Goal: Information Seeking & Learning: Compare options

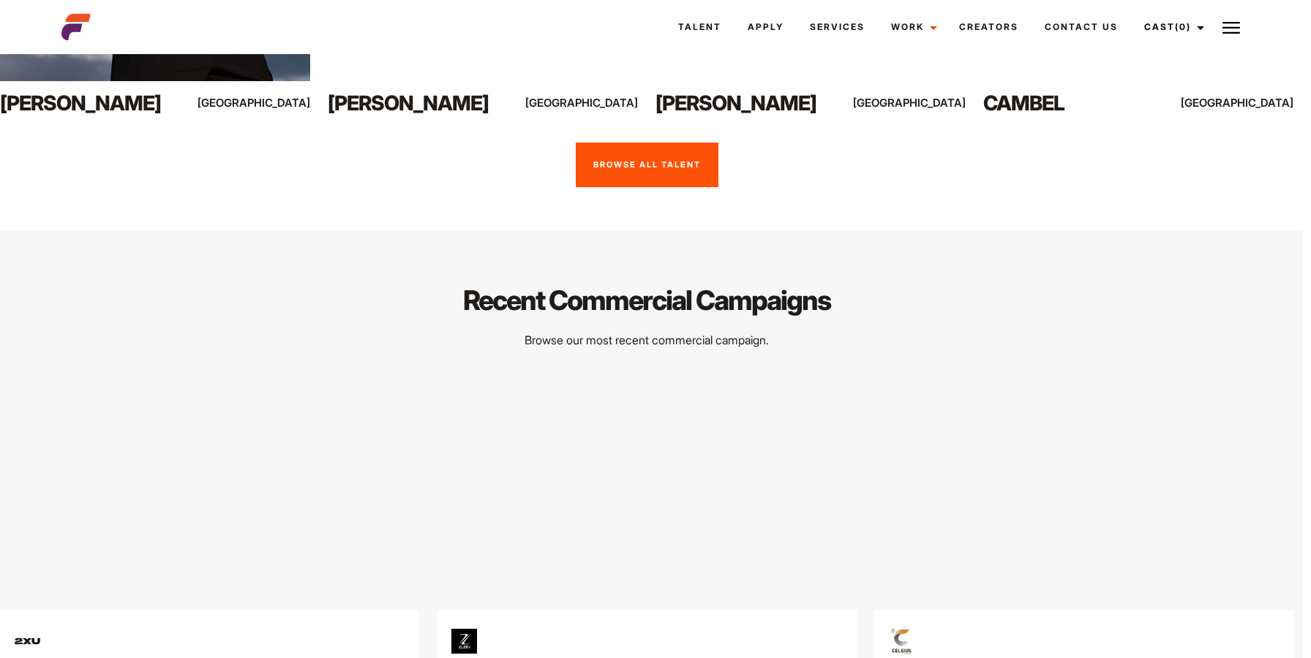
scroll to position [3802, 9]
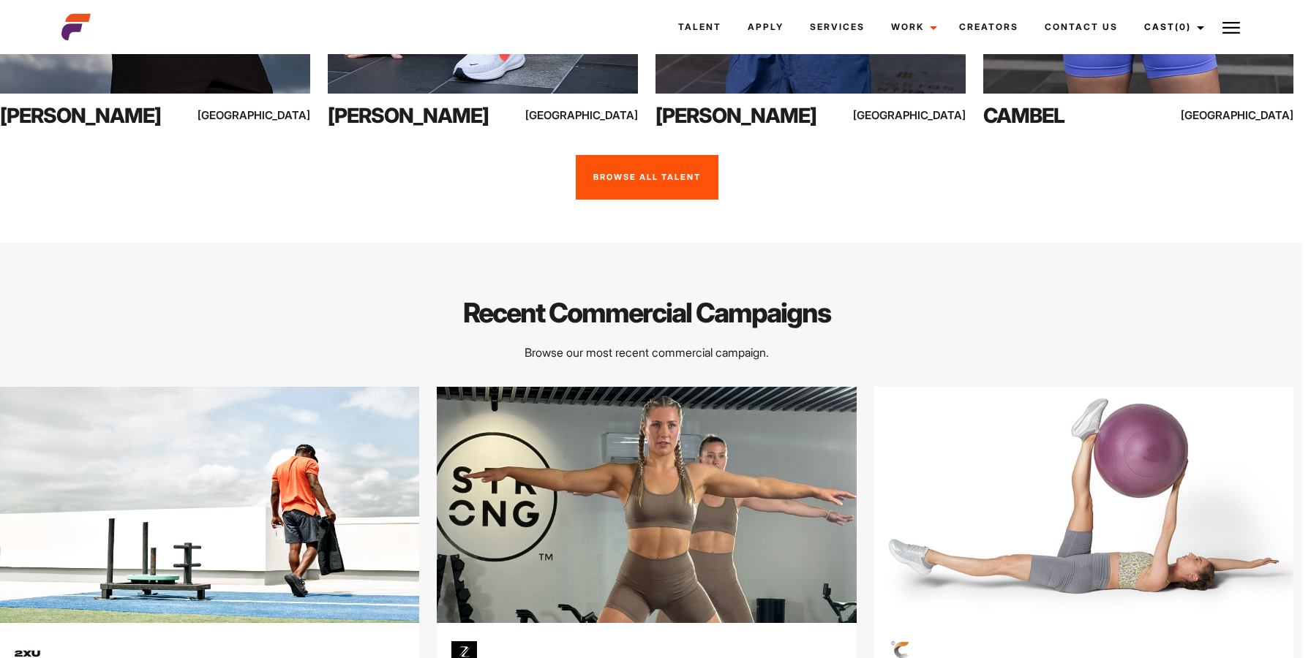
click at [662, 200] on link "Browse All Talent" at bounding box center [647, 177] width 143 height 45
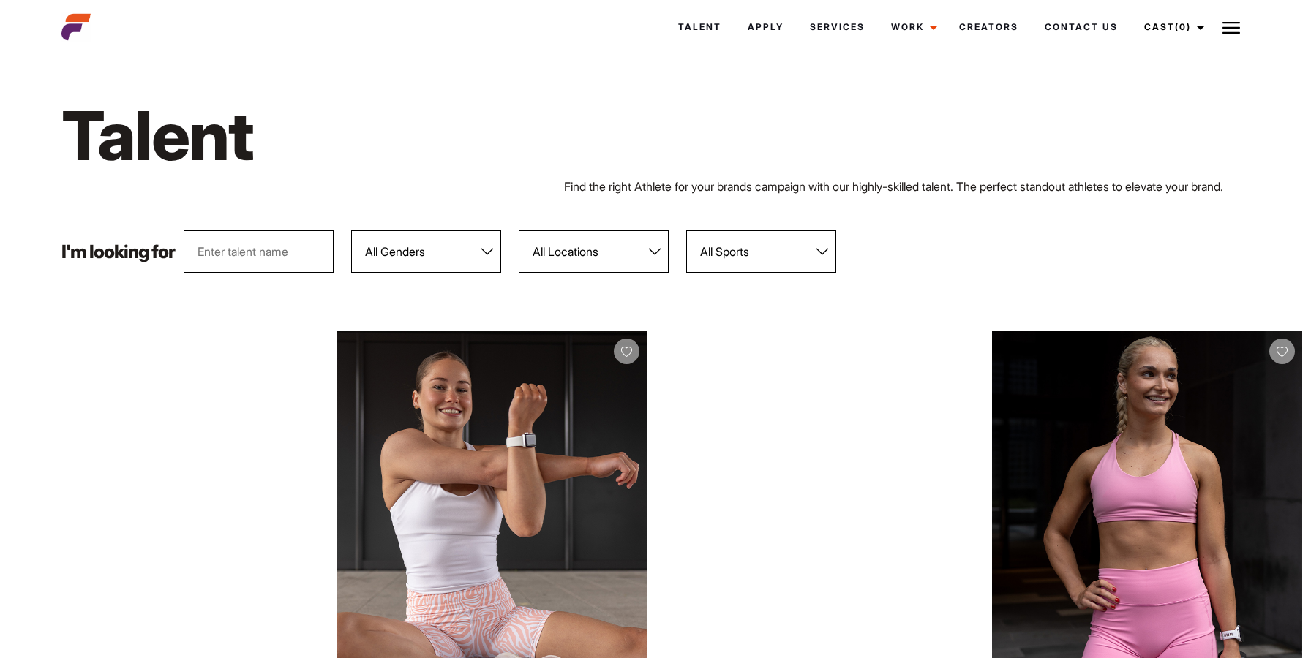
click at [734, 273] on select "All Sports 100 Meter Butterfly Acrobatics Aerial awareness Aerobics AFL Aflw Am…" at bounding box center [761, 251] width 150 height 42
select select "31"
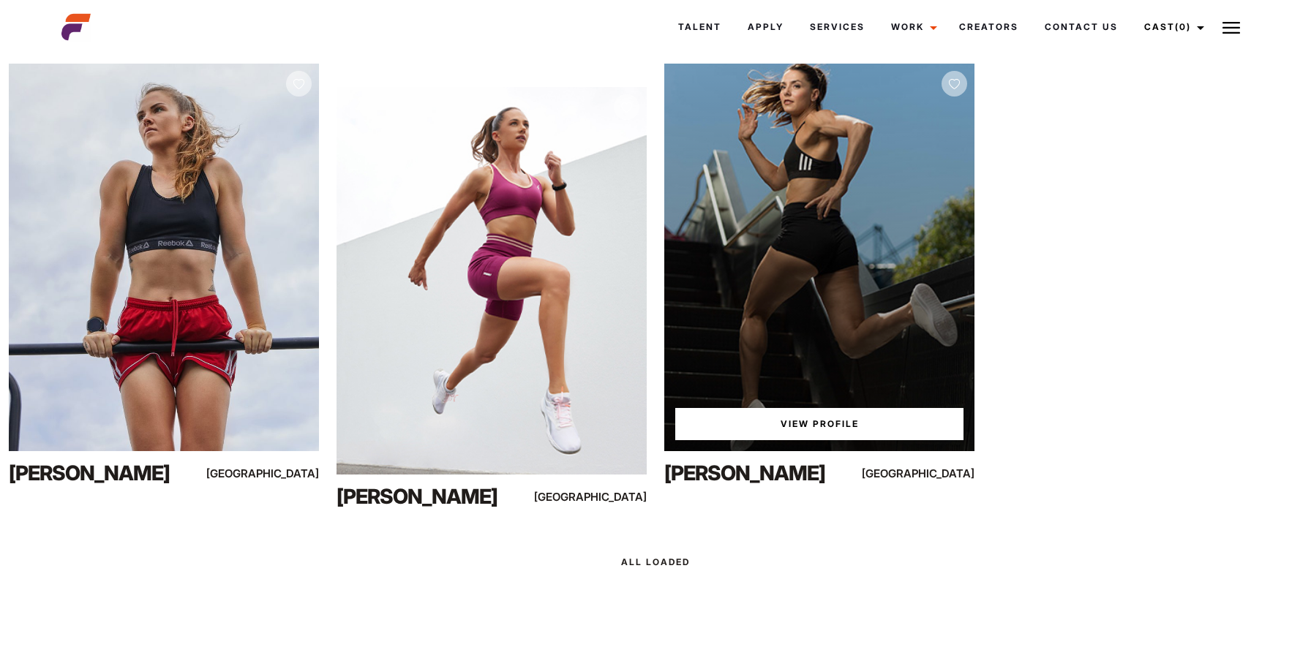
scroll to position [236, 0]
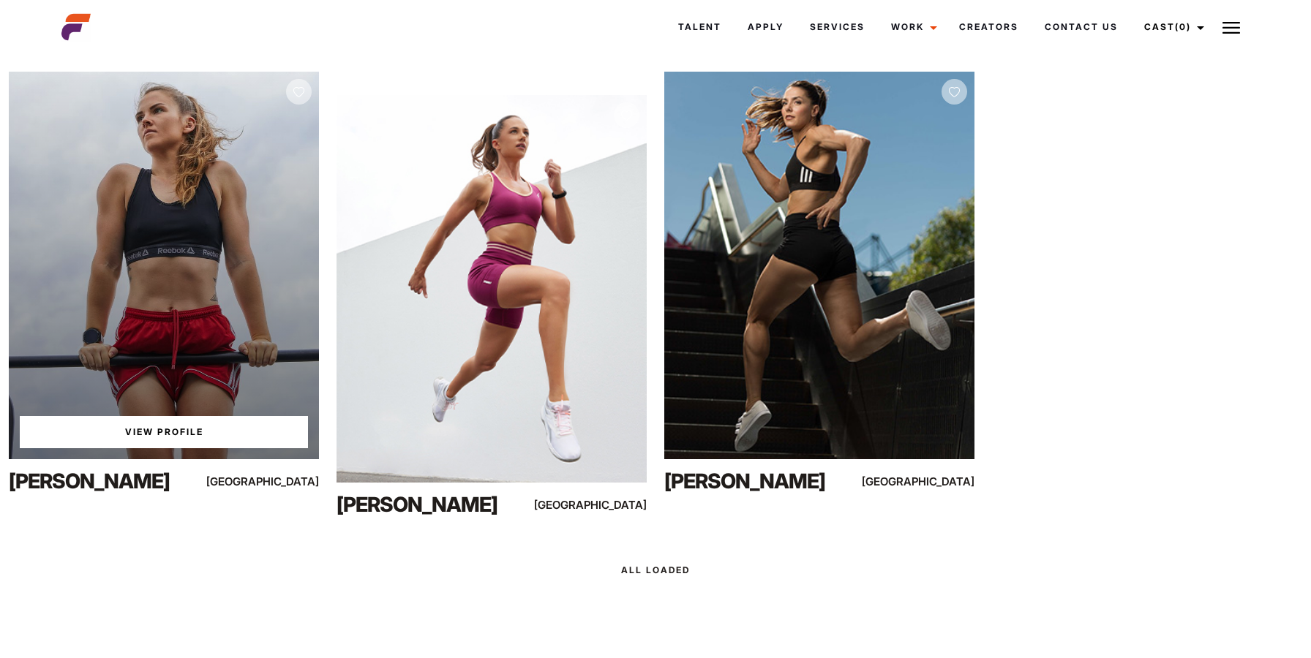
click at [192, 243] on div "View Profile" at bounding box center [164, 266] width 310 height 388
click at [105, 441] on link "View Profile" at bounding box center [164, 432] width 288 height 32
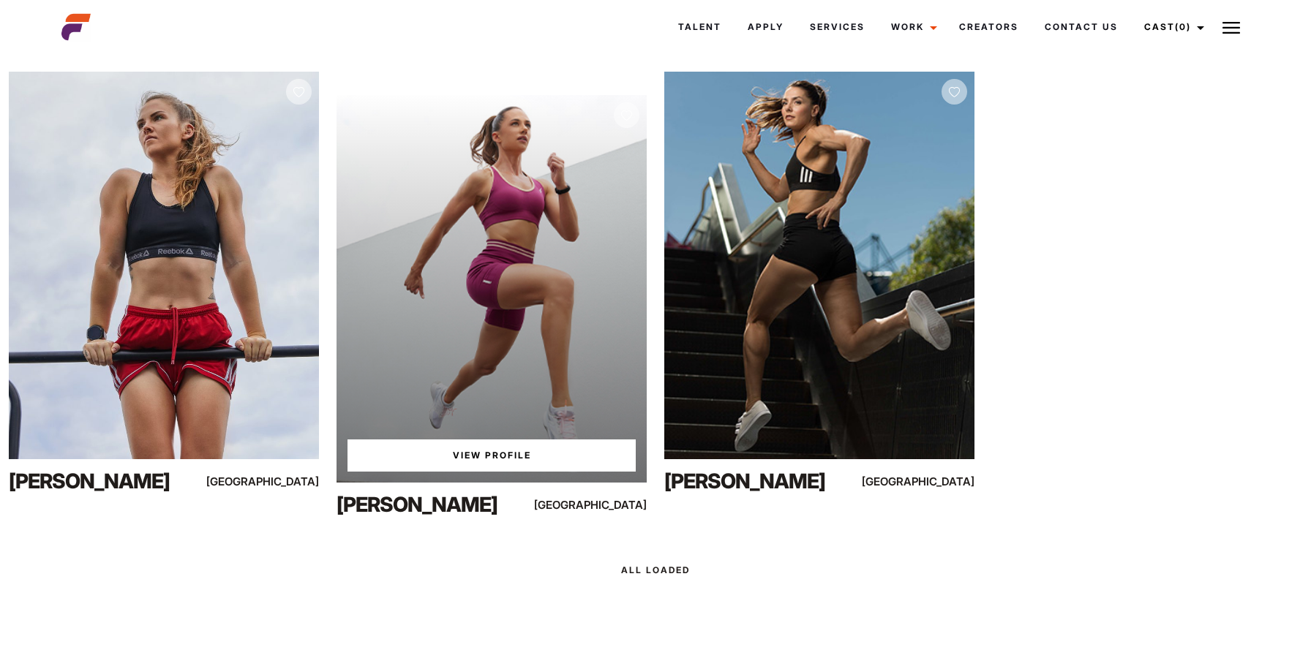
click at [486, 192] on div "View Profile" at bounding box center [491, 289] width 310 height 388
click at [509, 467] on link "View Profile" at bounding box center [491, 456] width 288 height 32
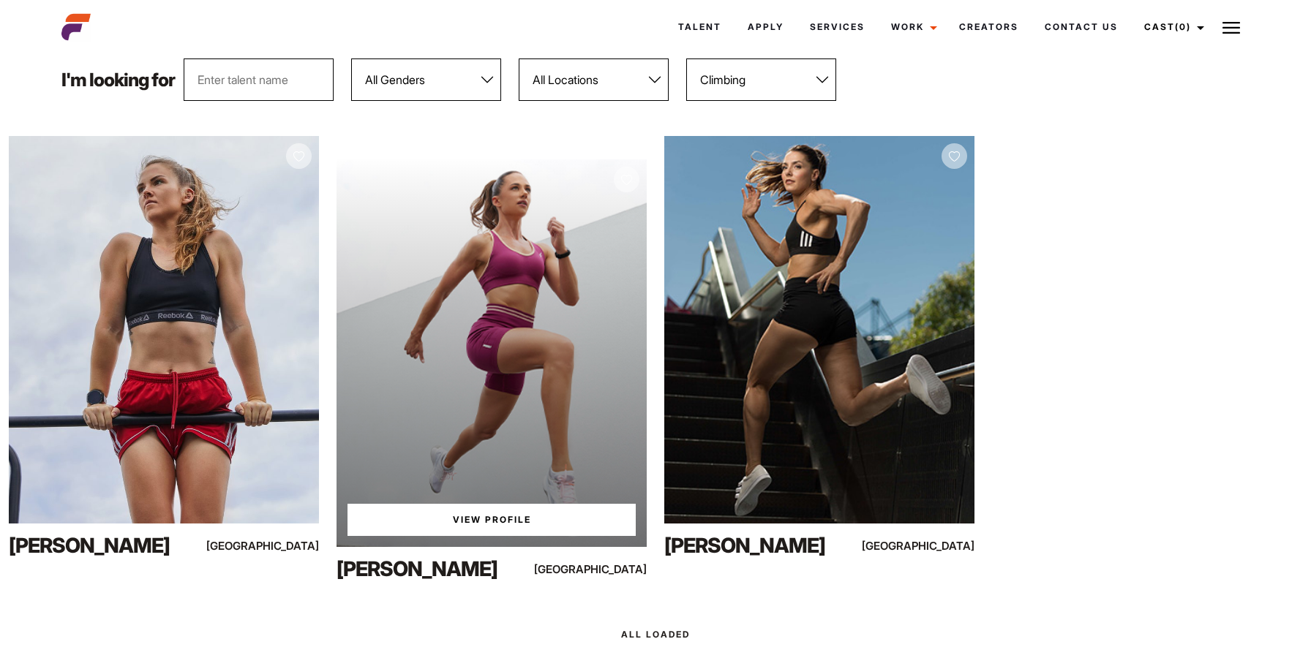
scroll to position [170, 0]
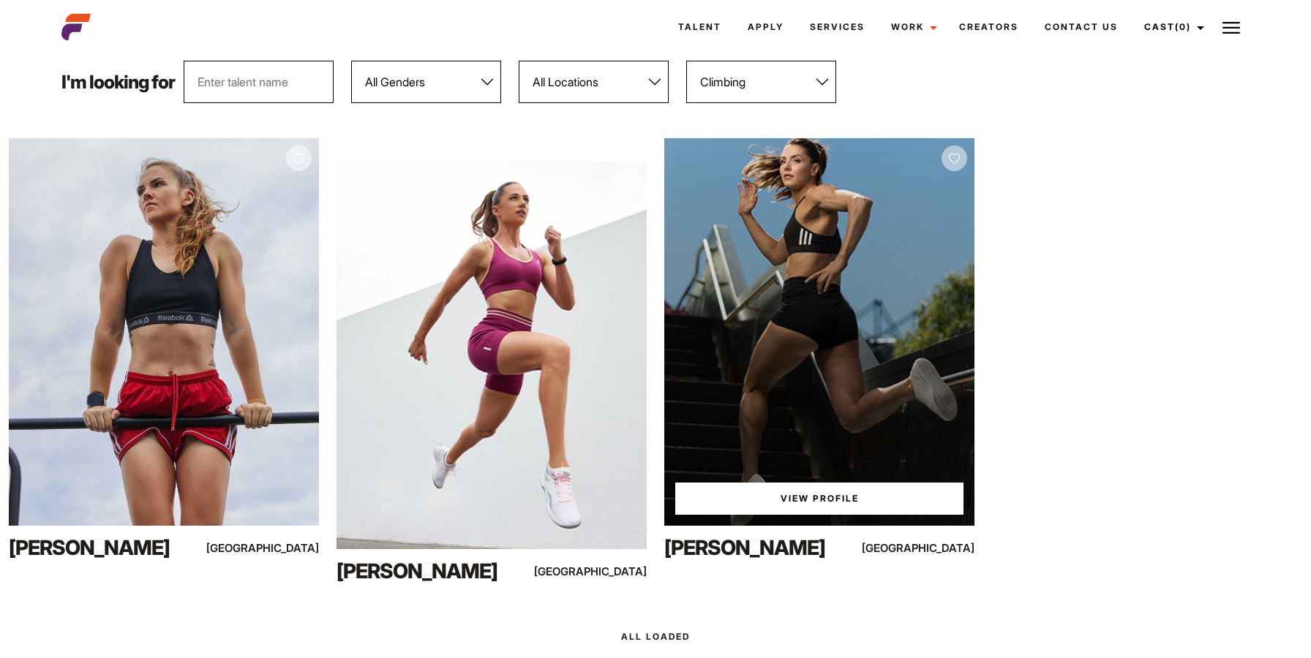
click at [774, 266] on div "View Profile" at bounding box center [819, 332] width 310 height 388
click at [772, 266] on div "View Profile" at bounding box center [819, 332] width 310 height 388
click at [749, 515] on link "View Profile" at bounding box center [819, 499] width 288 height 32
click at [879, 505] on link "View Profile" at bounding box center [819, 499] width 288 height 32
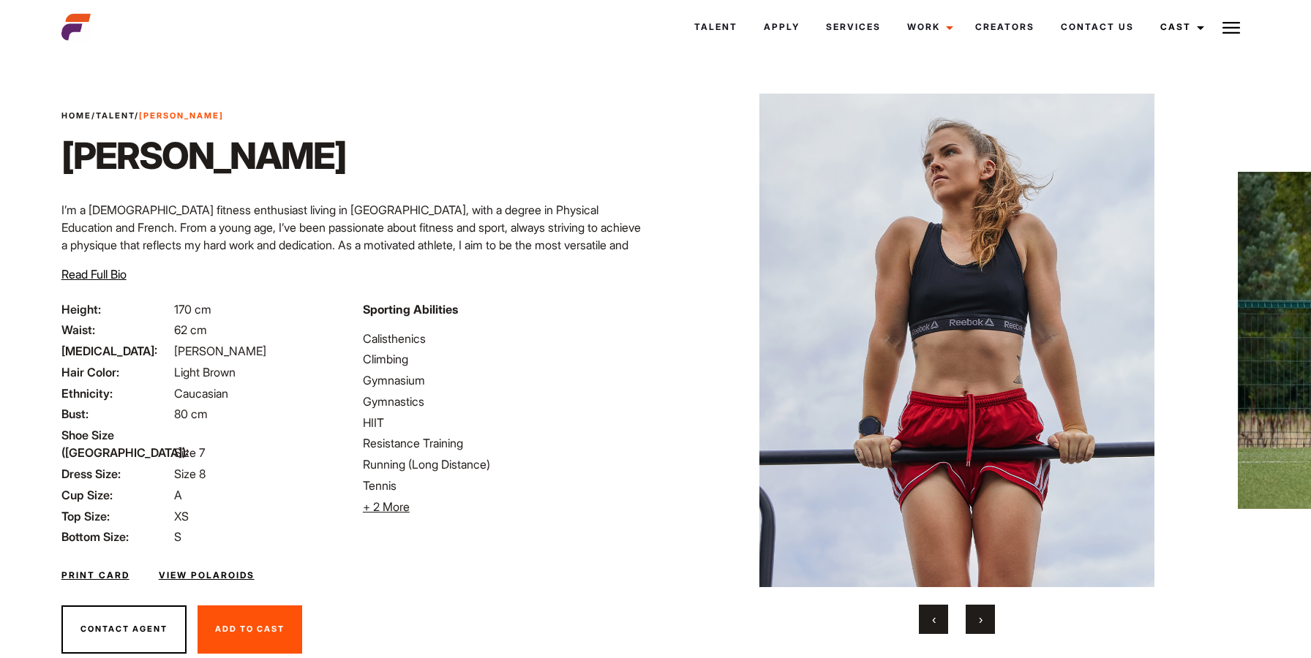
scroll to position [39, 0]
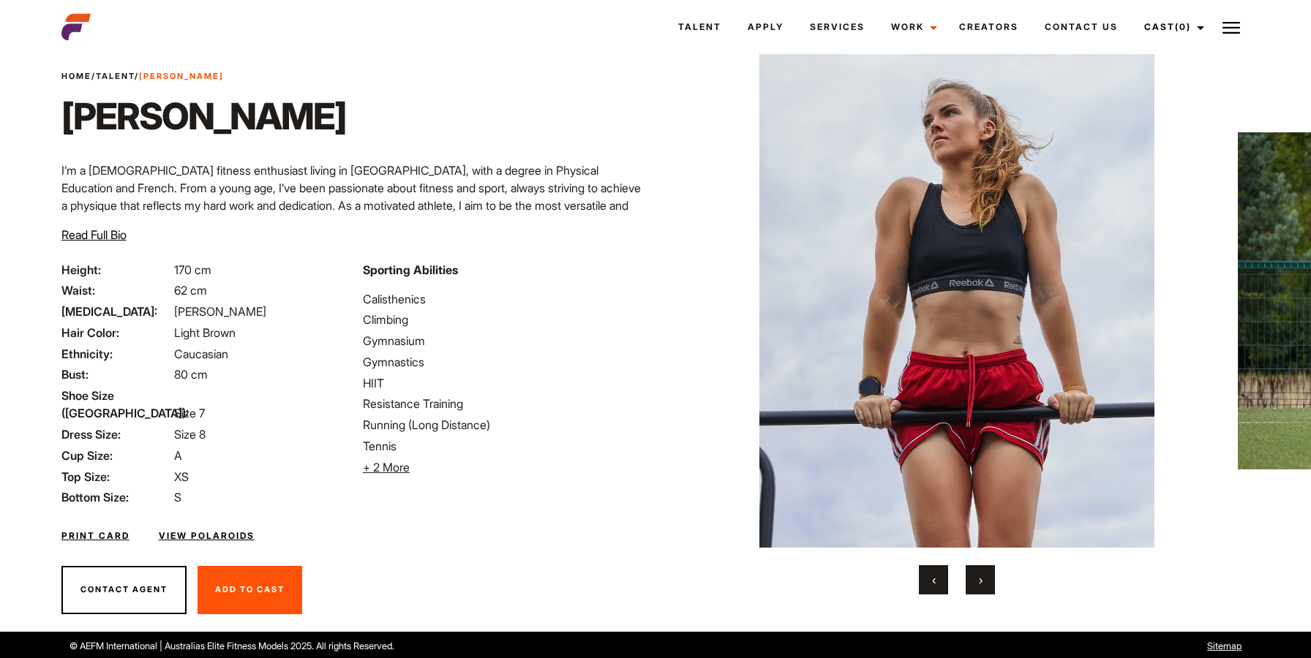
click at [112, 530] on link "Print Card" at bounding box center [95, 536] width 68 height 13
click at [971, 586] on button "›" at bounding box center [980, 579] width 29 height 29
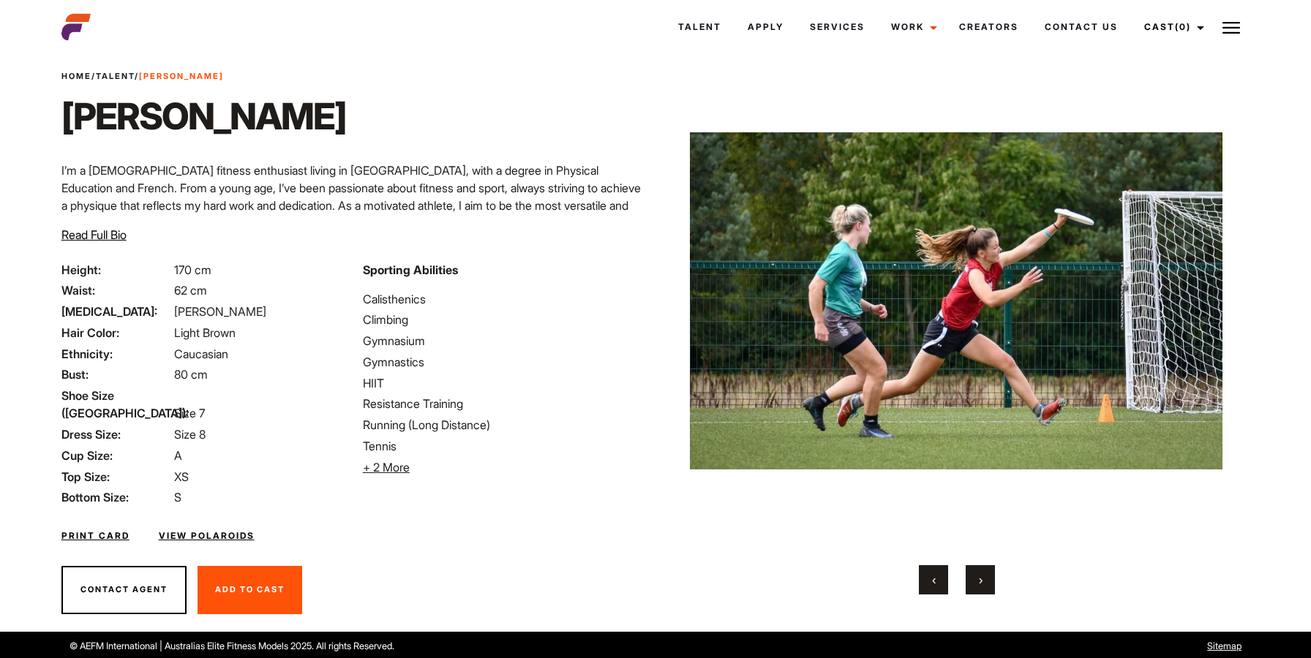
click at [971, 586] on button "›" at bounding box center [980, 579] width 29 height 29
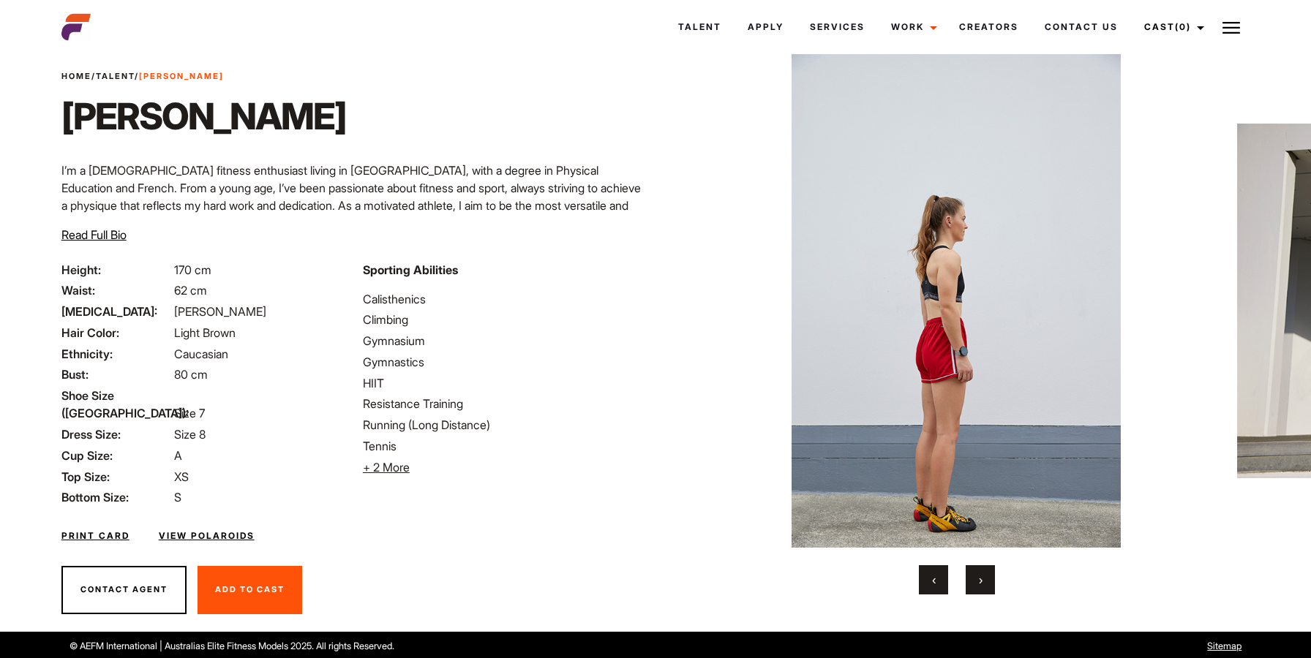
click at [971, 586] on button "›" at bounding box center [980, 579] width 29 height 29
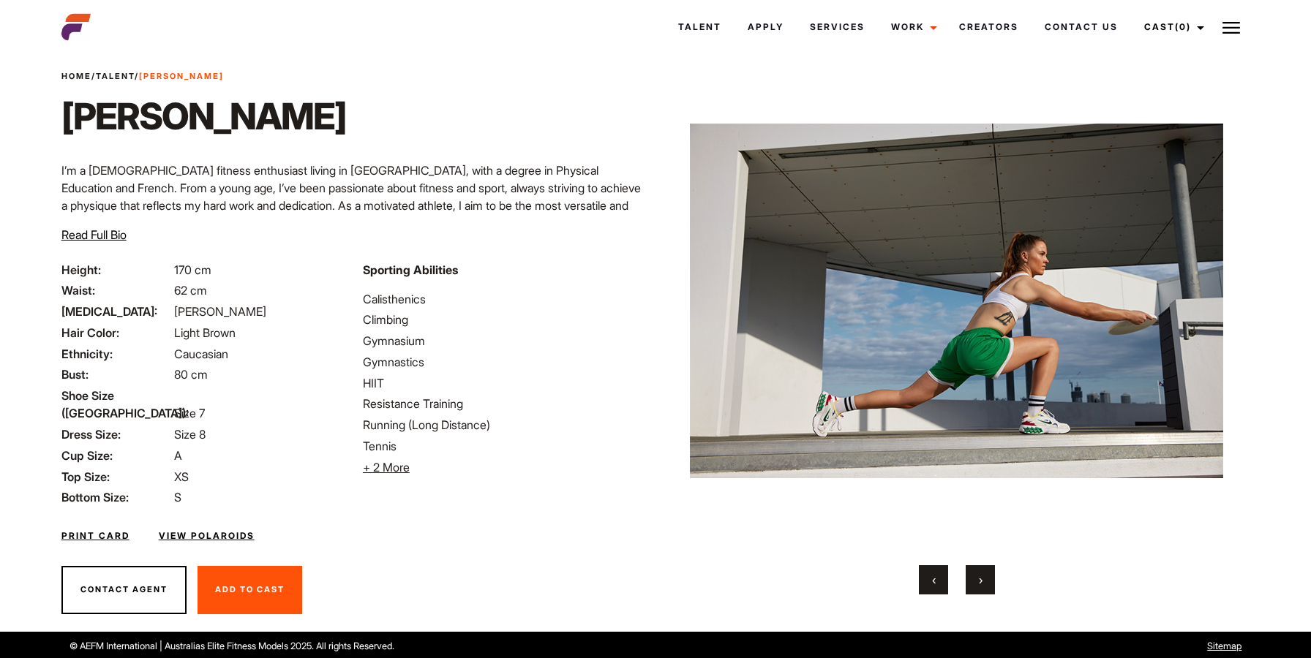
click at [971, 586] on button "›" at bounding box center [980, 579] width 29 height 29
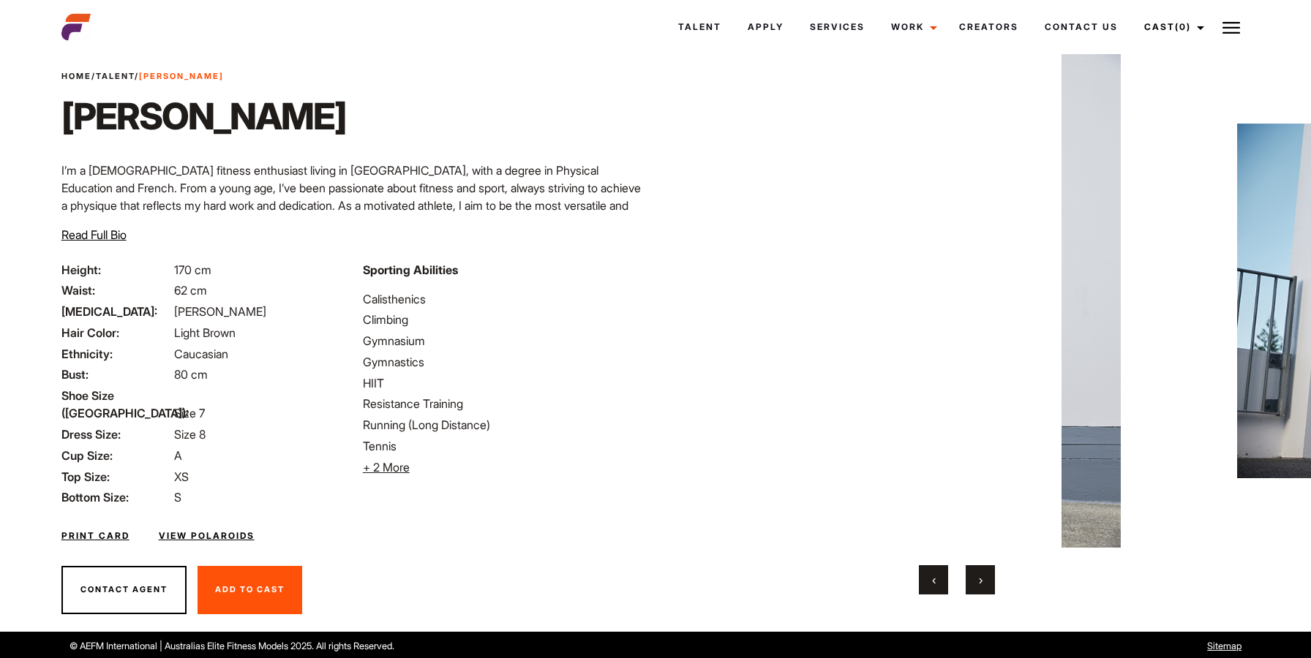
click at [971, 586] on button "›" at bounding box center [980, 579] width 29 height 29
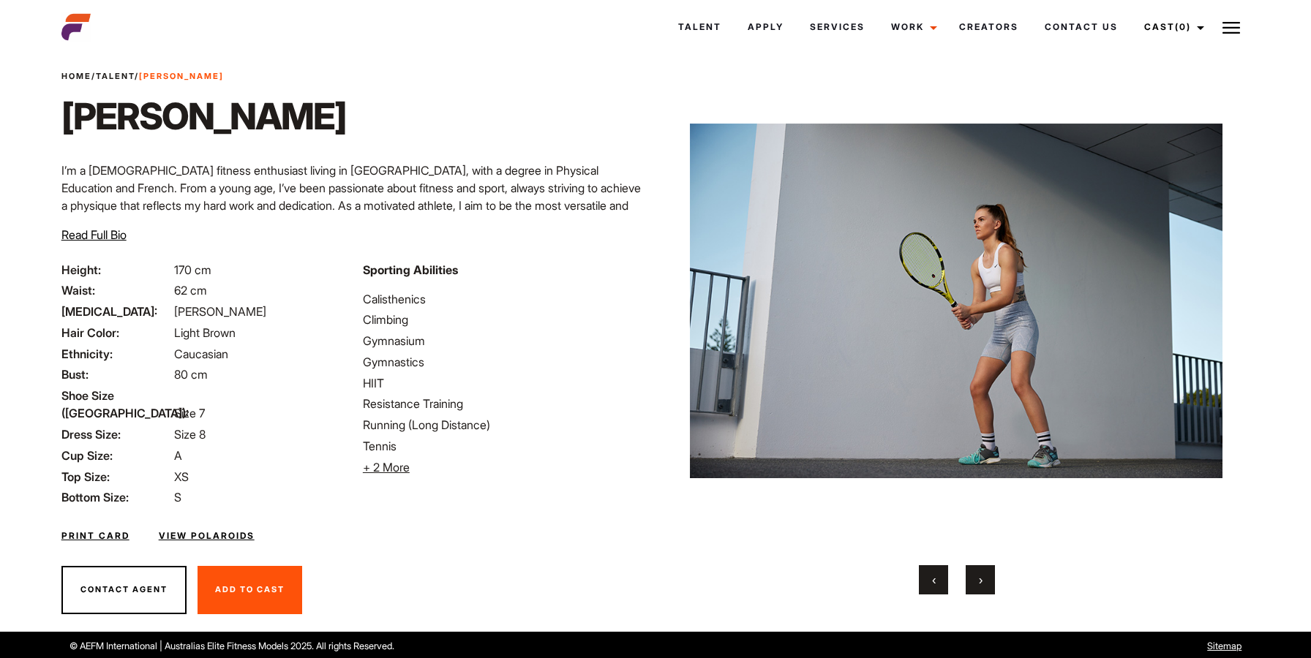
click at [971, 586] on button "›" at bounding box center [980, 579] width 29 height 29
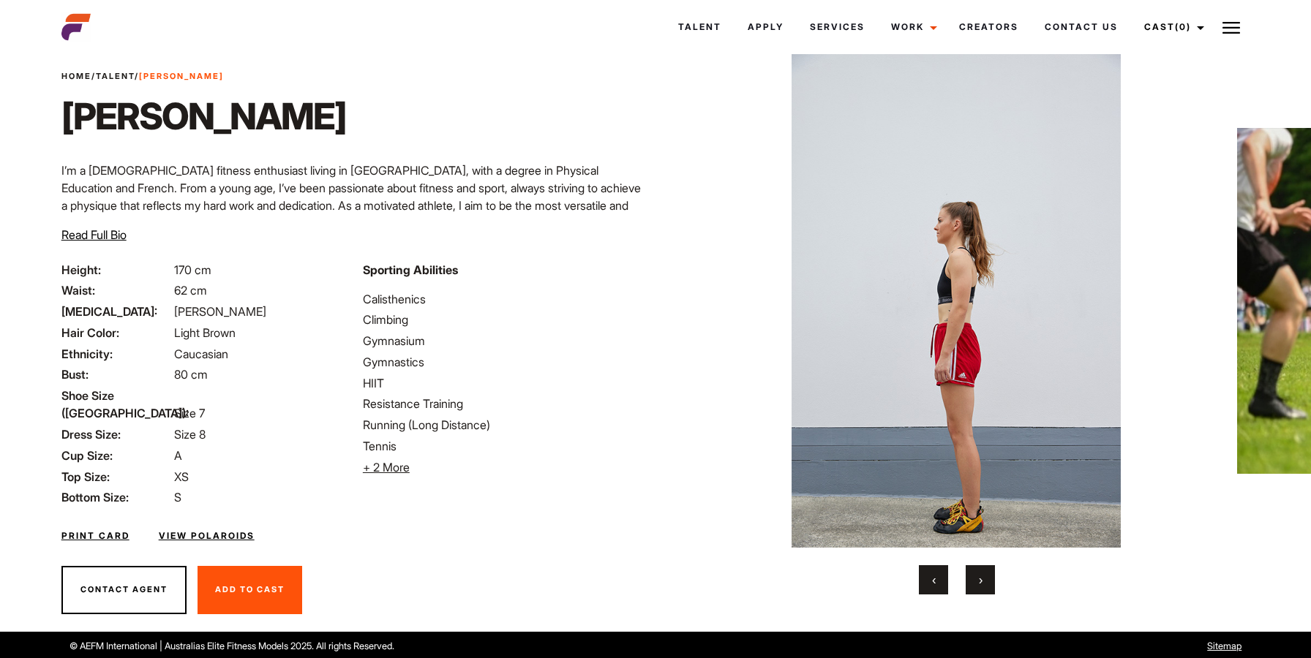
click at [971, 586] on button "›" at bounding box center [980, 579] width 29 height 29
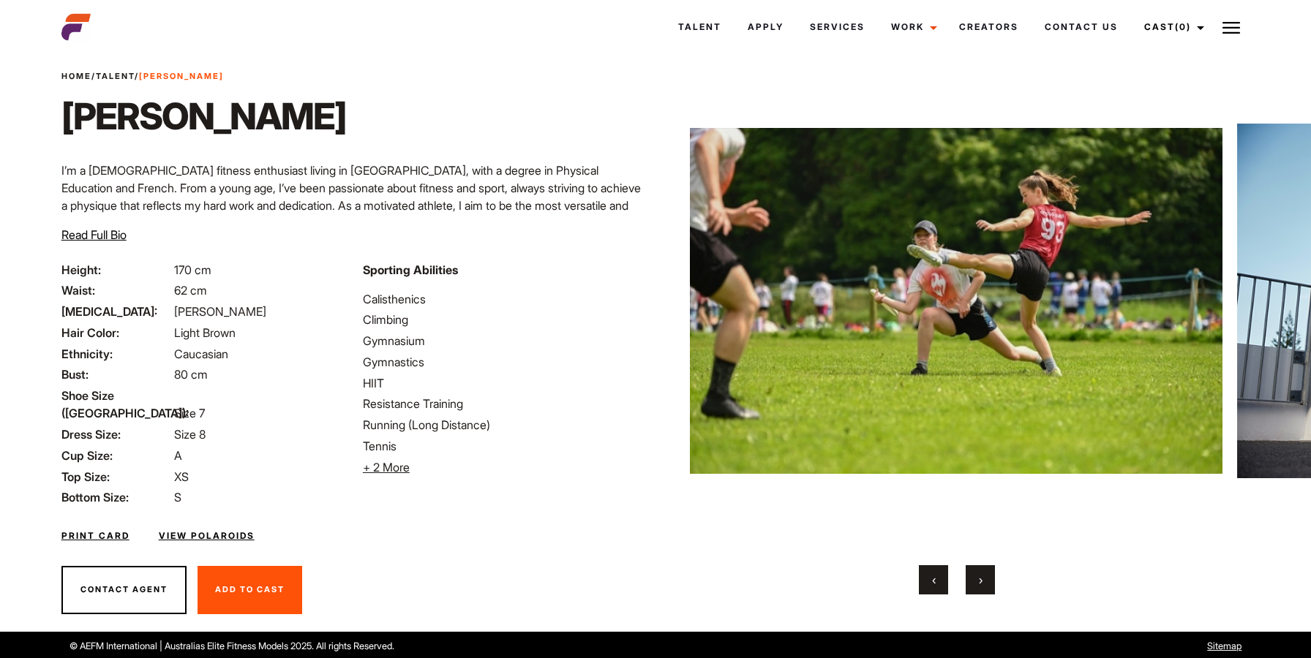
click at [971, 586] on button "›" at bounding box center [980, 579] width 29 height 29
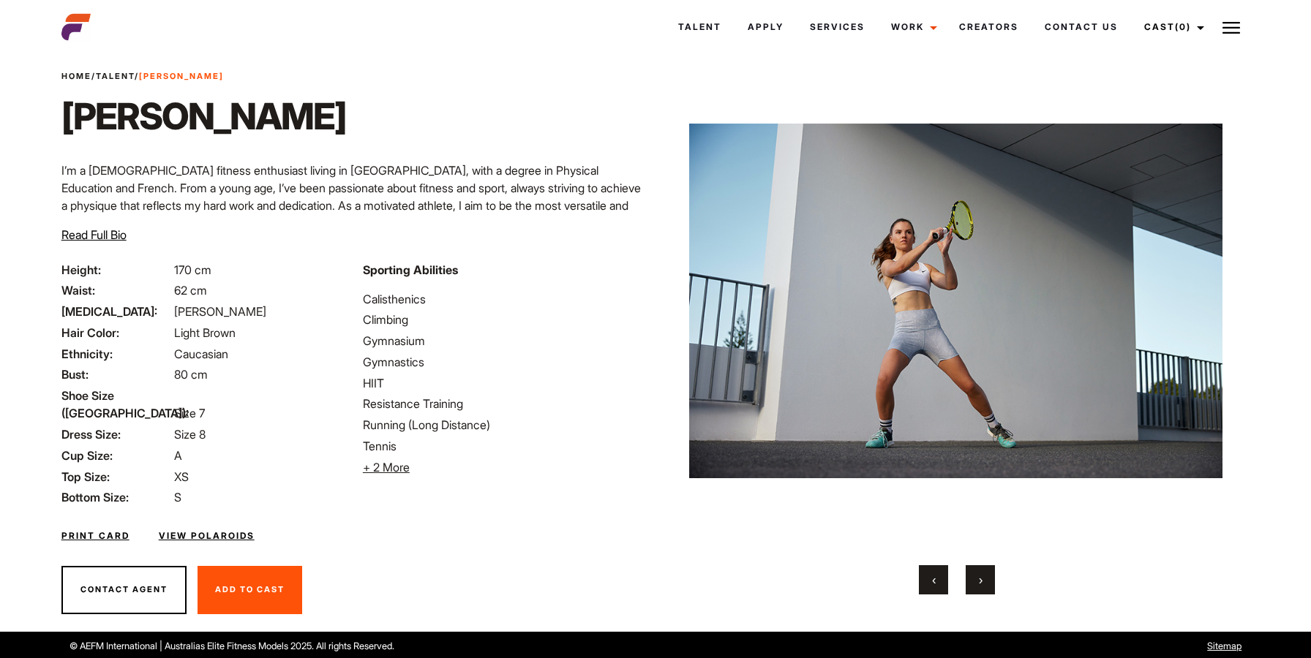
click at [971, 586] on button "›" at bounding box center [980, 579] width 29 height 29
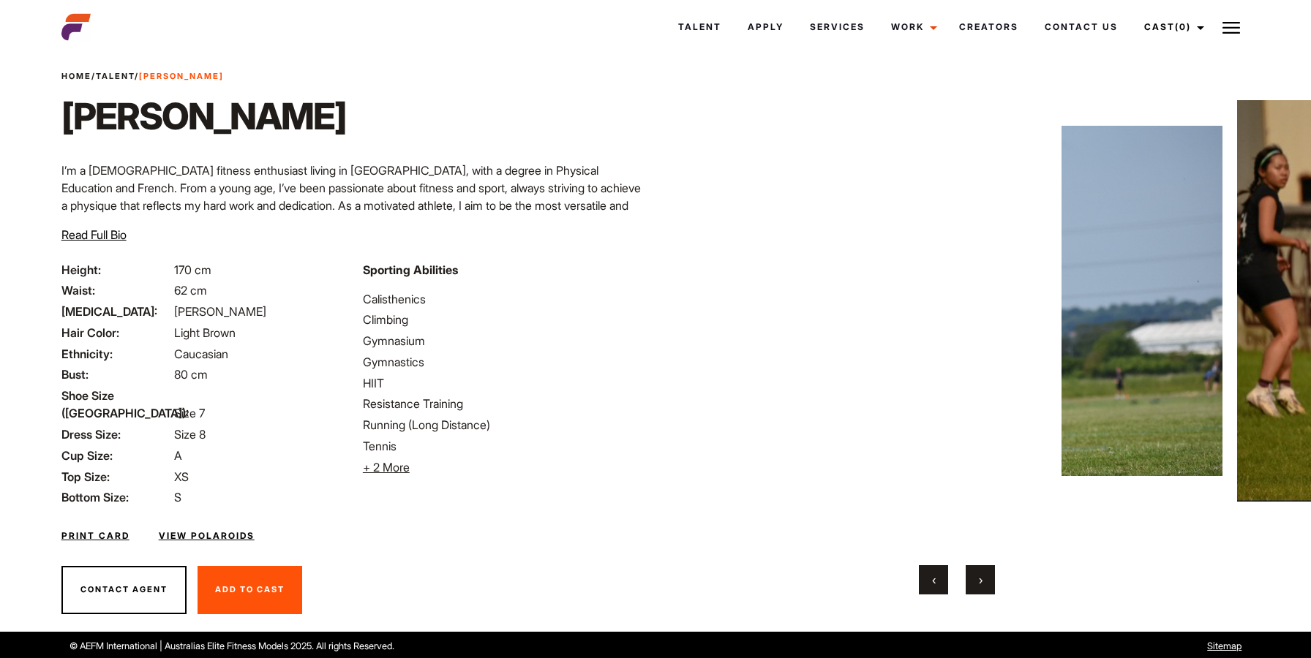
click at [971, 586] on button "›" at bounding box center [980, 579] width 29 height 29
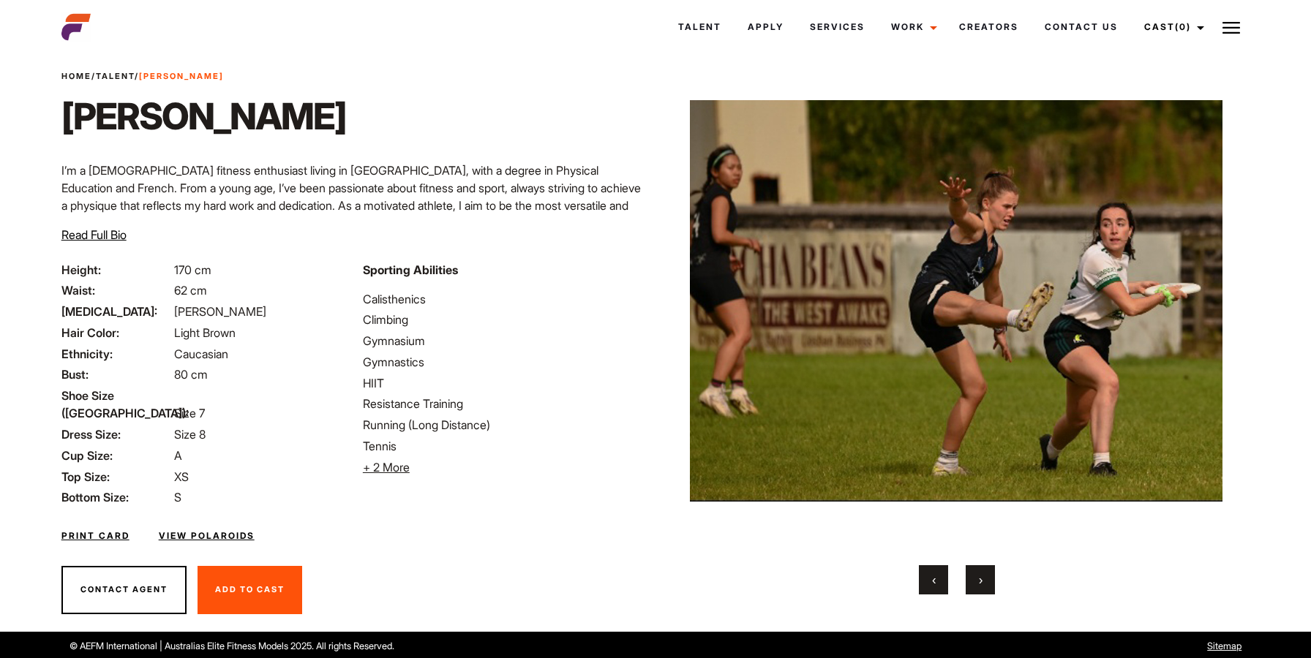
click at [971, 586] on button "›" at bounding box center [980, 579] width 29 height 29
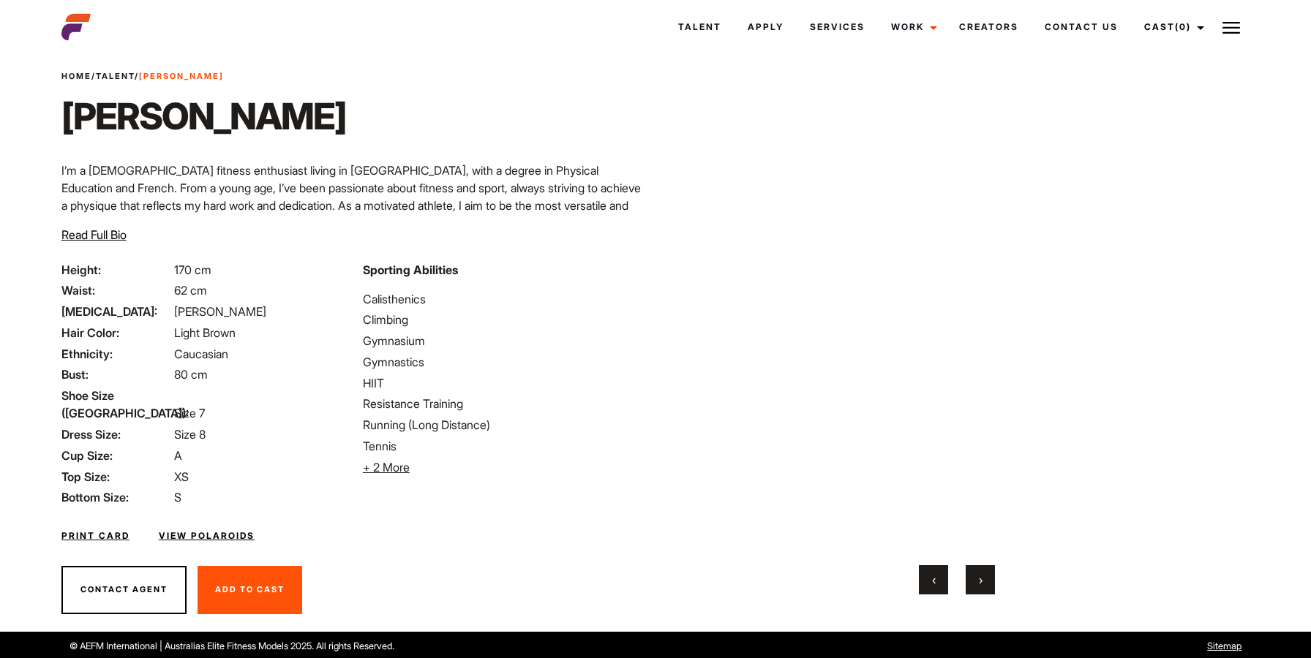
click at [971, 586] on button "›" at bounding box center [980, 579] width 29 height 29
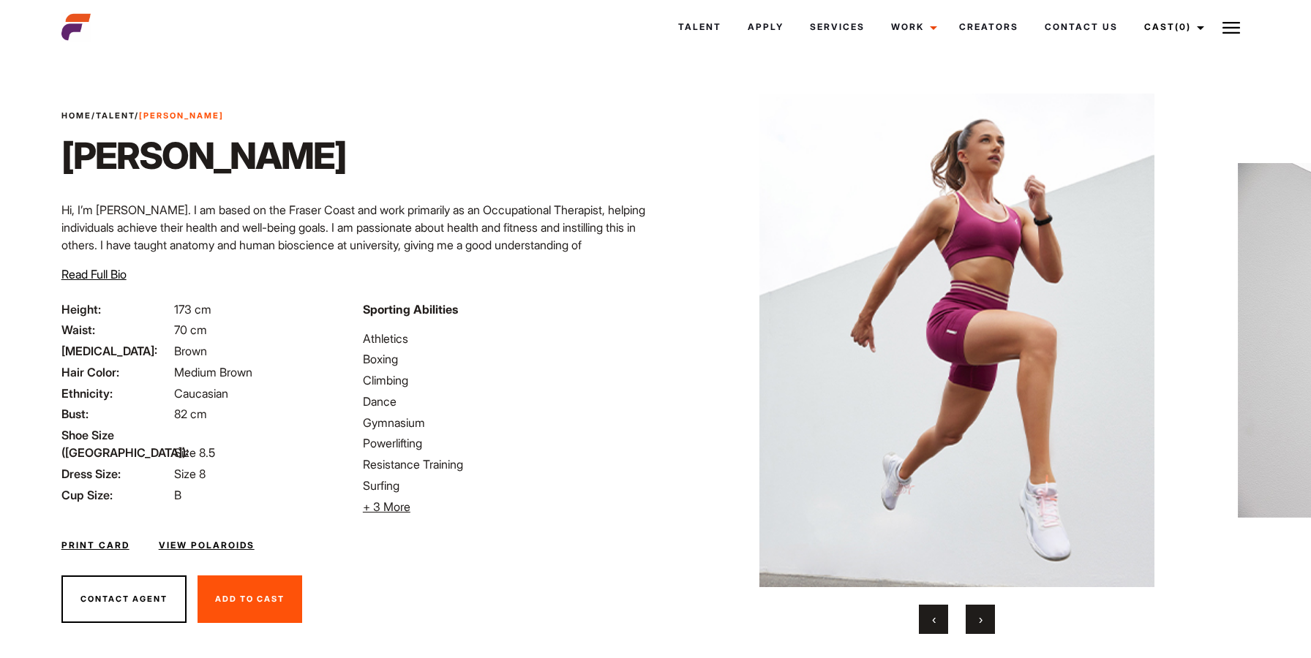
click at [968, 625] on button "›" at bounding box center [980, 619] width 29 height 29
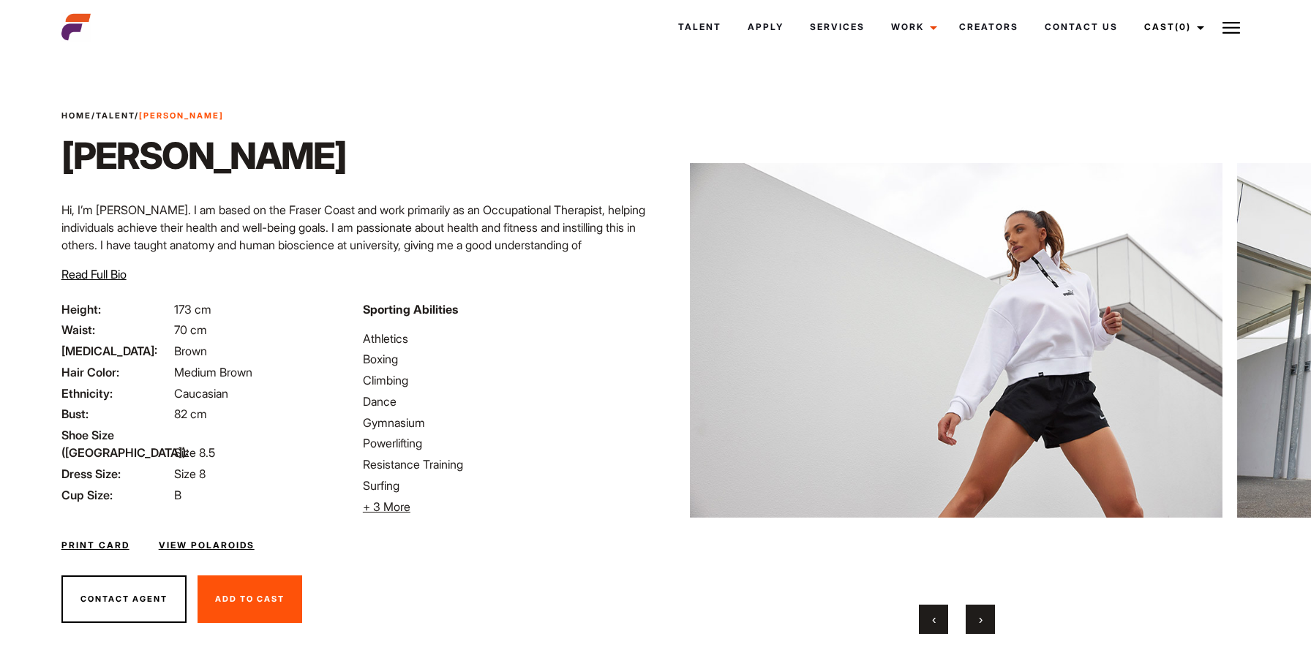
click at [968, 625] on button "›" at bounding box center [980, 619] width 29 height 29
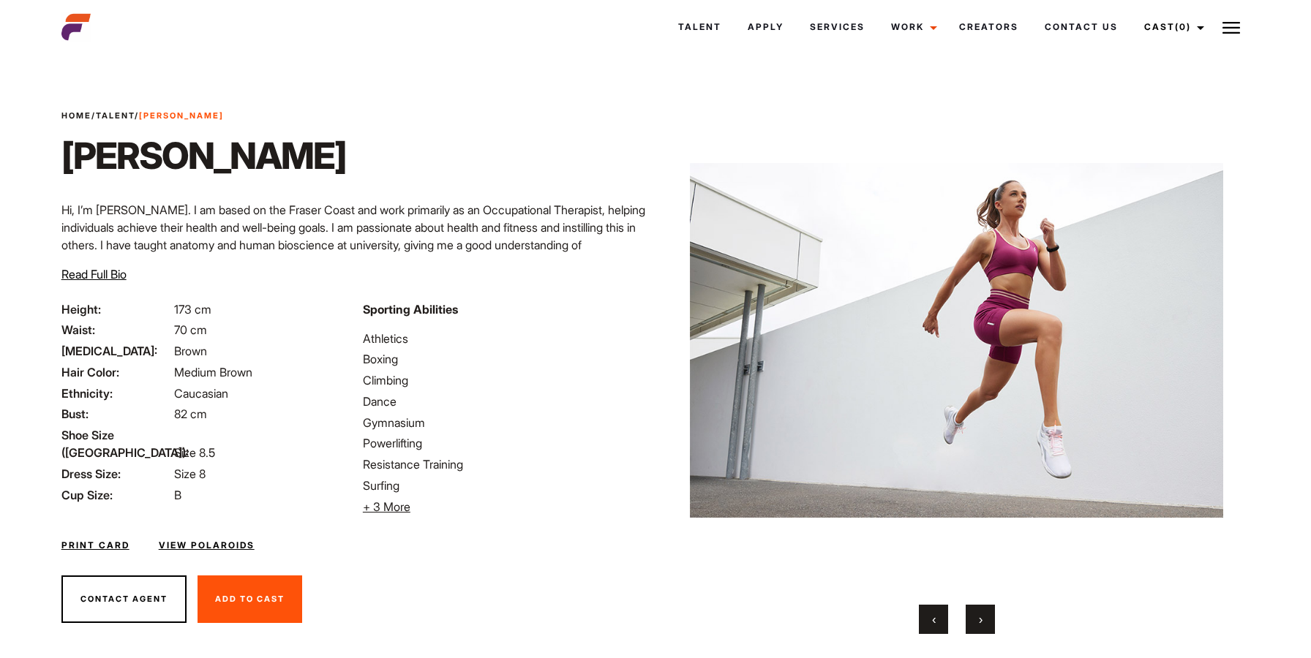
click at [968, 625] on button "›" at bounding box center [980, 619] width 29 height 29
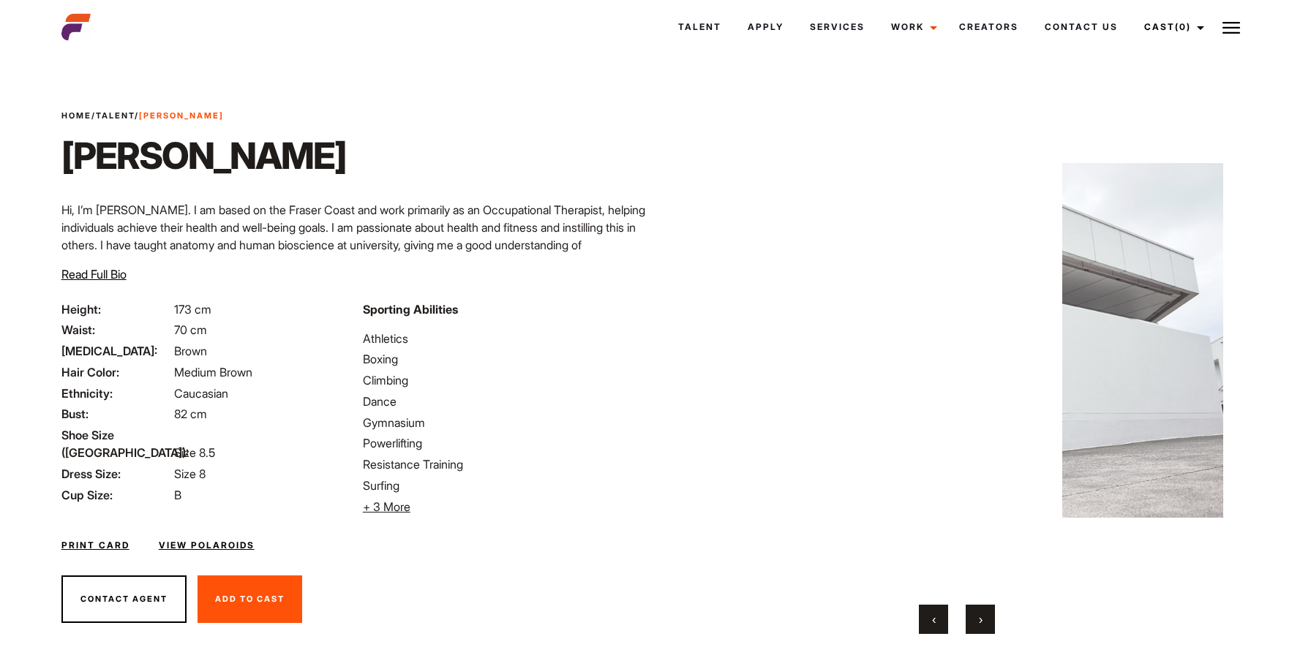
click at [968, 625] on button "›" at bounding box center [980, 619] width 29 height 29
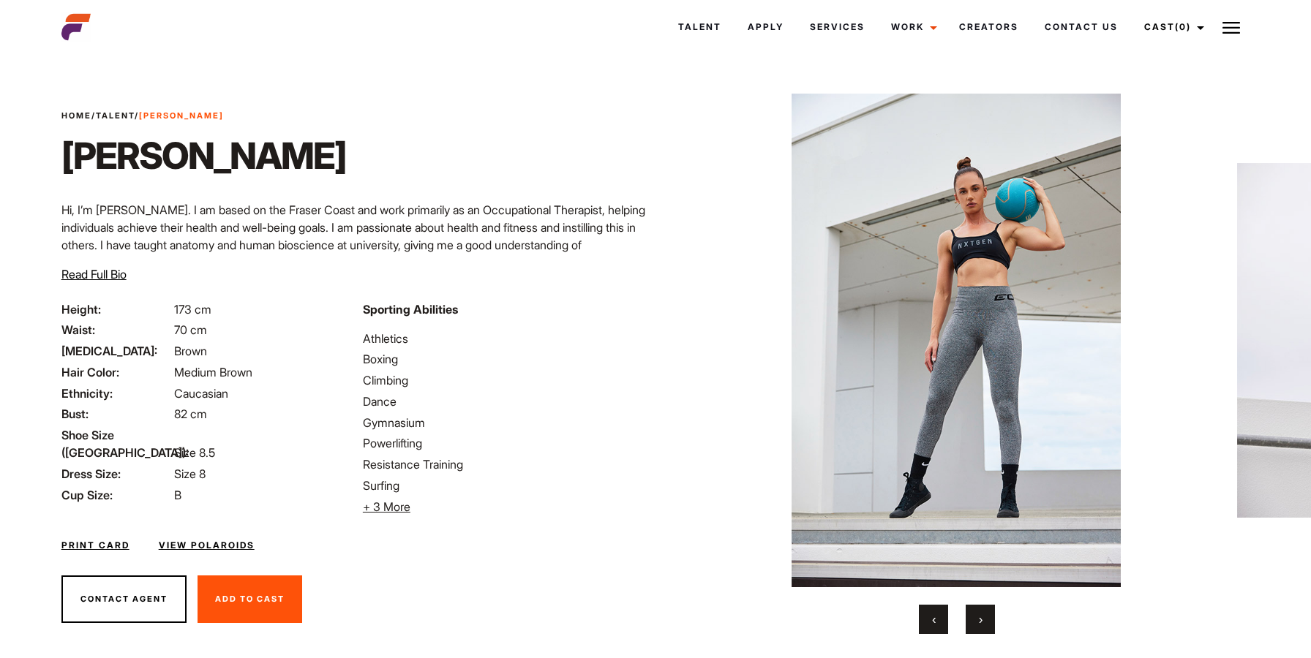
click at [968, 625] on button "›" at bounding box center [980, 619] width 29 height 29
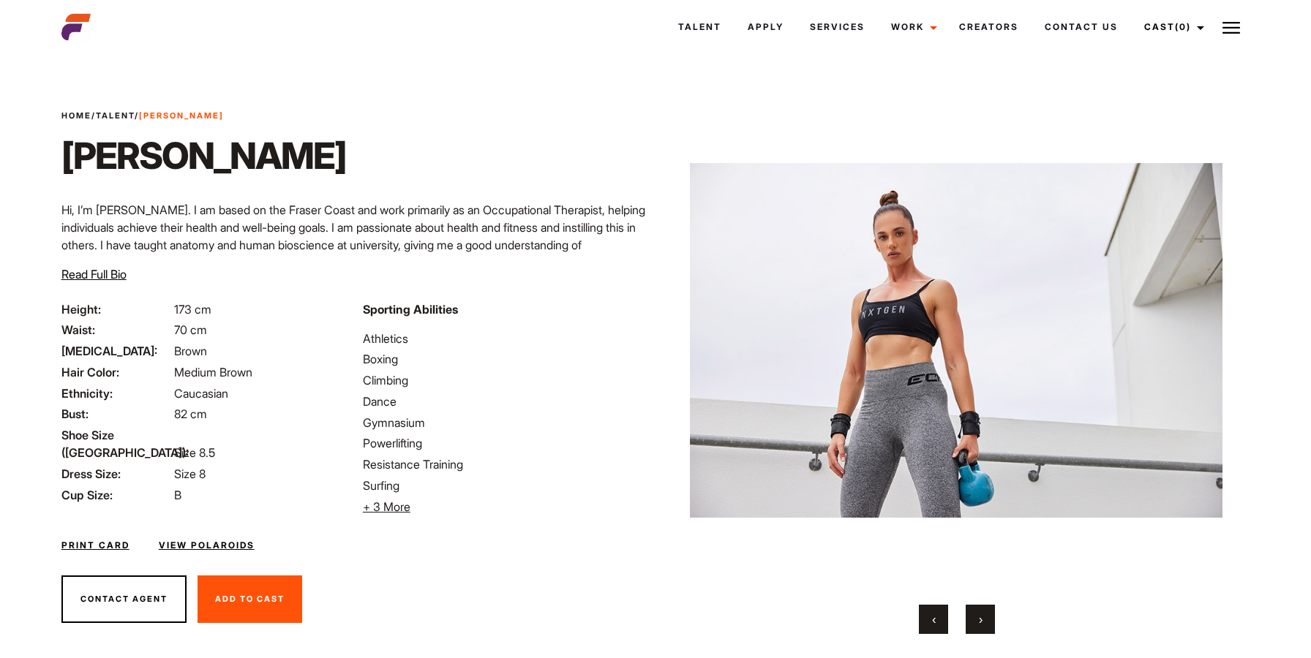
click at [968, 625] on button "›" at bounding box center [980, 619] width 29 height 29
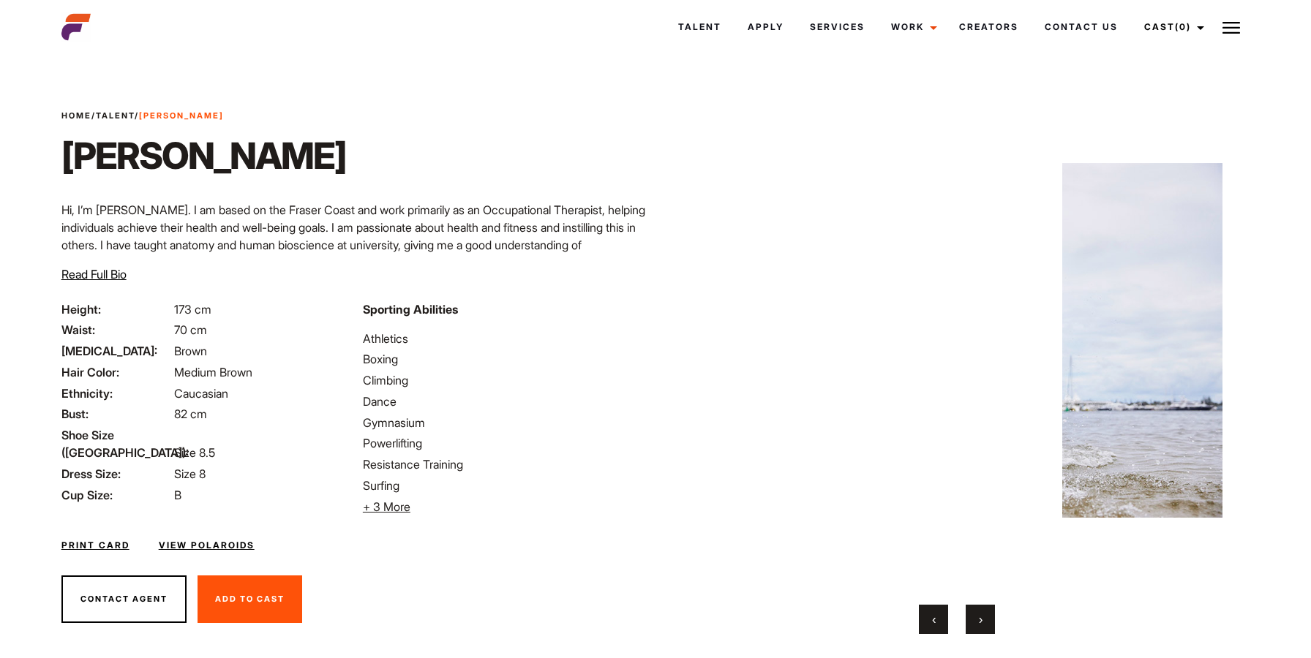
click at [968, 625] on button "›" at bounding box center [980, 619] width 29 height 29
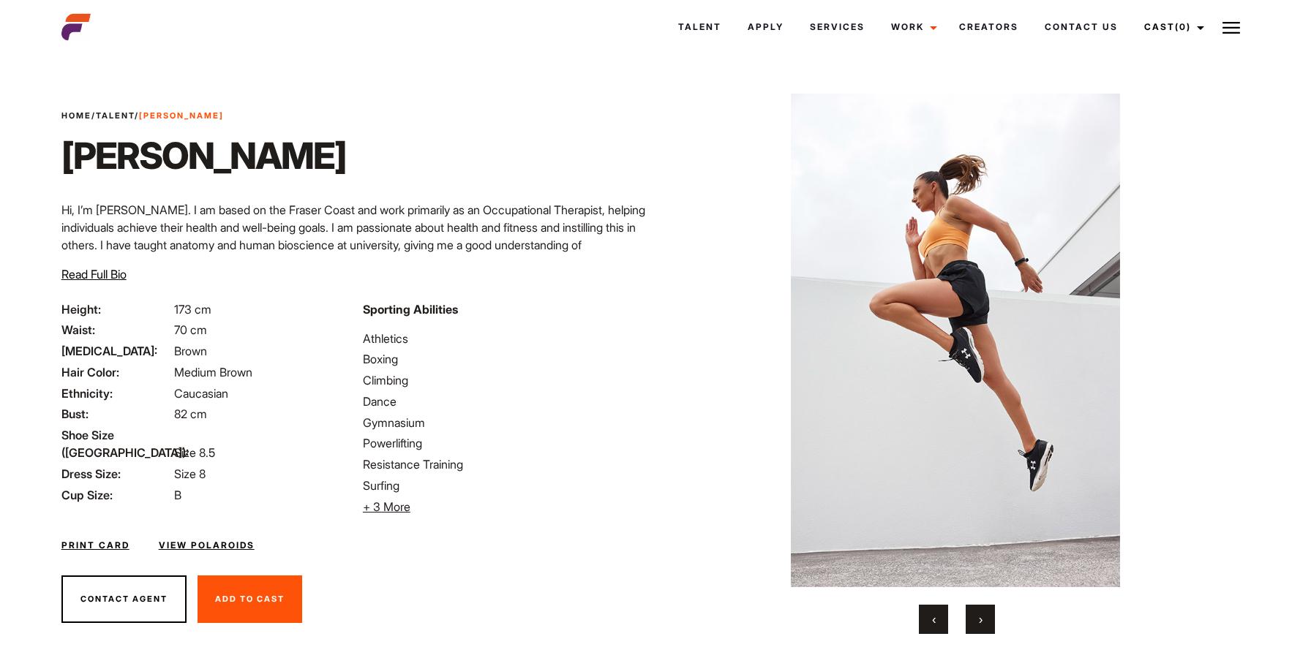
click at [968, 625] on button "›" at bounding box center [980, 619] width 29 height 29
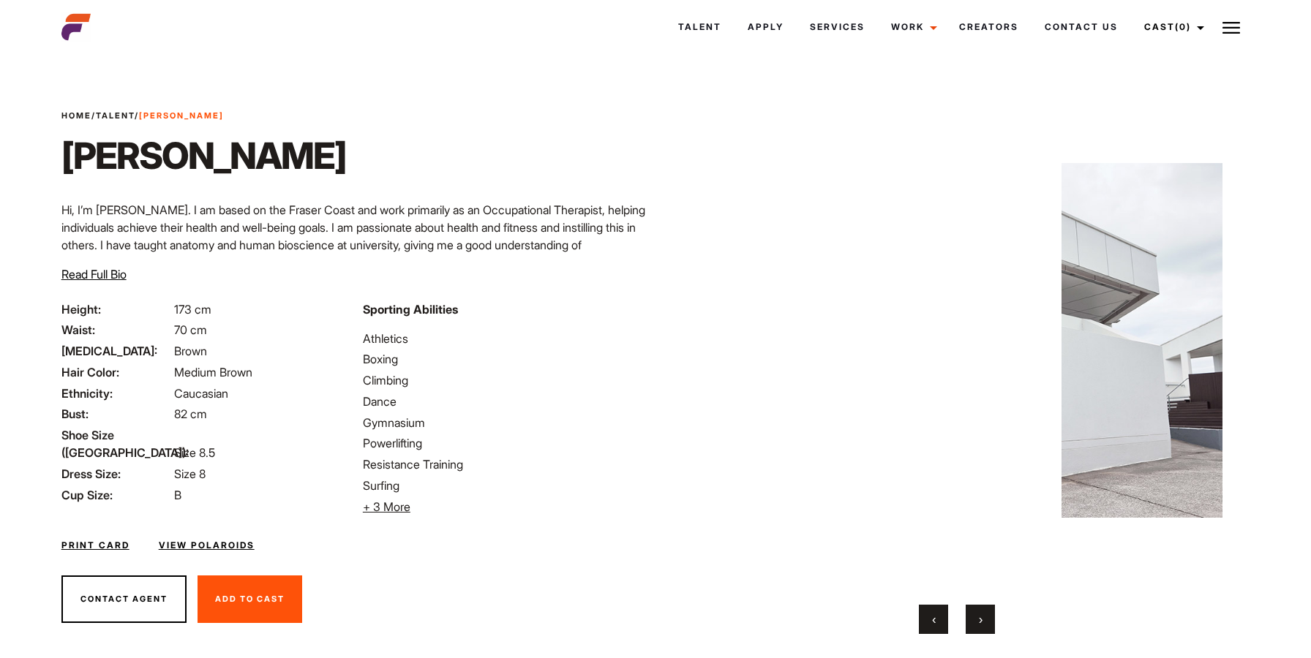
click at [968, 625] on button "›" at bounding box center [980, 619] width 29 height 29
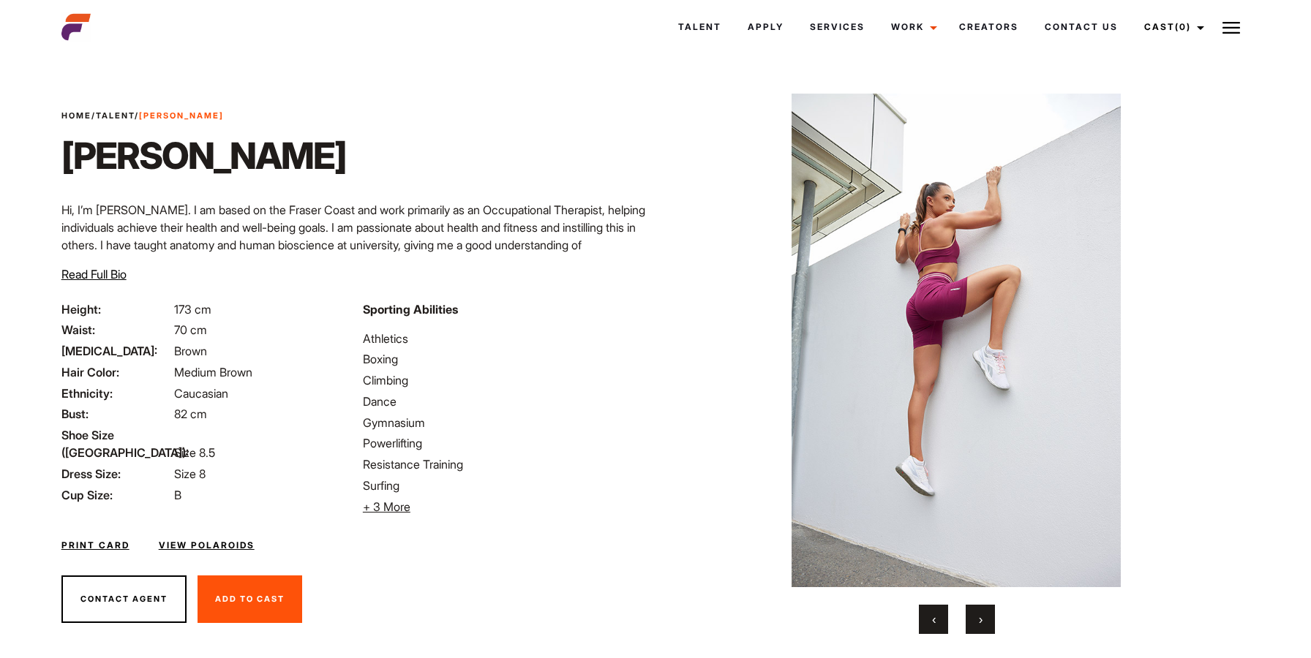
click at [968, 625] on button "›" at bounding box center [980, 619] width 29 height 29
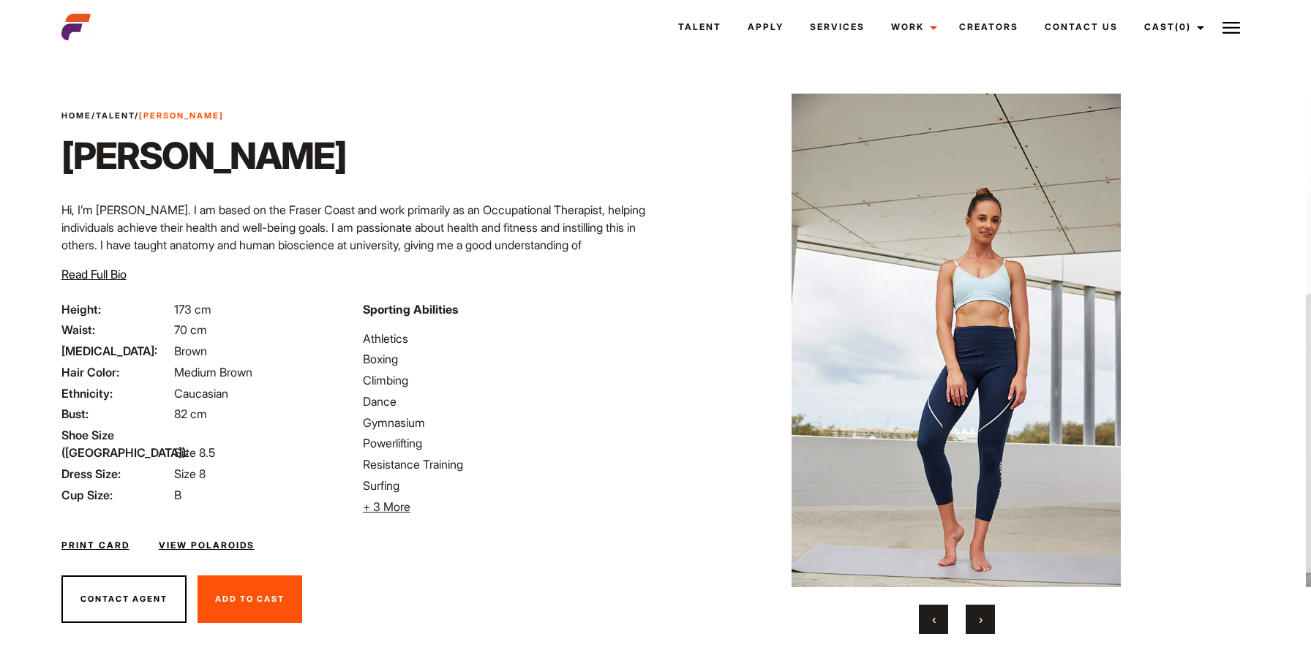
click at [967, 625] on button "›" at bounding box center [980, 619] width 29 height 29
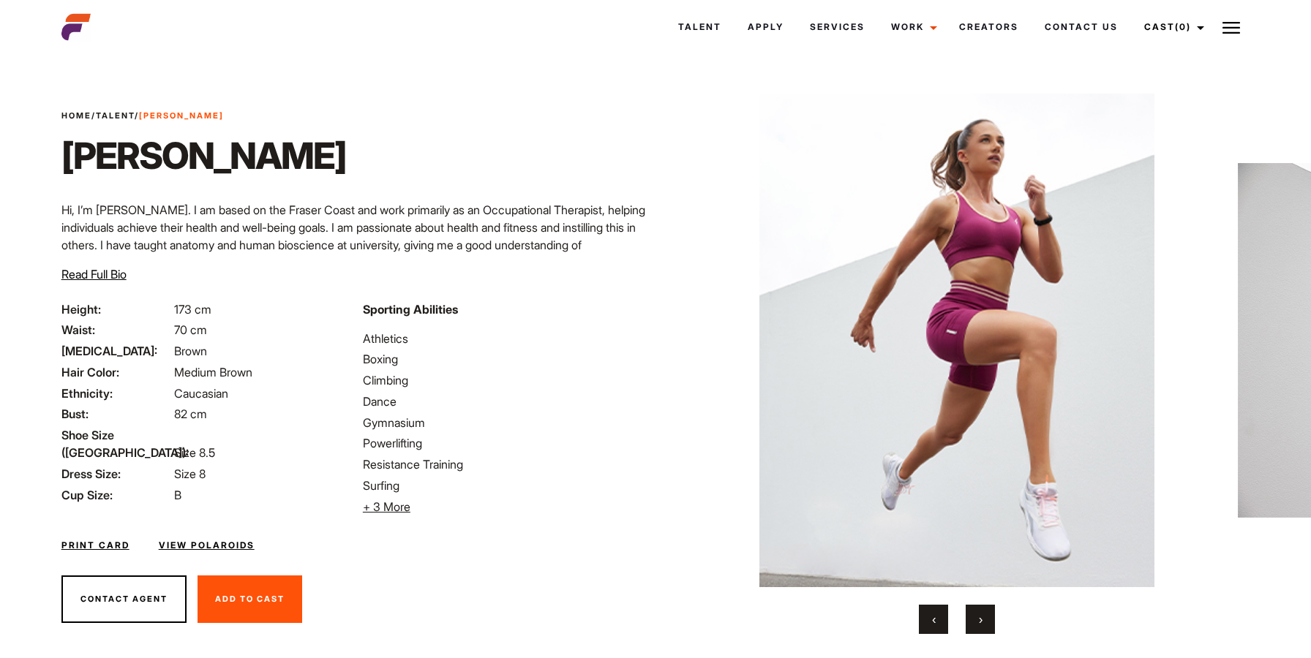
click at [967, 625] on button "›" at bounding box center [980, 619] width 29 height 29
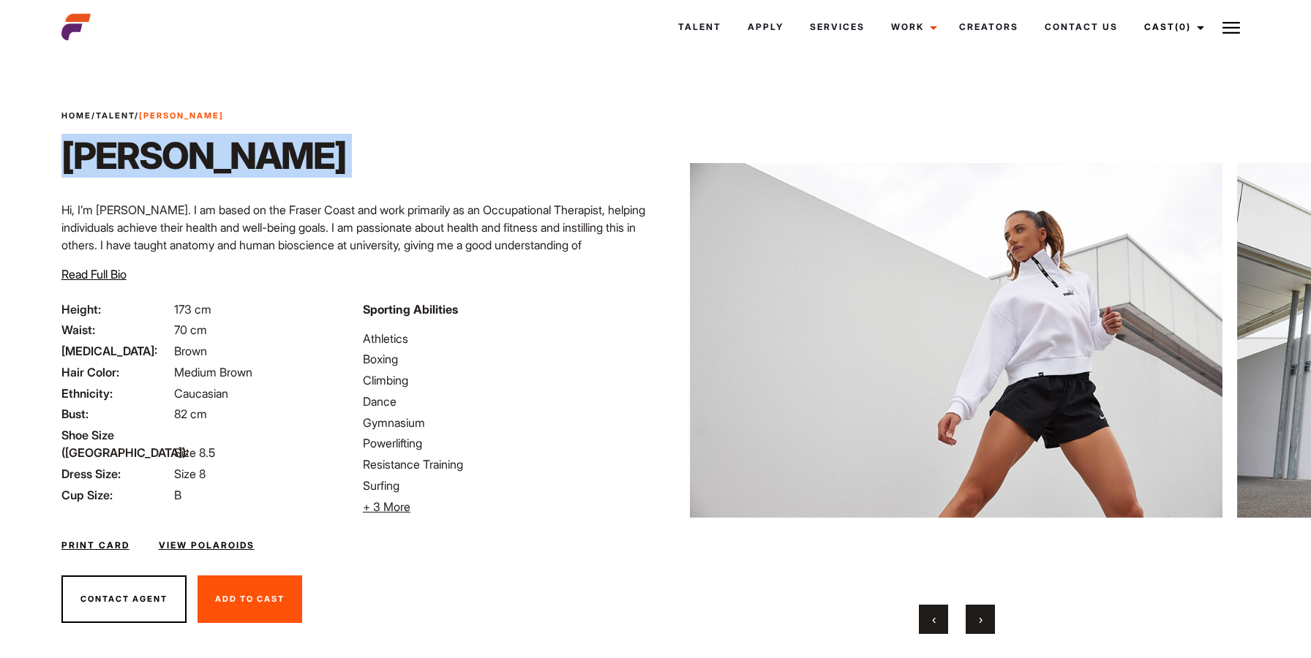
drag, startPoint x: 67, startPoint y: 152, endPoint x: 252, endPoint y: 151, distance: 185.1
click at [252, 151] on div "Home / Talent / Genevieve Genevieve Hi, I’m Genevieve. I am based on the Fraser…" at bounding box center [354, 205] width 603 height 191
copy div "Genevieve"
click at [934, 612] on span "‹" at bounding box center [934, 619] width 4 height 15
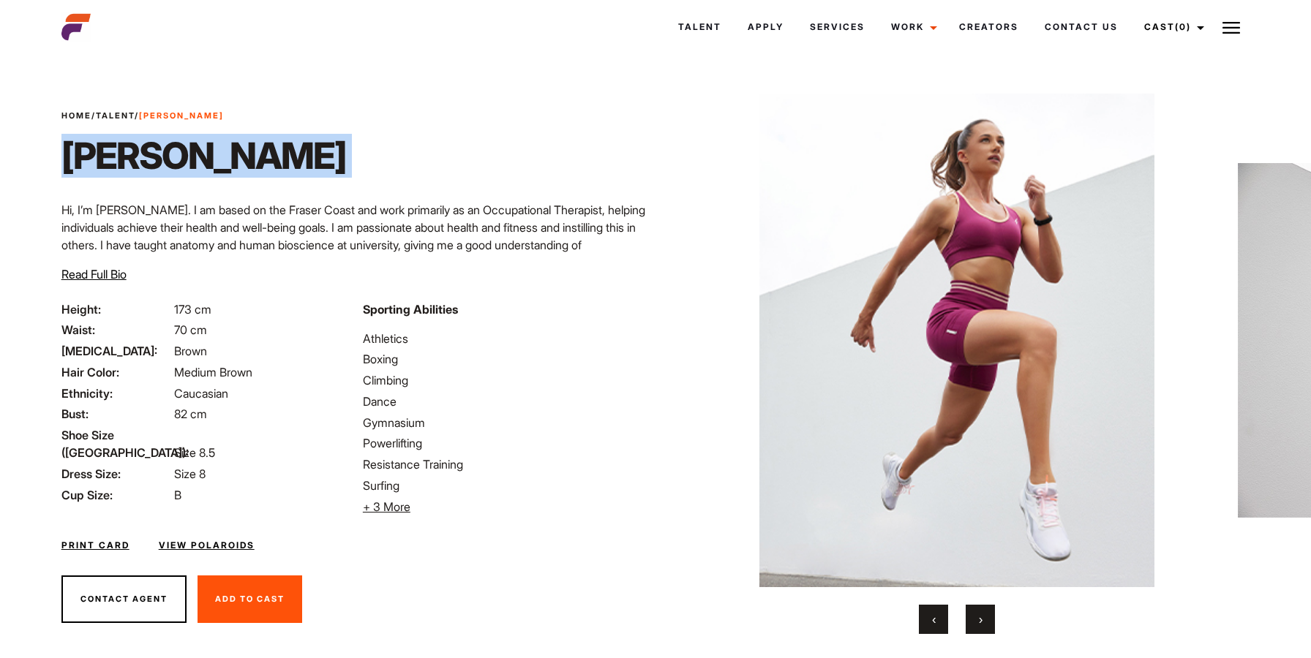
click at [934, 612] on span "‹" at bounding box center [934, 619] width 4 height 15
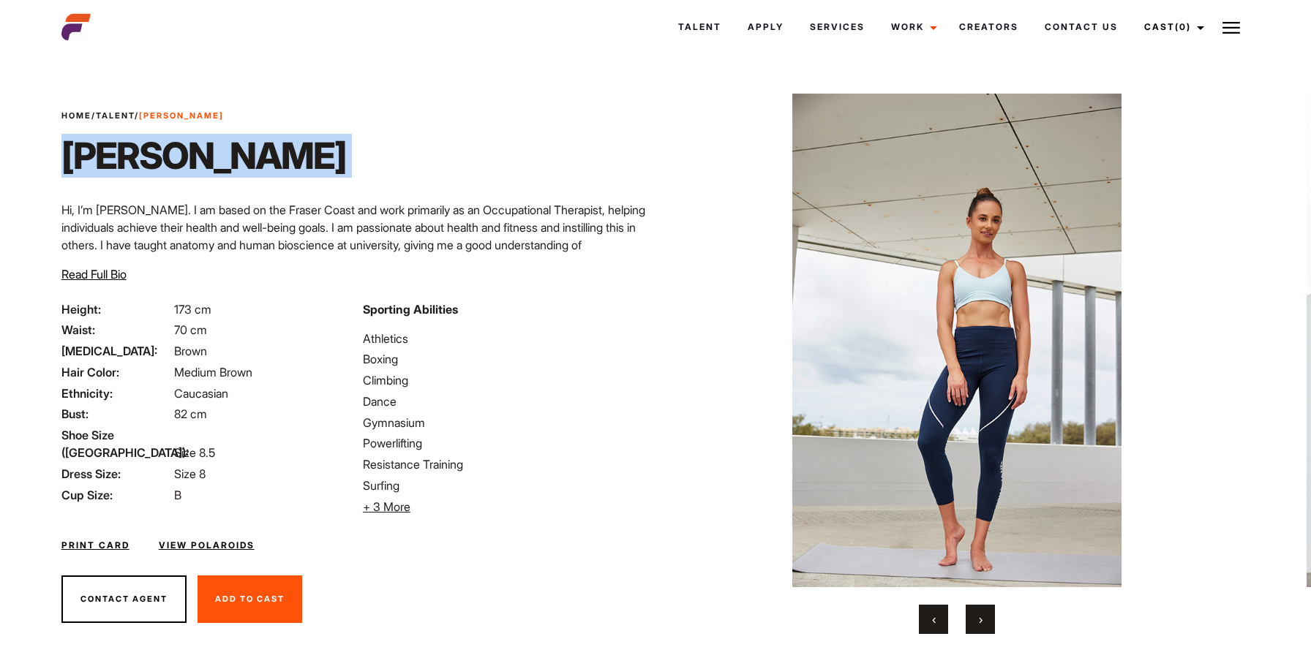
click at [934, 612] on span "‹" at bounding box center [934, 619] width 4 height 15
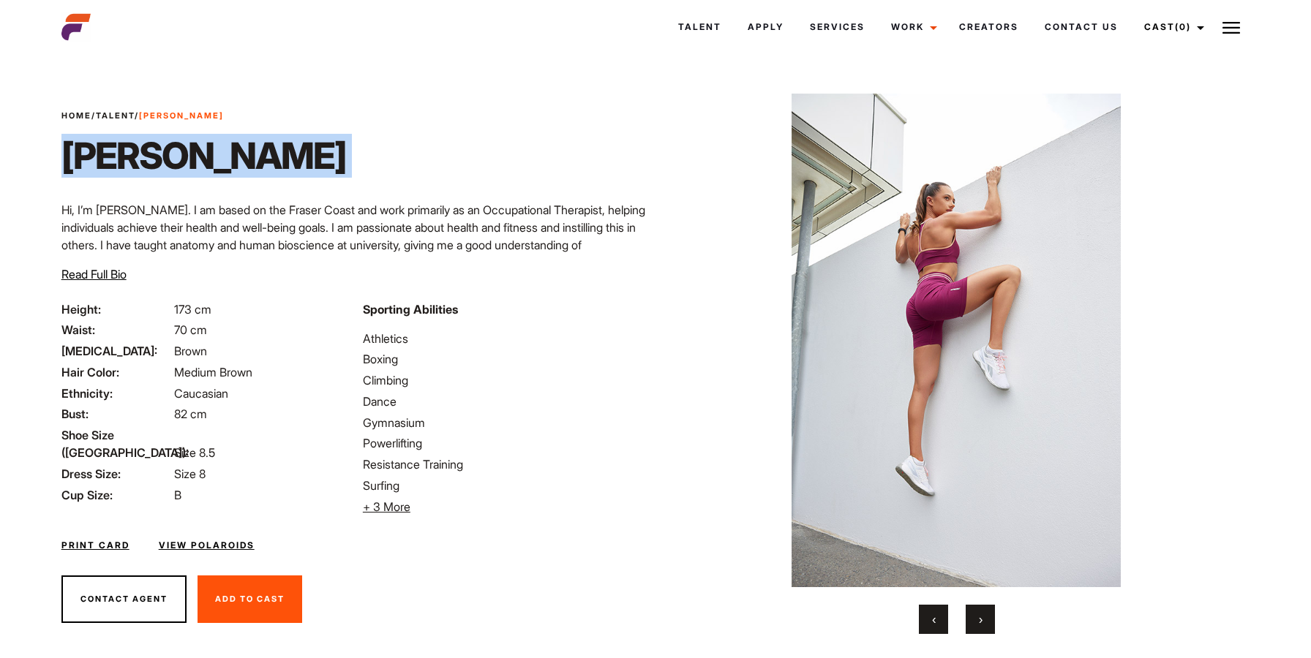
click at [934, 612] on span "‹" at bounding box center [934, 619] width 4 height 15
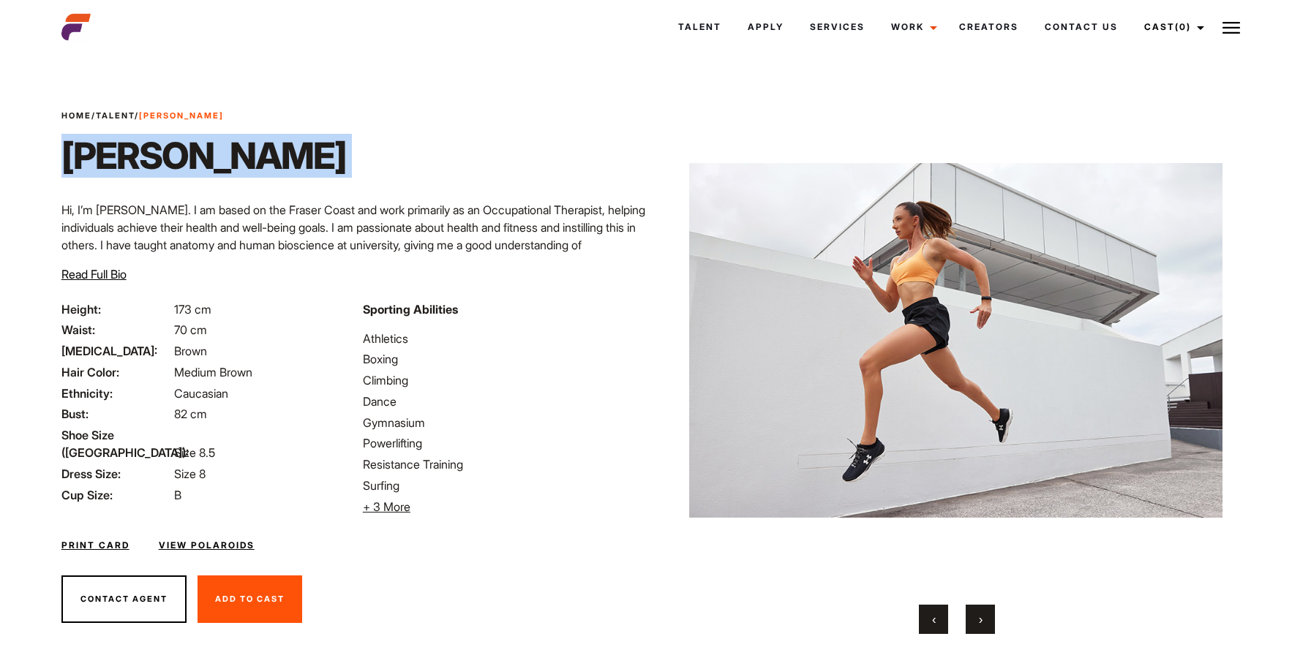
click at [934, 612] on span "‹" at bounding box center [934, 619] width 4 height 15
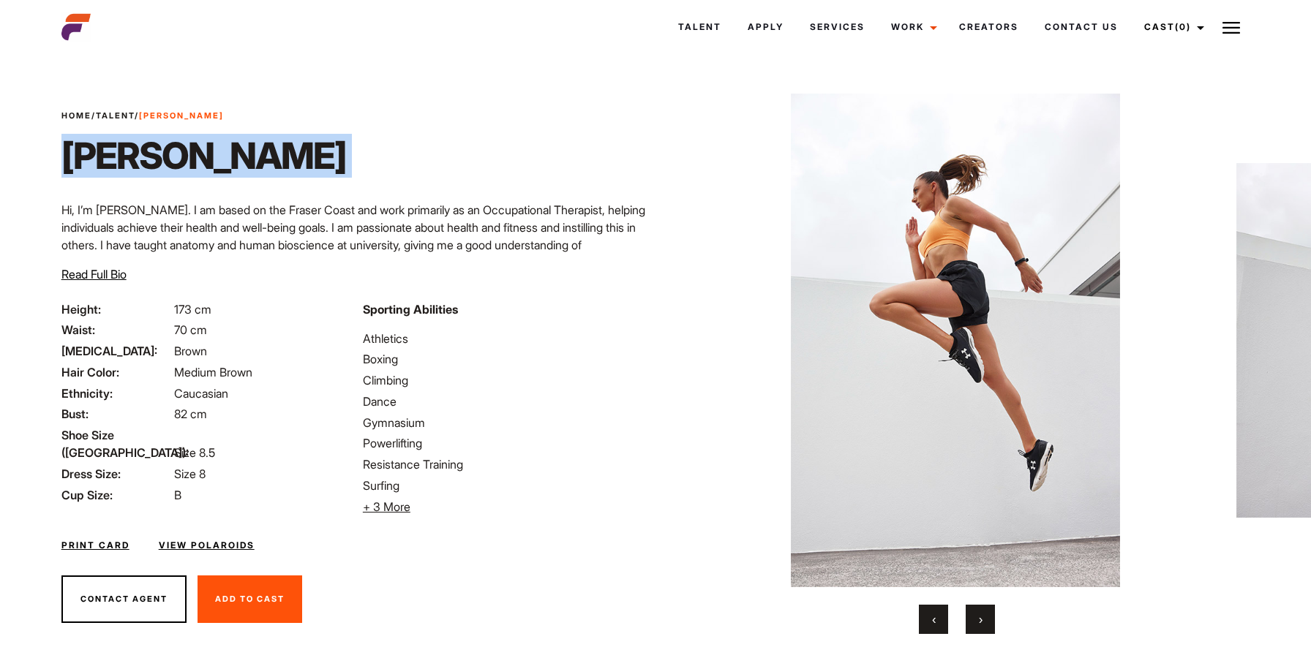
click at [934, 612] on span "‹" at bounding box center [934, 619] width 4 height 15
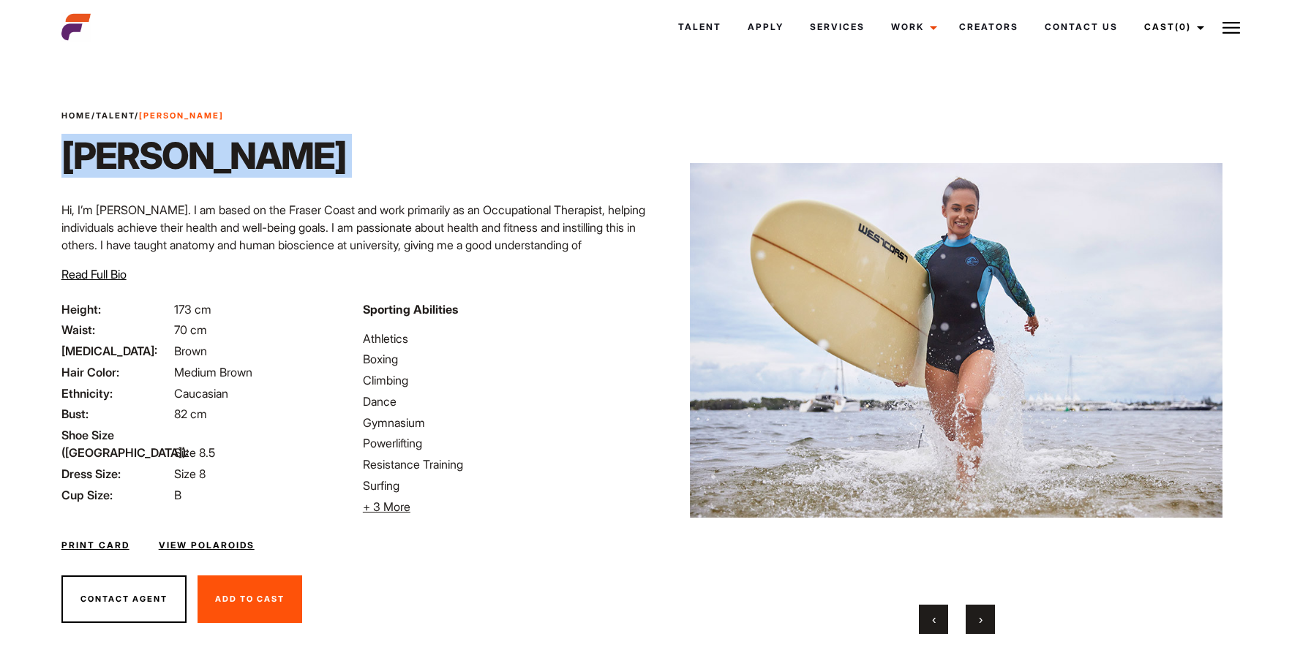
click at [934, 612] on span "‹" at bounding box center [934, 619] width 4 height 15
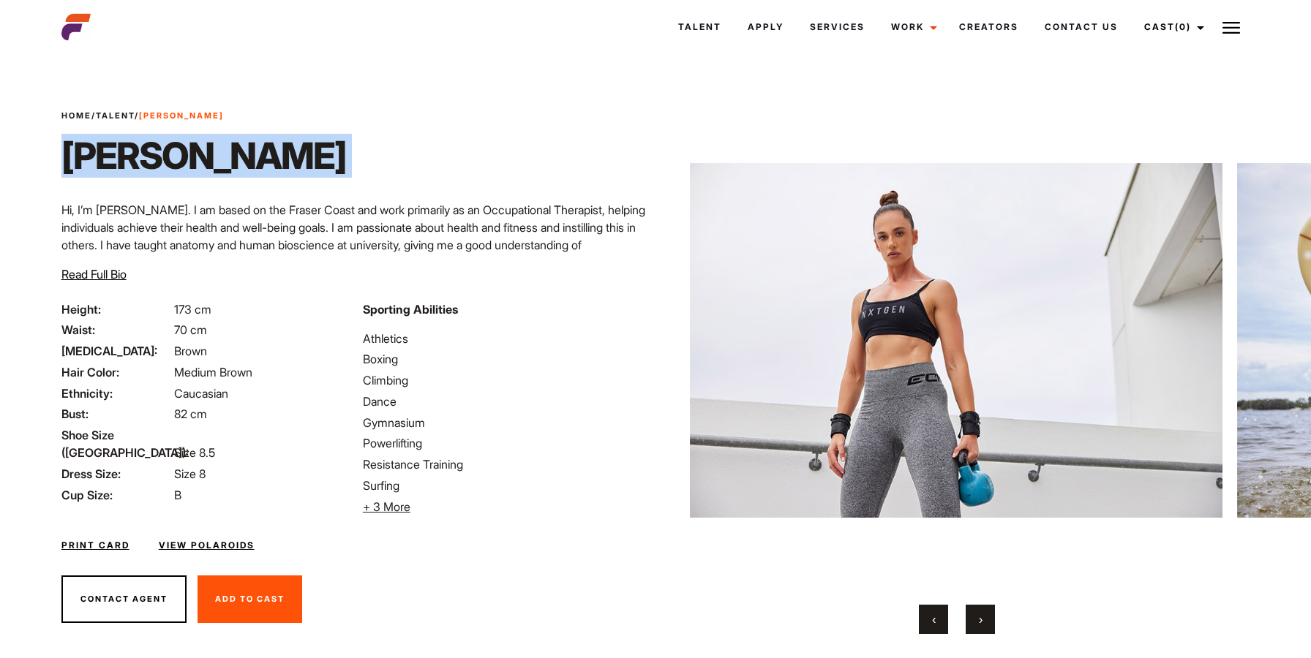
click at [934, 612] on span "‹" at bounding box center [934, 619] width 4 height 15
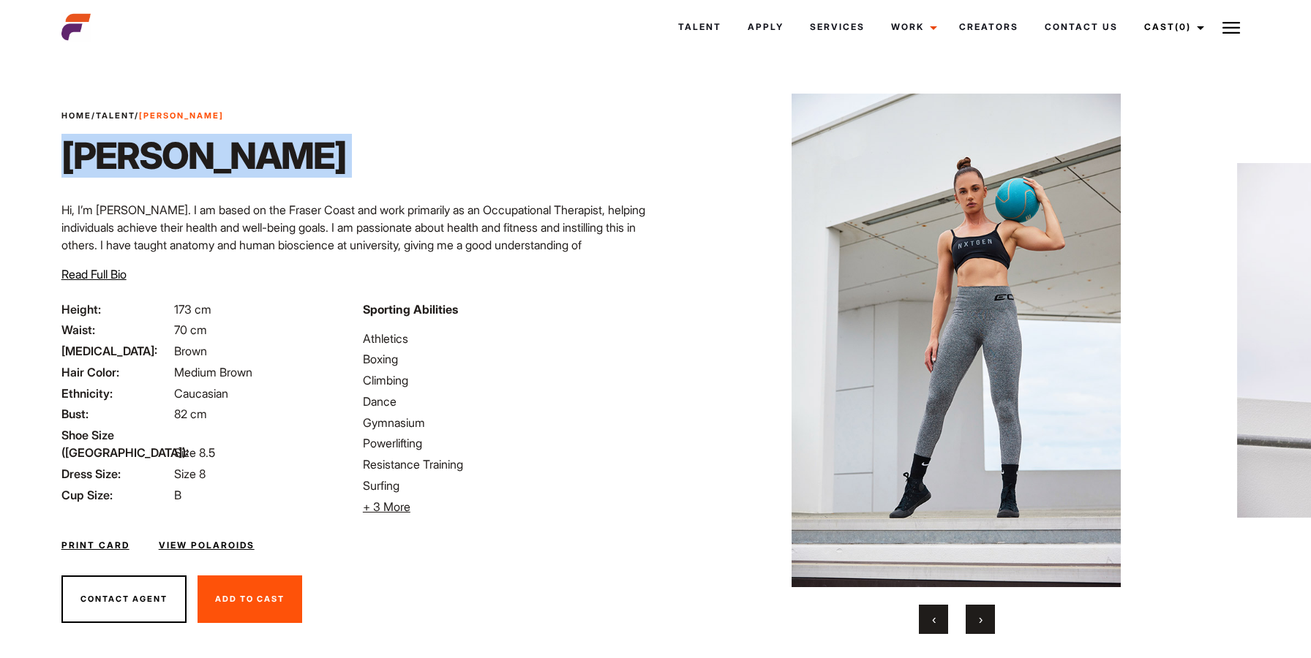
click at [934, 612] on span "‹" at bounding box center [934, 619] width 4 height 15
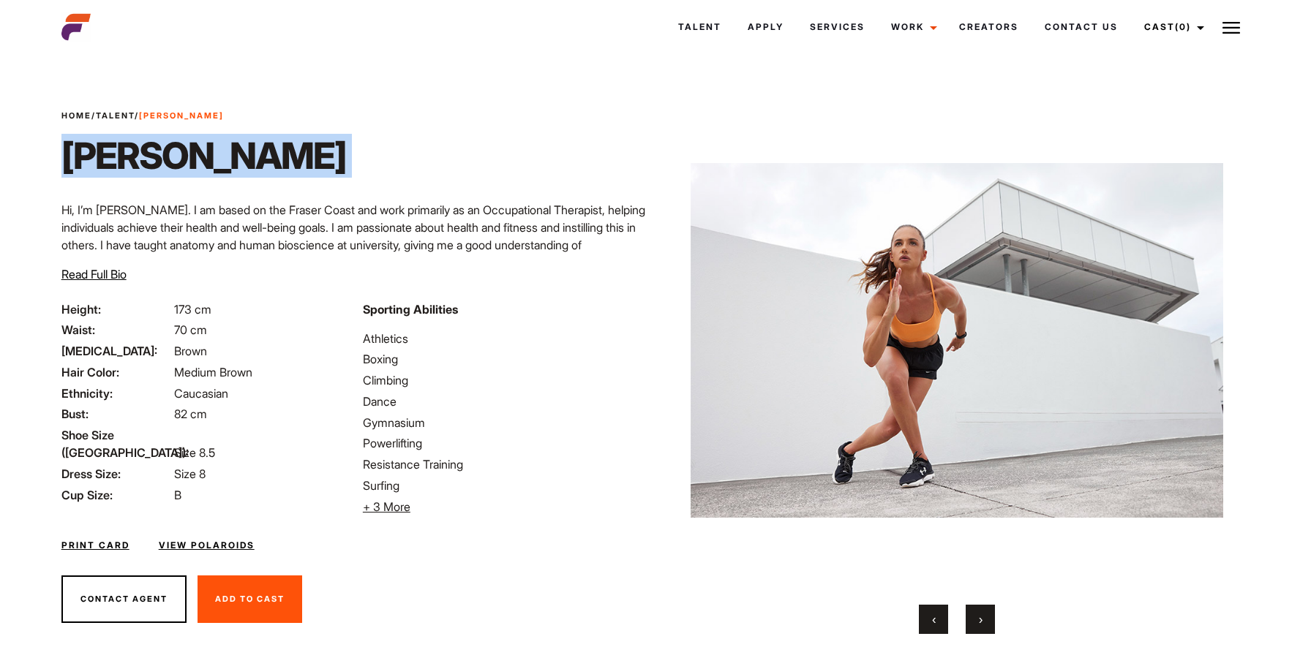
click at [934, 612] on span "‹" at bounding box center [934, 619] width 4 height 15
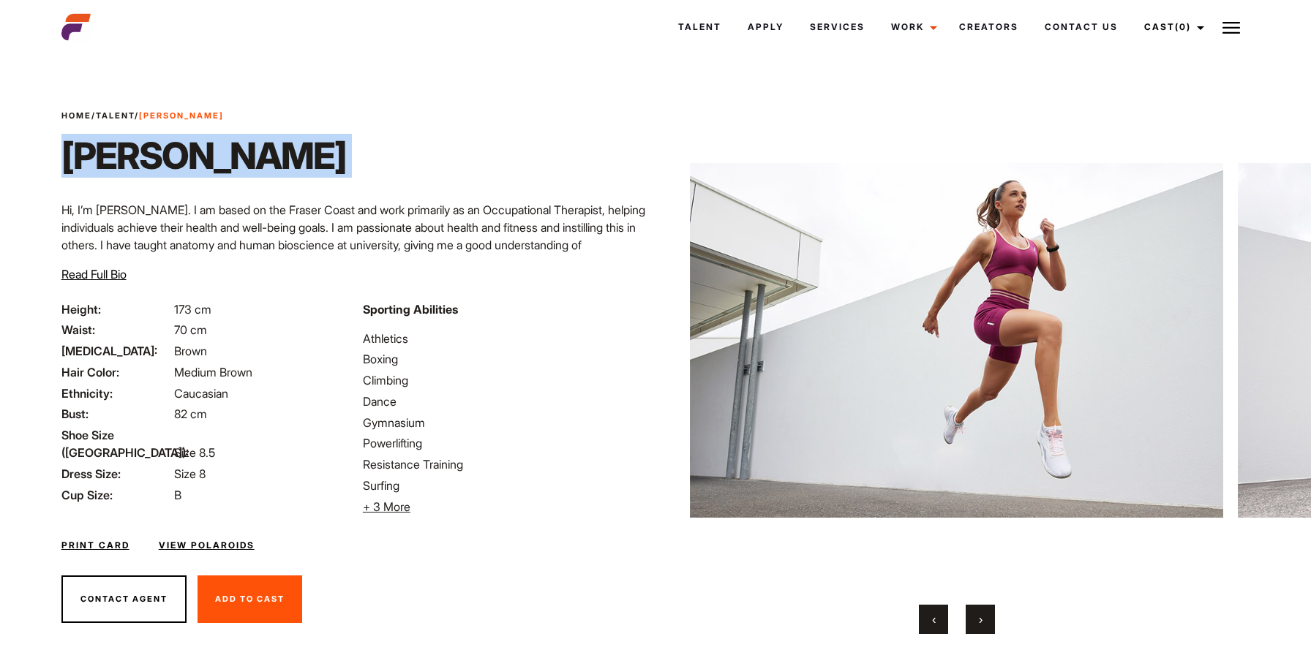
click at [934, 612] on span "‹" at bounding box center [934, 619] width 4 height 15
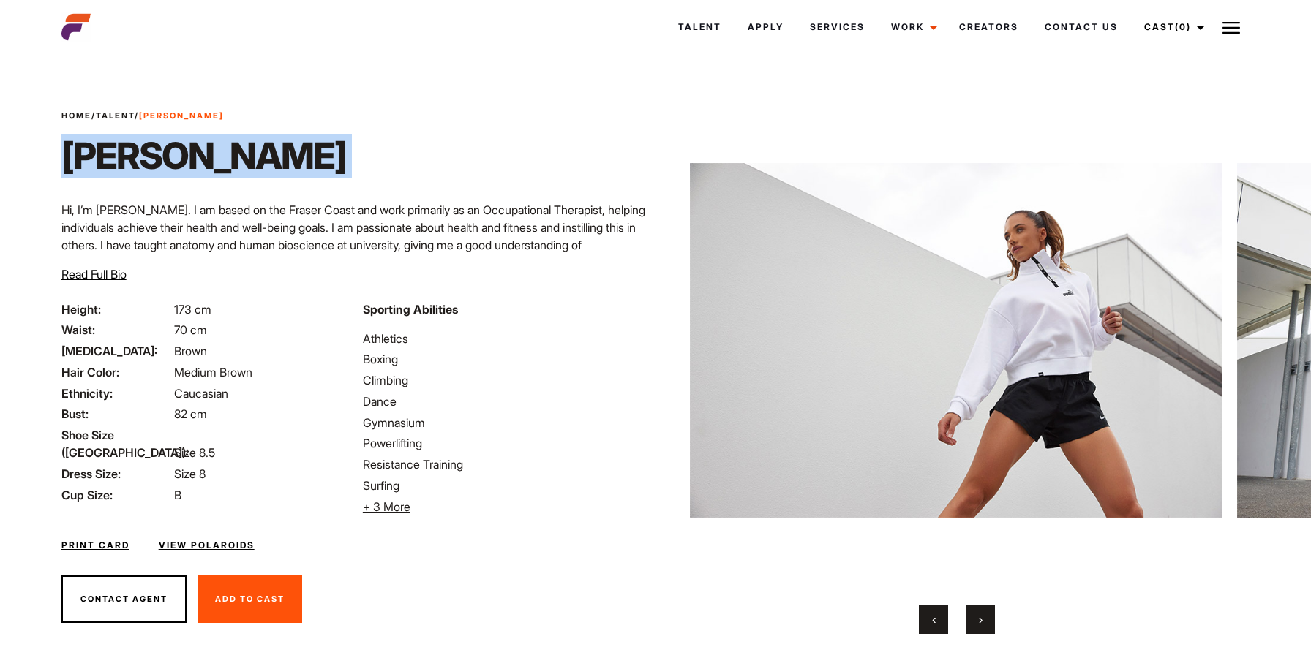
click at [934, 612] on span "‹" at bounding box center [934, 619] width 4 height 15
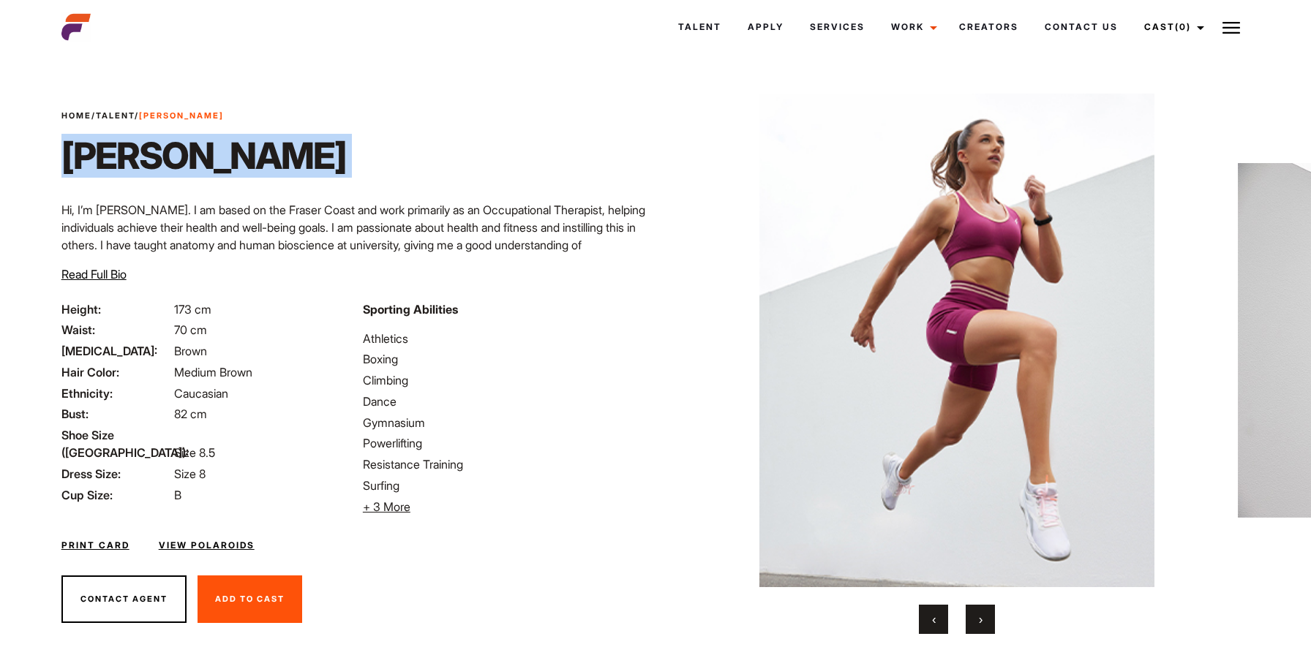
scroll to position [39, 0]
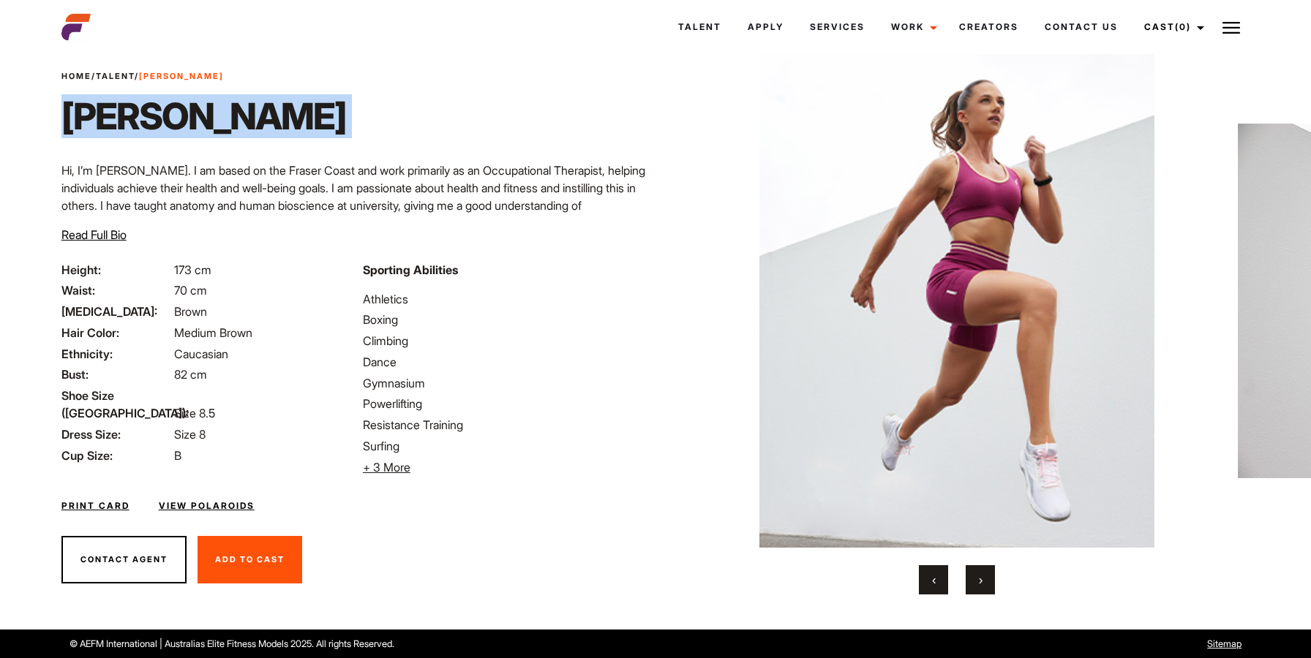
click at [72, 230] on span "Read Full Bio" at bounding box center [93, 234] width 65 height 15
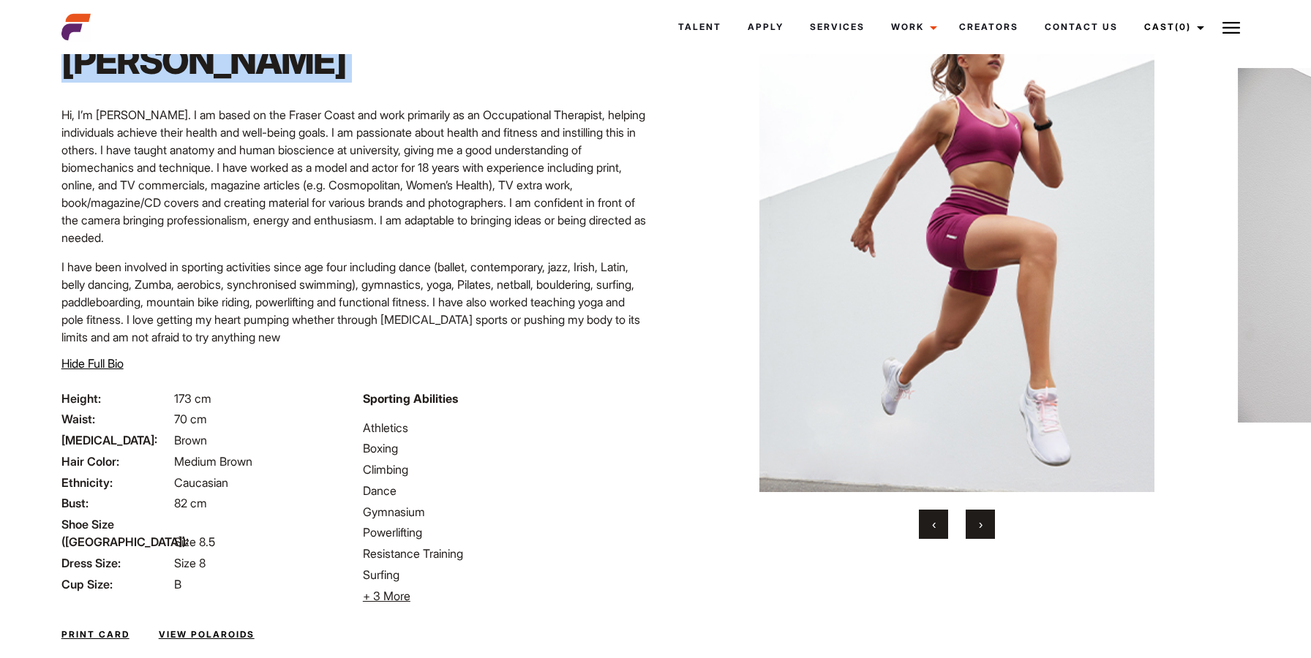
scroll to position [195, 0]
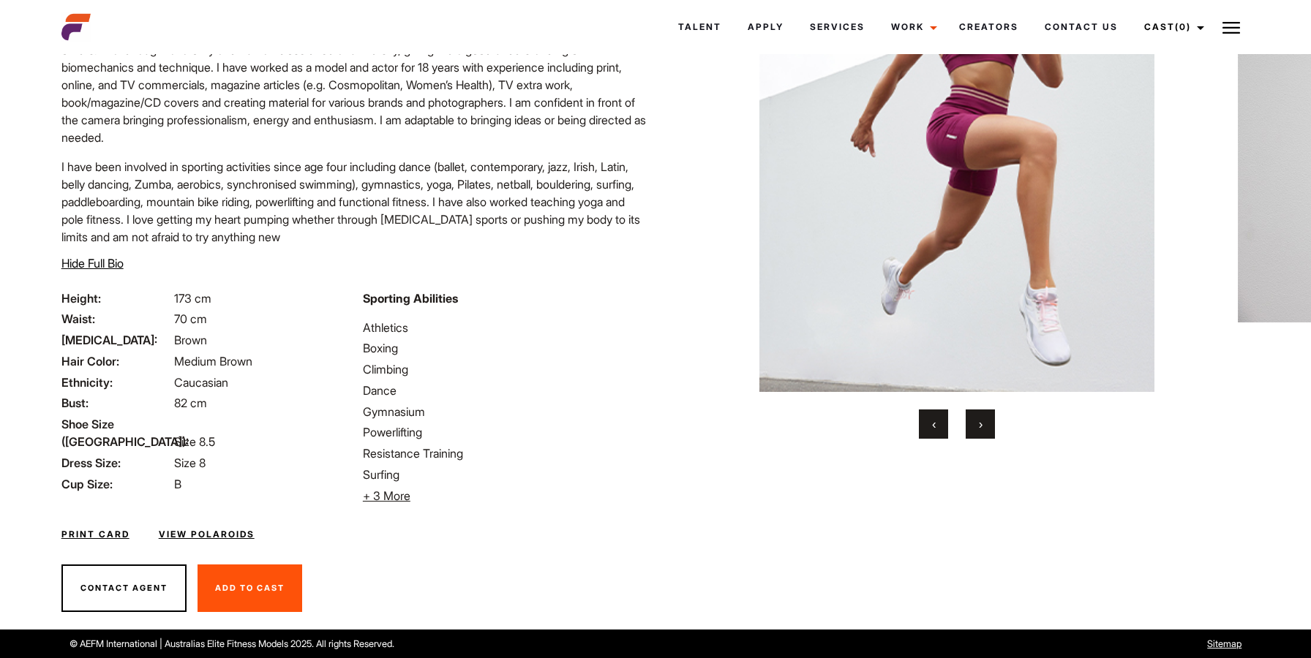
click at [105, 530] on link "Print Card" at bounding box center [95, 534] width 68 height 13
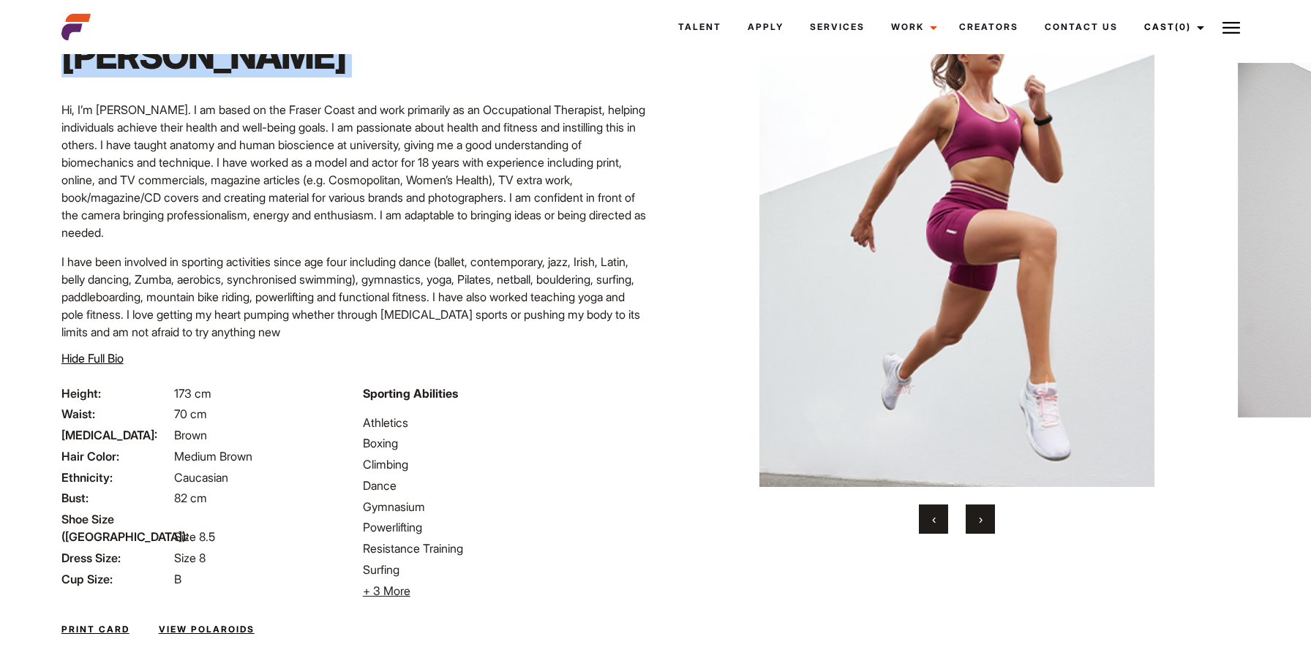
scroll to position [0, 0]
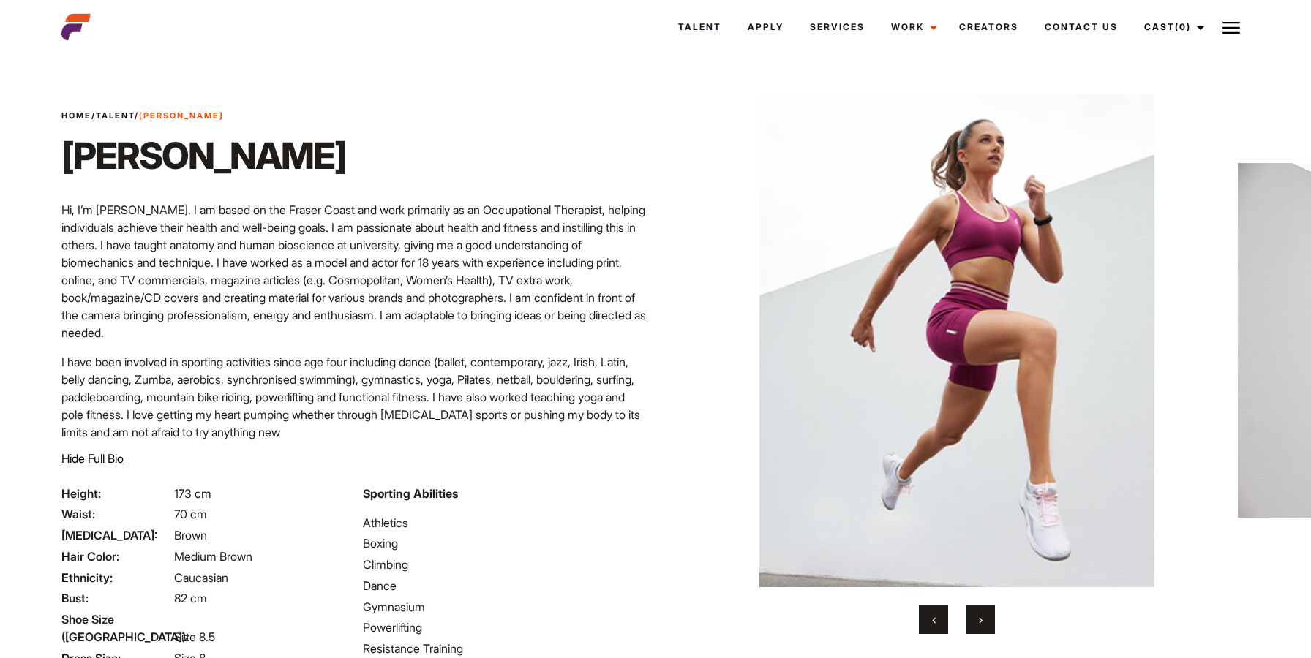
click at [982, 602] on div "‹ ›" at bounding box center [957, 364] width 533 height 541
click at [990, 621] on button "›" at bounding box center [980, 619] width 29 height 29
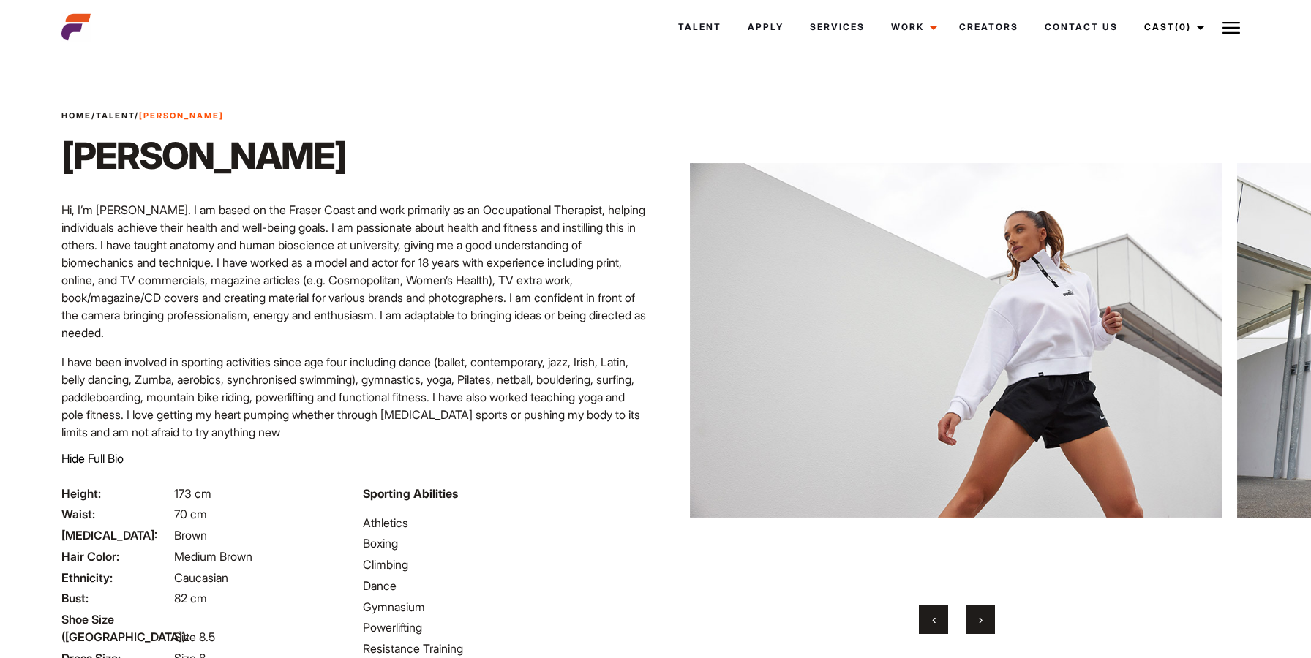
click at [996, 631] on div "‹ ›" at bounding box center [957, 619] width 533 height 29
click at [987, 625] on button "›" at bounding box center [980, 619] width 29 height 29
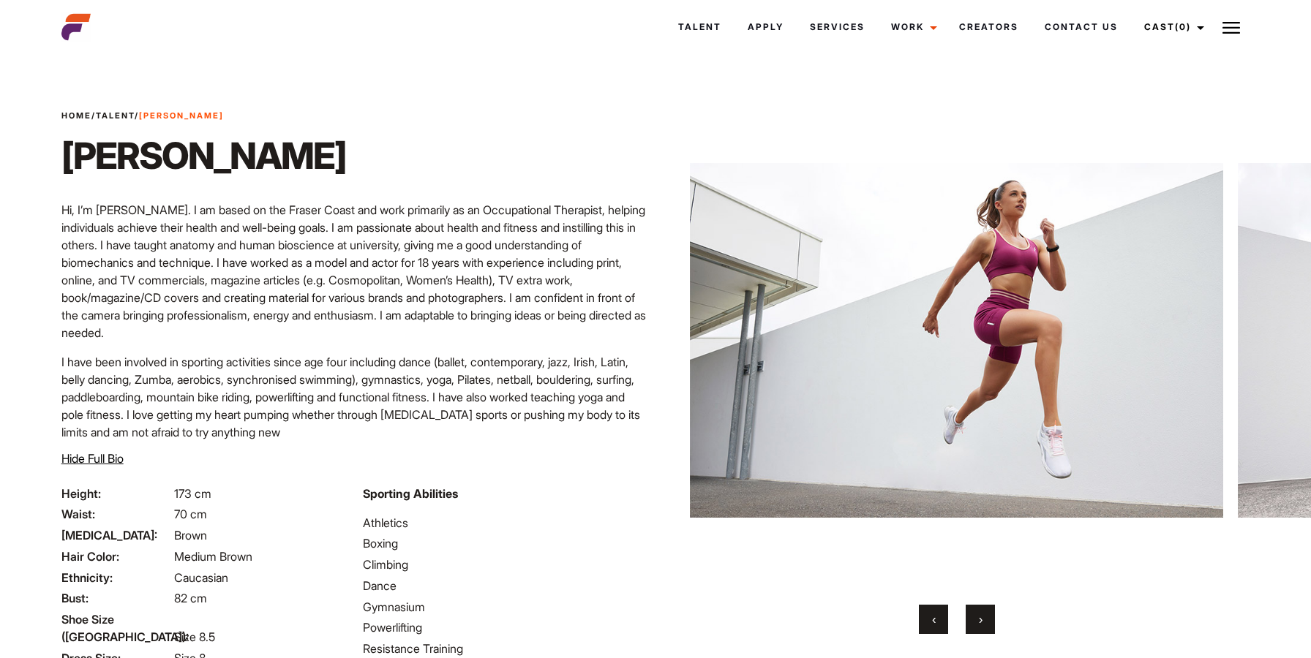
click at [987, 625] on button "›" at bounding box center [980, 619] width 29 height 29
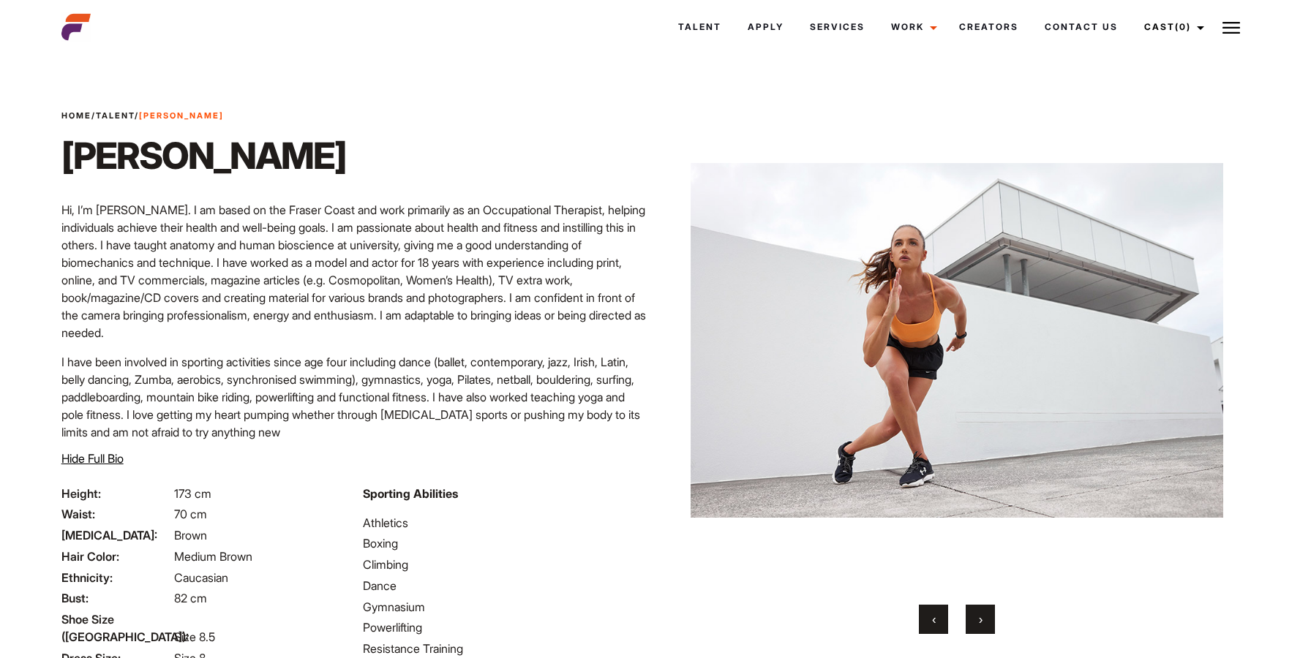
click at [987, 625] on button "›" at bounding box center [980, 619] width 29 height 29
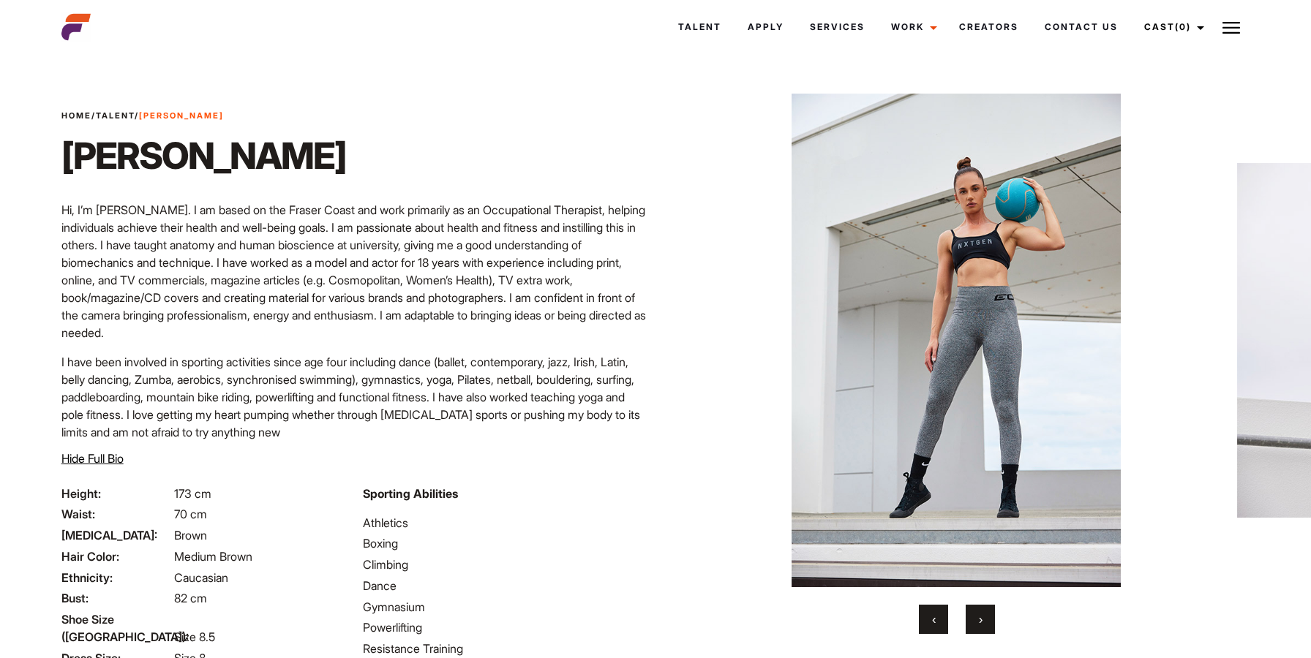
click at [987, 625] on button "›" at bounding box center [980, 619] width 29 height 29
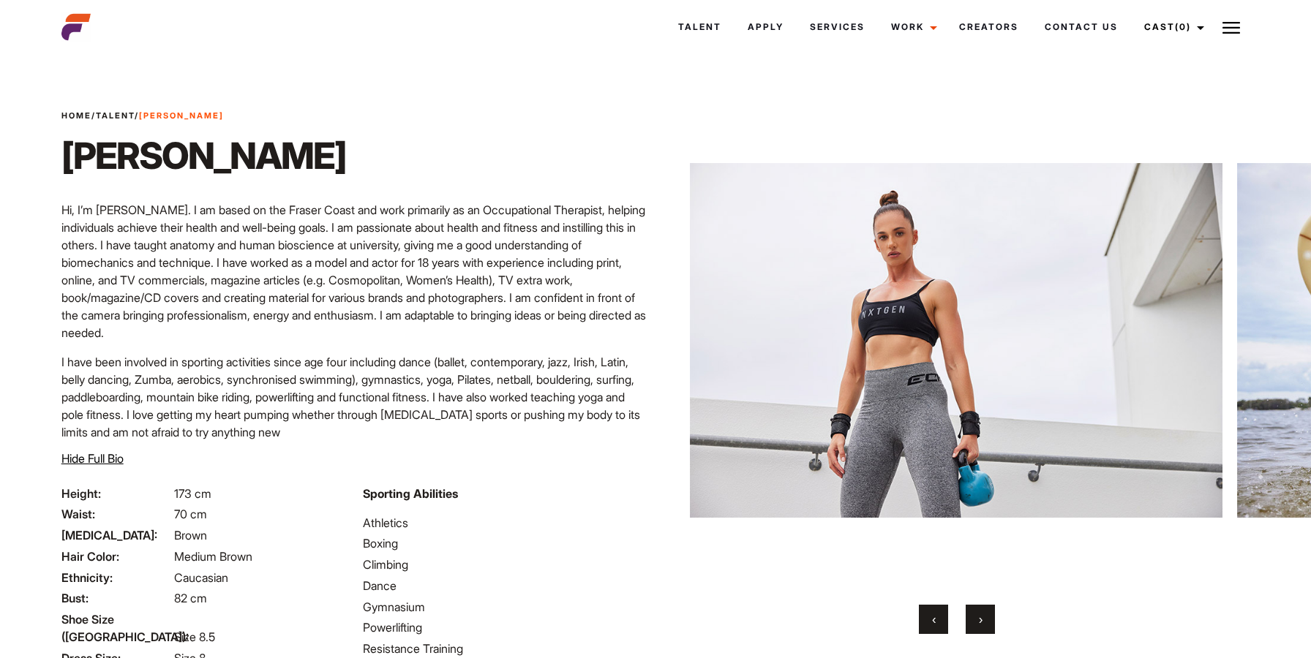
click at [987, 625] on button "›" at bounding box center [980, 619] width 29 height 29
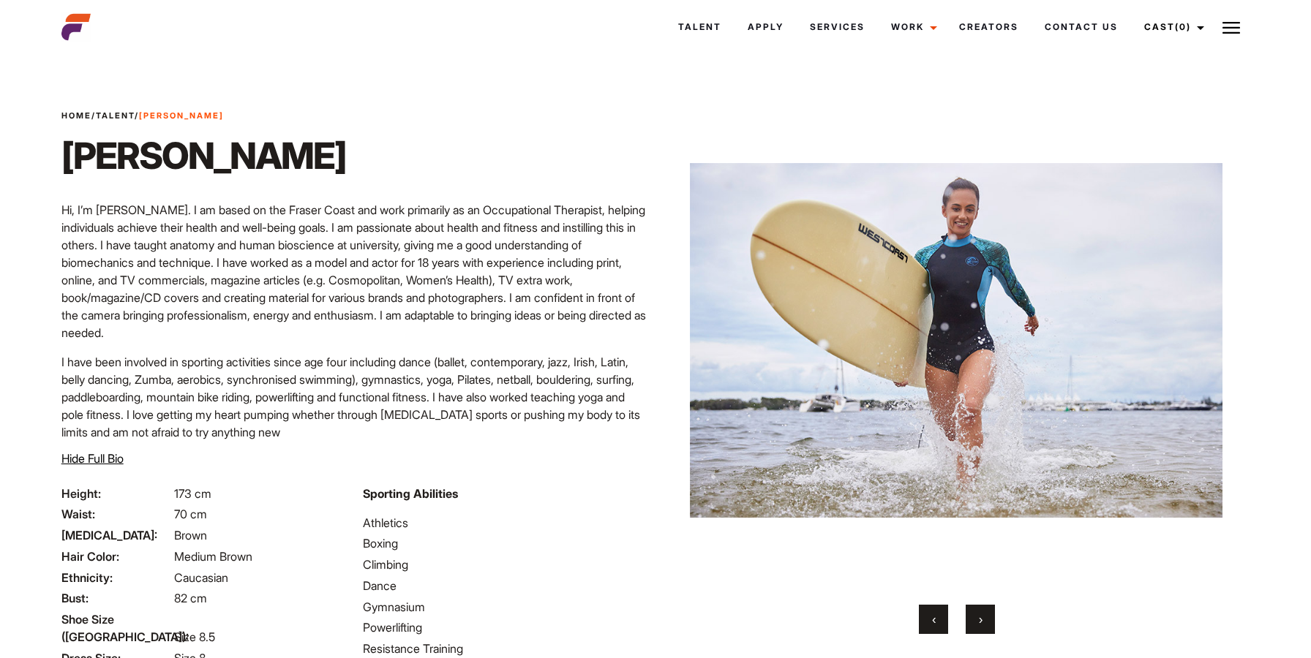
click at [971, 625] on button "›" at bounding box center [980, 619] width 29 height 29
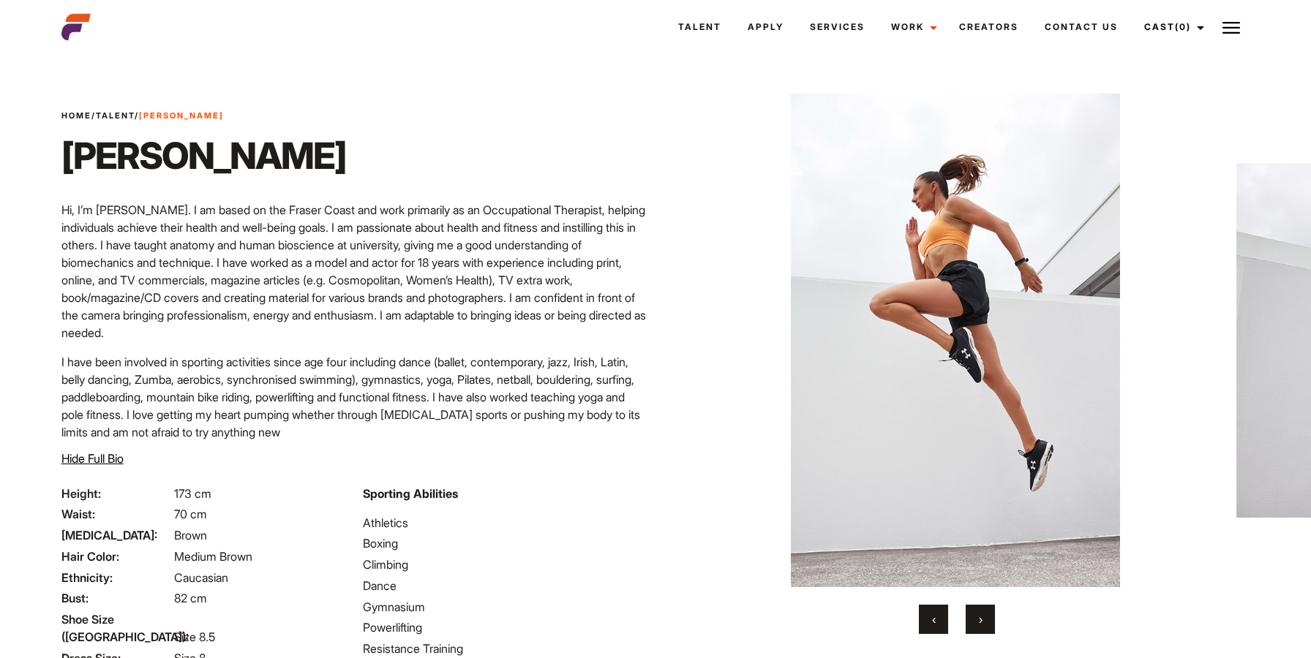
click at [982, 624] on button "›" at bounding box center [980, 619] width 29 height 29
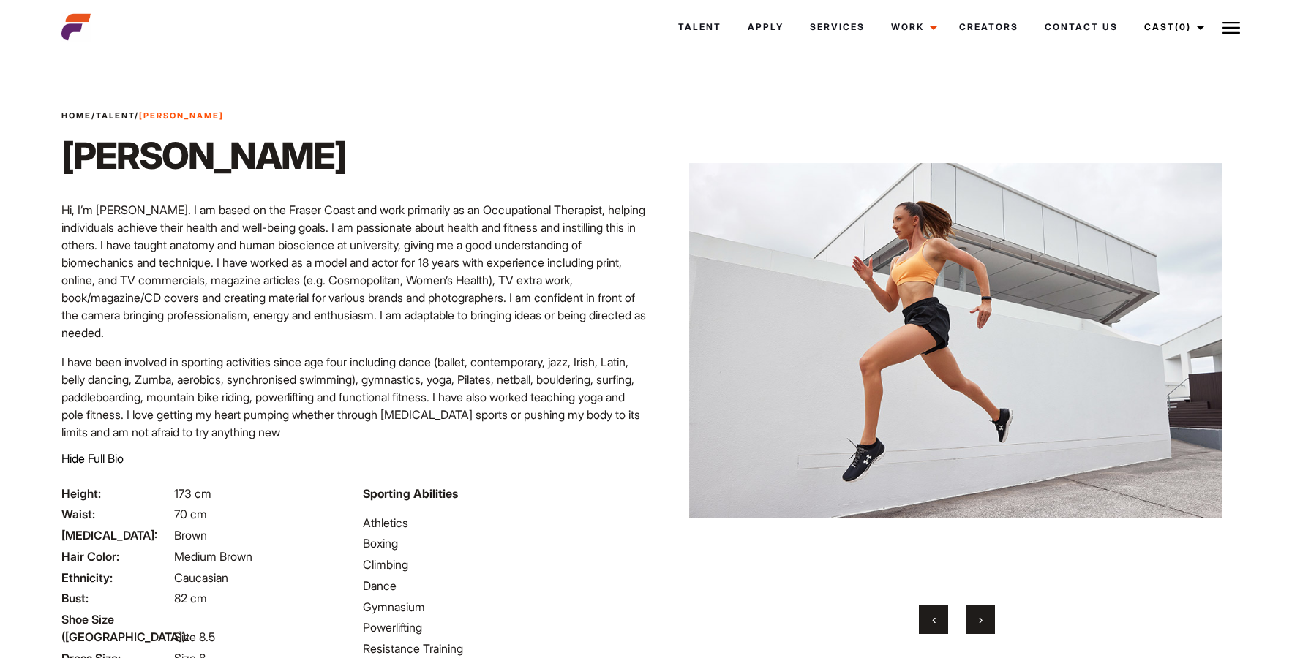
click at [982, 624] on button "›" at bounding box center [980, 619] width 29 height 29
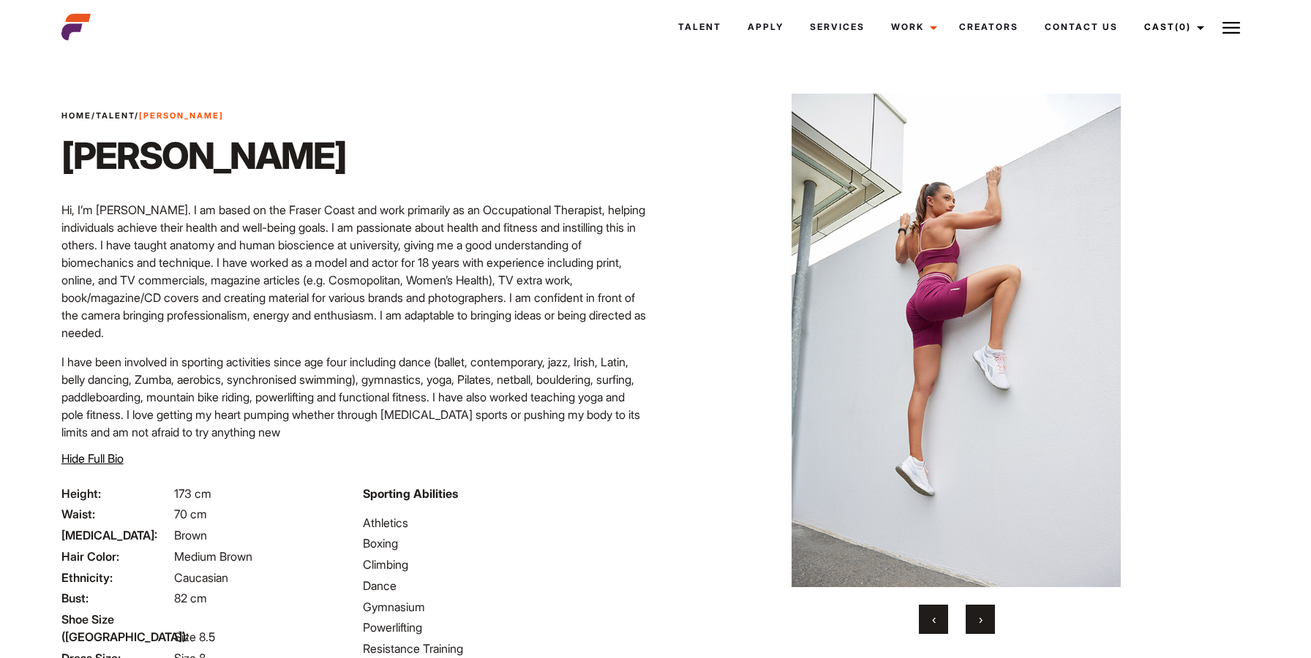
click at [982, 624] on button "›" at bounding box center [980, 619] width 29 height 29
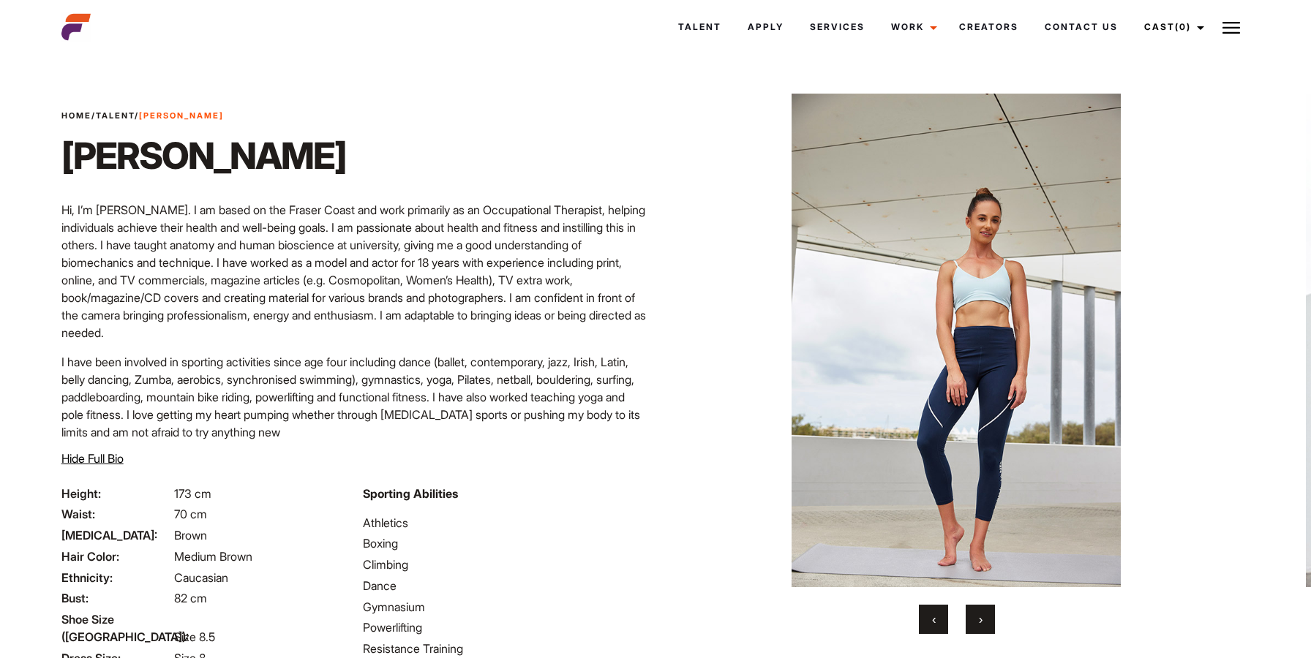
click at [982, 612] on button "›" at bounding box center [980, 619] width 29 height 29
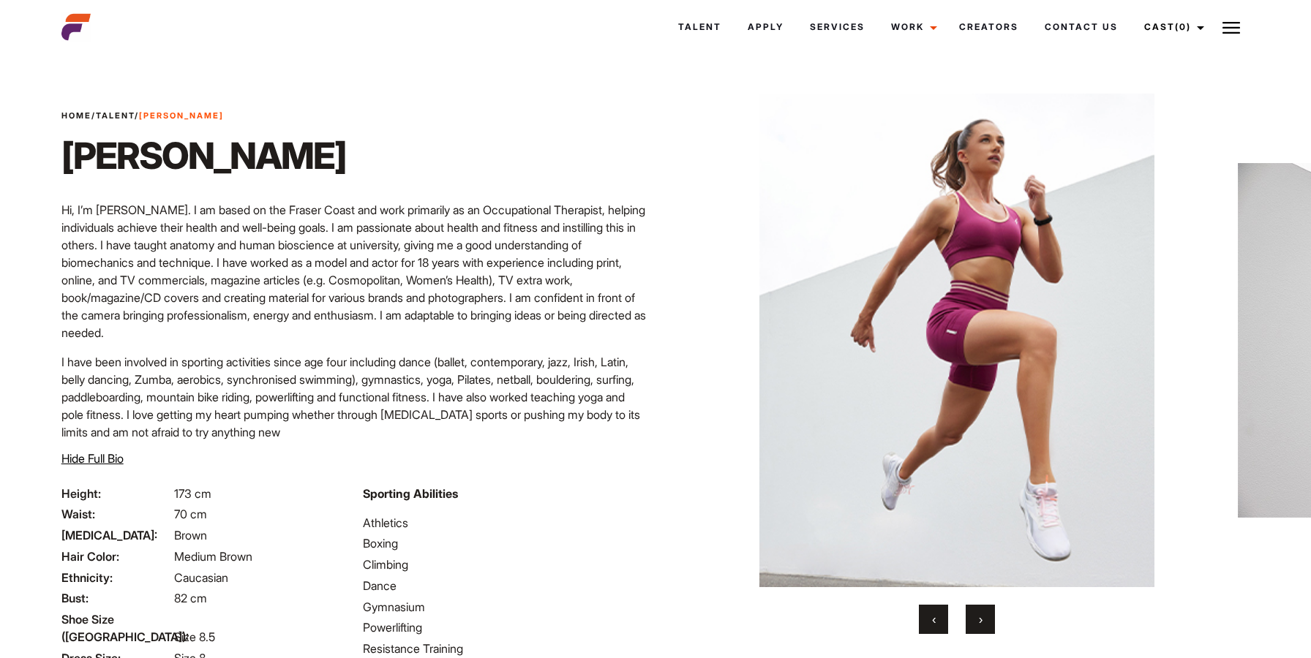
click at [982, 612] on button "›" at bounding box center [980, 619] width 29 height 29
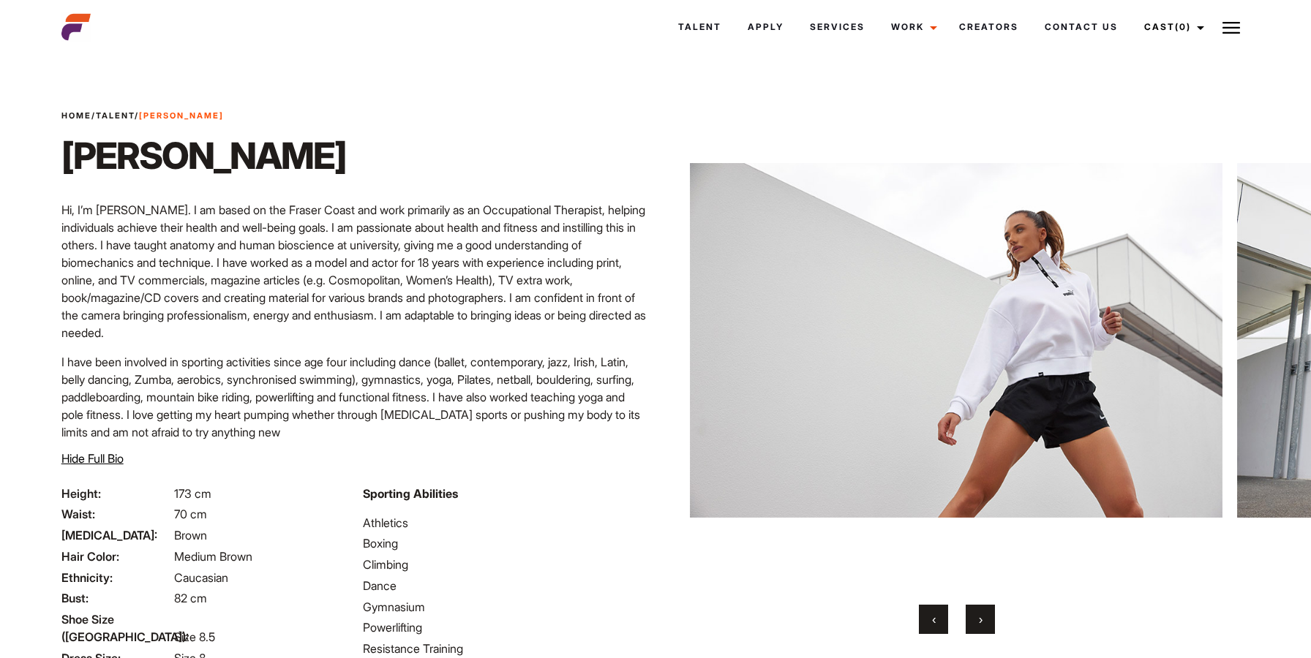
click at [938, 630] on button "‹" at bounding box center [933, 619] width 29 height 29
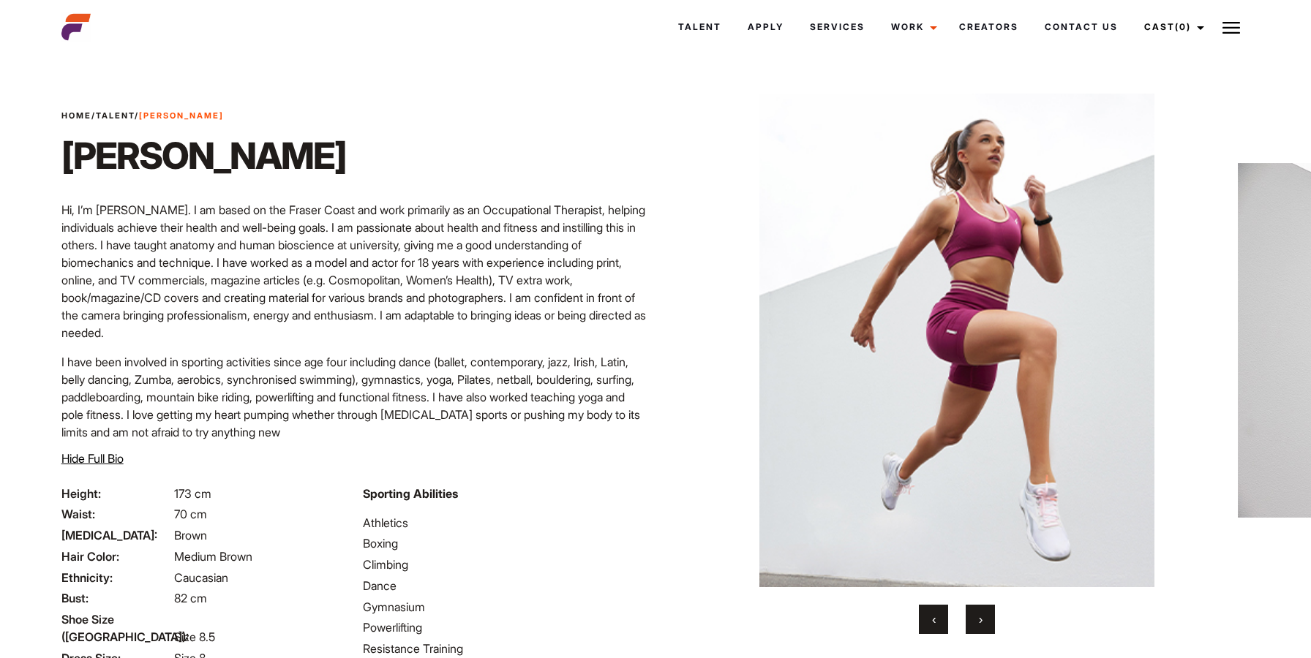
click at [938, 630] on button "‹" at bounding box center [933, 619] width 29 height 29
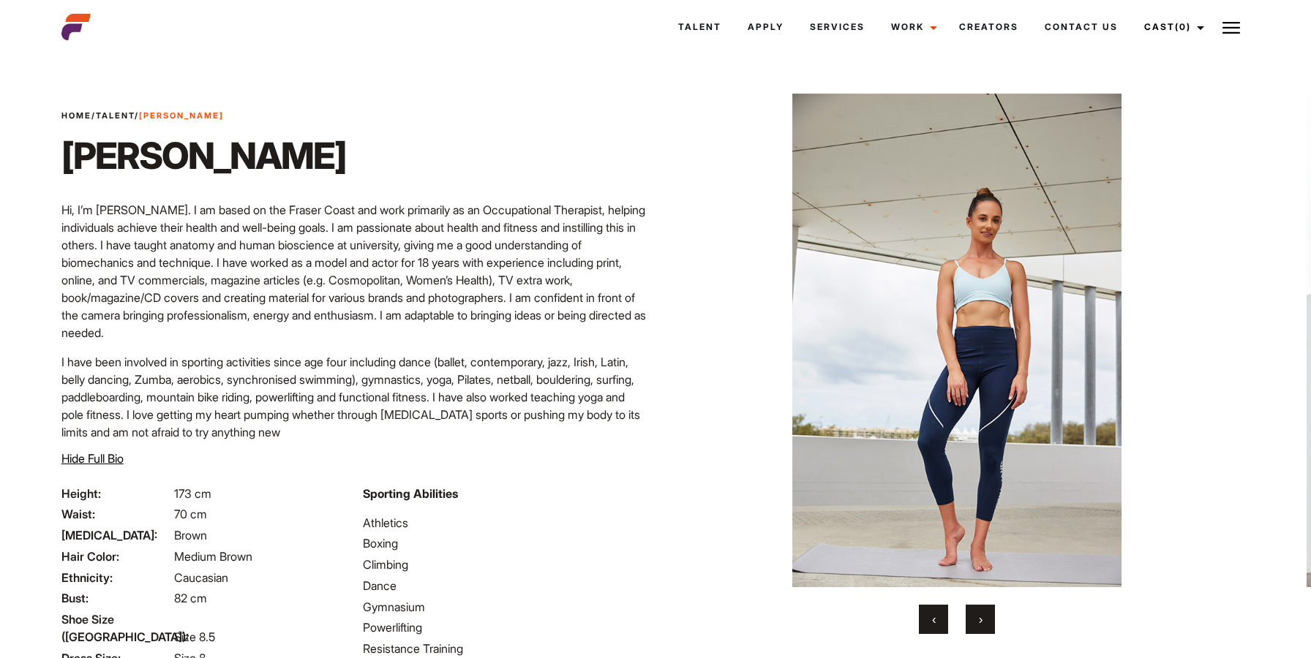
click at [938, 630] on button "‹" at bounding box center [933, 619] width 29 height 29
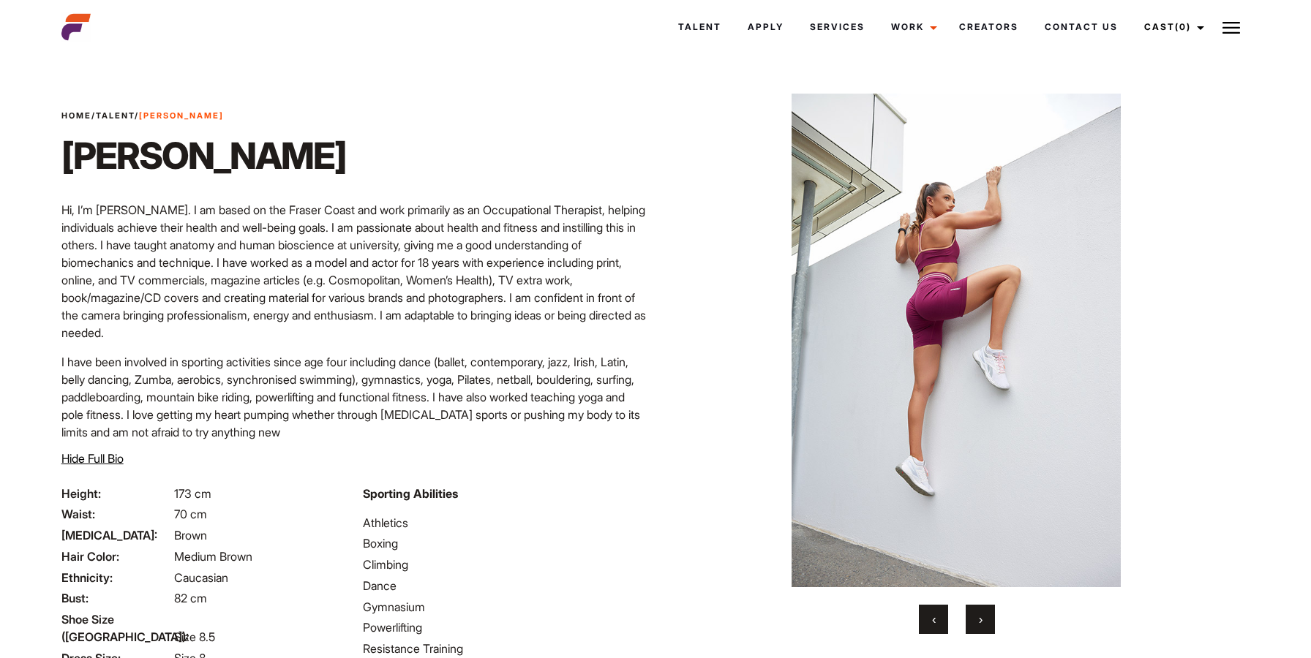
click at [938, 630] on button "‹" at bounding box center [933, 619] width 29 height 29
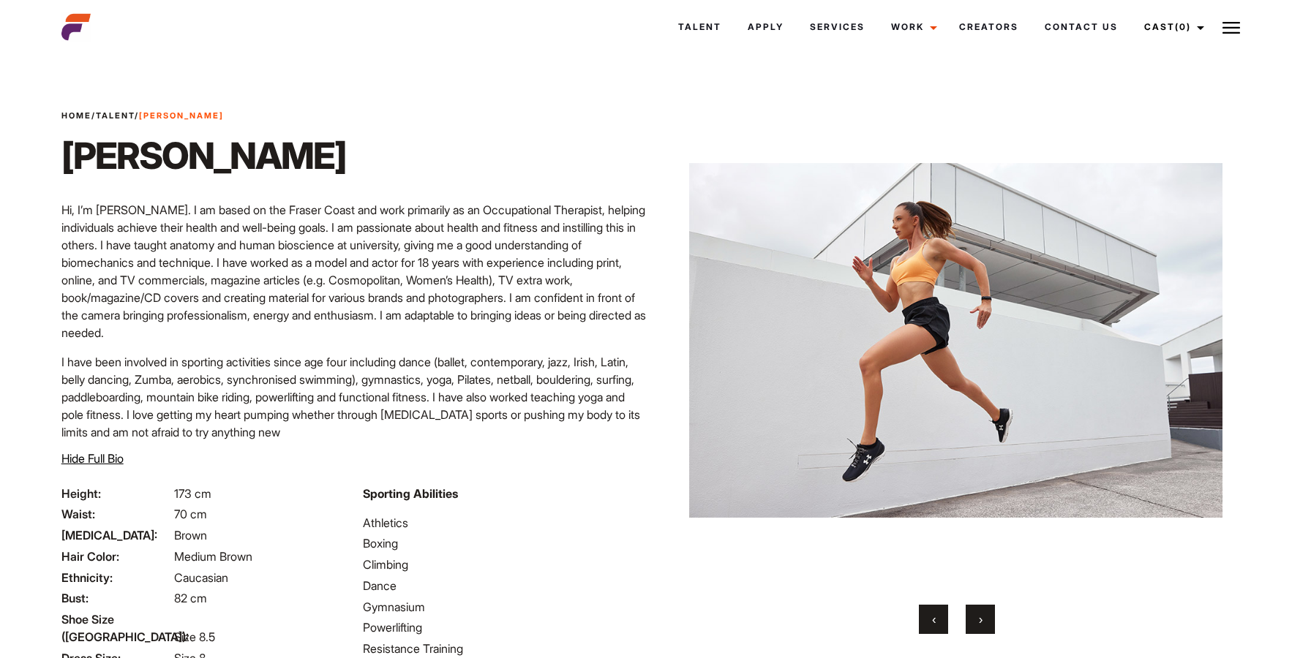
click at [938, 630] on button "‹" at bounding box center [933, 619] width 29 height 29
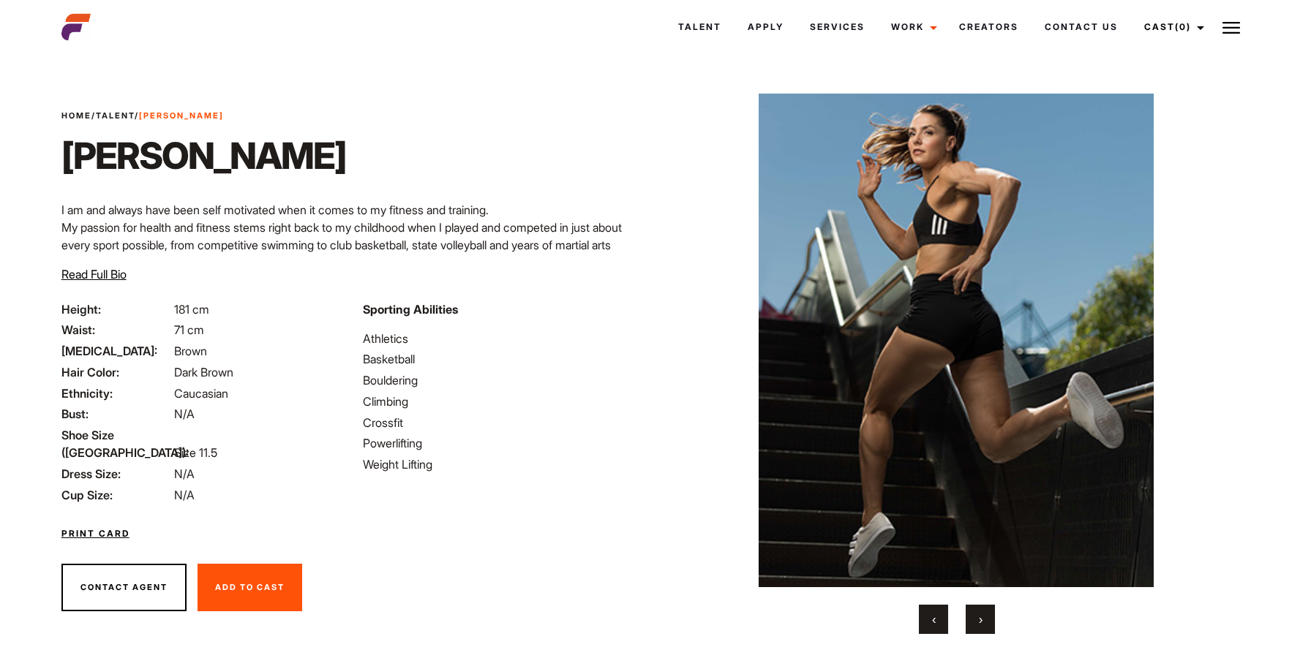
click at [980, 598] on div "‹ ›" at bounding box center [957, 364] width 533 height 541
click at [986, 618] on button "›" at bounding box center [980, 619] width 29 height 29
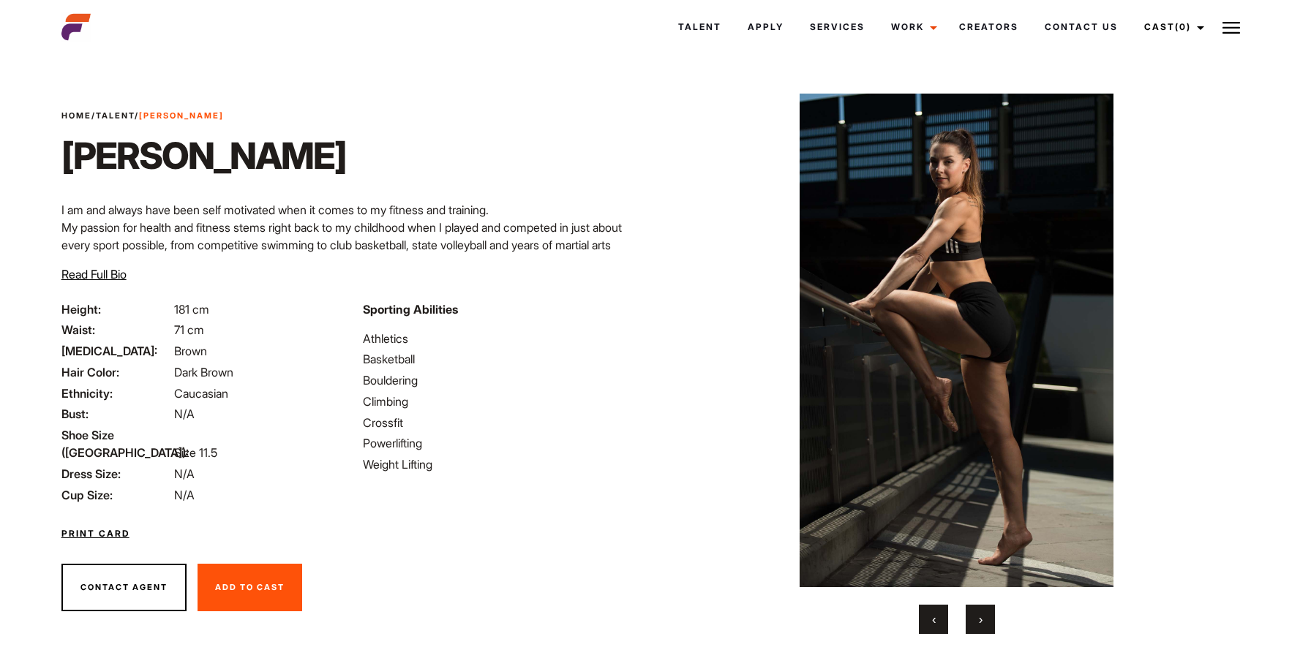
click at [986, 618] on button "›" at bounding box center [980, 619] width 29 height 29
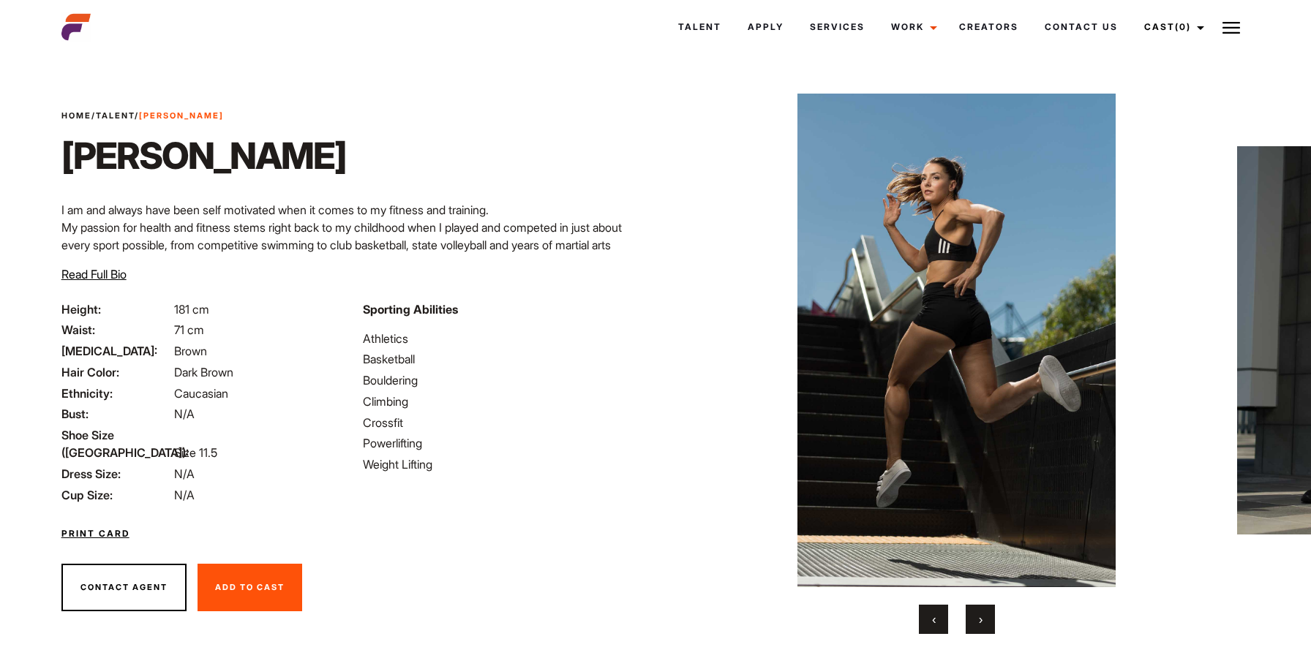
click at [986, 618] on button "›" at bounding box center [980, 619] width 29 height 29
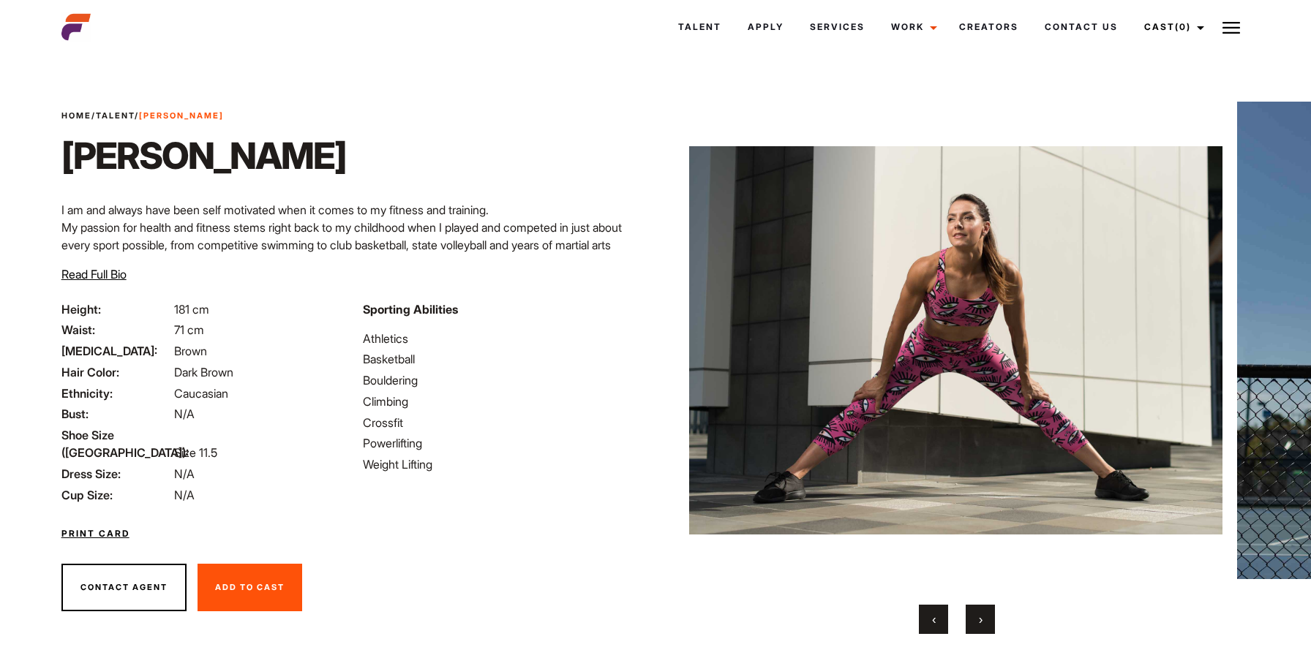
click at [986, 618] on button "›" at bounding box center [980, 619] width 29 height 29
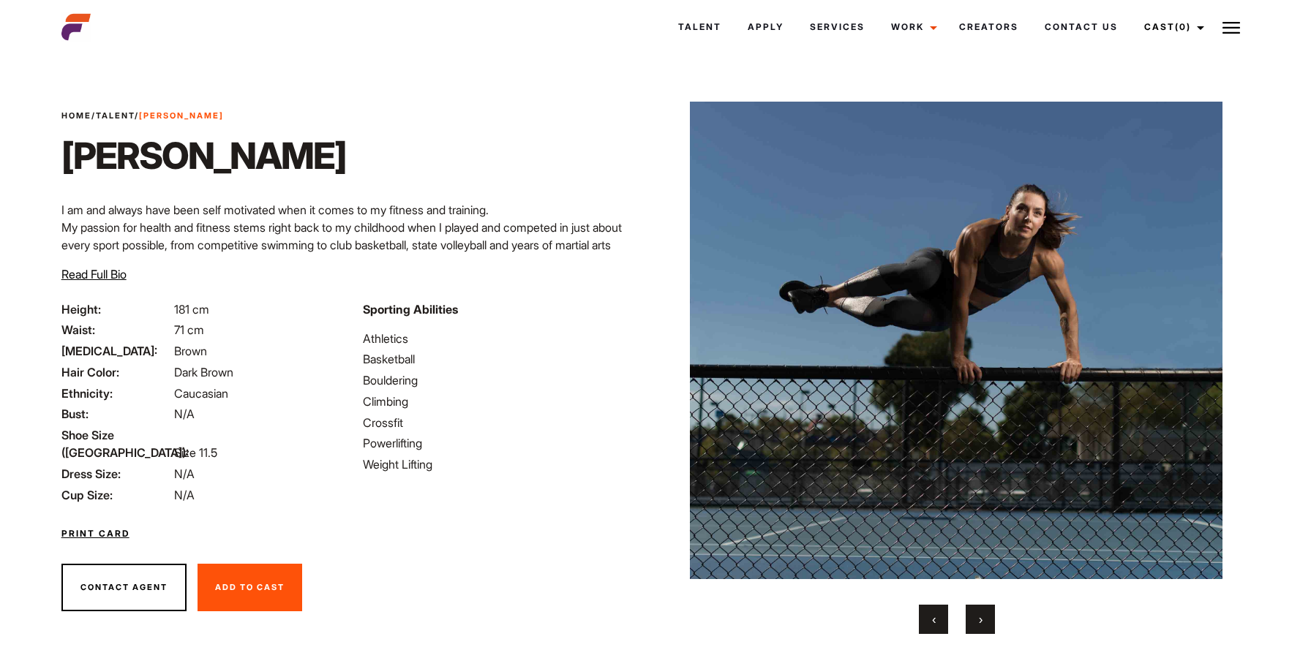
click at [986, 618] on button "›" at bounding box center [980, 619] width 29 height 29
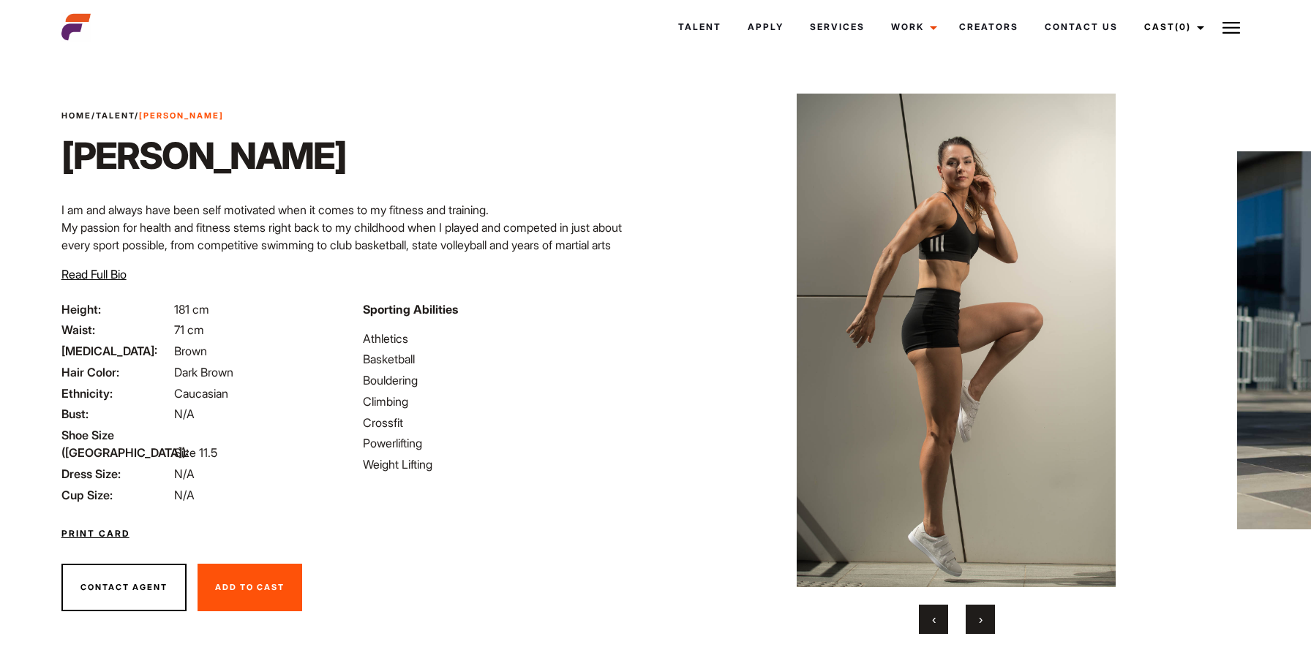
click at [986, 618] on button "›" at bounding box center [980, 619] width 29 height 29
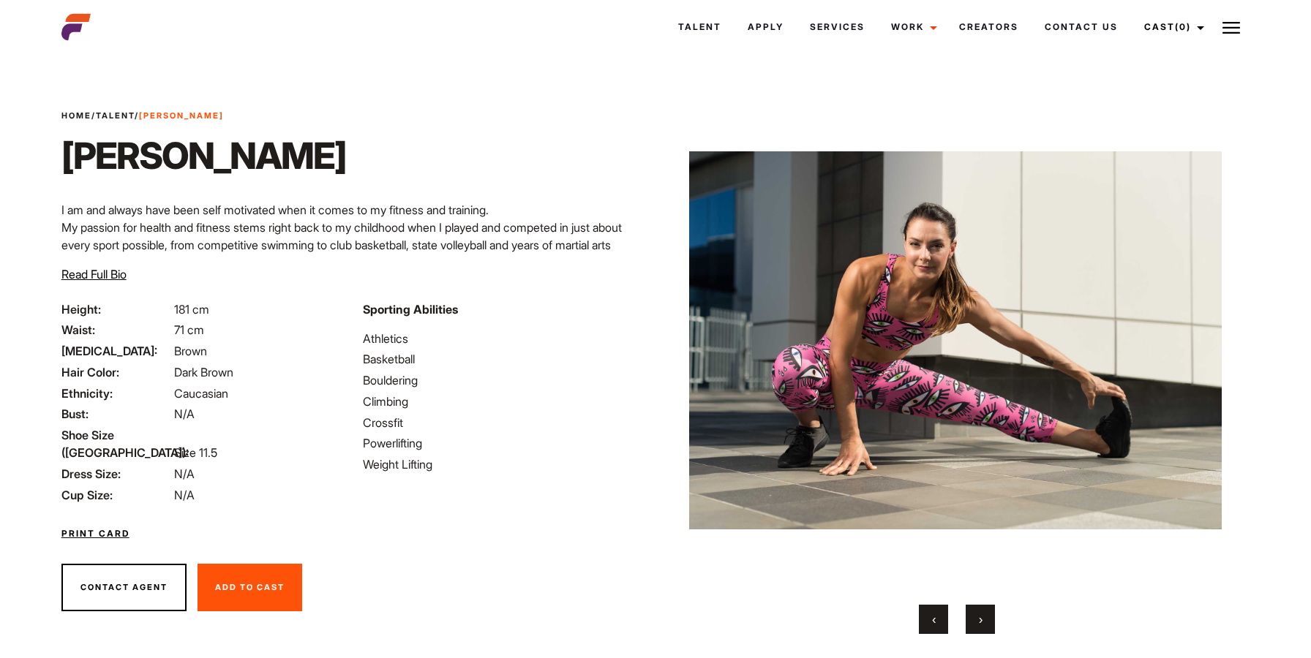
click at [985, 618] on button "›" at bounding box center [980, 619] width 29 height 29
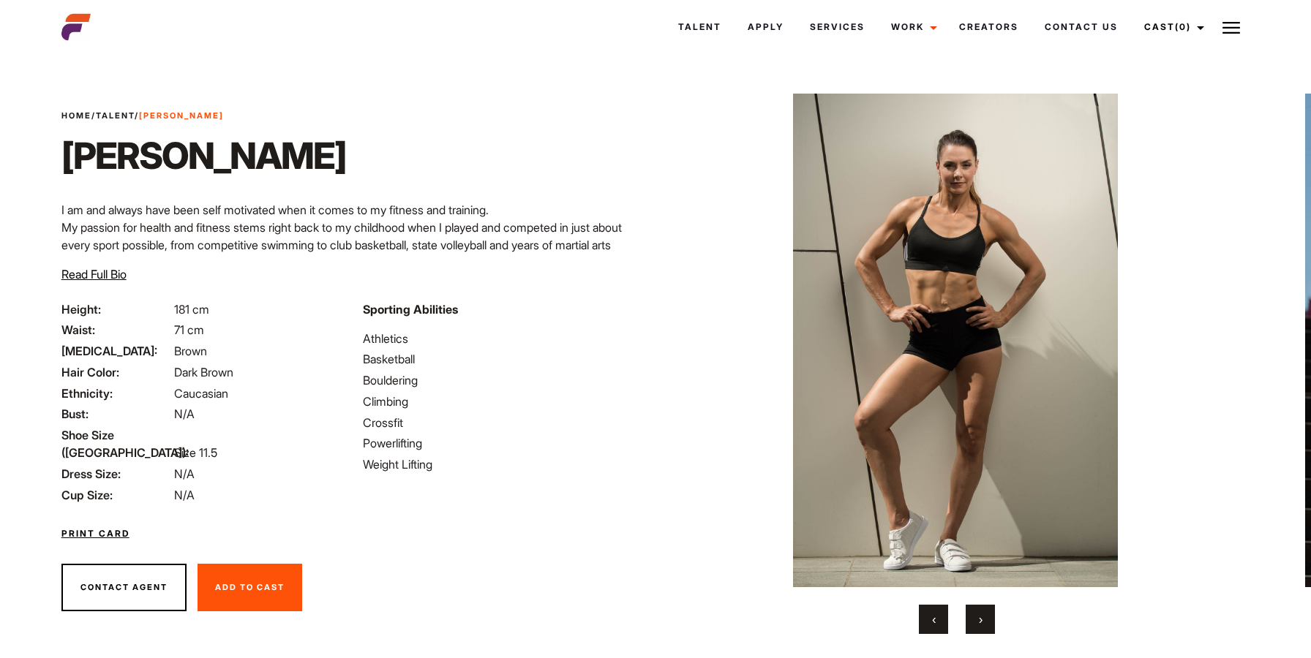
click at [985, 618] on button "›" at bounding box center [980, 619] width 29 height 29
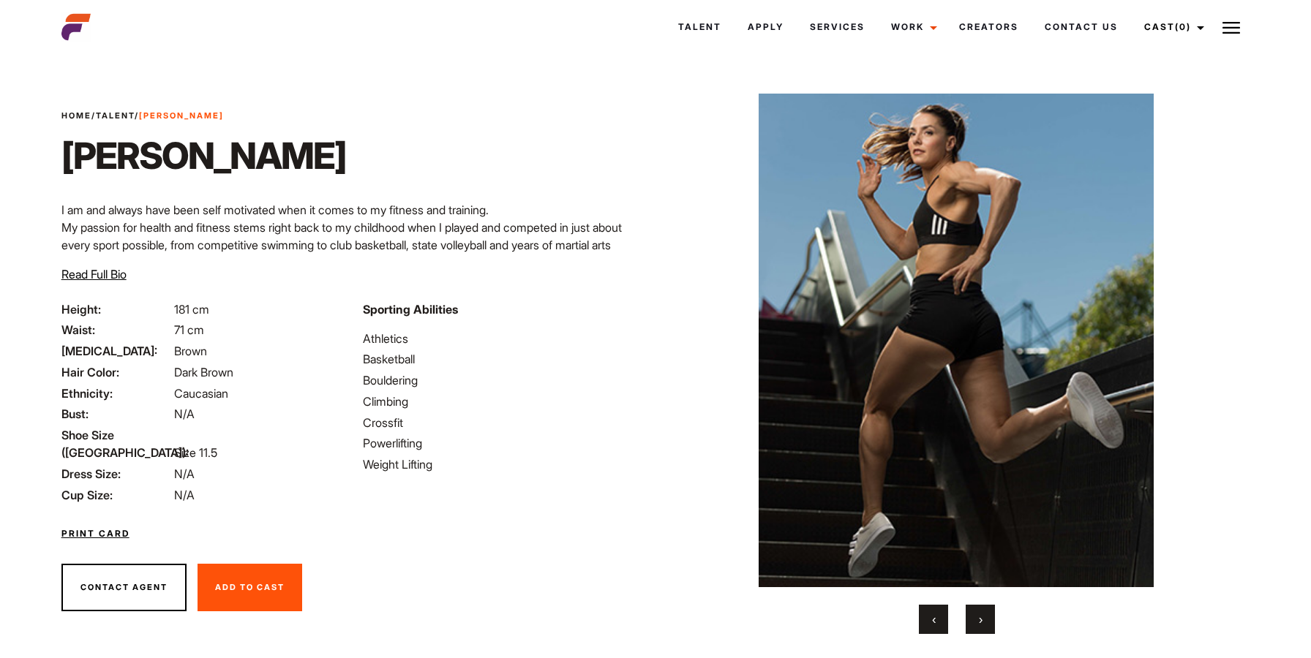
click at [985, 618] on button "›" at bounding box center [980, 619] width 29 height 29
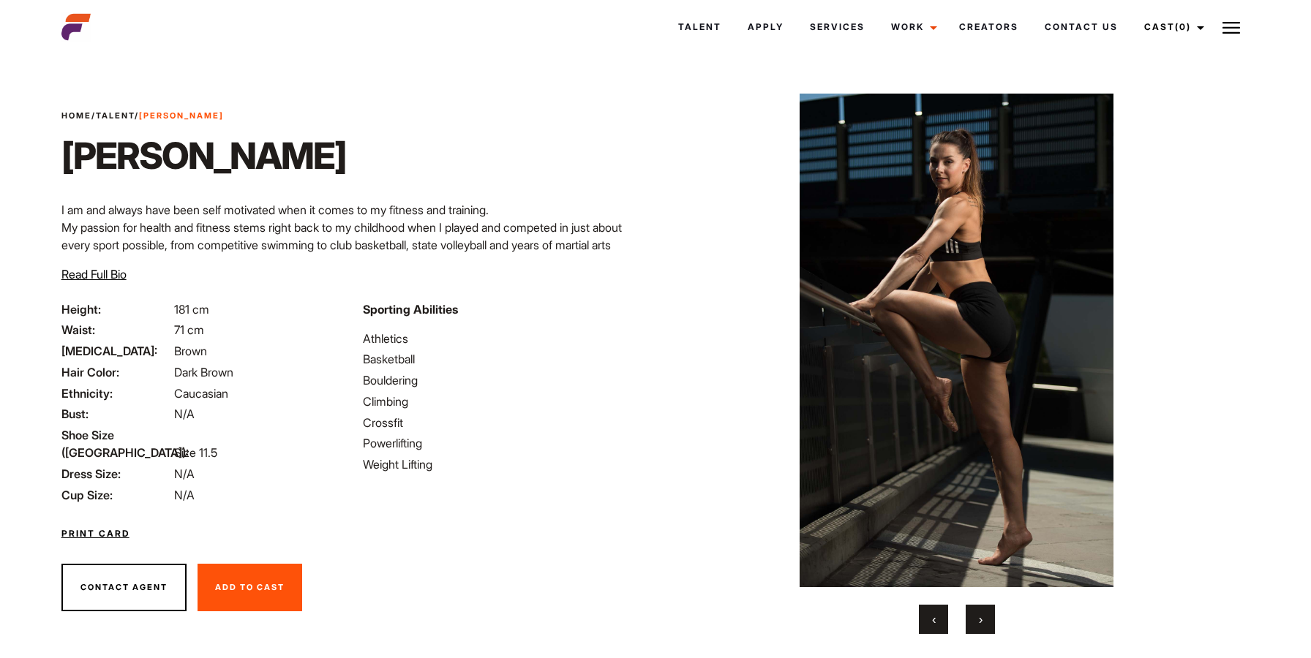
click at [985, 618] on button "›" at bounding box center [980, 619] width 29 height 29
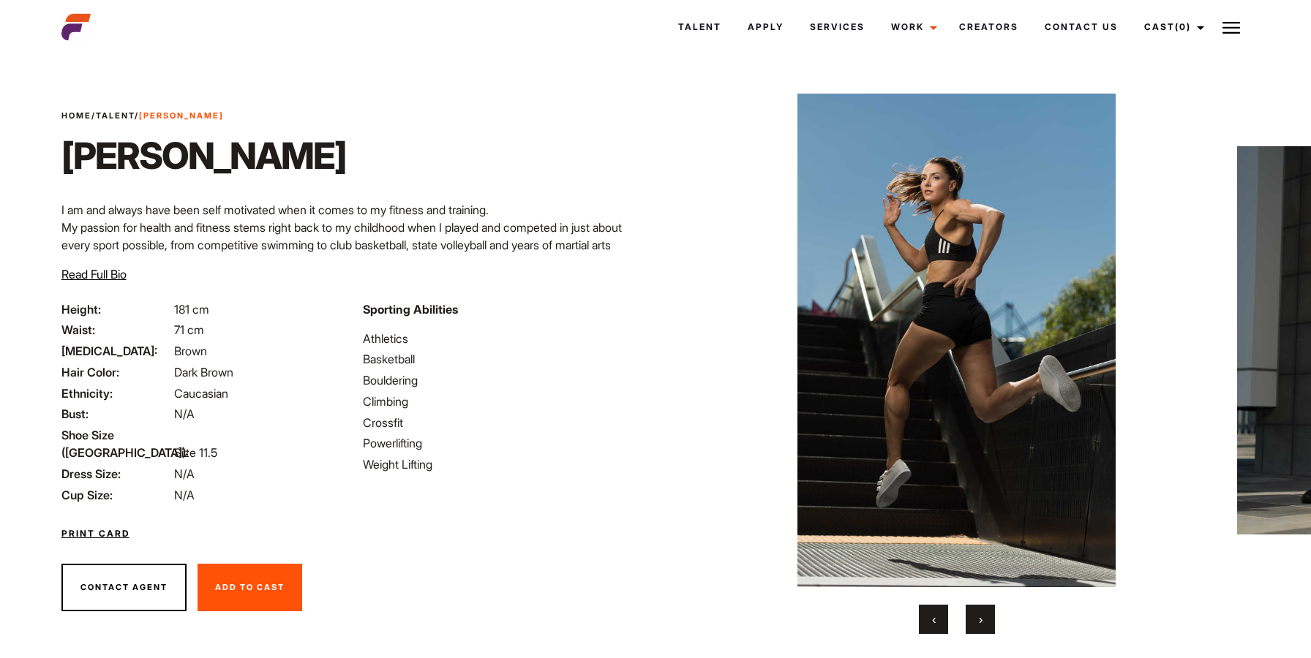
click at [985, 618] on button "›" at bounding box center [980, 619] width 29 height 29
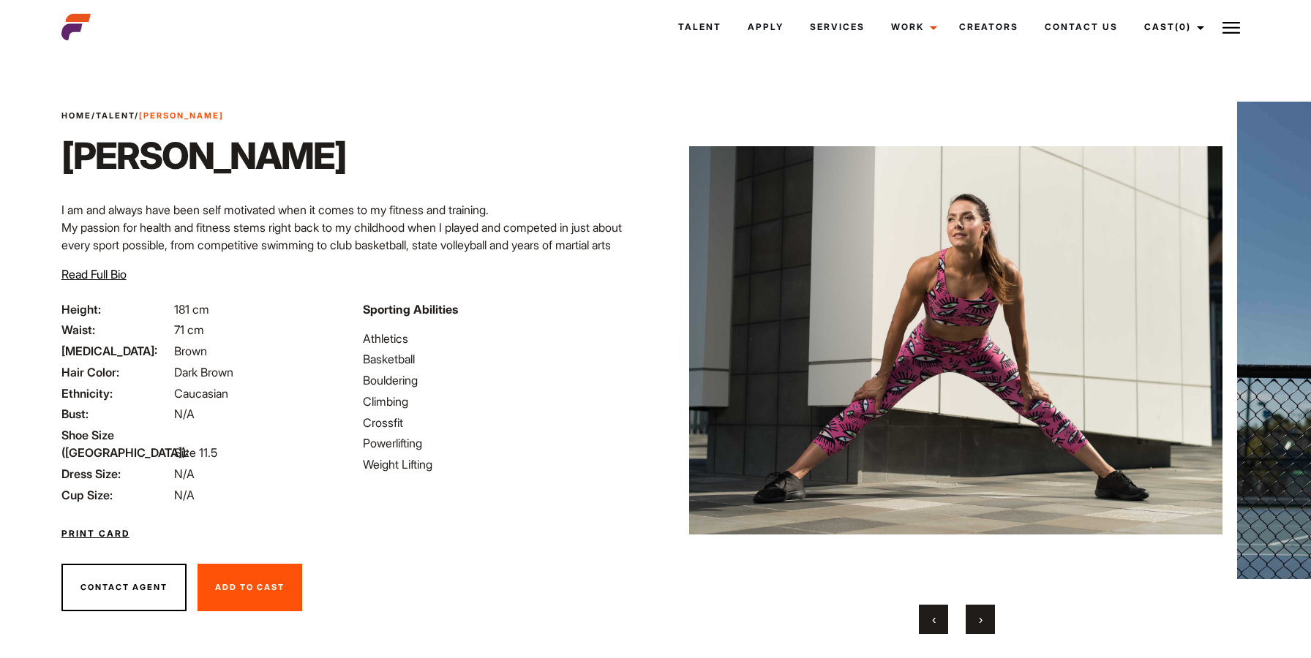
click at [979, 615] on span "›" at bounding box center [981, 619] width 4 height 15
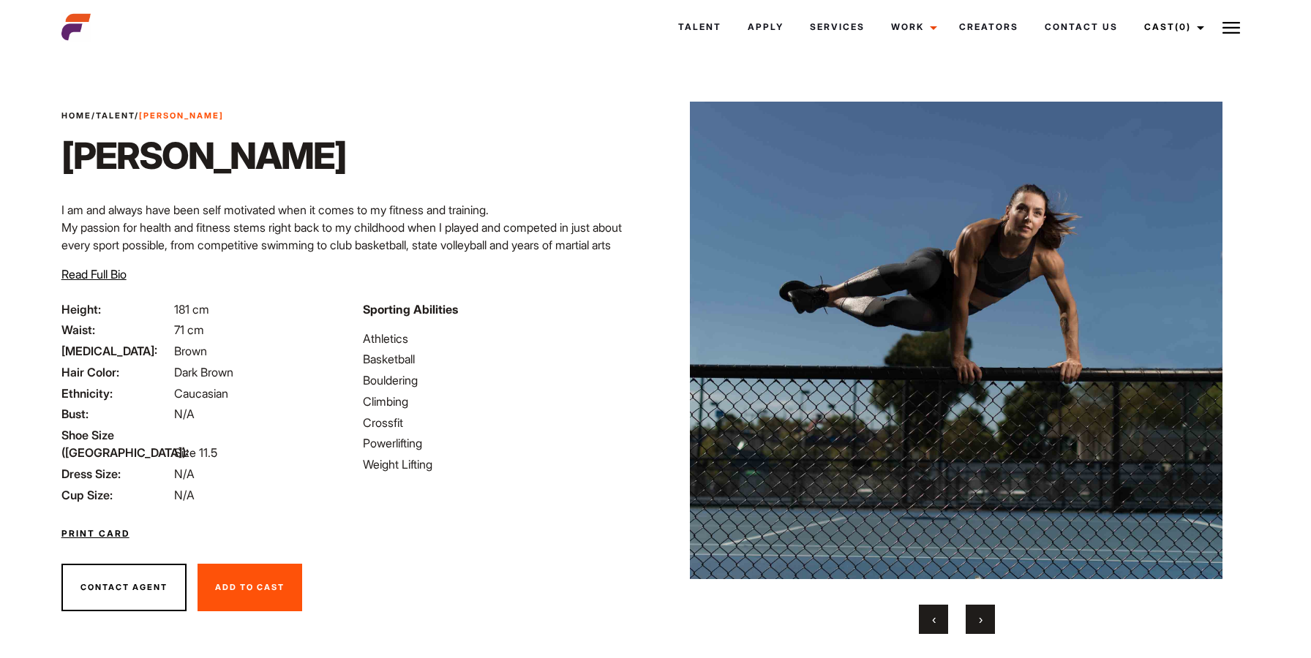
click at [974, 615] on button "›" at bounding box center [980, 619] width 29 height 29
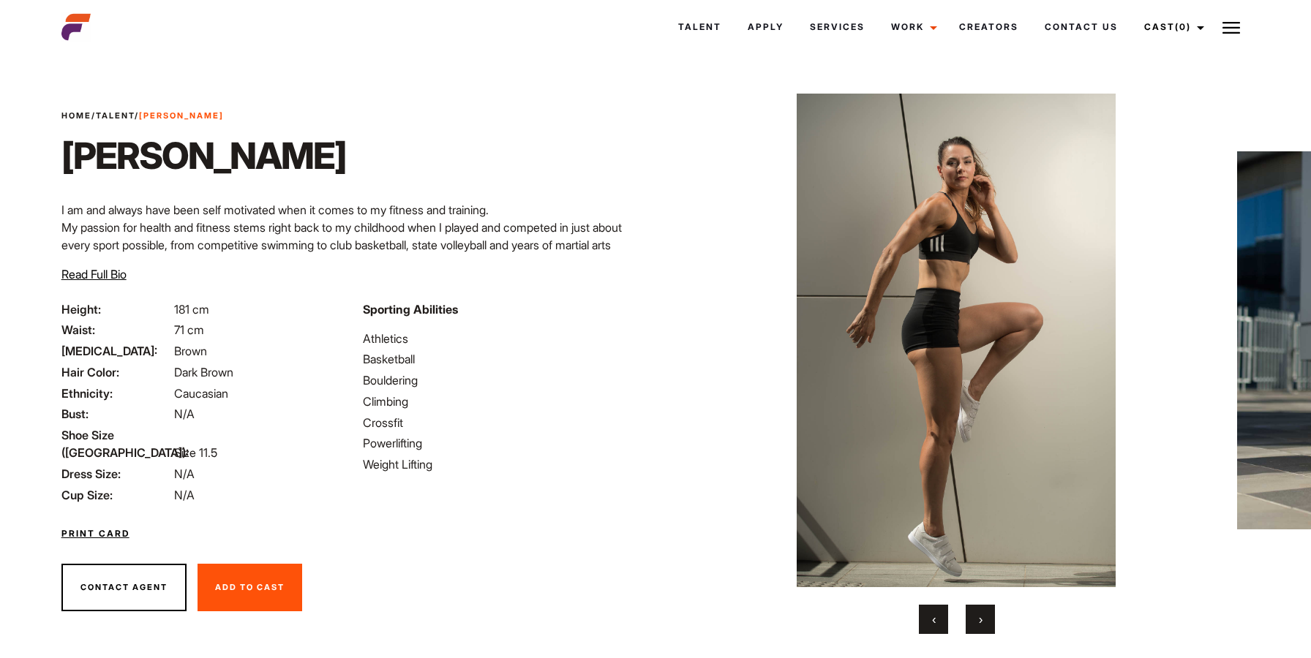
click at [974, 615] on button "›" at bounding box center [980, 619] width 29 height 29
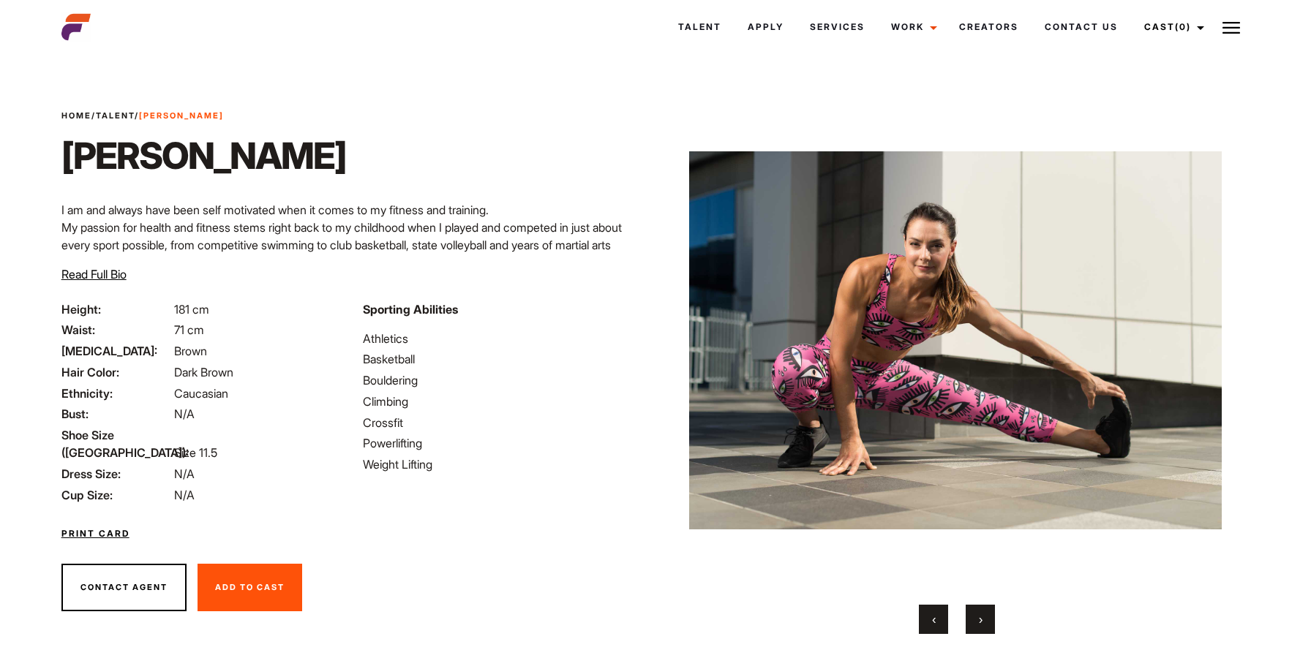
click at [974, 615] on button "›" at bounding box center [980, 619] width 29 height 29
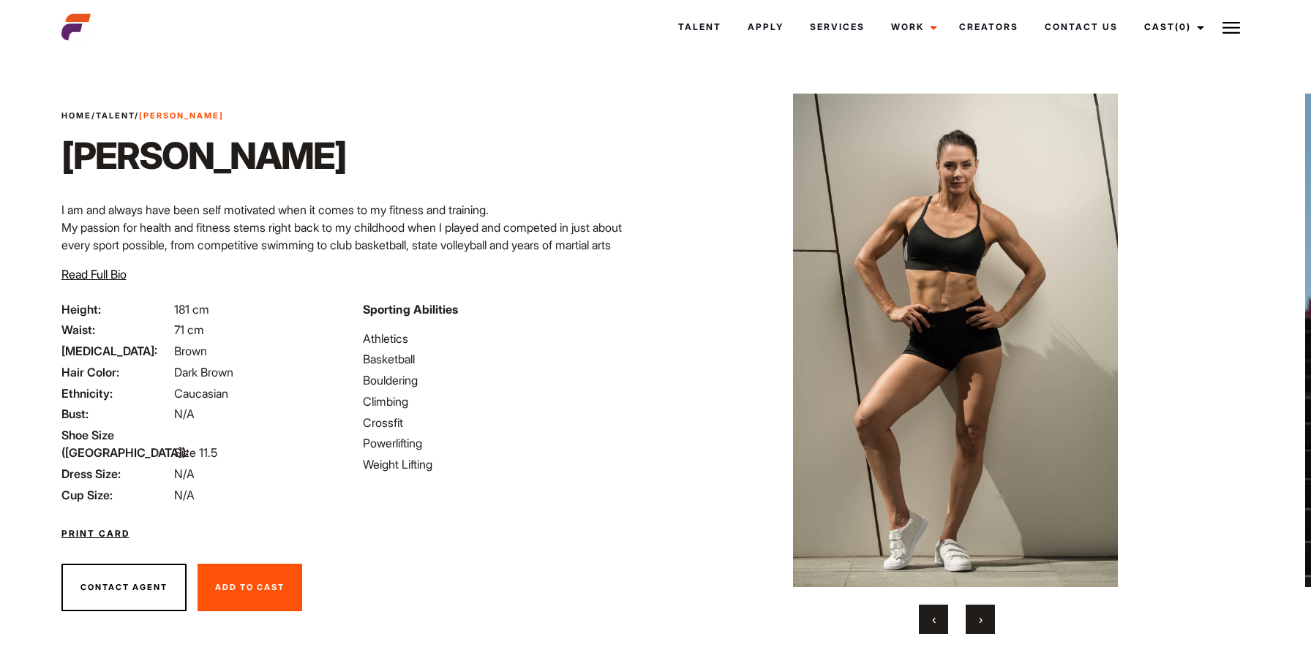
click at [920, 616] on button "‹" at bounding box center [933, 619] width 29 height 29
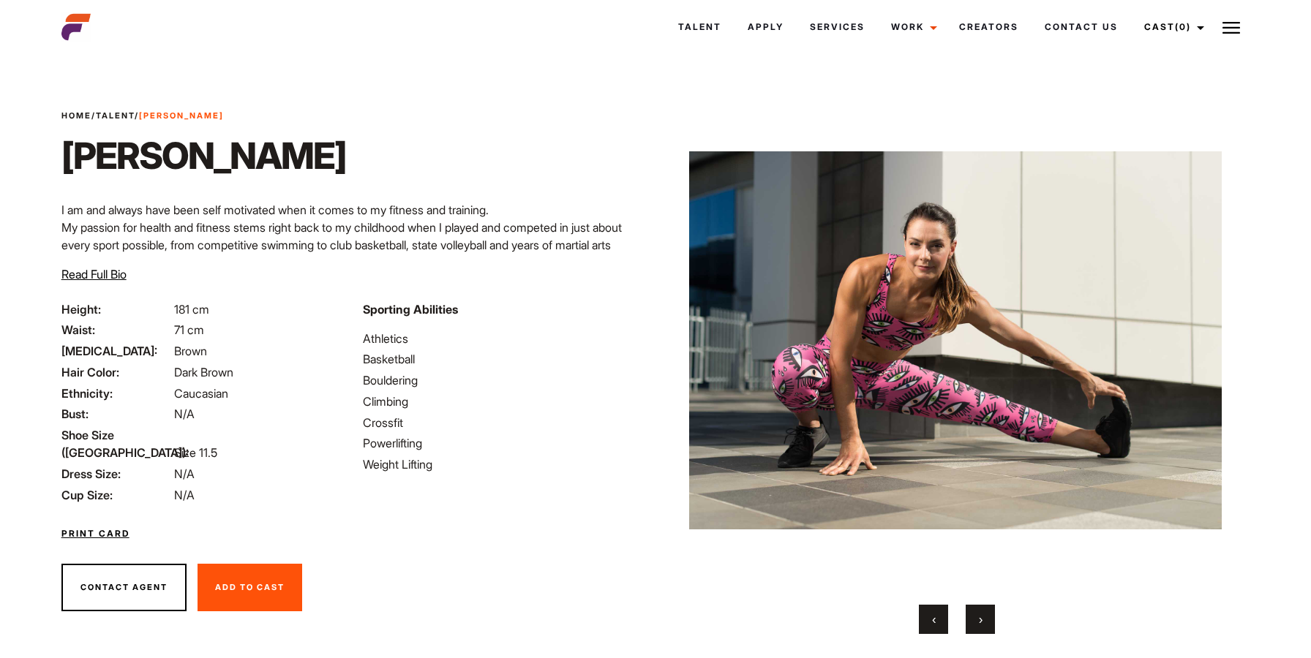
click at [920, 616] on button "‹" at bounding box center [933, 619] width 29 height 29
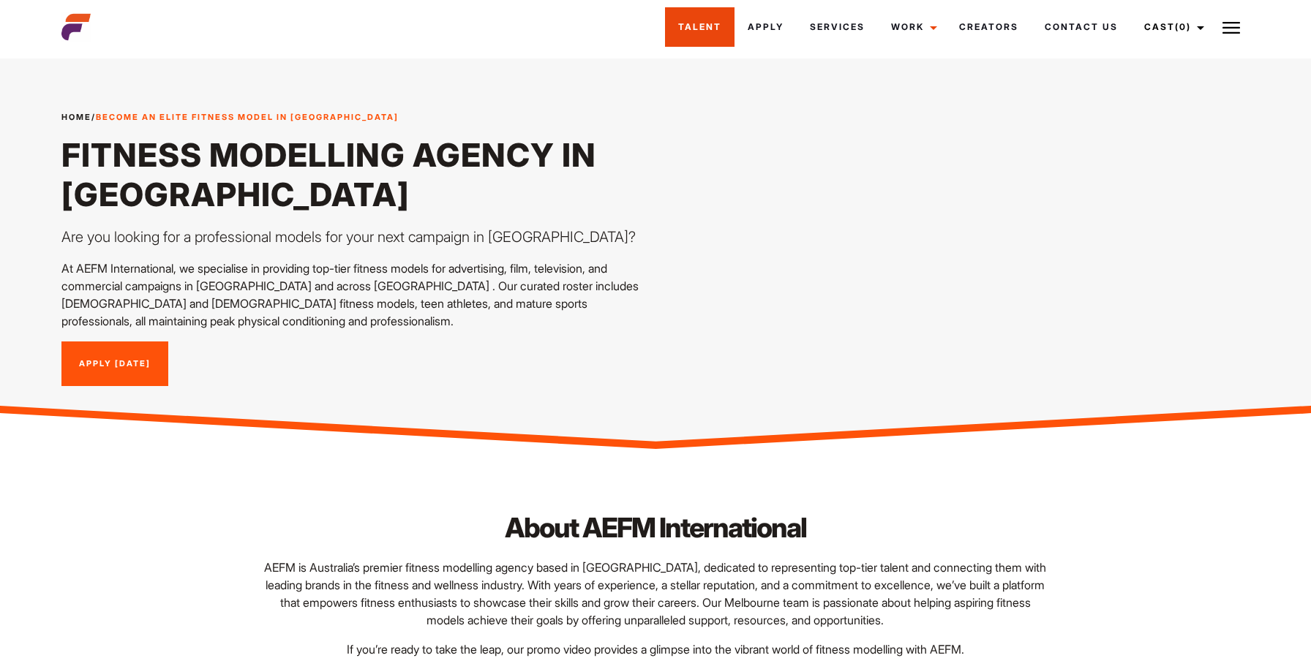
click at [691, 33] on link "Talent" at bounding box center [699, 26] width 69 height 39
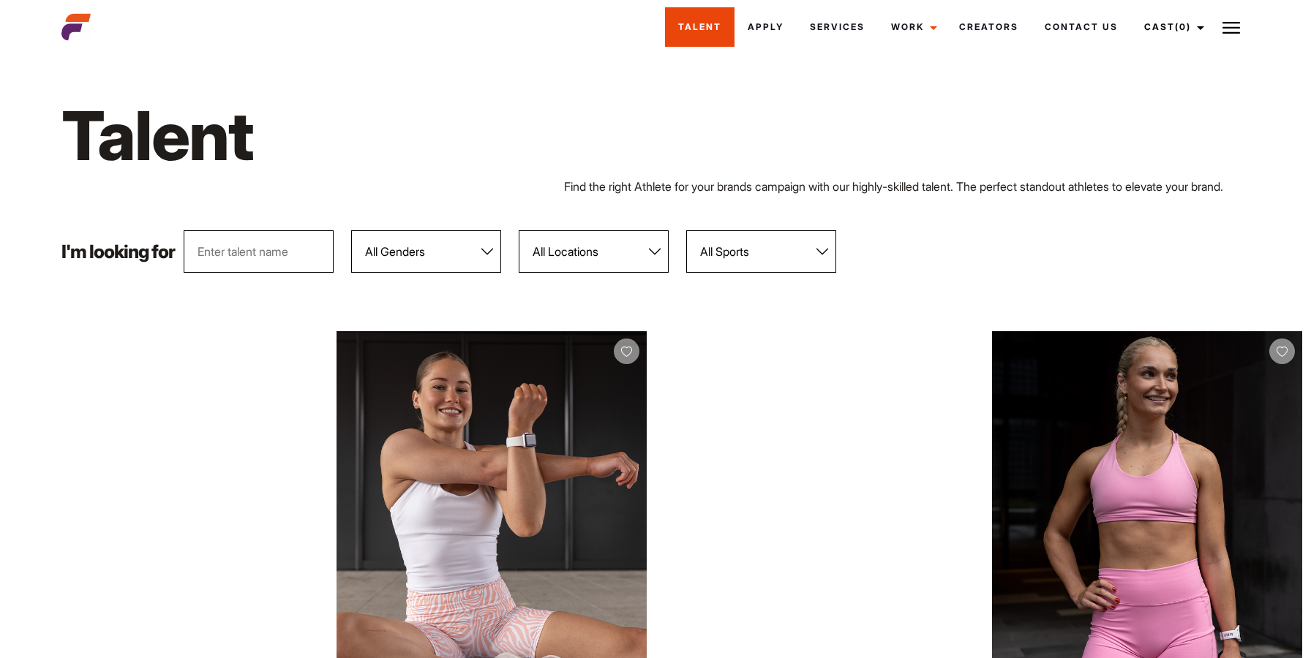
click at [713, 23] on link "Talent" at bounding box center [699, 26] width 69 height 39
click at [759, 273] on select "All Sports 100 Meter Butterfly Acrobatics Aerial awareness Aerobics AFL Aflw Am…" at bounding box center [761, 251] width 150 height 42
click at [737, 257] on select "All Sports 100 Meter Butterfly Acrobatics Aerial awareness Aerobics AFL Aflw Am…" at bounding box center [761, 251] width 150 height 42
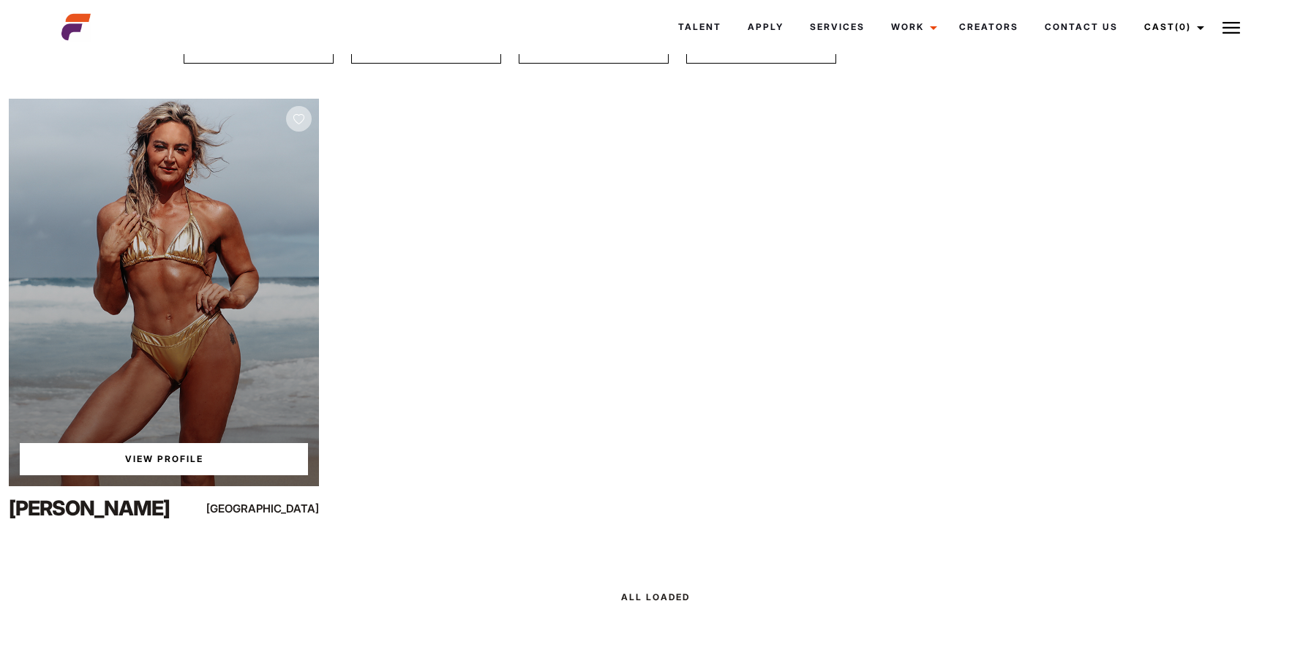
scroll to position [212, 0]
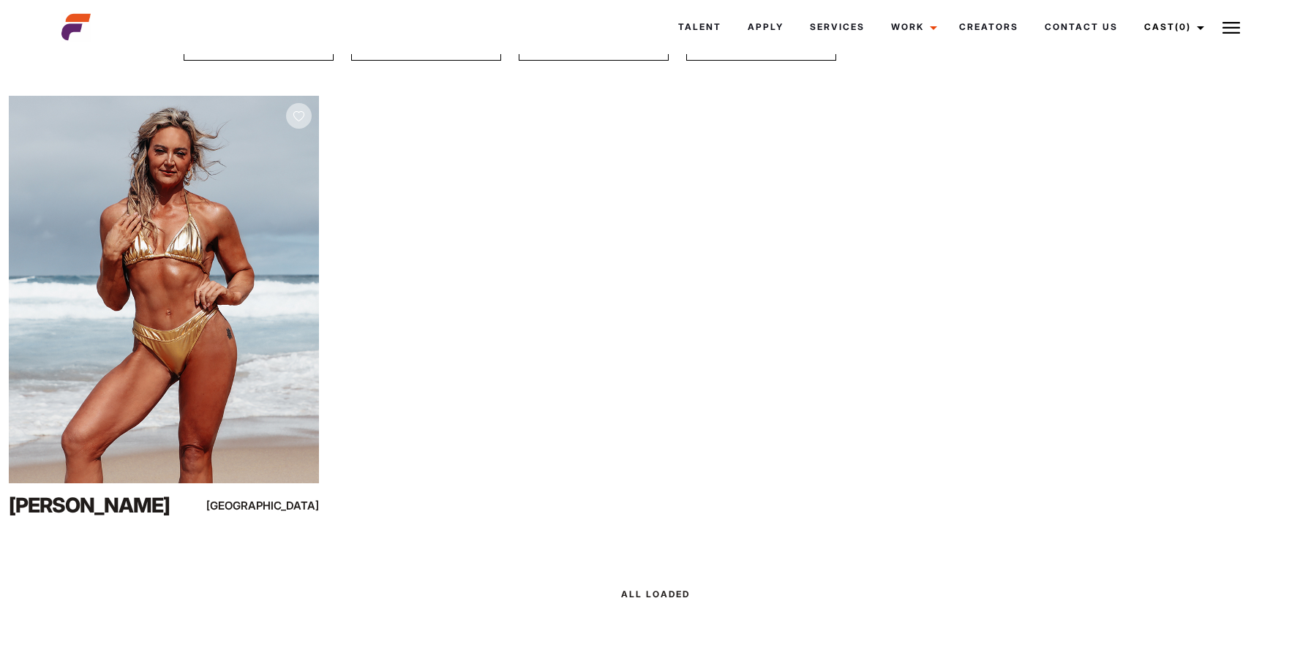
click at [707, 61] on select "All Sports 100 Meter Butterfly Acrobatics Aerial awareness Aerobics AFL Aflw Am…" at bounding box center [761, 39] width 150 height 42
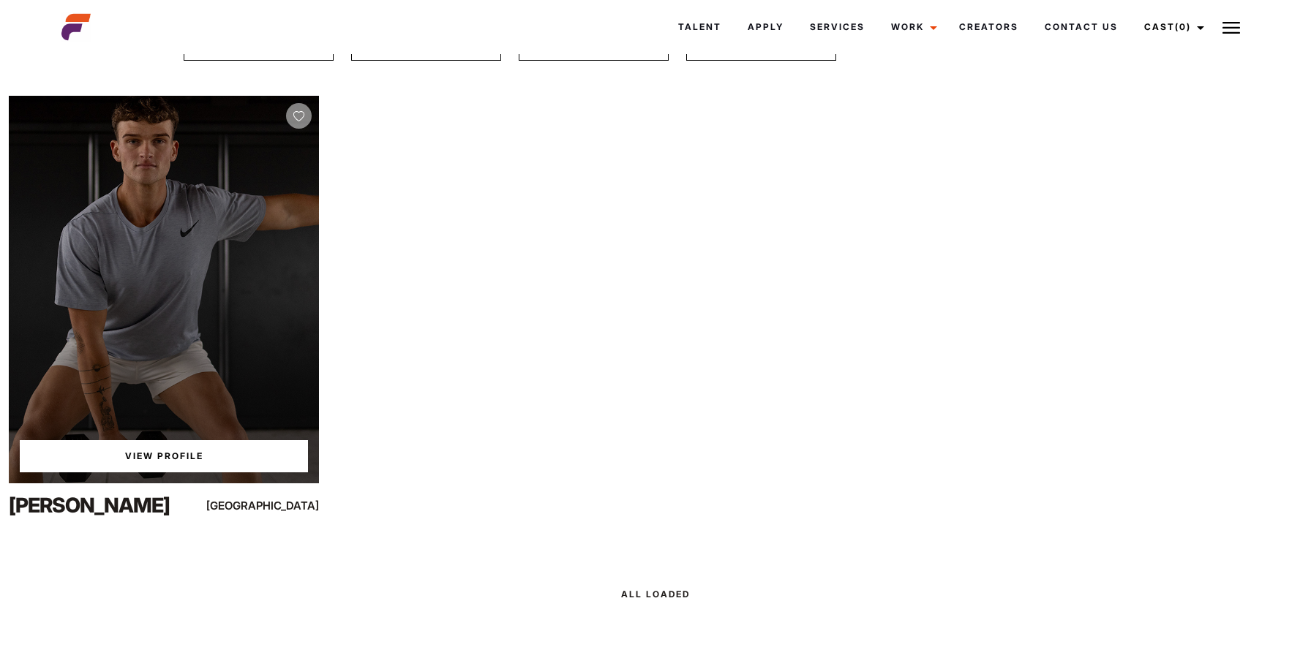
click at [238, 272] on div "View Profile" at bounding box center [164, 290] width 310 height 388
click at [231, 463] on link "View Profile" at bounding box center [164, 456] width 288 height 32
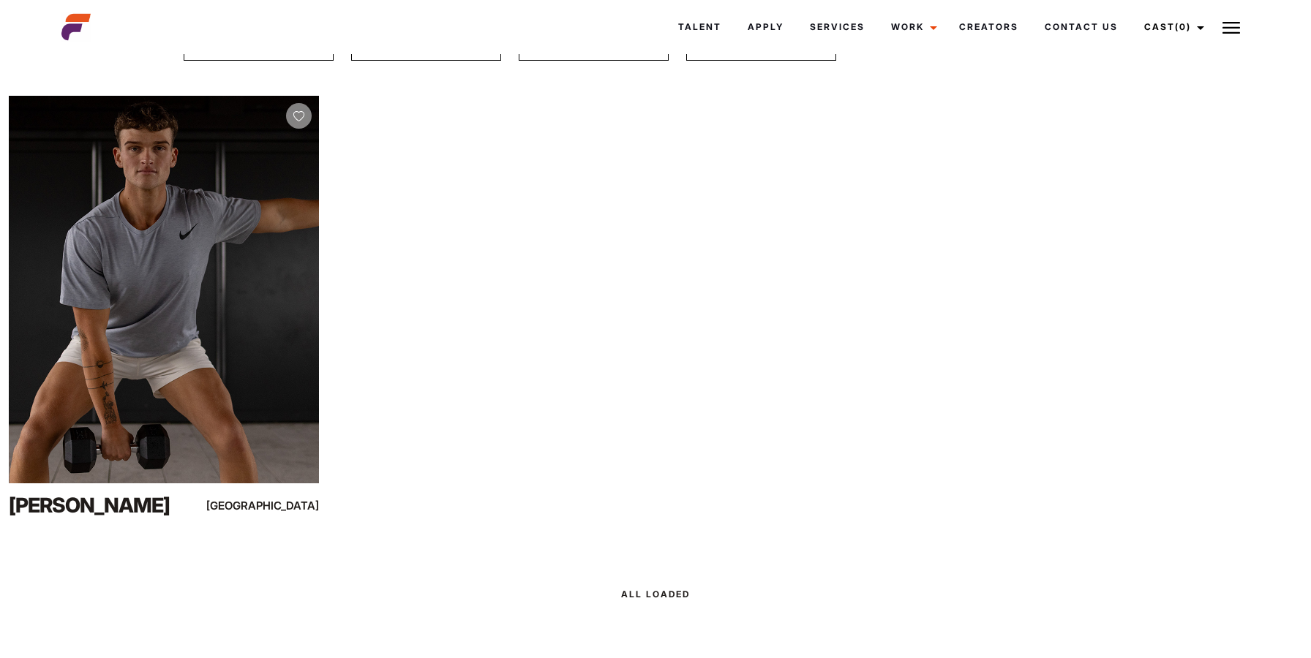
click at [712, 61] on select "All Sports 100 Meter Butterfly Acrobatics Aerial awareness Aerobics AFL Aflw Am…" at bounding box center [761, 39] width 150 height 42
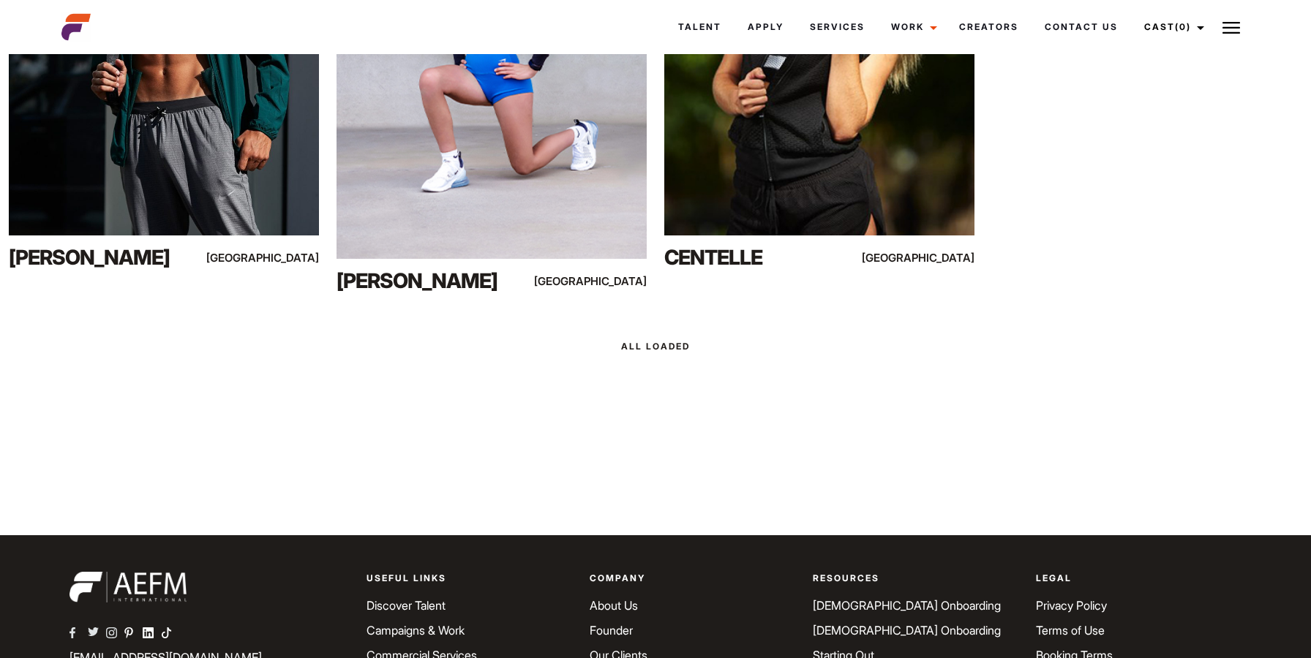
scroll to position [0, 0]
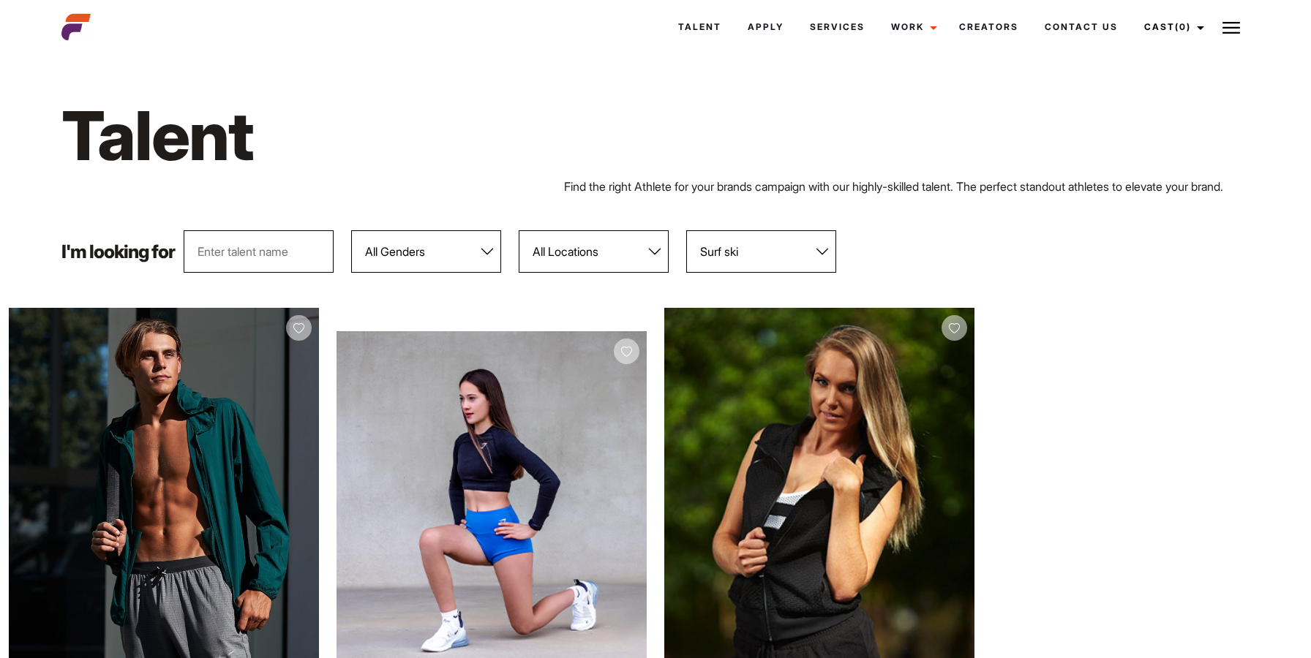
click at [781, 272] on select "All Sports 100 Meter Butterfly Acrobatics Aerial awareness Aerobics AFL Aflw Am…" at bounding box center [761, 251] width 150 height 42
select select "79"
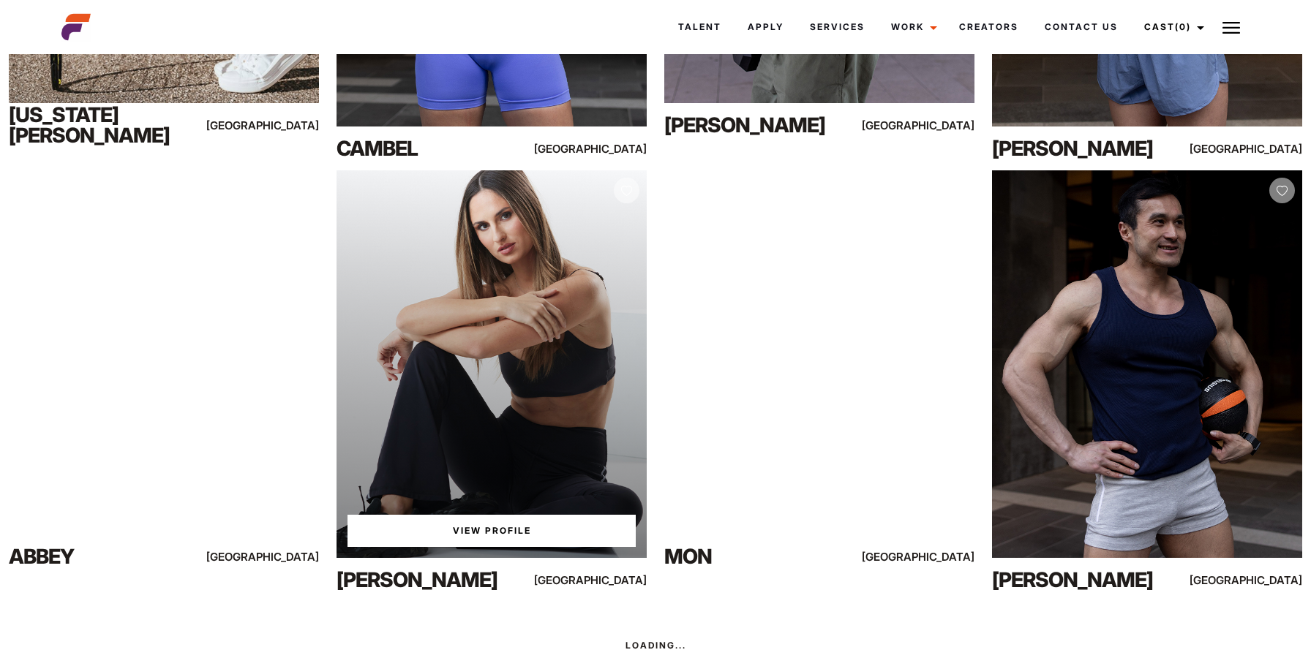
scroll to position [996, 0]
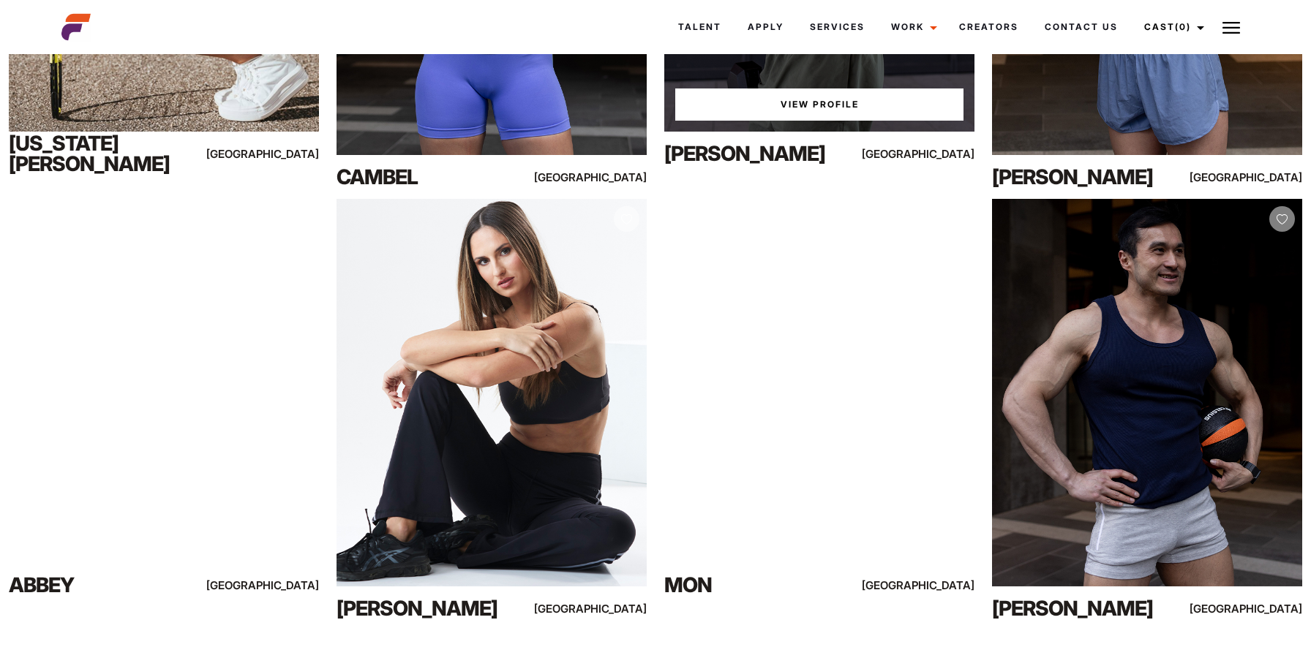
drag, startPoint x: 819, startPoint y: 370, endPoint x: 774, endPoint y: 159, distance: 215.3
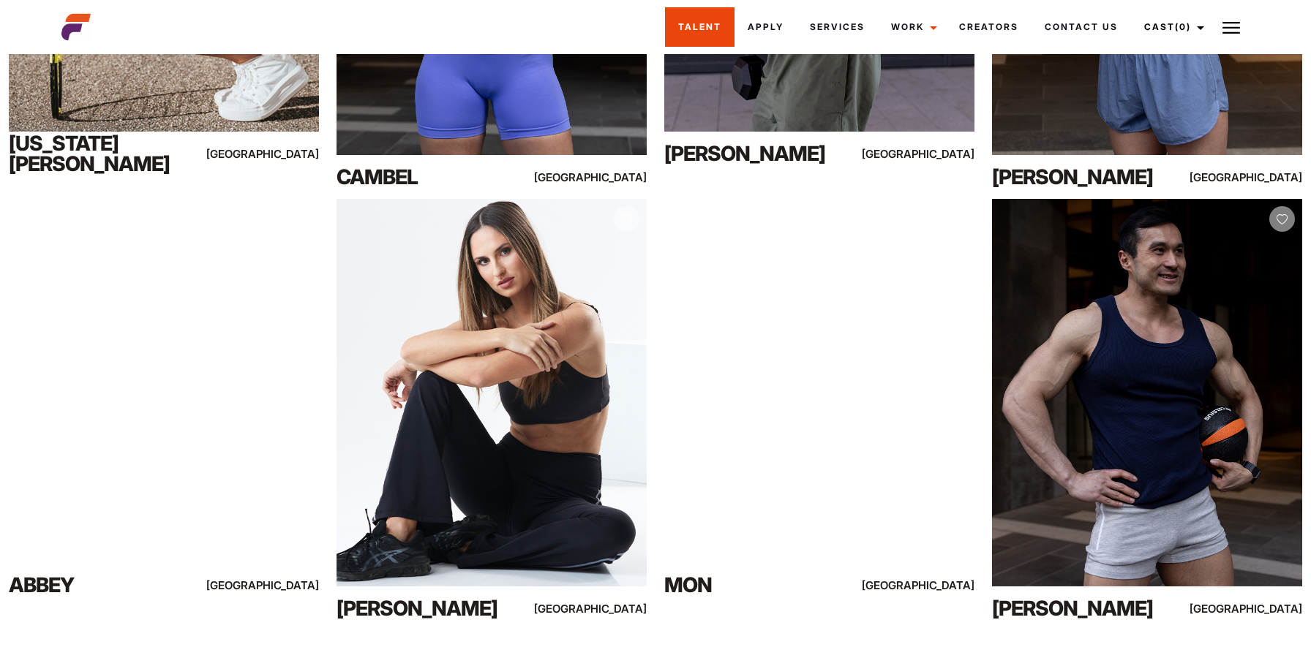
click at [717, 31] on link "Talent" at bounding box center [699, 26] width 69 height 39
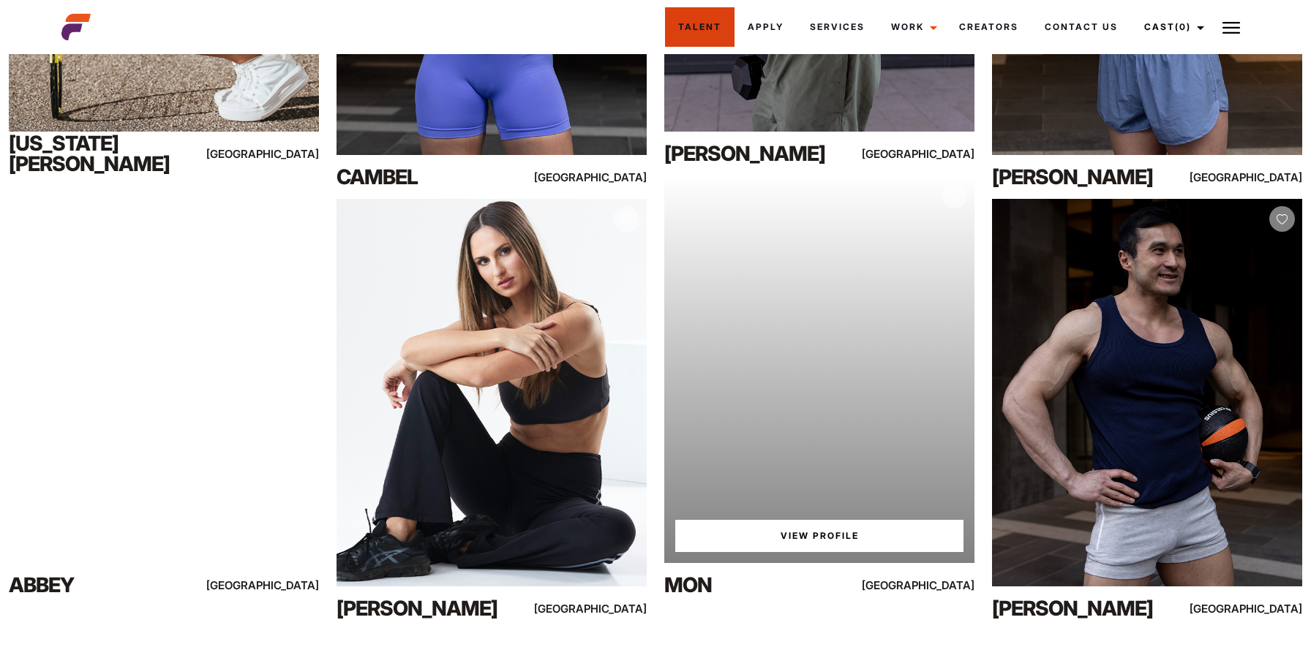
scroll to position [1503, 0]
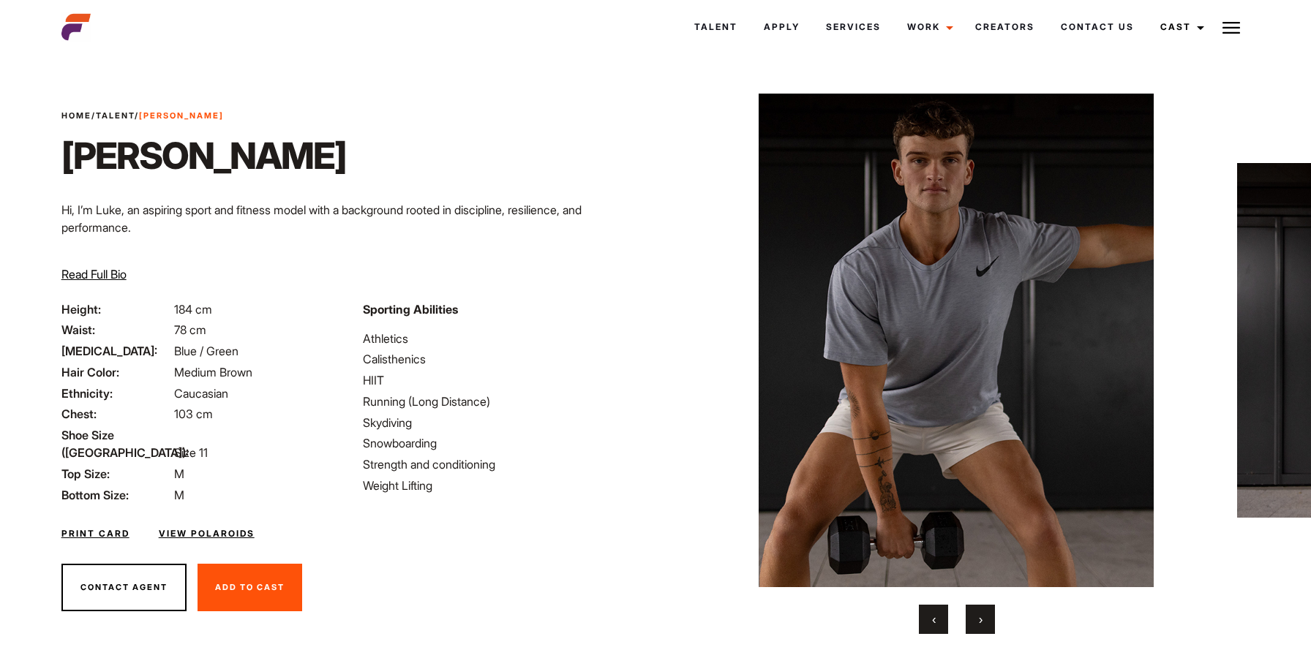
scroll to position [34, 0]
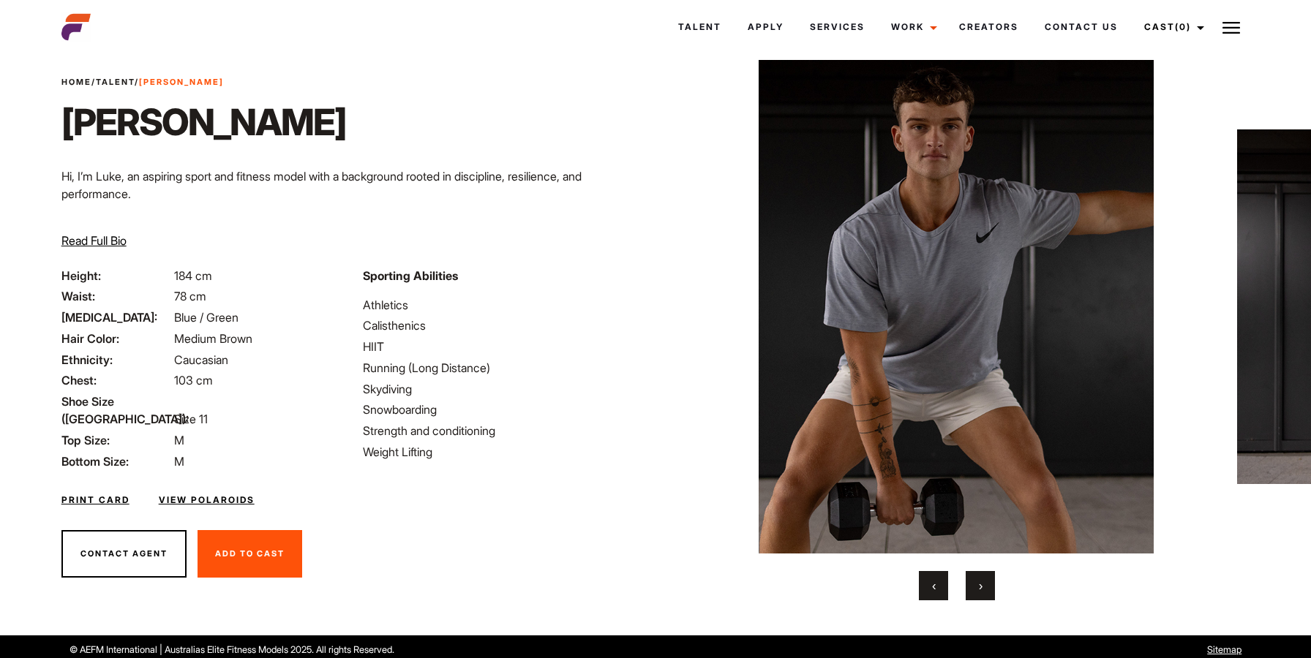
click at [1113, 292] on img at bounding box center [956, 307] width 533 height 494
click at [979, 578] on button "›" at bounding box center [980, 585] width 29 height 29
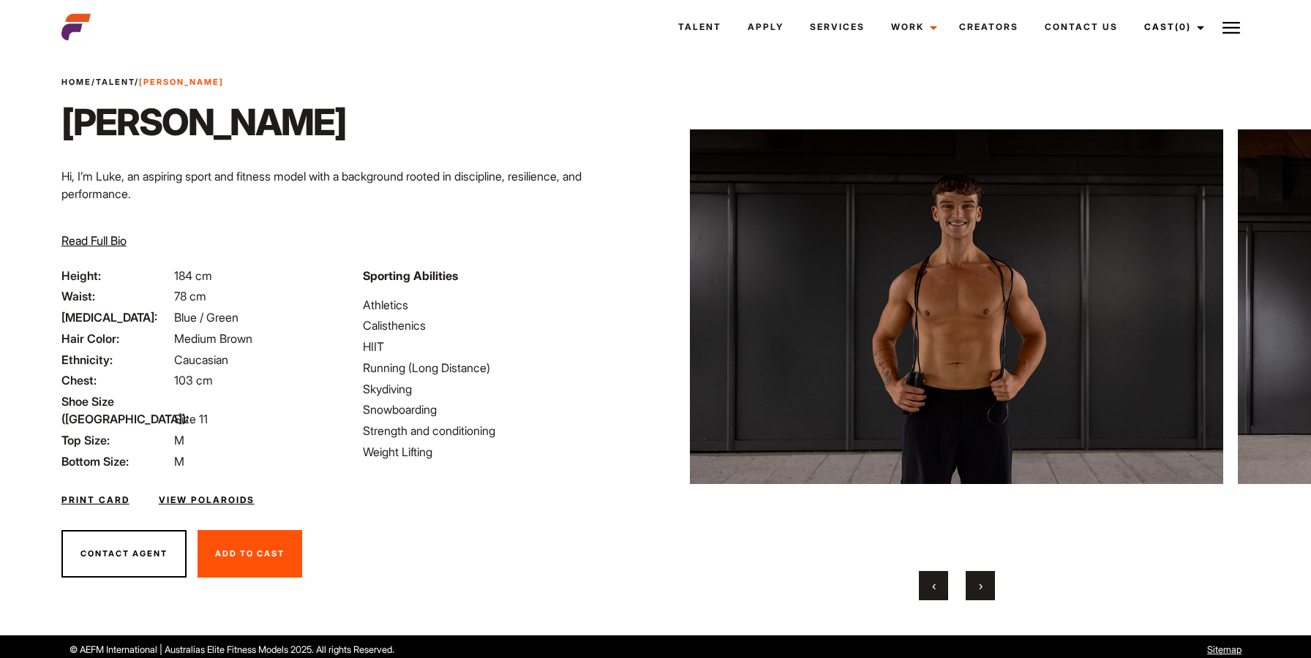
click at [979, 578] on button "›" at bounding box center [980, 585] width 29 height 29
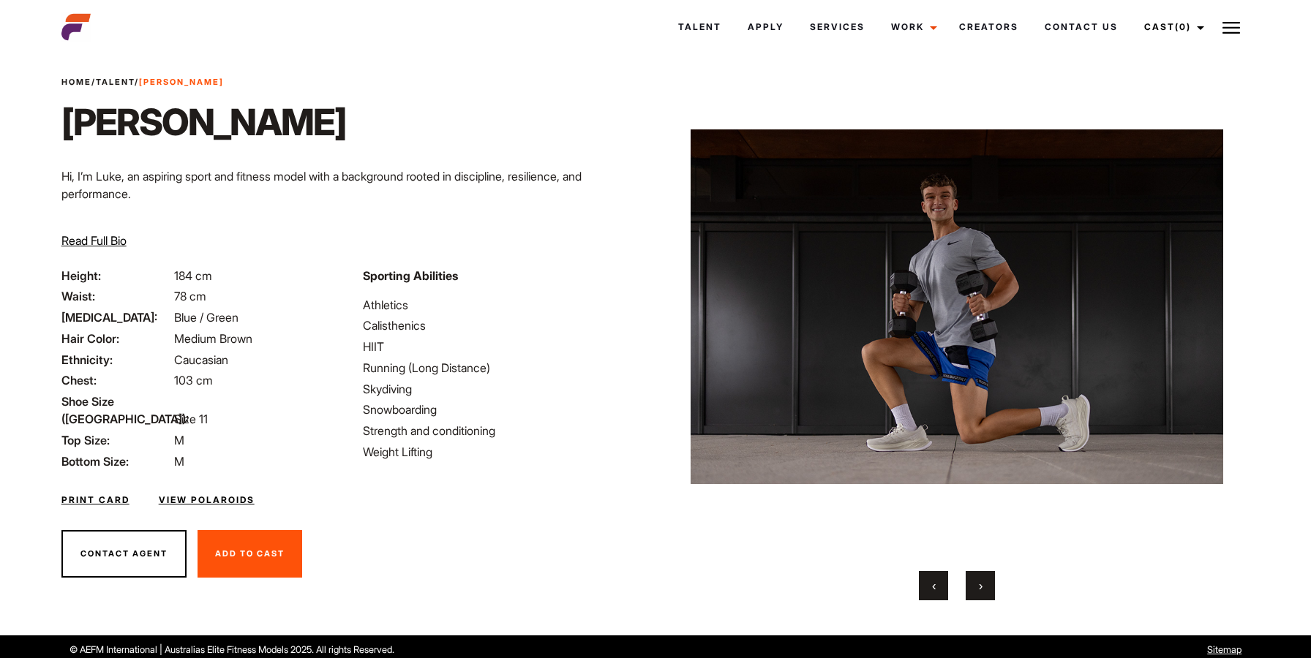
click at [979, 578] on button "›" at bounding box center [980, 585] width 29 height 29
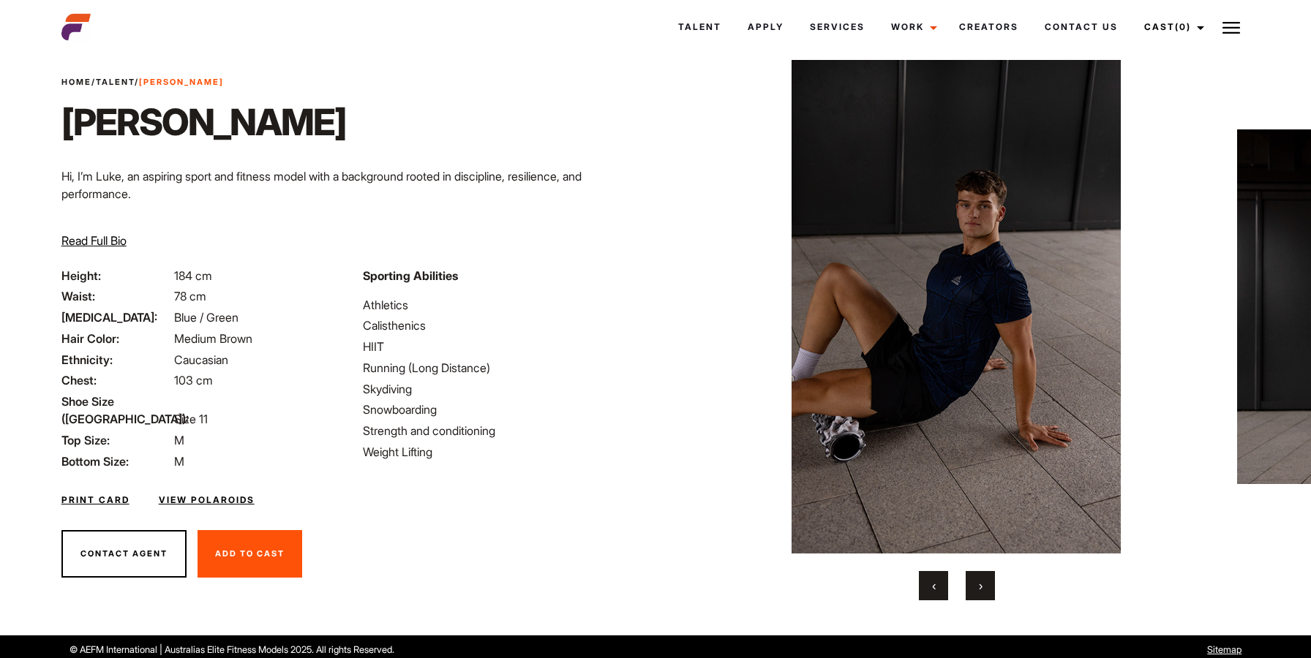
click at [979, 578] on button "›" at bounding box center [980, 585] width 29 height 29
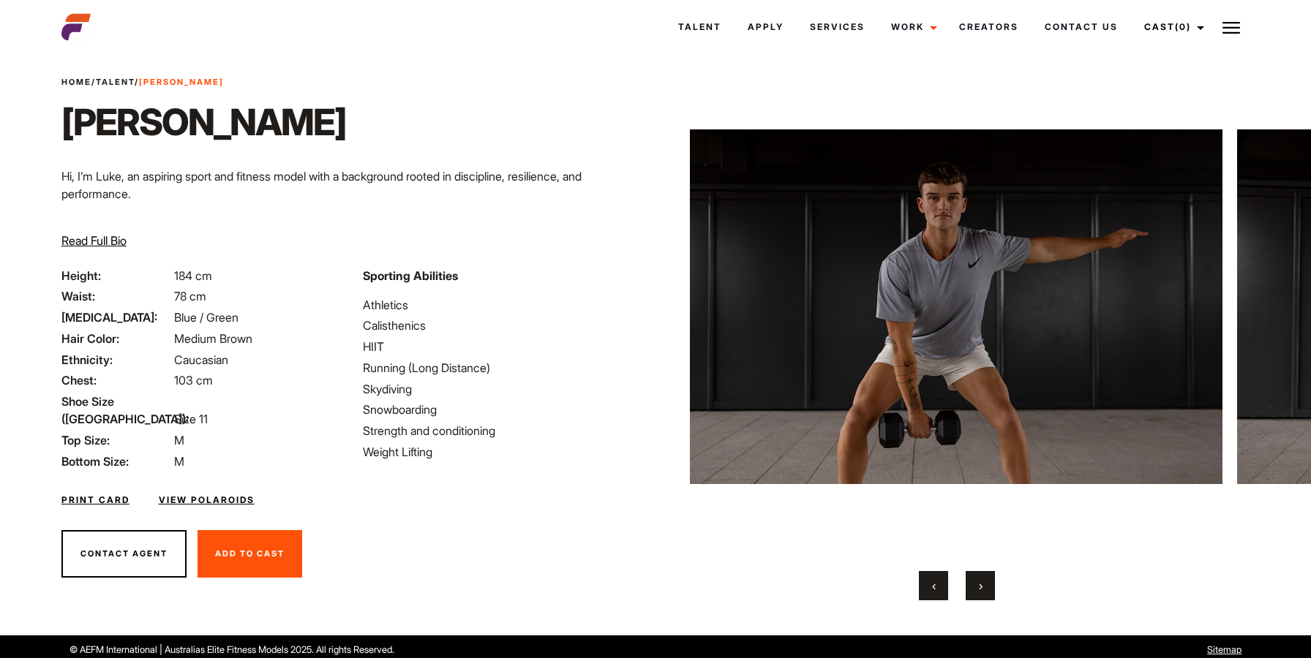
click at [979, 578] on button "›" at bounding box center [980, 585] width 29 height 29
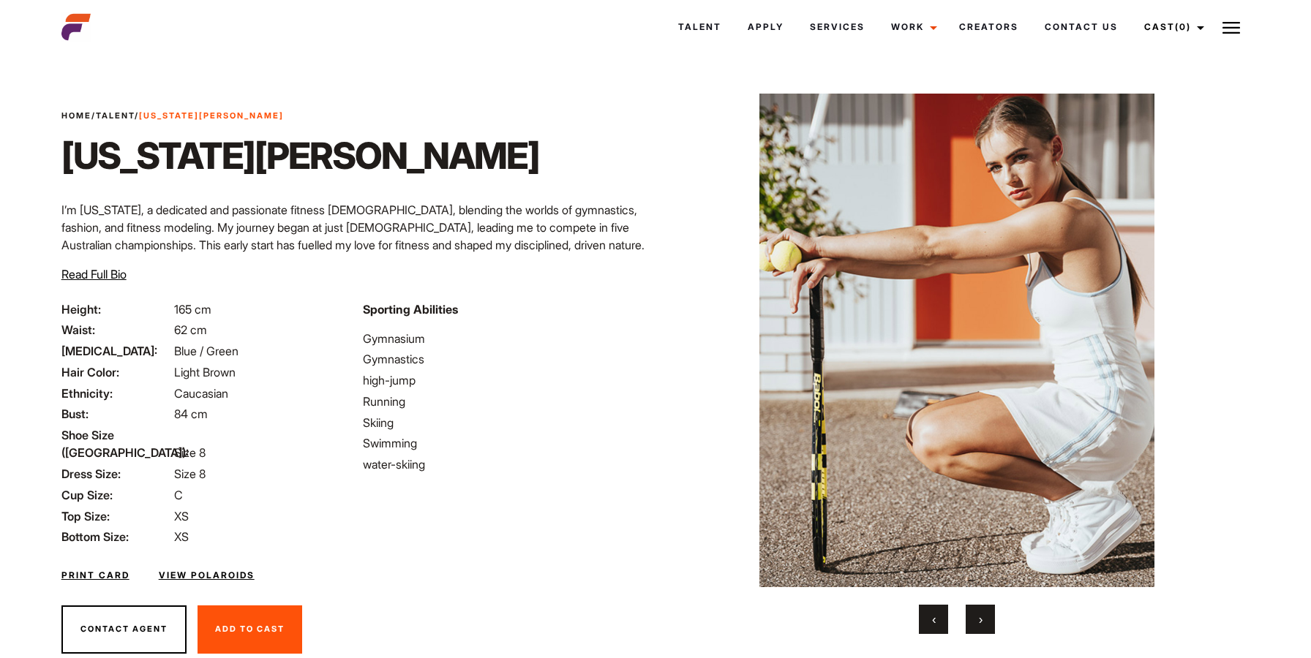
scroll to position [39, 0]
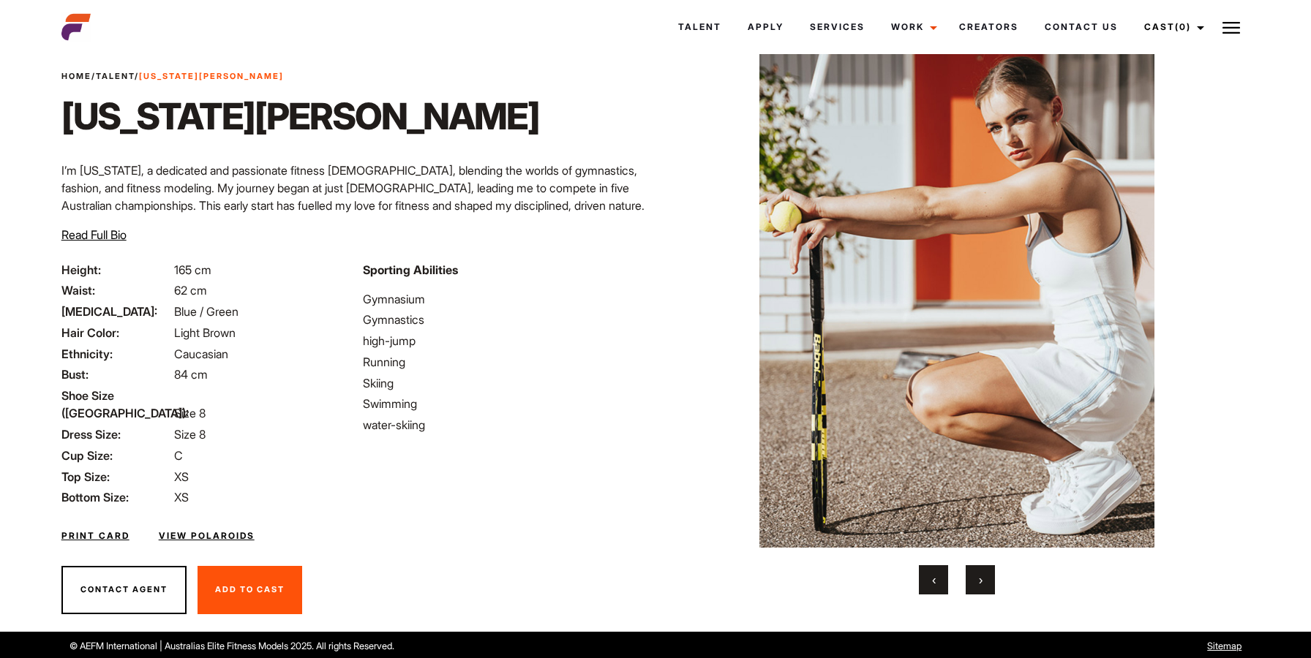
click at [973, 574] on button "›" at bounding box center [980, 579] width 29 height 29
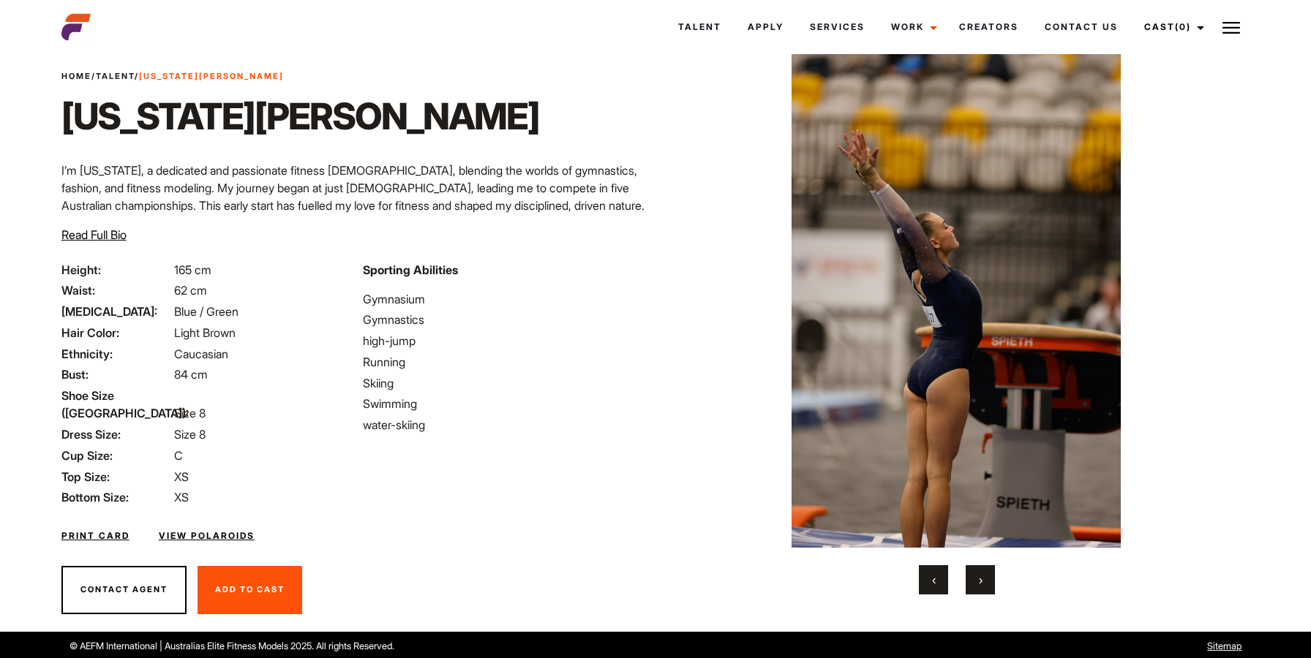
click at [973, 574] on button "›" at bounding box center [980, 579] width 29 height 29
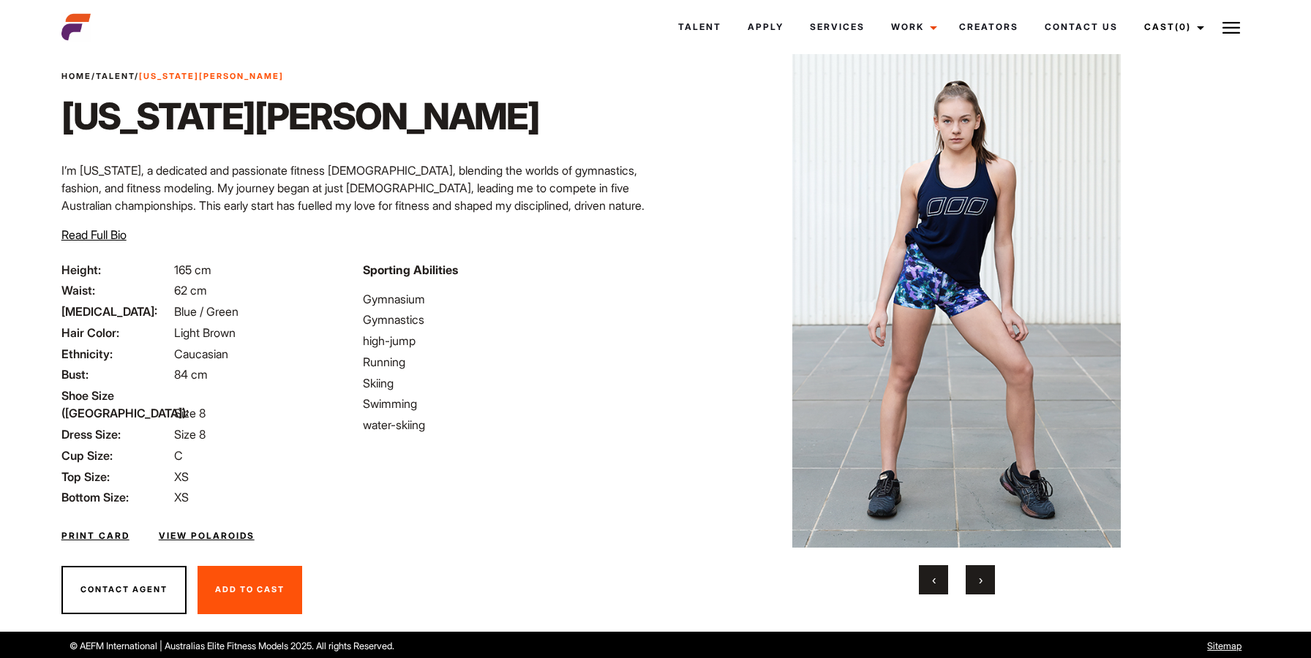
click at [973, 574] on button "›" at bounding box center [980, 579] width 29 height 29
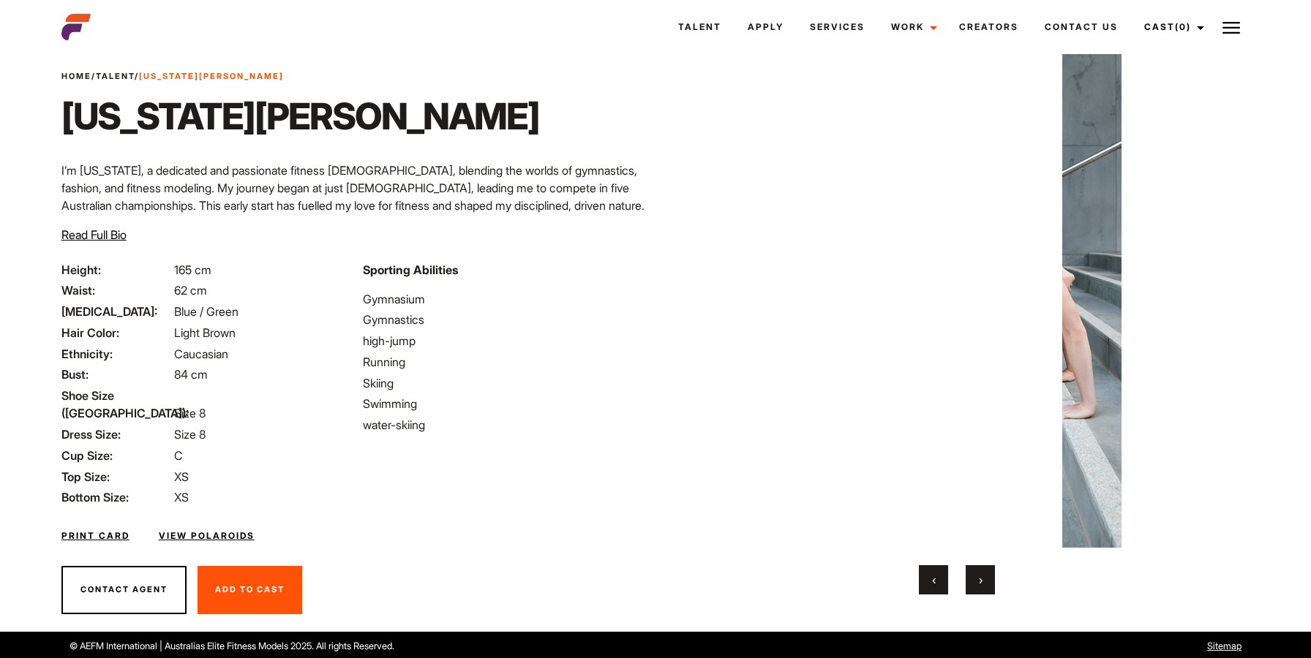
click at [973, 574] on button "›" at bounding box center [980, 579] width 29 height 29
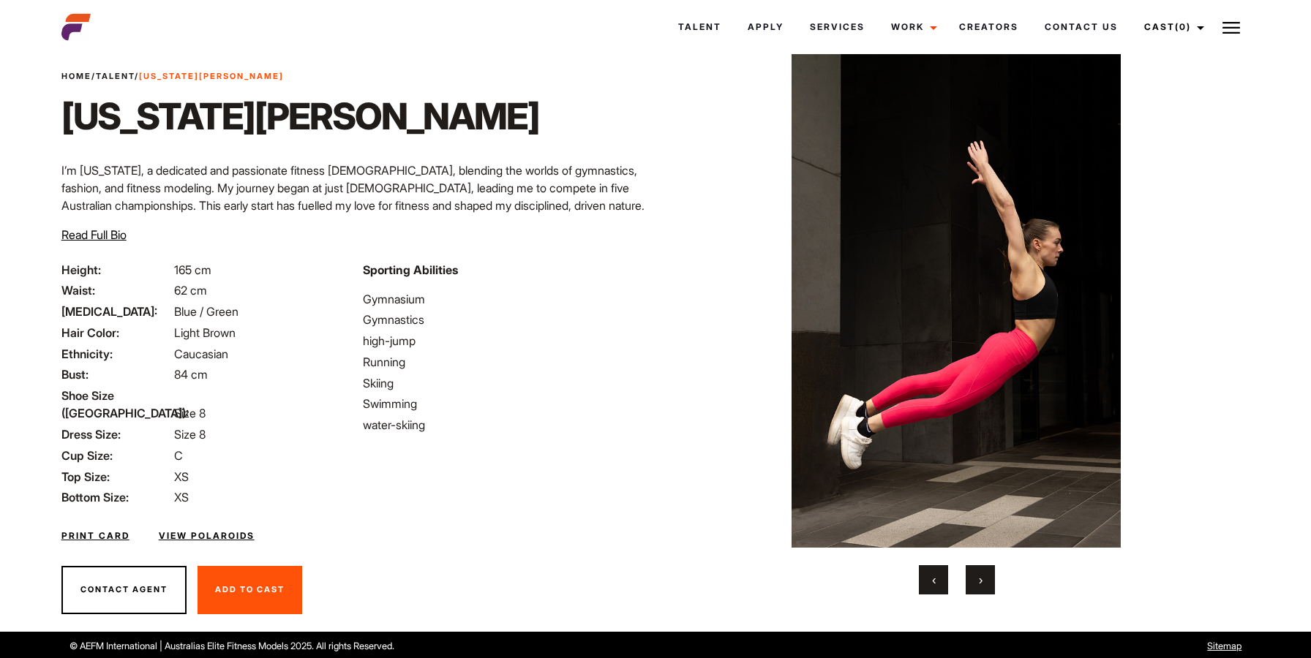
click at [973, 574] on button "›" at bounding box center [980, 579] width 29 height 29
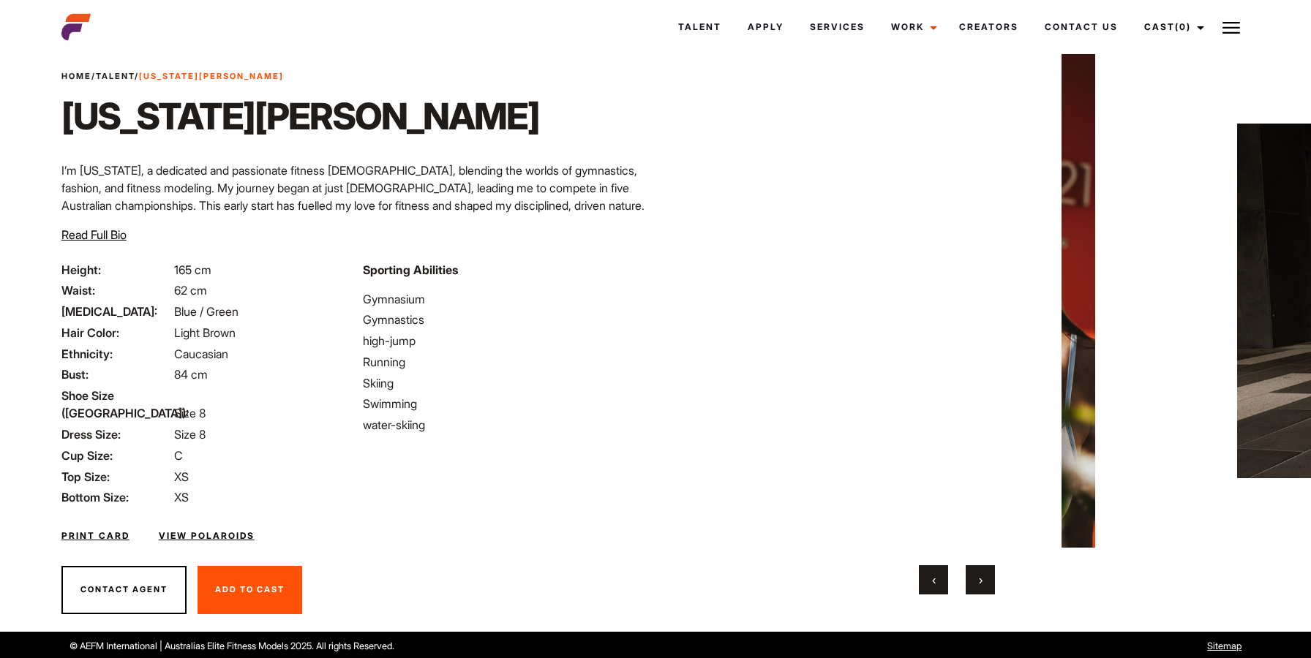
click at [973, 574] on button "›" at bounding box center [980, 579] width 29 height 29
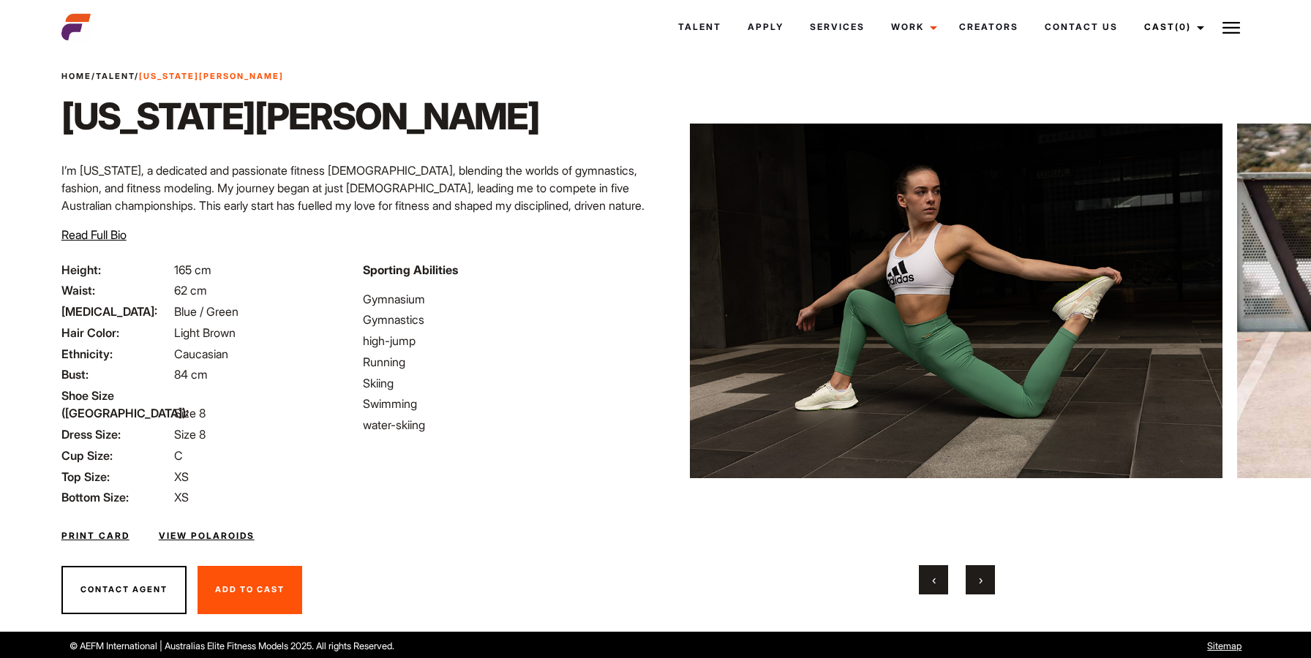
click at [973, 574] on button "›" at bounding box center [980, 579] width 29 height 29
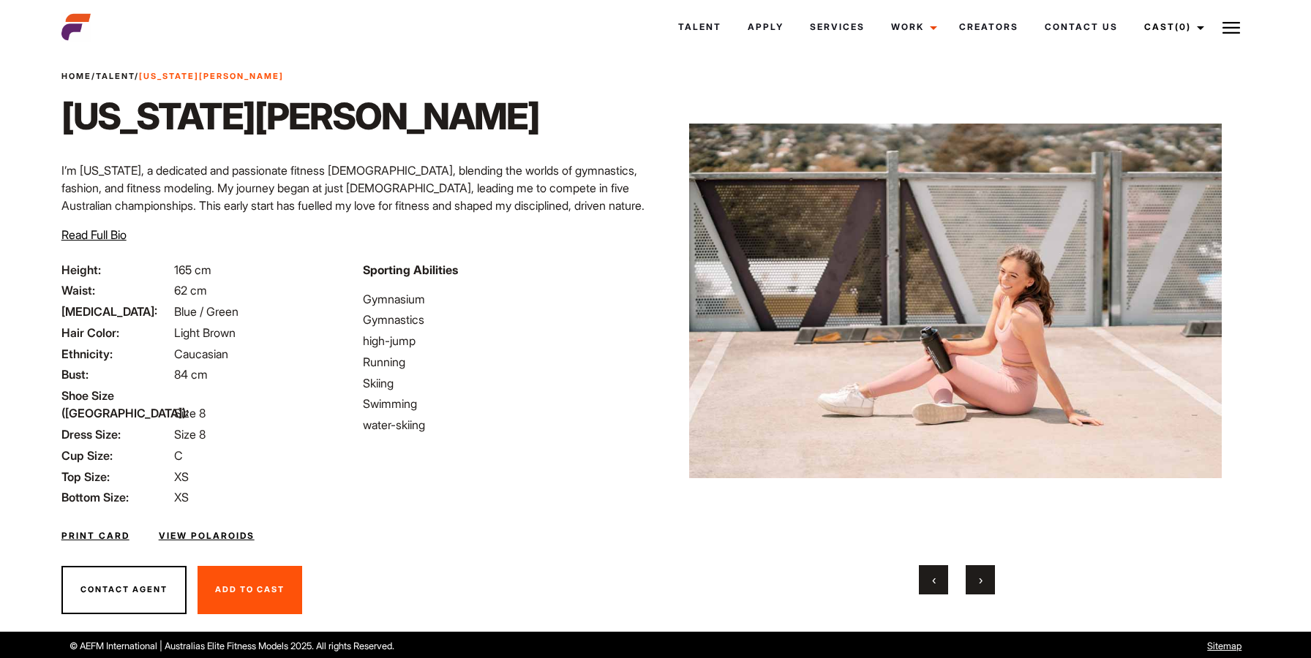
click at [973, 574] on button "›" at bounding box center [980, 579] width 29 height 29
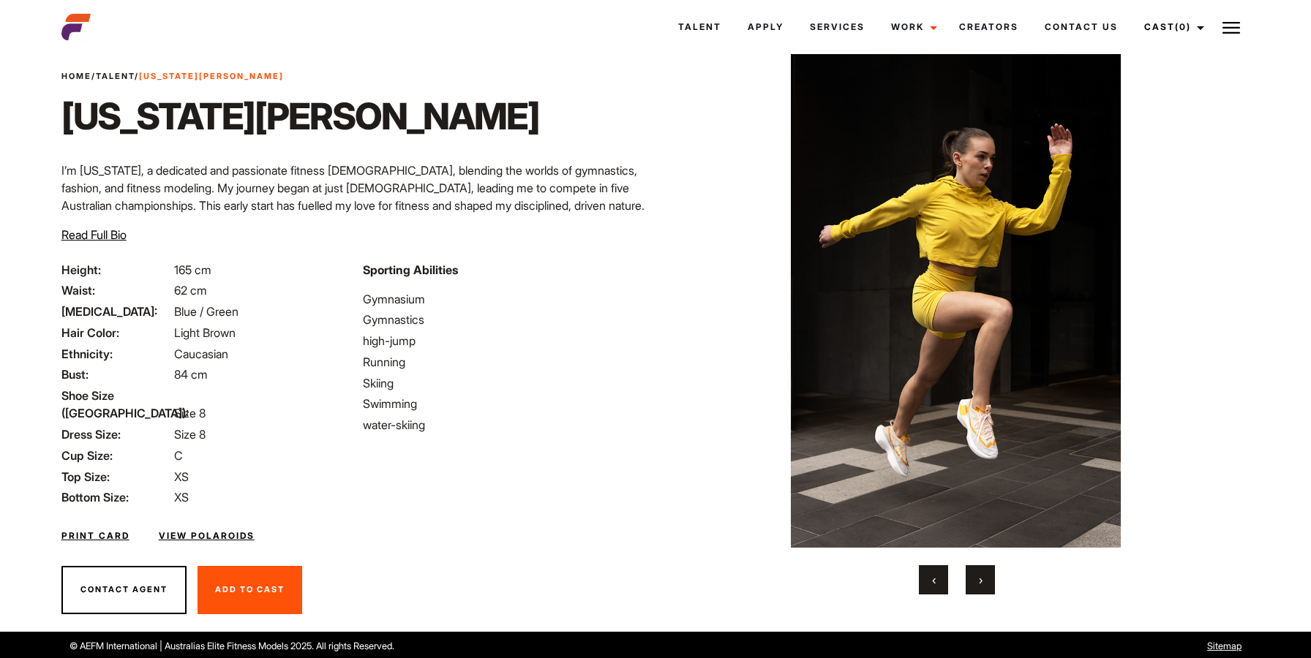
click at [973, 574] on button "›" at bounding box center [980, 579] width 29 height 29
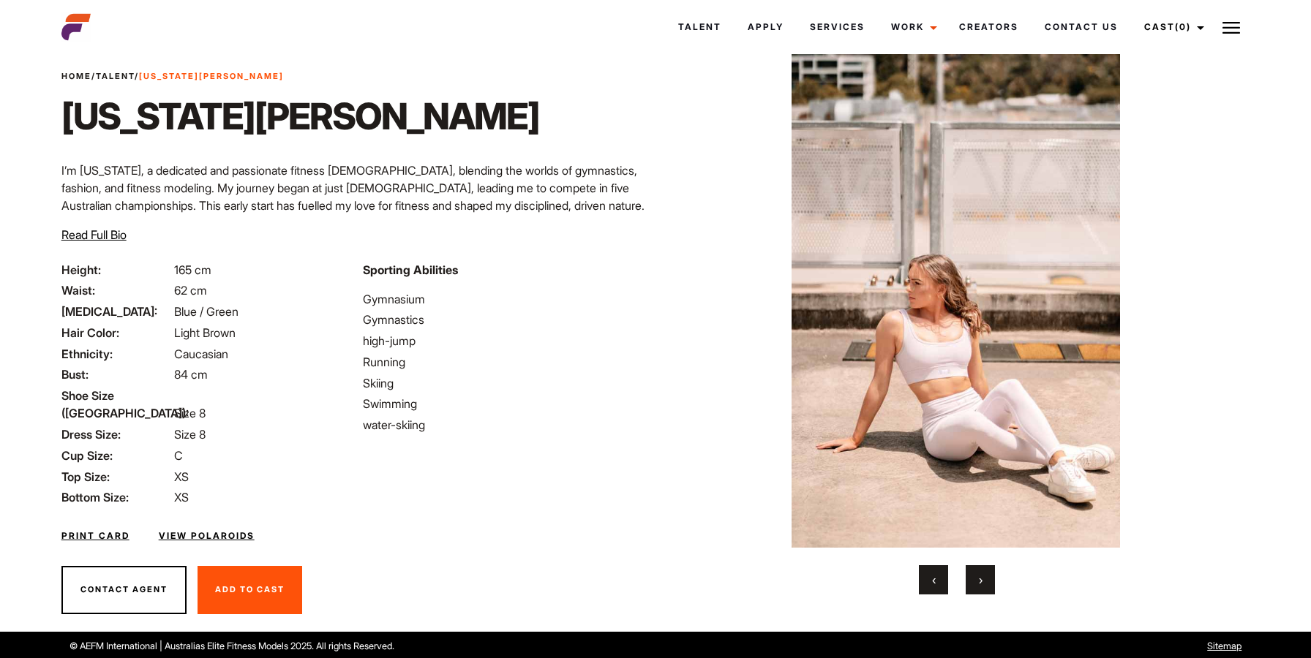
click at [973, 574] on button "›" at bounding box center [980, 579] width 29 height 29
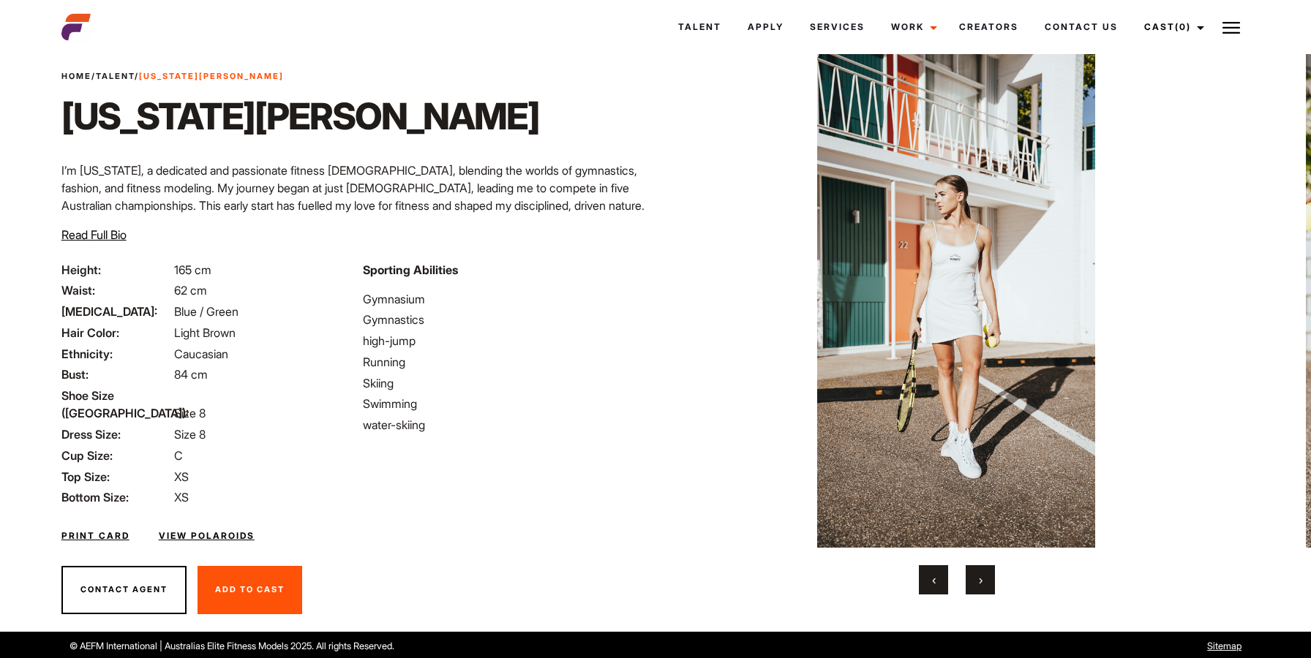
click at [973, 574] on button "›" at bounding box center [980, 579] width 29 height 29
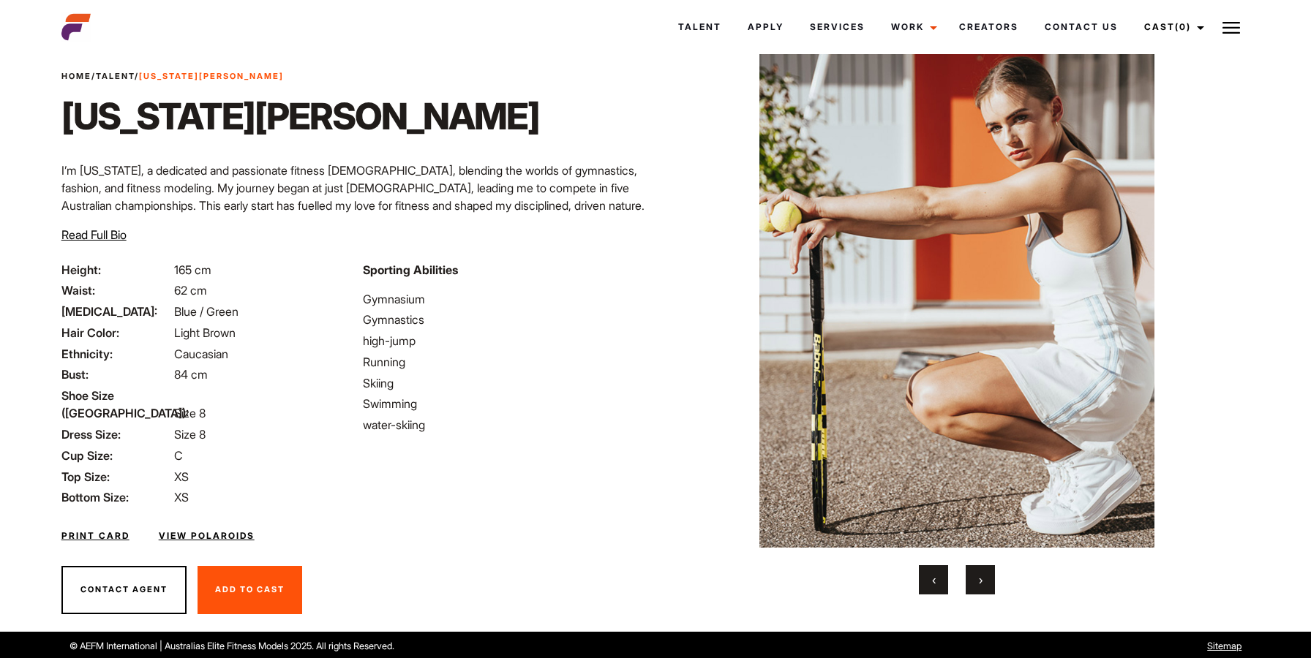
click at [973, 574] on button "›" at bounding box center [980, 579] width 29 height 29
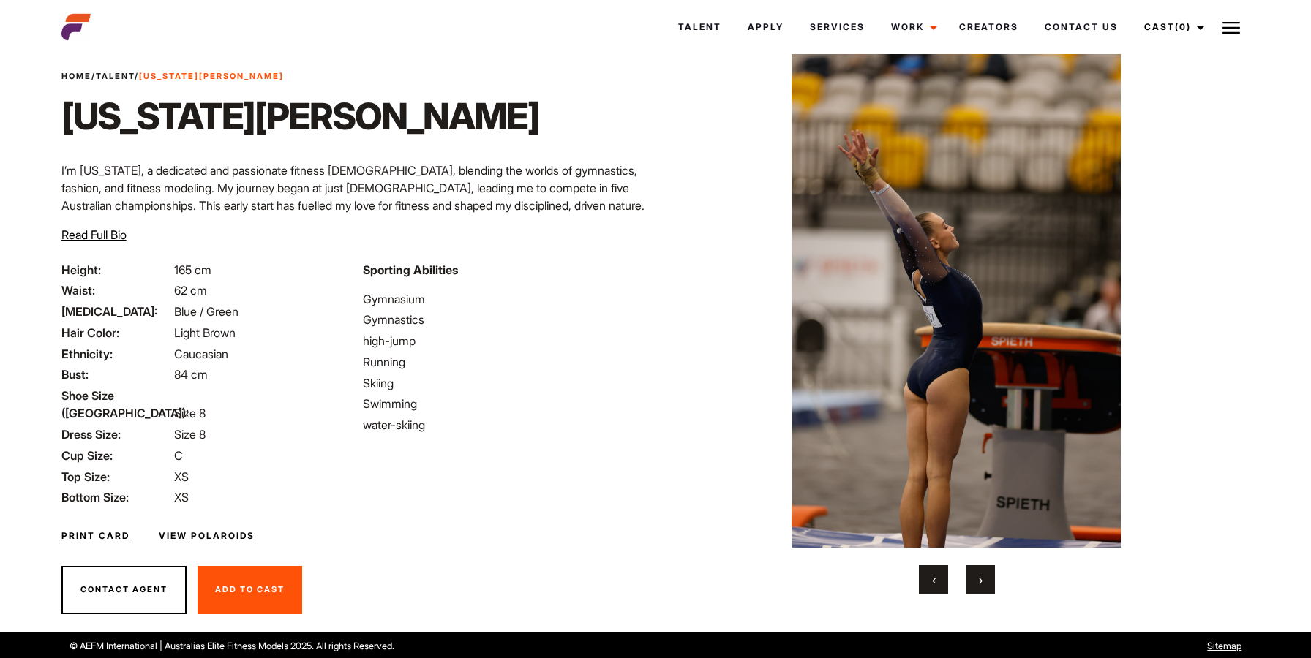
click at [973, 574] on button "›" at bounding box center [980, 579] width 29 height 29
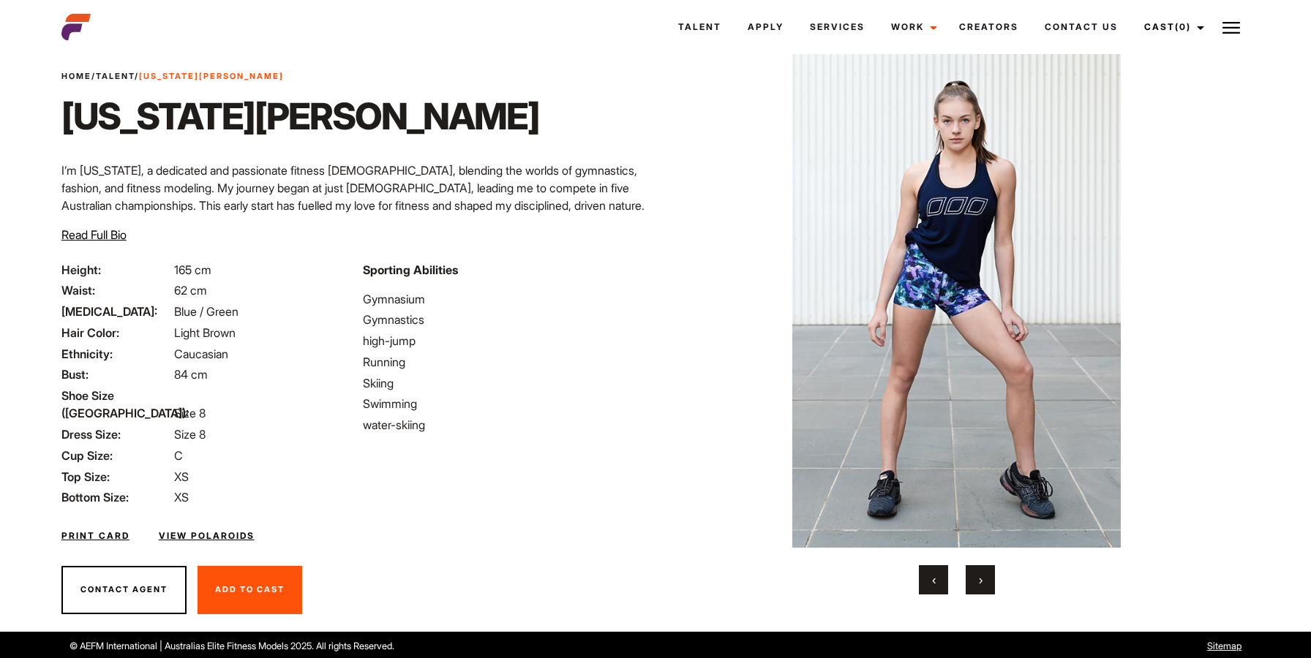
click at [761, 241] on img at bounding box center [956, 301] width 533 height 494
click at [819, 221] on img at bounding box center [956, 301] width 533 height 494
click at [960, 593] on div "‹ ›" at bounding box center [957, 579] width 533 height 29
click at [968, 591] on button "›" at bounding box center [980, 579] width 29 height 29
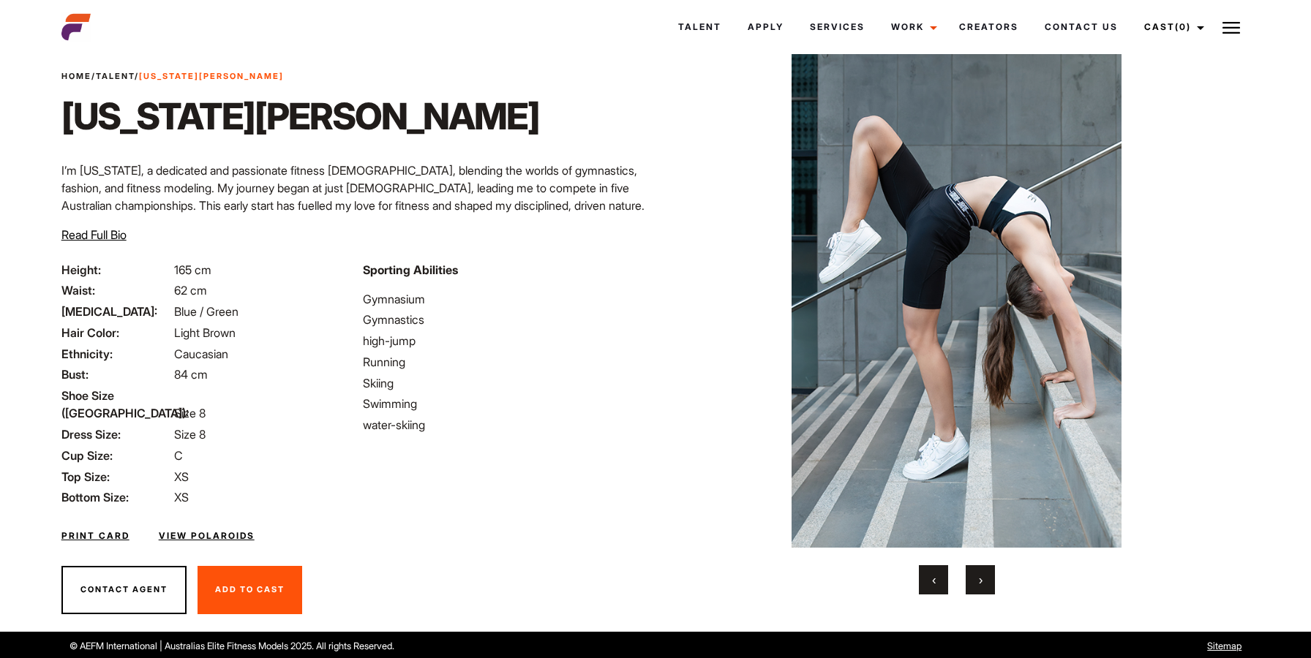
click at [968, 591] on button "›" at bounding box center [980, 579] width 29 height 29
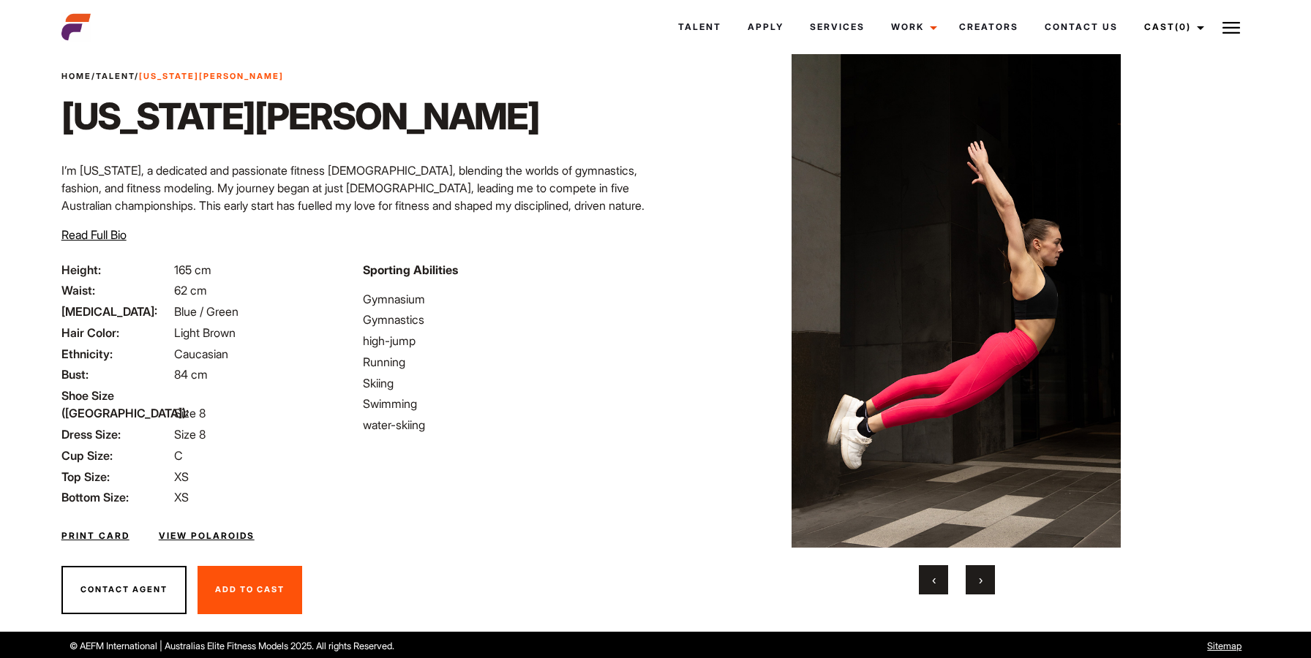
click at [968, 591] on button "›" at bounding box center [980, 579] width 29 height 29
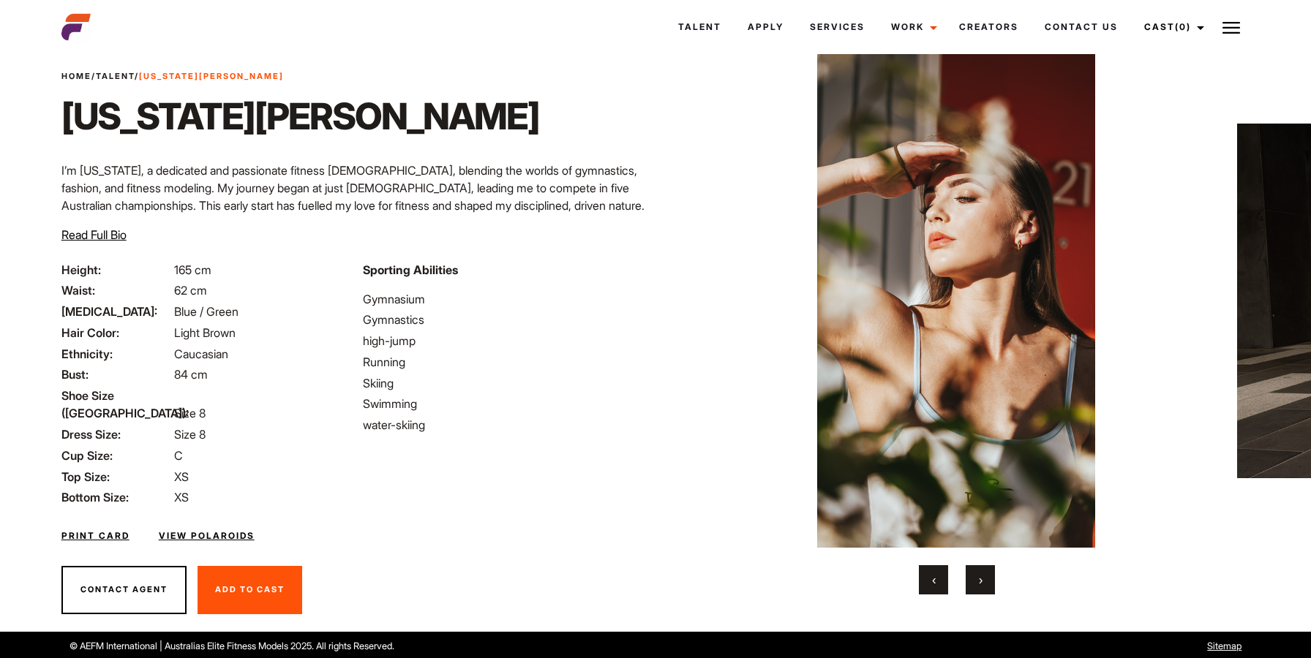
click at [968, 591] on button "›" at bounding box center [980, 579] width 29 height 29
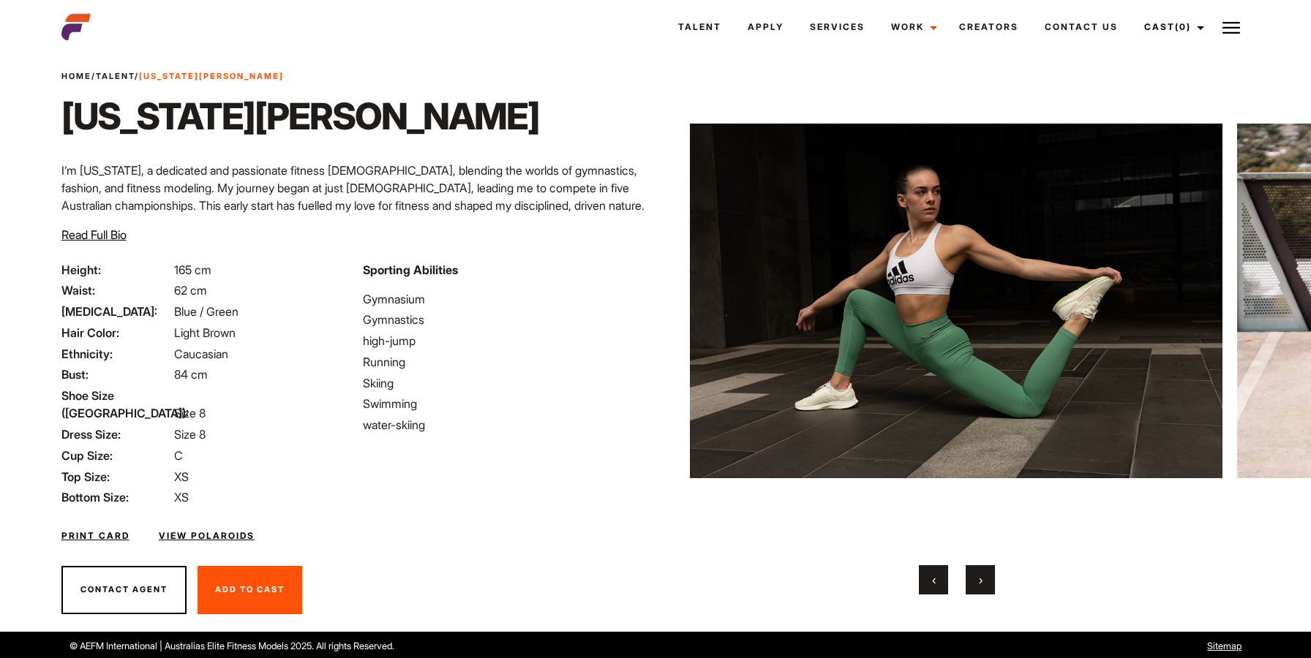
click at [968, 591] on button "›" at bounding box center [980, 579] width 29 height 29
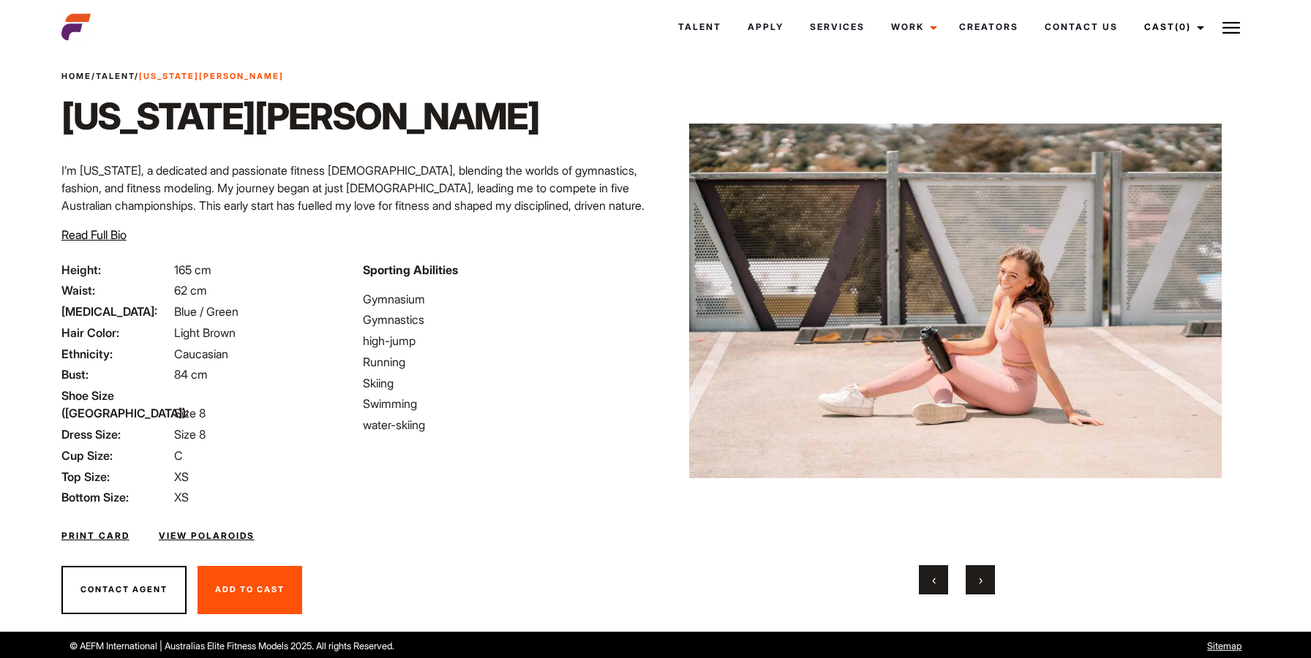
click at [968, 591] on button "›" at bounding box center [980, 579] width 29 height 29
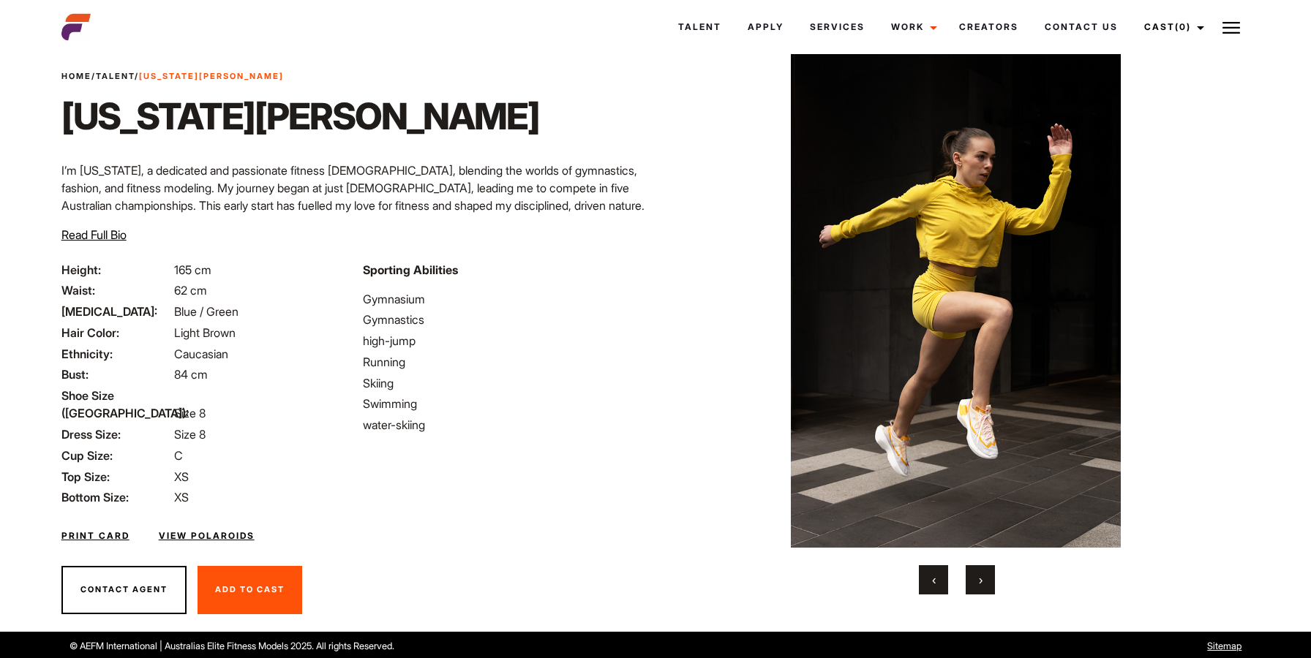
click at [975, 590] on button "›" at bounding box center [980, 579] width 29 height 29
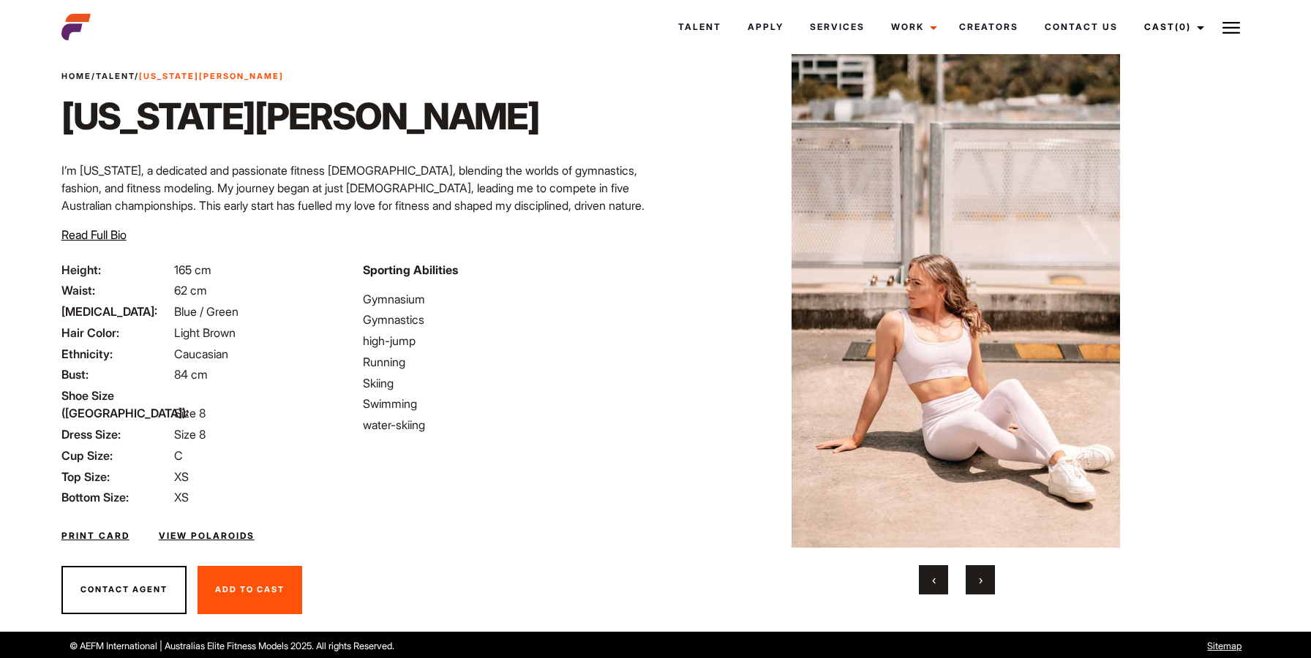
click at [944, 578] on button "‹" at bounding box center [933, 579] width 29 height 29
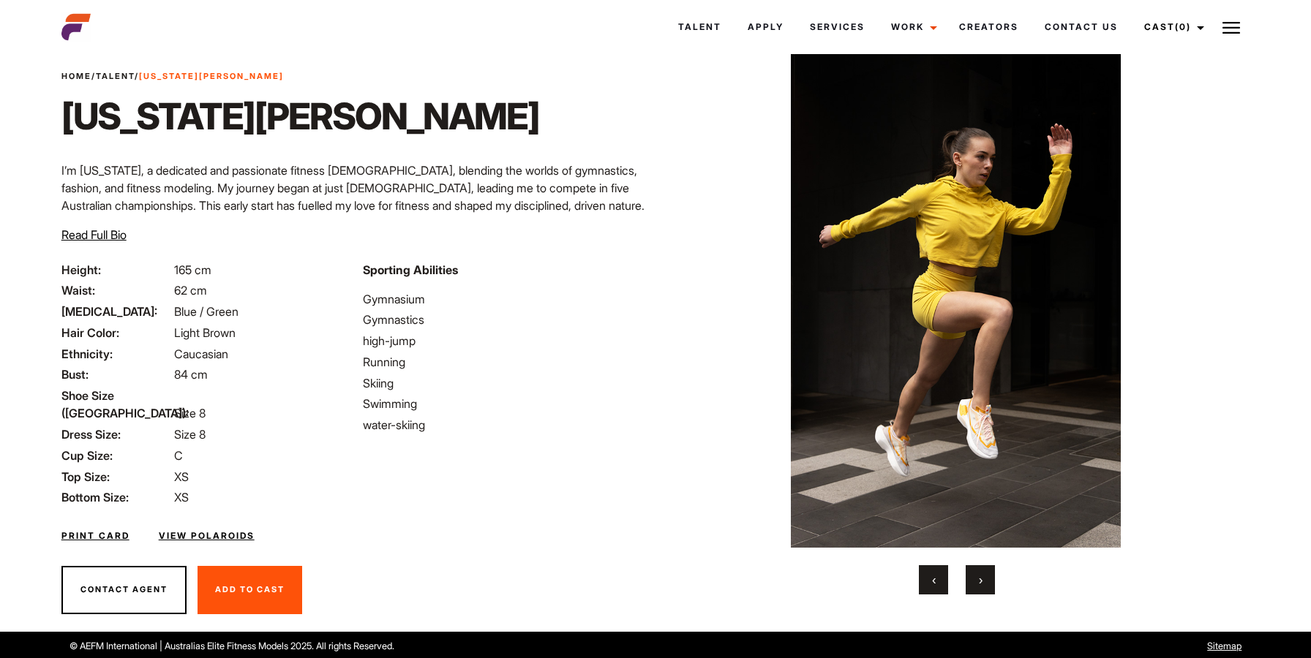
click at [69, 114] on h1 "Georgia Meg" at bounding box center [300, 116] width 478 height 44
click at [943, 563] on div "‹ ›" at bounding box center [957, 324] width 533 height 541
click at [938, 569] on button "‹" at bounding box center [933, 579] width 29 height 29
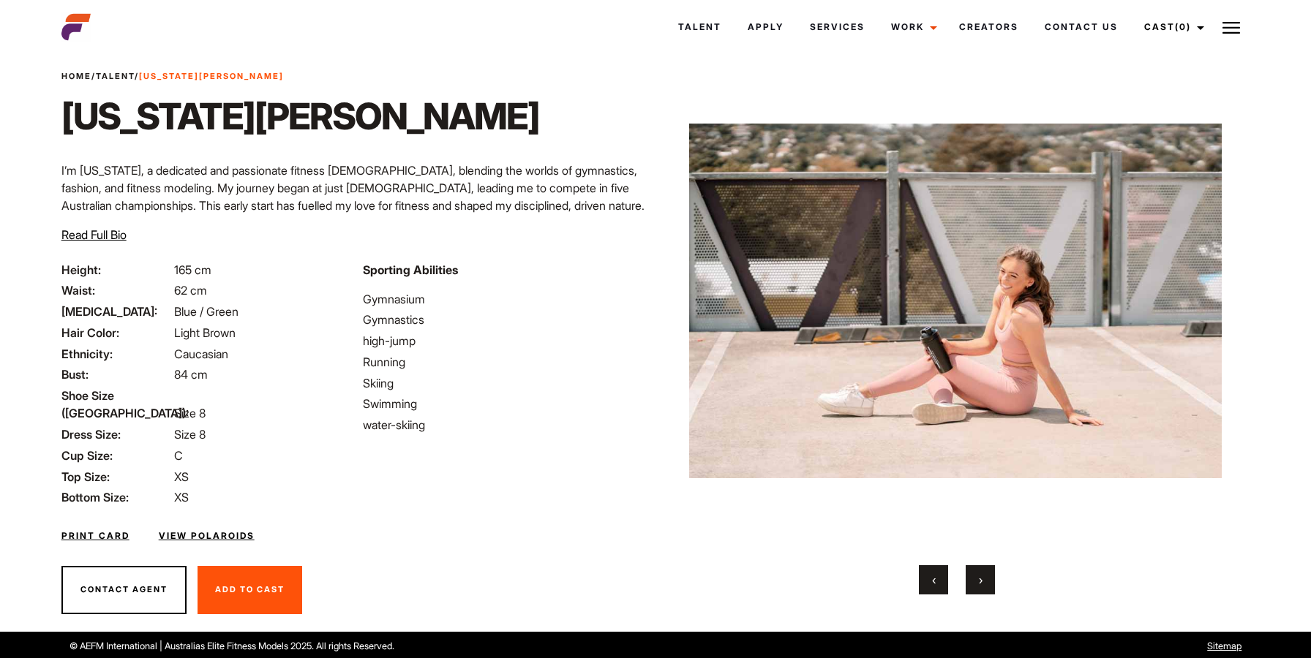
click at [938, 569] on button "‹" at bounding box center [933, 579] width 29 height 29
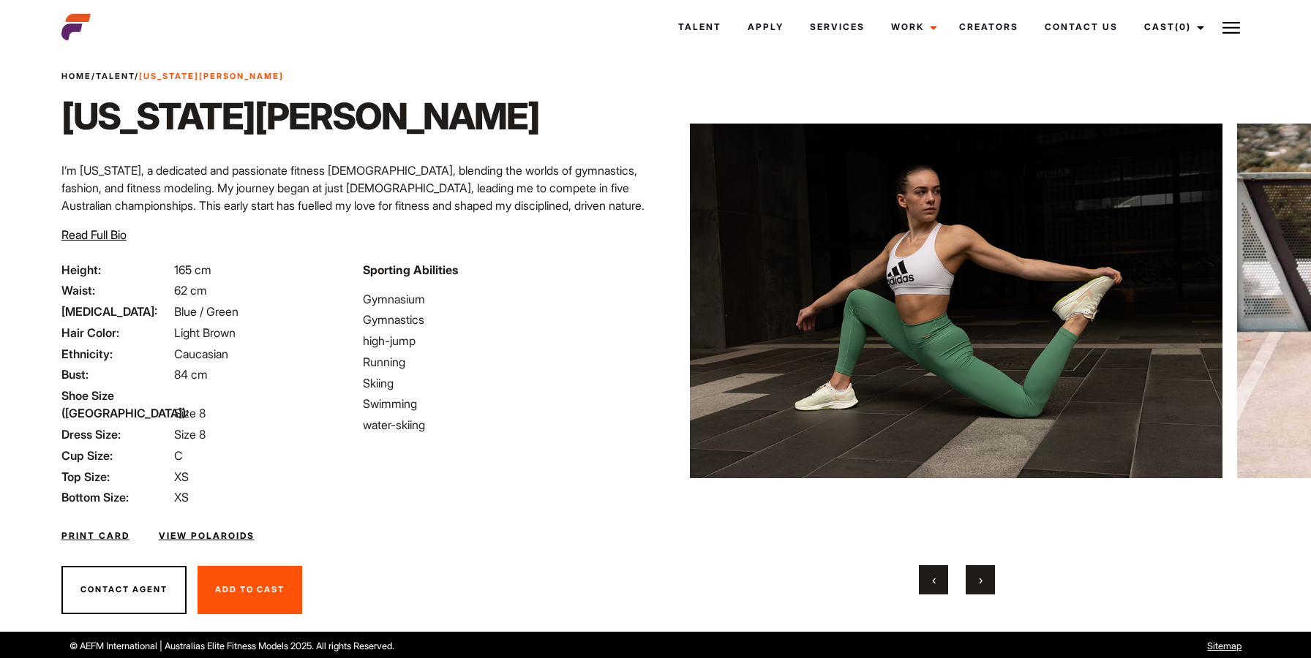
click at [944, 579] on button "‹" at bounding box center [933, 579] width 29 height 29
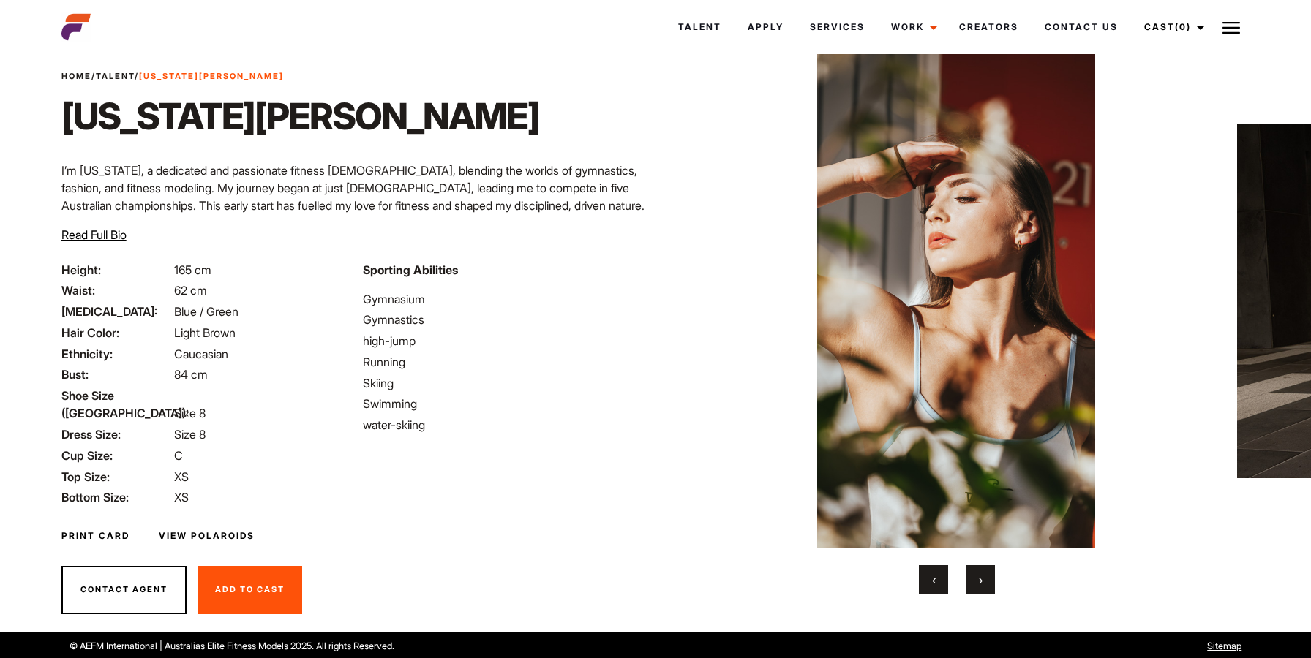
click at [942, 584] on button "‹" at bounding box center [933, 579] width 29 height 29
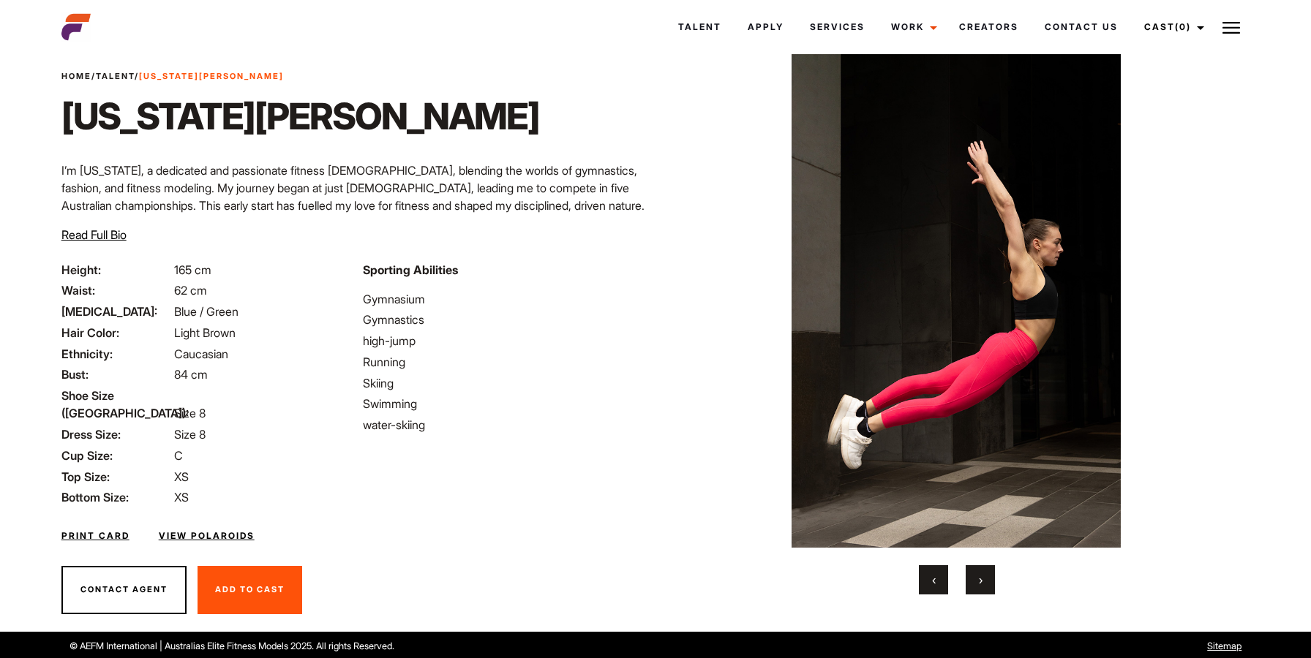
click at [942, 584] on button "‹" at bounding box center [933, 579] width 29 height 29
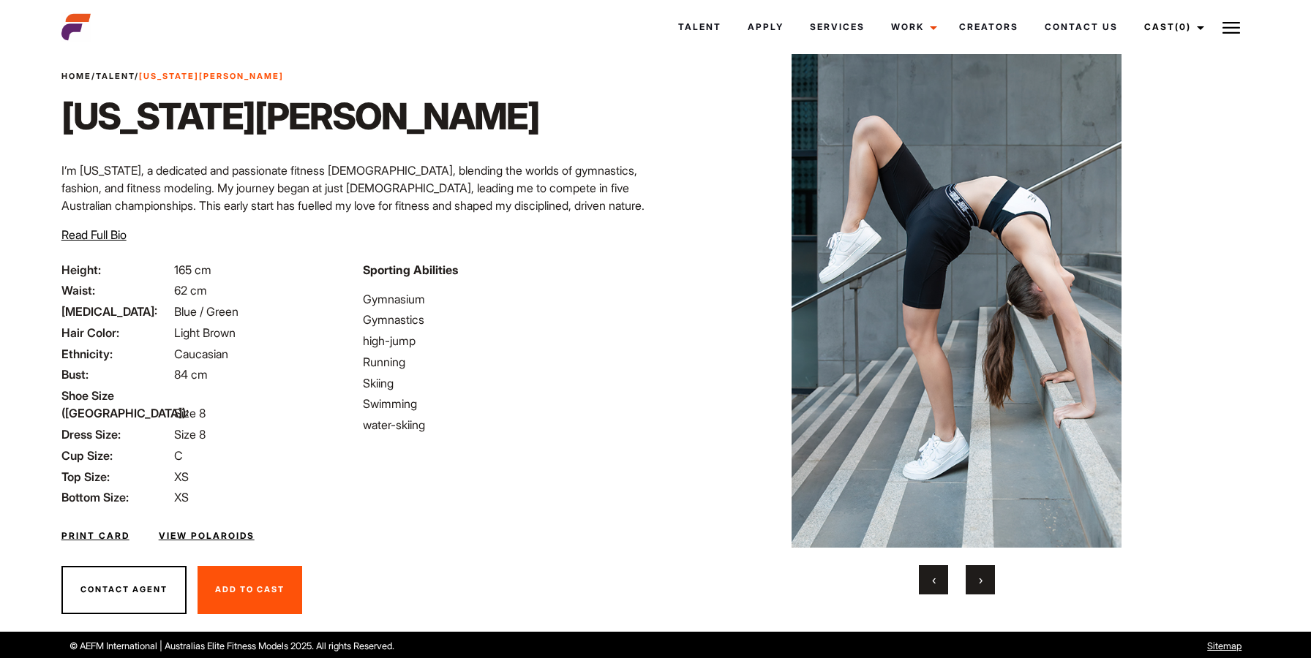
click at [942, 584] on button "‹" at bounding box center [933, 579] width 29 height 29
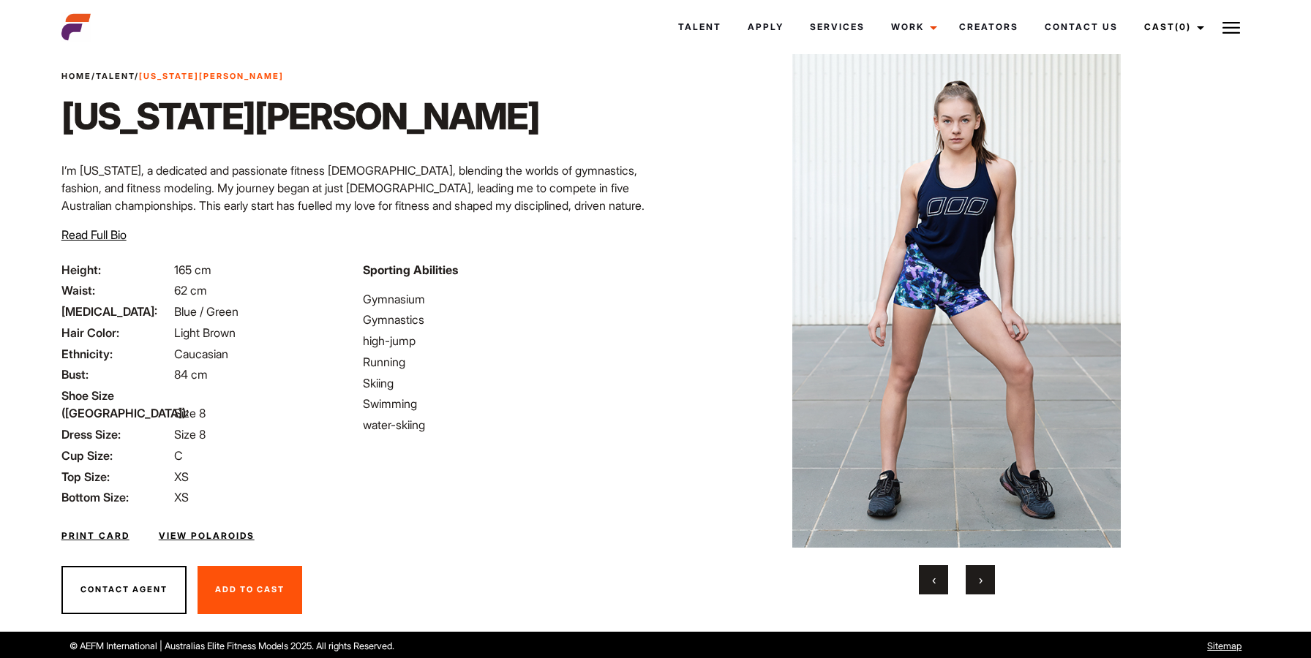
click at [917, 576] on div "‹ ›" at bounding box center [957, 579] width 533 height 29
click at [930, 575] on button "‹" at bounding box center [933, 579] width 29 height 29
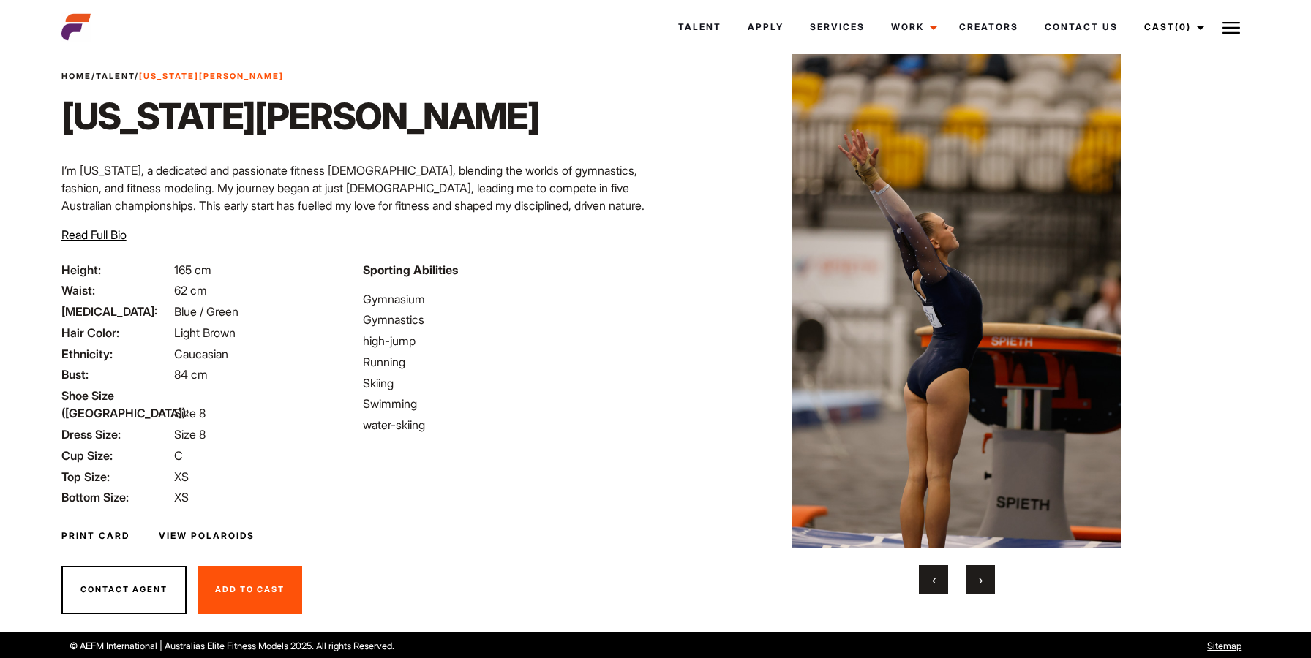
click at [930, 575] on button "‹" at bounding box center [933, 579] width 29 height 29
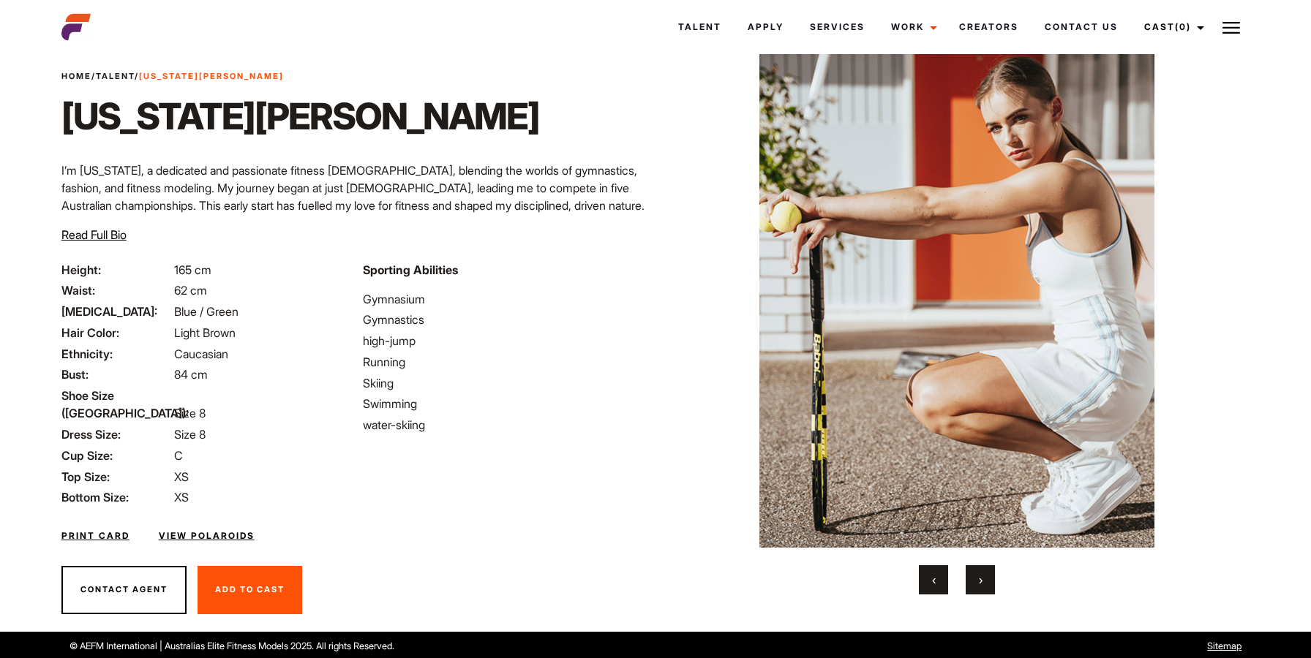
scroll to position [0, 0]
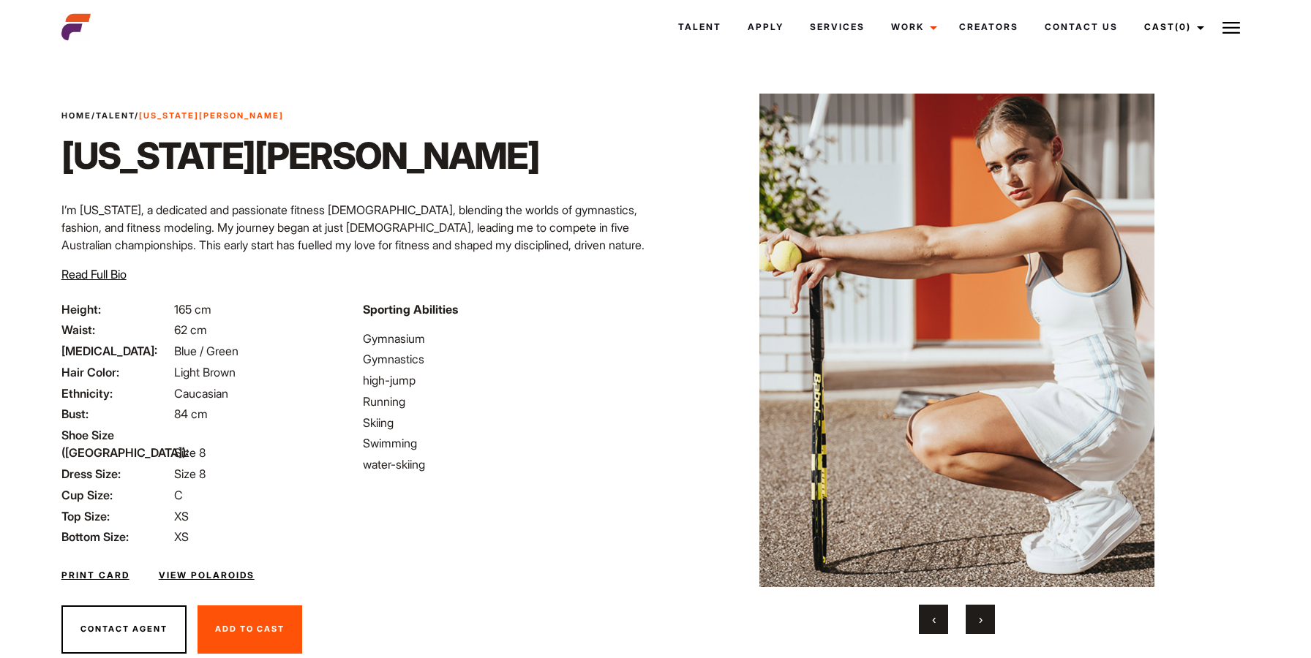
click at [933, 617] on span "‹" at bounding box center [934, 619] width 4 height 15
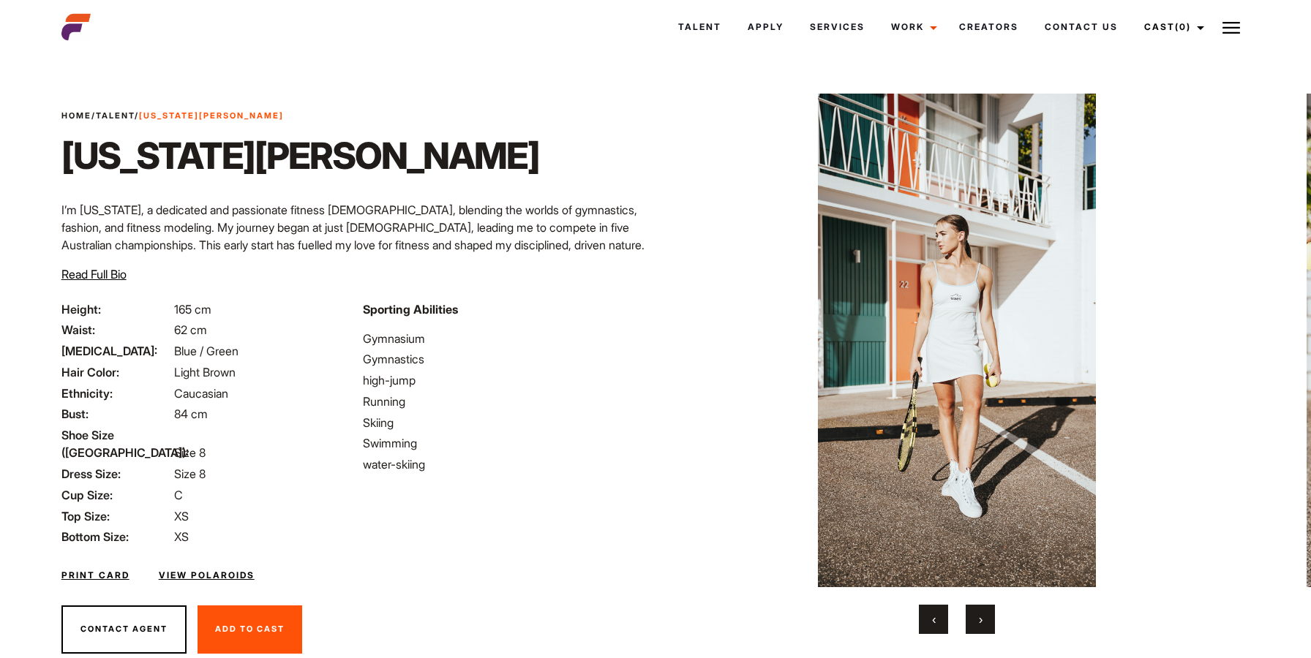
click at [933, 617] on span "‹" at bounding box center [934, 619] width 4 height 15
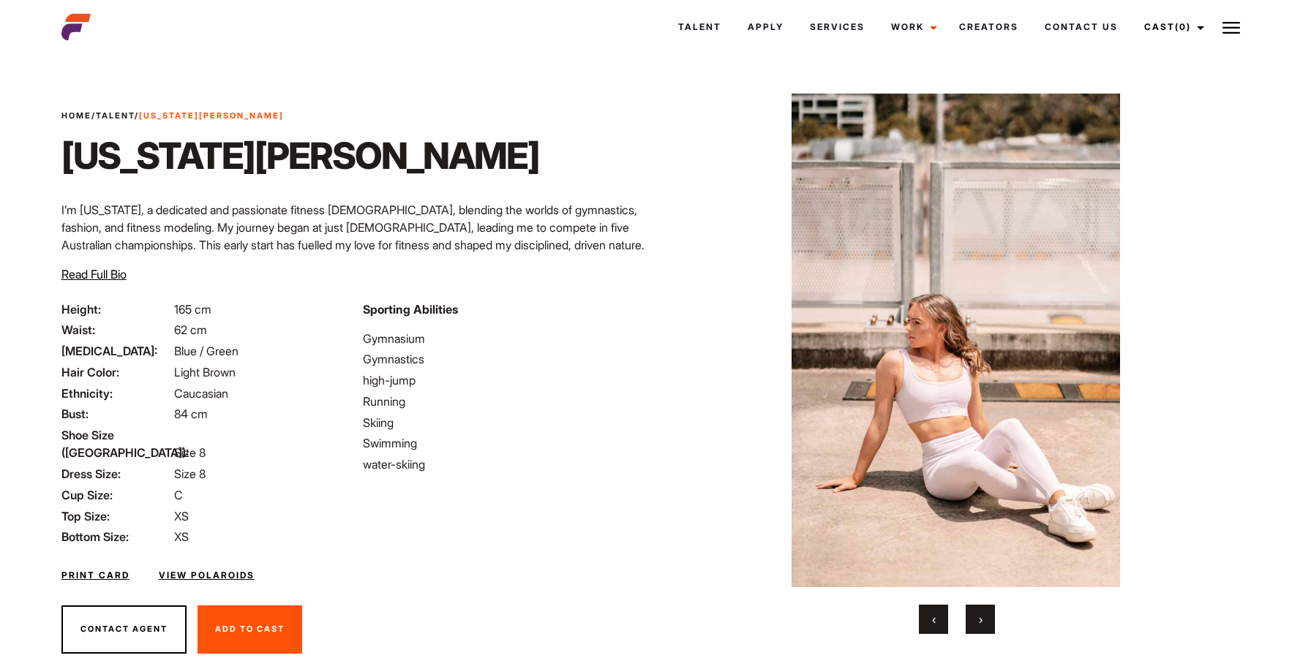
click at [933, 617] on span "‹" at bounding box center [934, 619] width 4 height 15
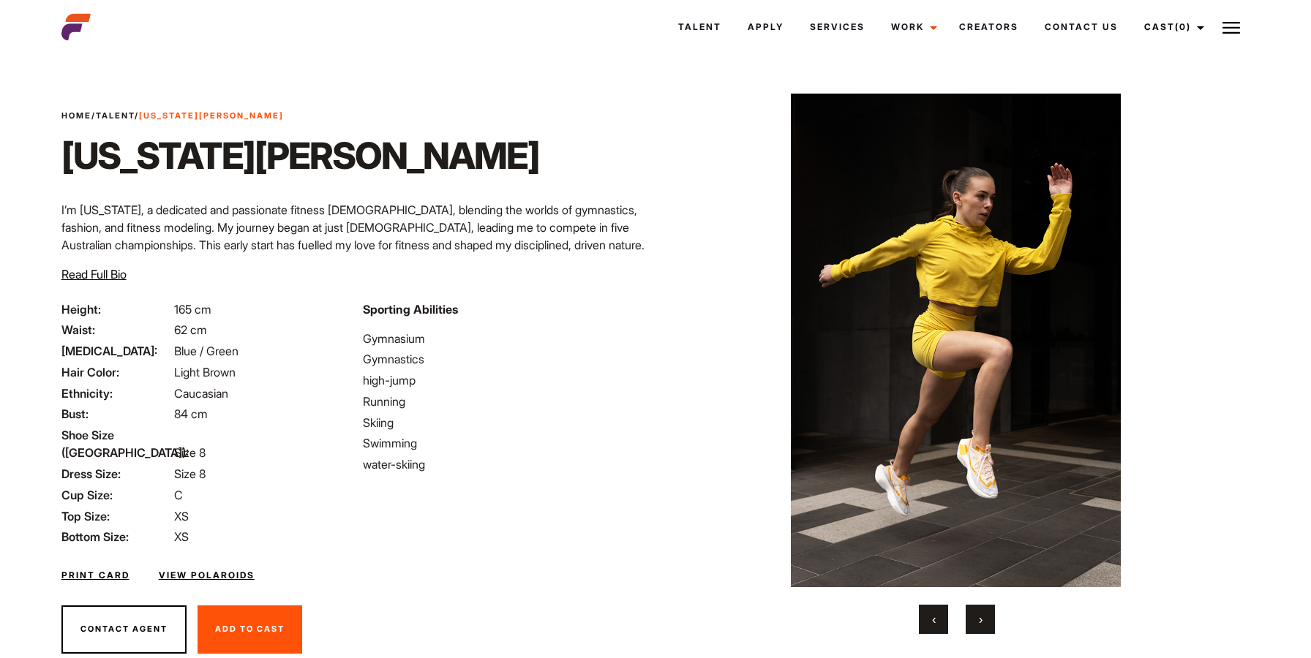
click at [933, 617] on span "‹" at bounding box center [934, 619] width 4 height 15
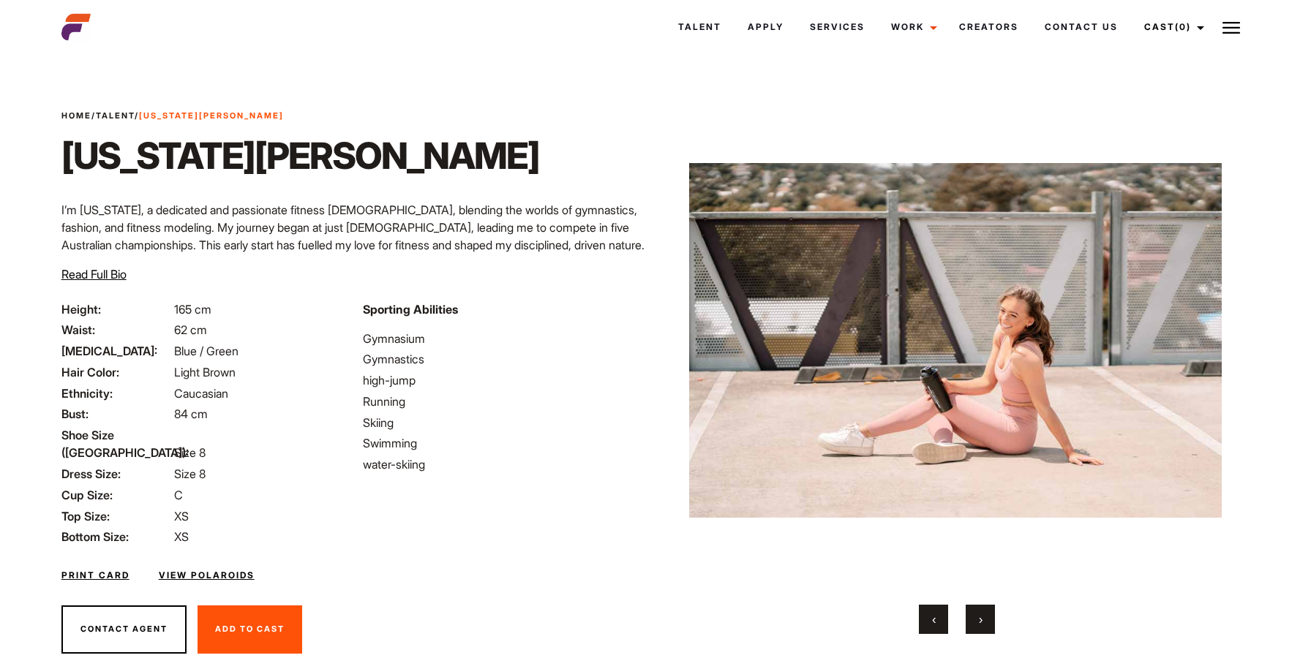
click at [933, 617] on span "‹" at bounding box center [934, 619] width 4 height 15
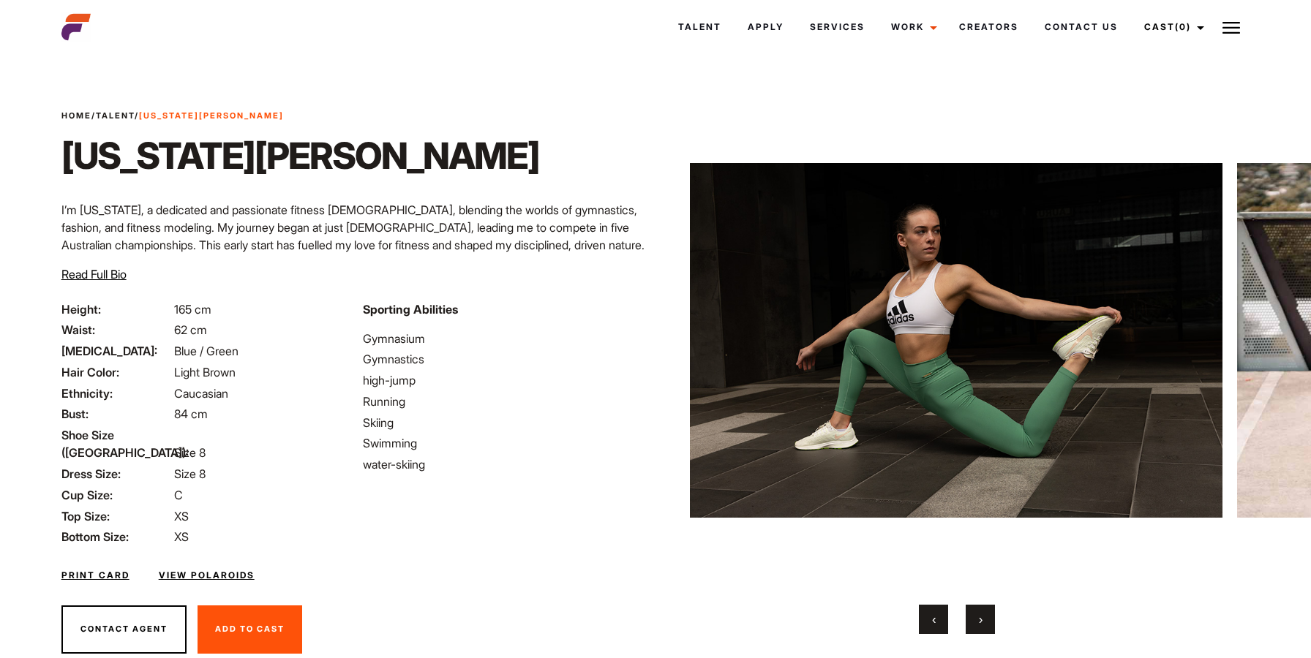
click at [933, 617] on span "‹" at bounding box center [934, 619] width 4 height 15
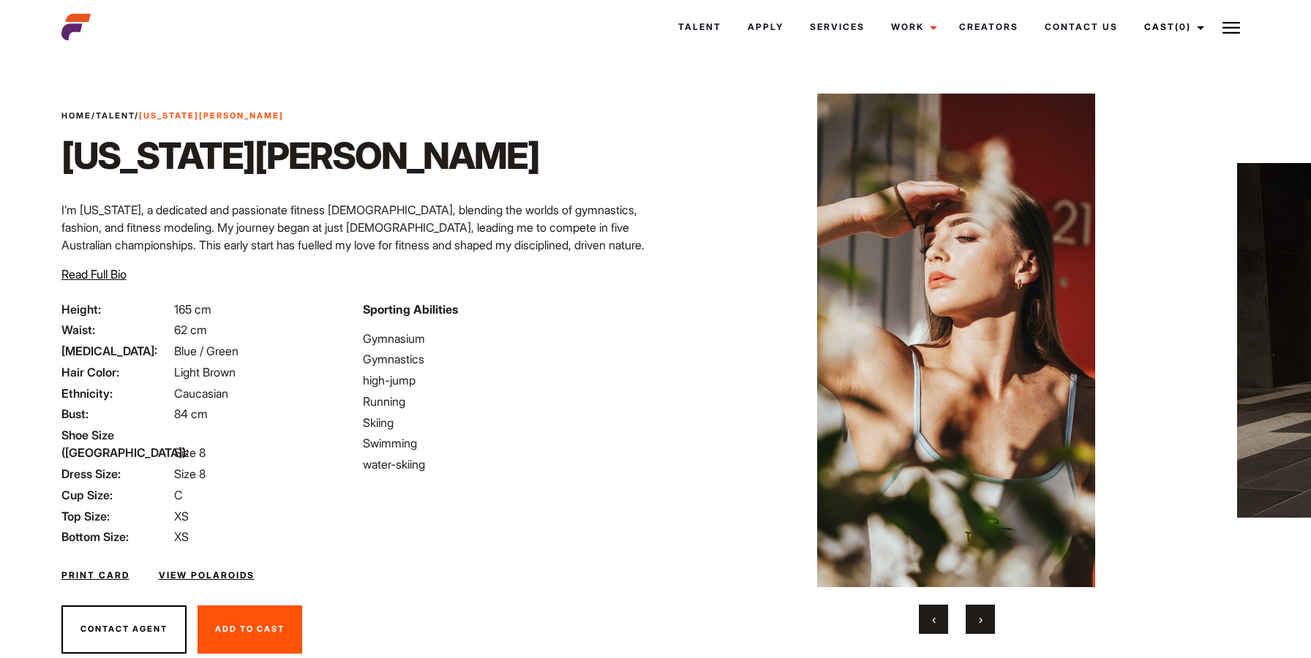
click at [933, 617] on span "‹" at bounding box center [934, 619] width 4 height 15
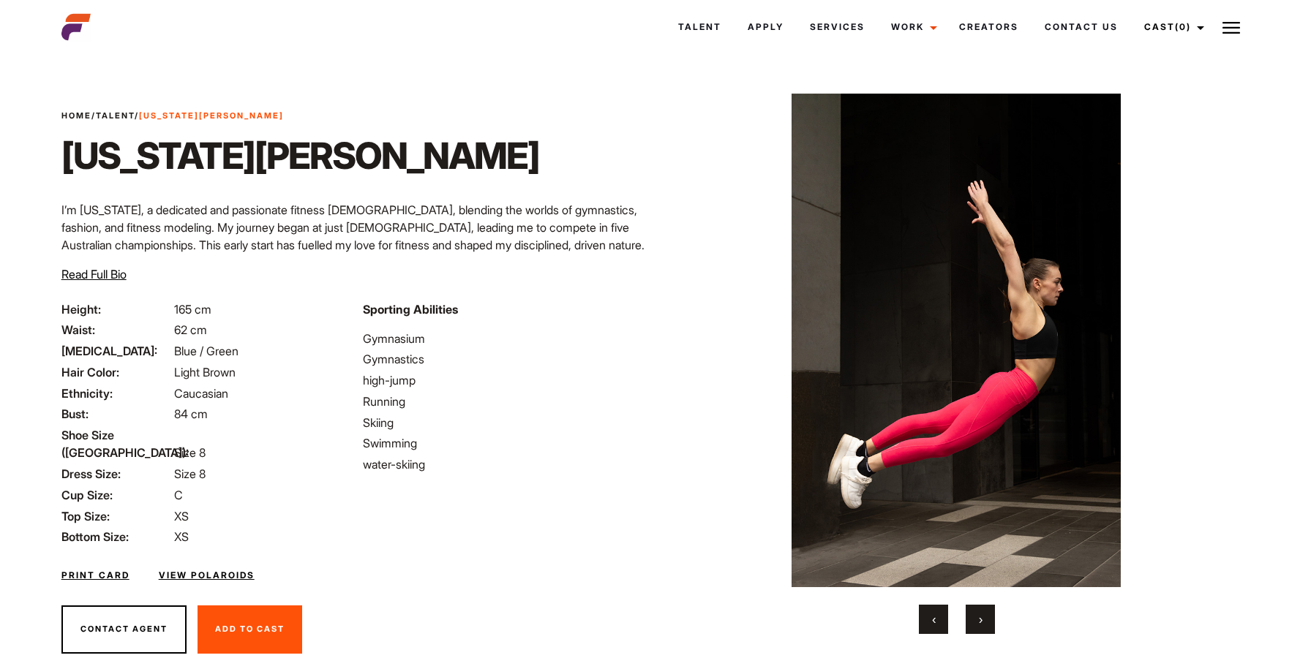
click at [933, 617] on span "‹" at bounding box center [934, 619] width 4 height 15
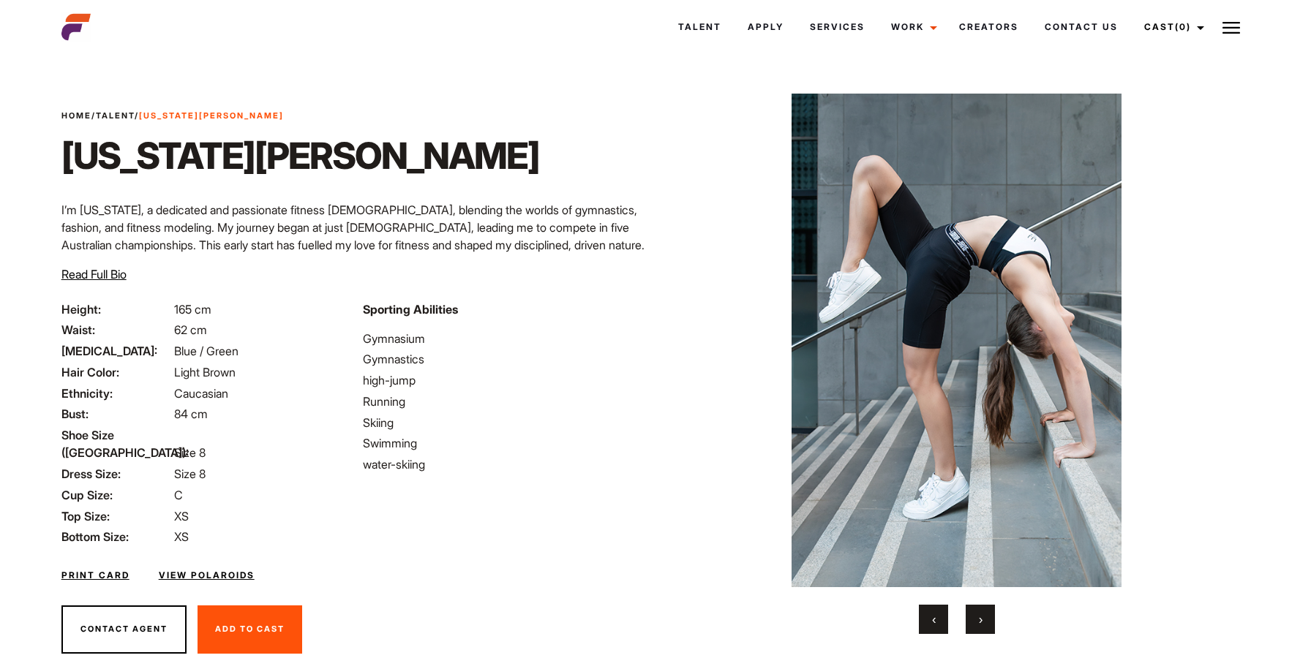
click at [933, 617] on span "‹" at bounding box center [934, 619] width 4 height 15
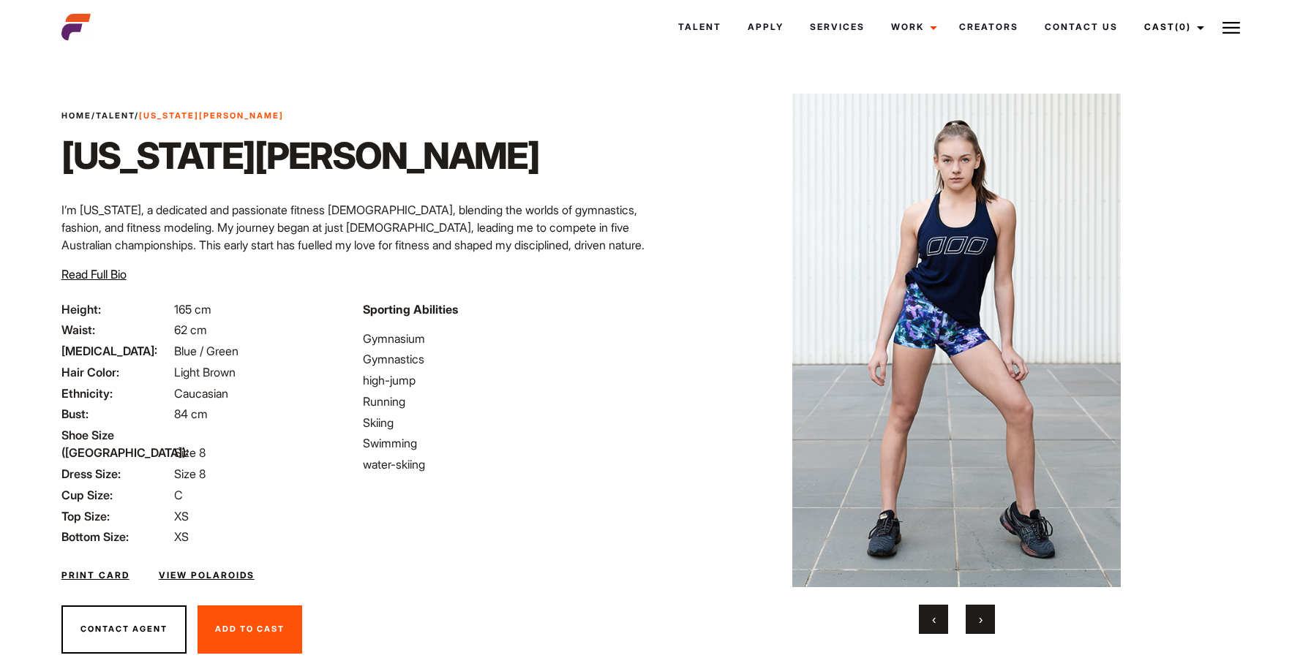
click at [933, 617] on span "‹" at bounding box center [934, 619] width 4 height 15
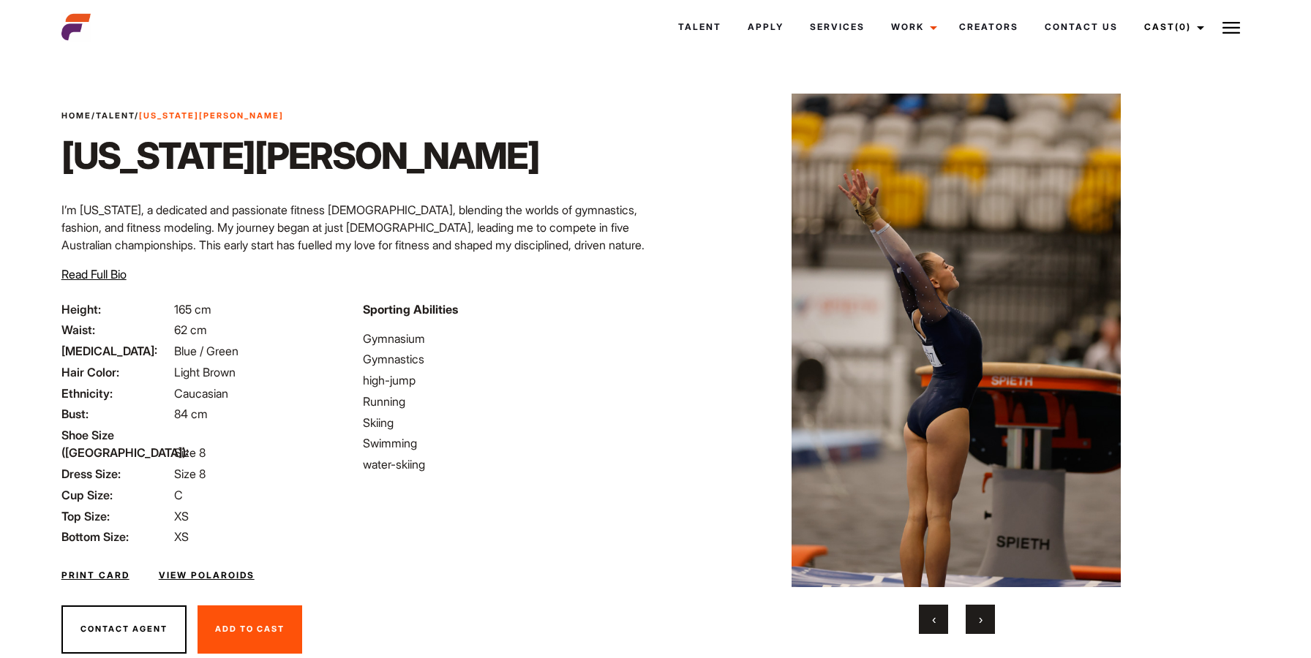
click at [933, 617] on span "‹" at bounding box center [934, 619] width 4 height 15
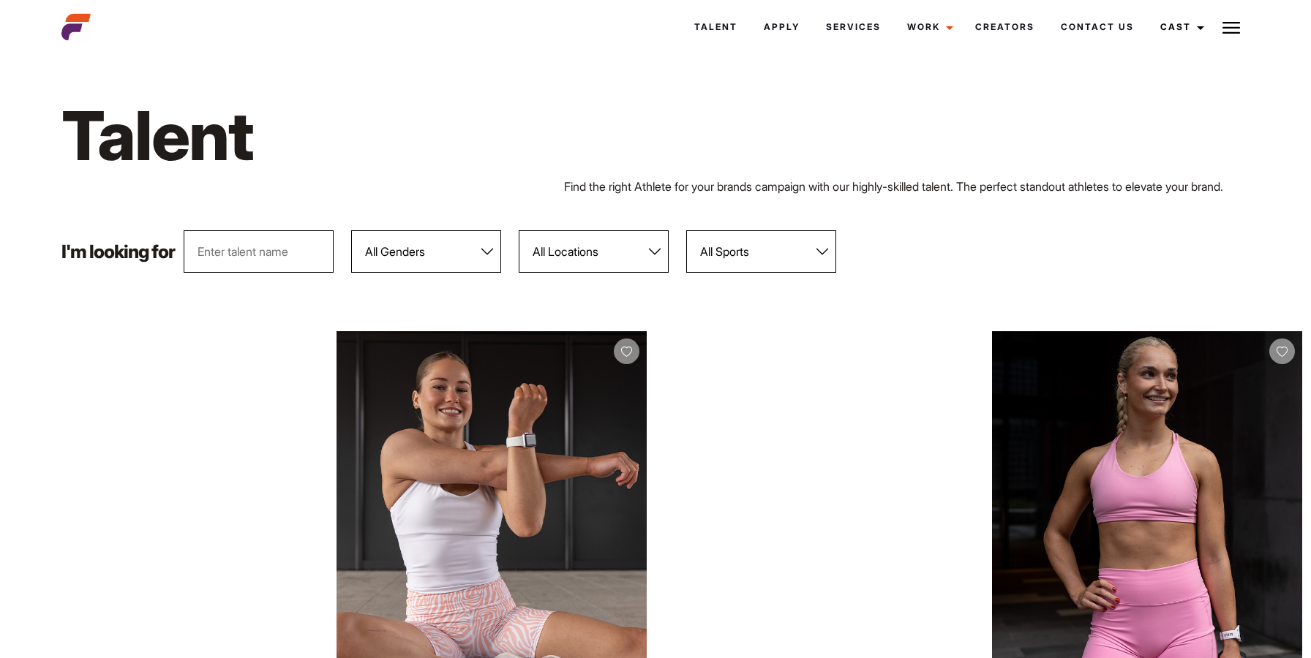
click at [791, 273] on select "All Sports 100 Meter Butterfly Acrobatics Aerial awareness Aerobics AFL Aflw Am…" at bounding box center [761, 251] width 150 height 42
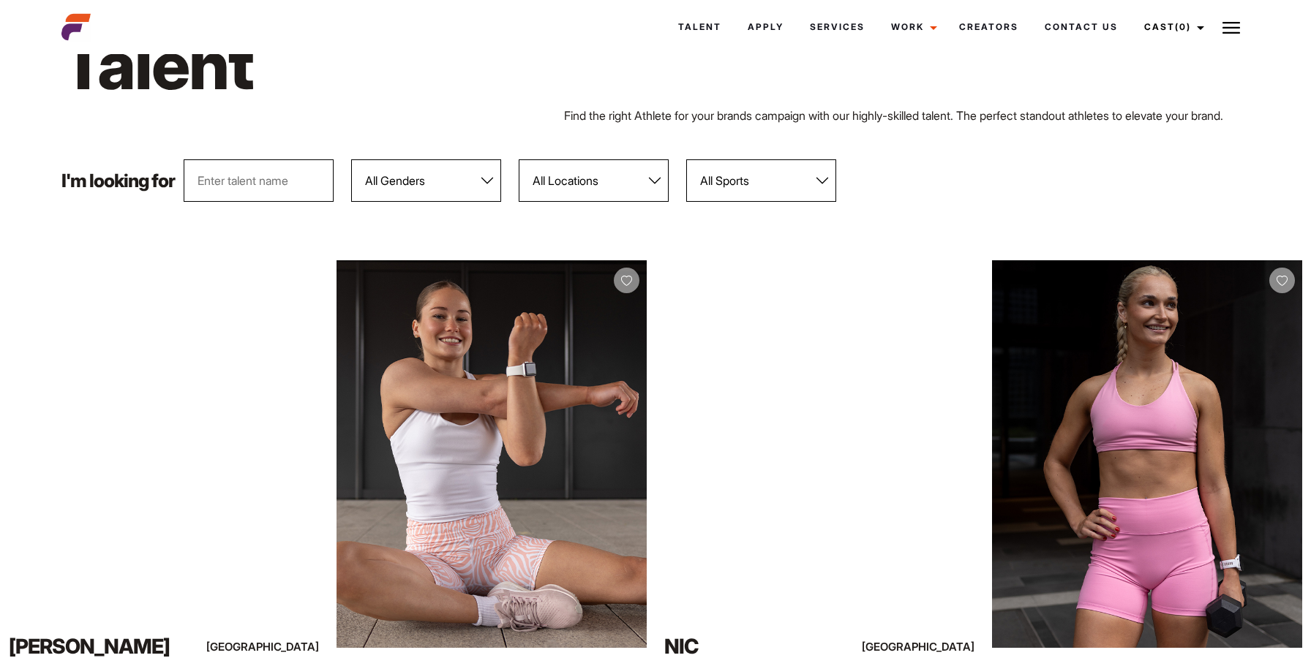
click at [573, 197] on select "All Locations [GEOGRAPHIC_DATA] [GEOGRAPHIC_DATA] [GEOGRAPHIC_DATA] [GEOGRAPHIC…" at bounding box center [594, 180] width 150 height 42
click at [639, 202] on select "All Locations [GEOGRAPHIC_DATA] [GEOGRAPHIC_DATA] [GEOGRAPHIC_DATA] [GEOGRAPHIC…" at bounding box center [594, 180] width 150 height 42
select select "600"
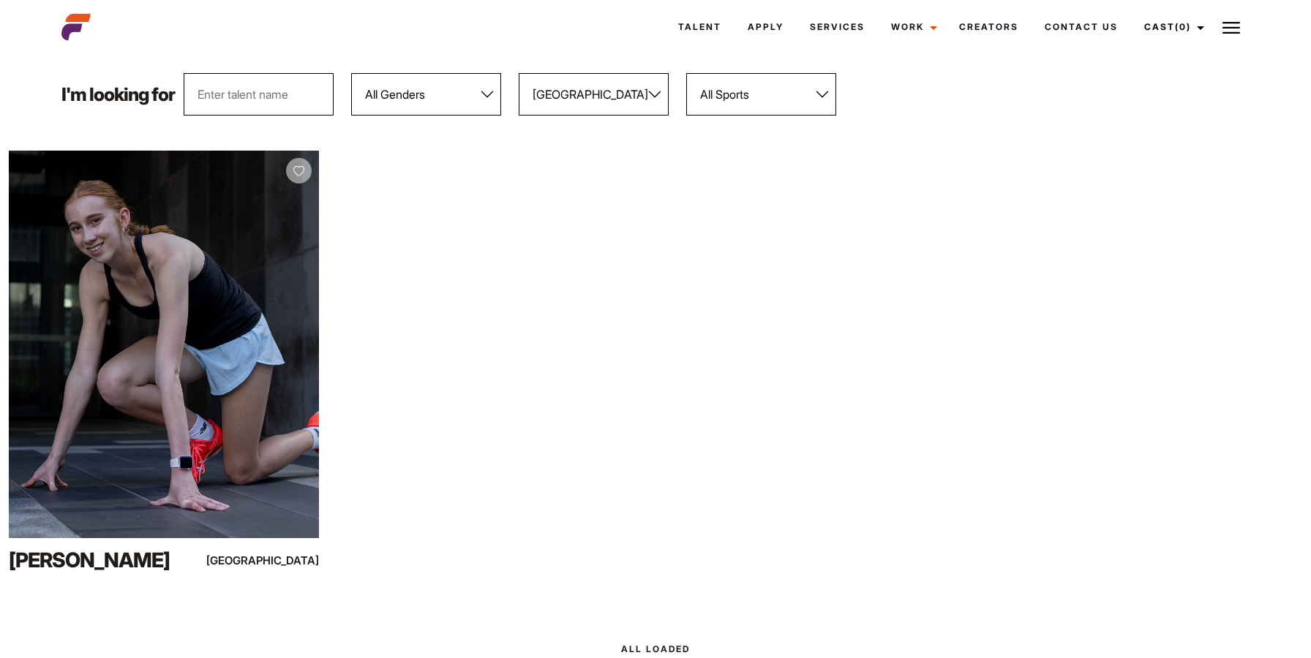
scroll to position [114, 0]
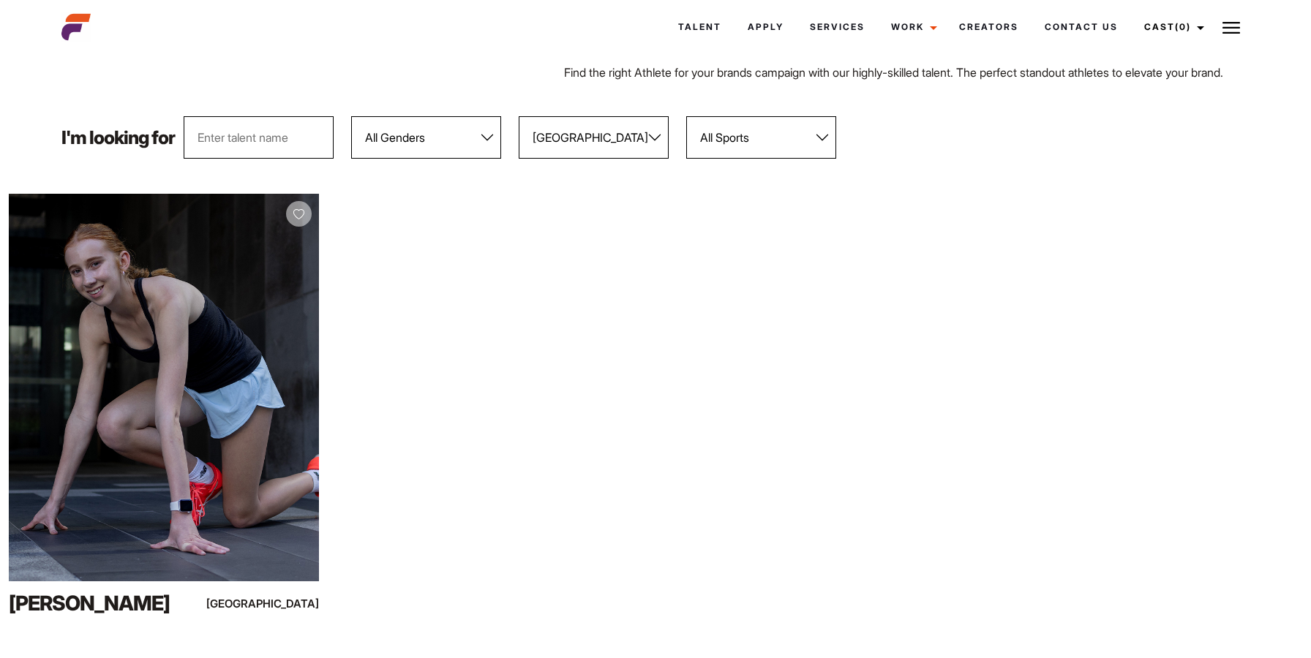
click at [620, 157] on select "All Locations [GEOGRAPHIC_DATA] [GEOGRAPHIC_DATA] [GEOGRAPHIC_DATA] [GEOGRAPHIC…" at bounding box center [594, 137] width 150 height 42
select select
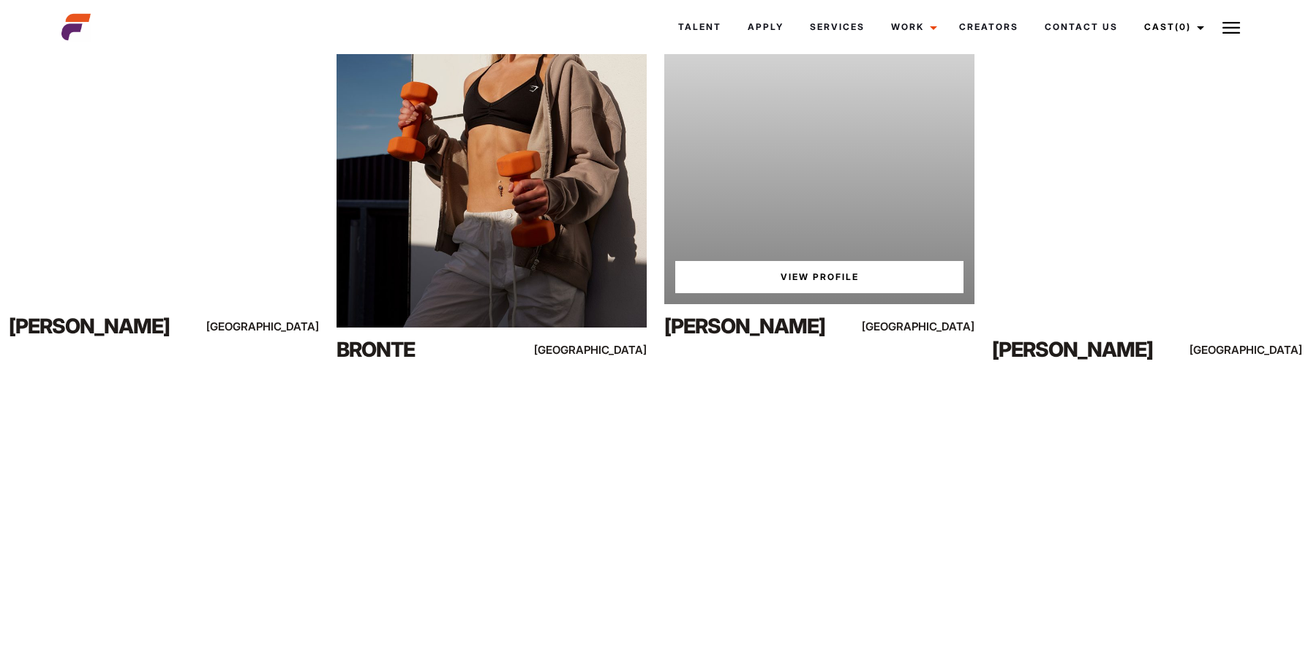
scroll to position [1779, 0]
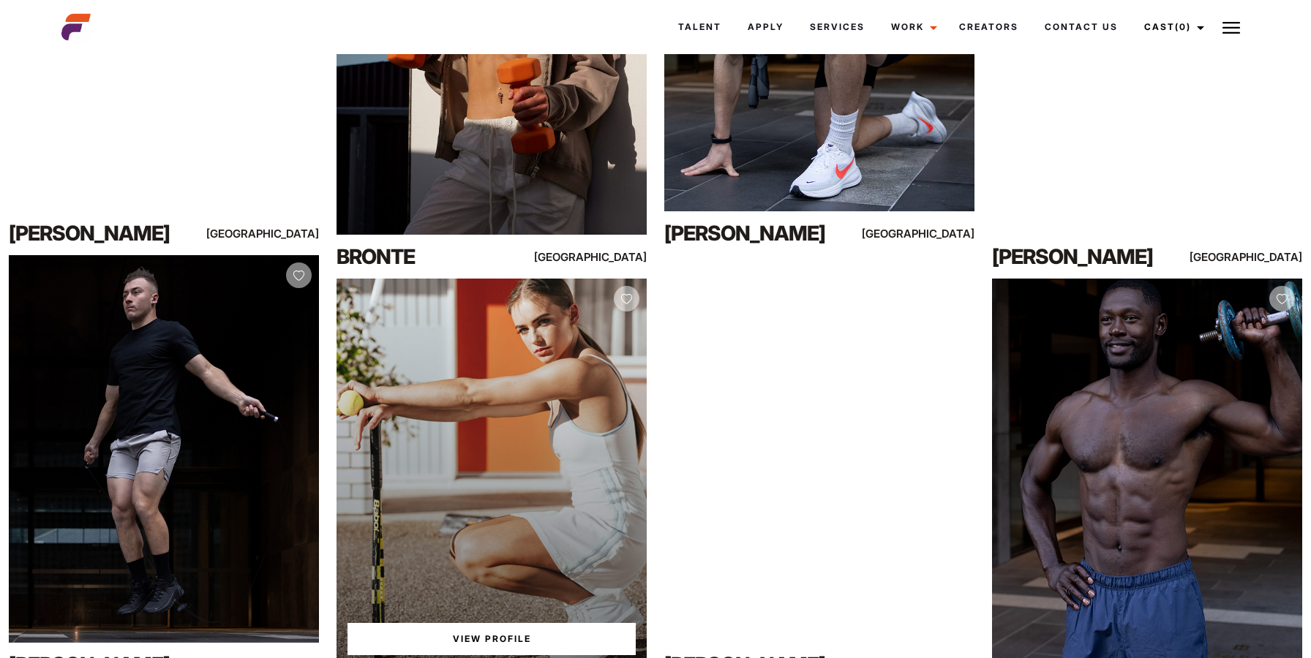
click at [562, 397] on div "View Profile" at bounding box center [491, 473] width 310 height 388
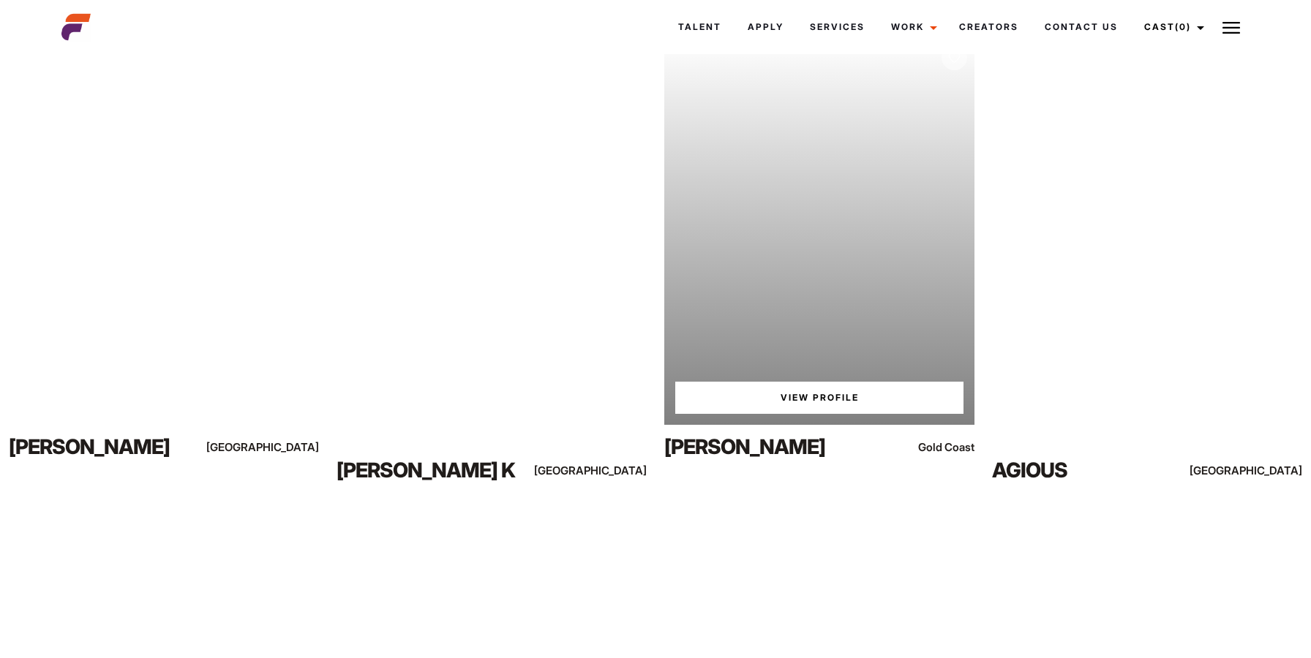
scroll to position [5032, 0]
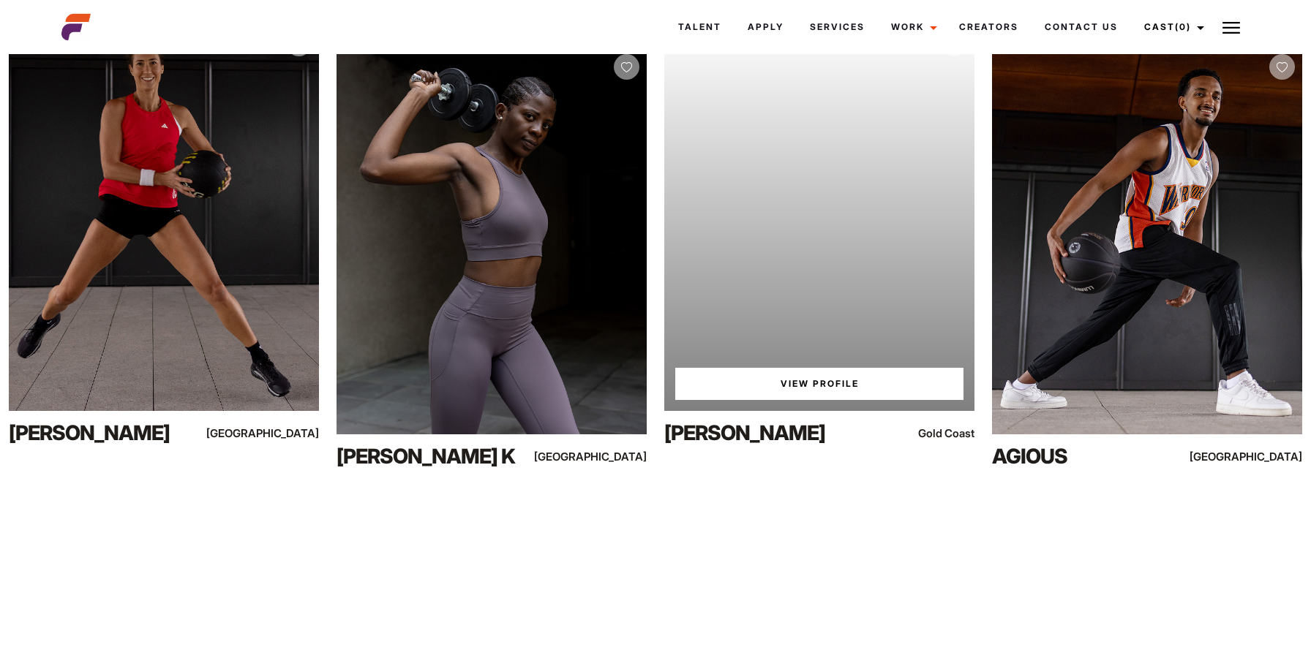
click at [776, 400] on link "View Profile" at bounding box center [819, 384] width 288 height 32
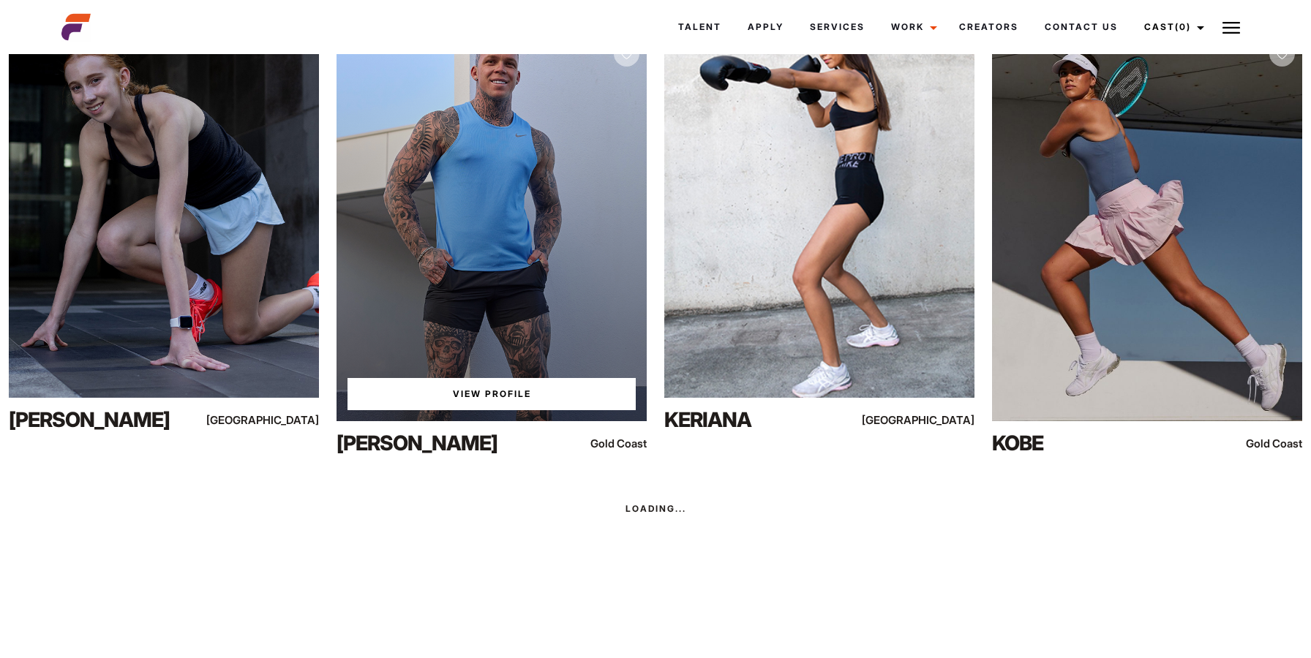
scroll to position [9007, 0]
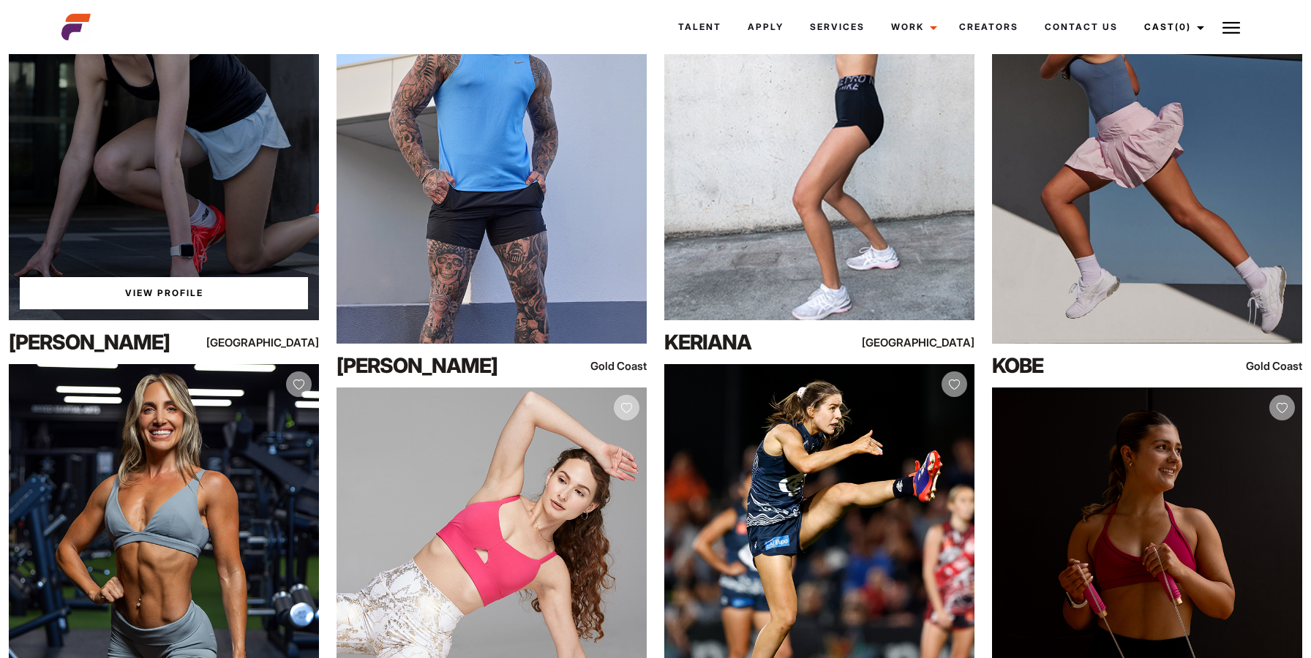
click at [214, 266] on div "View Profile" at bounding box center [164, 127] width 310 height 388
click at [207, 309] on link "View Profile" at bounding box center [164, 293] width 288 height 32
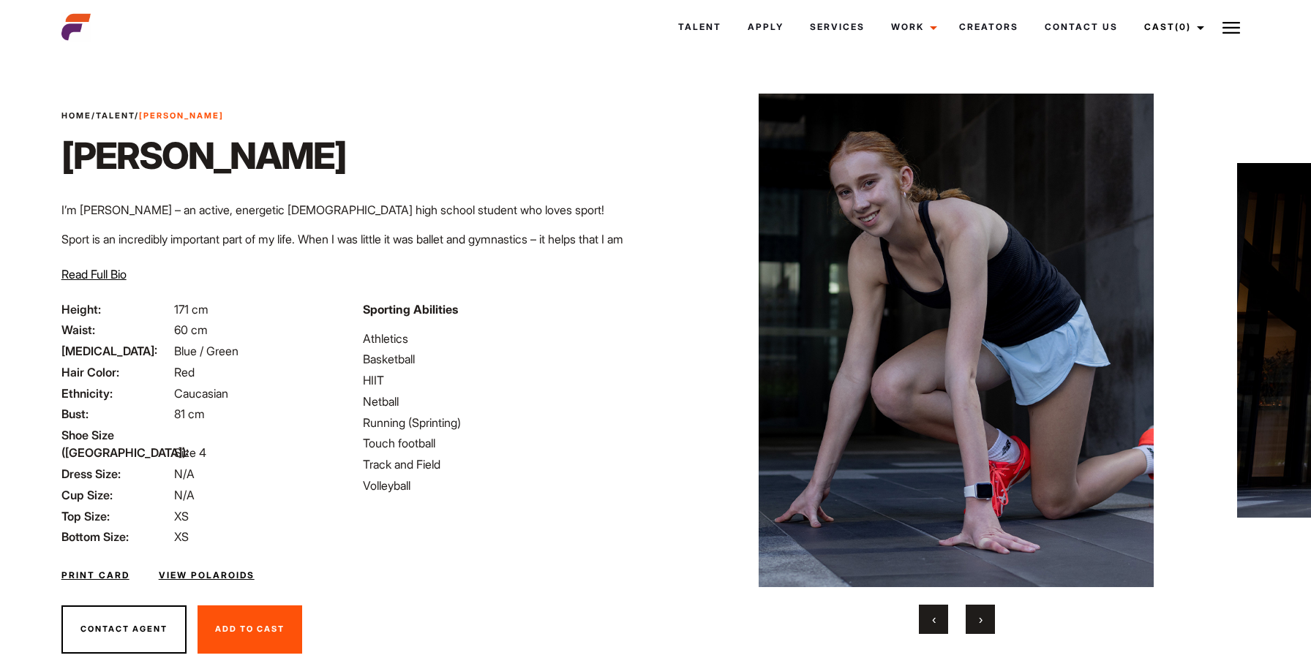
click at [991, 613] on button "›" at bounding box center [980, 619] width 29 height 29
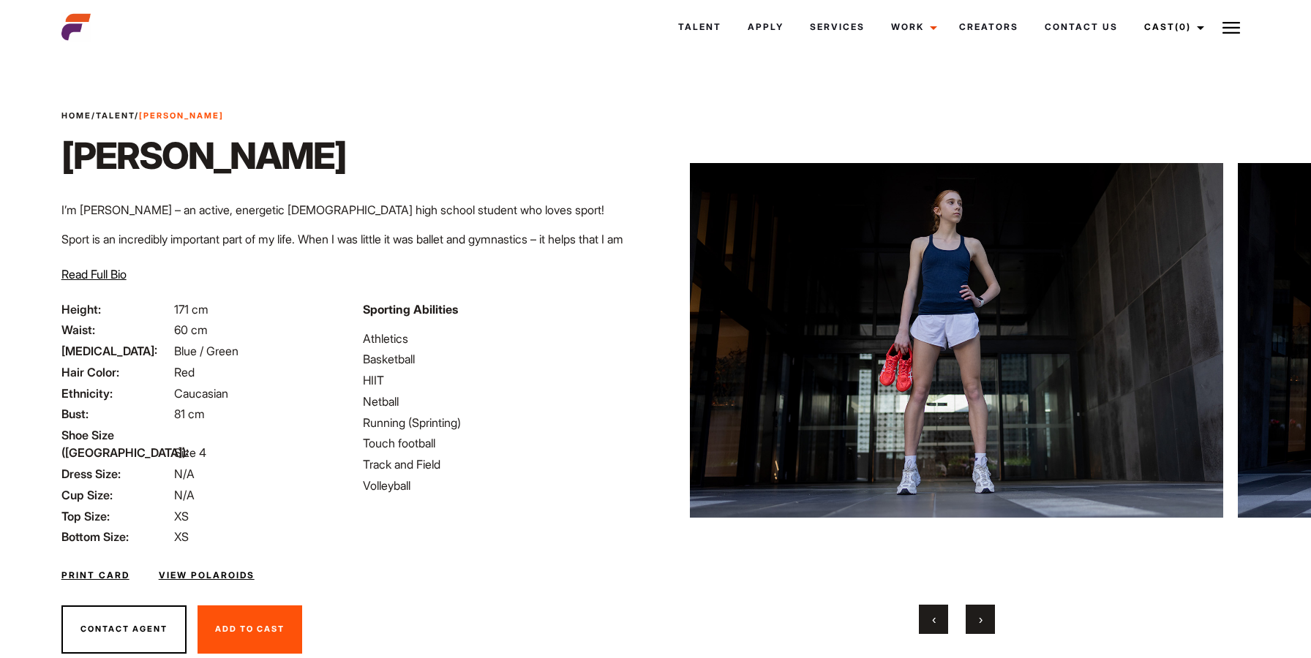
click at [991, 613] on button "›" at bounding box center [980, 619] width 29 height 29
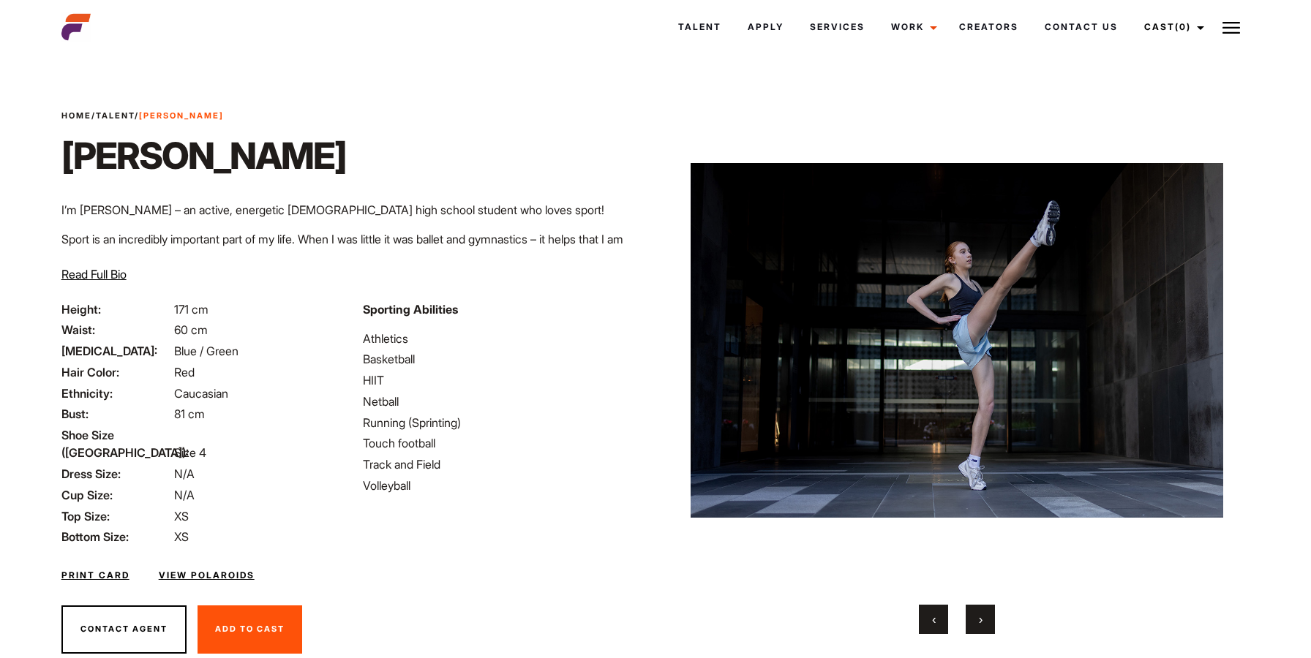
click at [991, 613] on button "›" at bounding box center [980, 619] width 29 height 29
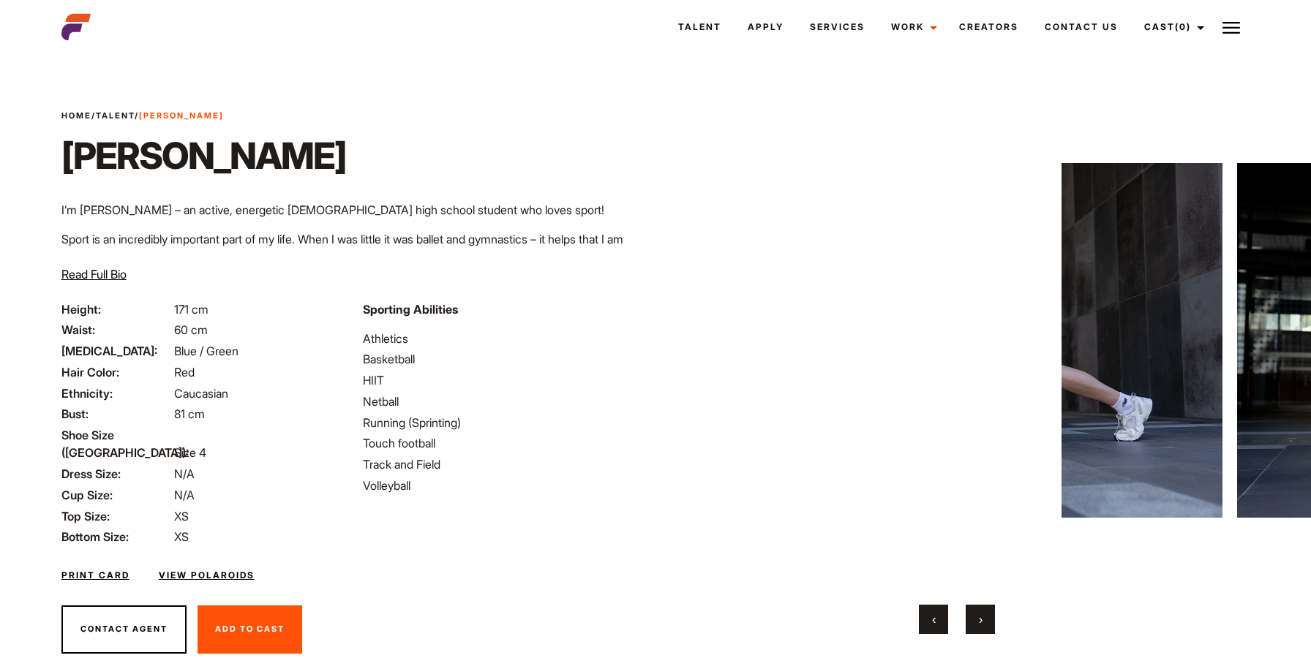
click at [991, 613] on button "›" at bounding box center [980, 619] width 29 height 29
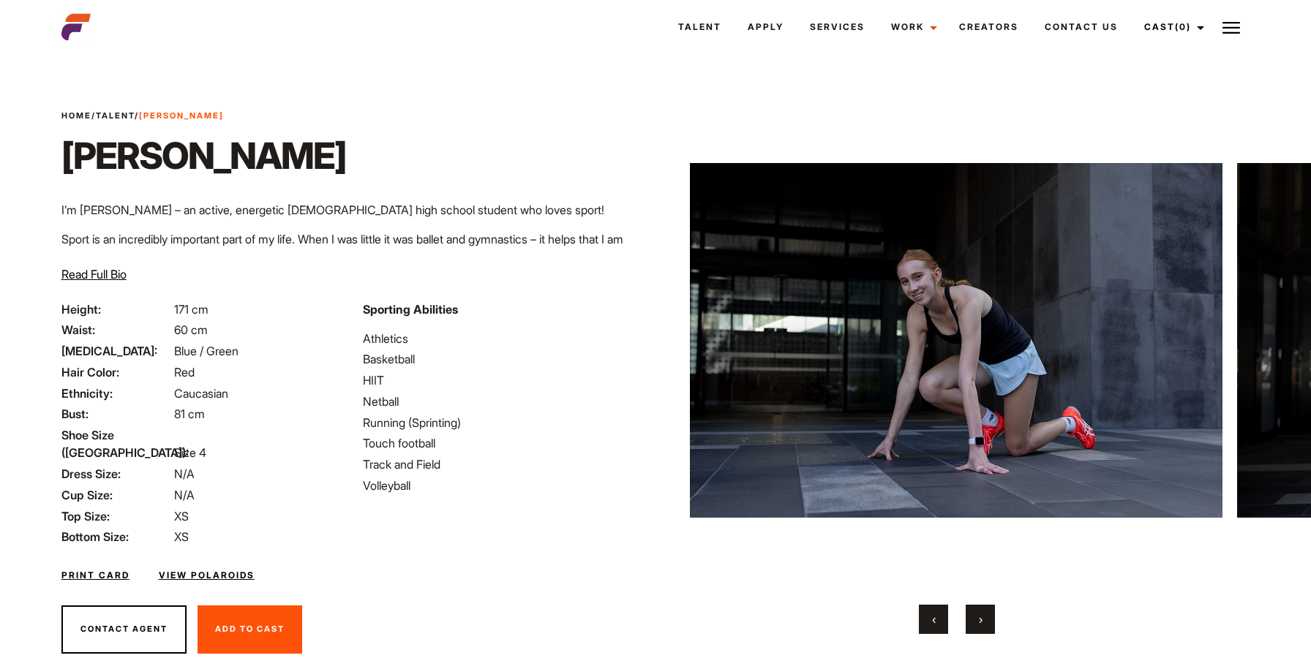
click at [991, 613] on button "›" at bounding box center [980, 619] width 29 height 29
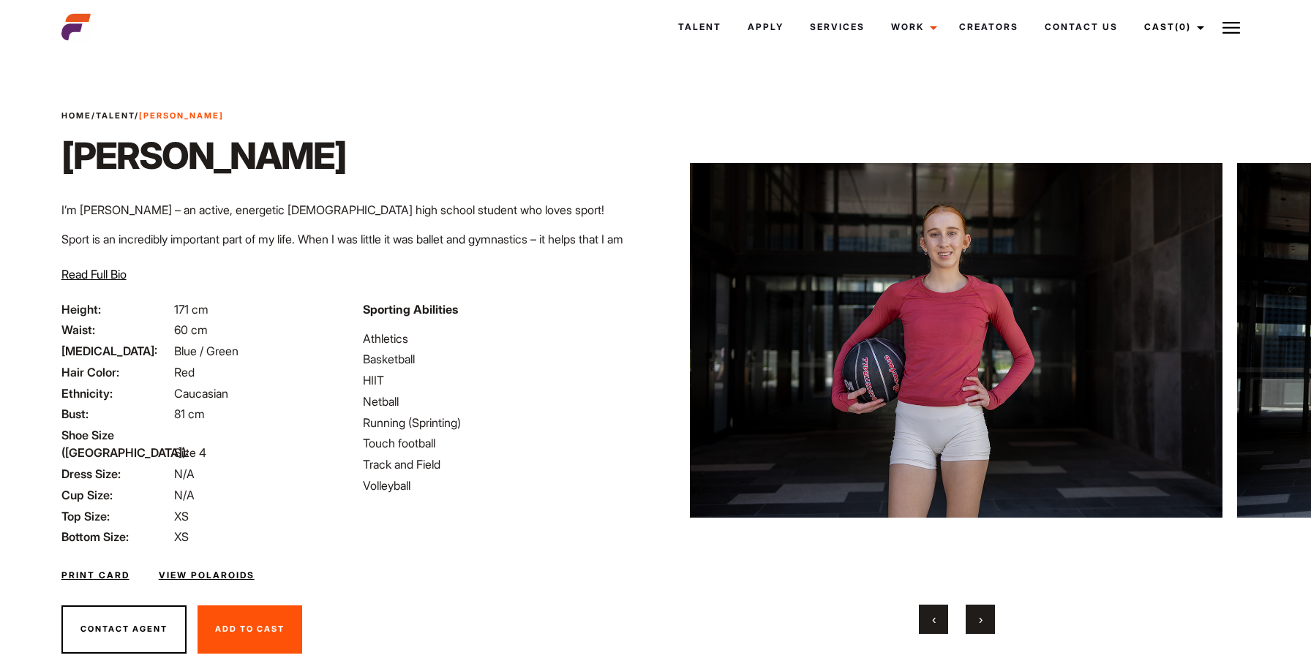
click at [991, 613] on button "›" at bounding box center [980, 619] width 29 height 29
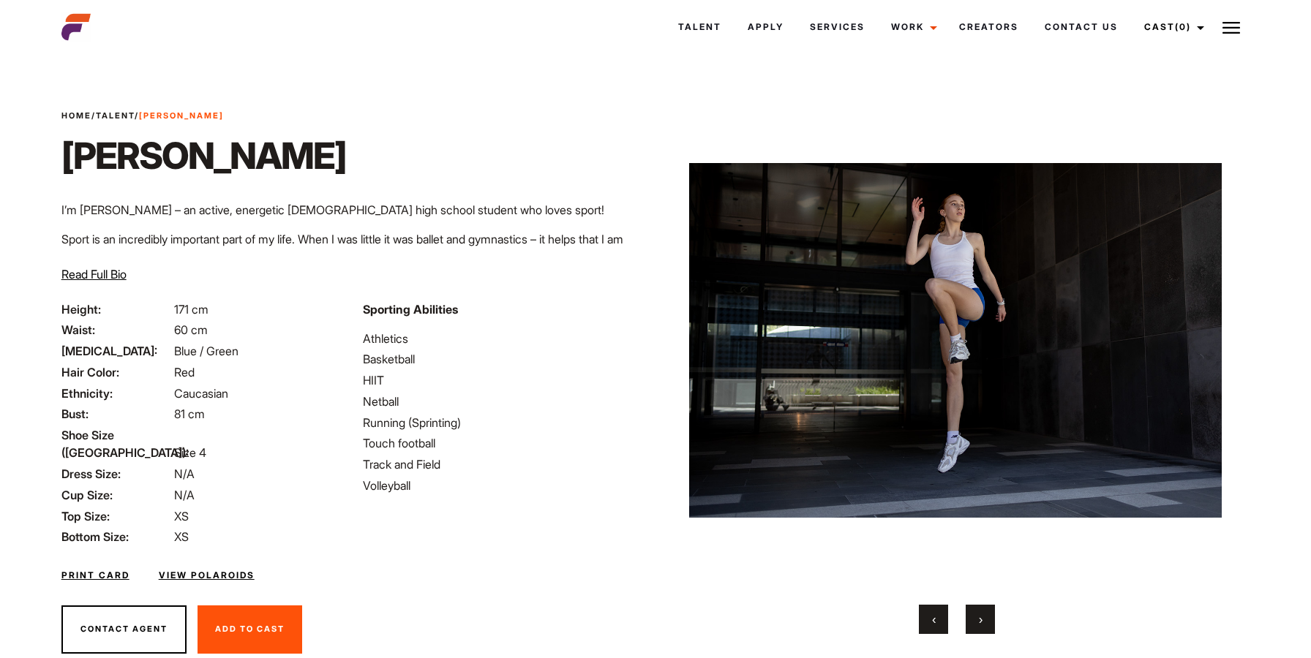
click at [991, 613] on button "›" at bounding box center [980, 619] width 29 height 29
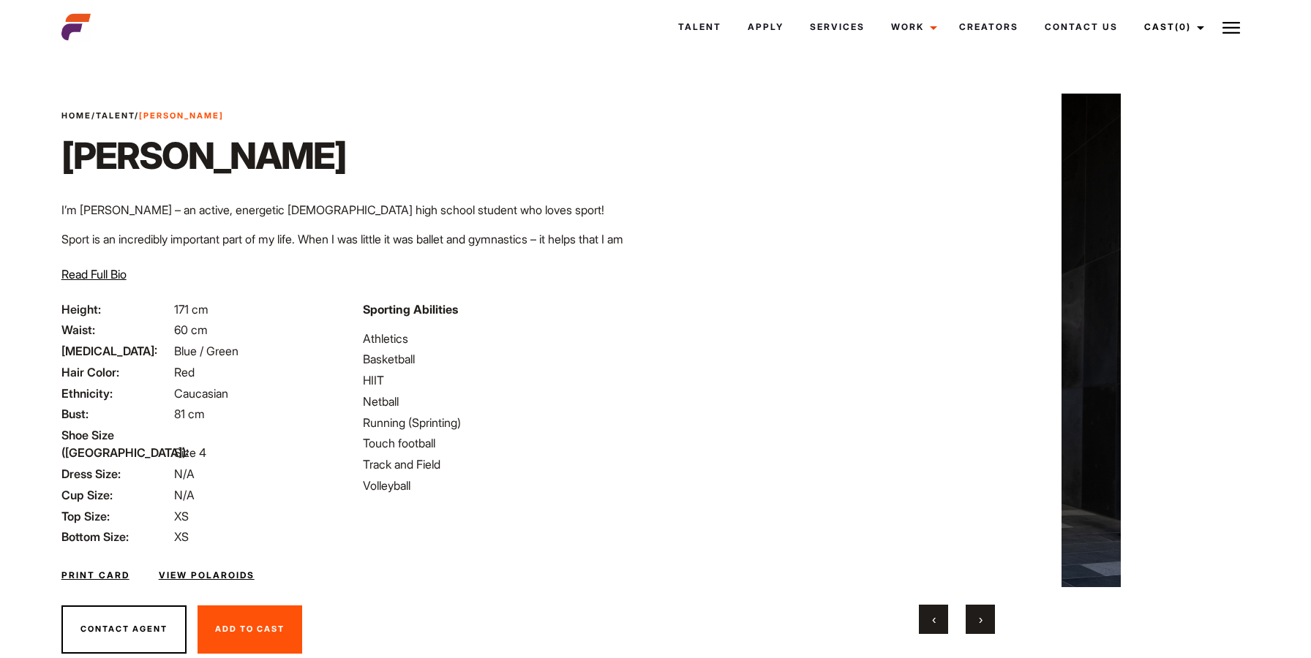
click at [991, 613] on button "›" at bounding box center [980, 619] width 29 height 29
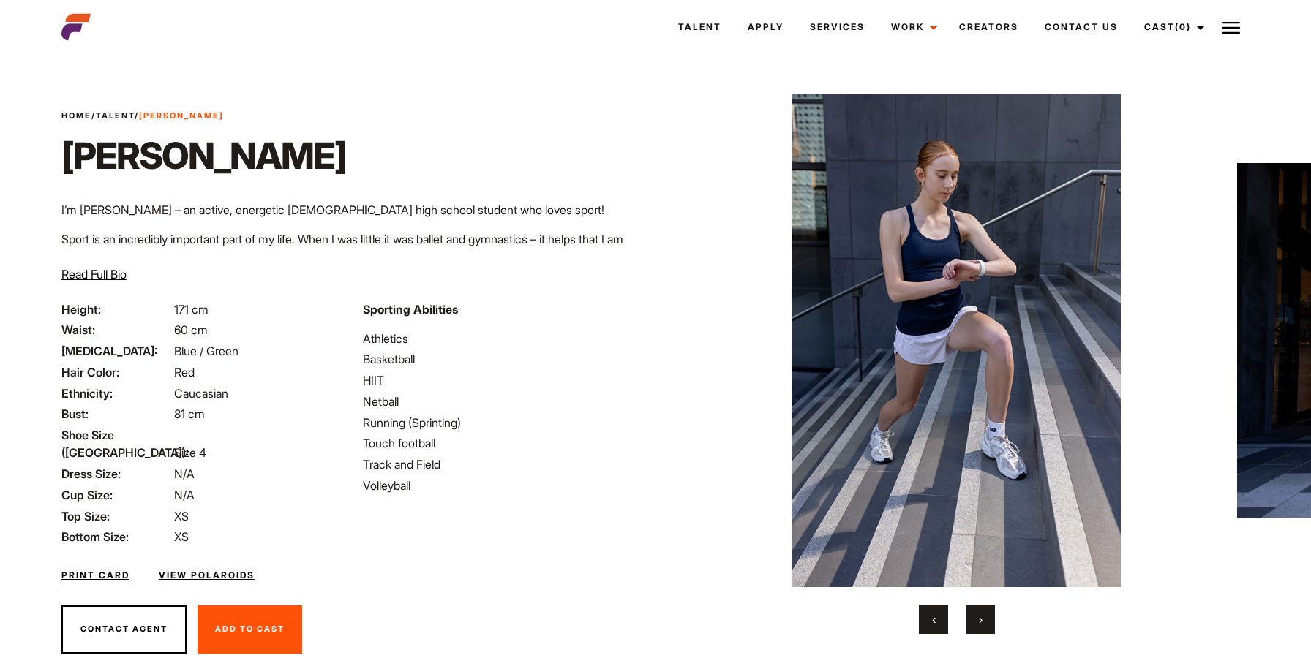
click at [124, 116] on link "Talent" at bounding box center [115, 115] width 39 height 10
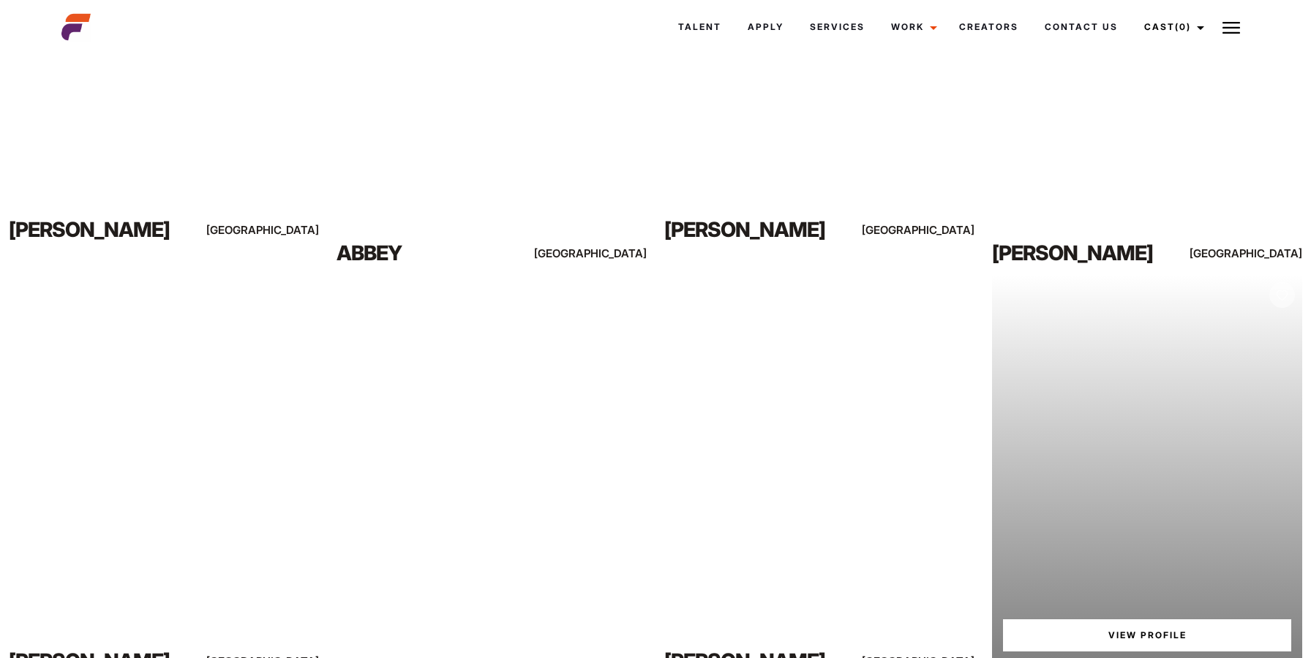
scroll to position [4035, 0]
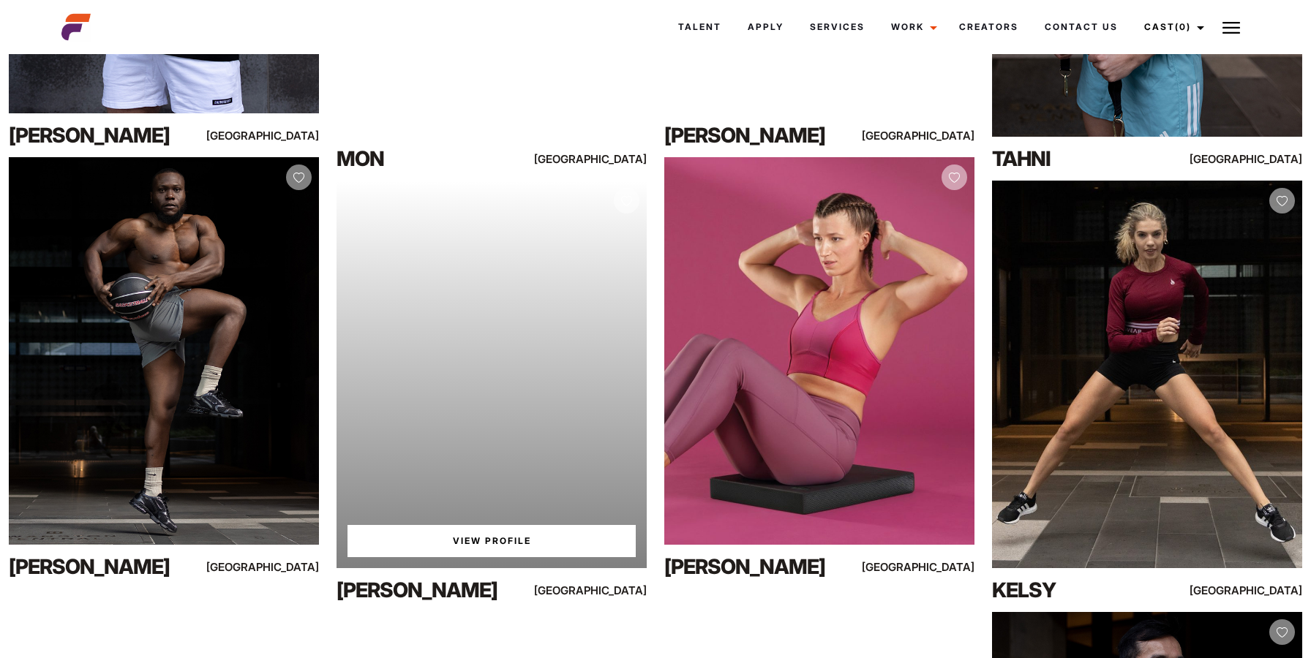
click at [432, 250] on div "Your browser does not support the video tag. View Profile" at bounding box center [491, 375] width 310 height 388
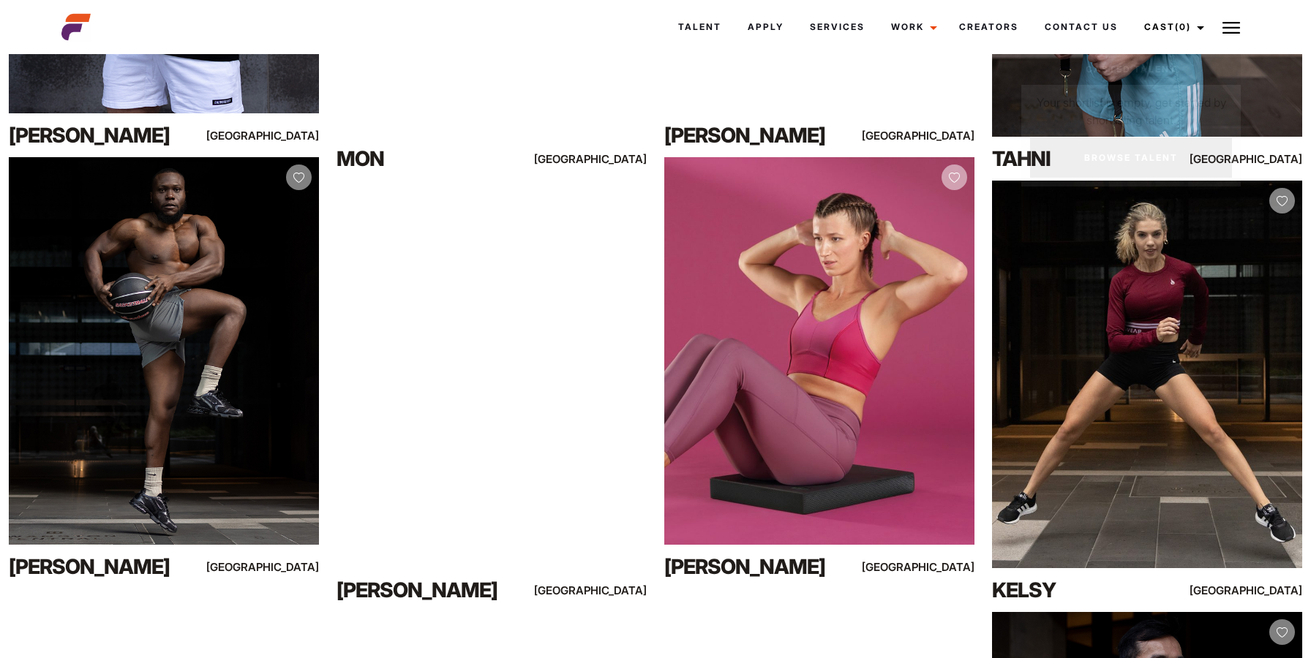
click at [1256, 28] on div "Talent Apply Services Work Campaigns Creators Contact Us Cast (0) Casted Talent…" at bounding box center [755, 26] width 1005 height 39
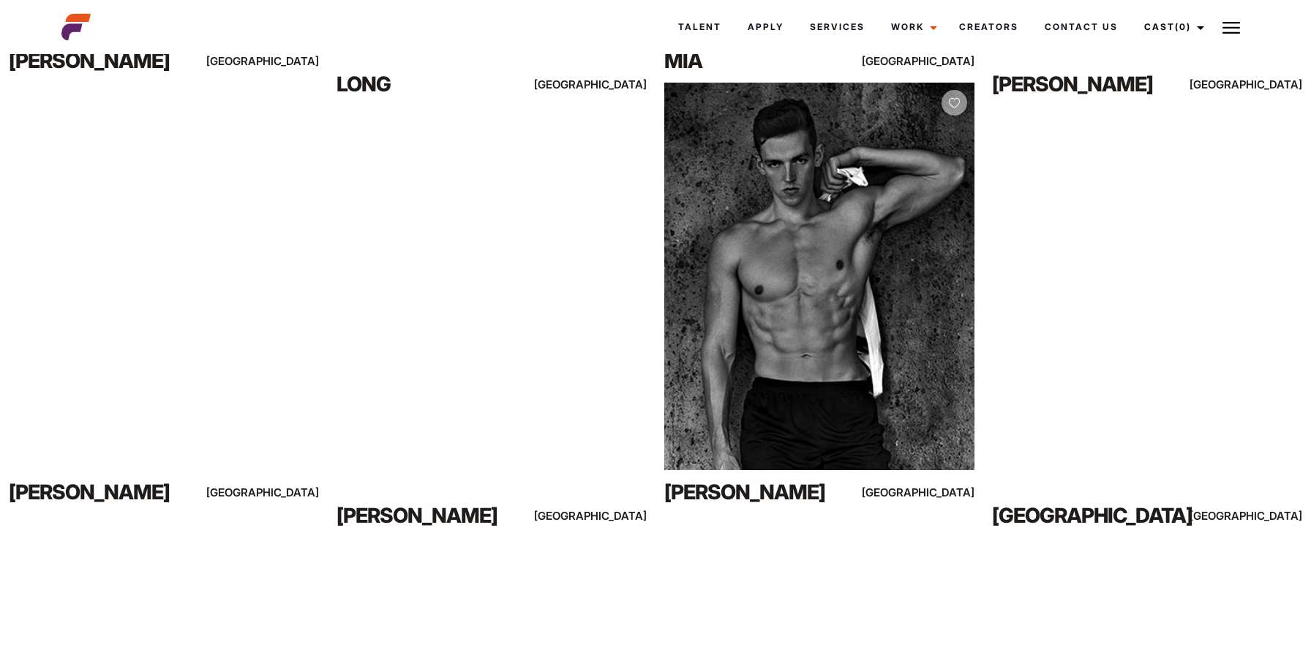
scroll to position [12744, 0]
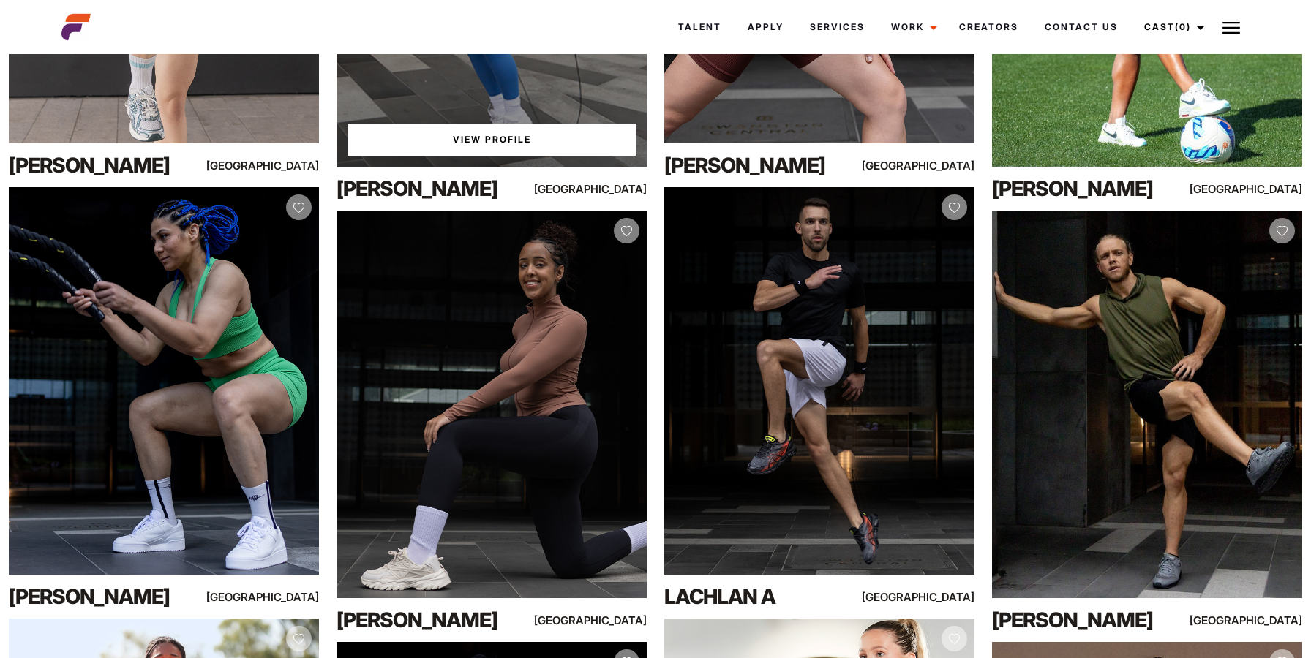
drag, startPoint x: 639, startPoint y: 204, endPoint x: 631, endPoint y: 84, distance: 120.2
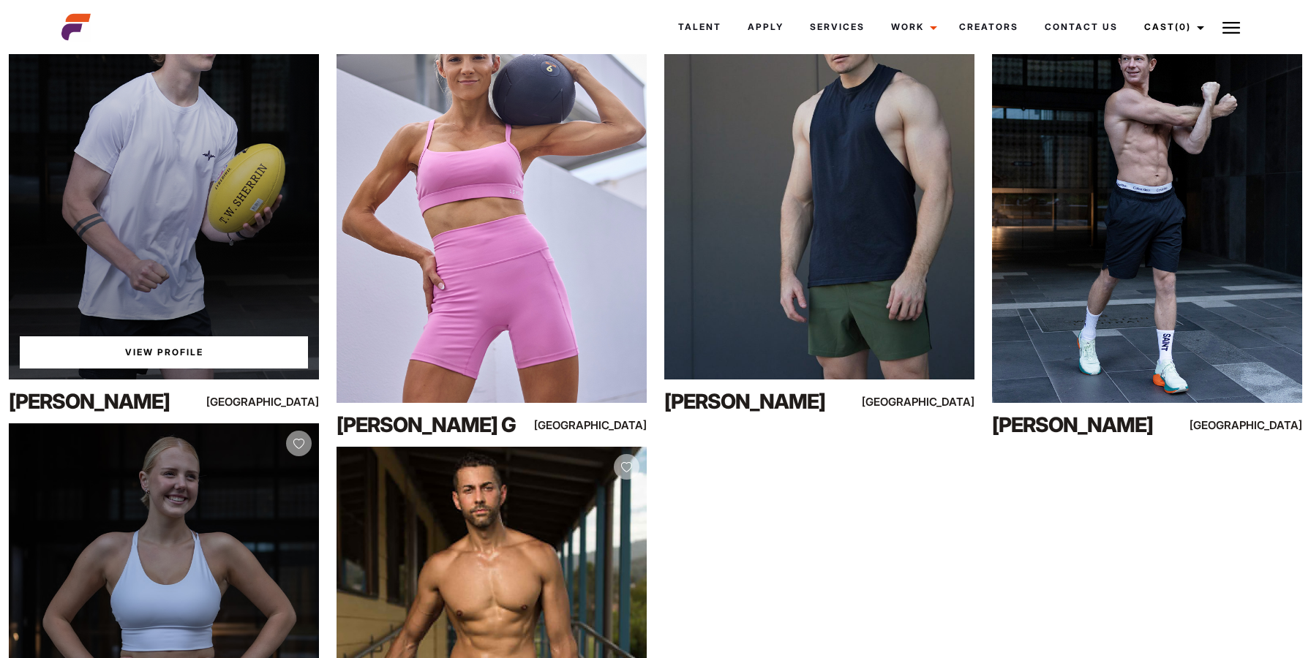
scroll to position [10584, 0]
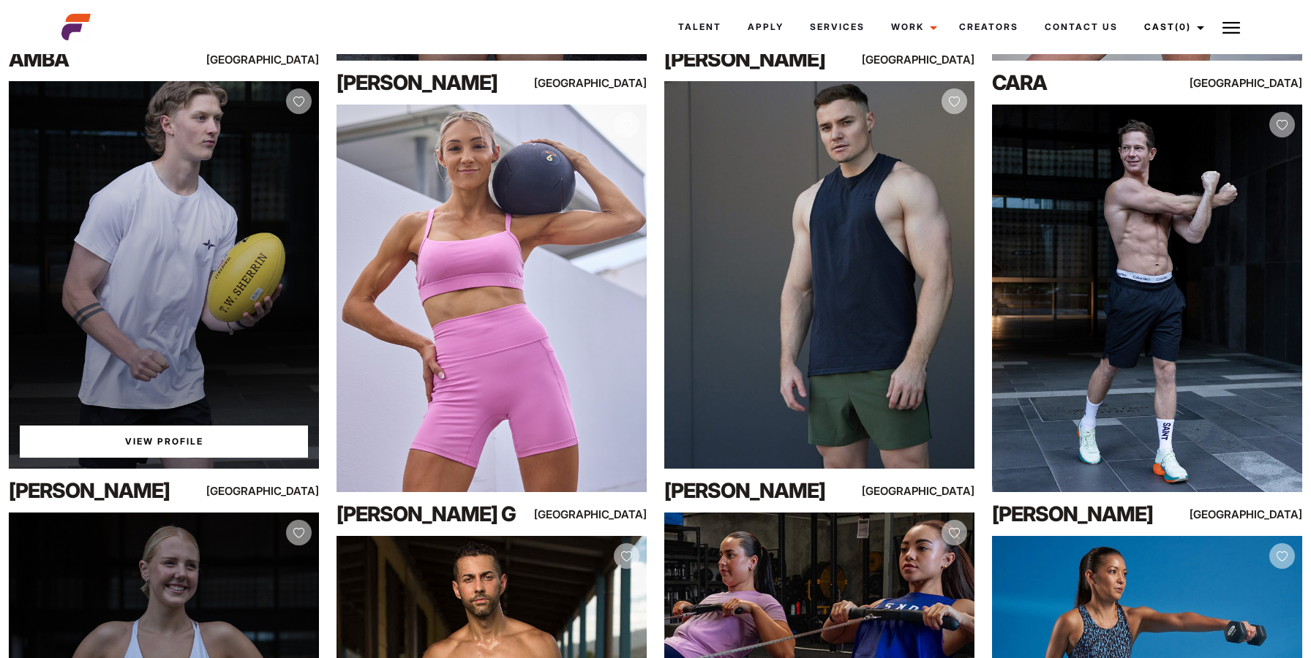
click at [263, 290] on div "View Profile" at bounding box center [164, 275] width 310 height 388
click at [224, 458] on link "View Profile" at bounding box center [164, 442] width 288 height 32
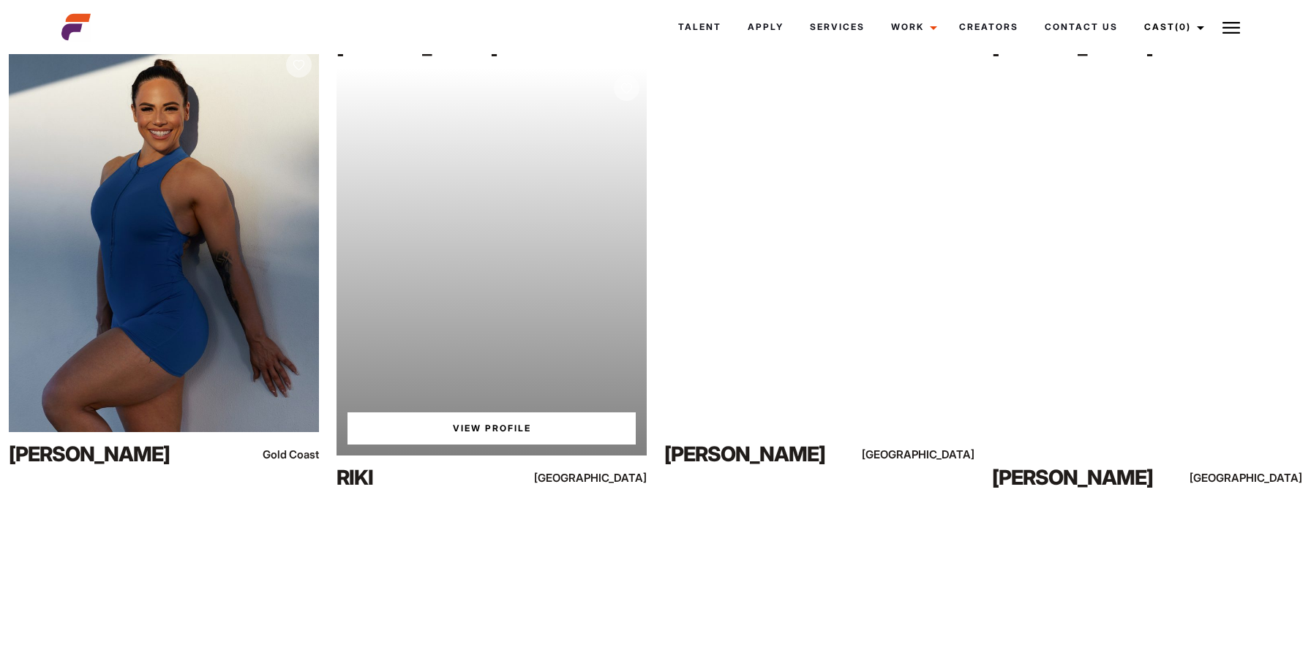
scroll to position [19586, 0]
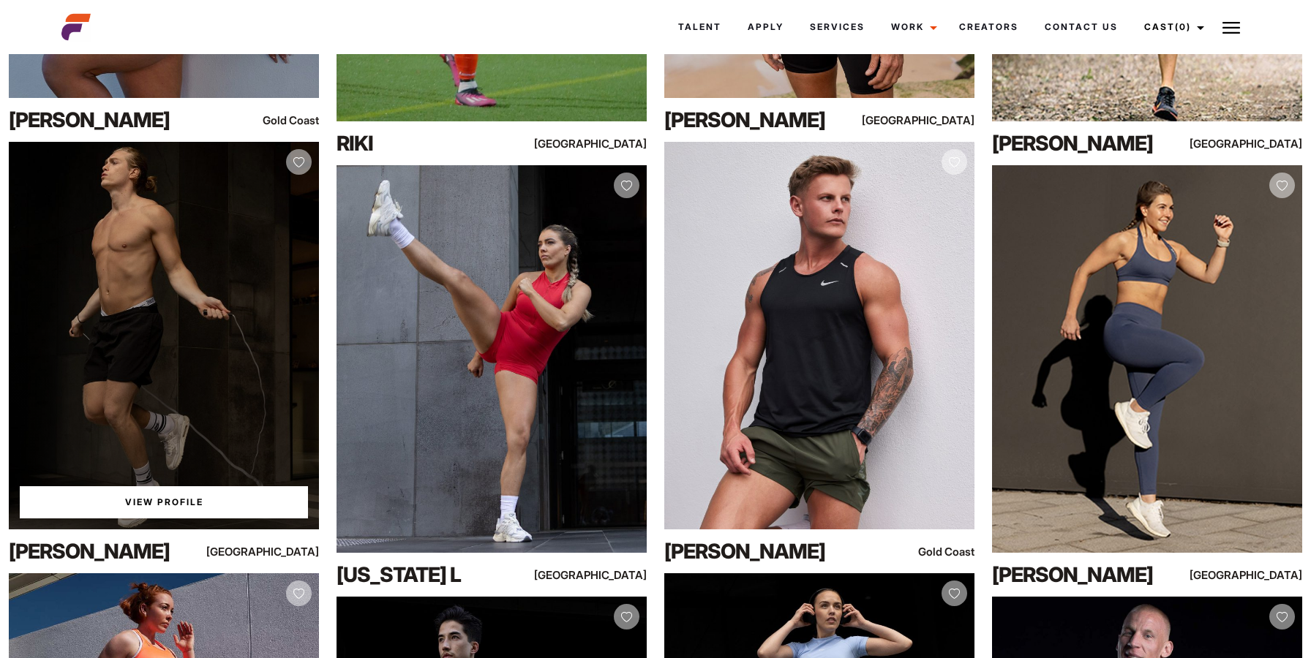
click at [269, 287] on div "View Profile" at bounding box center [164, 336] width 310 height 388
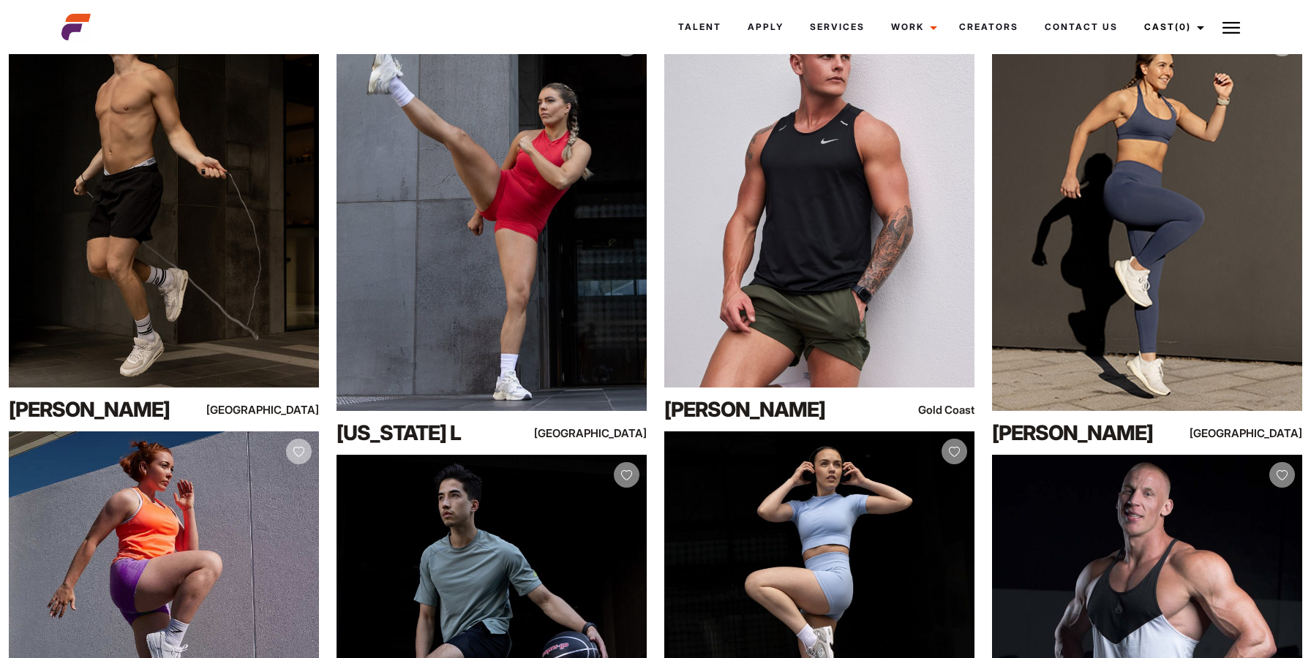
scroll to position [19629, 0]
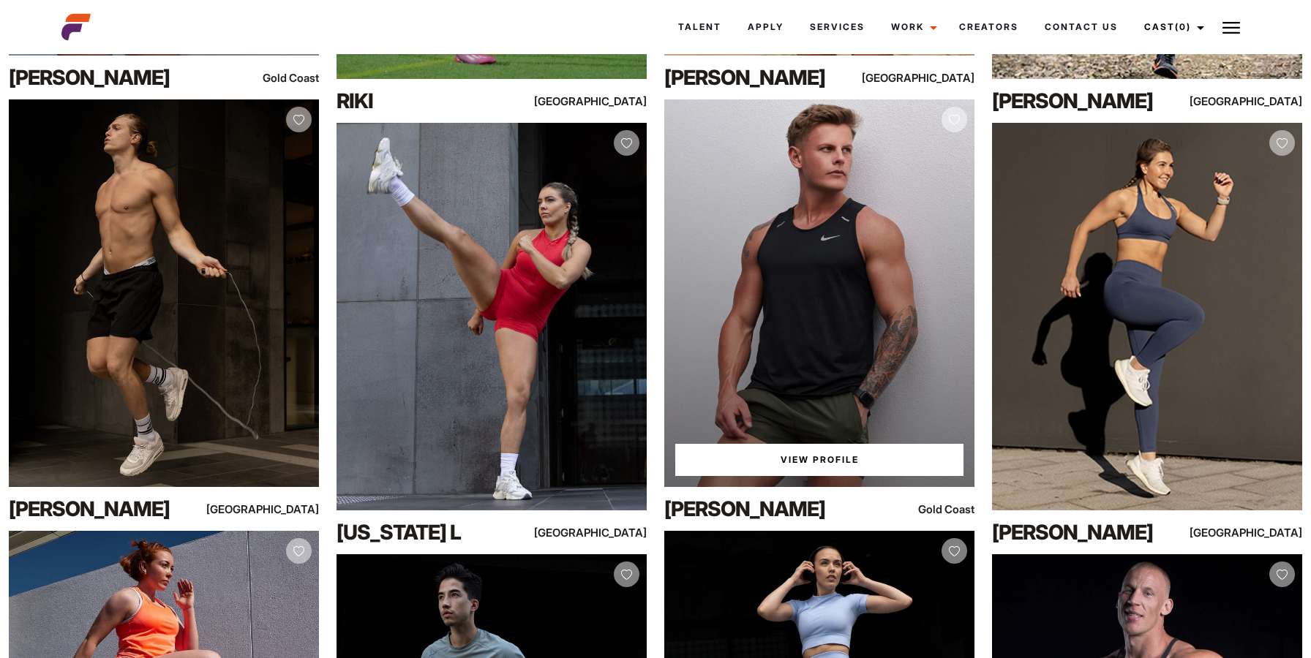
click at [786, 476] on link "View Profile" at bounding box center [819, 460] width 288 height 32
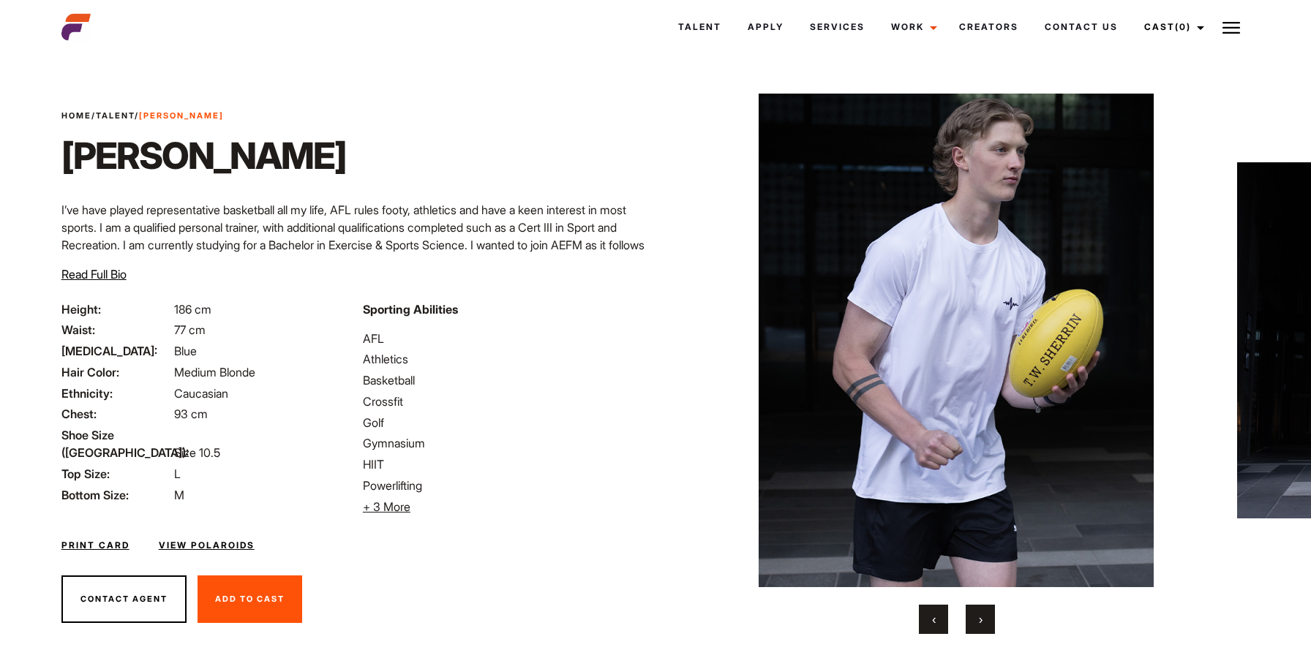
click at [980, 617] on span "›" at bounding box center [981, 619] width 4 height 15
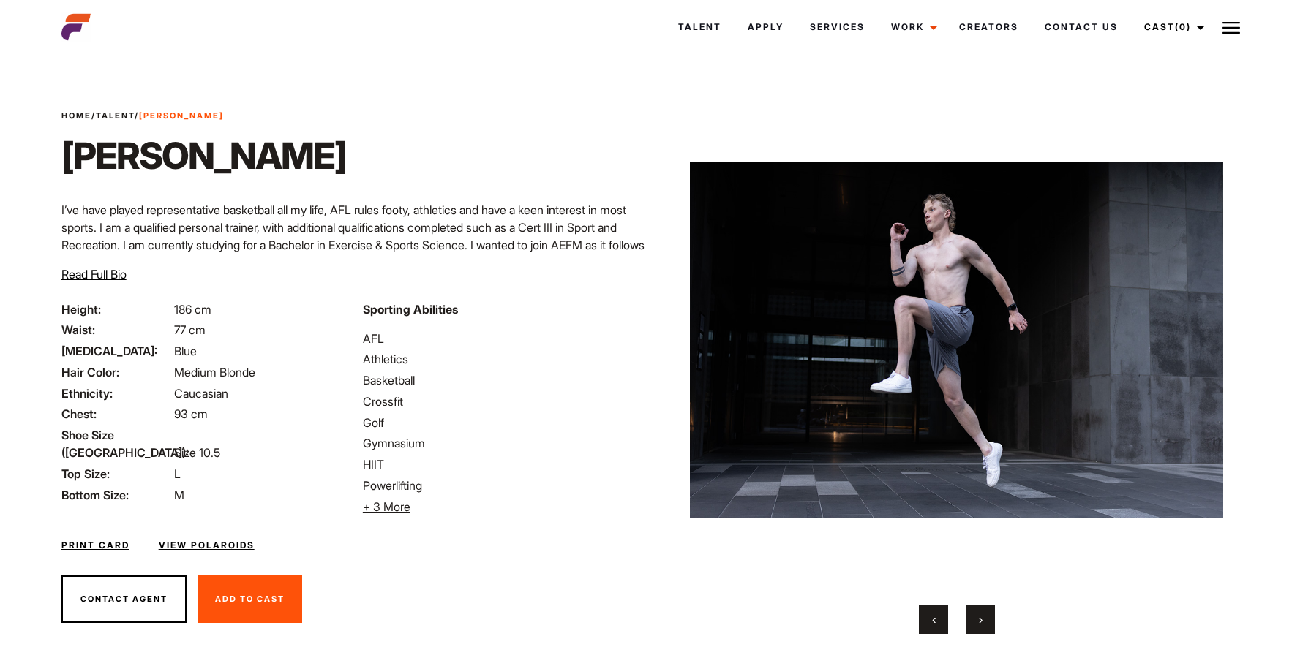
click at [980, 617] on span "›" at bounding box center [981, 619] width 4 height 15
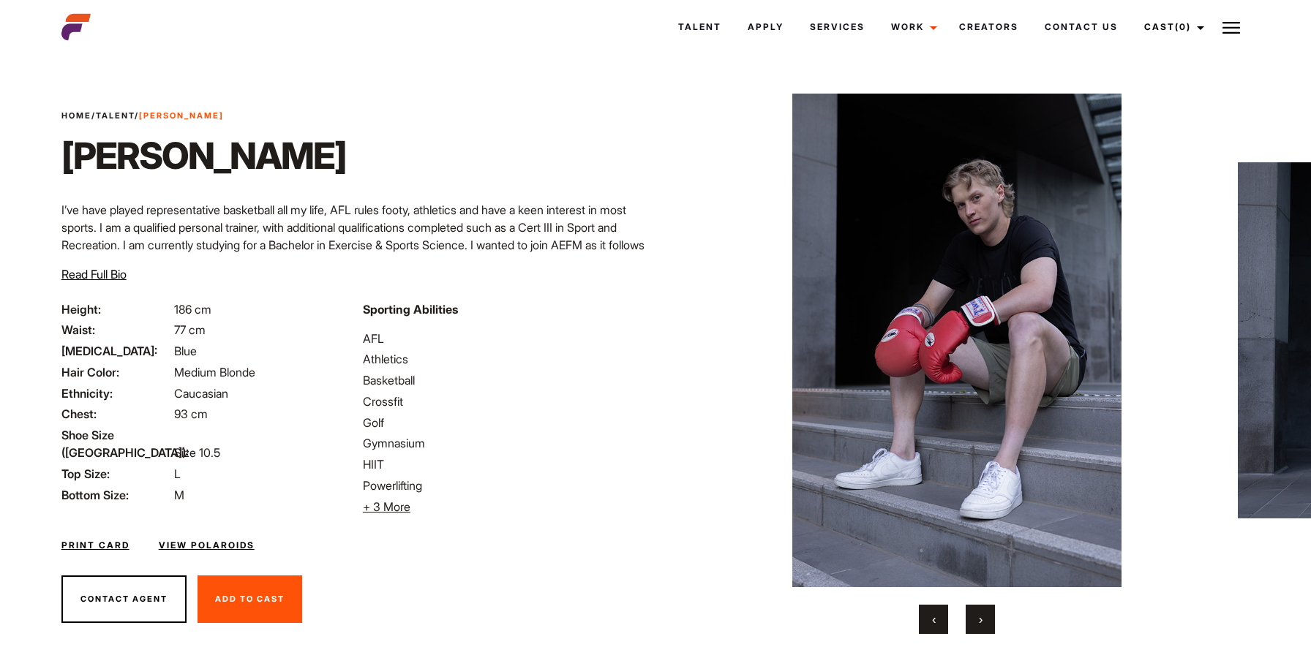
click at [980, 617] on span "›" at bounding box center [981, 619] width 4 height 15
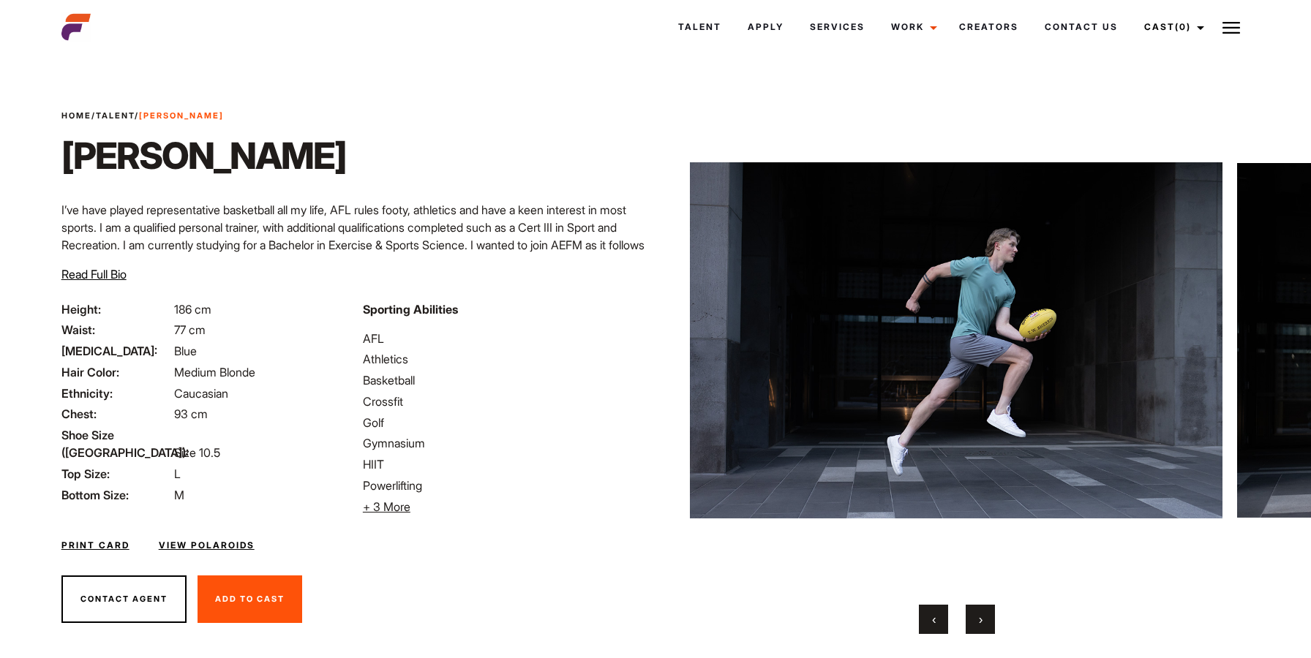
click at [980, 617] on span "›" at bounding box center [981, 619] width 4 height 15
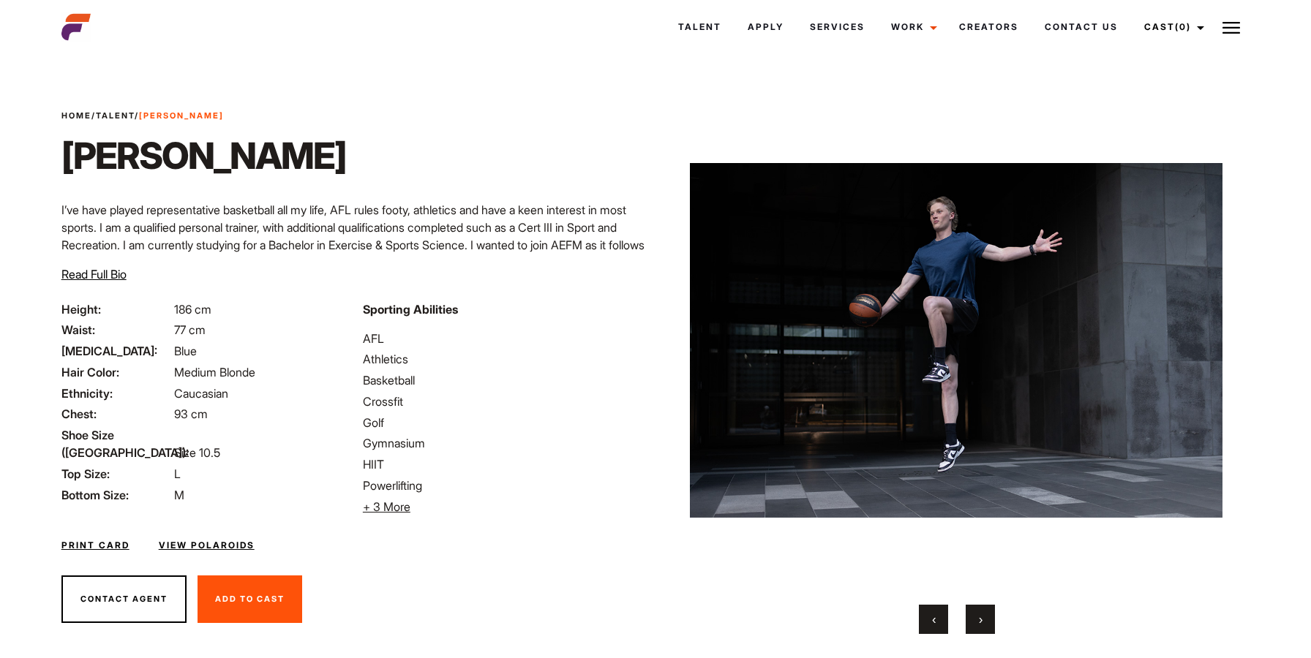
click at [980, 617] on span "›" at bounding box center [981, 619] width 4 height 15
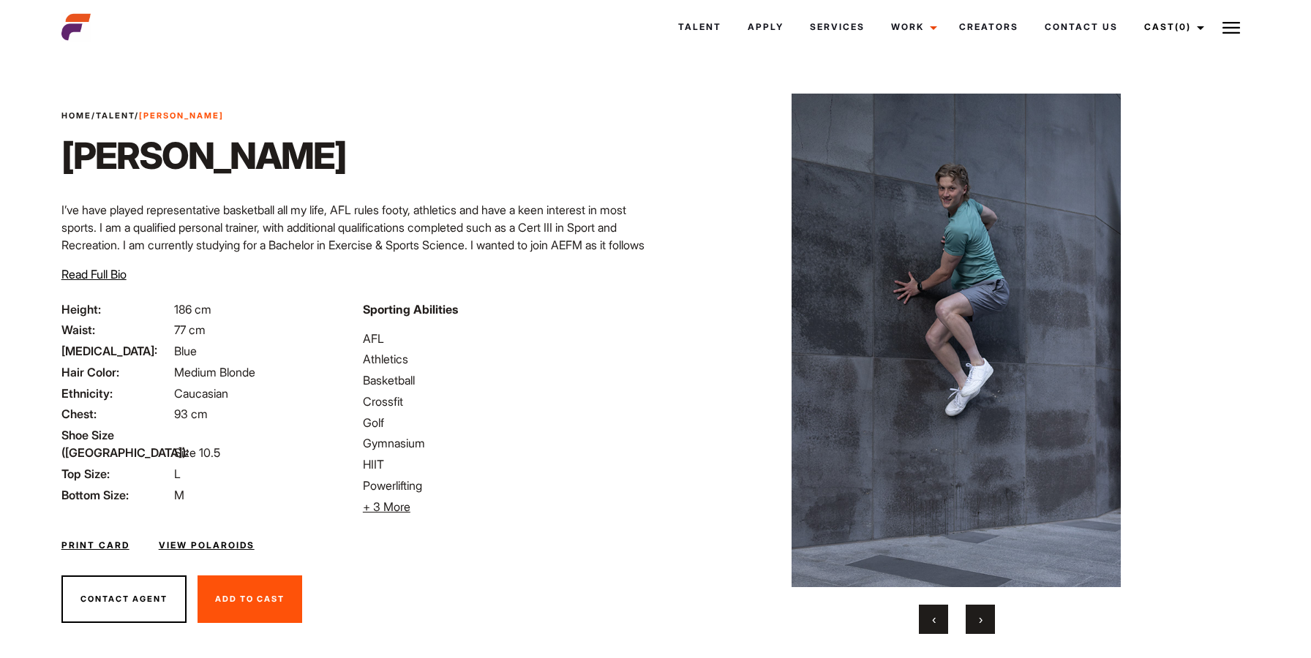
click at [980, 617] on span "›" at bounding box center [981, 619] width 4 height 15
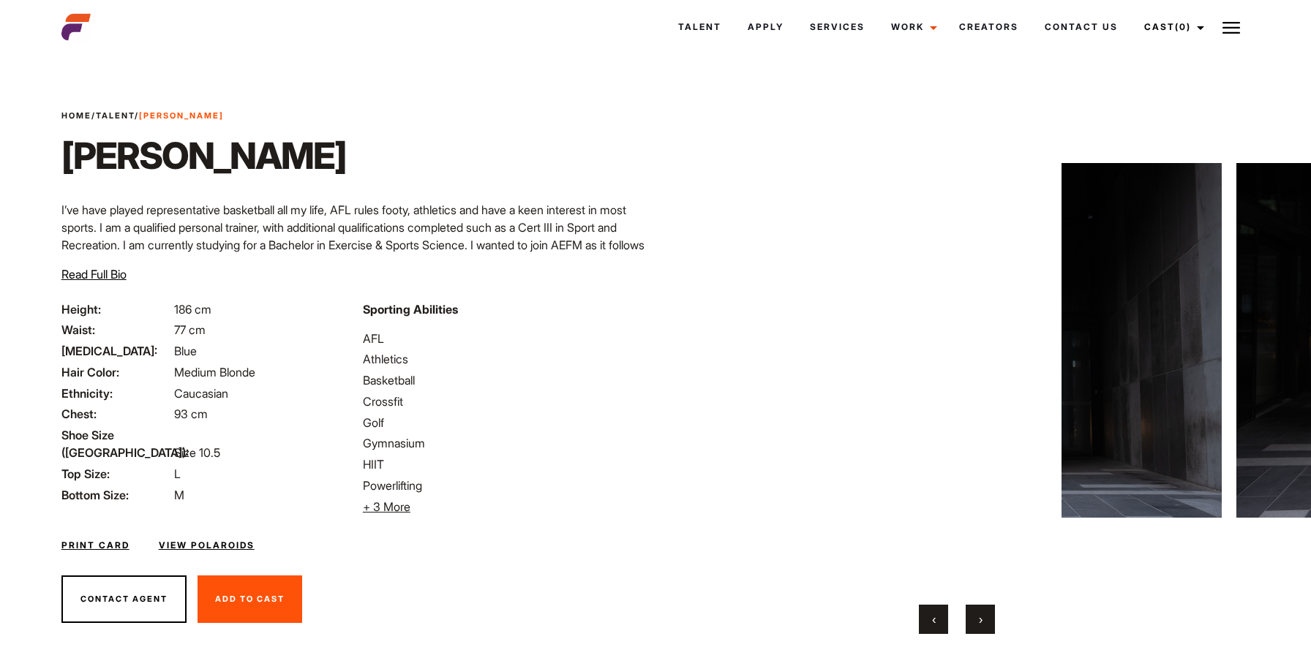
click at [980, 617] on span "›" at bounding box center [981, 619] width 4 height 15
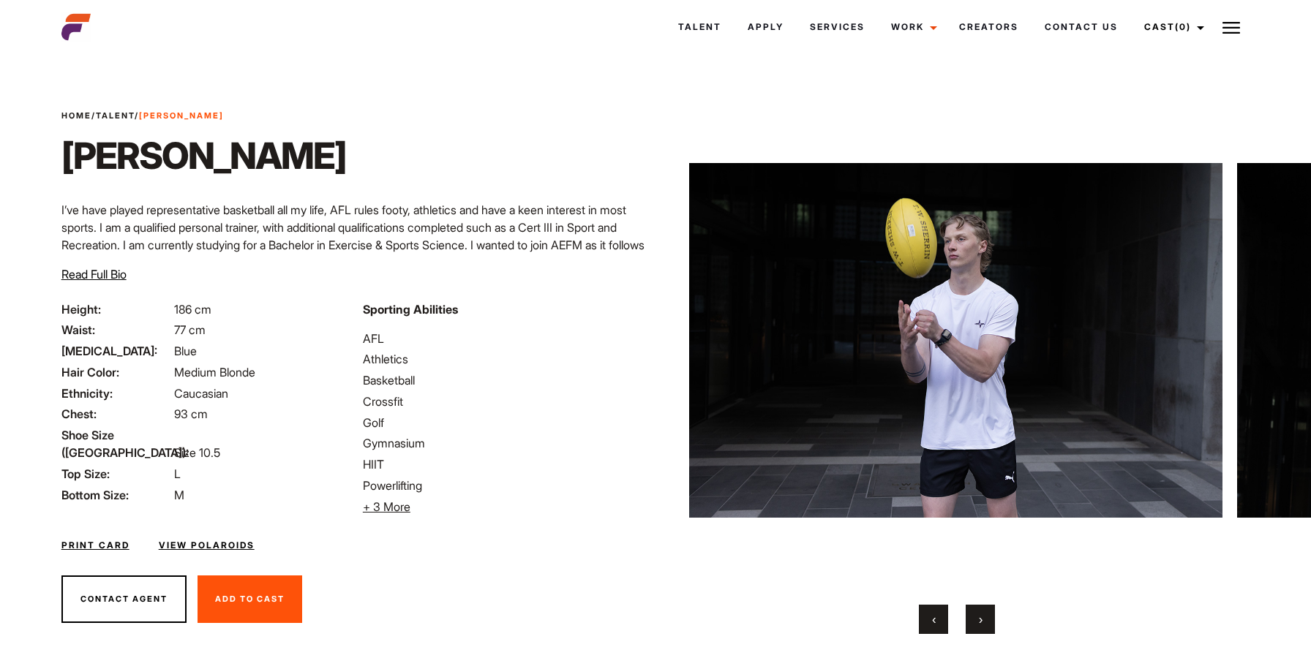
click at [980, 617] on span "›" at bounding box center [981, 619] width 4 height 15
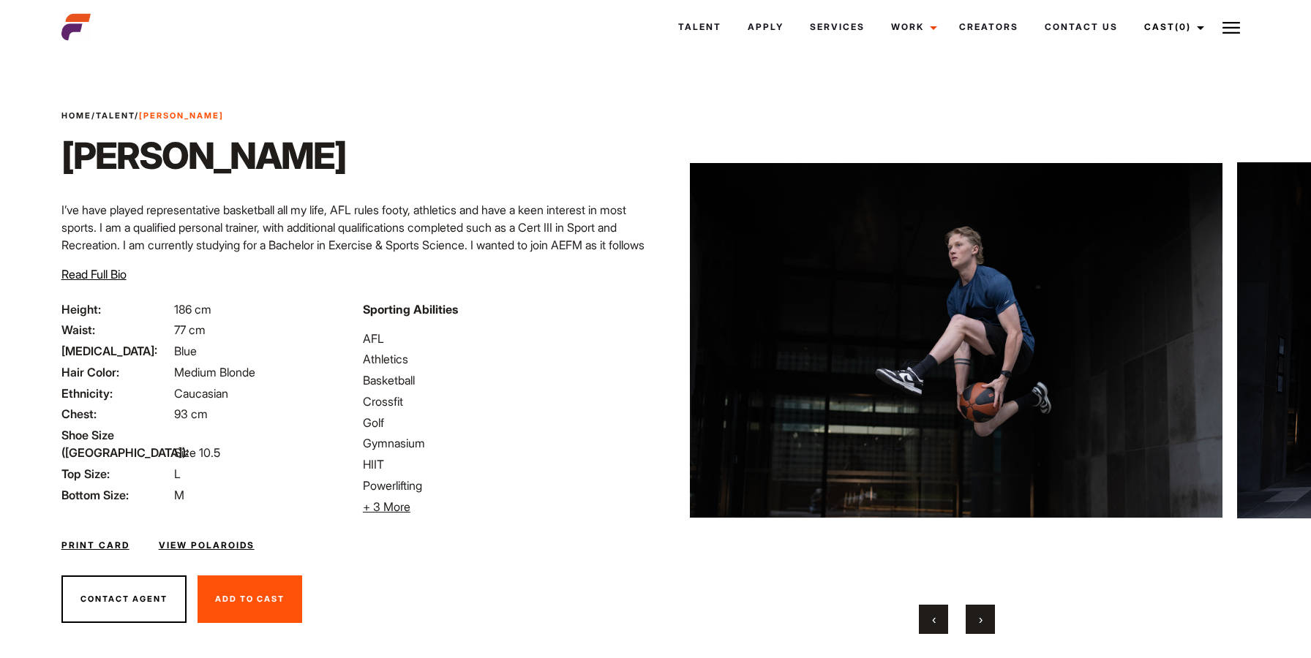
click at [980, 617] on span "›" at bounding box center [981, 619] width 4 height 15
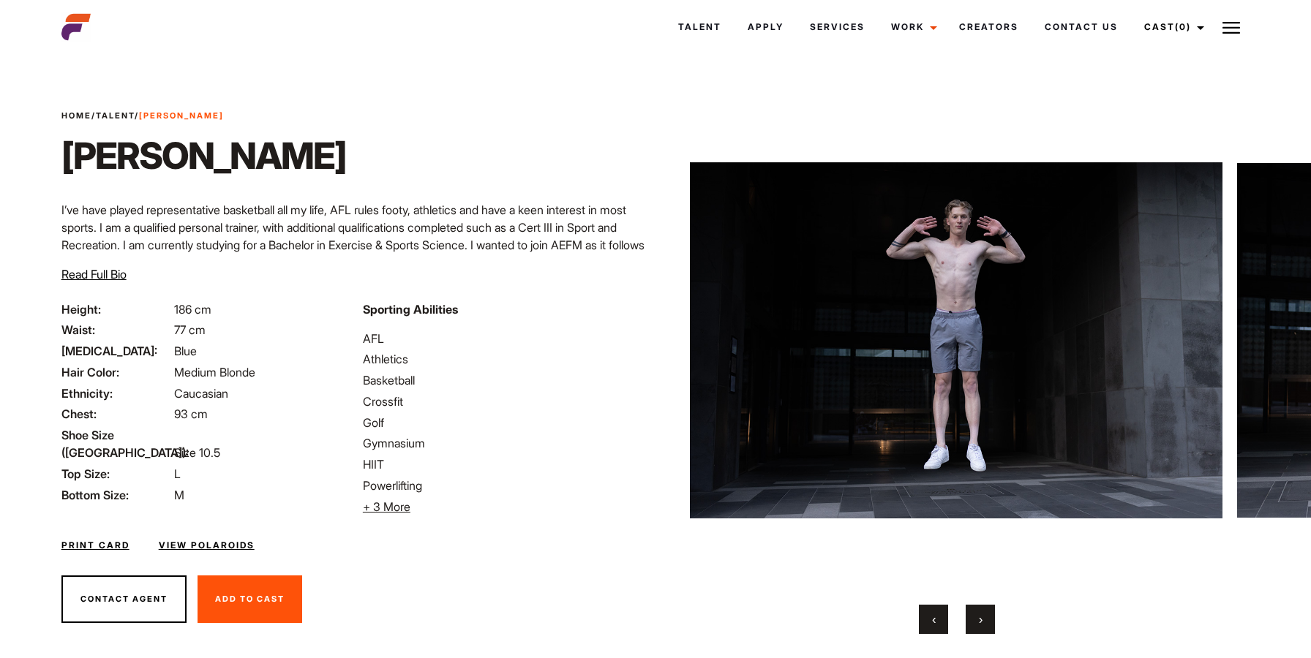
click at [998, 592] on div at bounding box center [957, 364] width 533 height 541
click at [994, 601] on div at bounding box center [957, 364] width 533 height 541
click at [996, 615] on div "‹ ›" at bounding box center [957, 619] width 533 height 29
click at [990, 620] on button "›" at bounding box center [980, 619] width 29 height 29
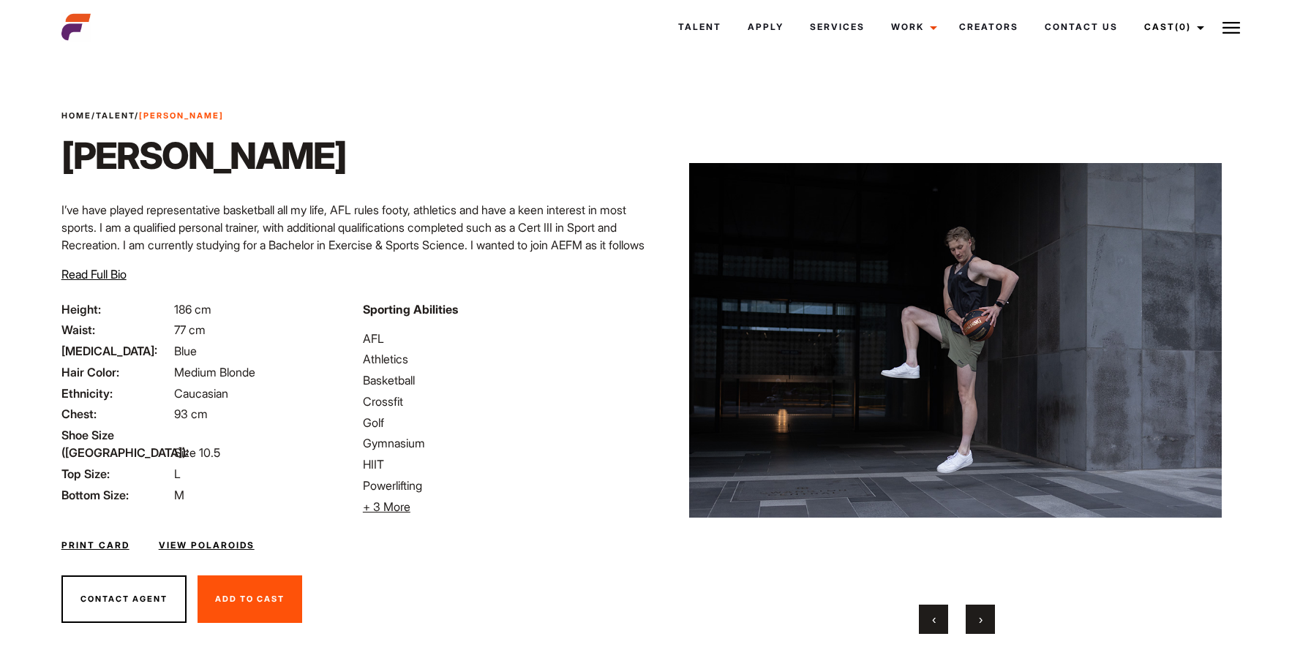
click at [989, 615] on button "›" at bounding box center [980, 619] width 29 height 29
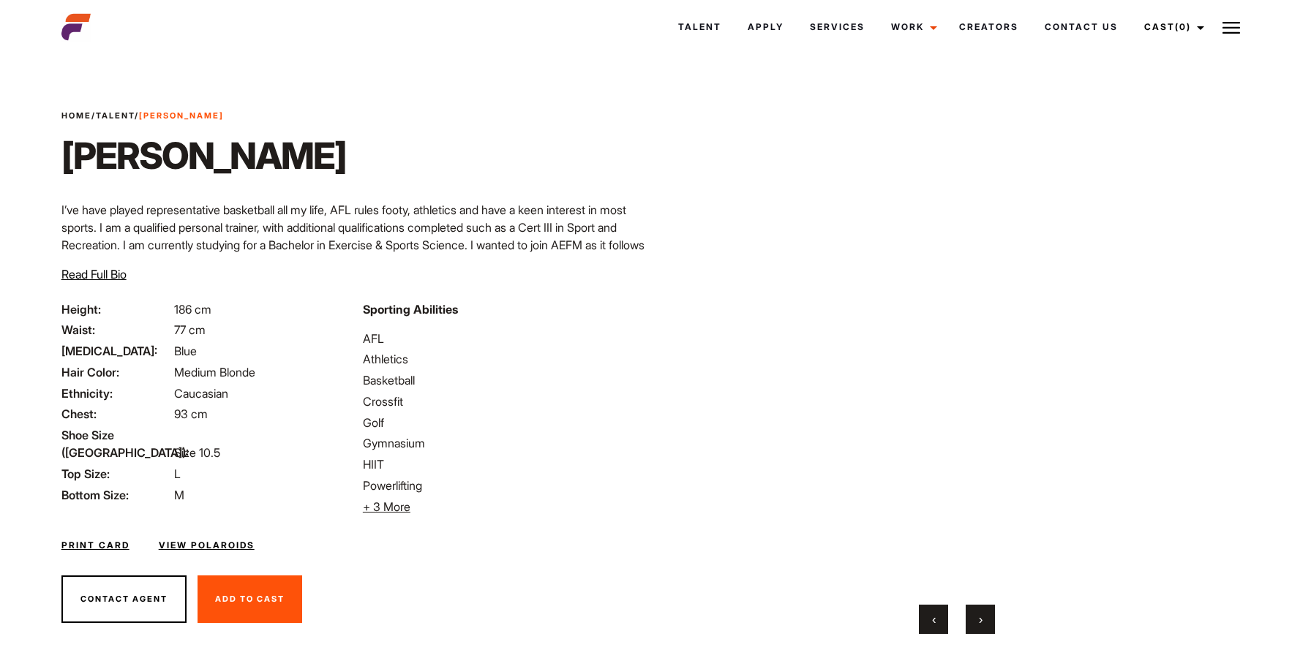
click at [989, 615] on button "›" at bounding box center [980, 619] width 29 height 29
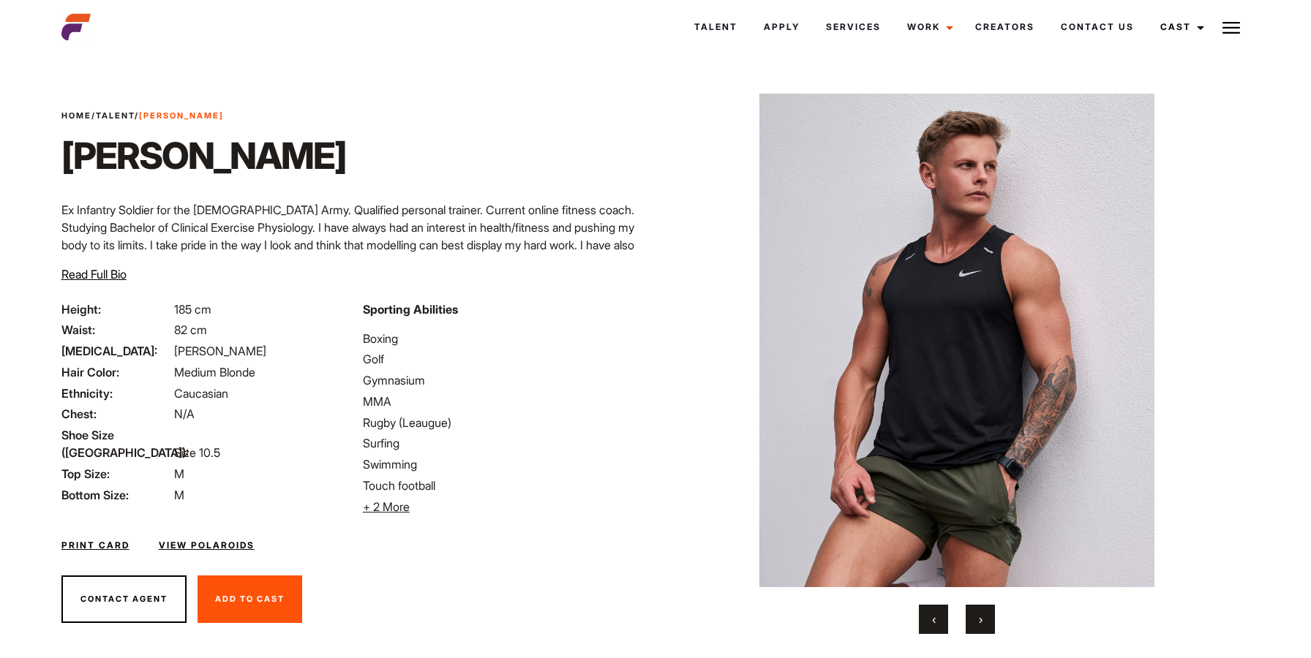
scroll to position [39, 0]
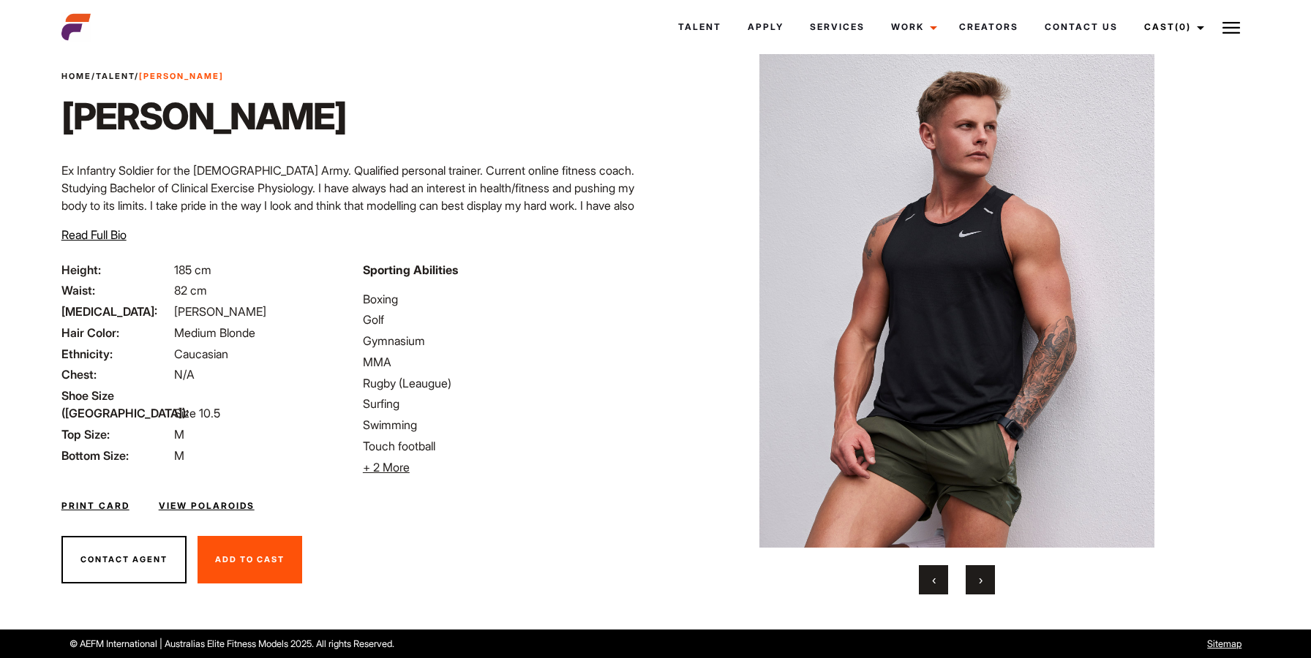
click at [998, 587] on div "‹ ›" at bounding box center [957, 579] width 533 height 29
click at [983, 587] on button "›" at bounding box center [980, 579] width 29 height 29
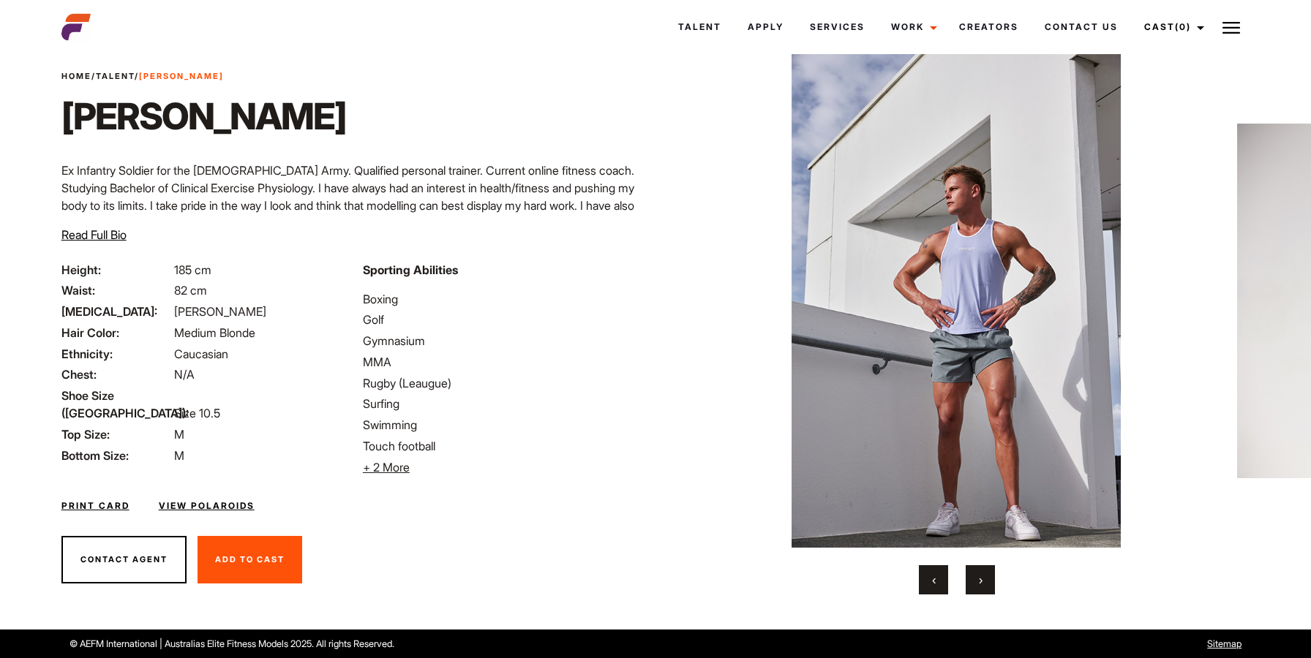
click at [983, 587] on button "›" at bounding box center [980, 579] width 29 height 29
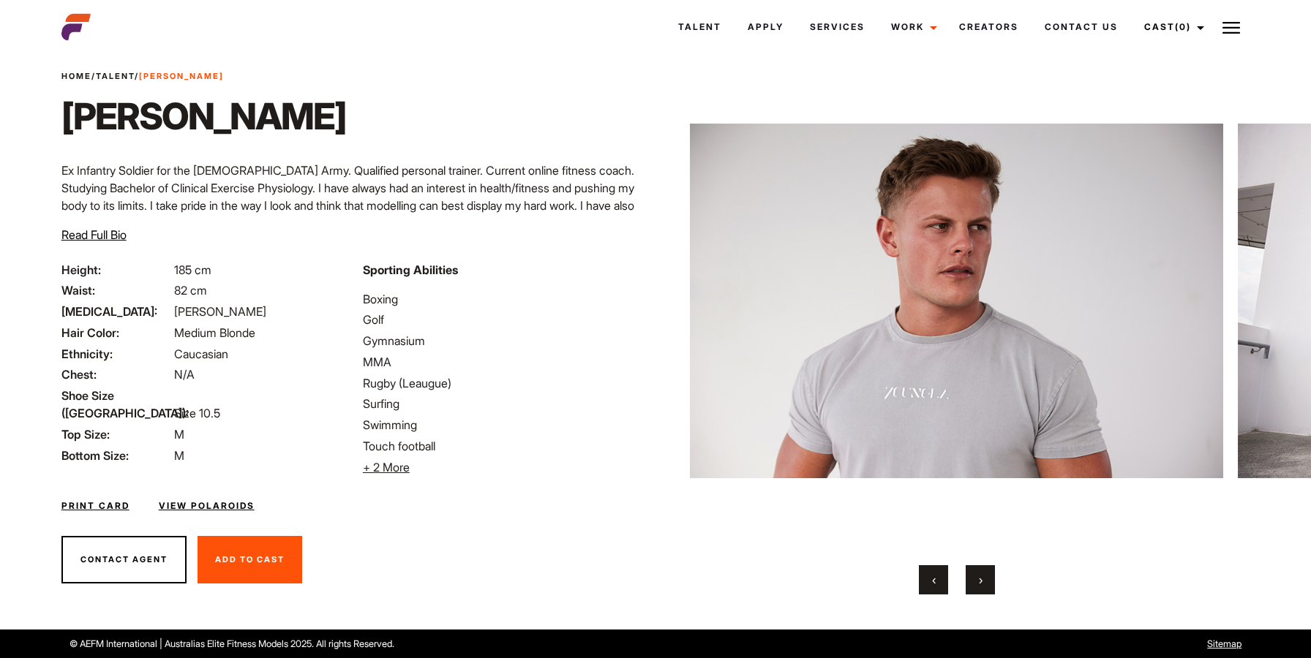
click at [983, 587] on button "›" at bounding box center [980, 579] width 29 height 29
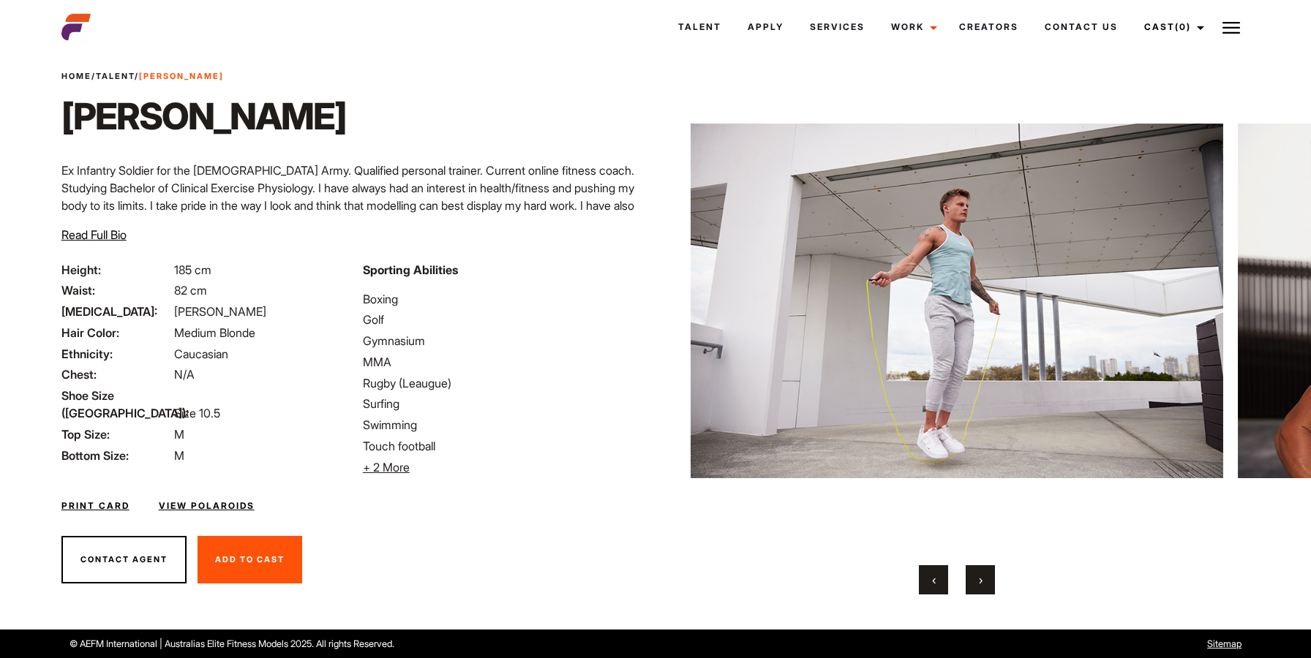
click at [983, 587] on button "›" at bounding box center [980, 579] width 29 height 29
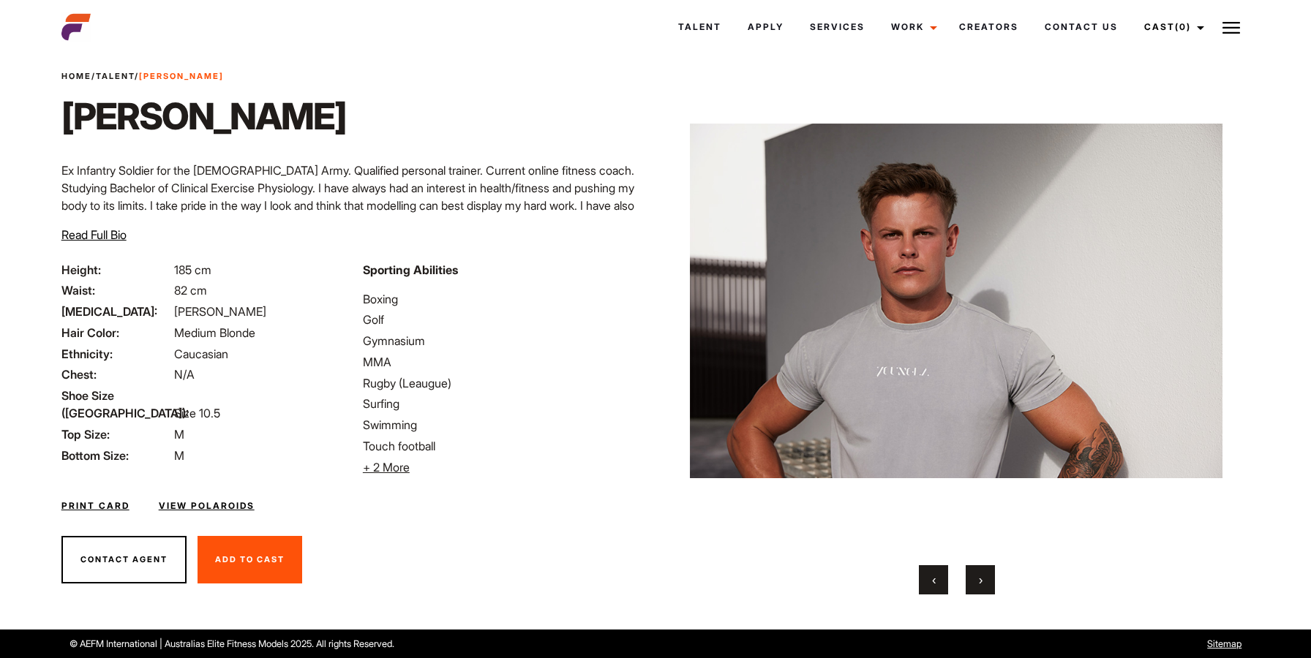
click at [983, 587] on button "›" at bounding box center [980, 579] width 29 height 29
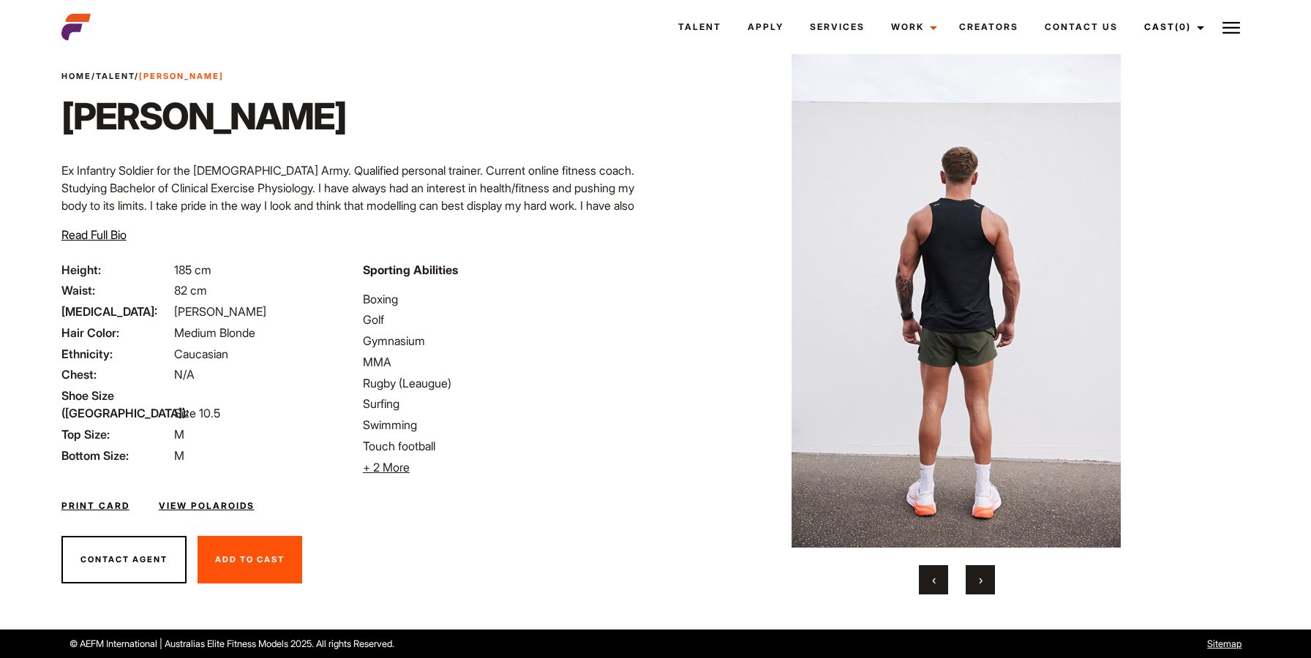
click at [979, 585] on span "›" at bounding box center [981, 580] width 4 height 15
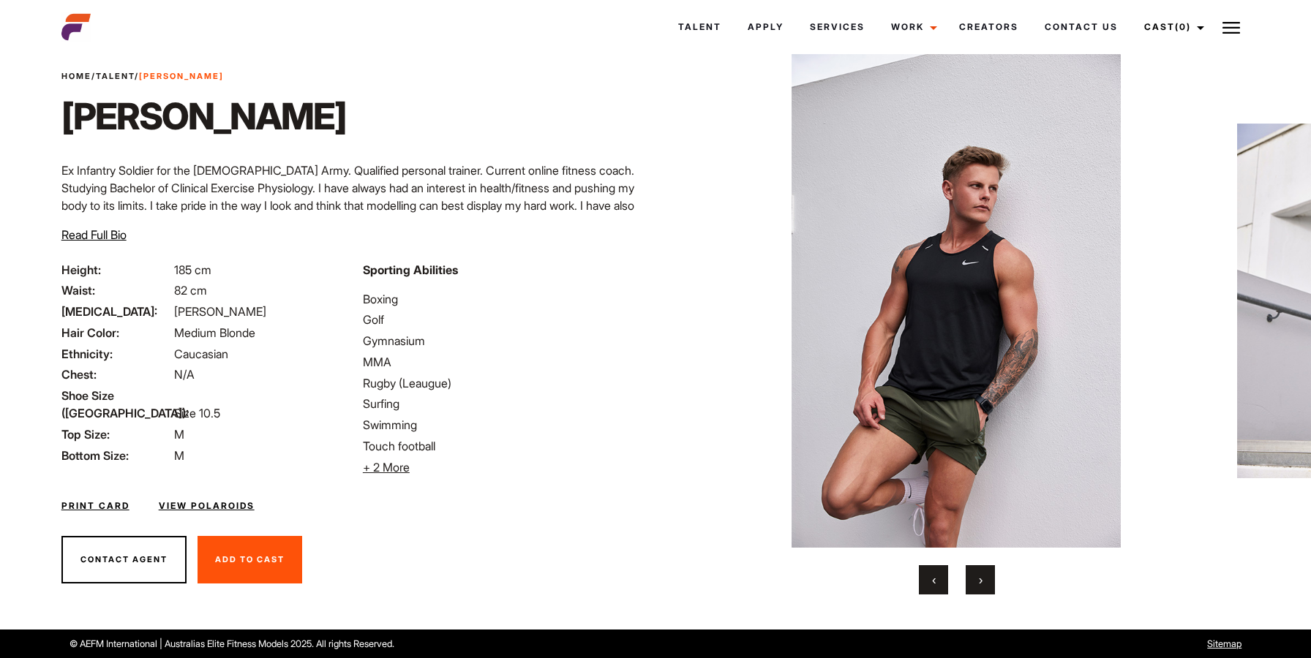
click at [981, 586] on span "›" at bounding box center [981, 580] width 4 height 15
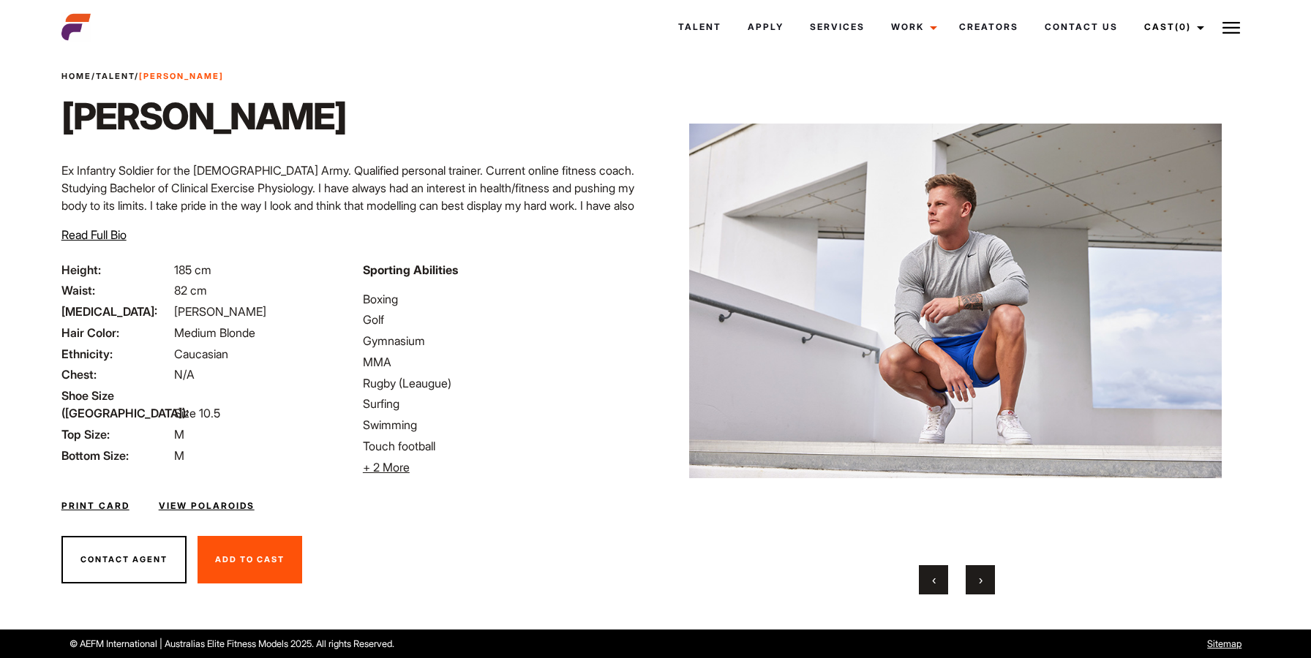
click at [965, 588] on div "‹ ›" at bounding box center [957, 579] width 533 height 29
click at [969, 587] on button "›" at bounding box center [980, 579] width 29 height 29
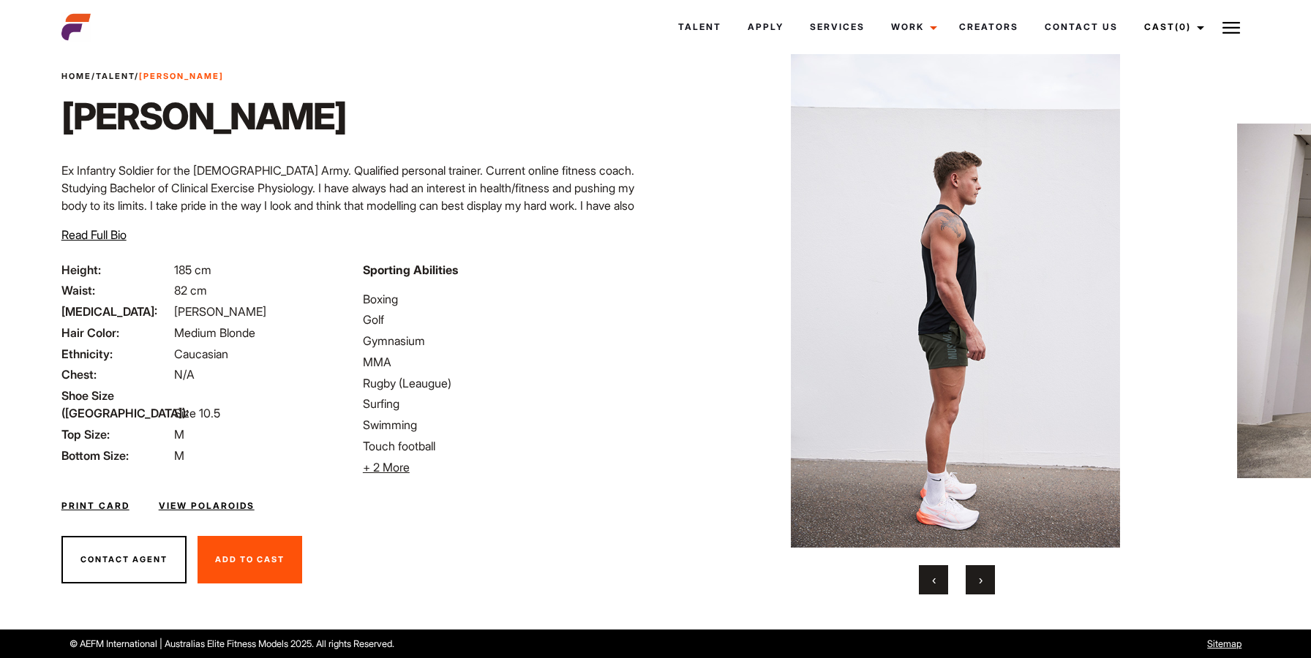
click at [977, 584] on button "›" at bounding box center [980, 579] width 29 height 29
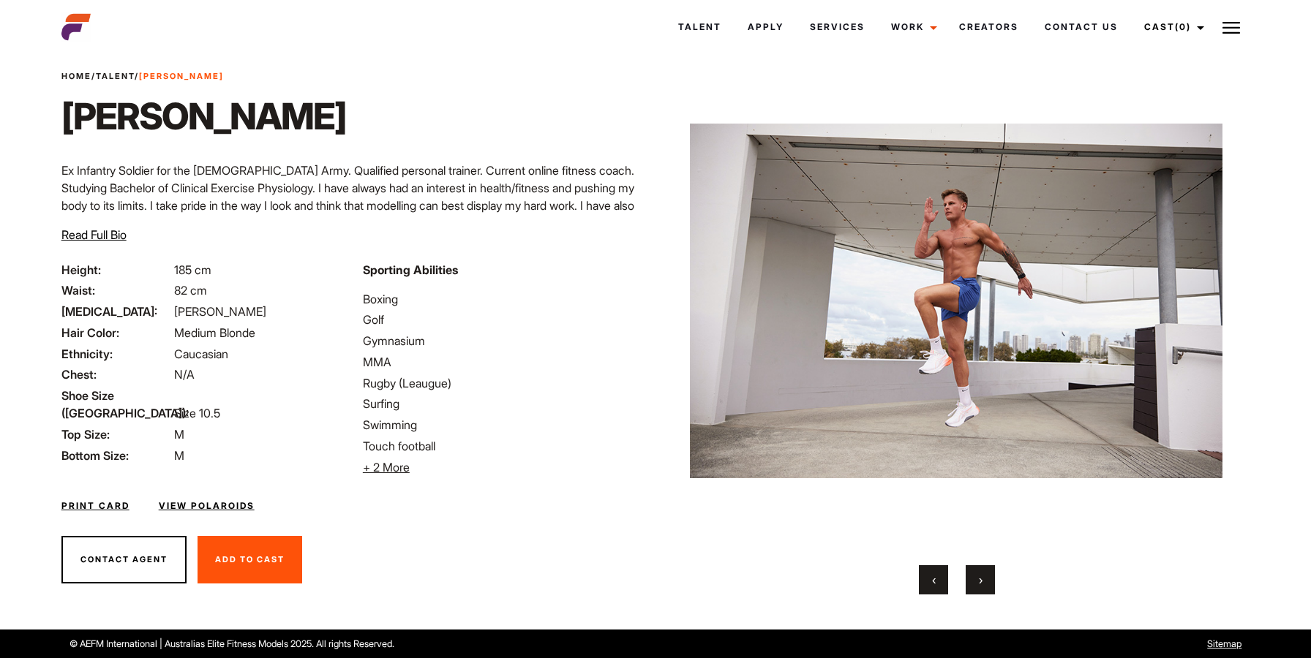
click at [977, 584] on button "›" at bounding box center [980, 579] width 29 height 29
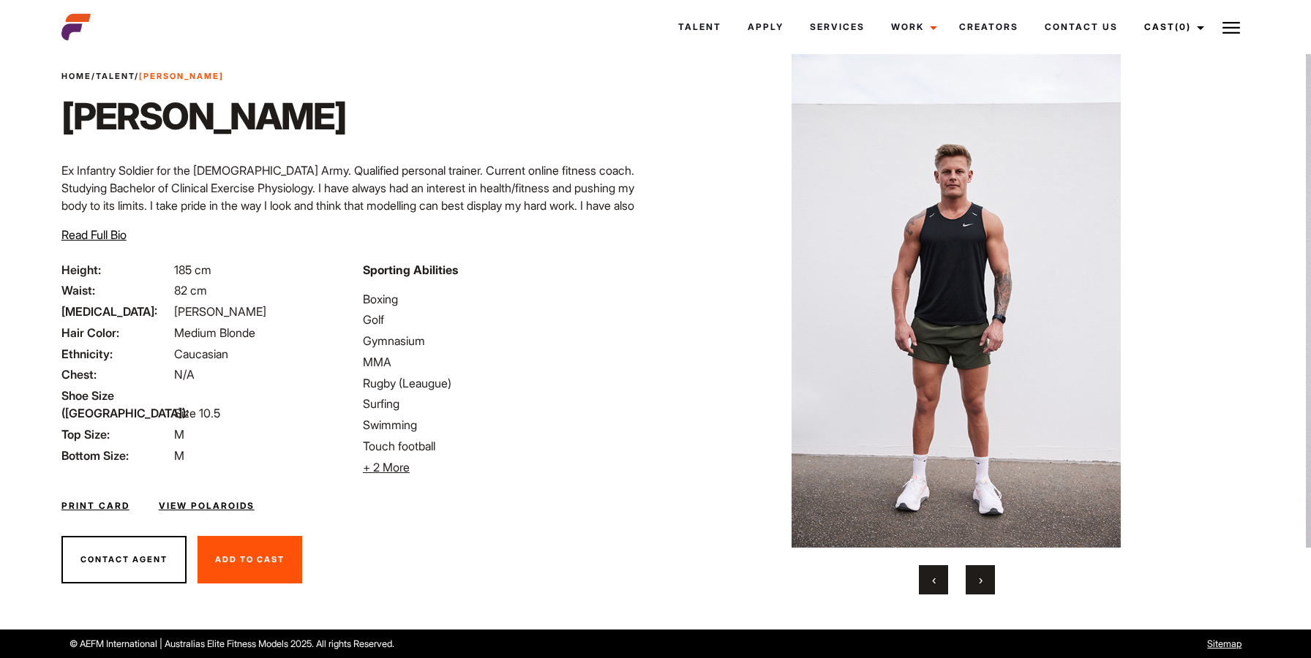
click at [977, 584] on button "›" at bounding box center [980, 579] width 29 height 29
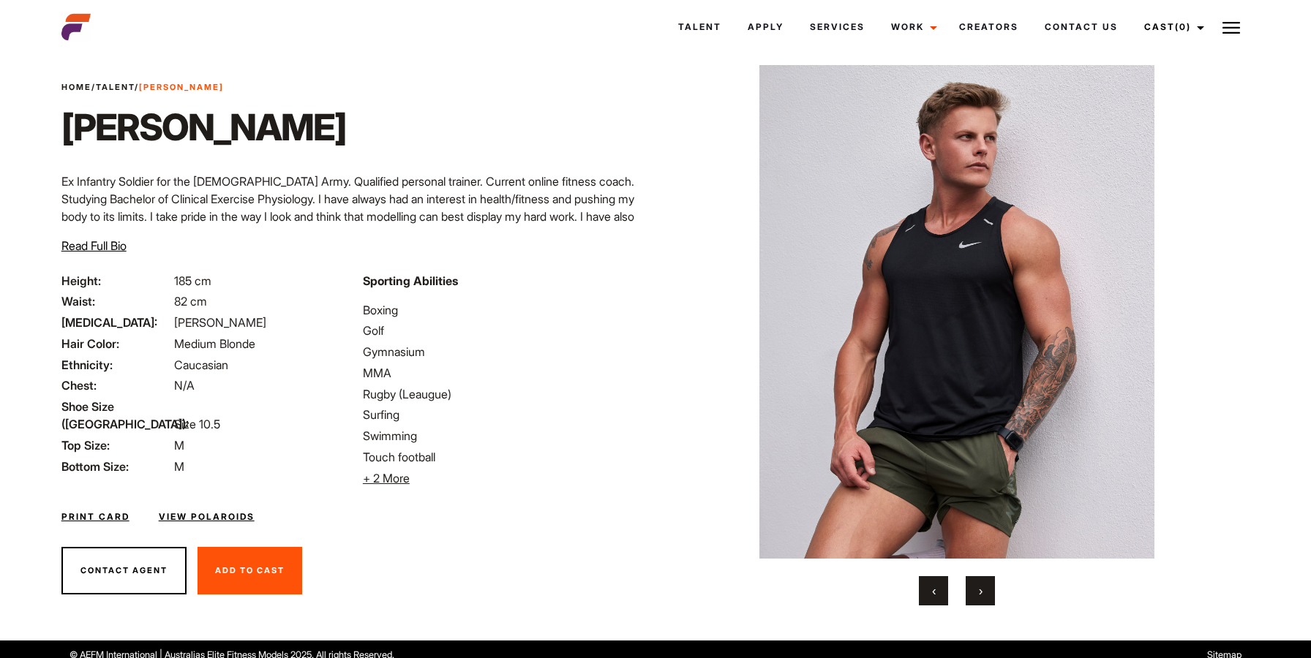
scroll to position [27, 0]
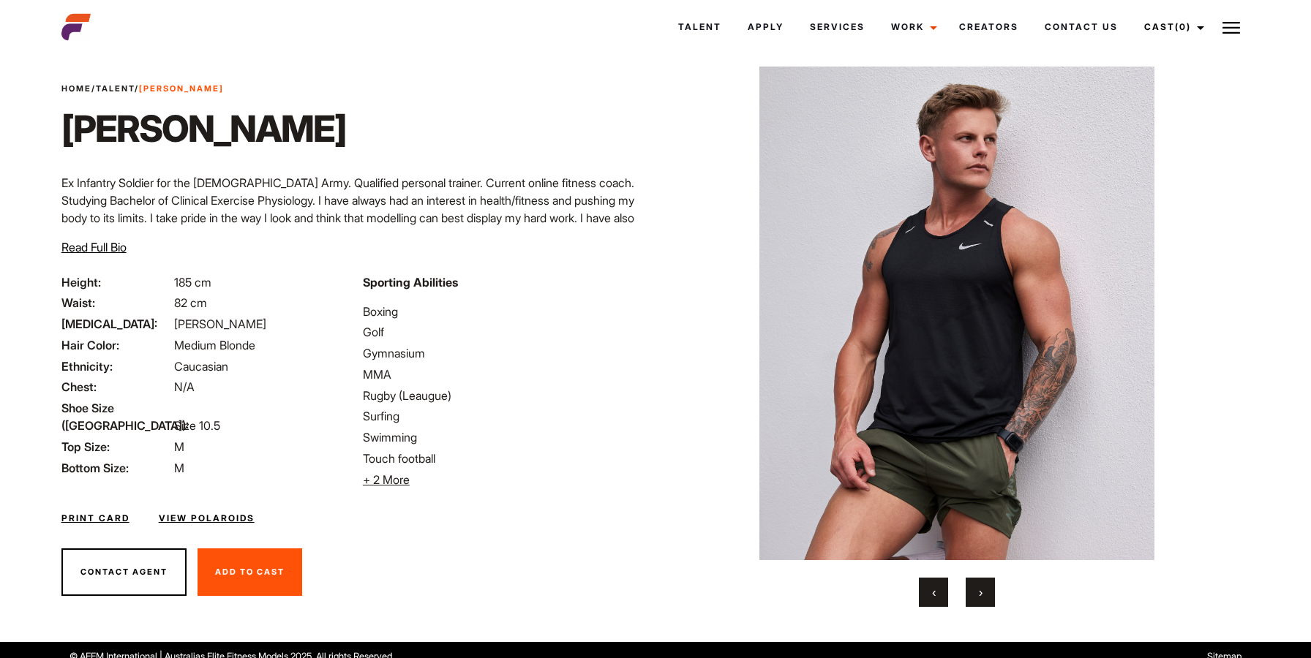
click at [979, 577] on div "‹ ›" at bounding box center [957, 337] width 533 height 541
click at [977, 597] on button "›" at bounding box center [980, 592] width 29 height 29
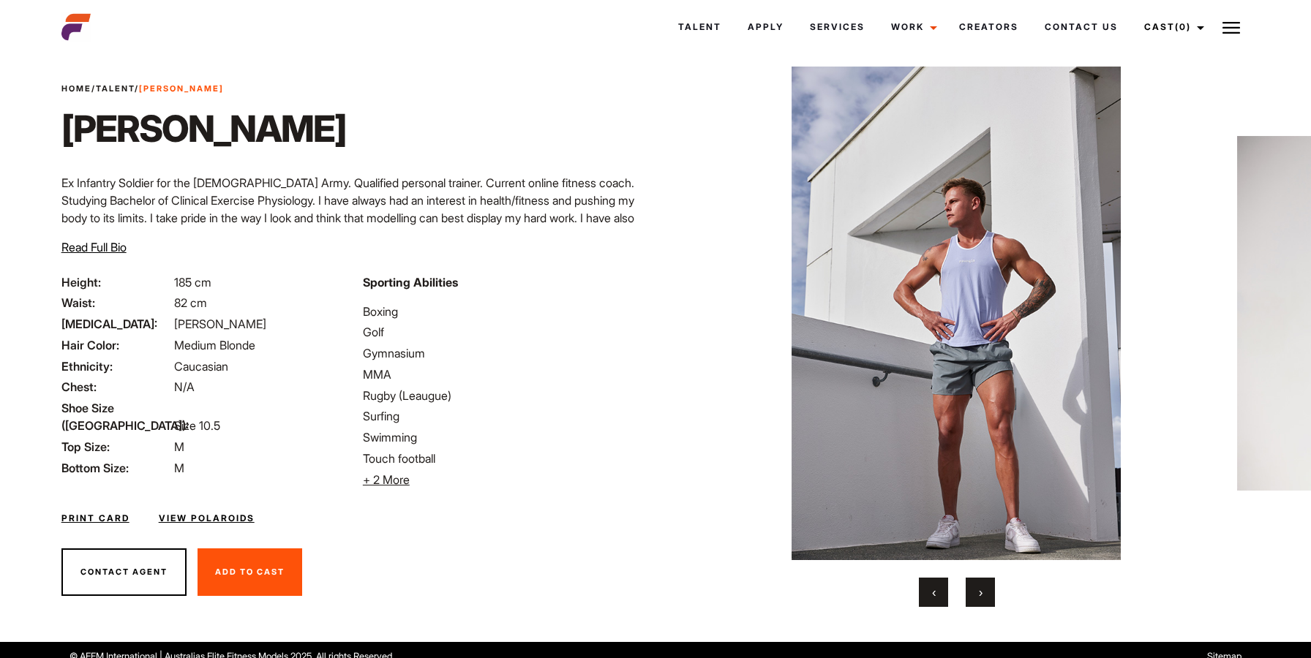
click at [990, 592] on button "›" at bounding box center [980, 592] width 29 height 29
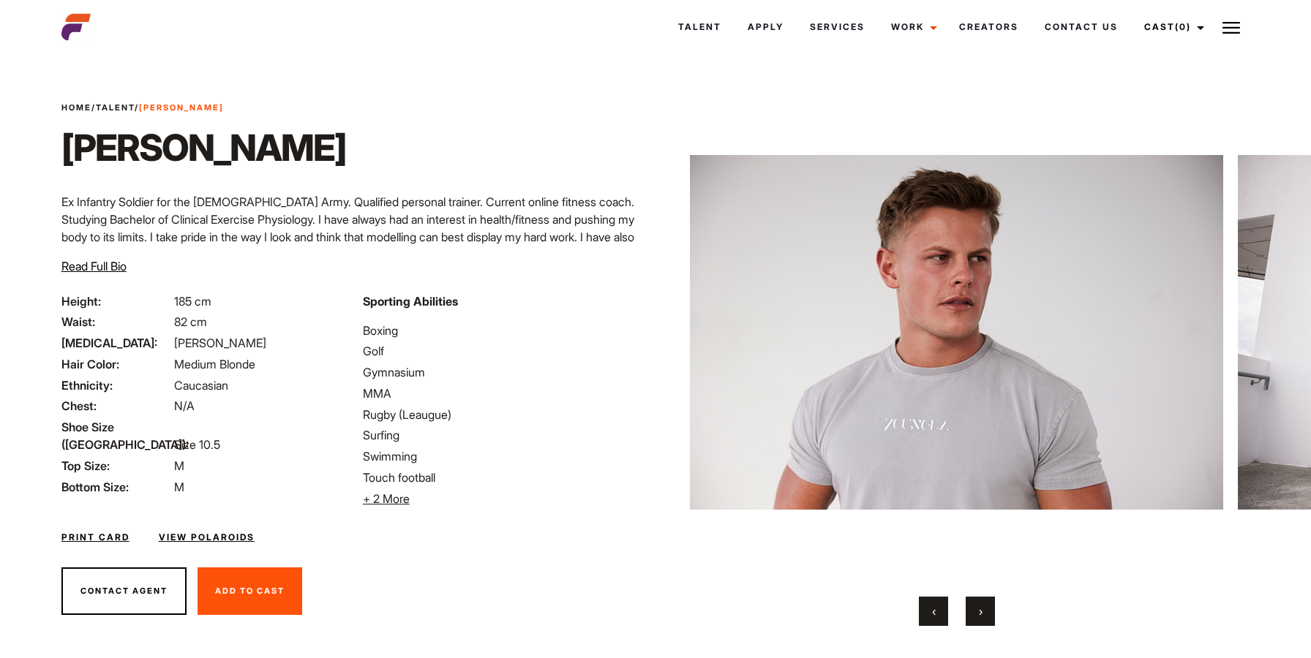
scroll to position [0, 0]
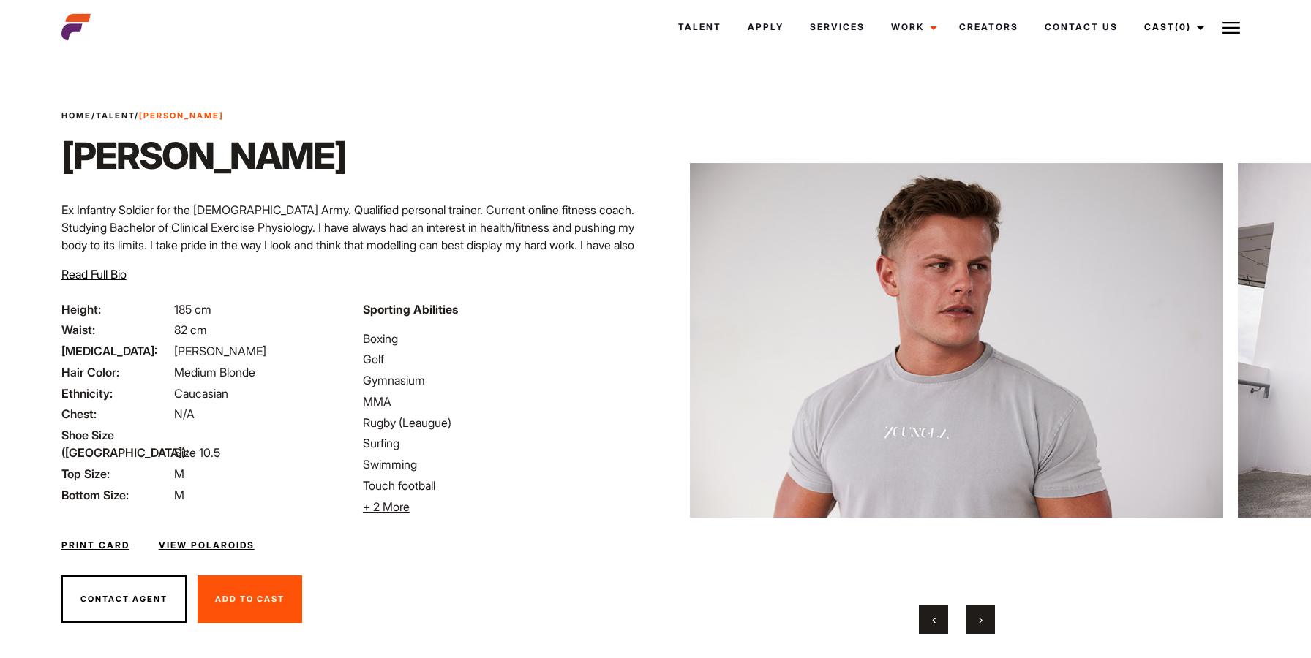
click at [980, 608] on button "›" at bounding box center [980, 619] width 29 height 29
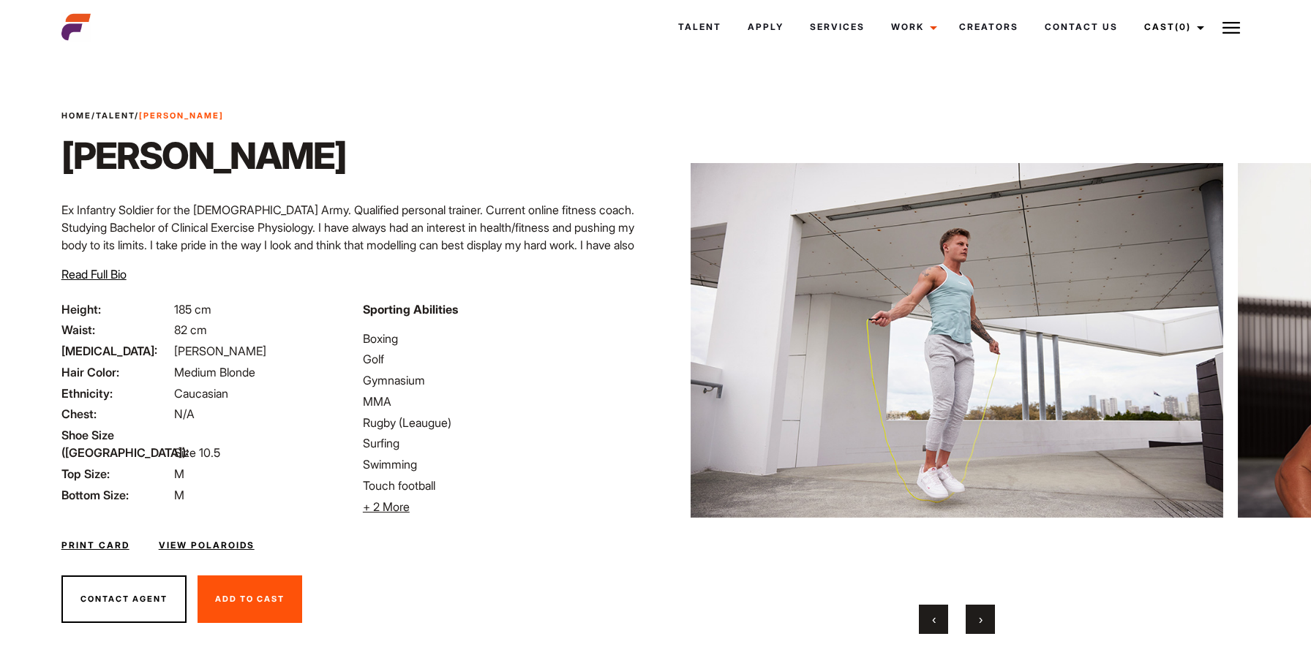
click at [980, 608] on button "›" at bounding box center [980, 619] width 29 height 29
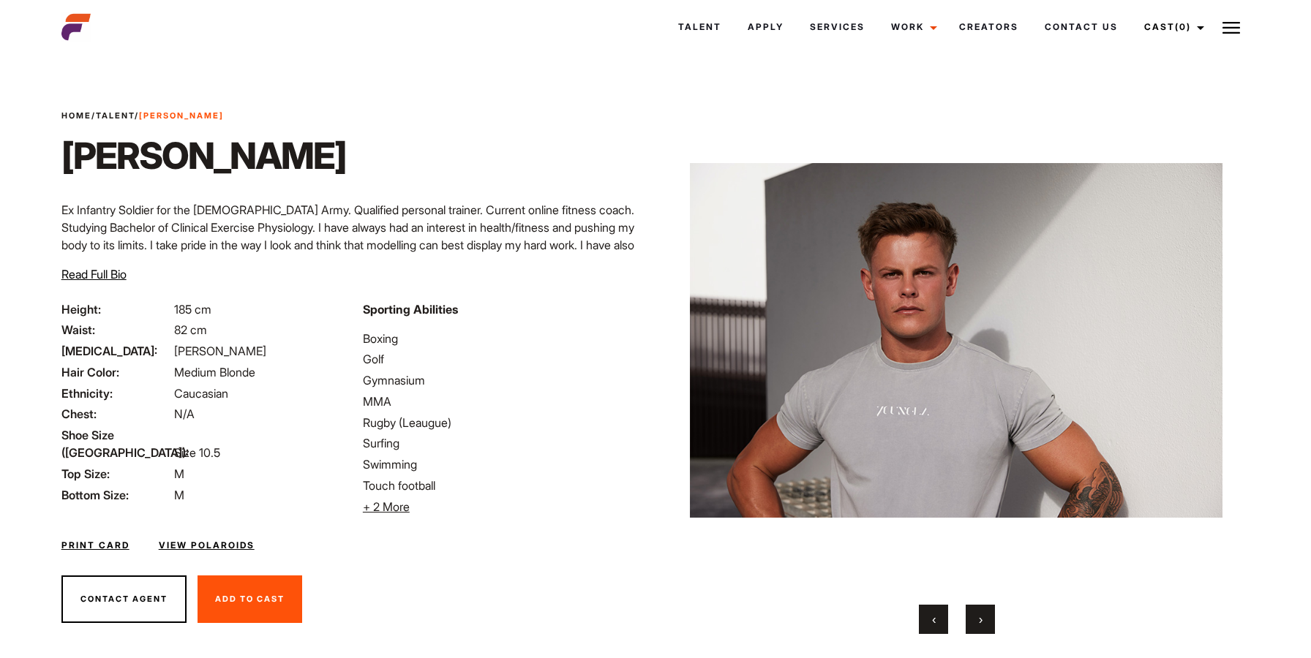
click at [974, 629] on button "›" at bounding box center [980, 619] width 29 height 29
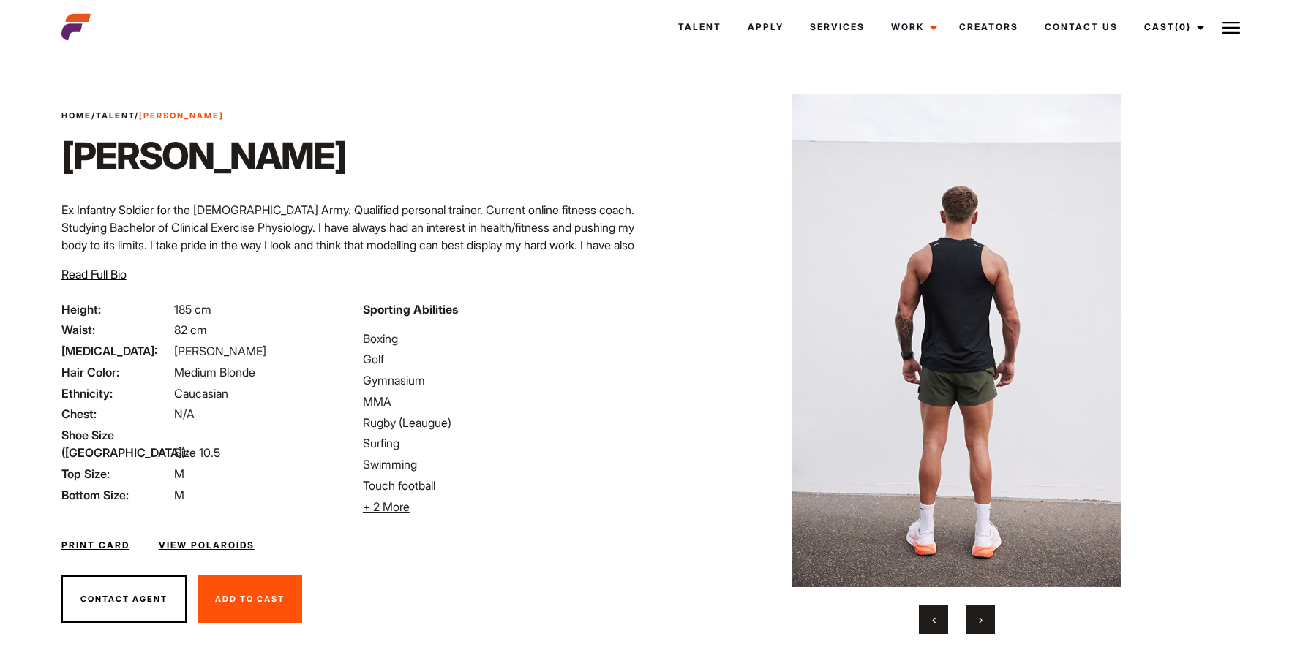
click at [974, 629] on button "›" at bounding box center [980, 619] width 29 height 29
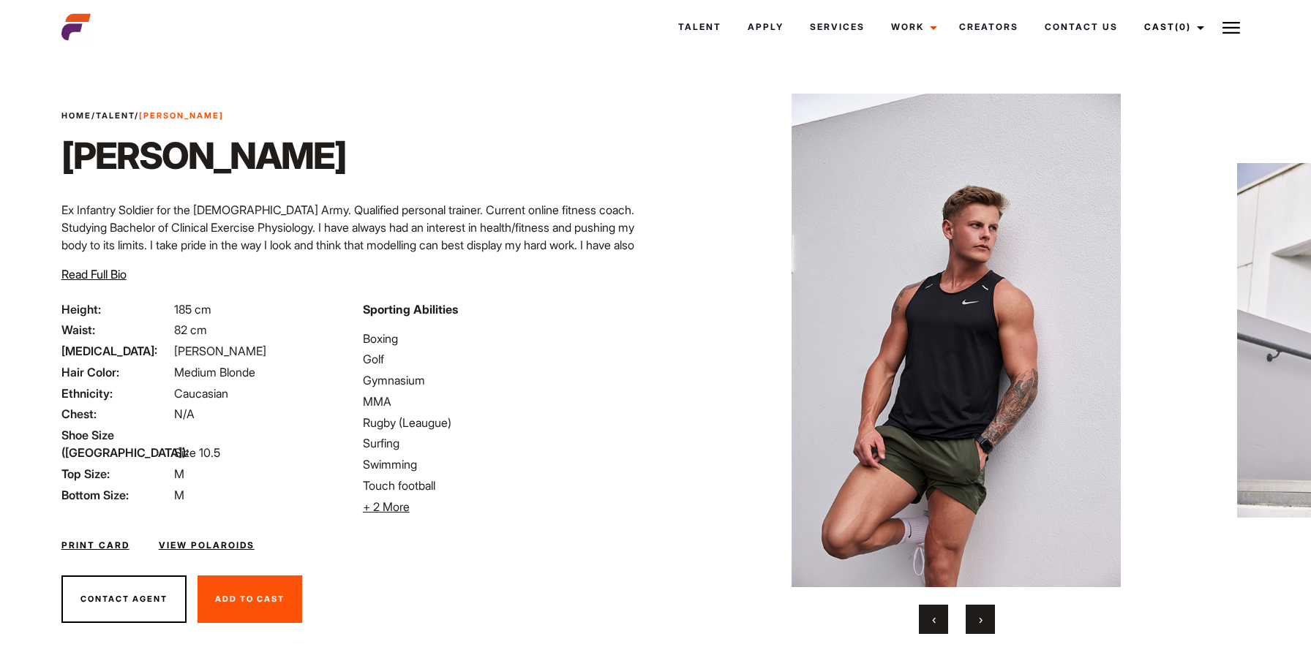
scroll to position [1, 0]
click at [980, 615] on span "›" at bounding box center [981, 619] width 4 height 15
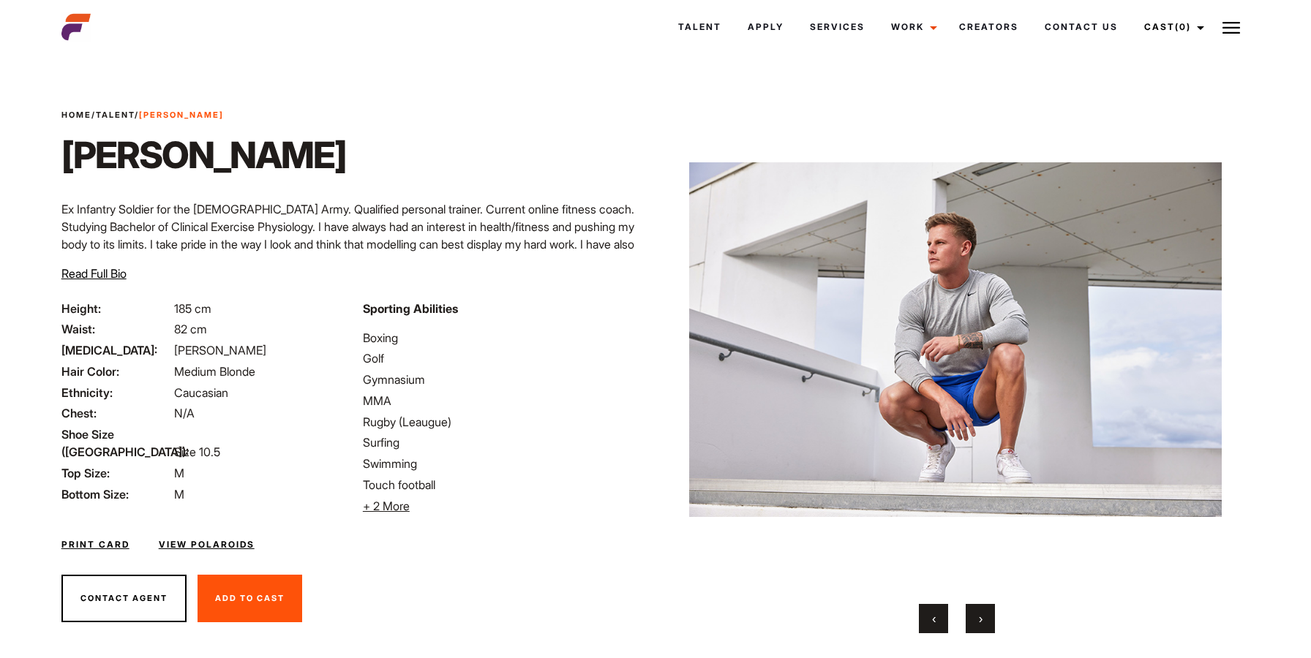
click at [980, 615] on span "›" at bounding box center [981, 619] width 4 height 15
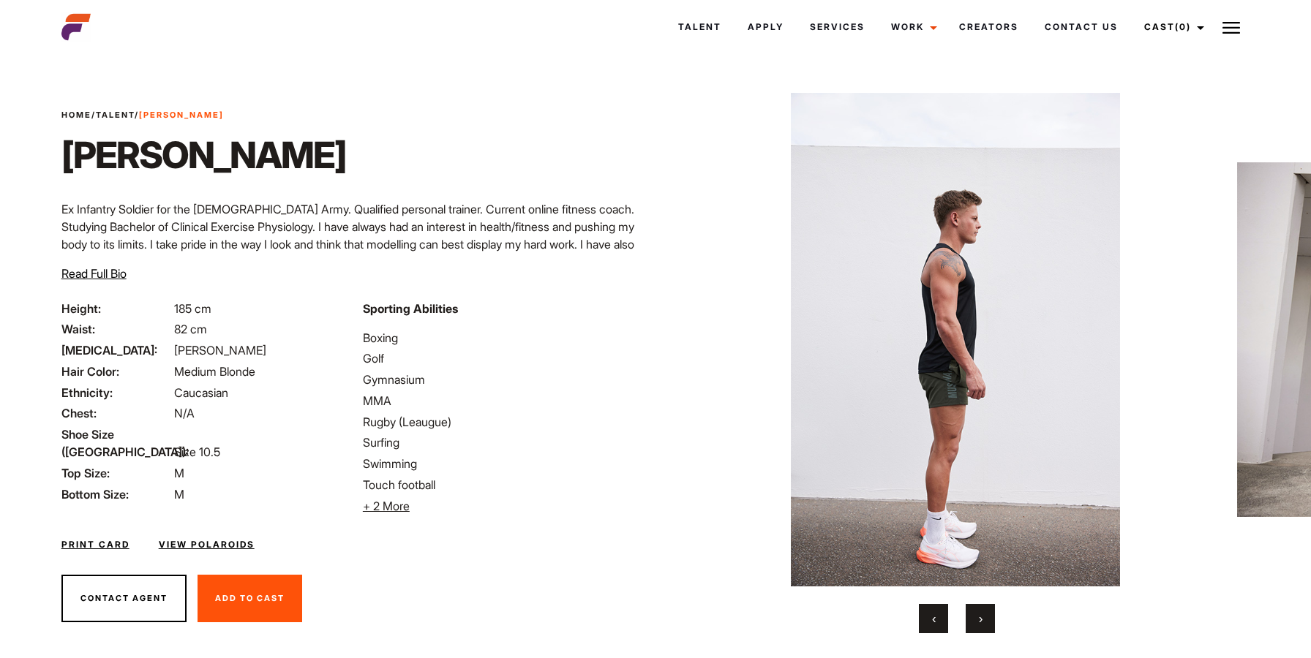
click at [987, 615] on button "›" at bounding box center [980, 618] width 29 height 29
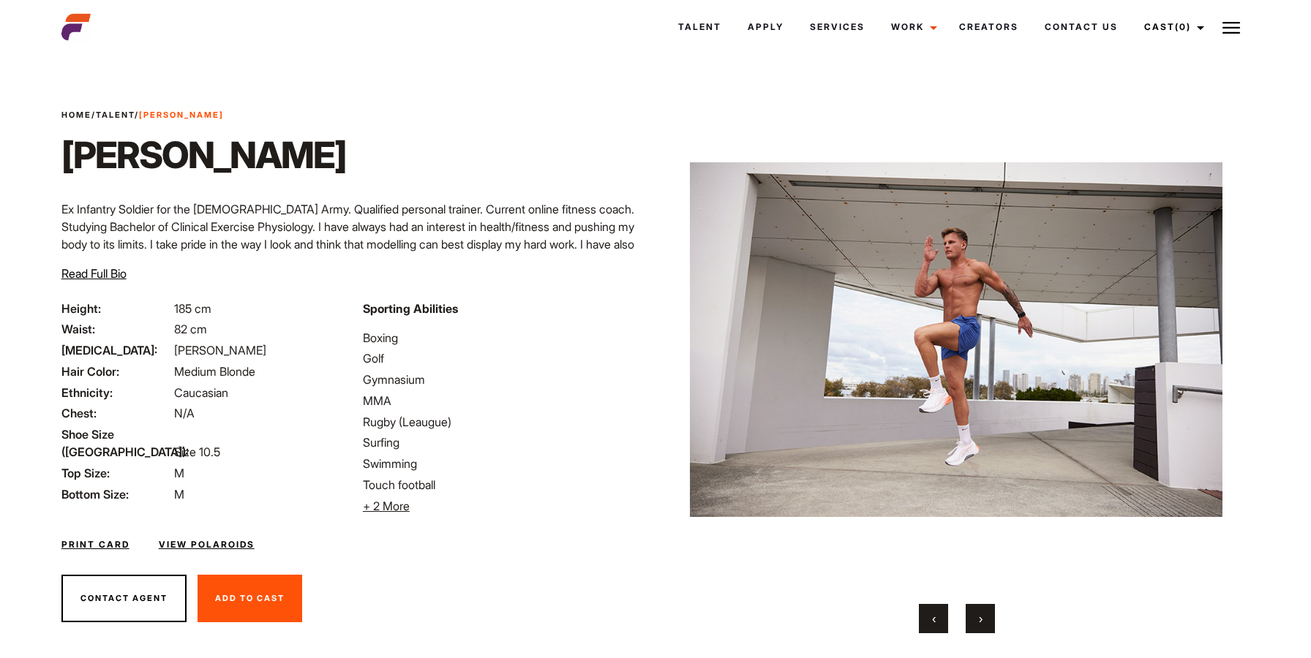
click at [985, 615] on button "›" at bounding box center [980, 618] width 29 height 29
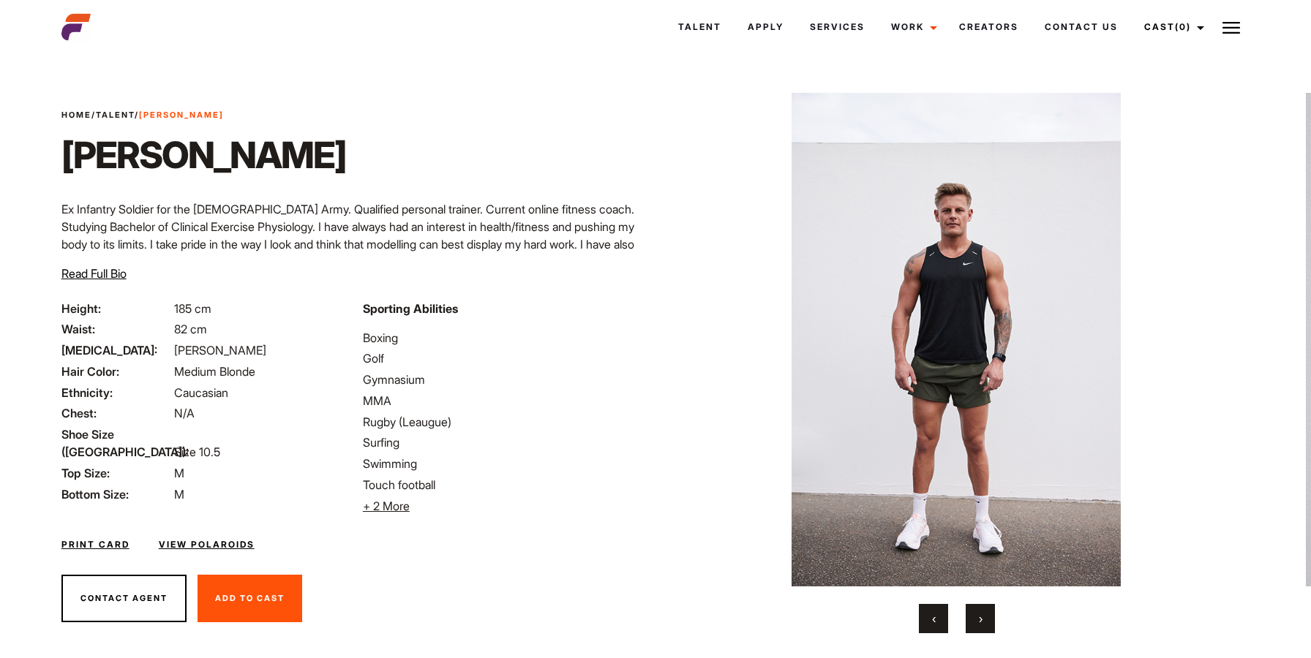
click at [985, 615] on button "›" at bounding box center [980, 618] width 29 height 29
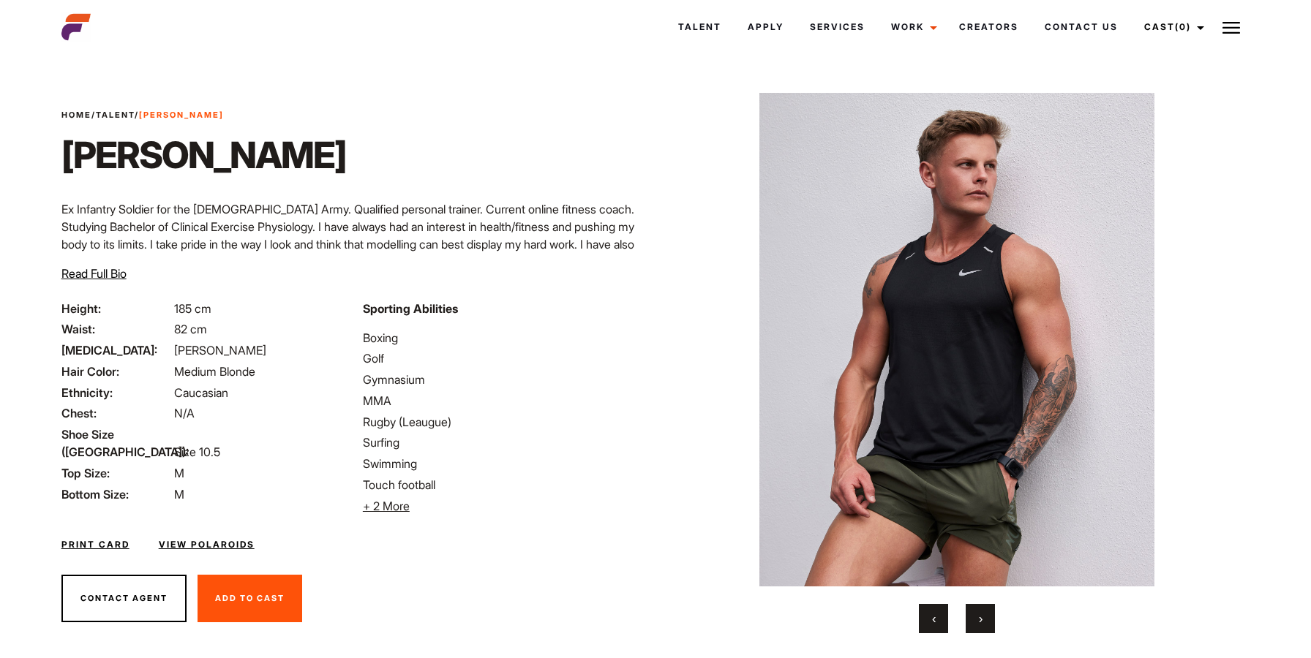
click at [985, 615] on button "›" at bounding box center [980, 618] width 29 height 29
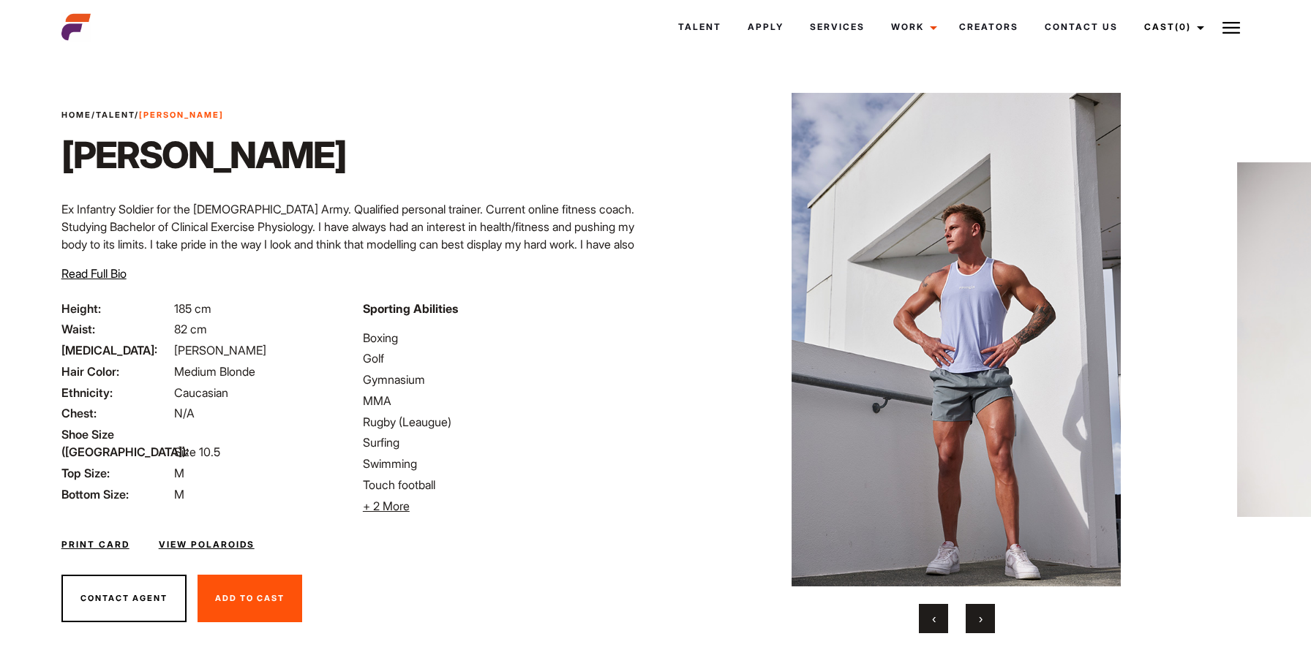
click at [985, 615] on button "›" at bounding box center [980, 618] width 29 height 29
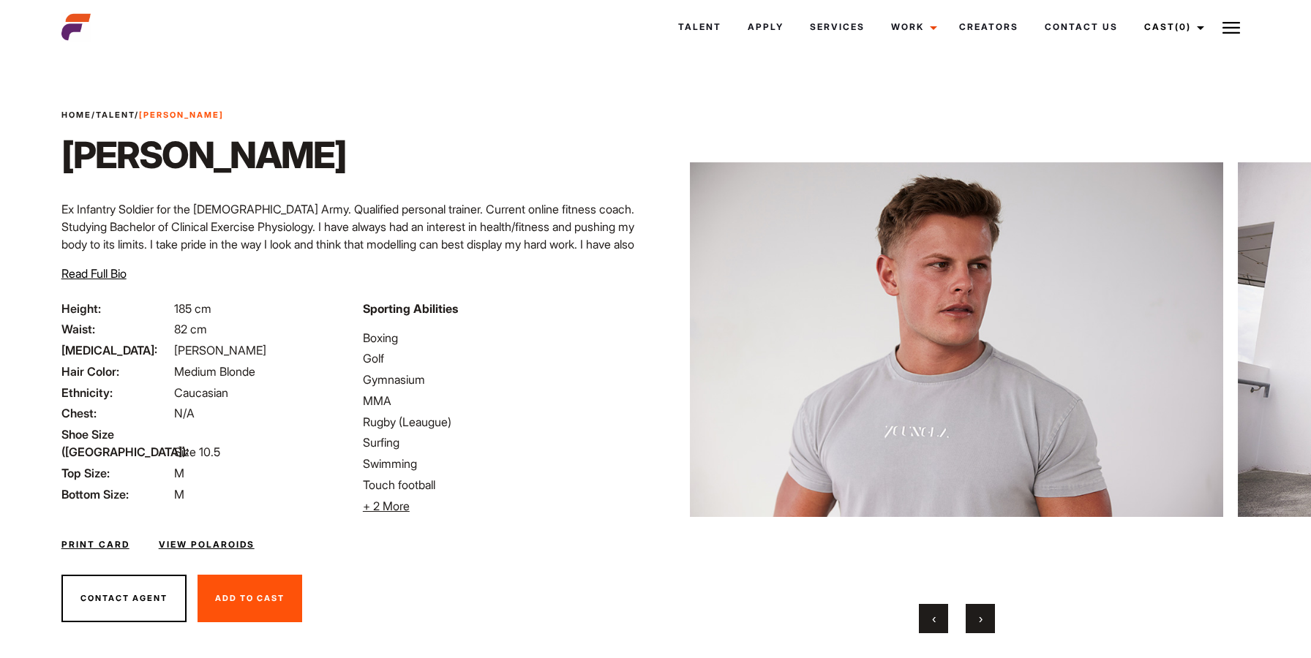
click at [985, 615] on button "›" at bounding box center [980, 618] width 29 height 29
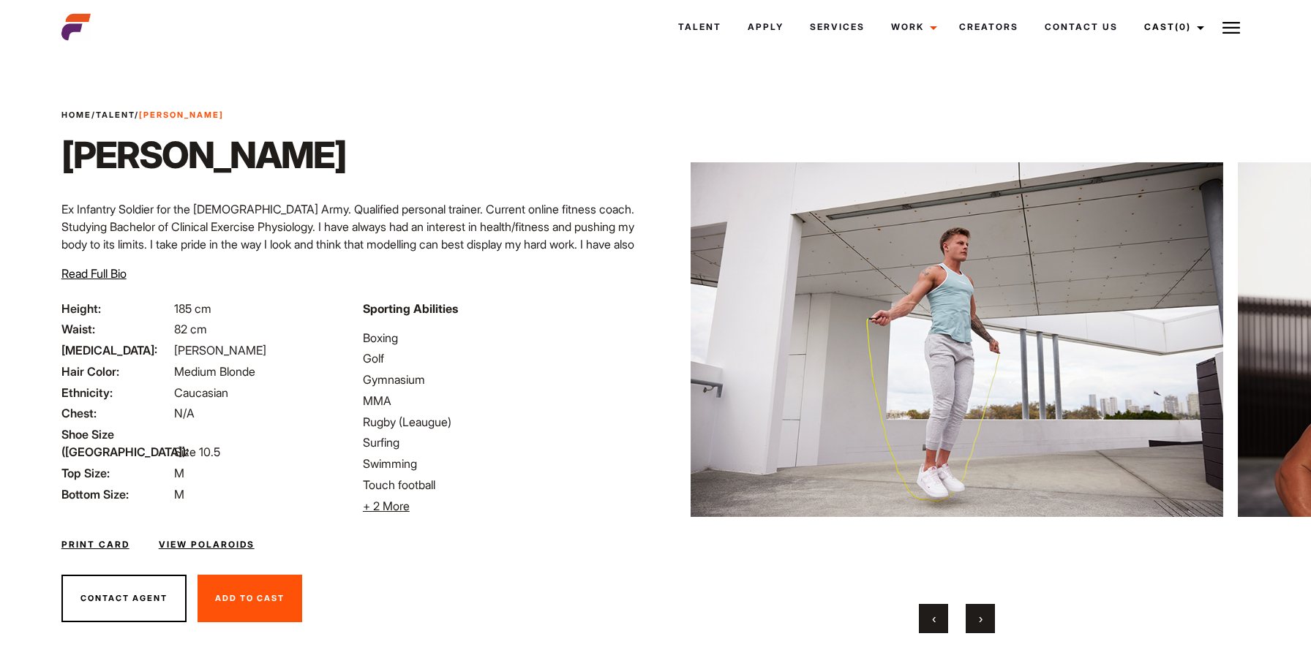
click at [980, 615] on span "›" at bounding box center [981, 619] width 4 height 15
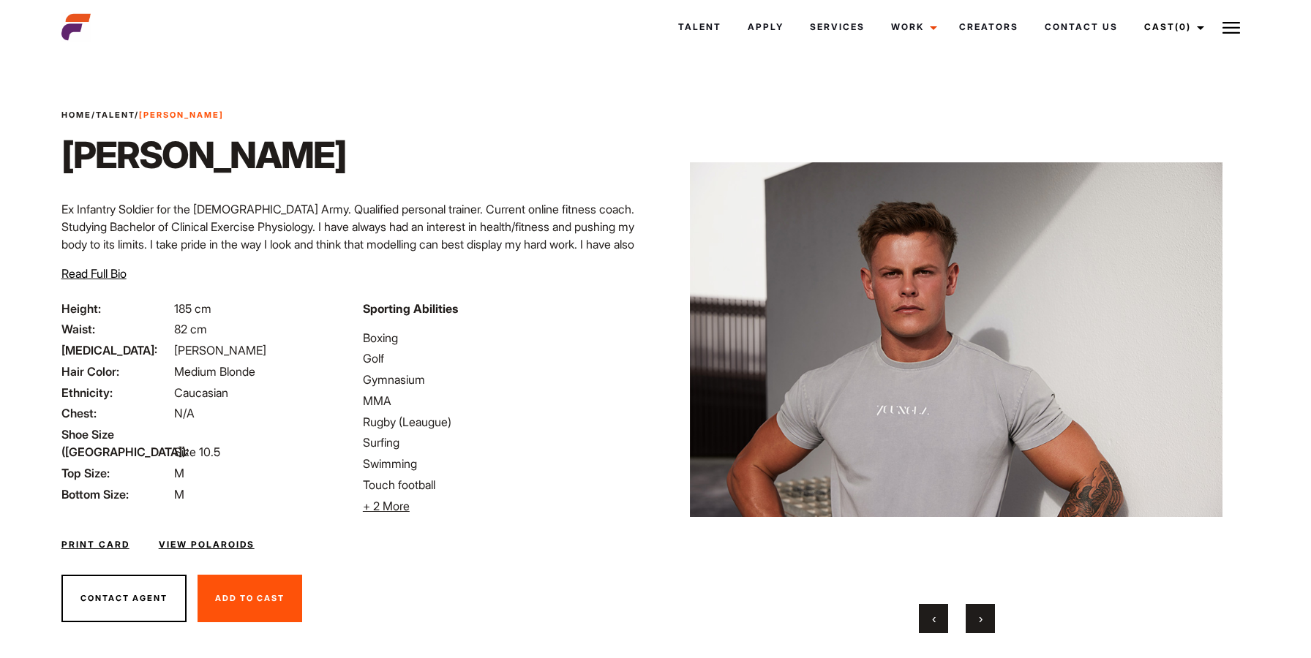
click at [980, 615] on span "›" at bounding box center [981, 619] width 4 height 15
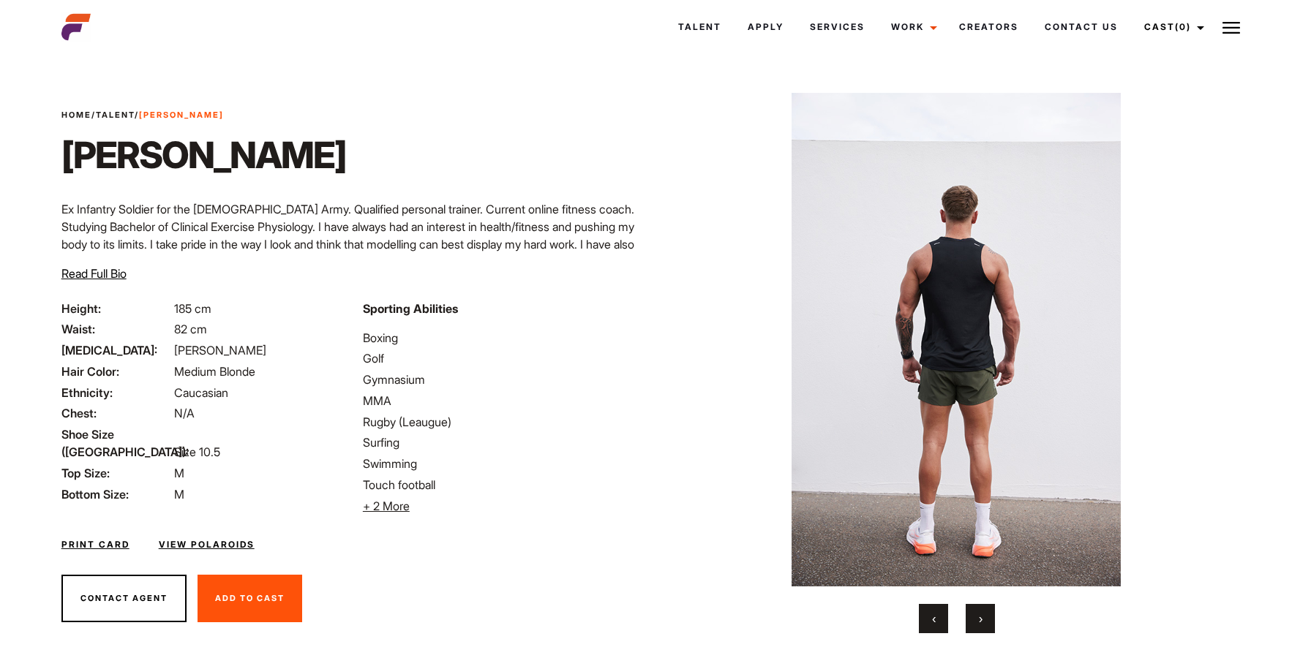
click at [980, 615] on span "›" at bounding box center [981, 619] width 4 height 15
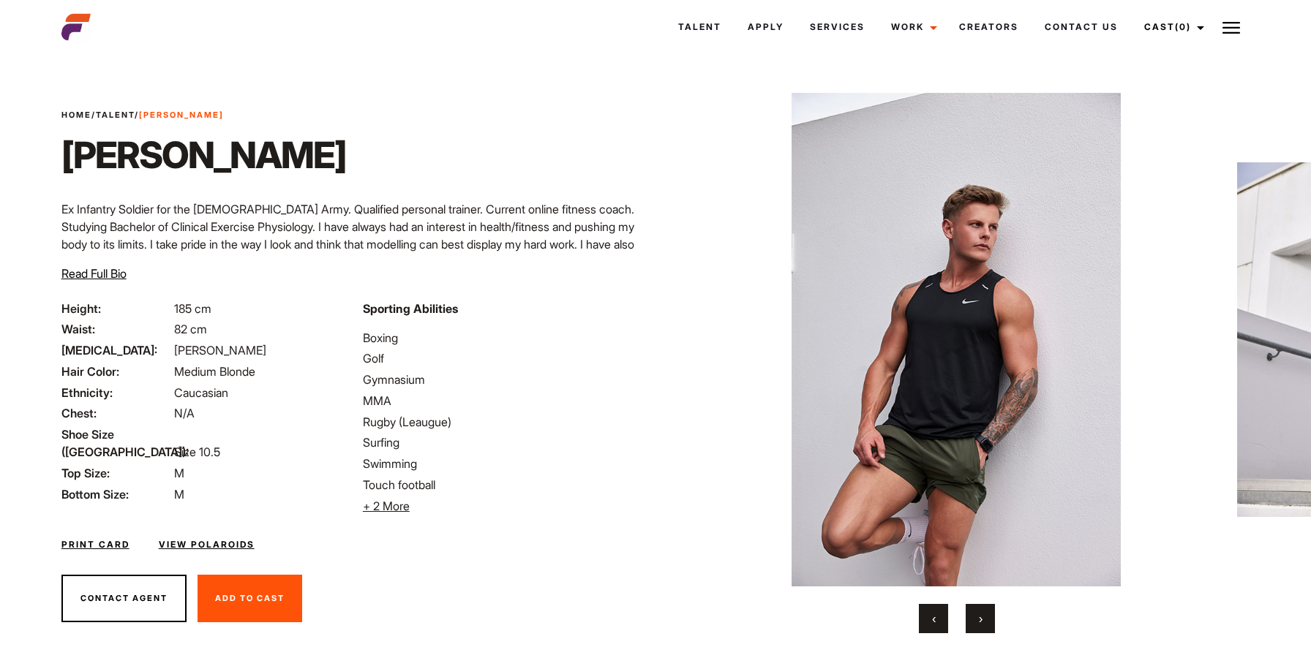
click at [980, 615] on span "›" at bounding box center [981, 619] width 4 height 15
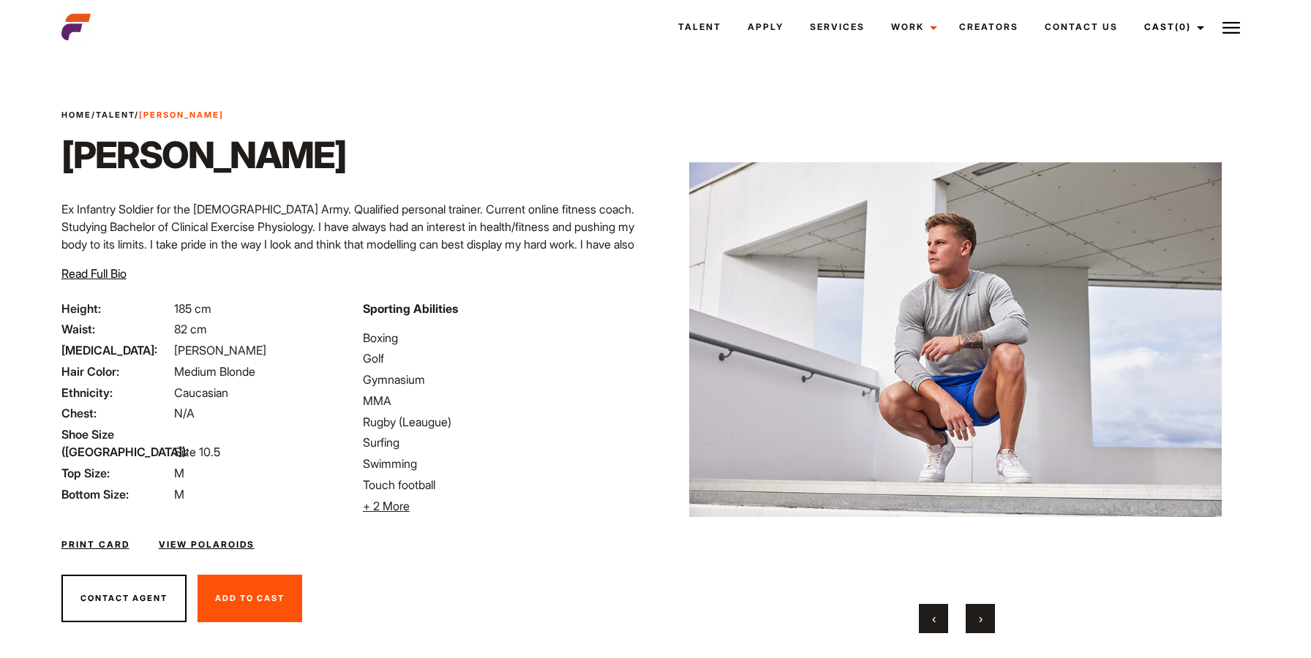
scroll to position [0, 0]
click at [963, 595] on div "‹ ›" at bounding box center [957, 364] width 533 height 541
click at [975, 609] on button "›" at bounding box center [980, 619] width 29 height 29
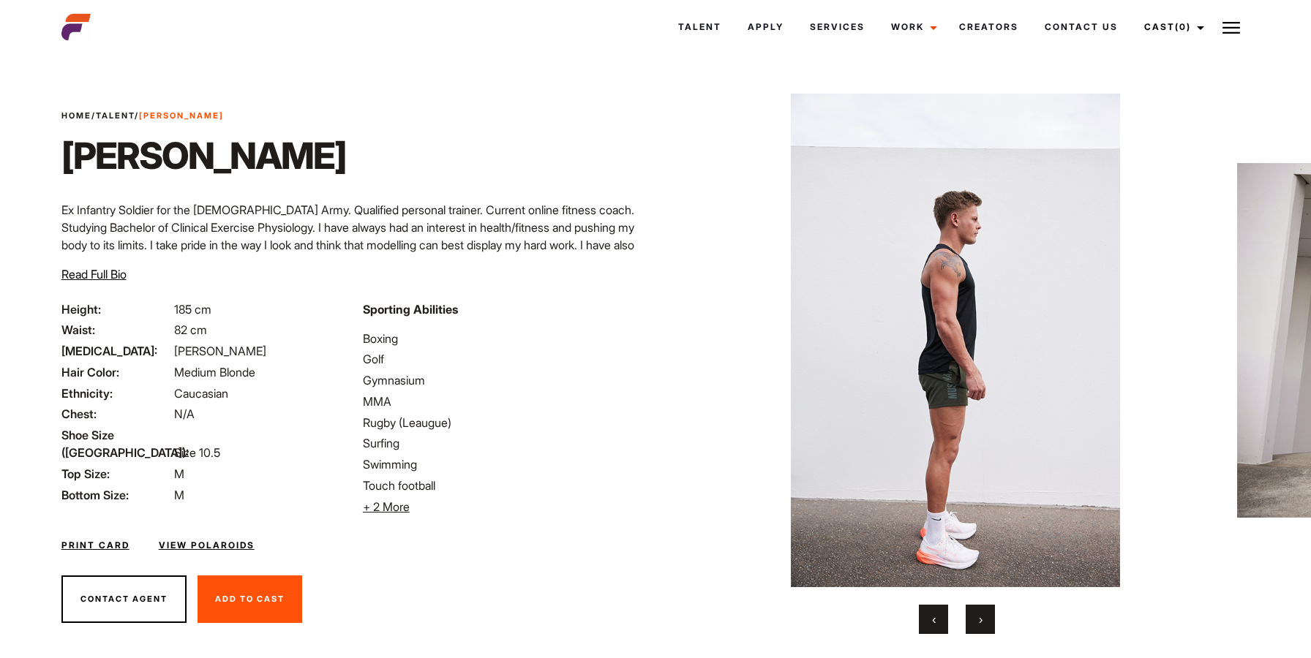
click at [975, 609] on button "›" at bounding box center [980, 619] width 29 height 29
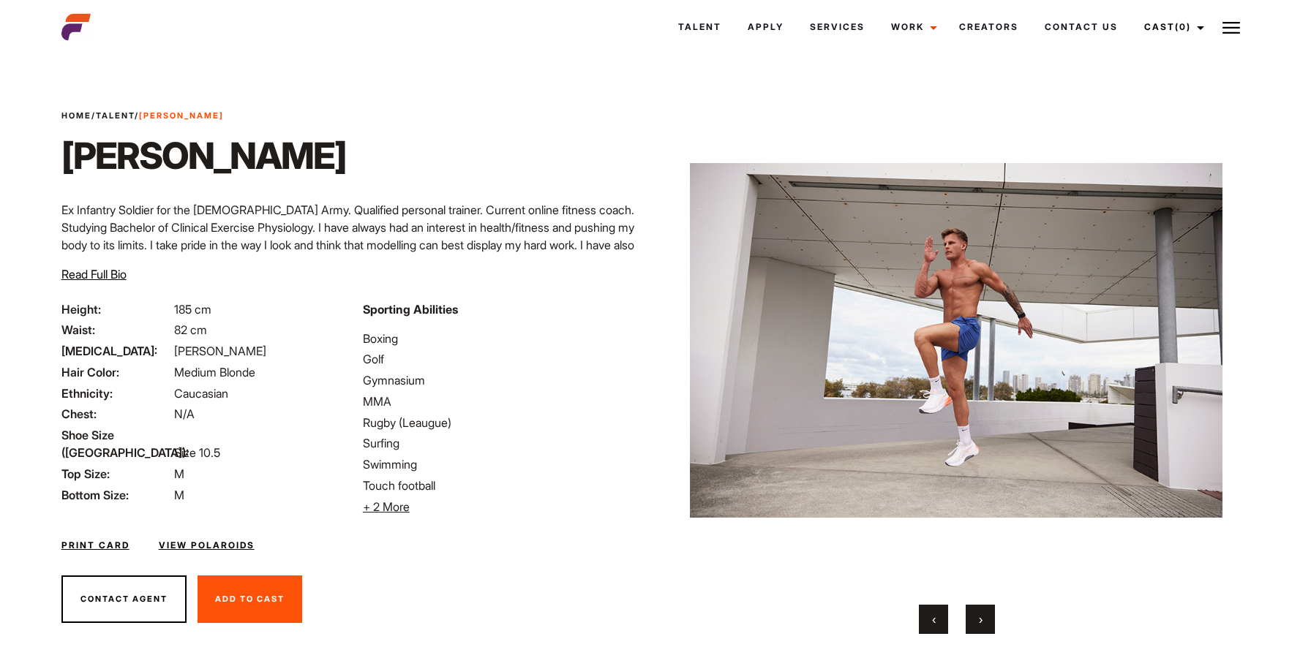
click at [975, 609] on button "›" at bounding box center [980, 619] width 29 height 29
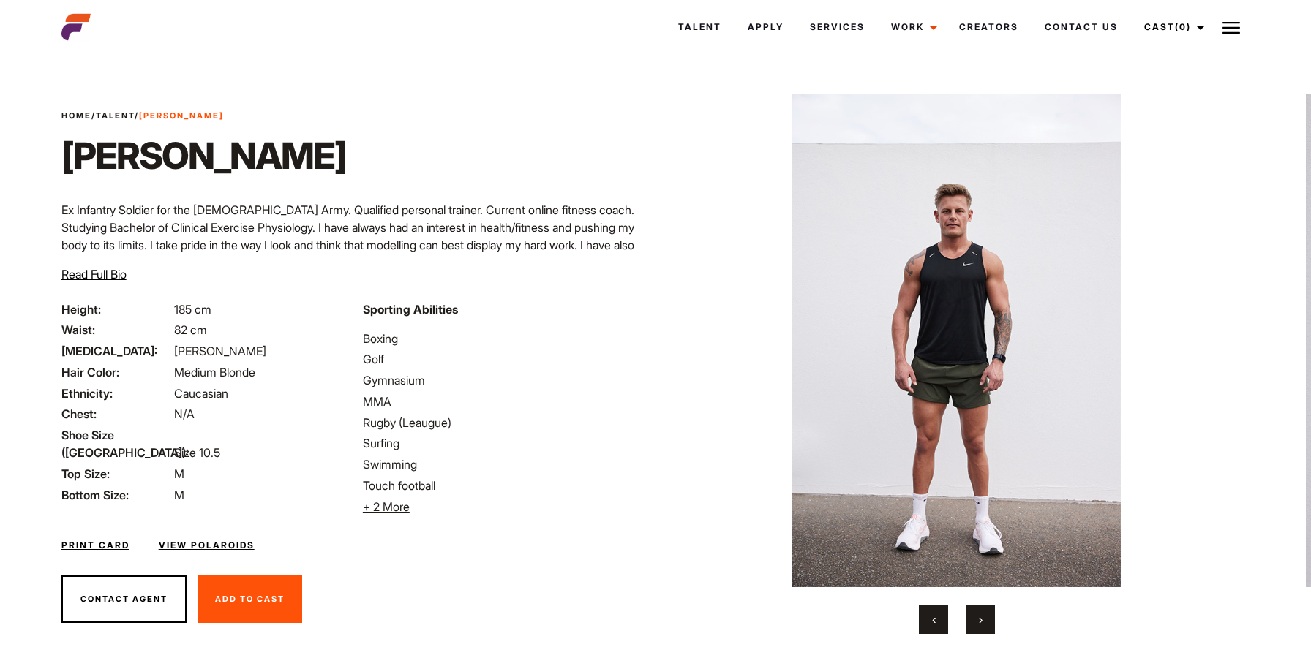
click at [975, 609] on button "›" at bounding box center [980, 619] width 29 height 29
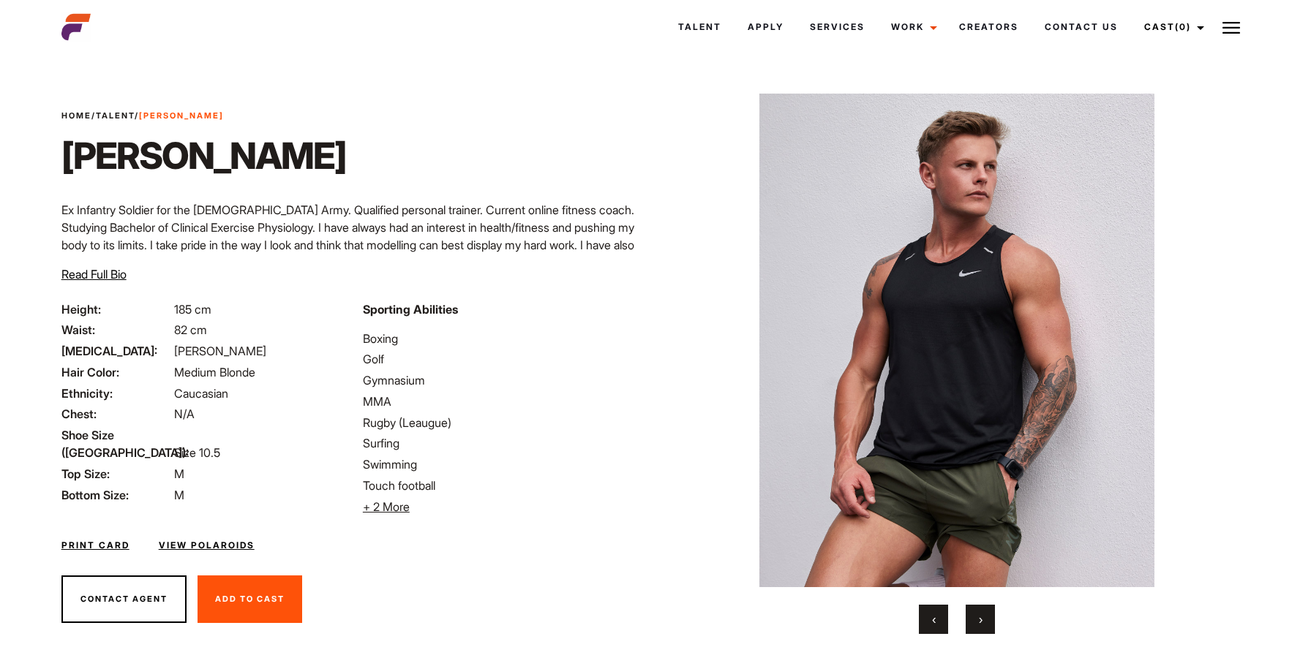
click at [975, 609] on button "›" at bounding box center [980, 619] width 29 height 29
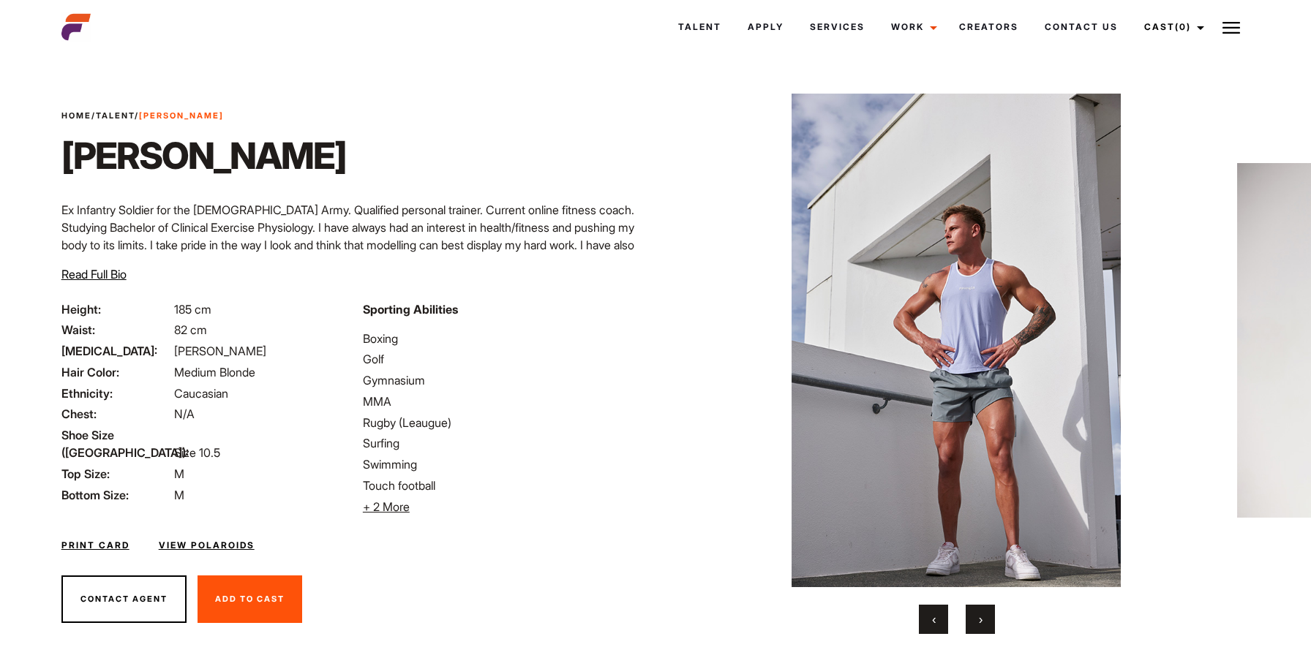
click at [975, 609] on button "›" at bounding box center [980, 619] width 29 height 29
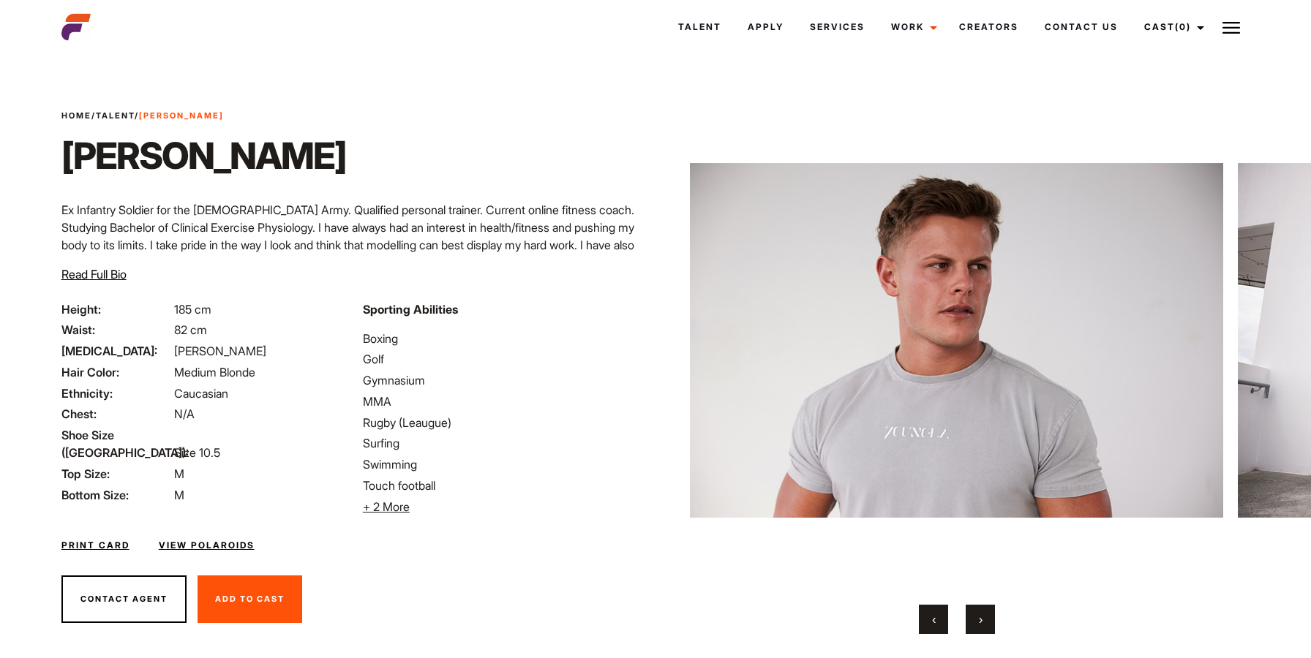
click at [941, 622] on button "‹" at bounding box center [933, 619] width 29 height 29
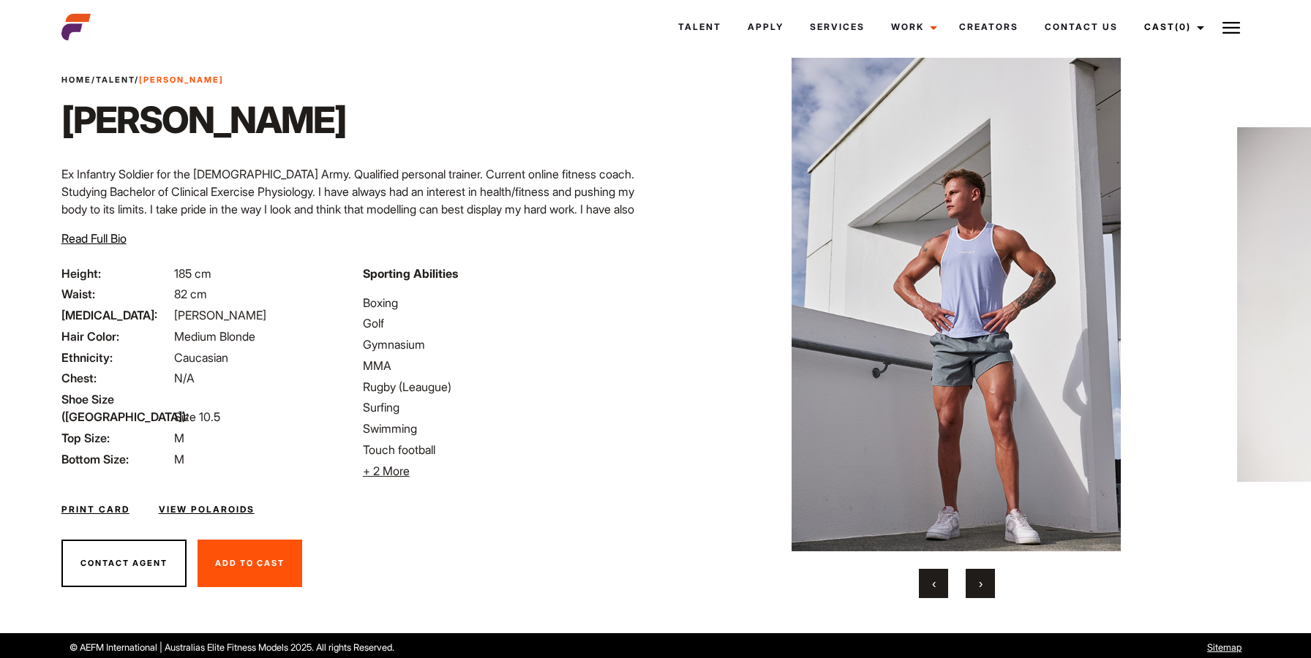
scroll to position [39, 0]
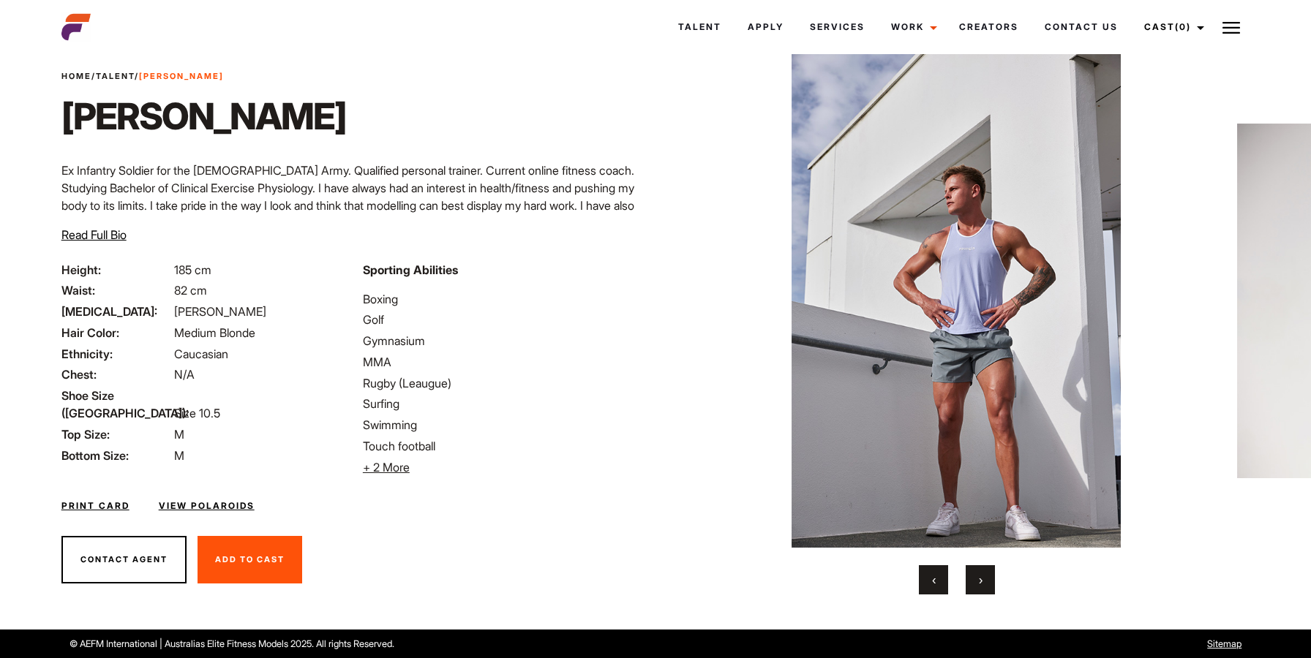
click at [919, 593] on button "‹" at bounding box center [933, 579] width 29 height 29
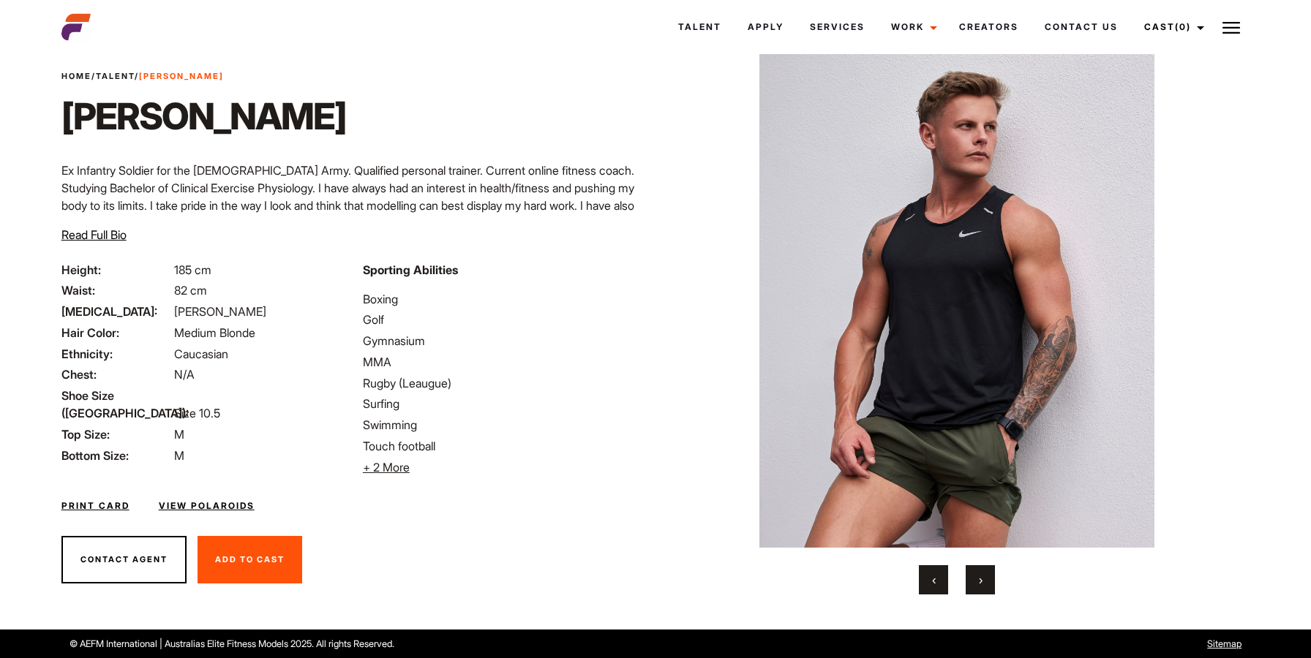
click at [919, 593] on button "‹" at bounding box center [933, 579] width 29 height 29
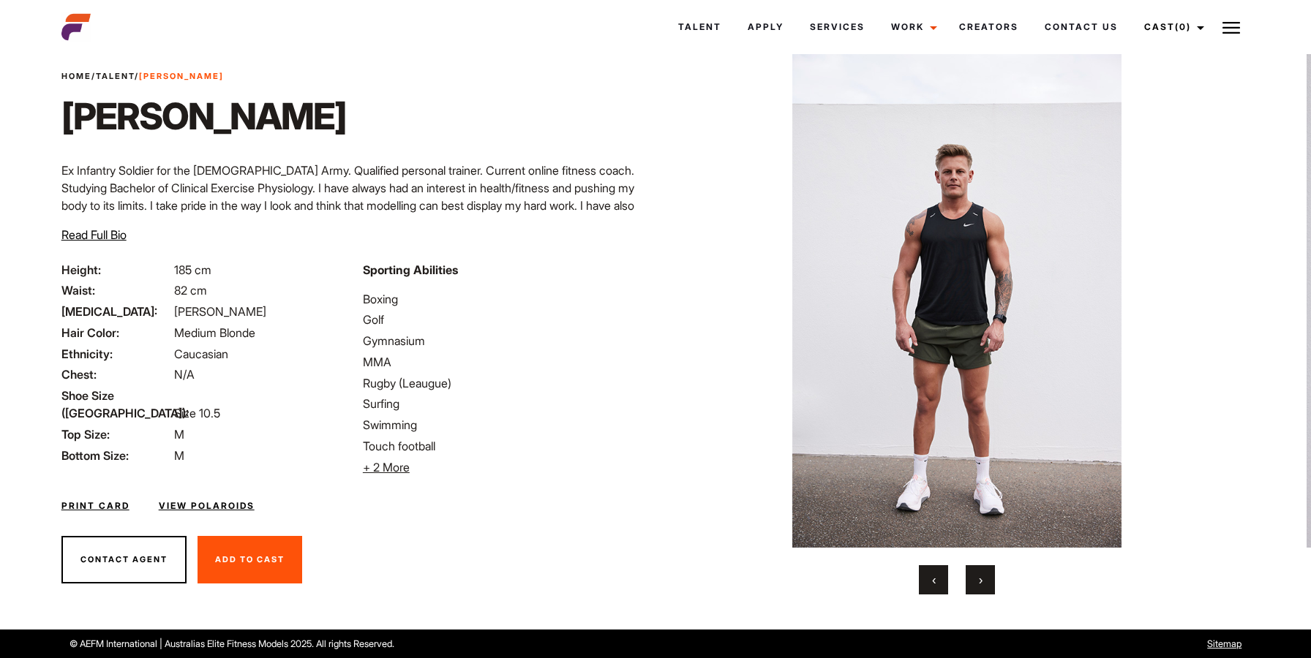
click at [919, 593] on button "‹" at bounding box center [933, 579] width 29 height 29
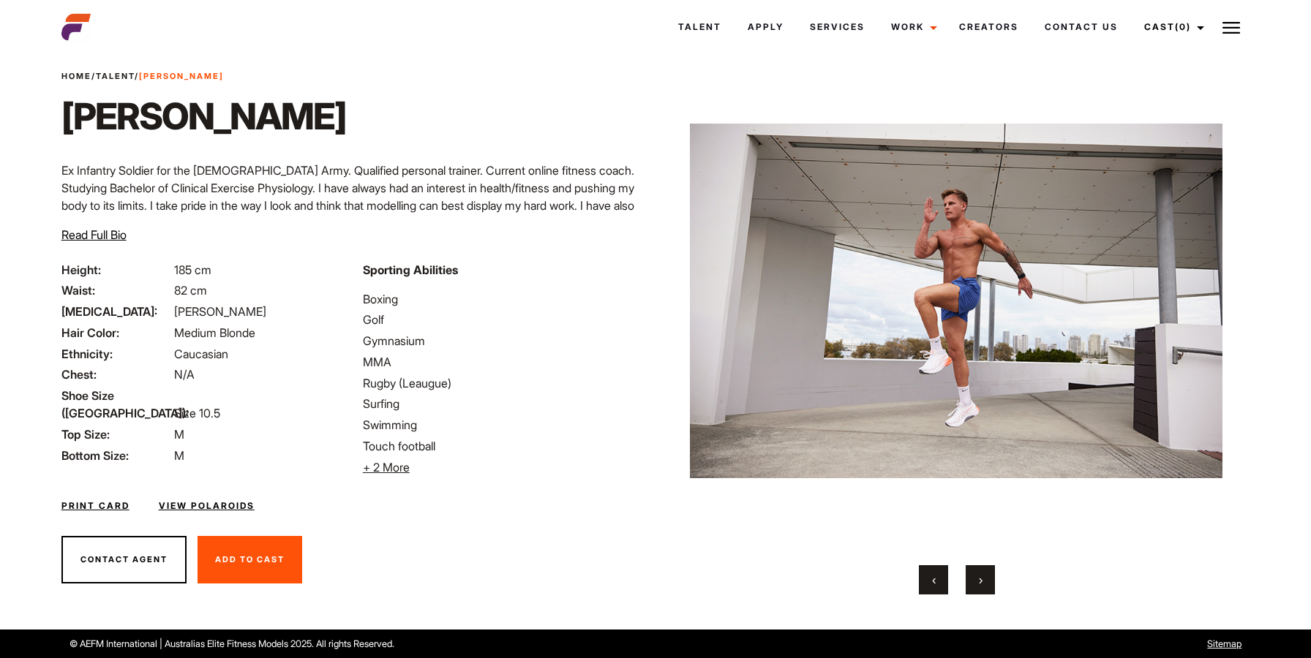
click at [919, 593] on button "‹" at bounding box center [933, 579] width 29 height 29
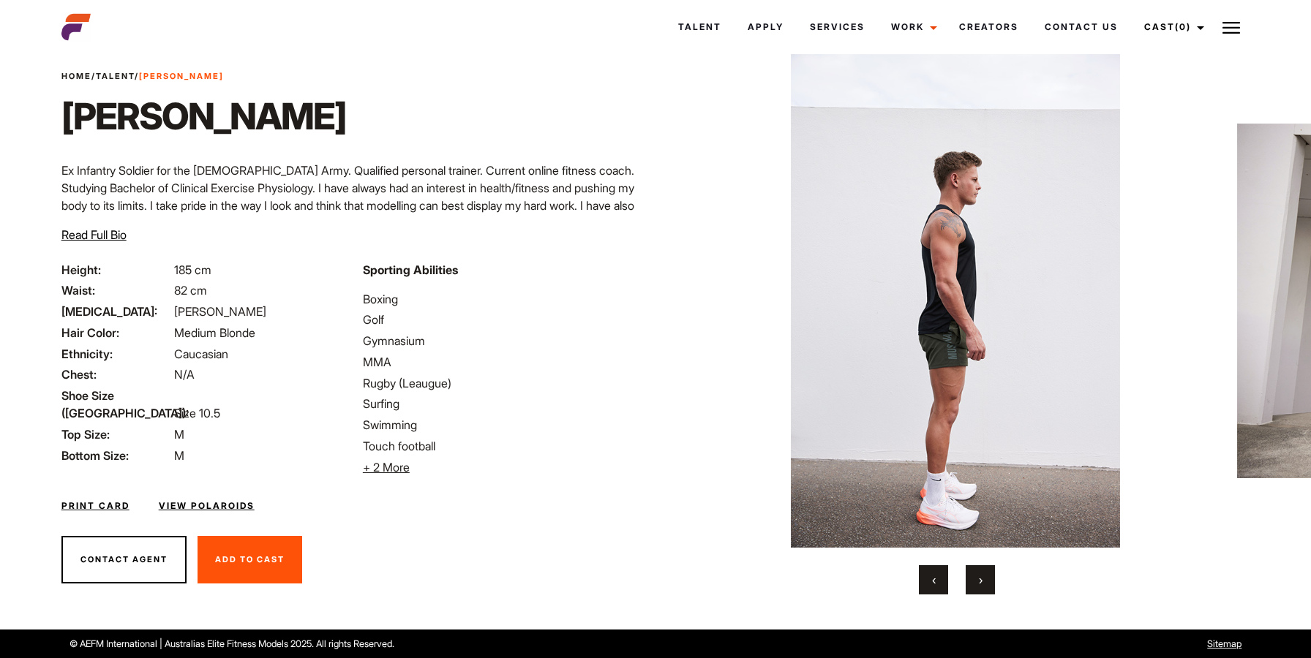
click at [919, 593] on button "‹" at bounding box center [933, 579] width 29 height 29
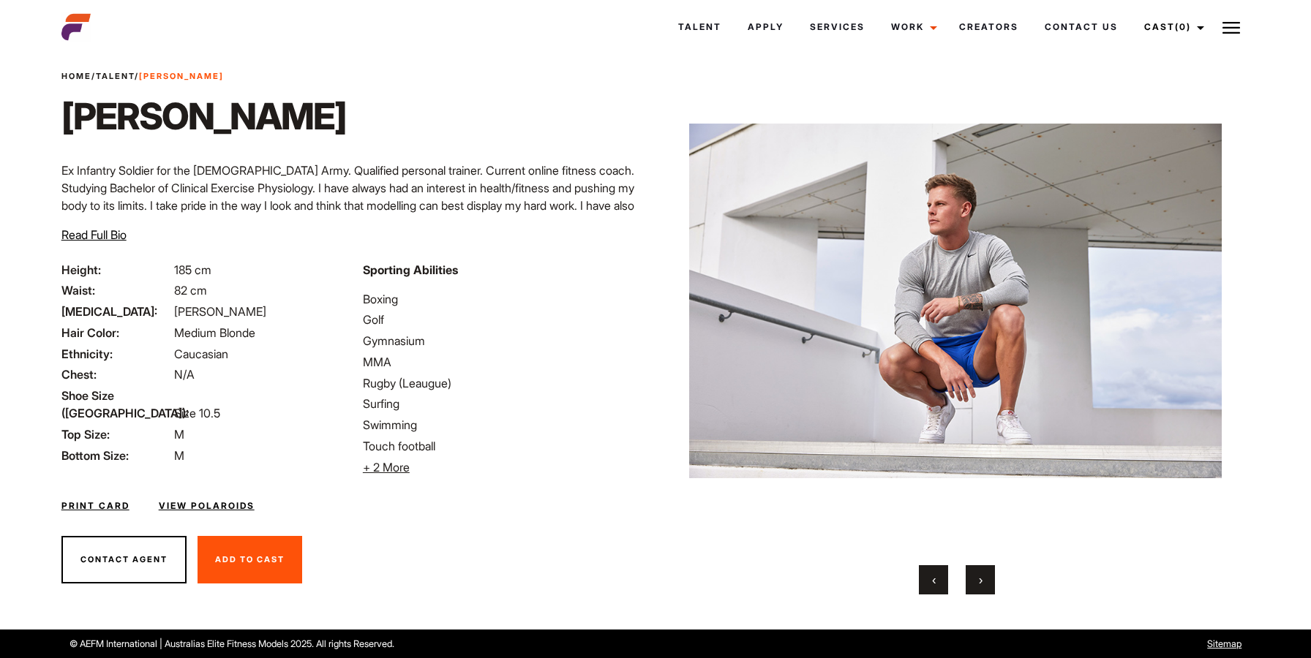
click at [993, 593] on button "›" at bounding box center [980, 579] width 29 height 29
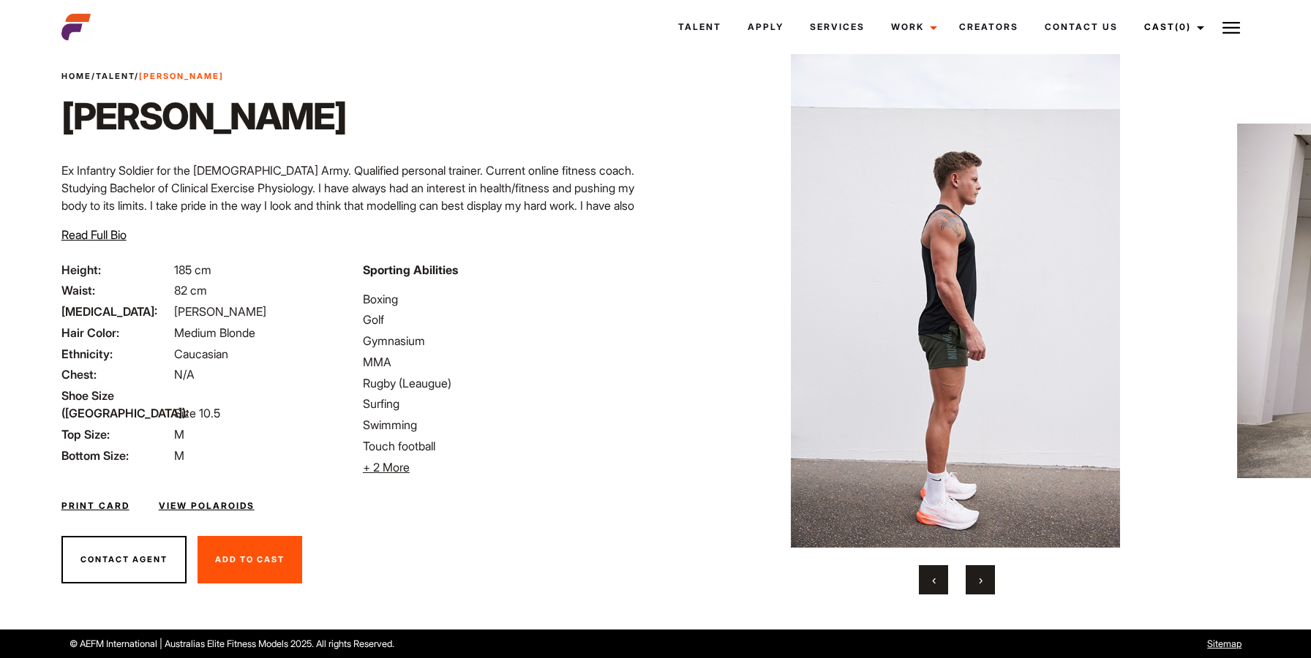
scroll to position [39, 0]
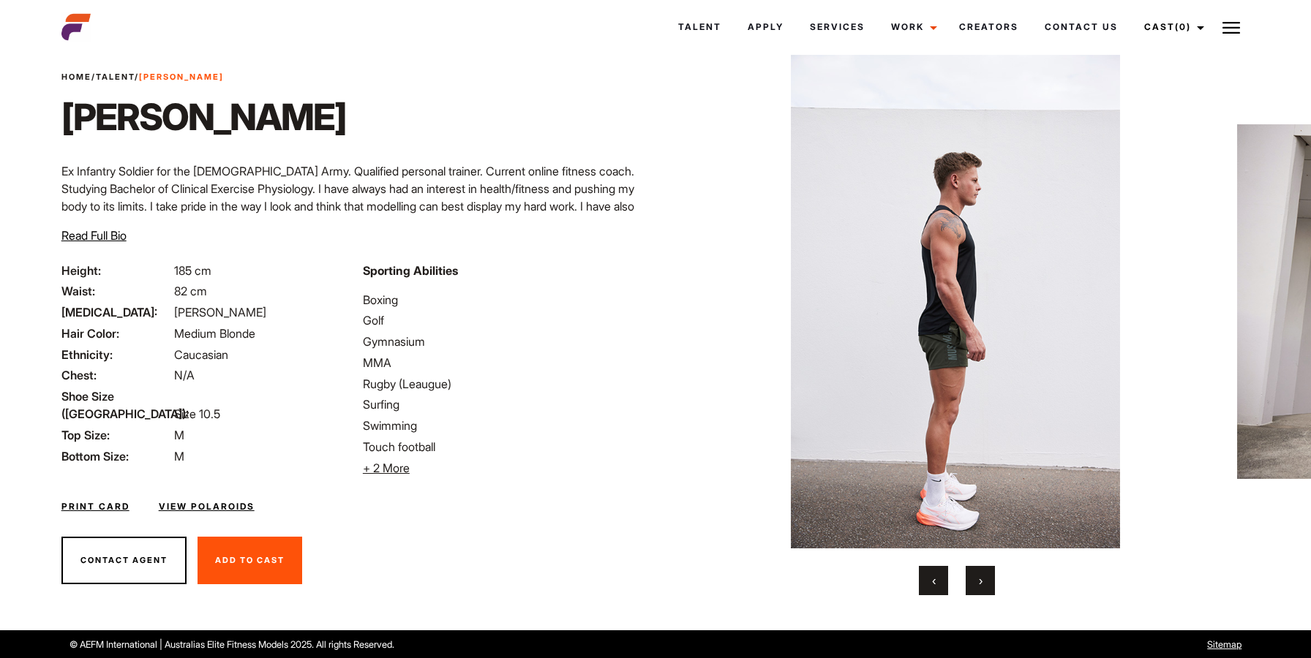
drag, startPoint x: 1062, startPoint y: 214, endPoint x: 1269, endPoint y: 214, distance: 207.0
click at [1222, 214] on img at bounding box center [955, 302] width 533 height 494
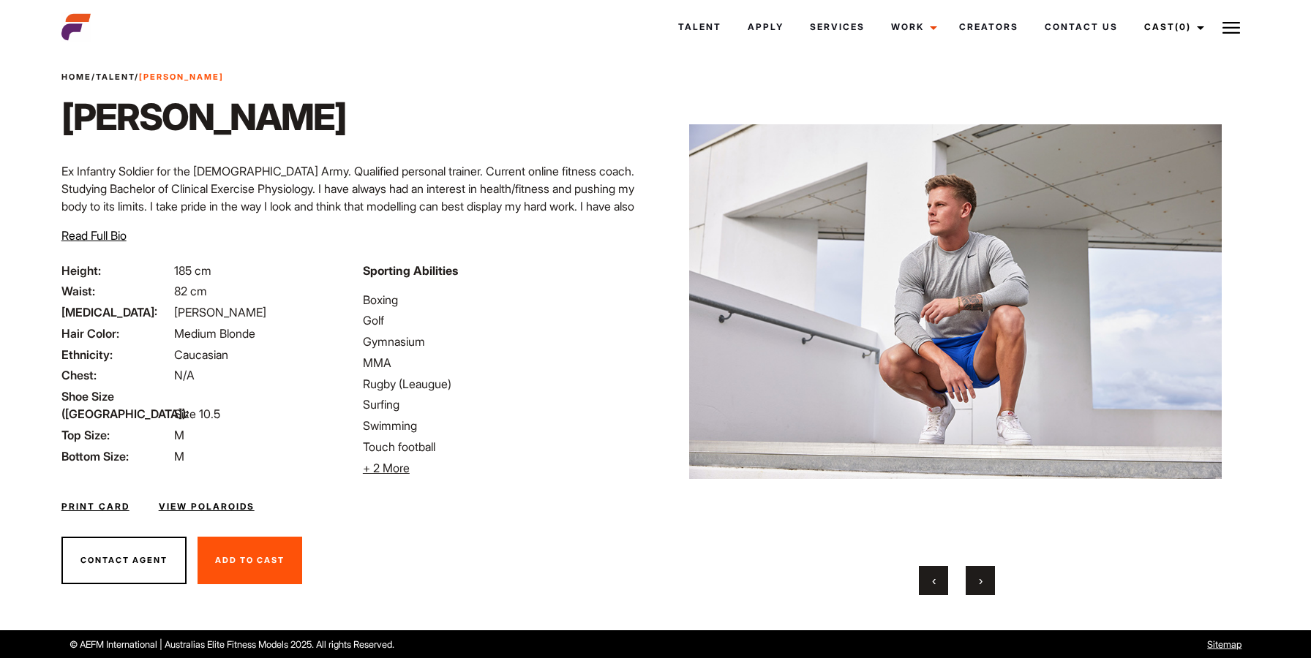
click at [978, 568] on button "›" at bounding box center [980, 580] width 29 height 29
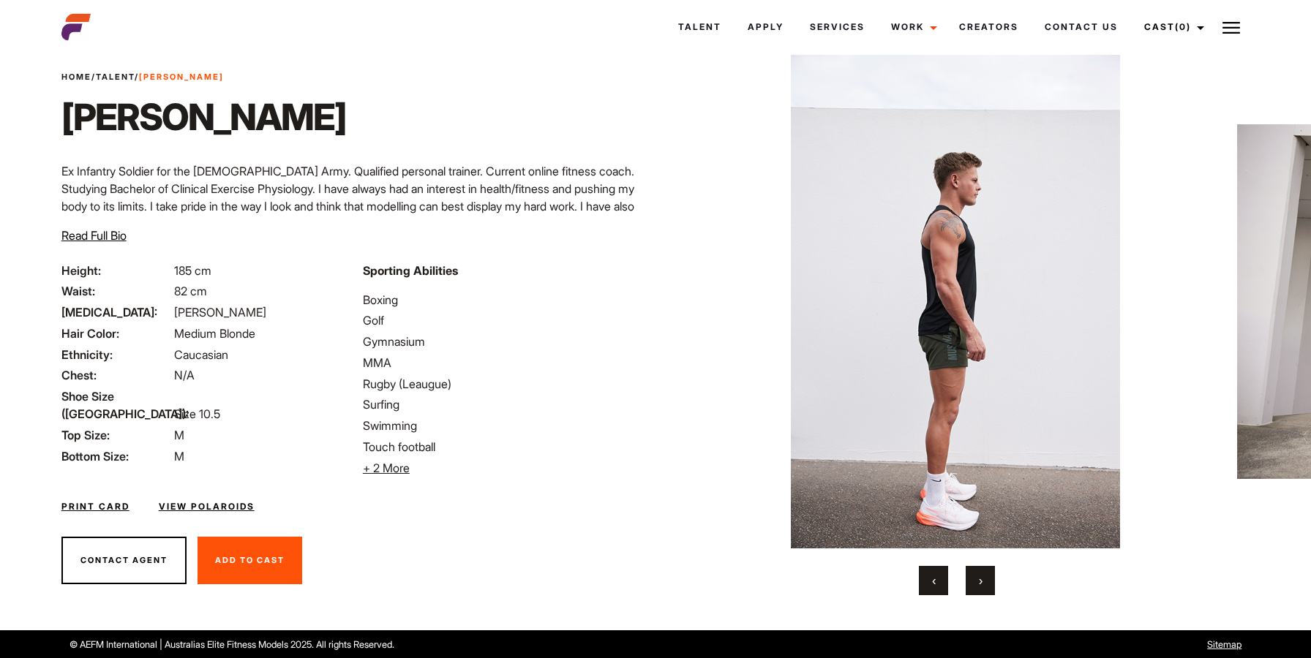
click at [978, 568] on button "›" at bounding box center [980, 580] width 29 height 29
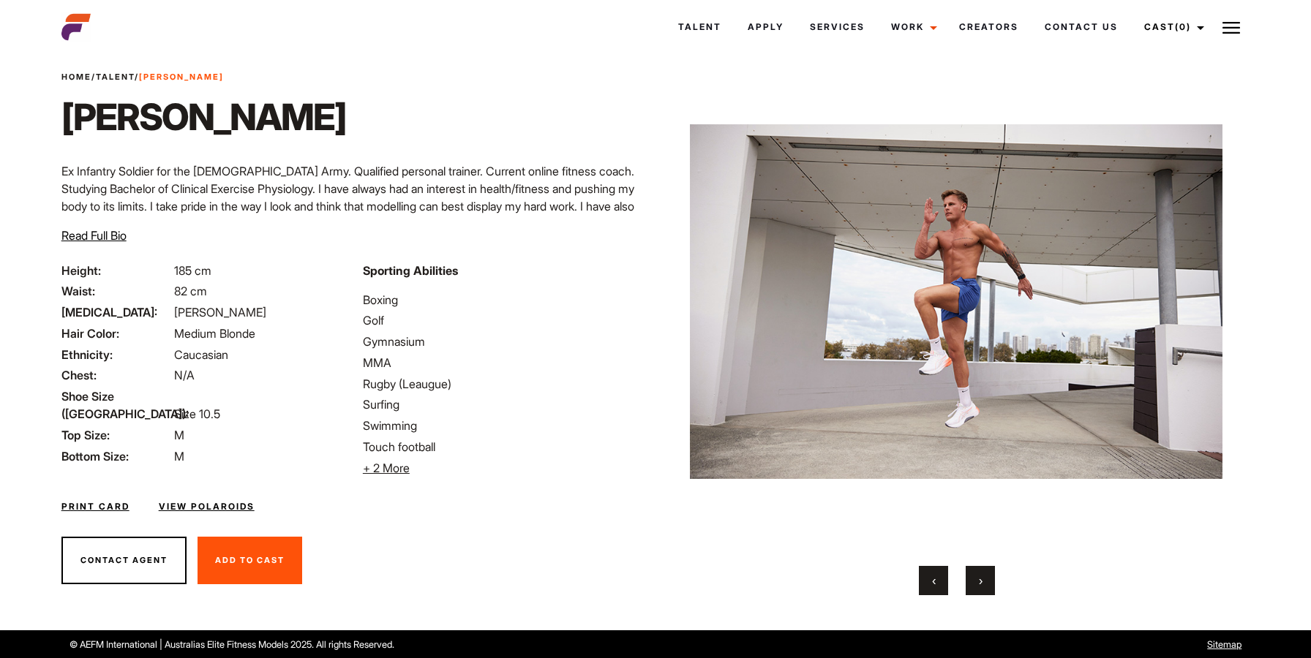
click at [978, 568] on button "›" at bounding box center [980, 580] width 29 height 29
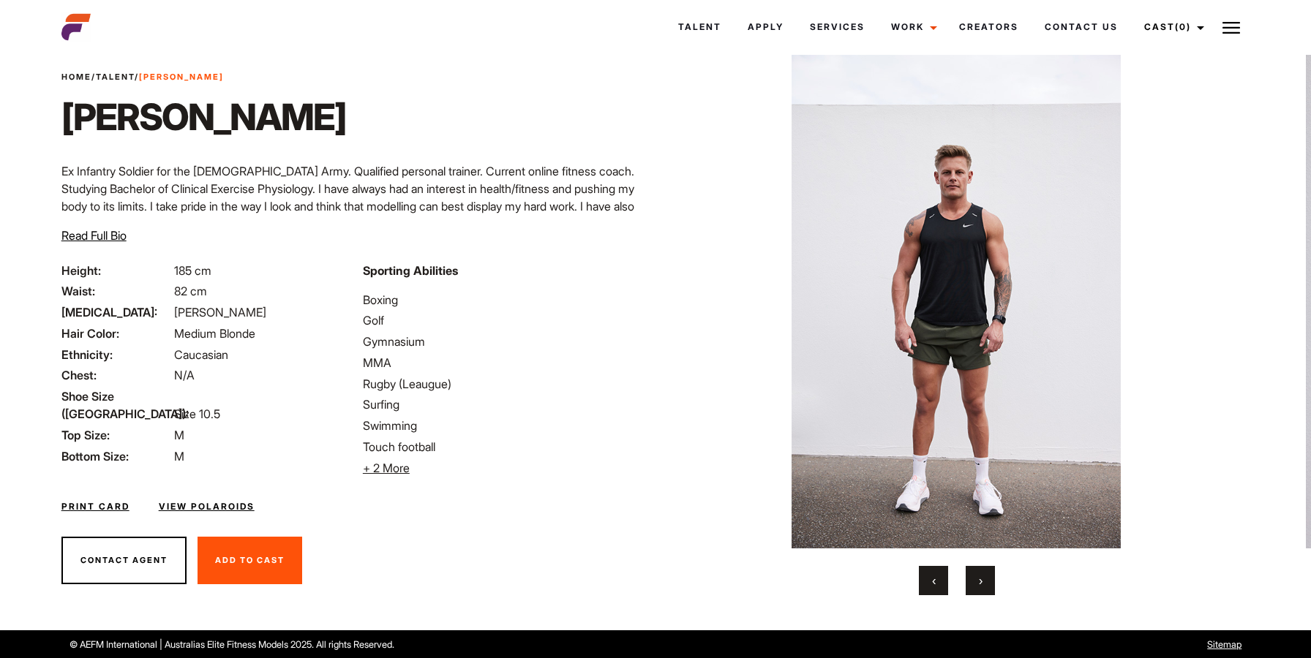
click at [978, 568] on button "›" at bounding box center [980, 580] width 29 height 29
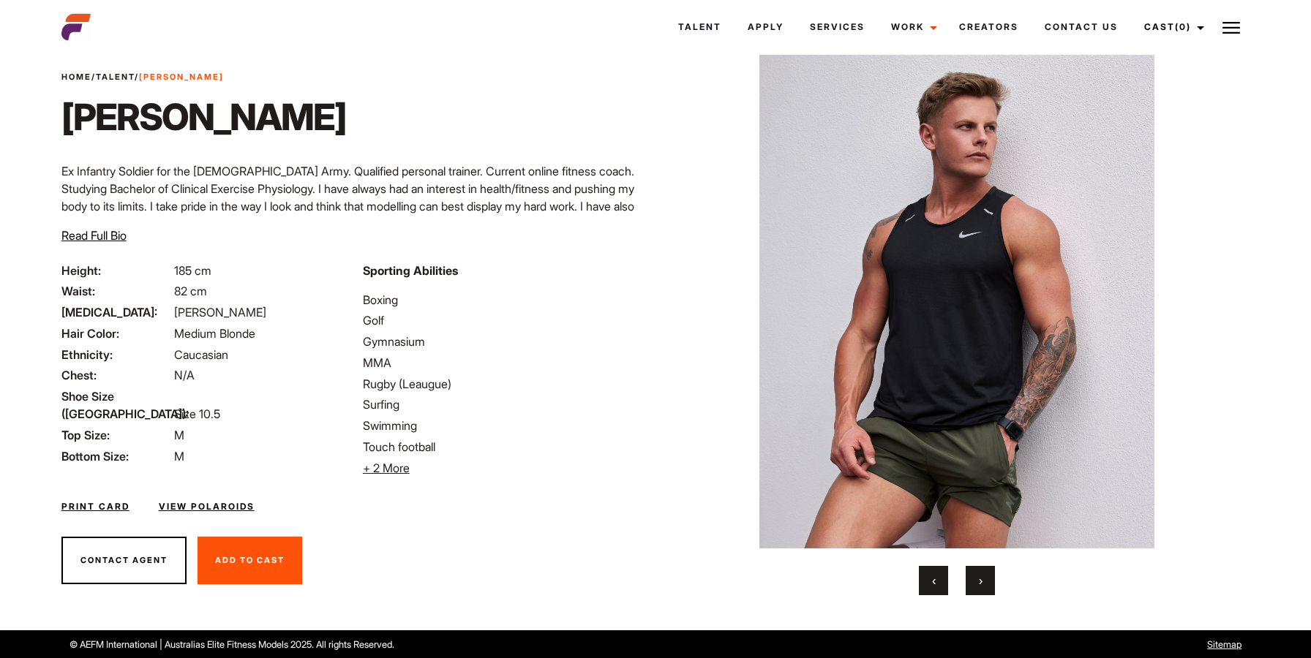
click at [976, 568] on button "›" at bounding box center [980, 580] width 29 height 29
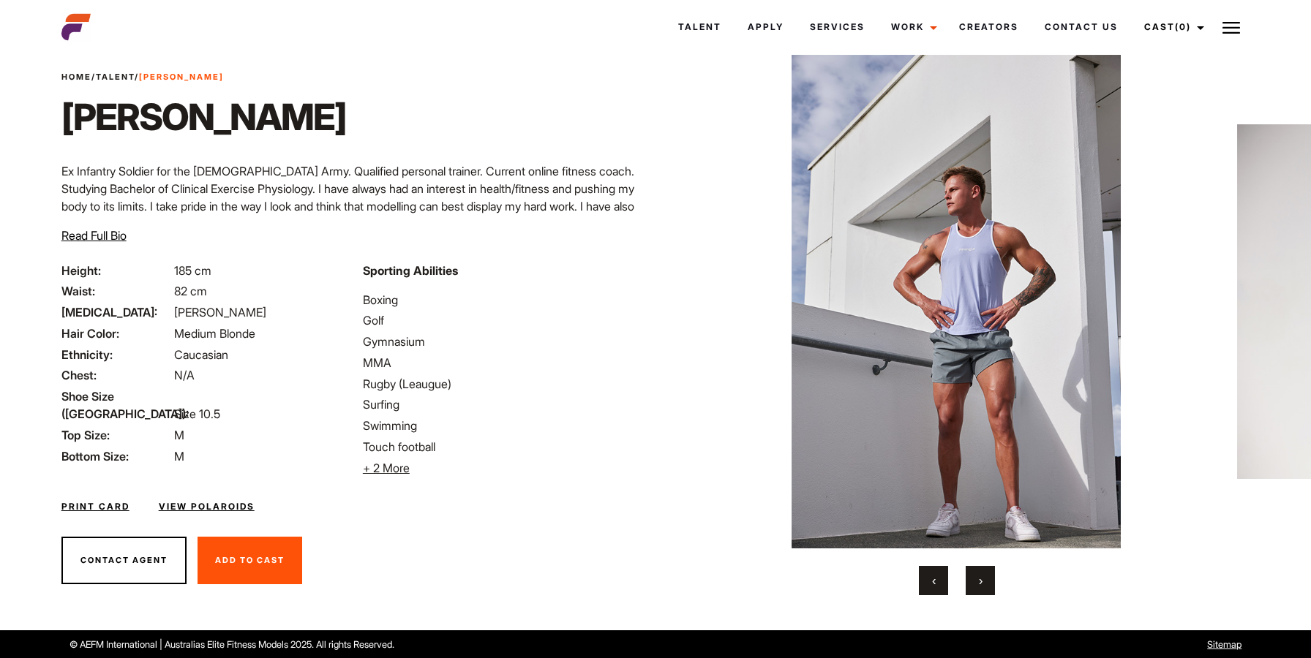
click at [976, 568] on button "›" at bounding box center [980, 580] width 29 height 29
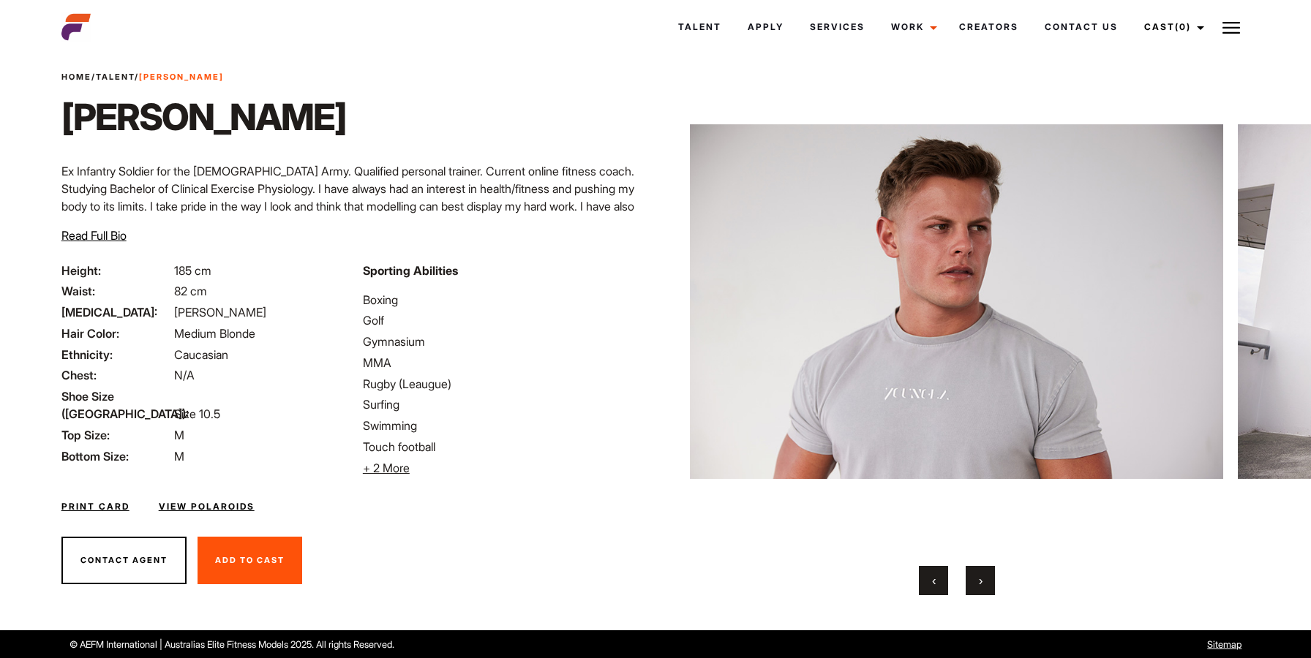
click at [976, 568] on button "›" at bounding box center [980, 580] width 29 height 29
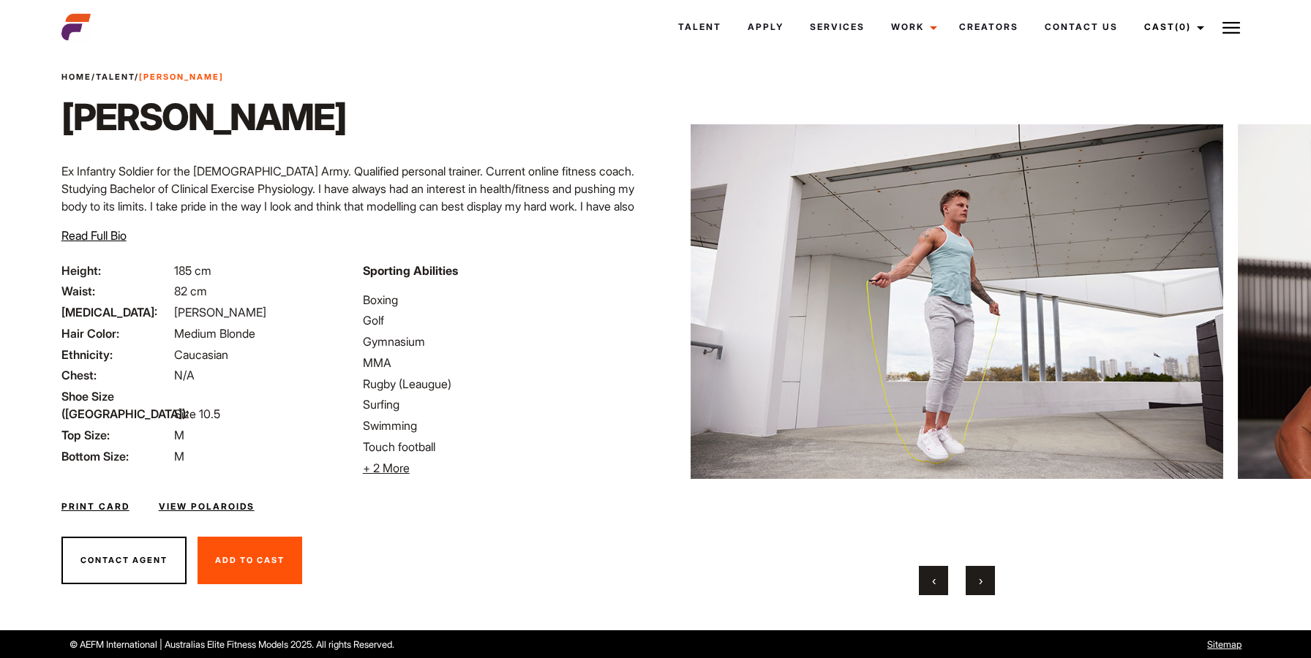
click at [976, 568] on button "›" at bounding box center [980, 580] width 29 height 29
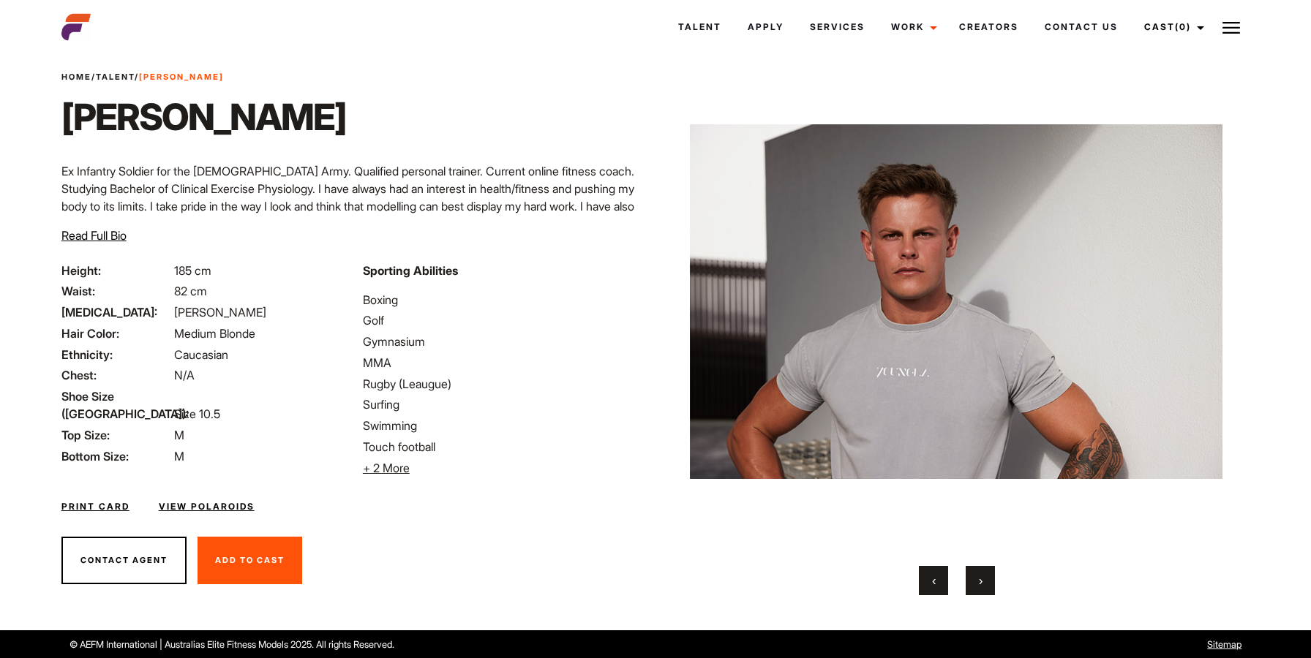
click at [919, 588] on button "‹" at bounding box center [933, 580] width 29 height 29
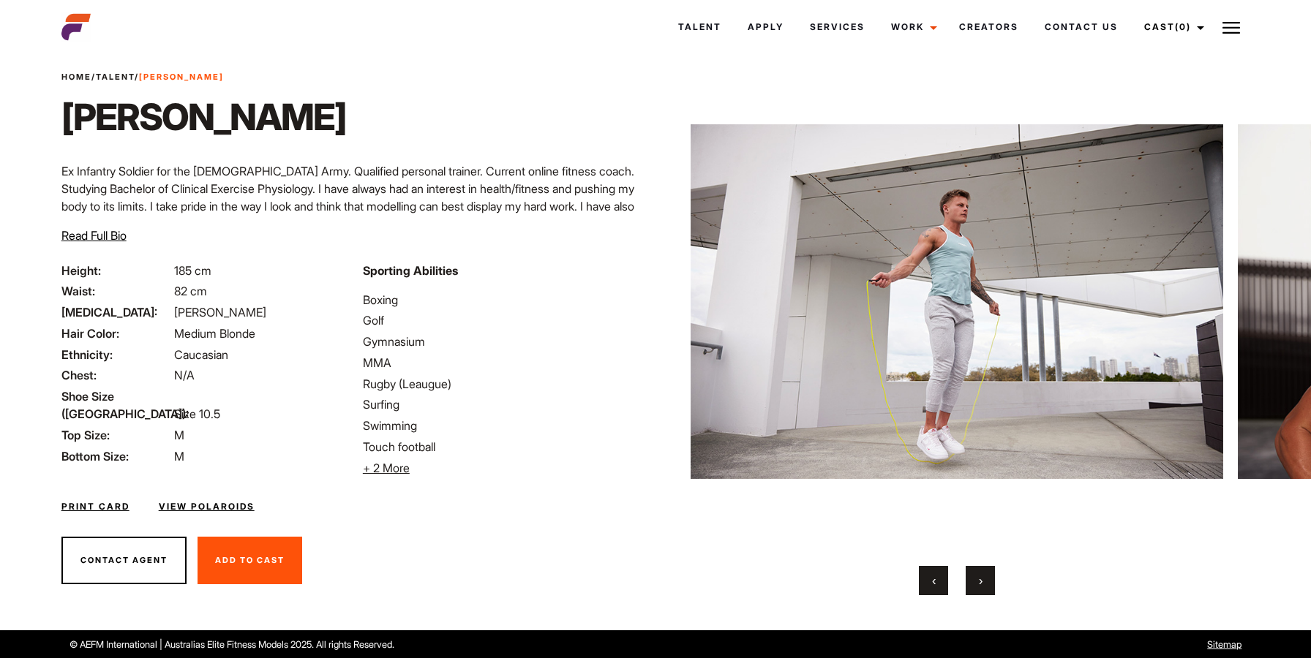
click at [947, 582] on button "‹" at bounding box center [933, 580] width 29 height 29
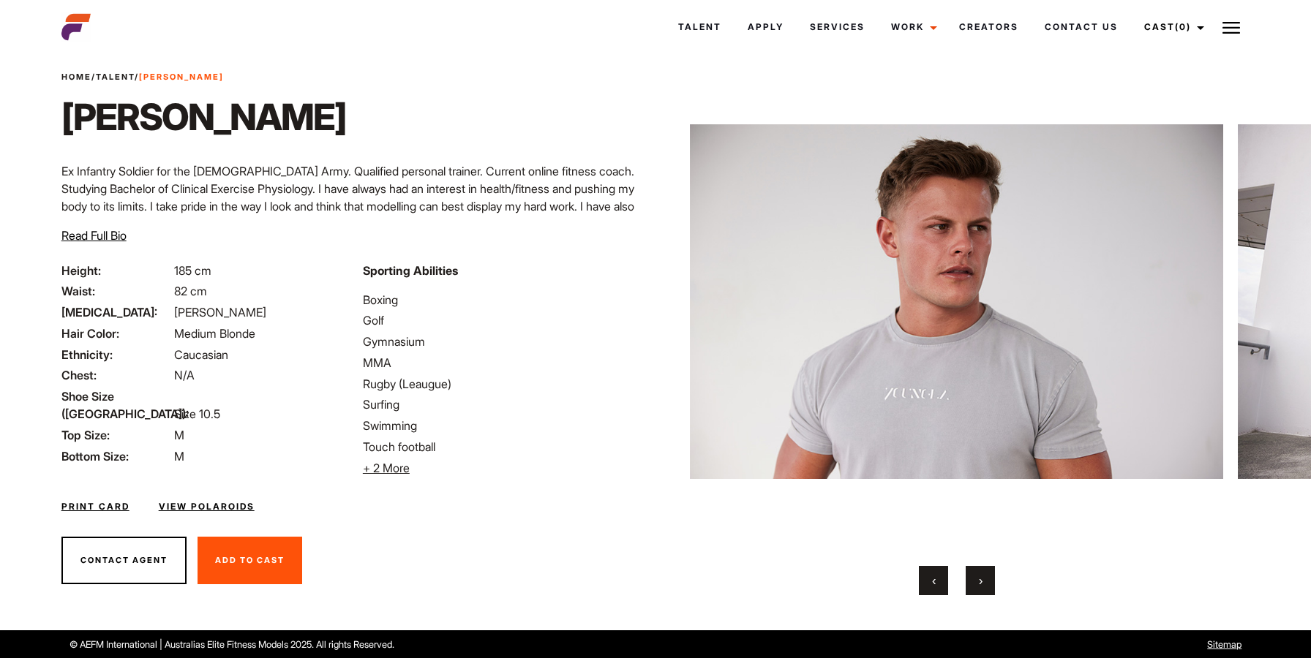
click at [947, 582] on button "‹" at bounding box center [933, 580] width 29 height 29
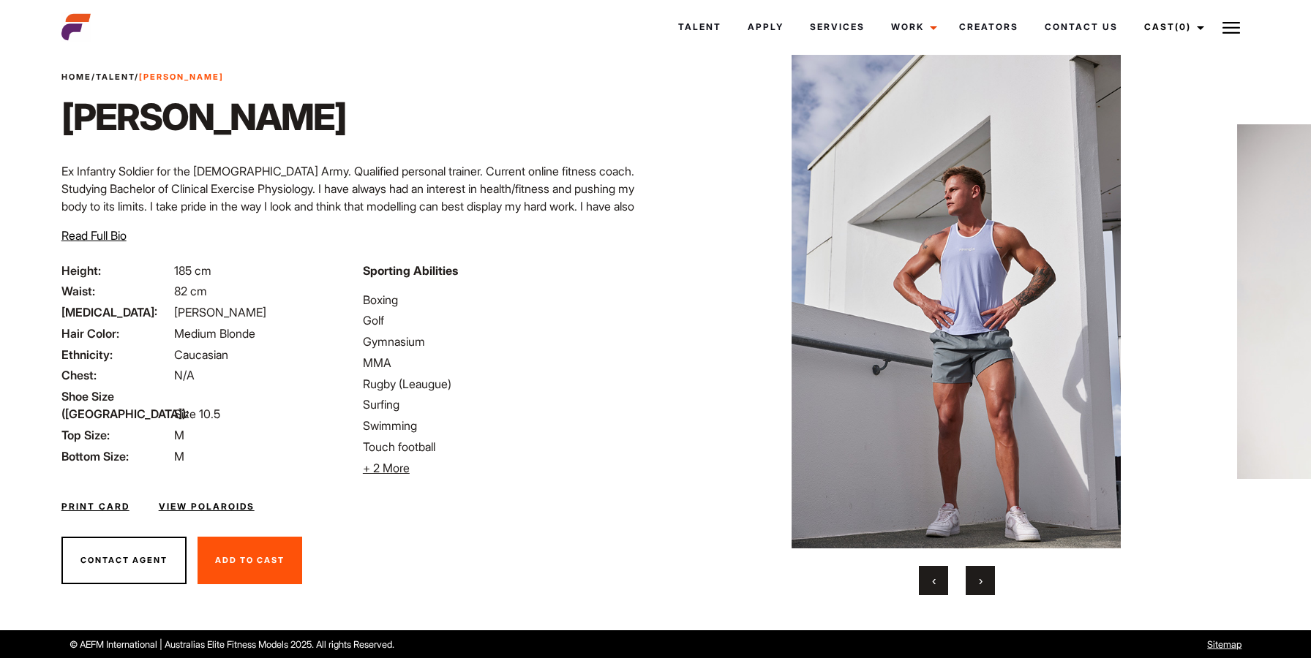
click at [947, 582] on button "‹" at bounding box center [933, 580] width 29 height 29
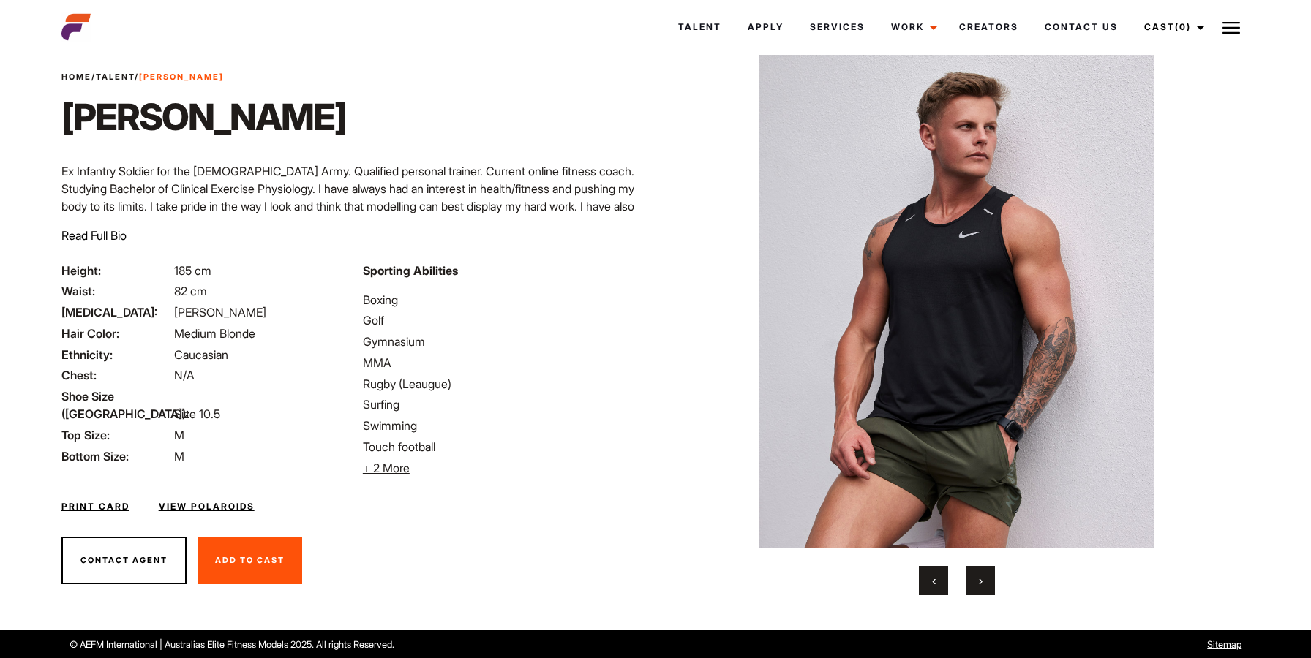
click at [983, 577] on button "›" at bounding box center [980, 580] width 29 height 29
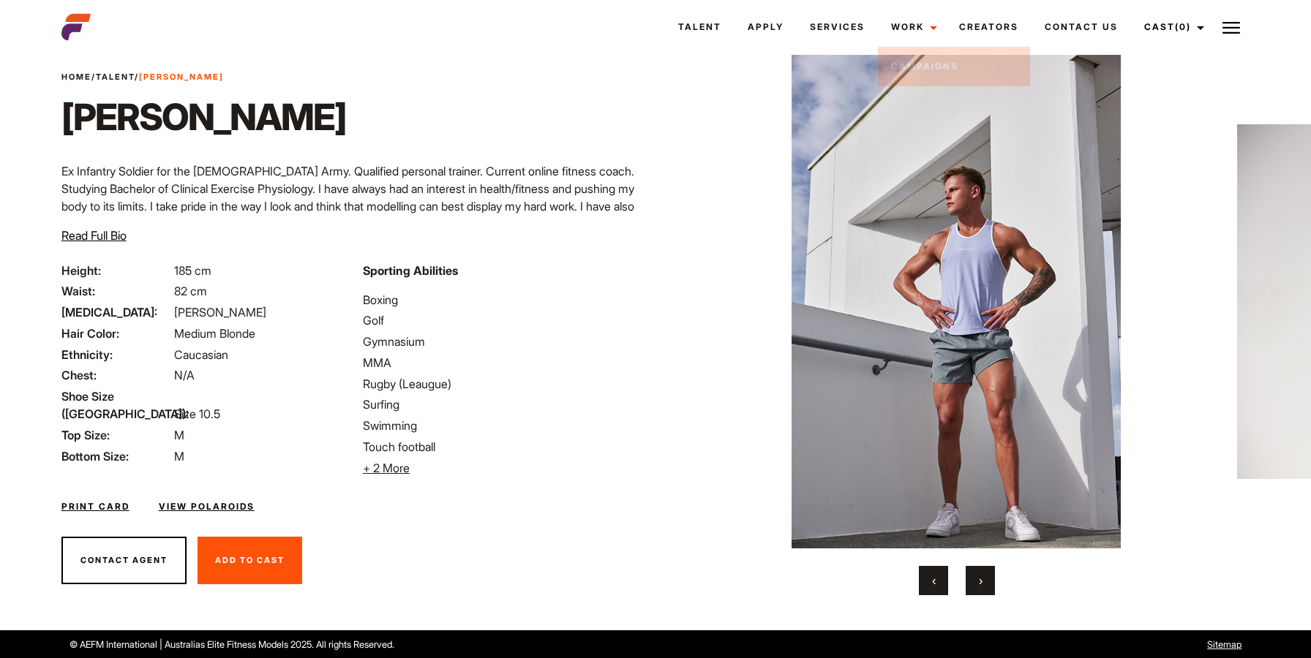
scroll to position [39, 0]
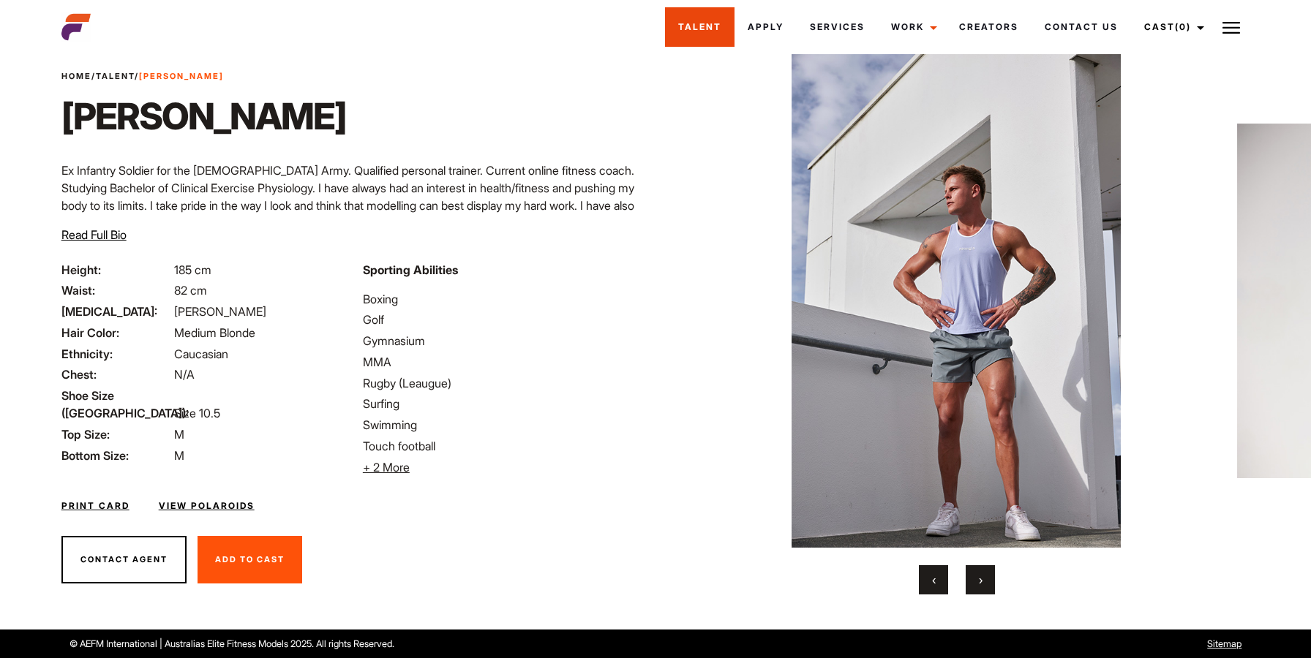
click at [707, 23] on link "Talent" at bounding box center [699, 26] width 69 height 39
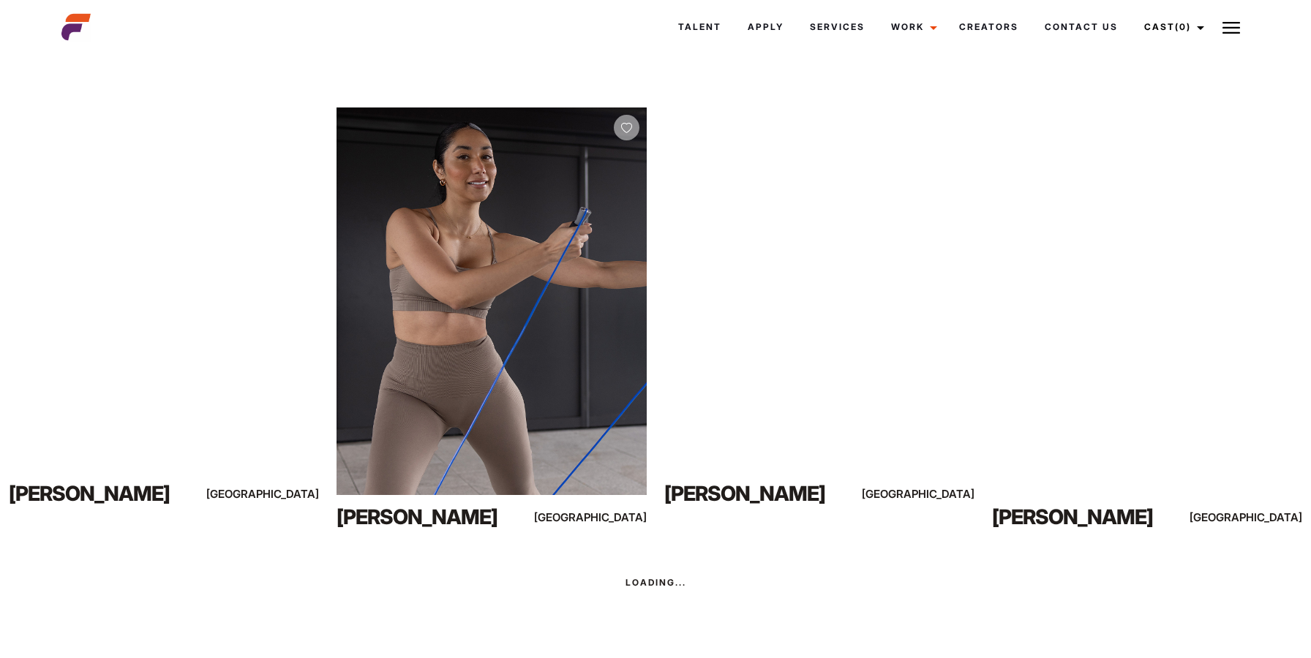
scroll to position [1519, 0]
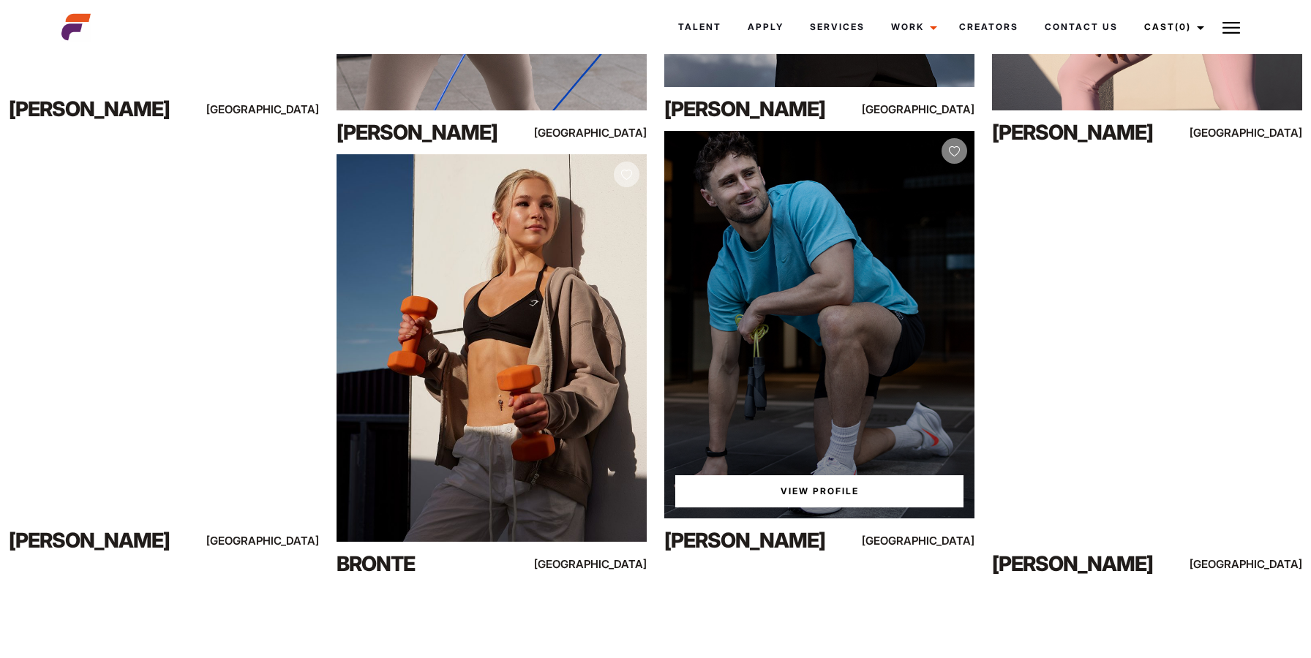
scroll to position [1478, 0]
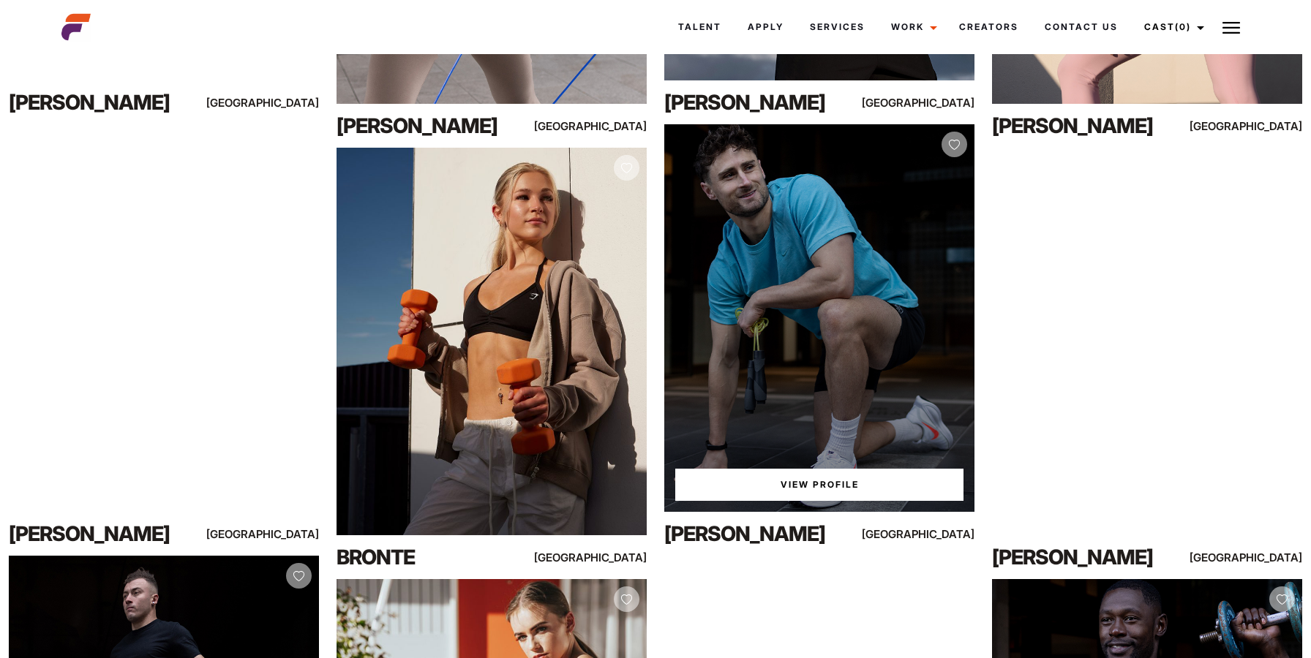
click at [802, 474] on div "View Profile" at bounding box center [819, 318] width 310 height 388
click at [802, 500] on link "View Profile" at bounding box center [819, 485] width 288 height 32
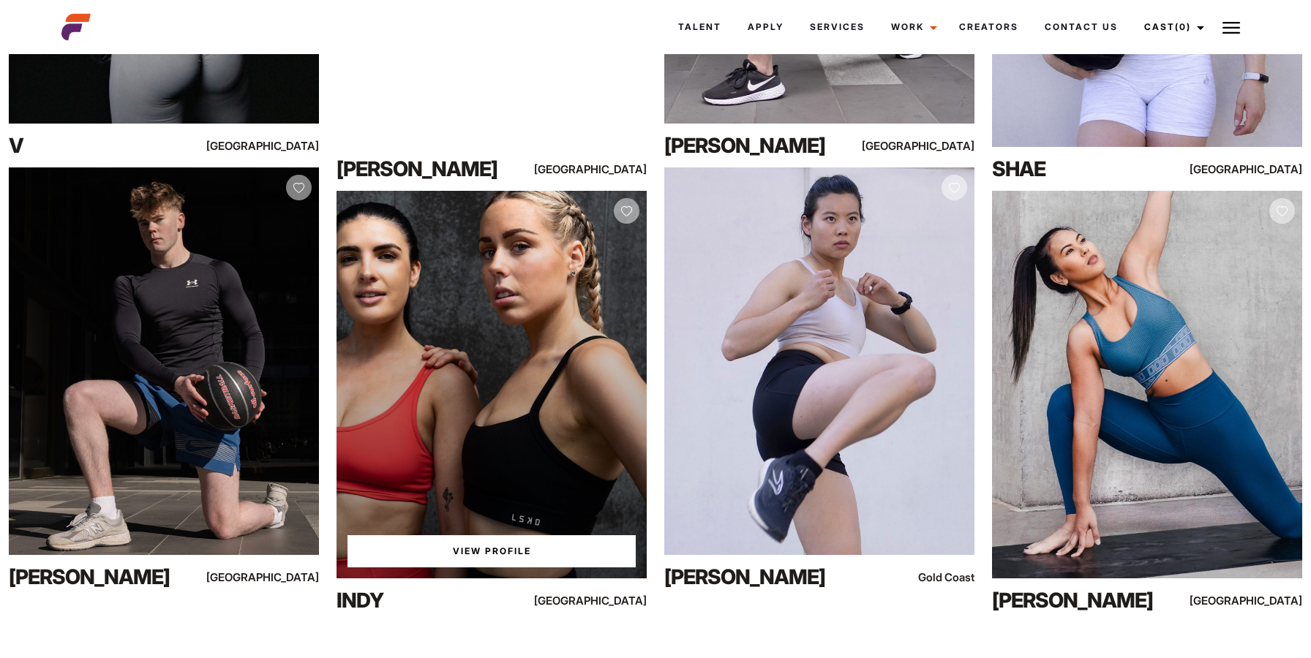
scroll to position [17830, 0]
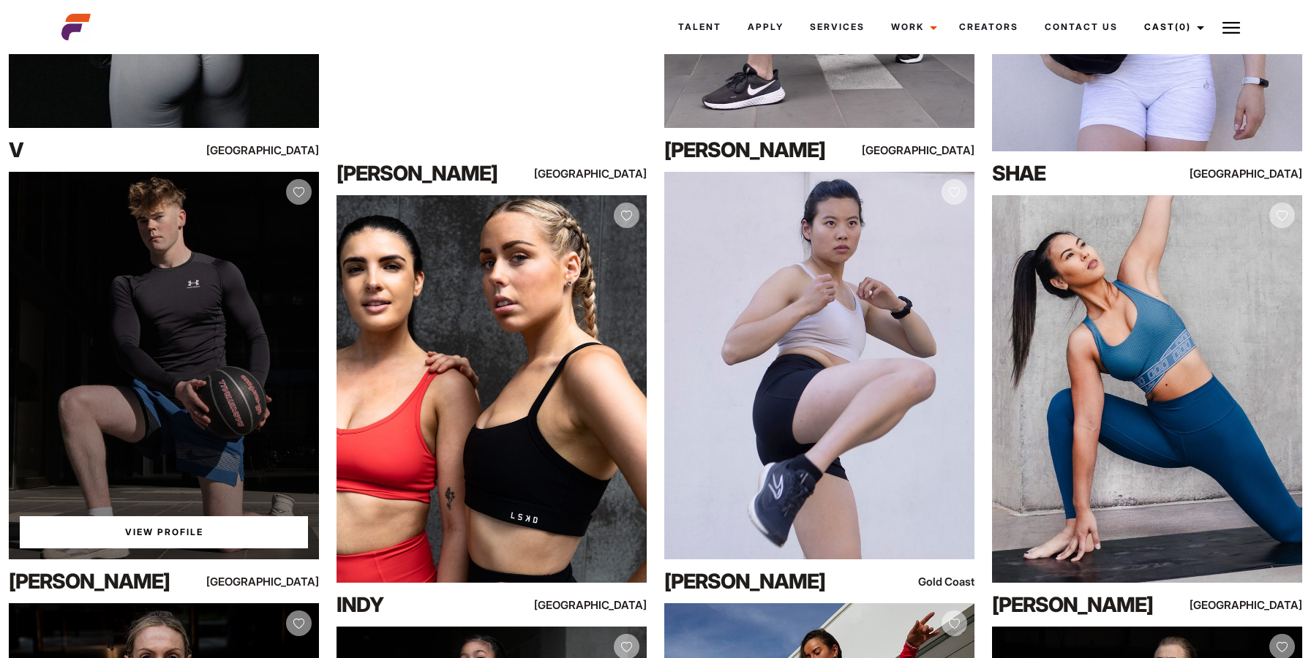
click at [235, 537] on link "View Profile" at bounding box center [164, 532] width 288 height 32
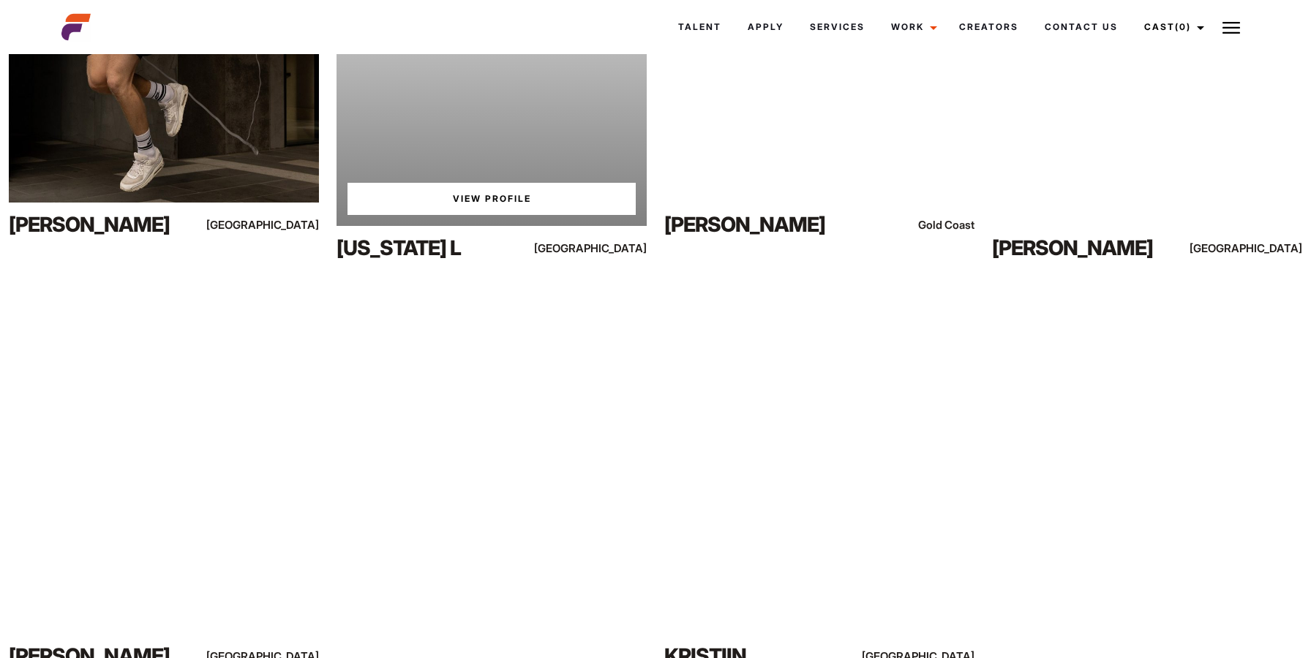
scroll to position [19927, 0]
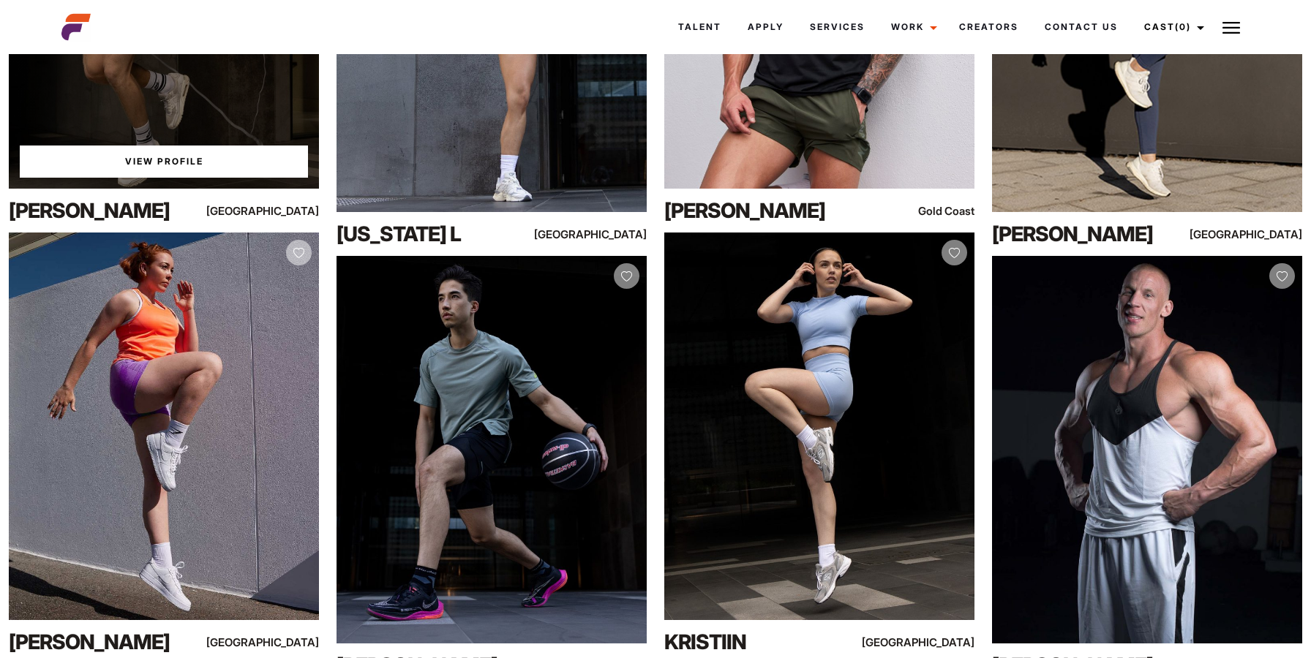
click at [143, 178] on link "View Profile" at bounding box center [164, 162] width 288 height 32
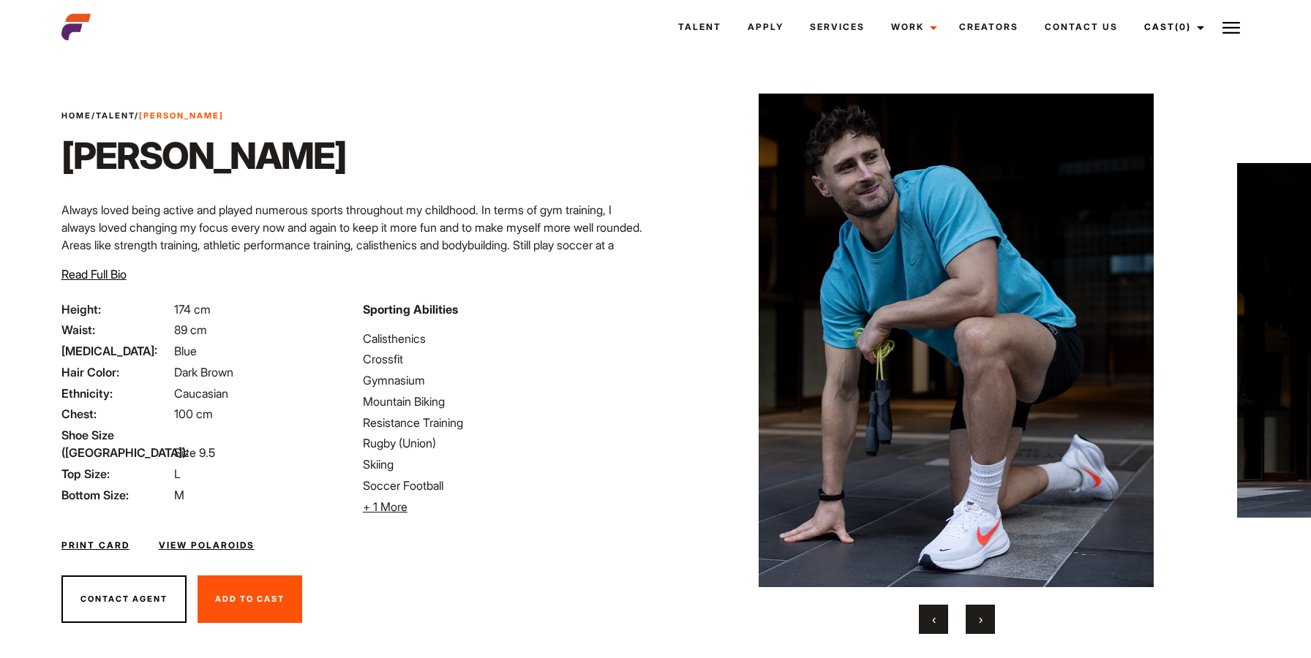
click at [982, 620] on button "›" at bounding box center [980, 619] width 29 height 29
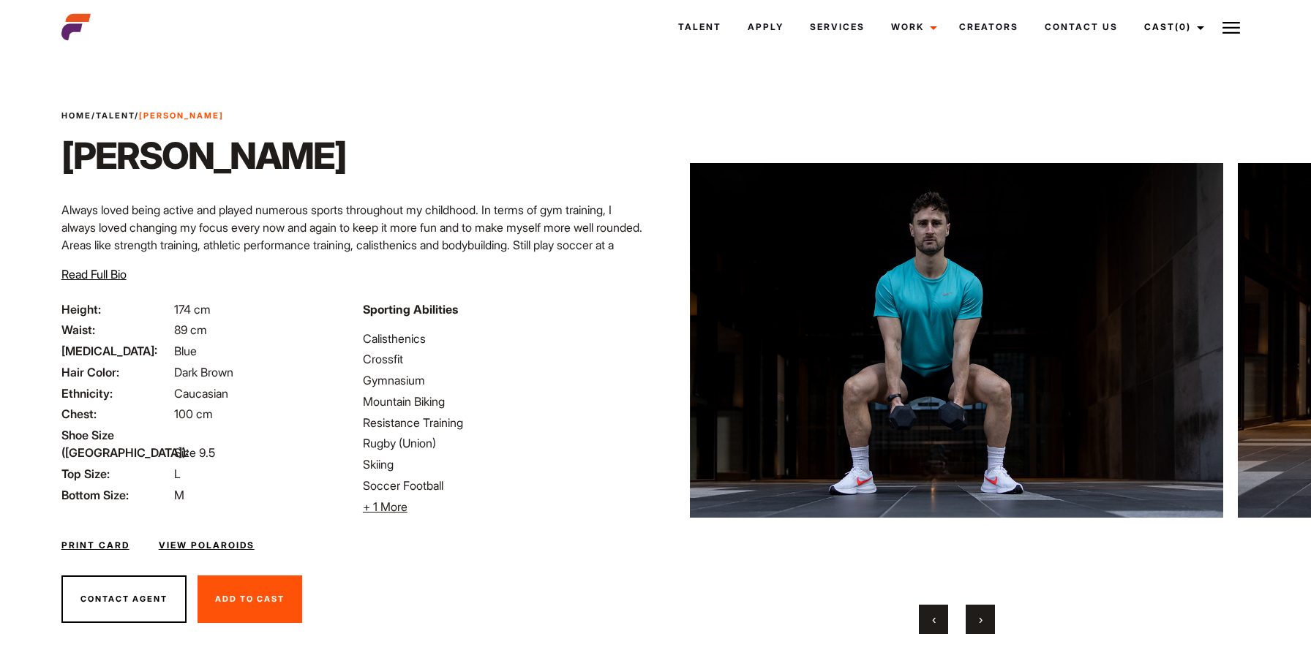
click at [982, 620] on button "›" at bounding box center [980, 619] width 29 height 29
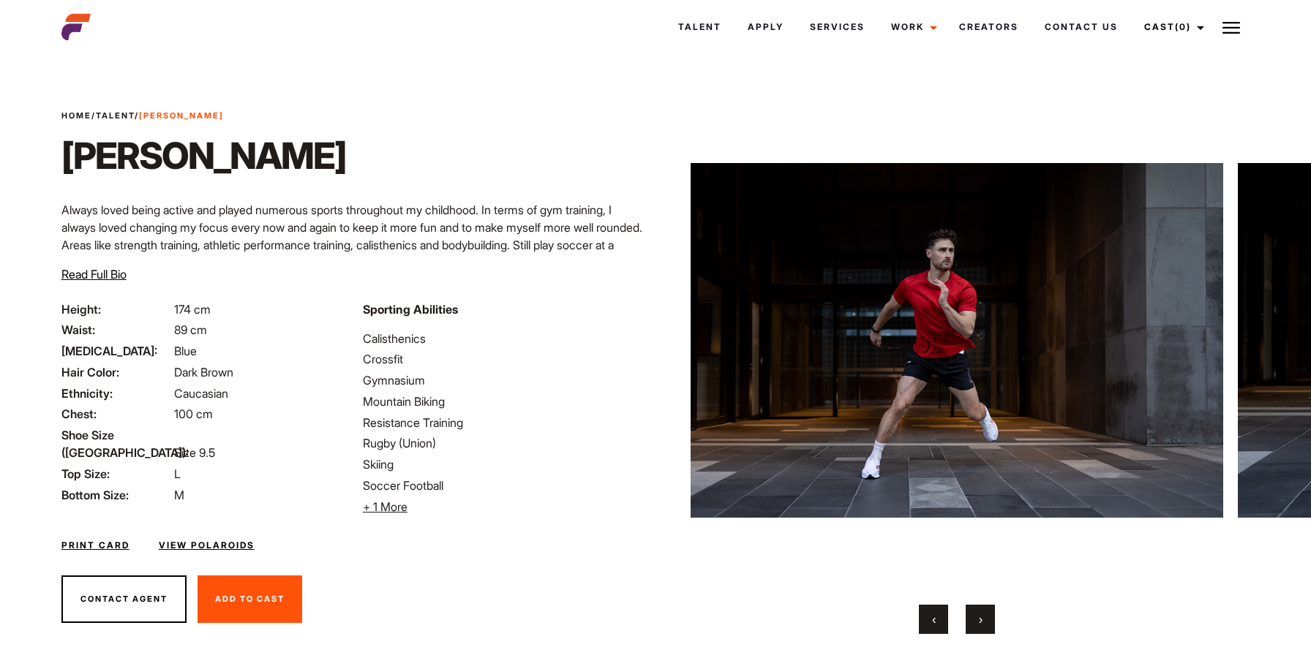
click at [982, 620] on button "›" at bounding box center [980, 619] width 29 height 29
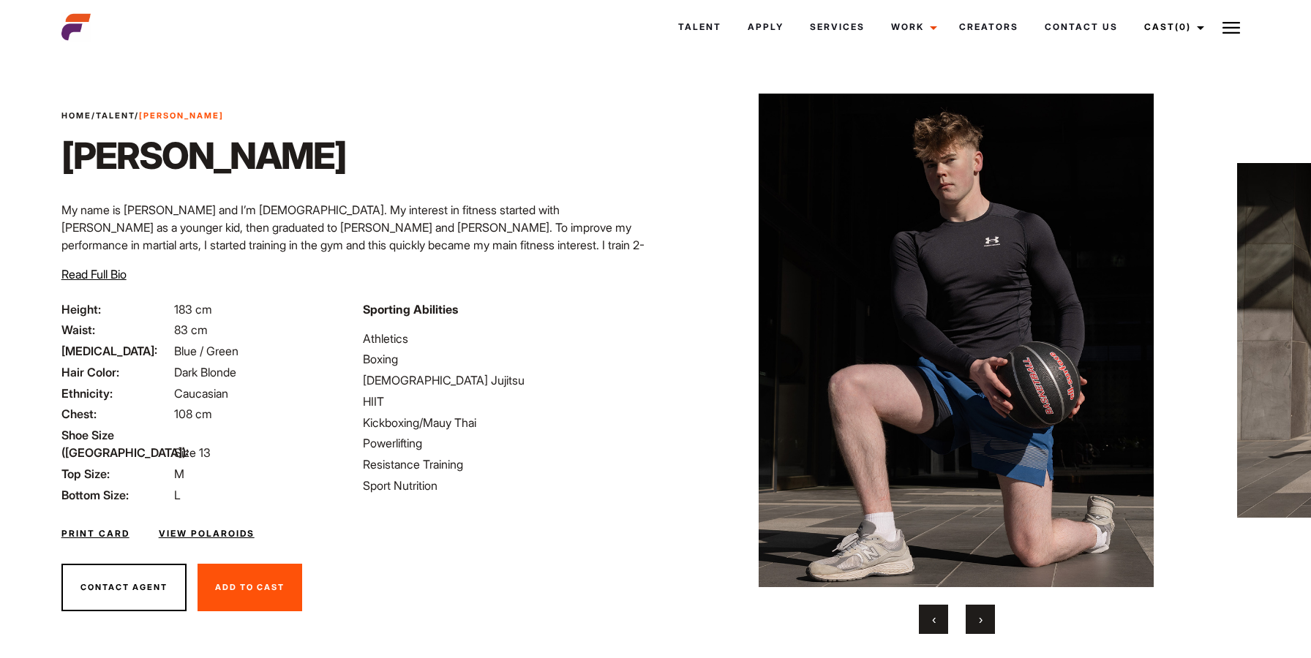
click at [981, 614] on span "›" at bounding box center [981, 619] width 4 height 15
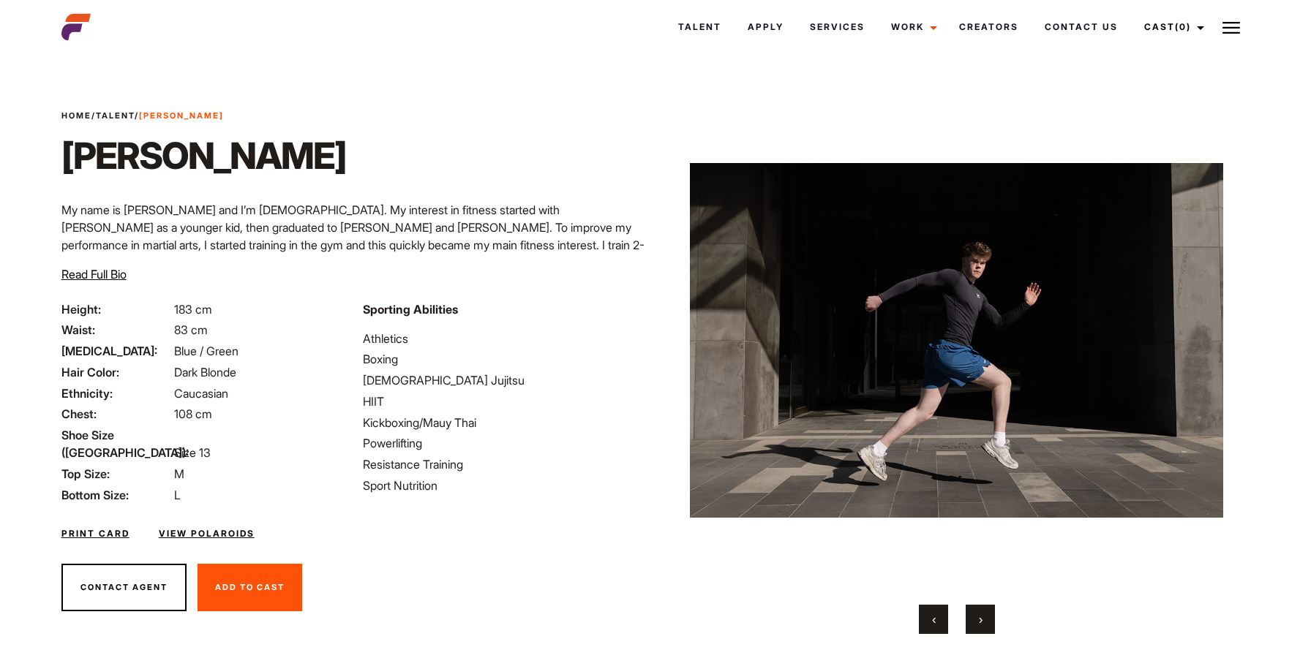
click at [981, 614] on span "›" at bounding box center [981, 619] width 4 height 15
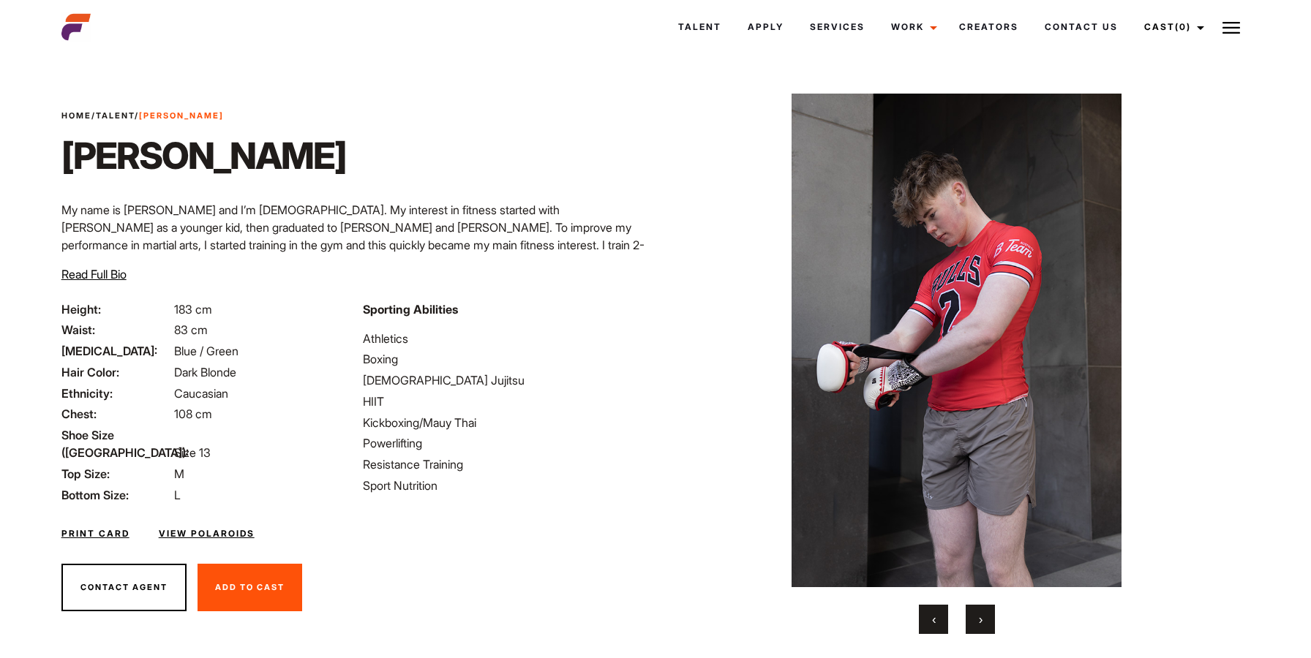
click at [981, 614] on span "›" at bounding box center [981, 619] width 4 height 15
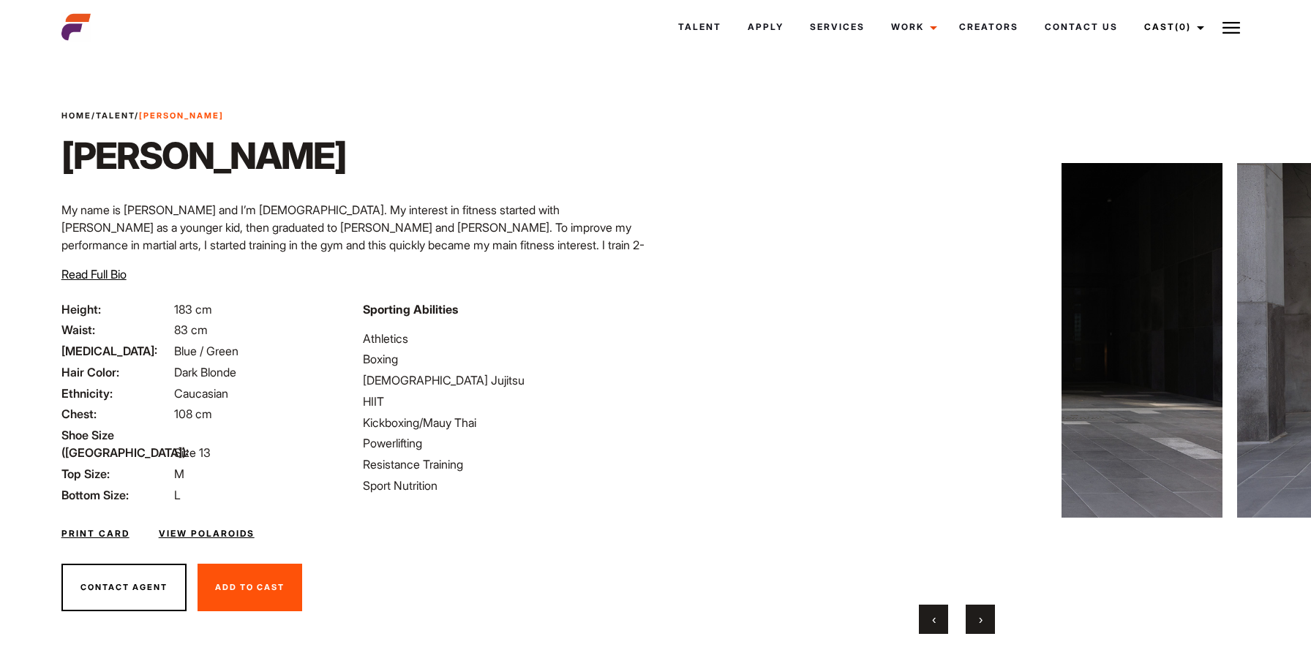
click at [981, 614] on span "›" at bounding box center [981, 619] width 4 height 15
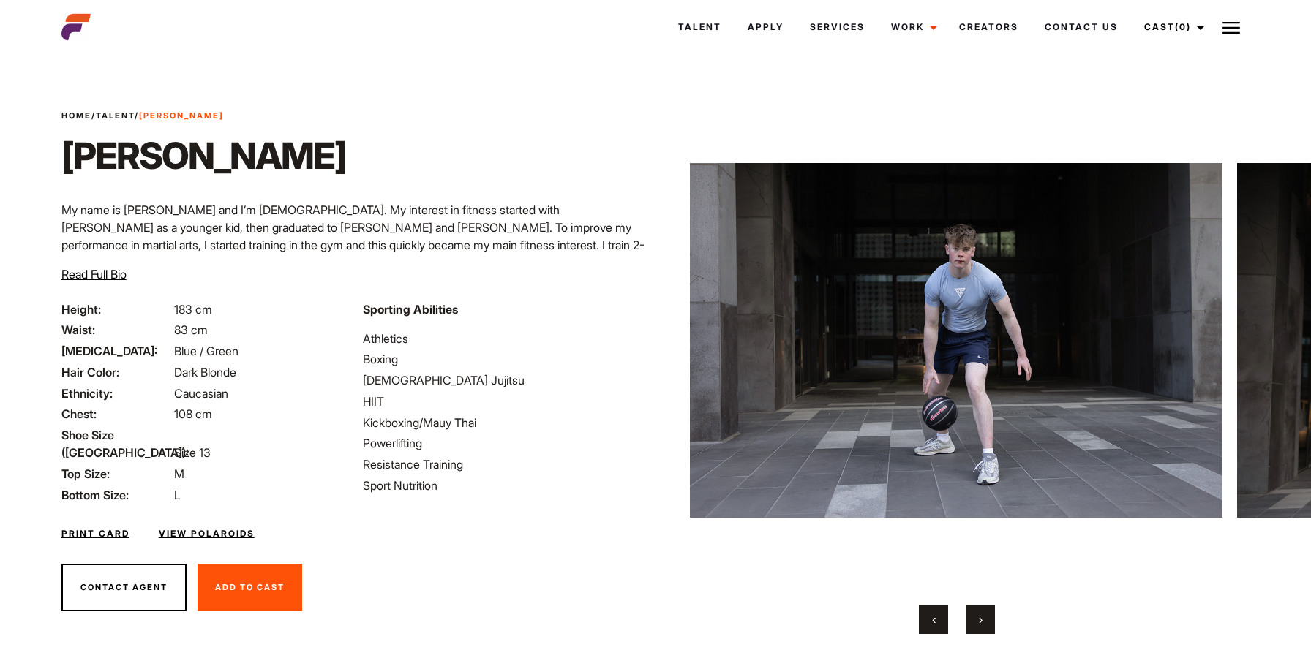
click at [981, 614] on span "›" at bounding box center [981, 619] width 4 height 15
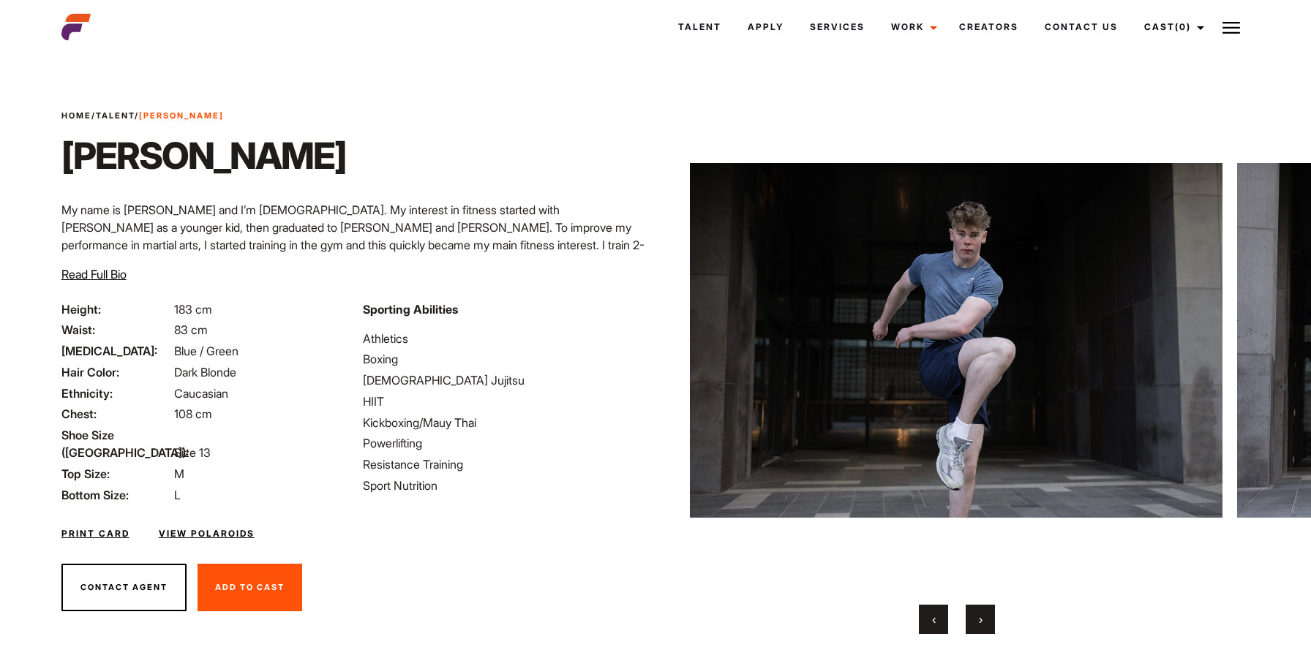
click at [981, 614] on span "›" at bounding box center [981, 619] width 4 height 15
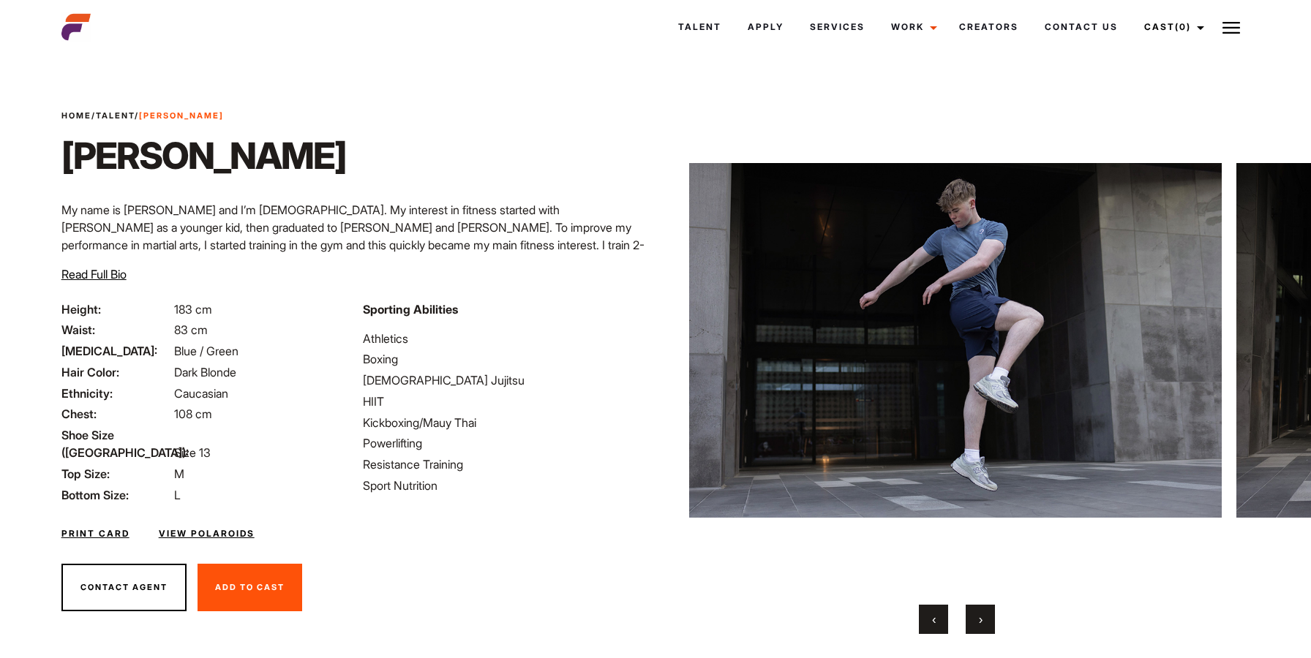
click at [981, 614] on span "›" at bounding box center [981, 619] width 4 height 15
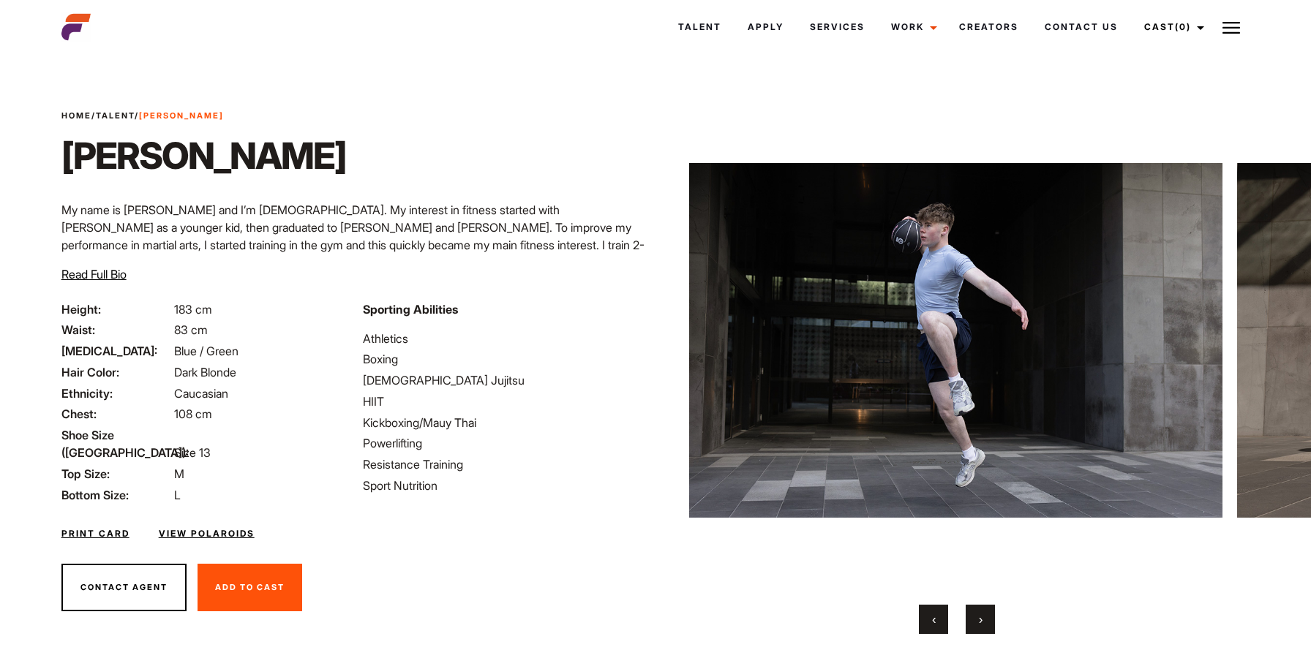
click at [981, 614] on span "›" at bounding box center [981, 619] width 4 height 15
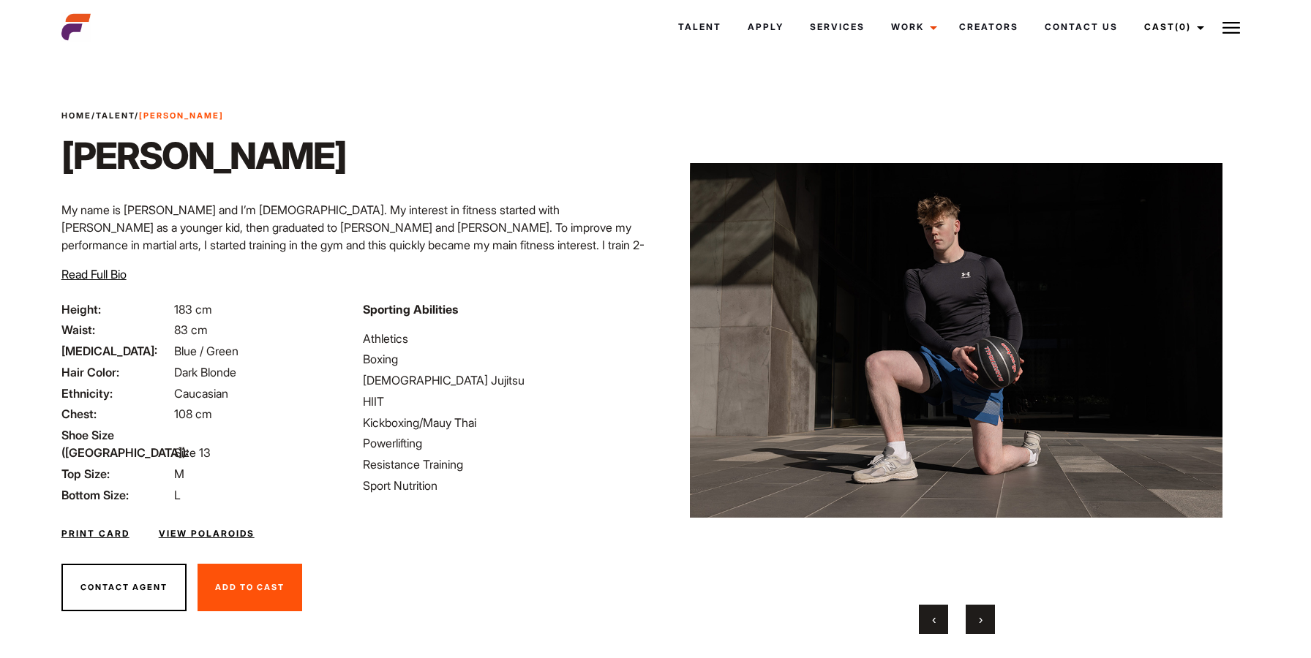
click at [981, 614] on span "›" at bounding box center [981, 619] width 4 height 15
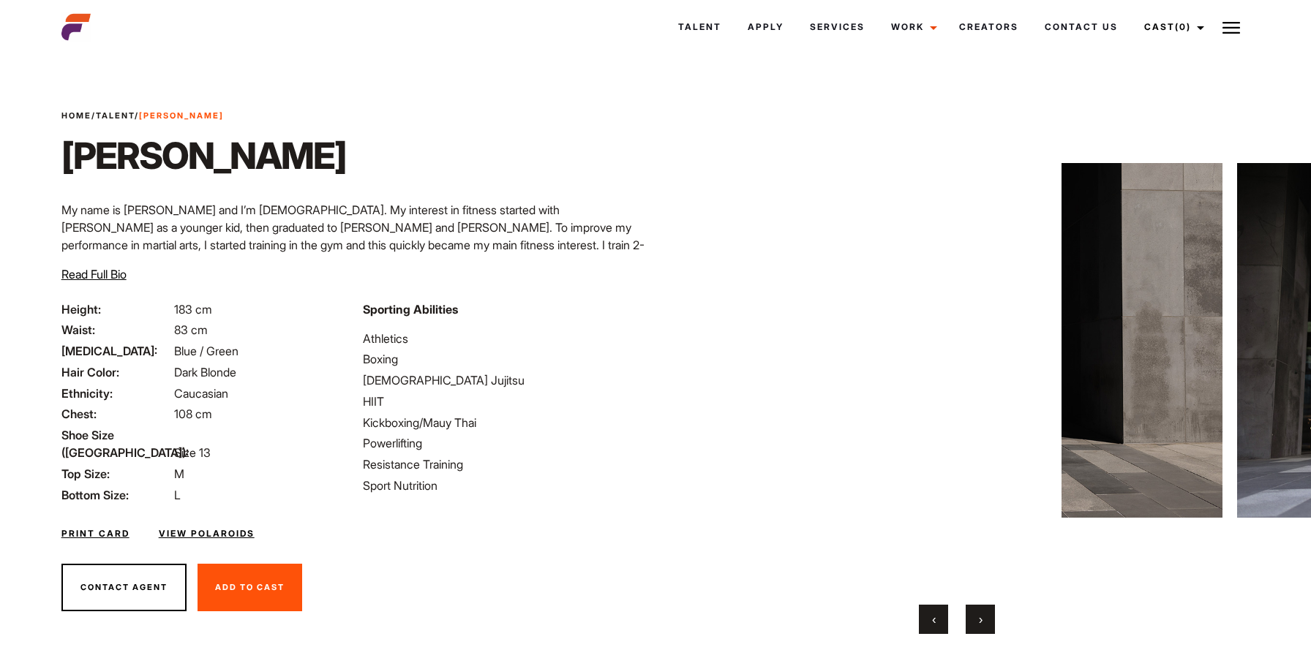
click at [981, 614] on span "›" at bounding box center [981, 619] width 4 height 15
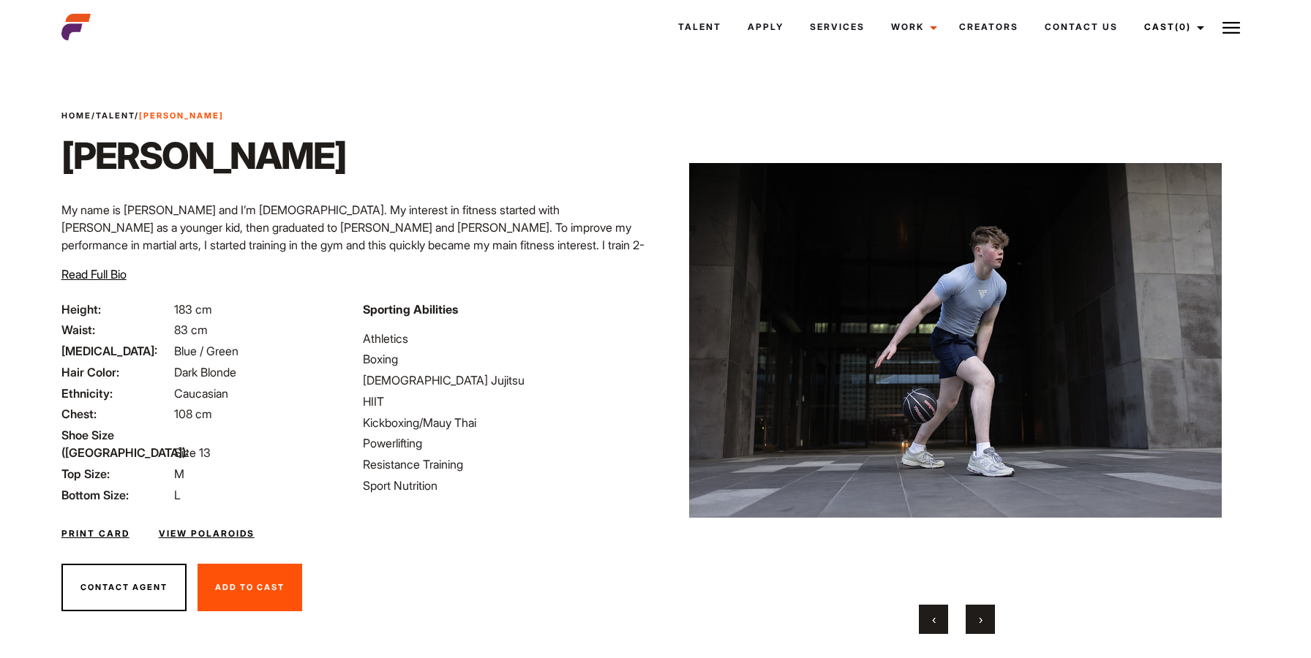
scroll to position [39, 0]
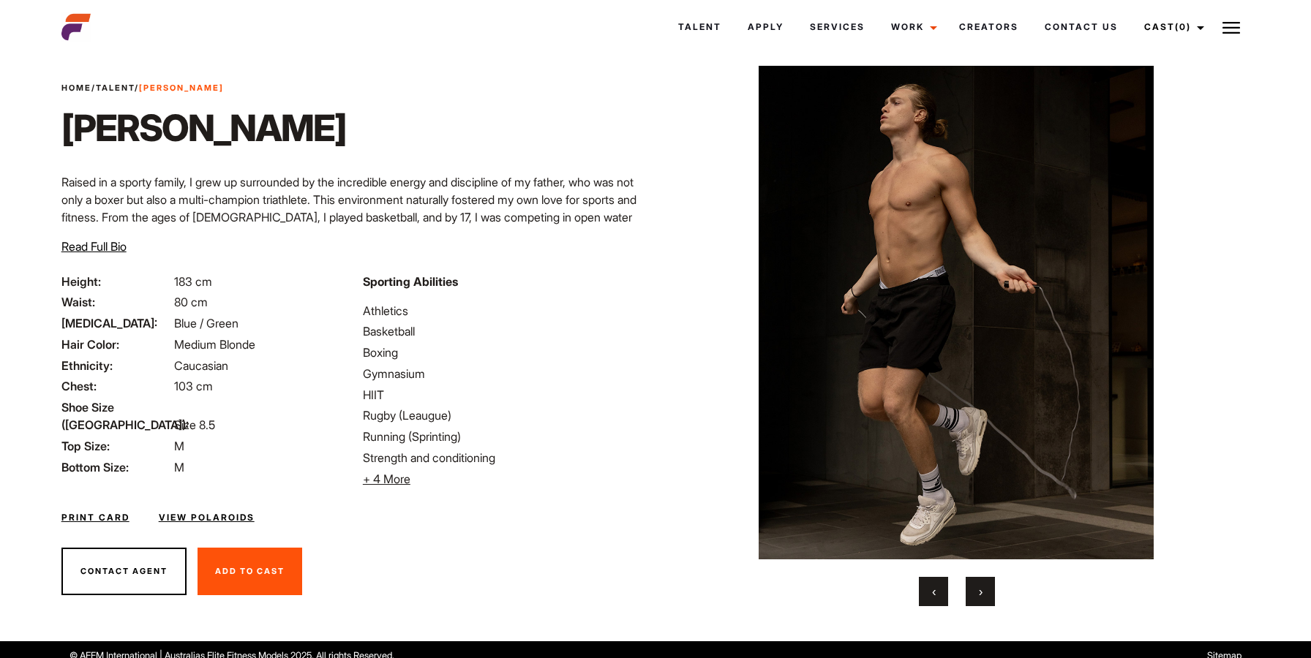
scroll to position [39, 0]
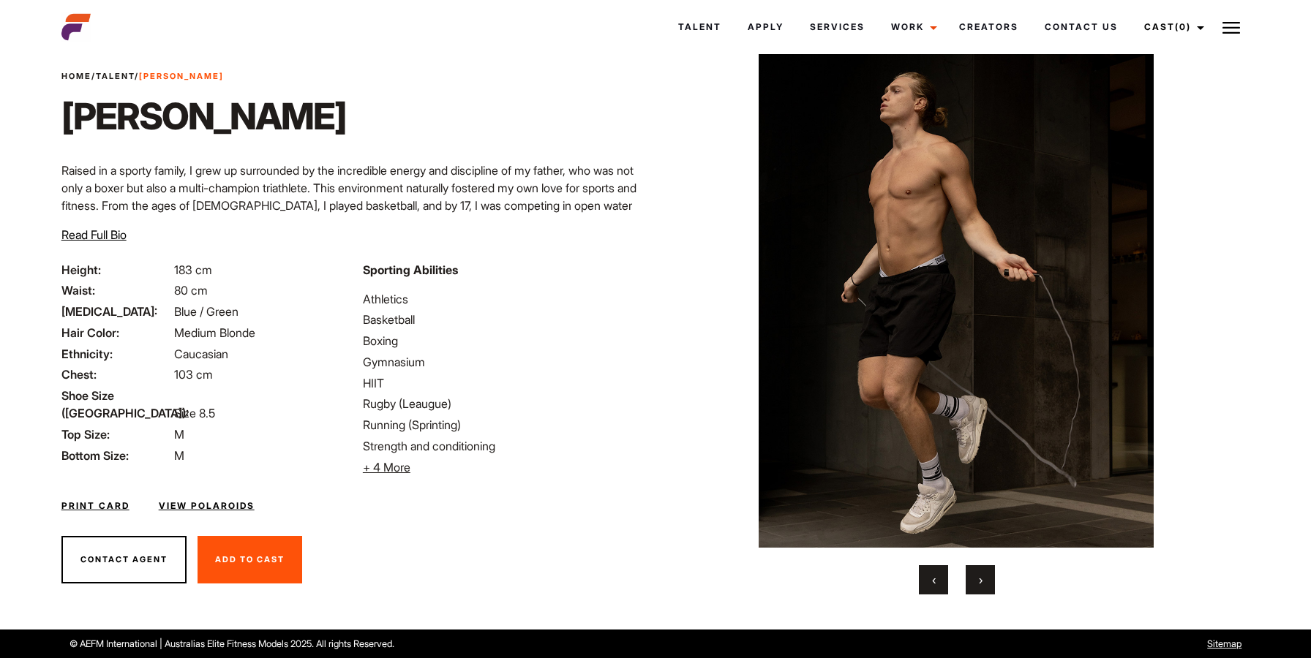
click at [973, 573] on button "›" at bounding box center [980, 579] width 29 height 29
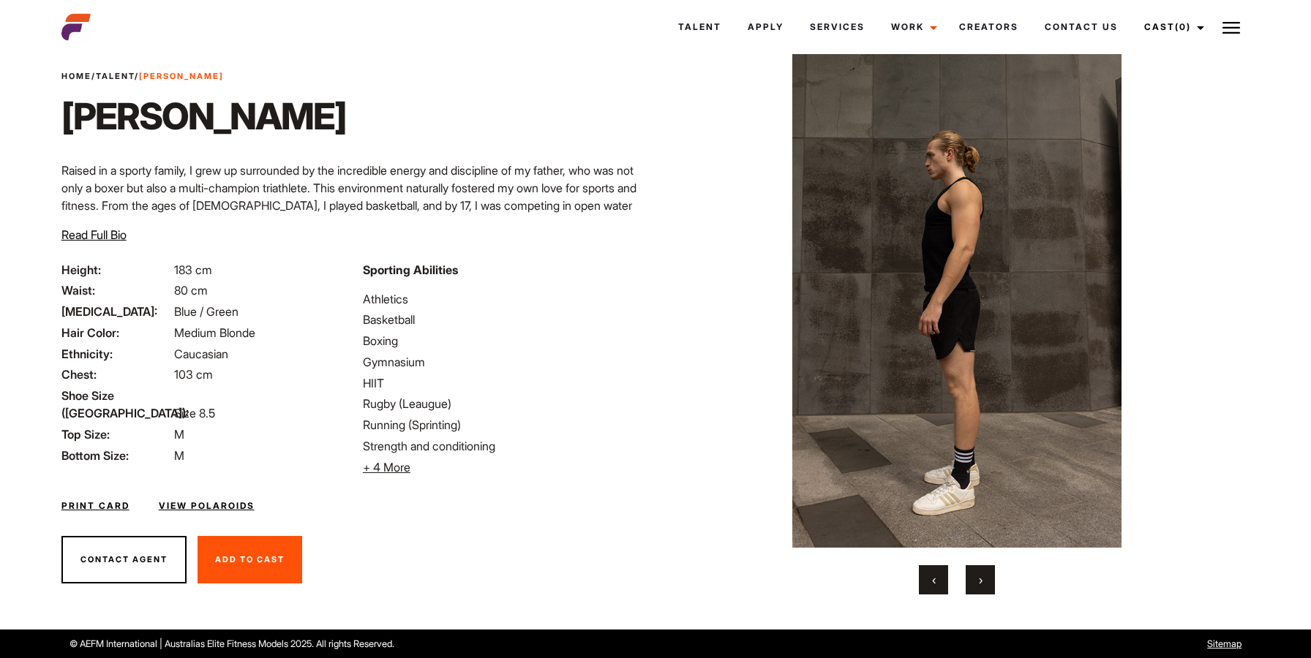
click at [973, 573] on button "›" at bounding box center [980, 579] width 29 height 29
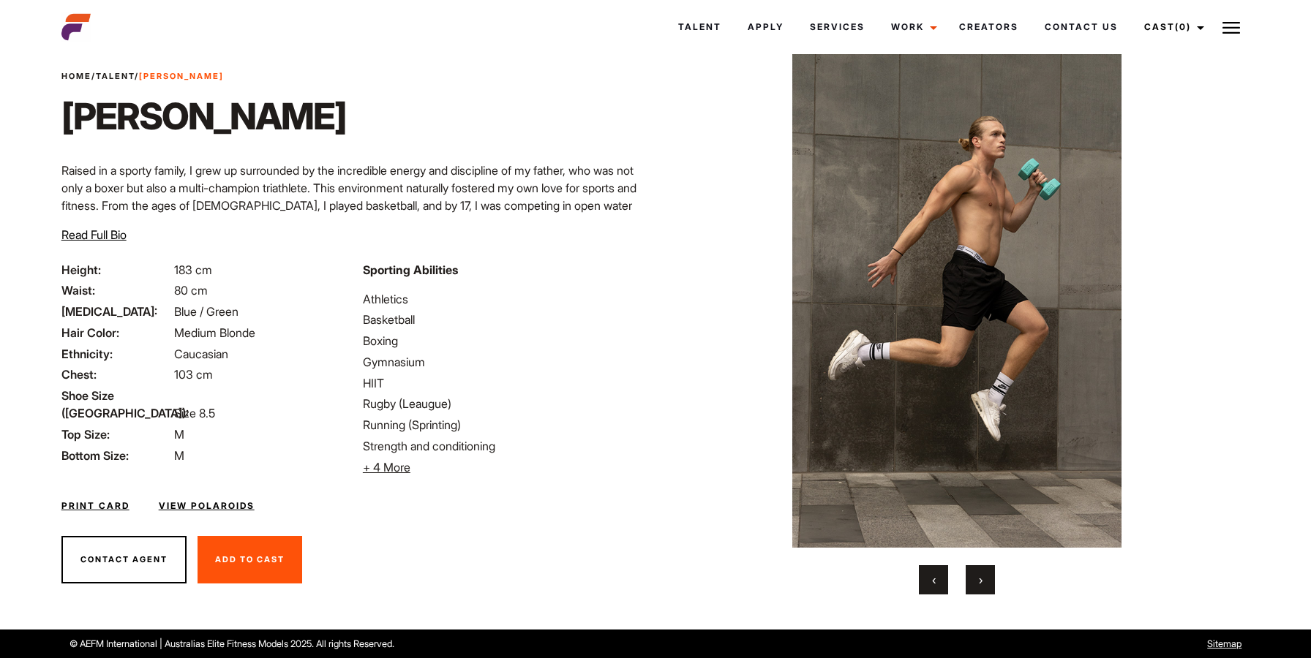
click at [973, 573] on button "›" at bounding box center [980, 579] width 29 height 29
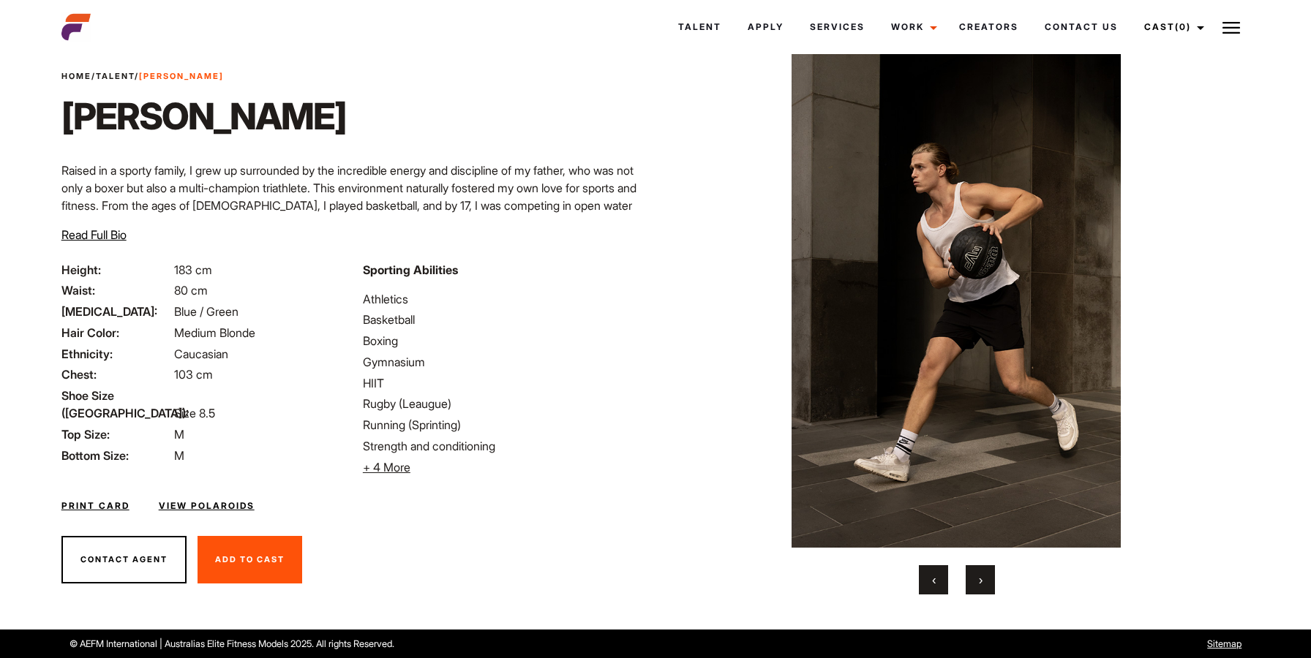
click at [973, 573] on button "›" at bounding box center [980, 579] width 29 height 29
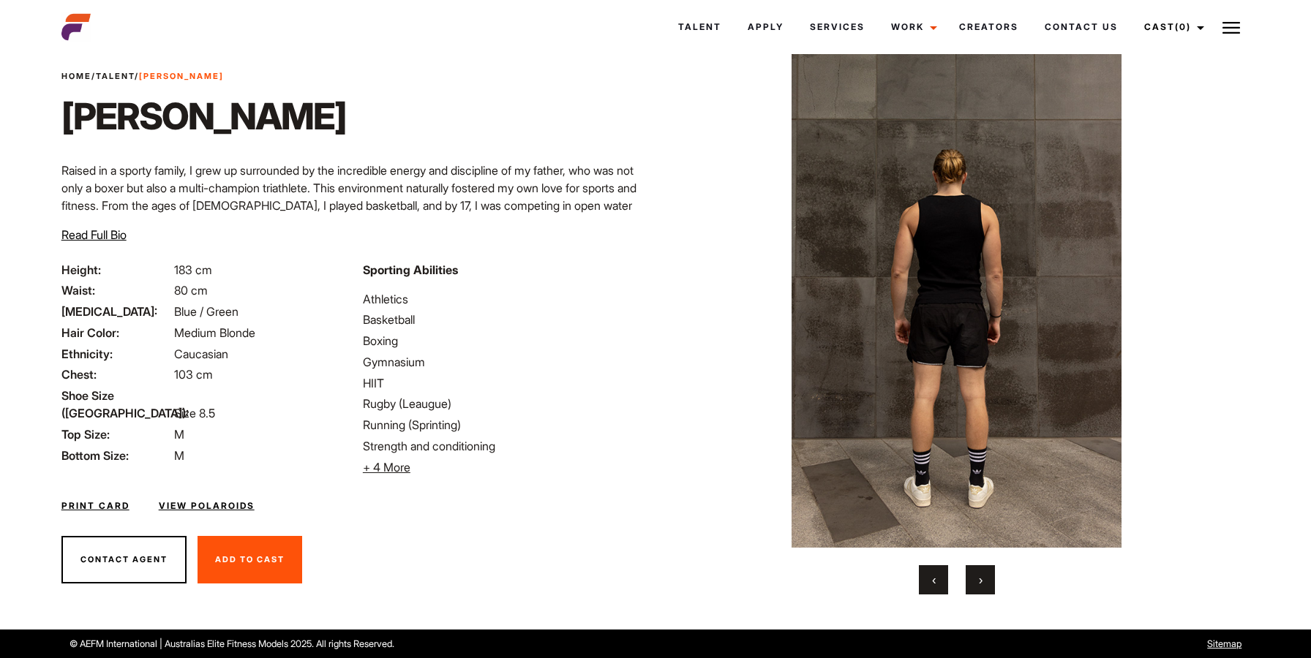
click at [973, 573] on button "›" at bounding box center [980, 579] width 29 height 29
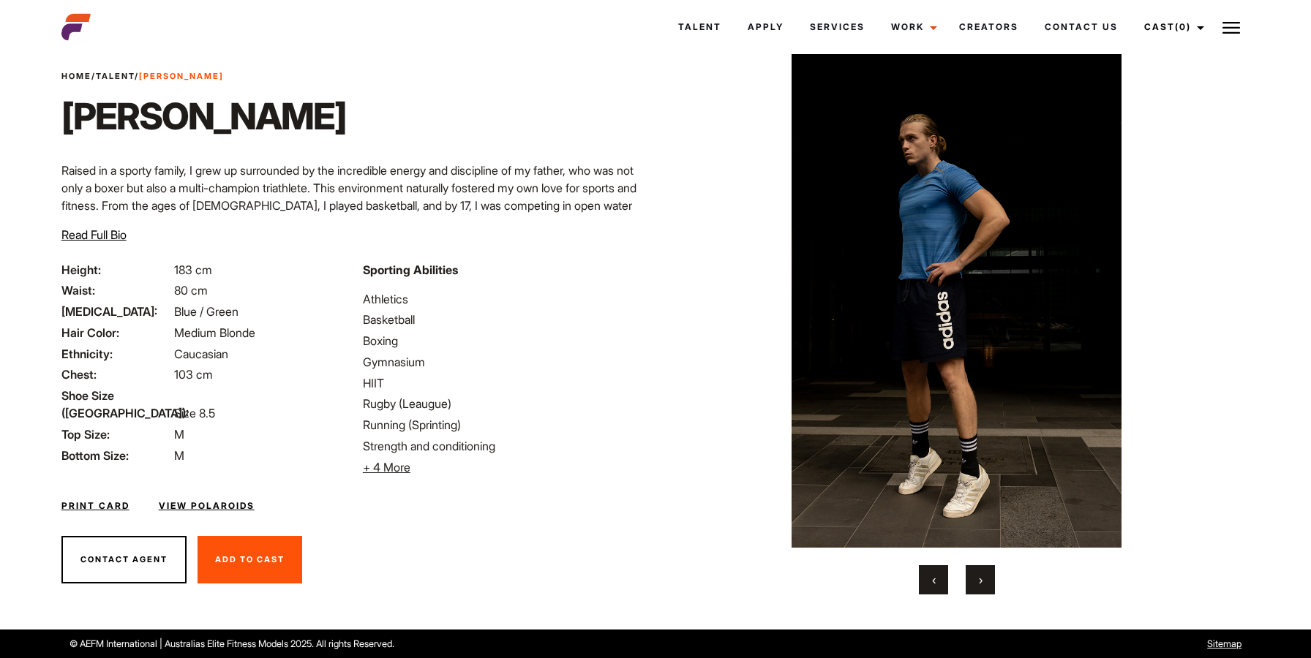
click at [973, 573] on button "›" at bounding box center [980, 579] width 29 height 29
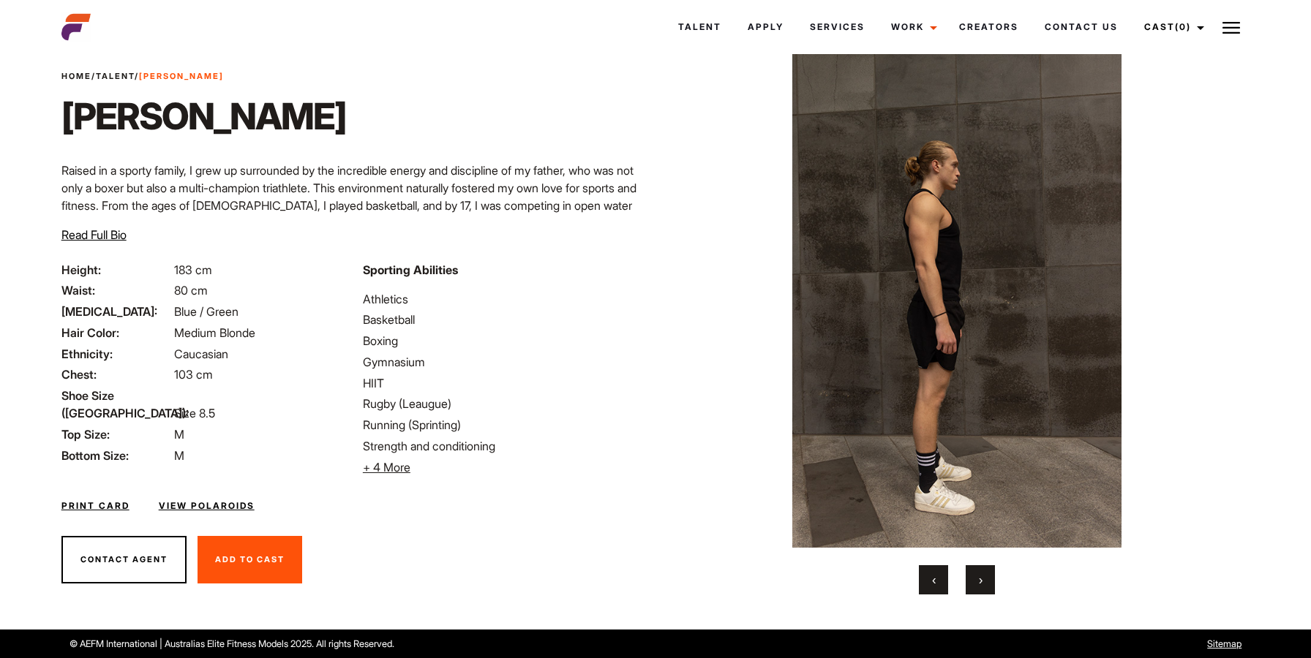
click at [973, 573] on button "›" at bounding box center [980, 579] width 29 height 29
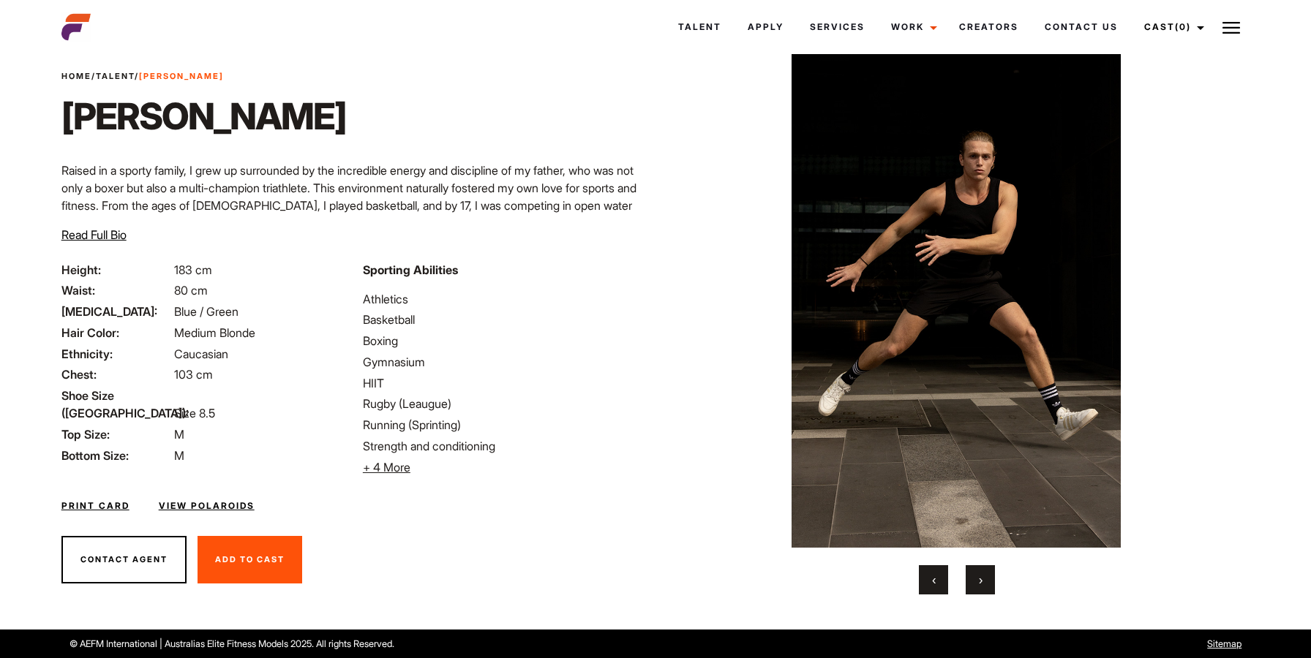
click at [973, 573] on button "›" at bounding box center [980, 579] width 29 height 29
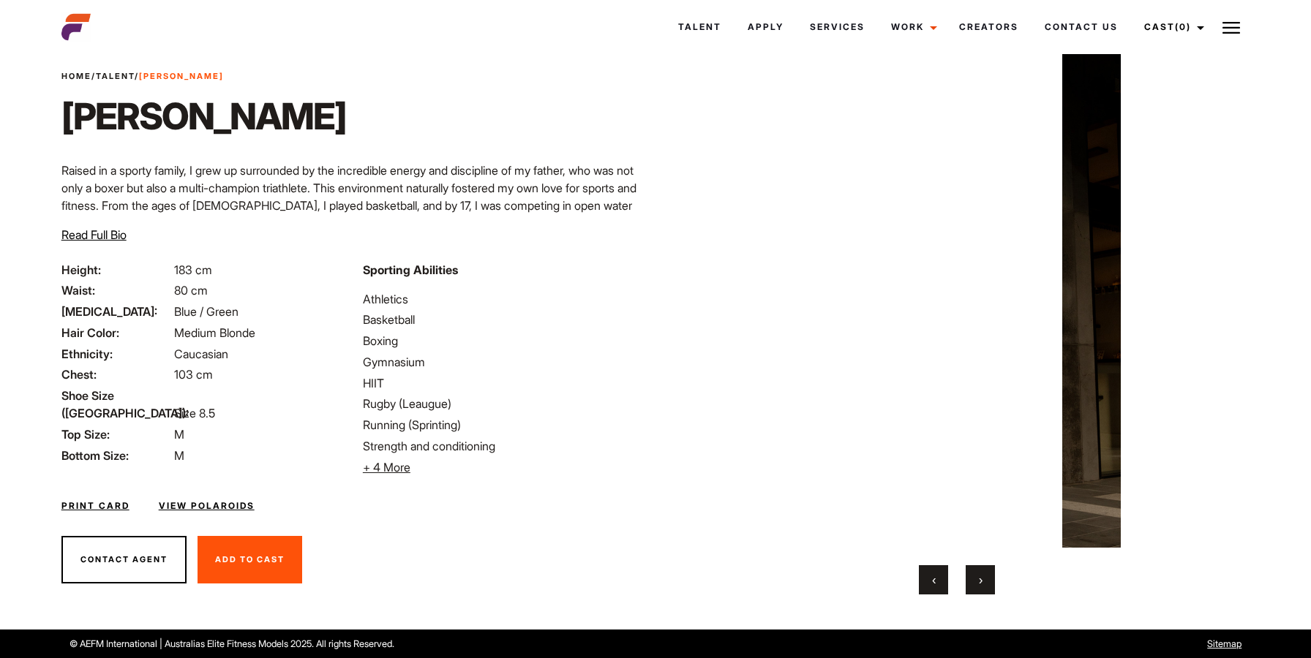
click at [973, 573] on button "›" at bounding box center [980, 579] width 29 height 29
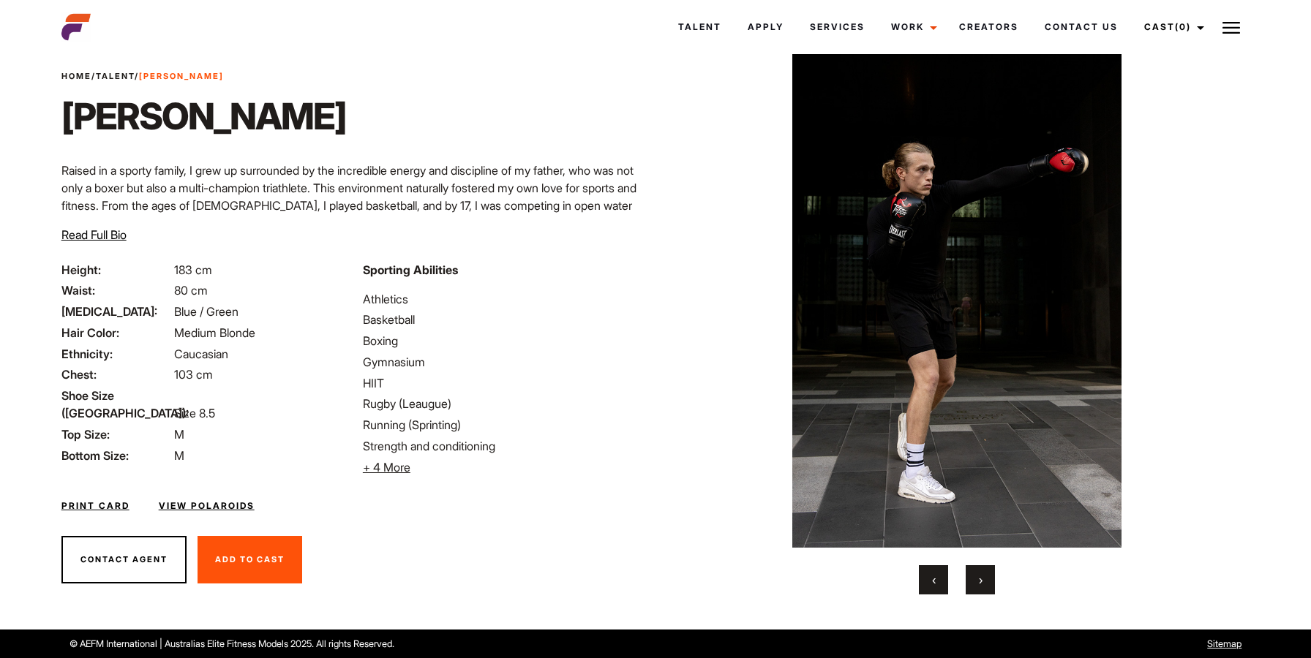
click at [973, 573] on button "›" at bounding box center [980, 579] width 29 height 29
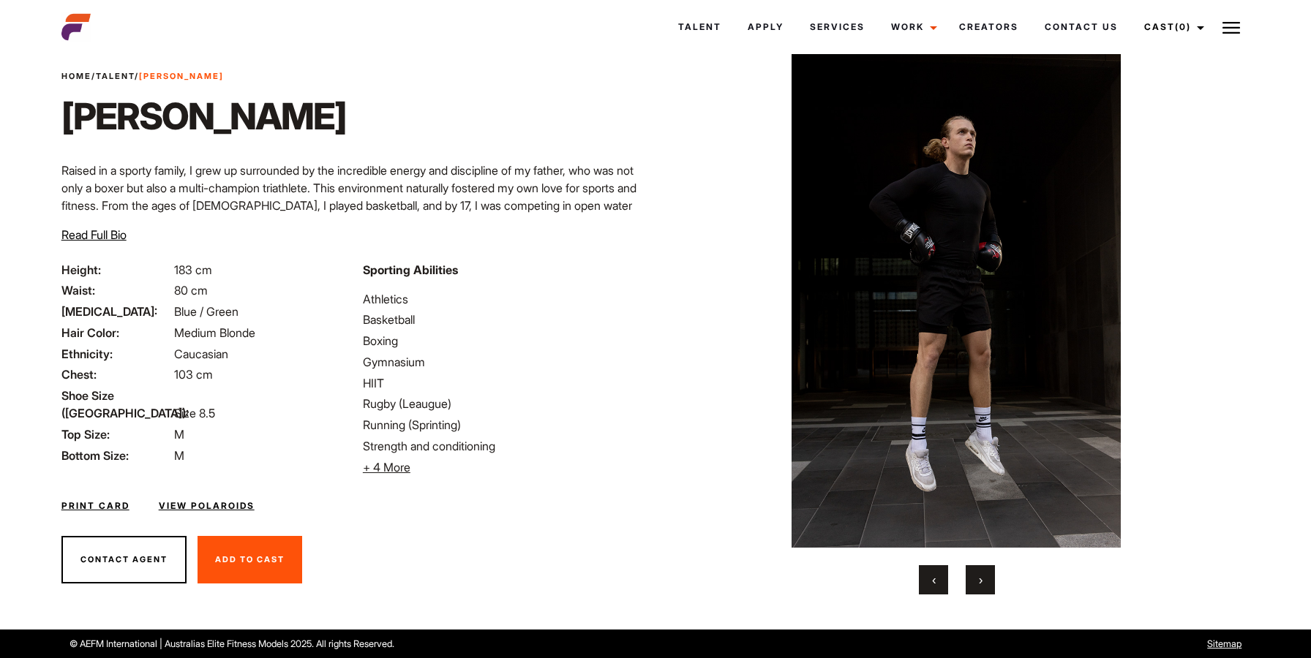
click at [973, 573] on button "›" at bounding box center [980, 579] width 29 height 29
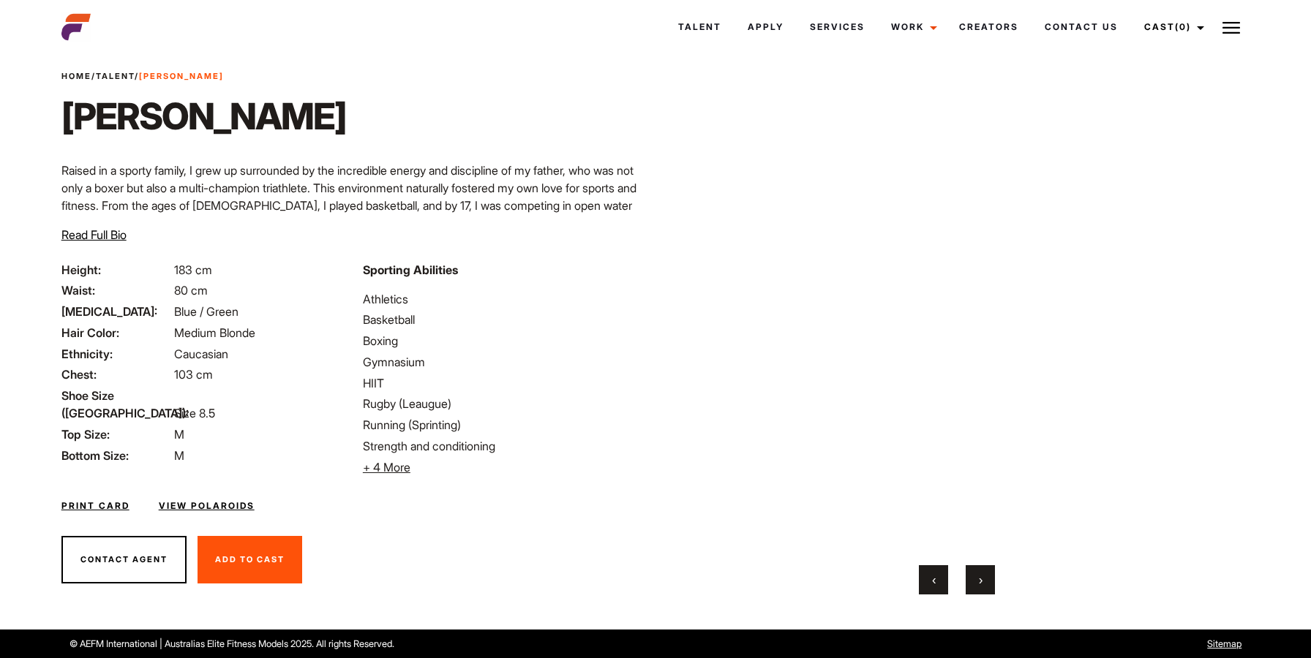
click at [973, 573] on button "›" at bounding box center [980, 579] width 29 height 29
click at [985, 587] on button "›" at bounding box center [980, 579] width 29 height 29
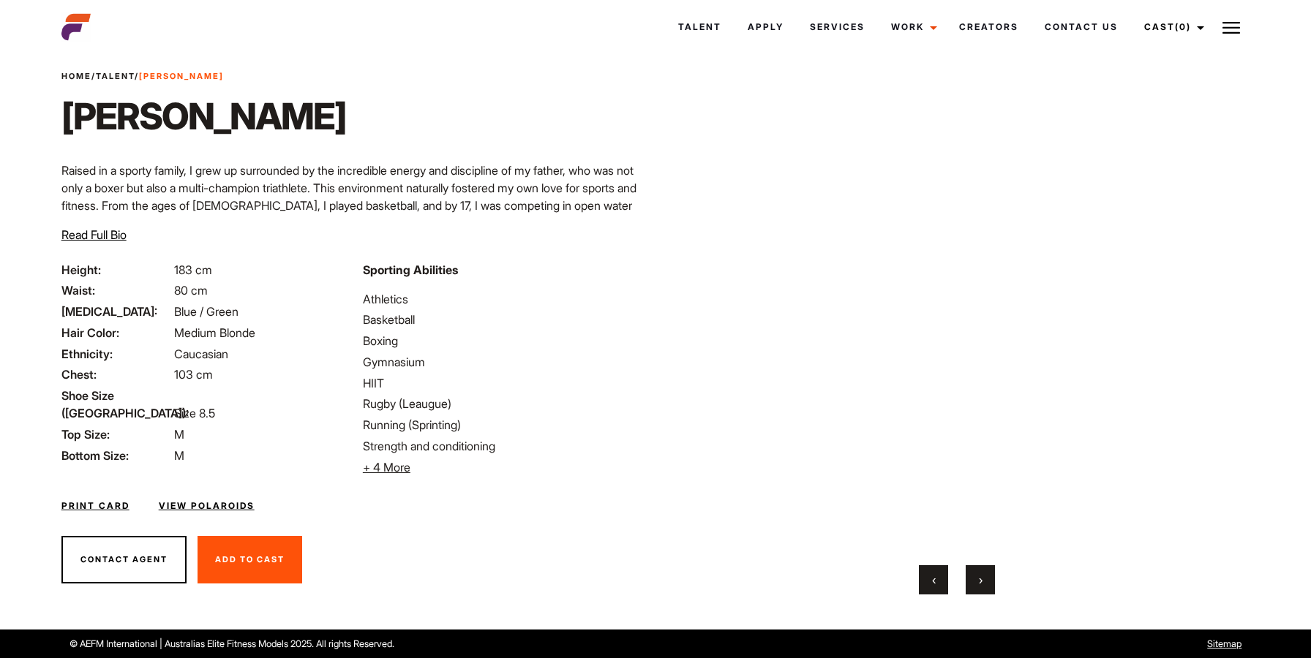
click at [990, 562] on div "‹ ›" at bounding box center [957, 324] width 533 height 541
click at [986, 573] on button "›" at bounding box center [980, 579] width 29 height 29
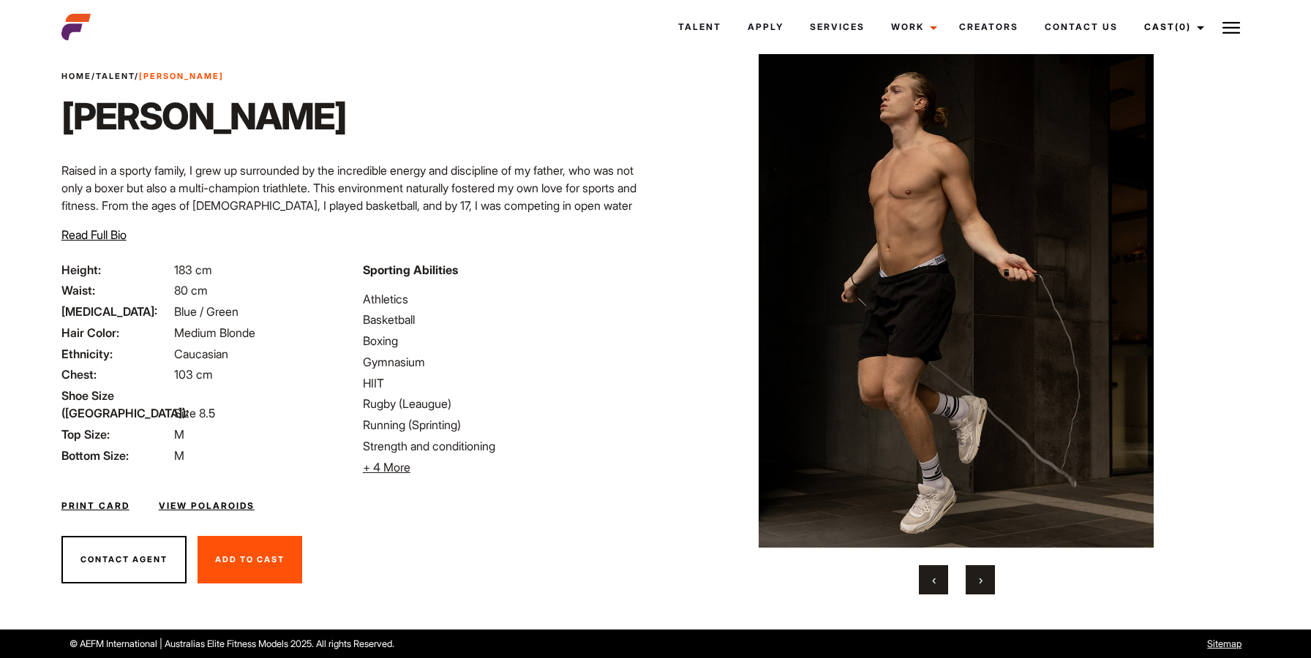
click at [986, 573] on button "›" at bounding box center [980, 579] width 29 height 29
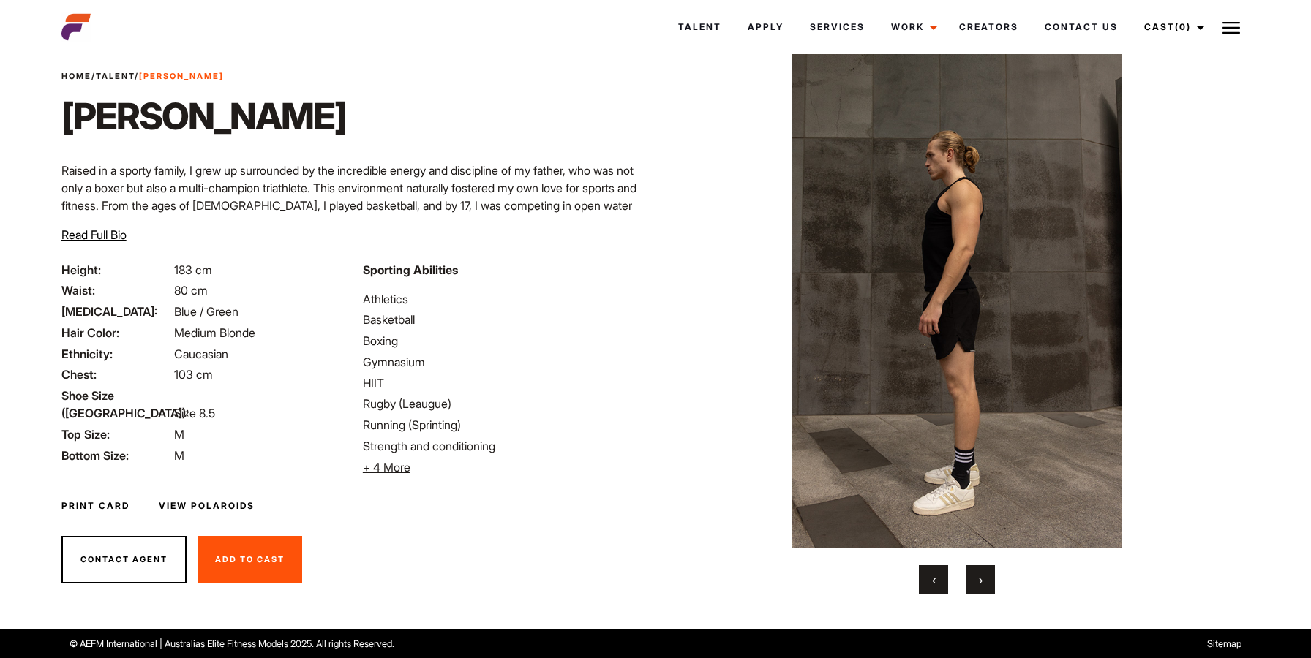
click at [986, 573] on button "›" at bounding box center [980, 579] width 29 height 29
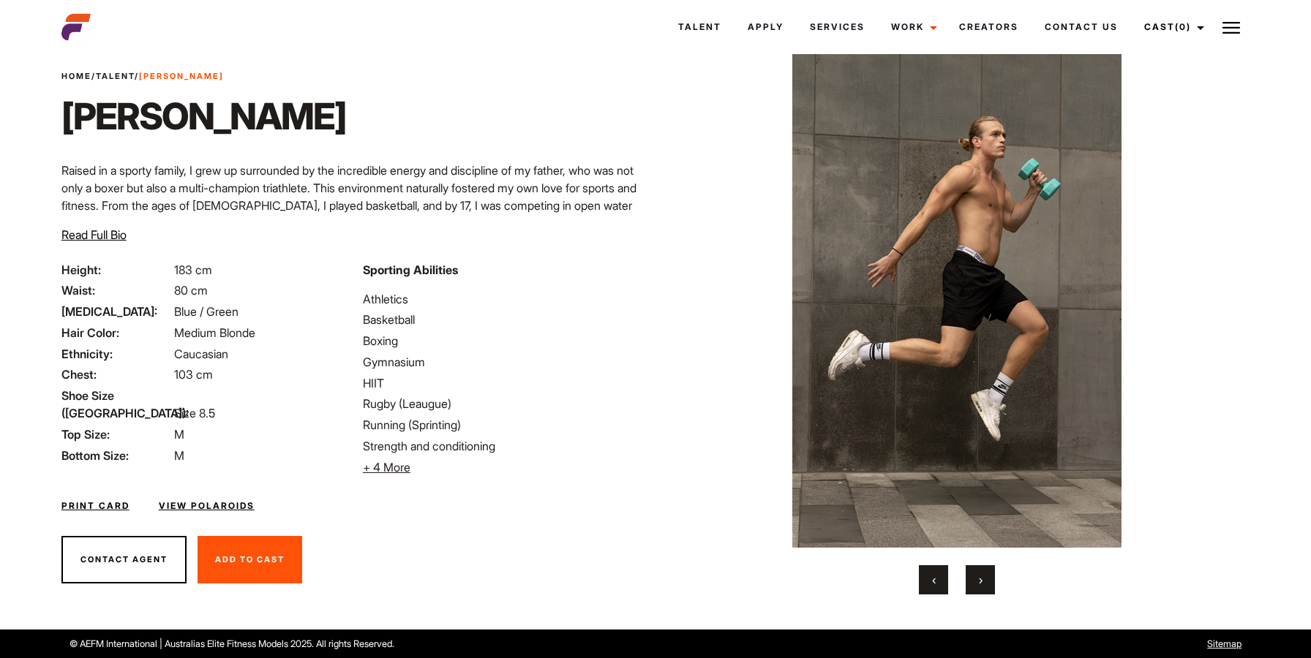
click at [105, 507] on link "Print Card" at bounding box center [95, 506] width 68 height 13
click at [195, 511] on link "View Polaroids" at bounding box center [207, 506] width 96 height 13
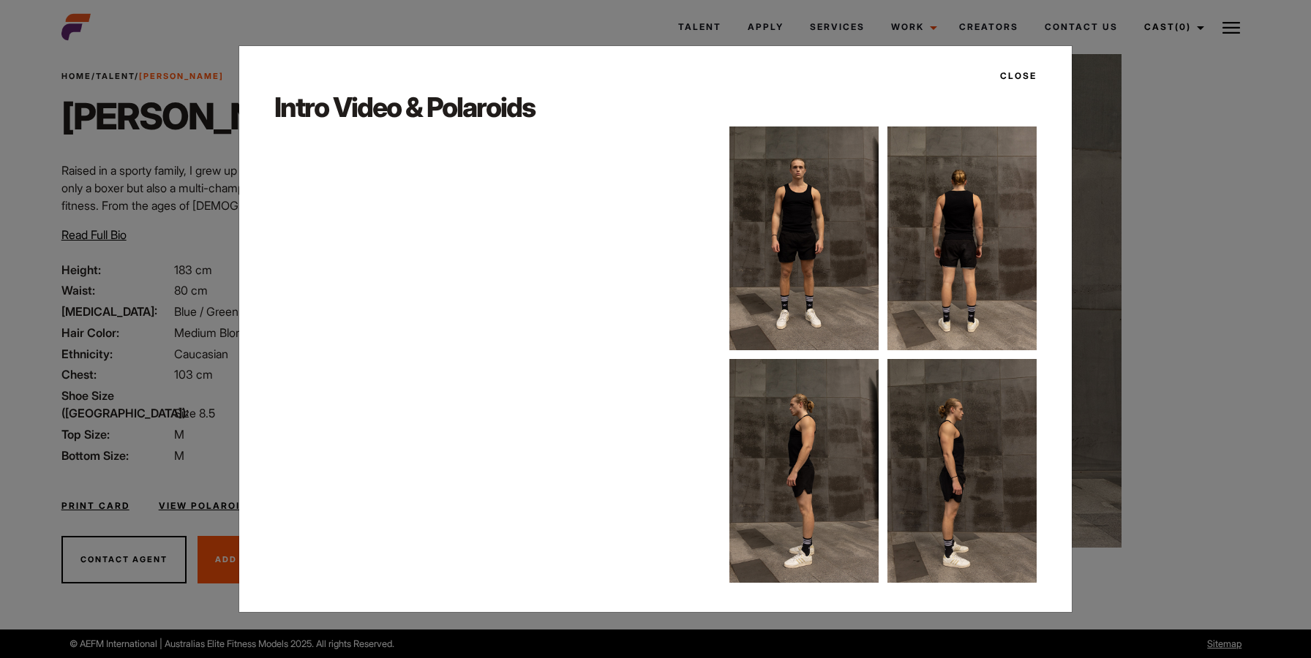
click at [799, 187] on img at bounding box center [803, 239] width 149 height 224
click at [816, 219] on img at bounding box center [803, 239] width 149 height 224
click at [598, 157] on div "Intro Video & Polaroids" at bounding box center [656, 336] width 780 height 494
click at [799, 170] on img at bounding box center [803, 239] width 149 height 224
click at [530, 183] on div "Intro Video & Polaroids" at bounding box center [656, 336] width 780 height 494
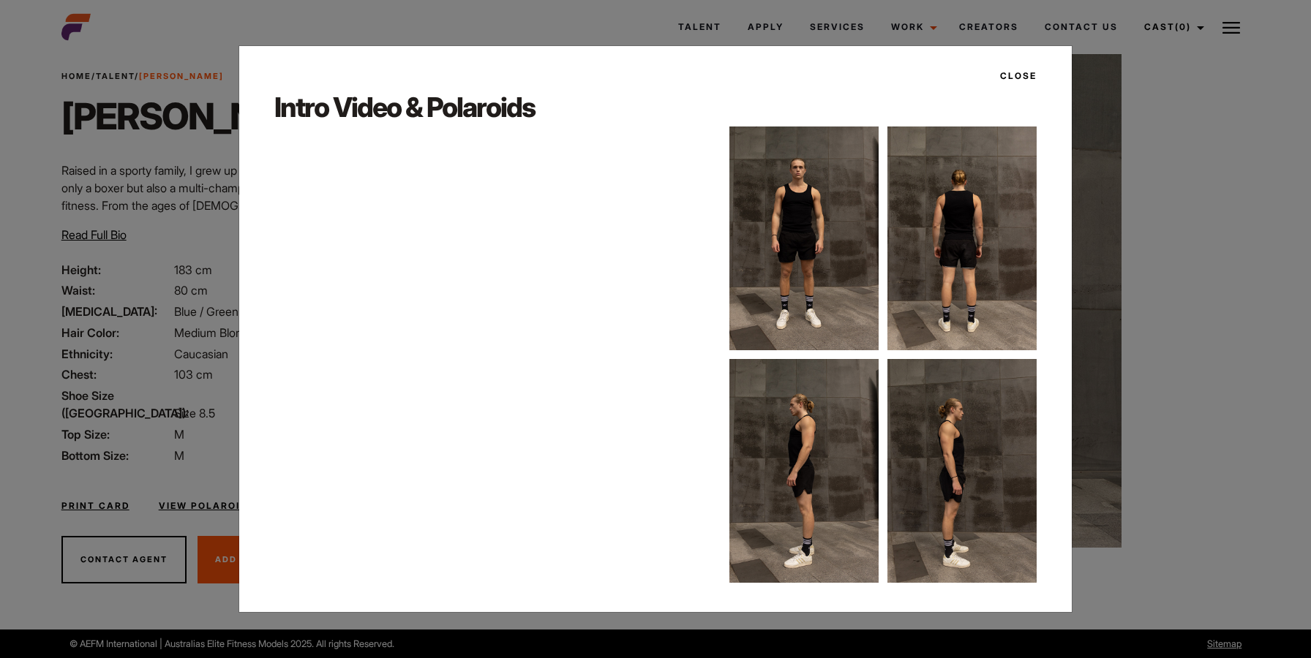
click at [1107, 151] on div "Close Intro Video & Polaroids" at bounding box center [655, 329] width 1311 height 658
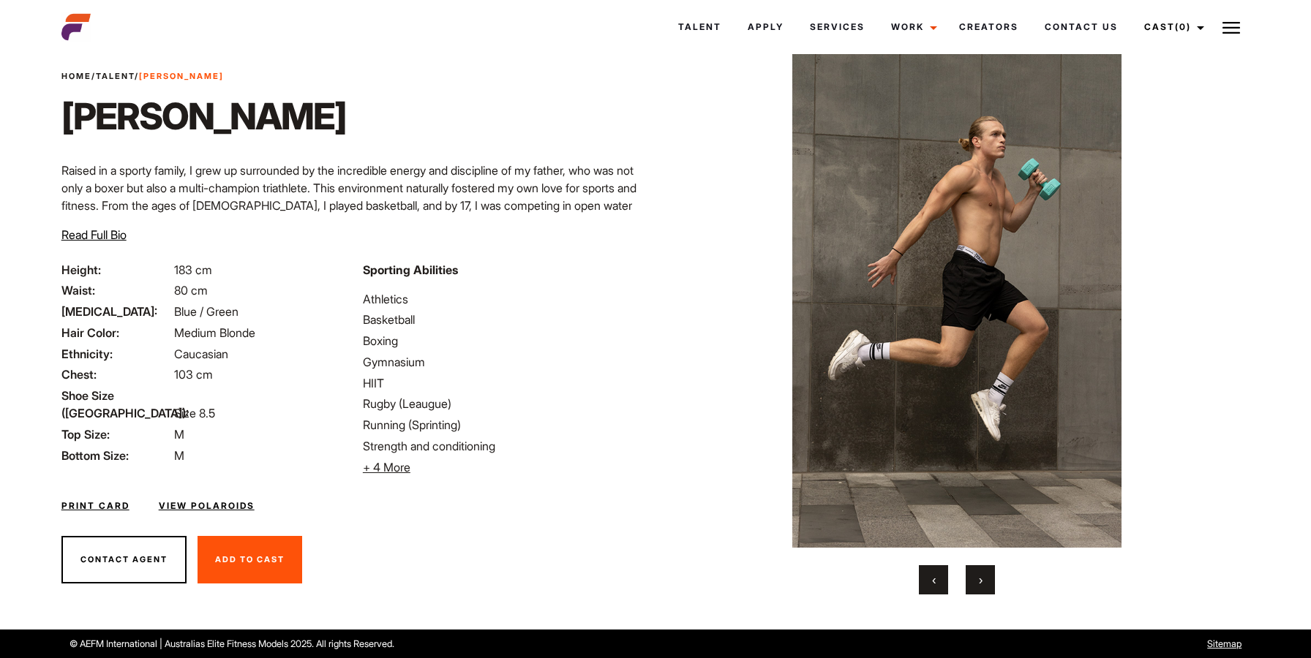
click at [928, 592] on button "‹" at bounding box center [933, 579] width 29 height 29
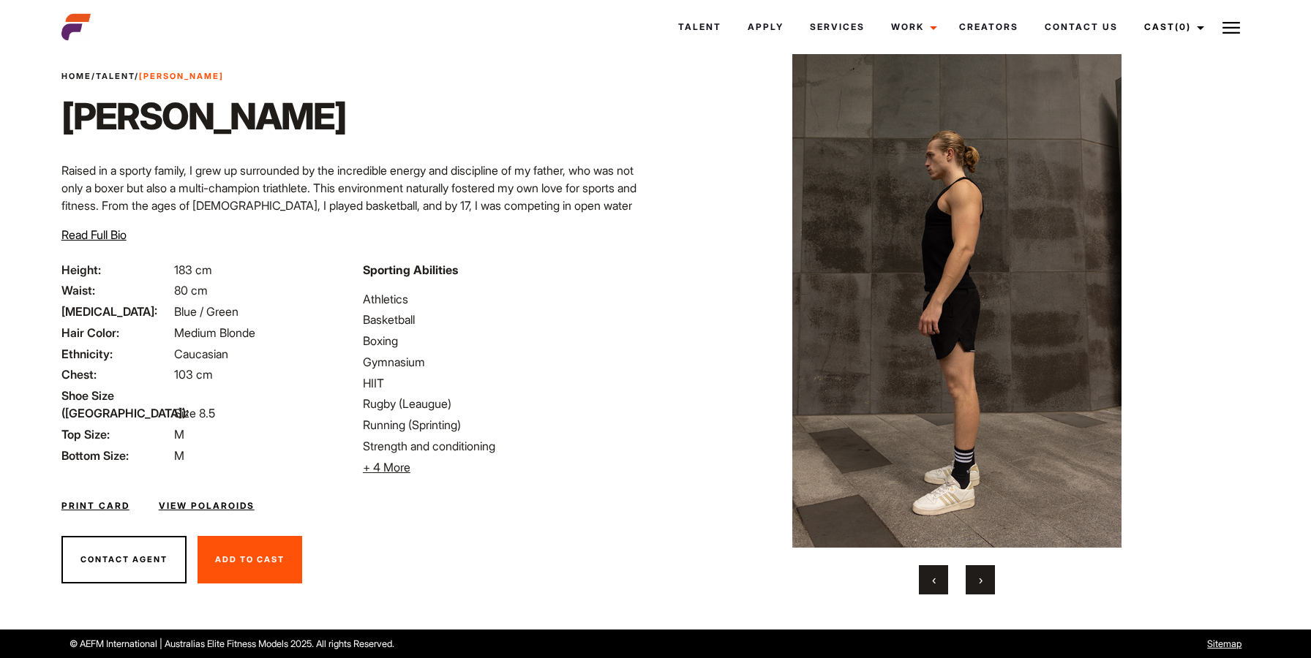
click at [927, 592] on button "‹" at bounding box center [933, 579] width 29 height 29
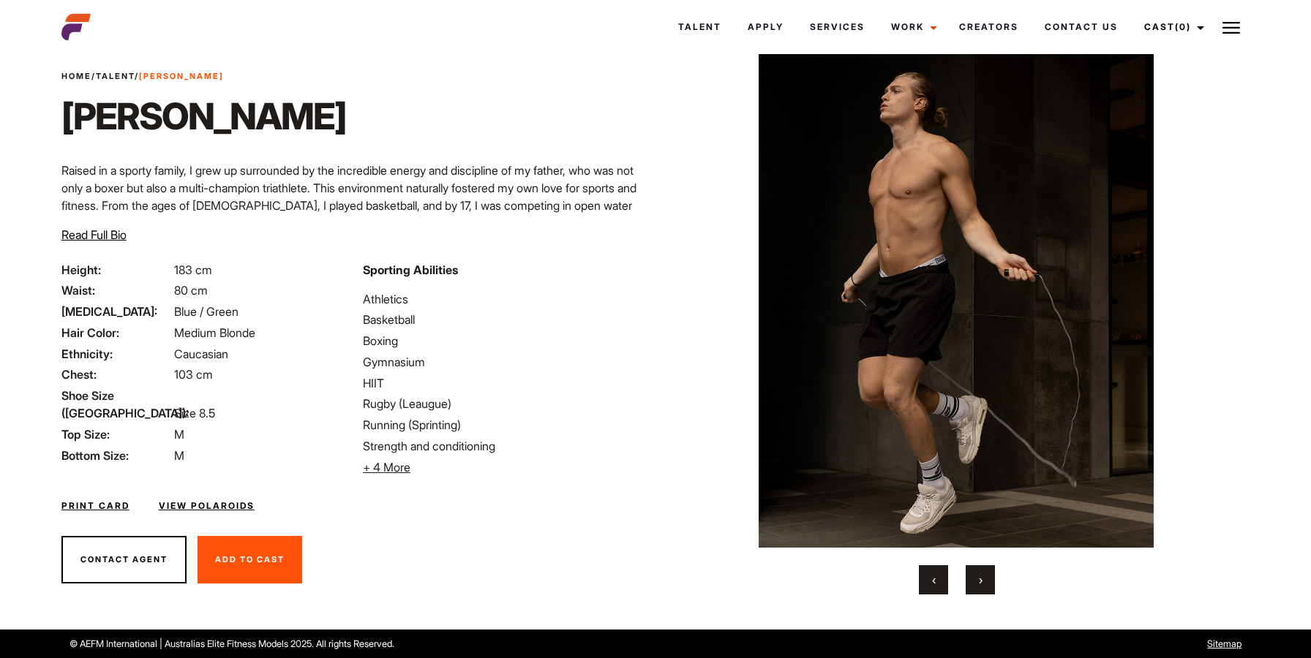
click at [927, 592] on button "‹" at bounding box center [933, 579] width 29 height 29
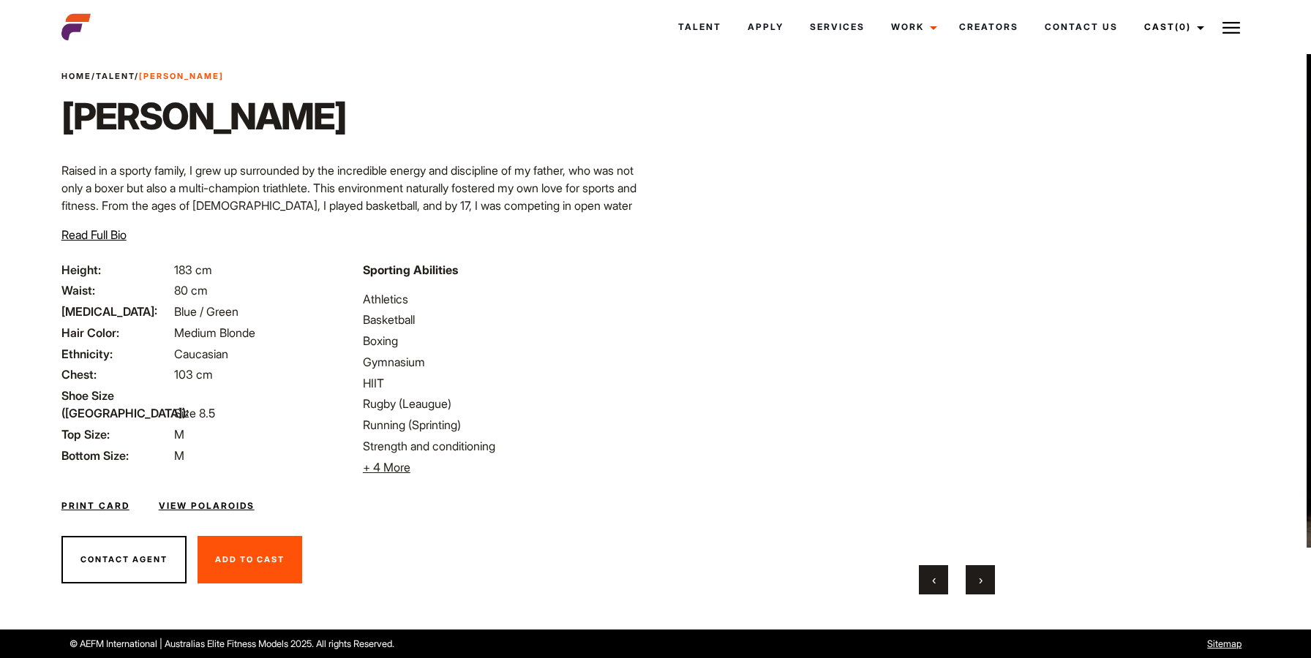
click at [927, 592] on button "‹" at bounding box center [933, 579] width 29 height 29
click at [993, 592] on button "›" at bounding box center [980, 579] width 29 height 29
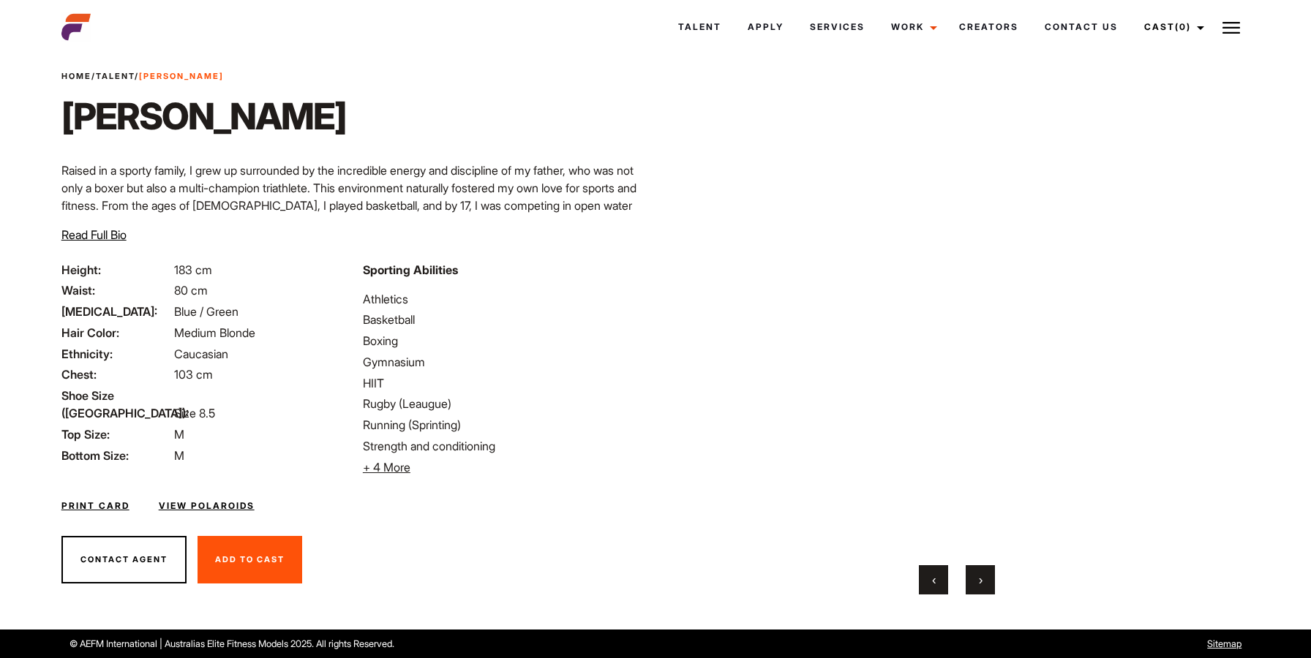
click at [993, 592] on button "›" at bounding box center [980, 579] width 29 height 29
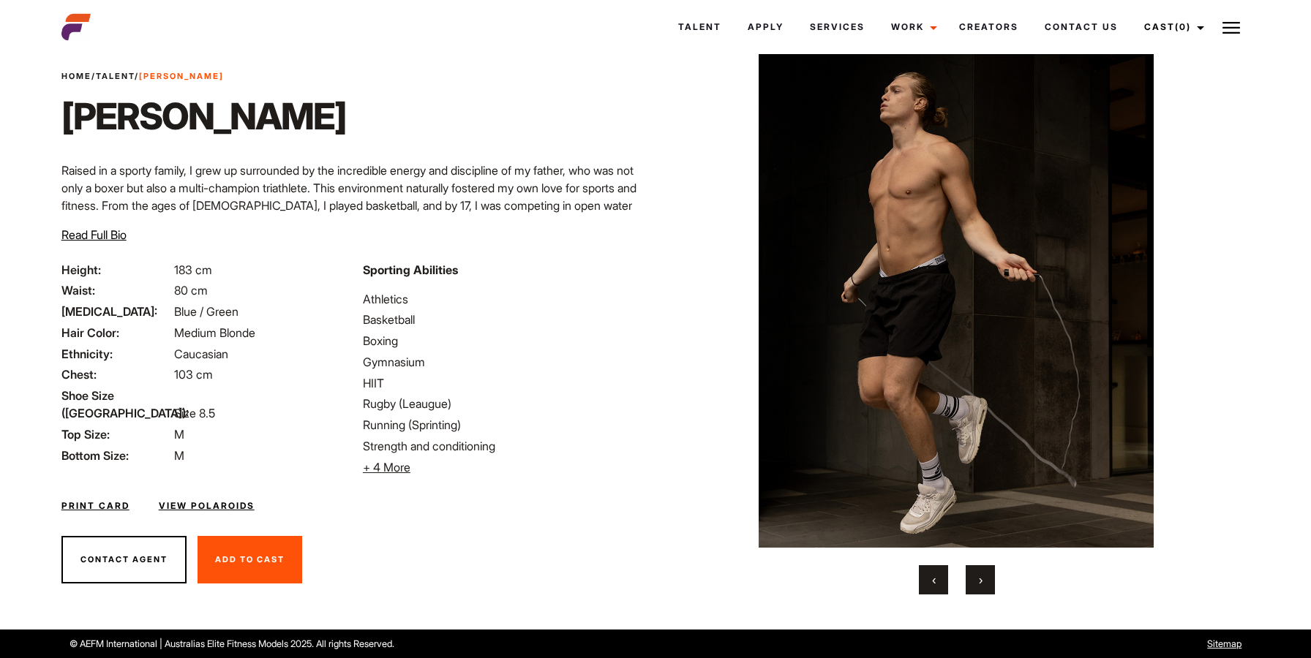
click at [993, 592] on button "›" at bounding box center [980, 579] width 29 height 29
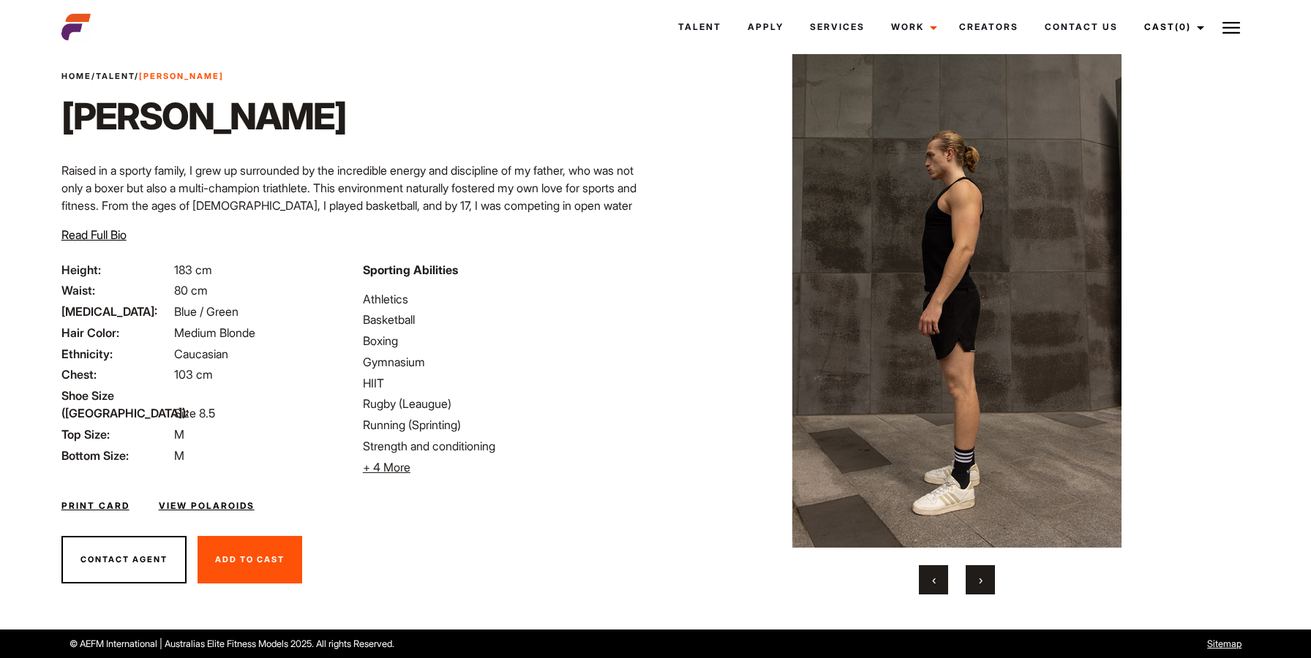
click at [993, 592] on button "›" at bounding box center [980, 579] width 29 height 29
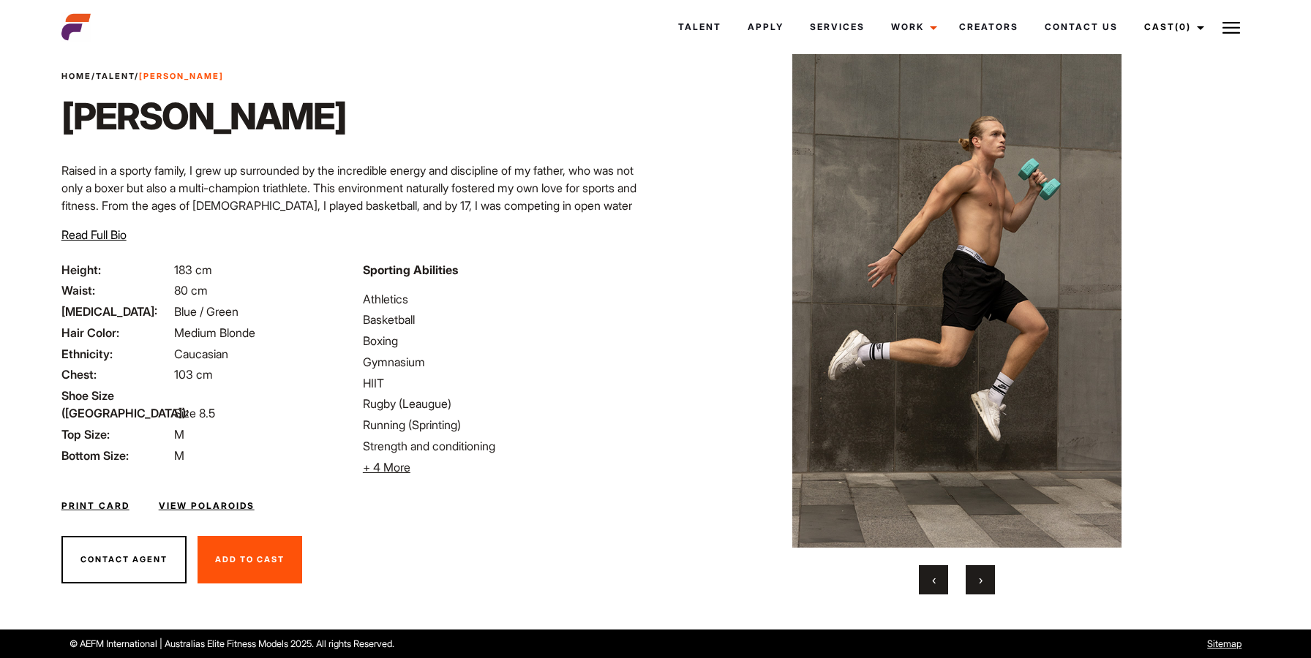
click at [993, 592] on button "›" at bounding box center [980, 579] width 29 height 29
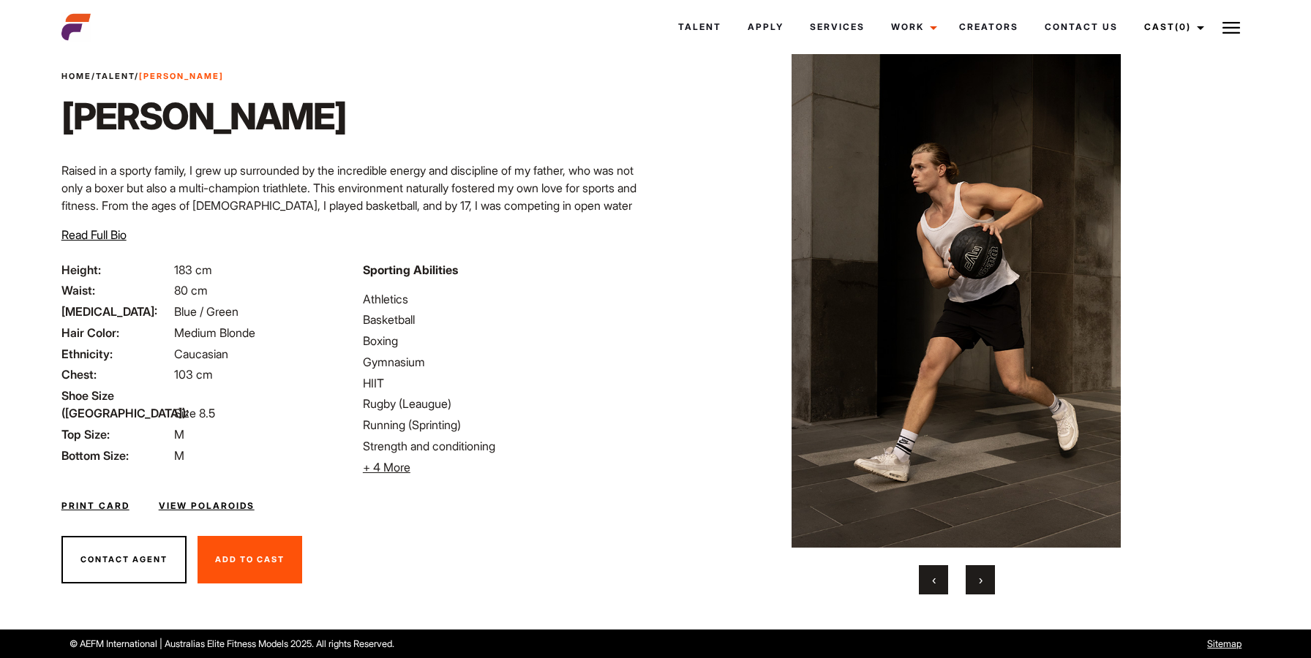
click at [993, 592] on button "›" at bounding box center [980, 579] width 29 height 29
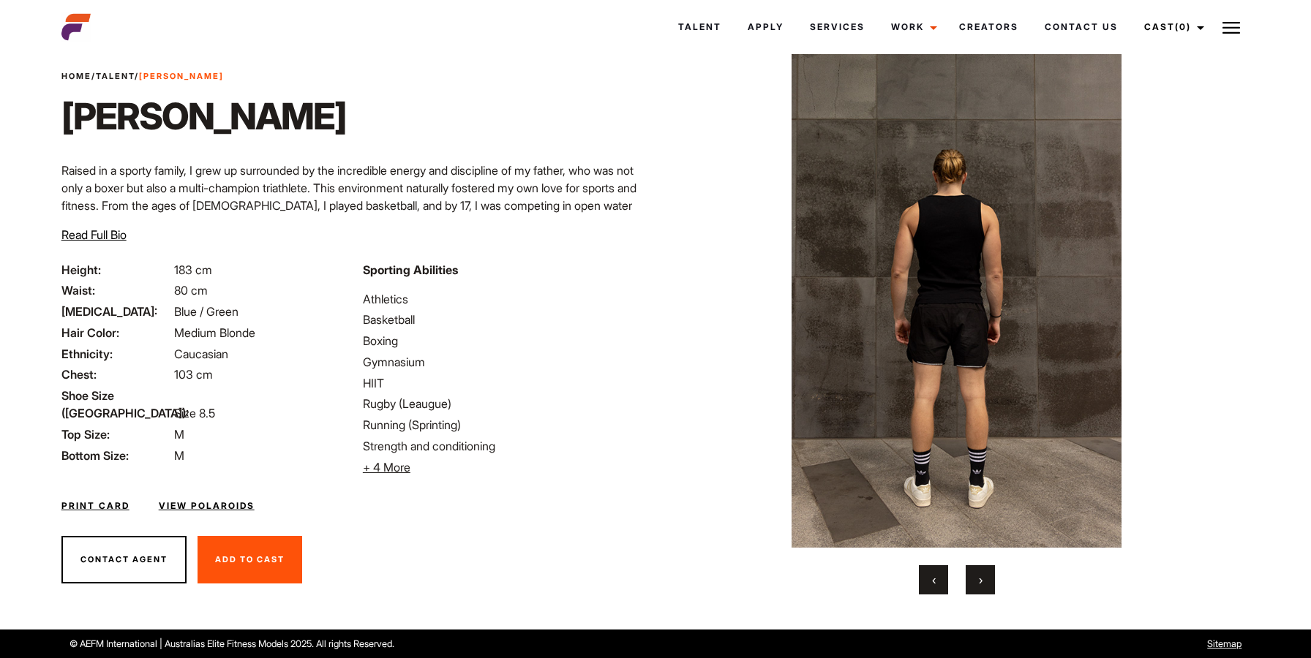
click at [993, 592] on button "›" at bounding box center [980, 579] width 29 height 29
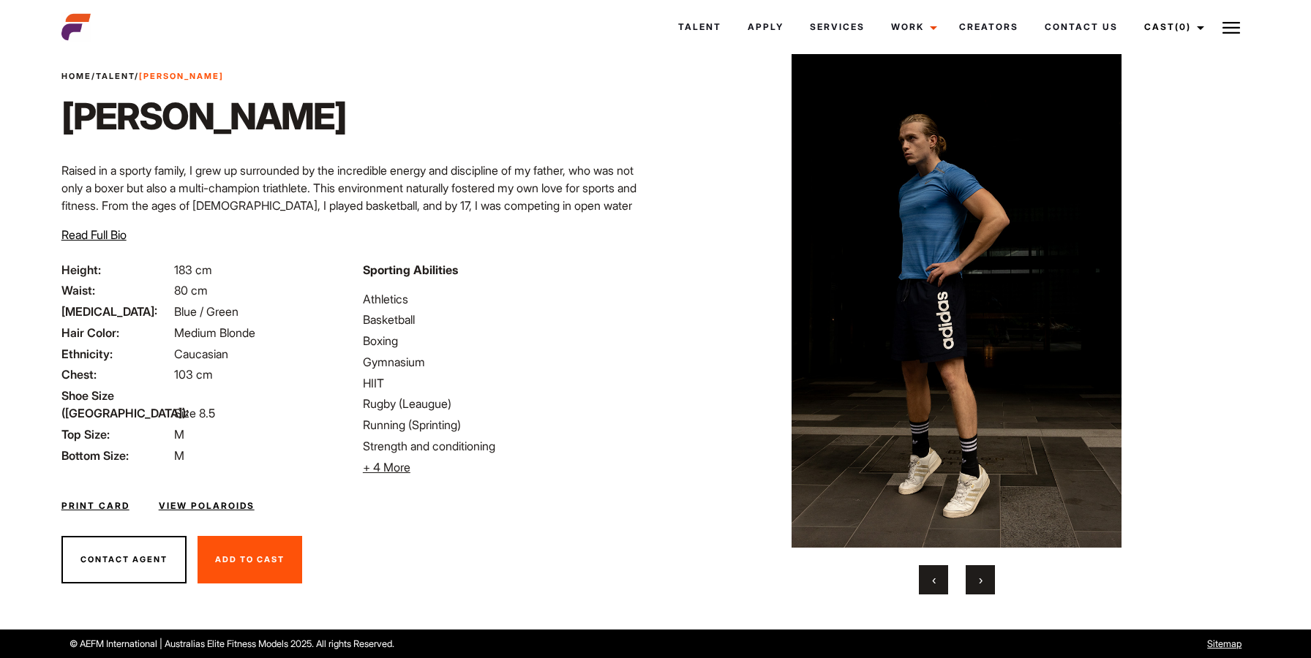
click at [993, 592] on button "›" at bounding box center [980, 579] width 29 height 29
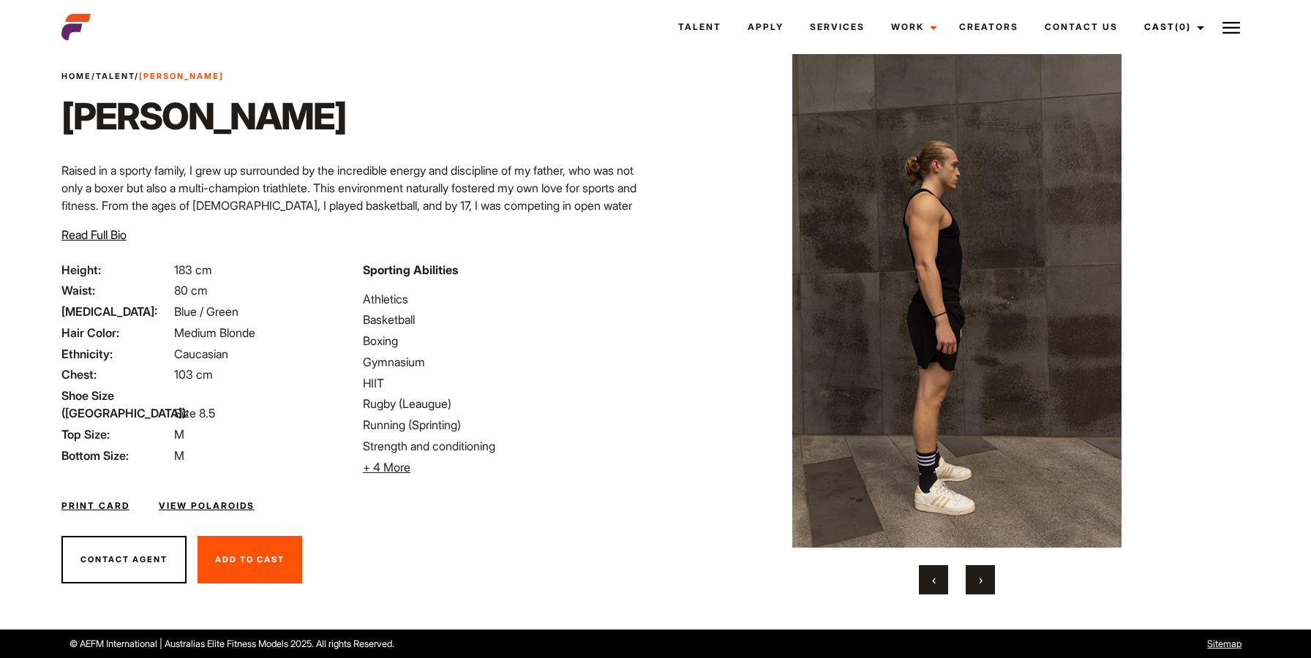
click at [993, 592] on button "›" at bounding box center [980, 579] width 29 height 29
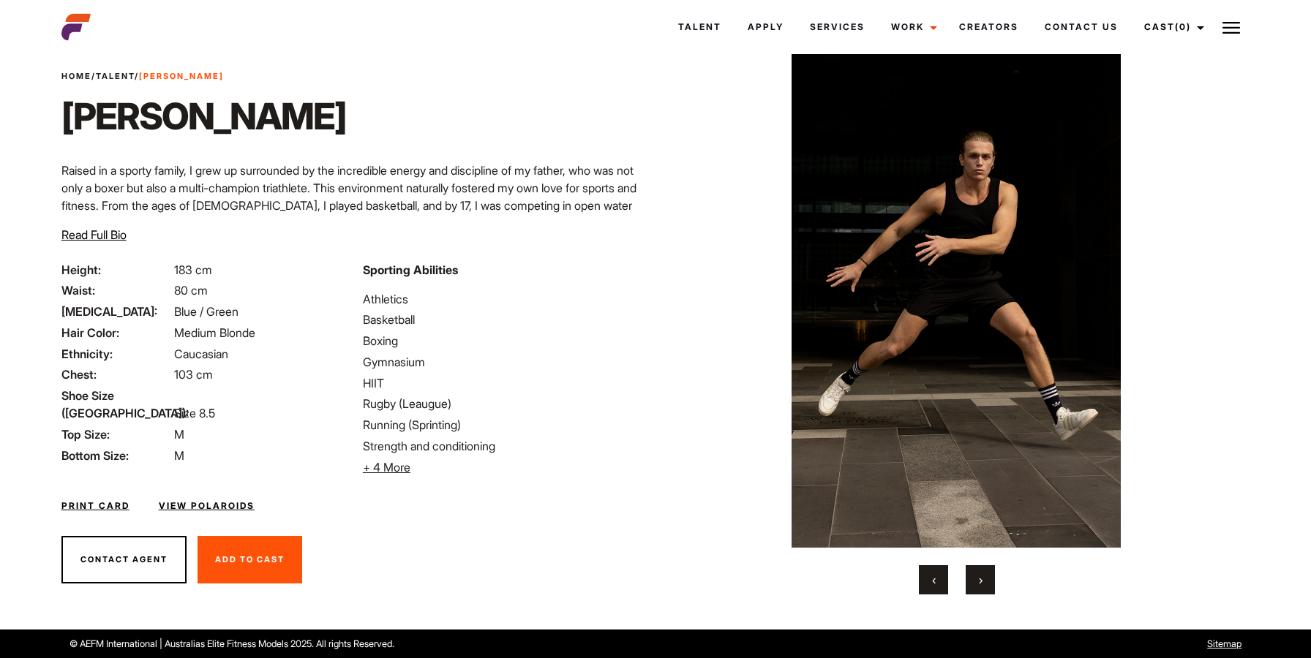
click at [972, 577] on button "›" at bounding box center [980, 579] width 29 height 29
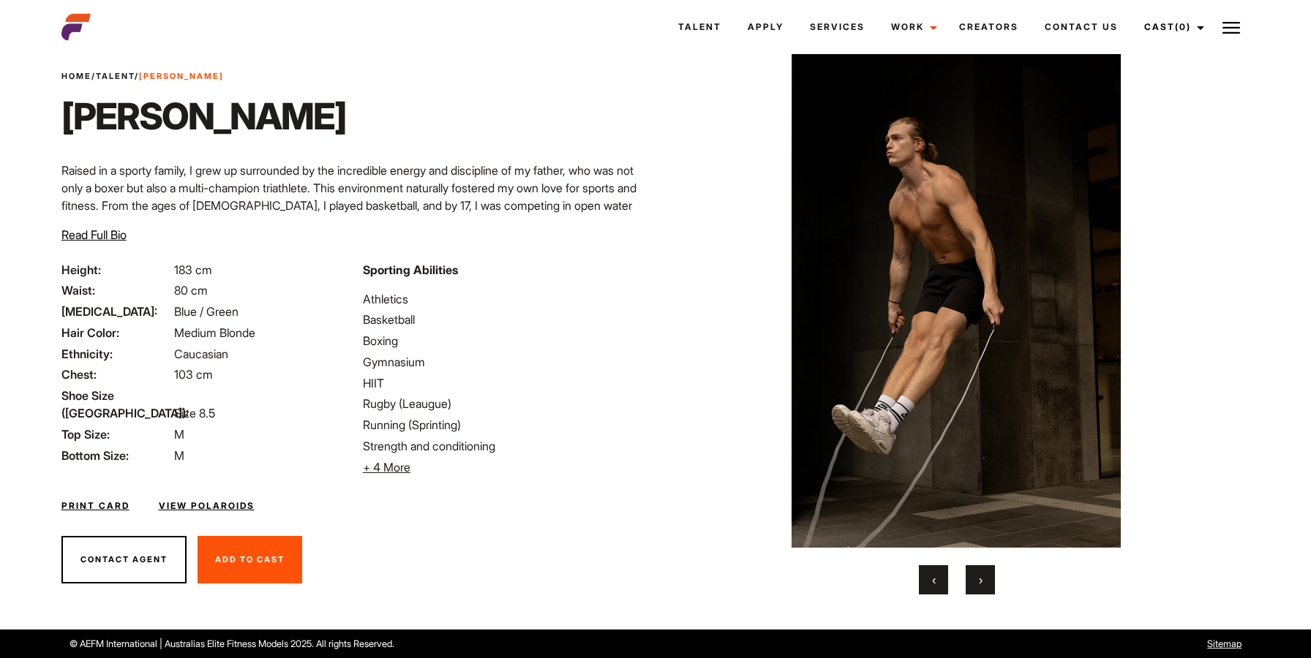
scroll to position [0, 0]
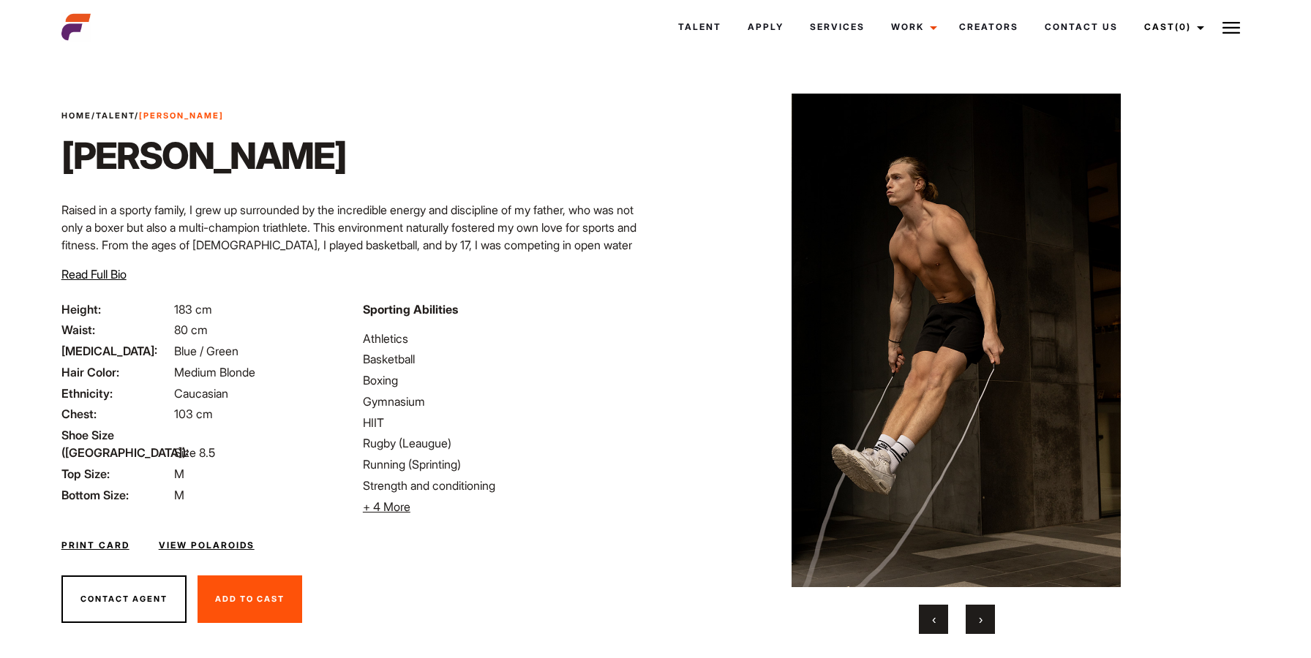
click at [244, 545] on link "View Polaroids" at bounding box center [207, 545] width 96 height 13
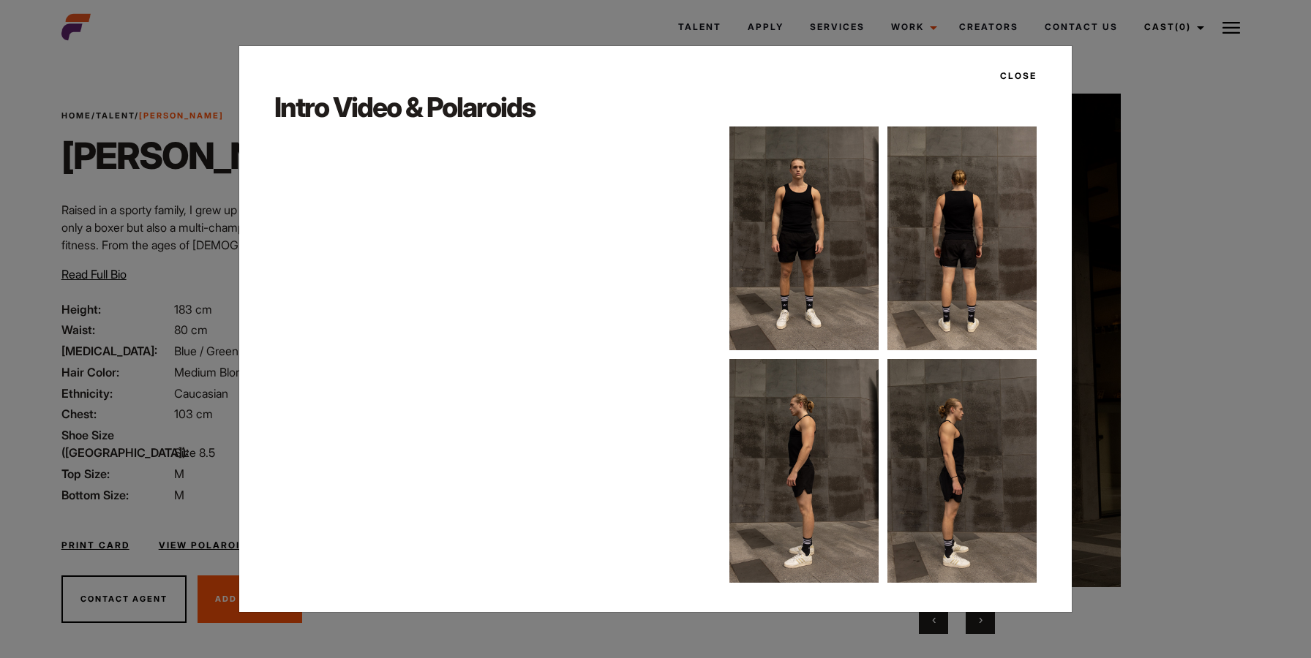
click at [821, 313] on img at bounding box center [803, 239] width 149 height 224
click at [799, 193] on img at bounding box center [803, 239] width 149 height 224
click at [821, 195] on img at bounding box center [803, 239] width 149 height 224
click at [1027, 67] on button "Close" at bounding box center [1013, 76] width 45 height 25
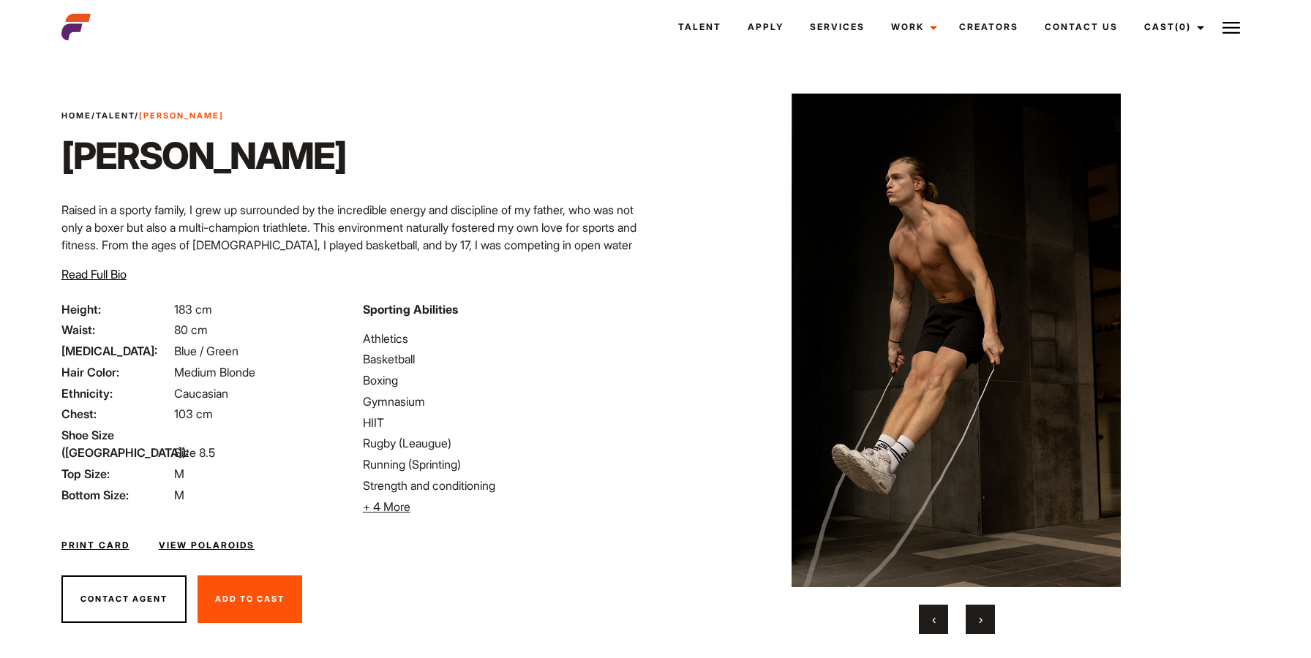
scroll to position [1, 0]
click at [1094, 322] on img at bounding box center [956, 340] width 533 height 494
click at [939, 602] on div "‹ ›" at bounding box center [957, 363] width 533 height 541
click at [927, 617] on button "‹" at bounding box center [933, 618] width 29 height 29
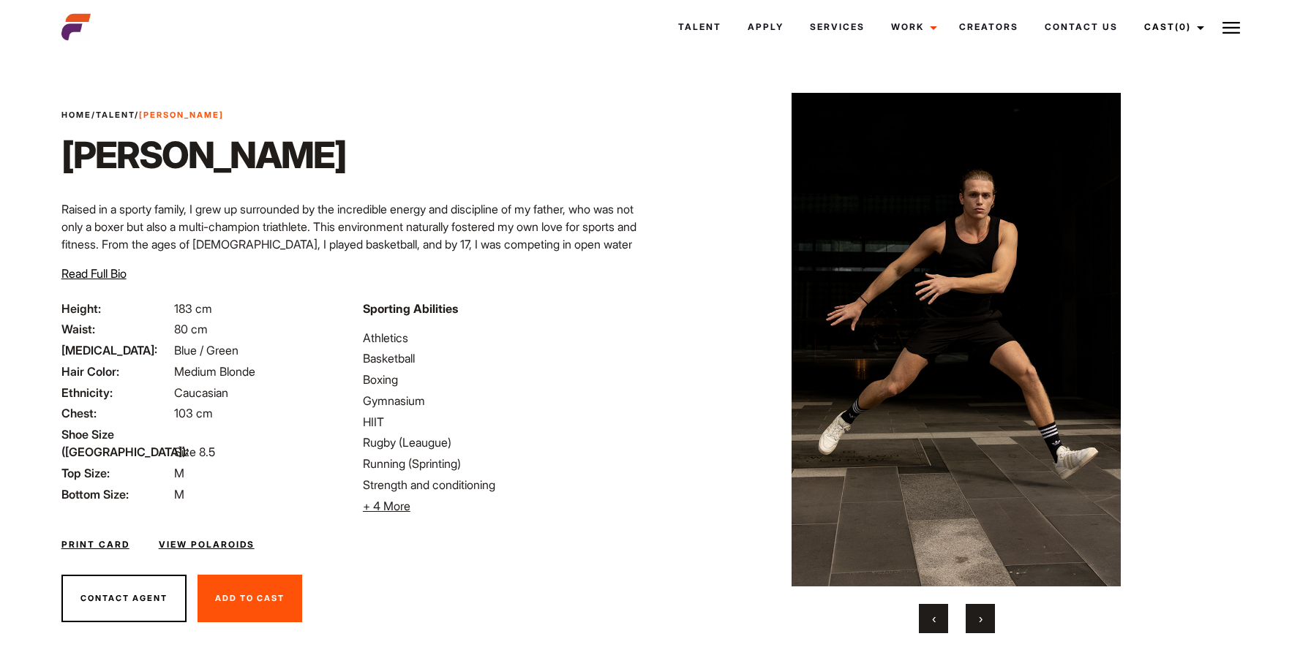
click at [927, 617] on button "‹" at bounding box center [933, 618] width 29 height 29
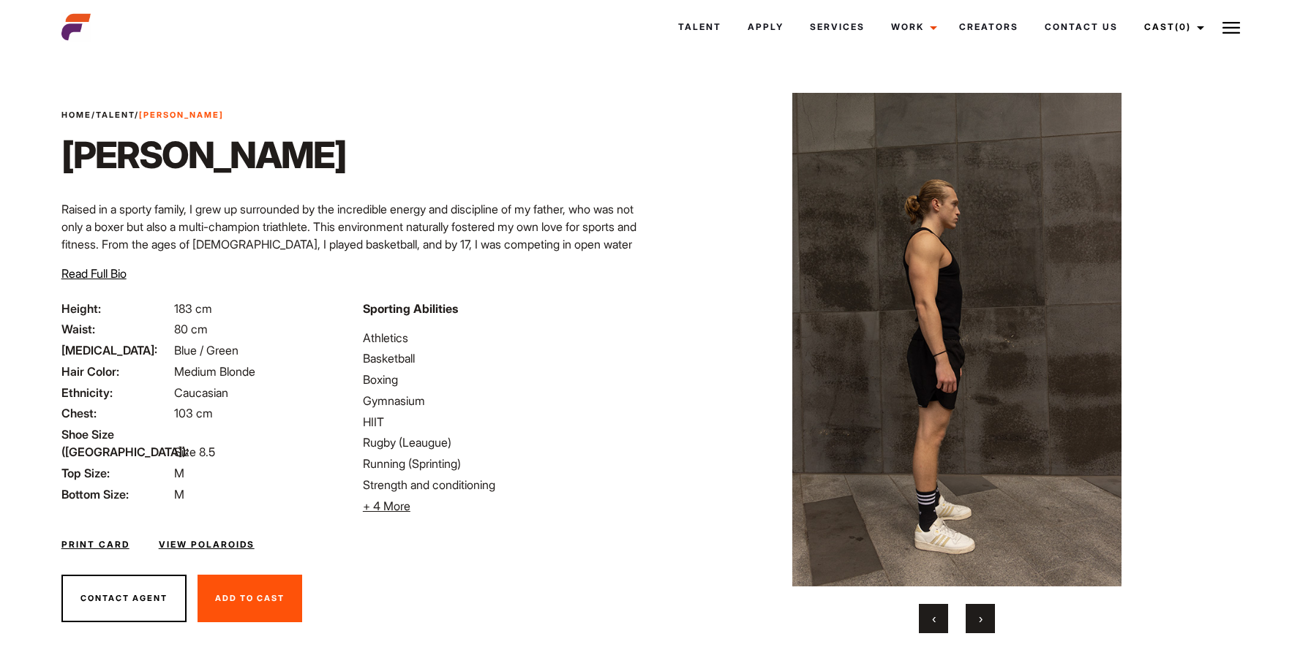
click at [927, 617] on button "‹" at bounding box center [933, 618] width 29 height 29
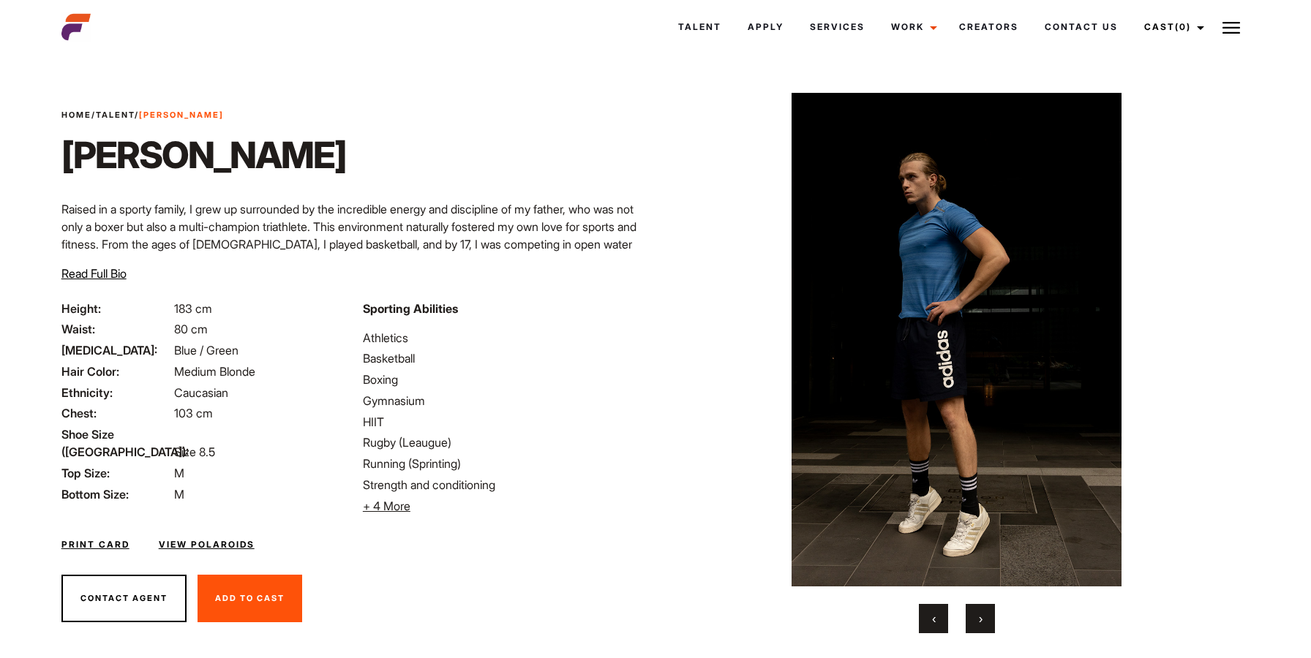
click at [927, 617] on button "‹" at bounding box center [933, 618] width 29 height 29
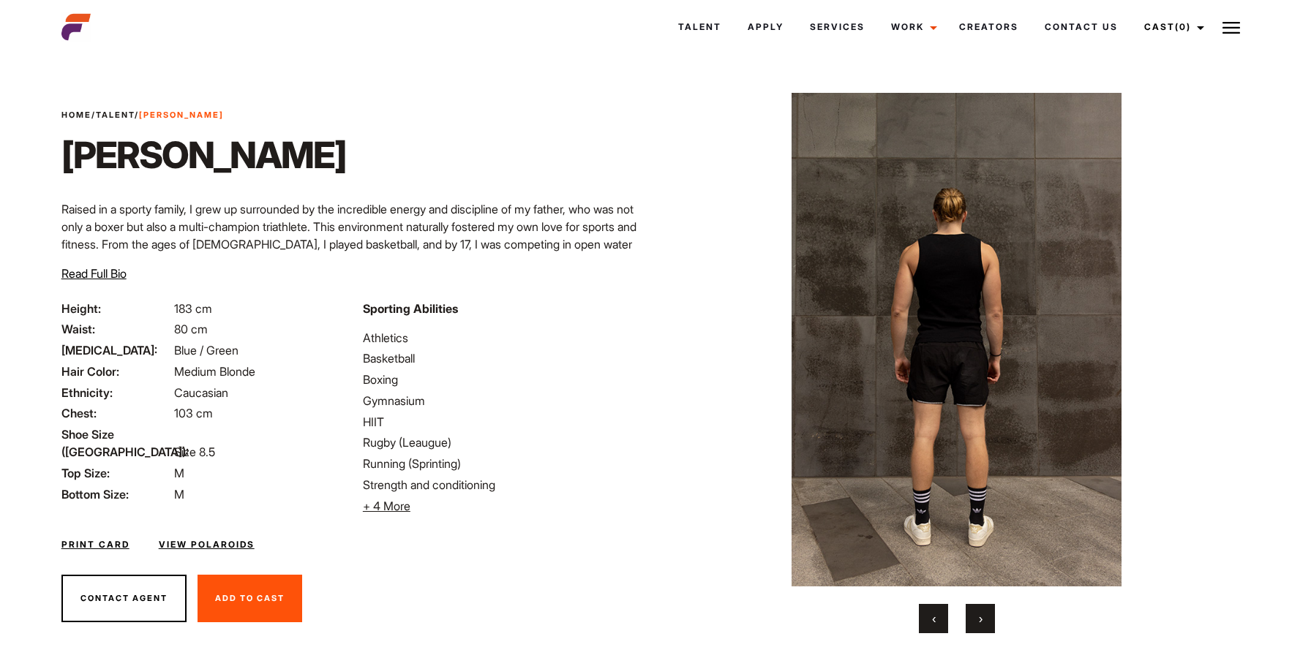
click at [965, 623] on div "‹ ›" at bounding box center [957, 618] width 533 height 29
click at [971, 622] on button "›" at bounding box center [980, 618] width 29 height 29
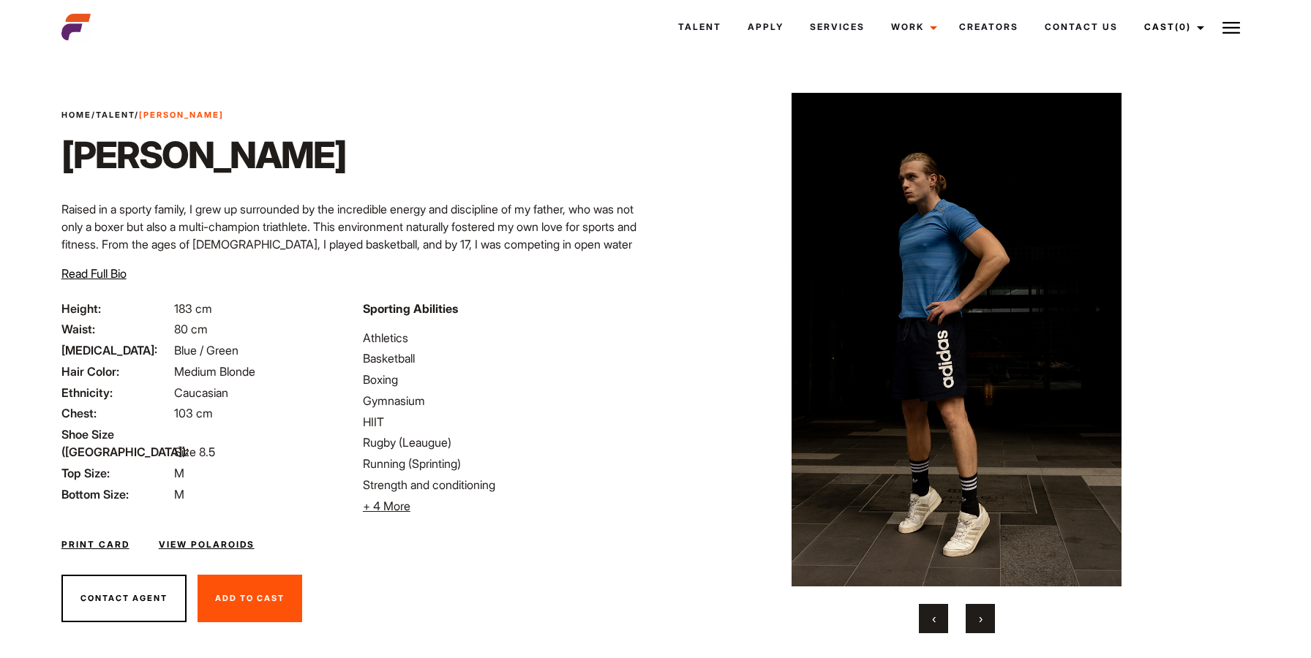
click at [936, 622] on button "‹" at bounding box center [933, 618] width 29 height 29
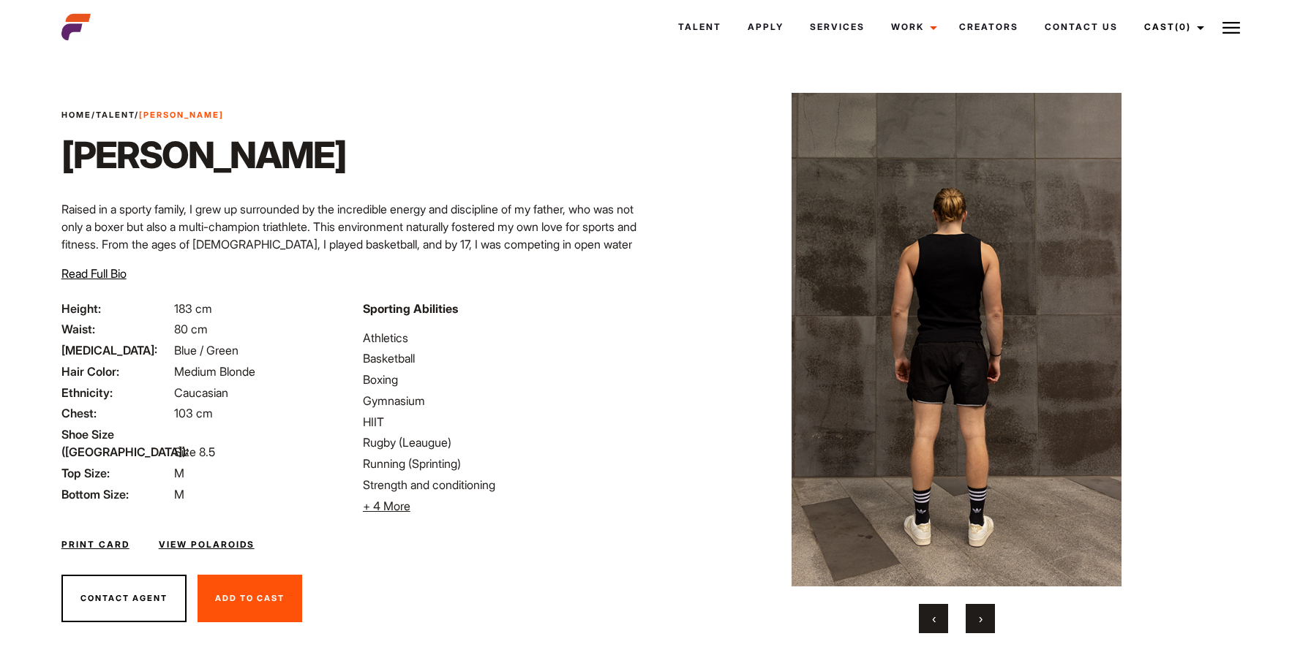
click at [934, 601] on div "‹ ›" at bounding box center [957, 363] width 533 height 541
click at [934, 609] on button "‹" at bounding box center [933, 618] width 29 height 29
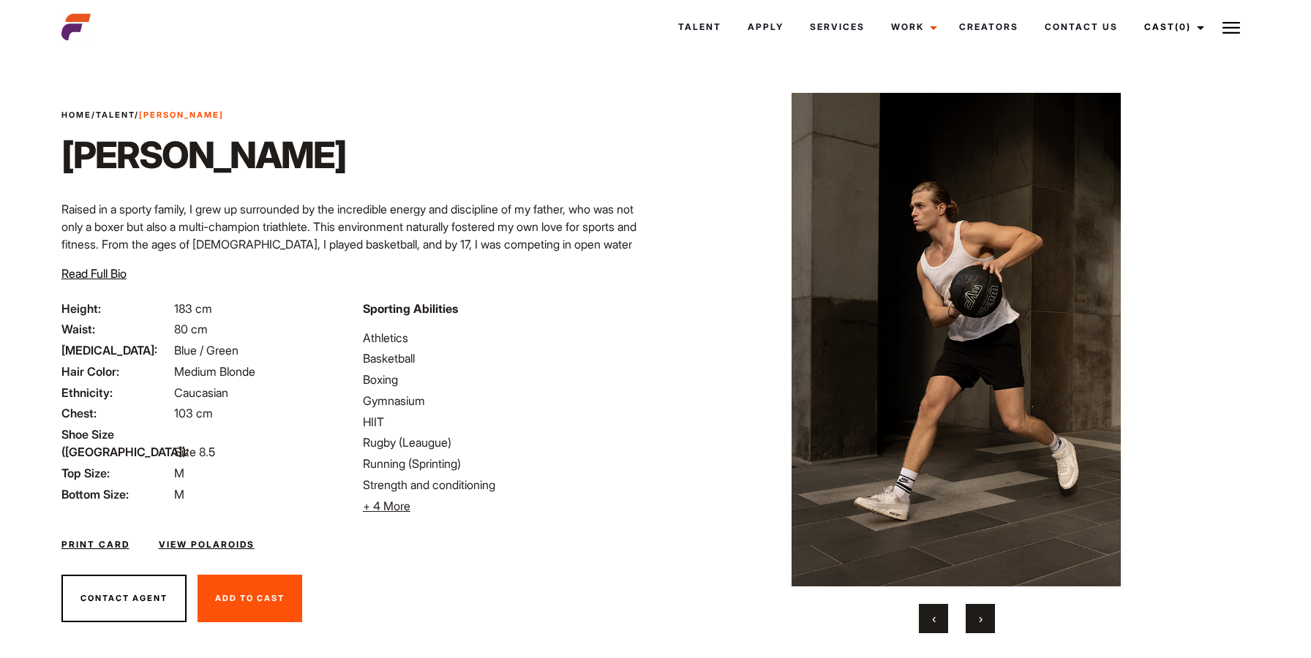
click at [934, 612] on span "‹" at bounding box center [934, 619] width 4 height 15
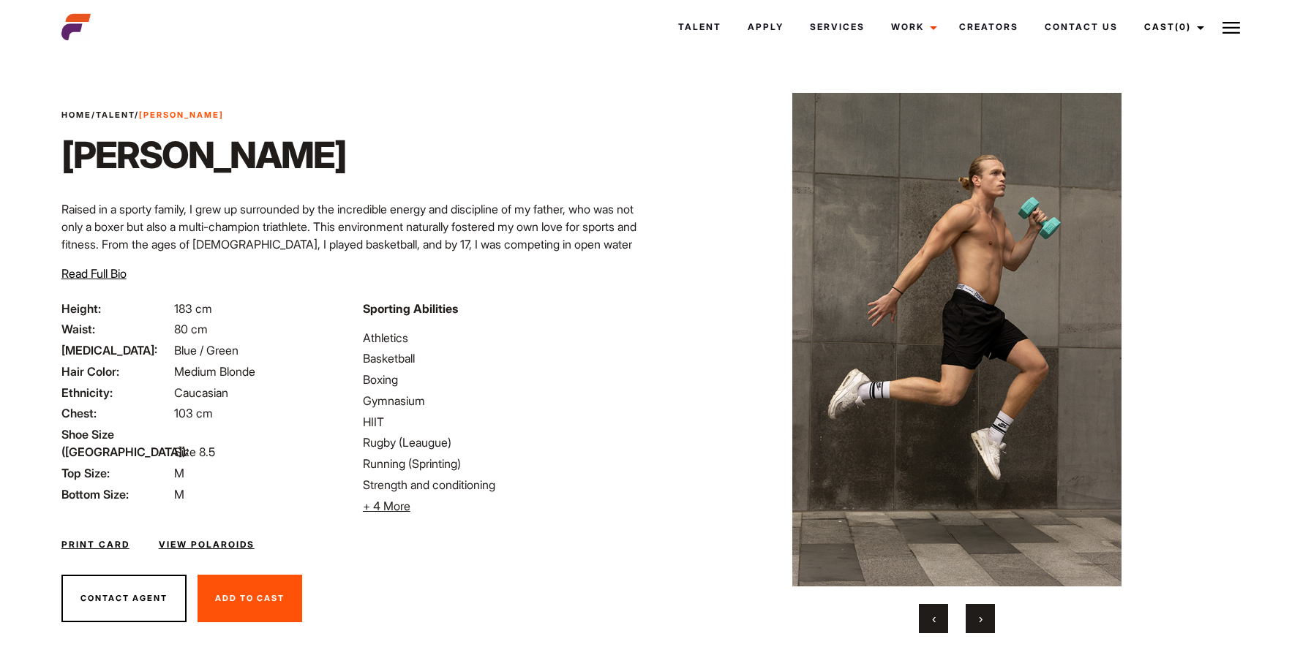
click at [933, 612] on span "‹" at bounding box center [934, 619] width 4 height 15
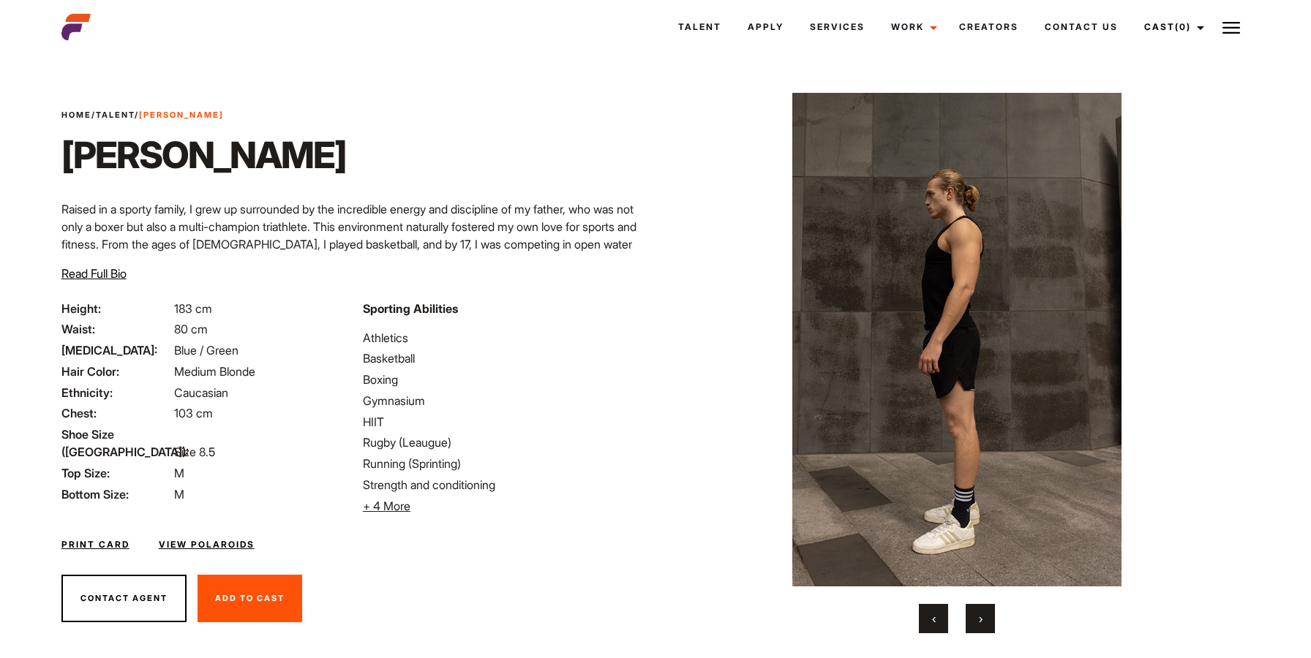
click at [933, 612] on span "‹" at bounding box center [934, 619] width 4 height 15
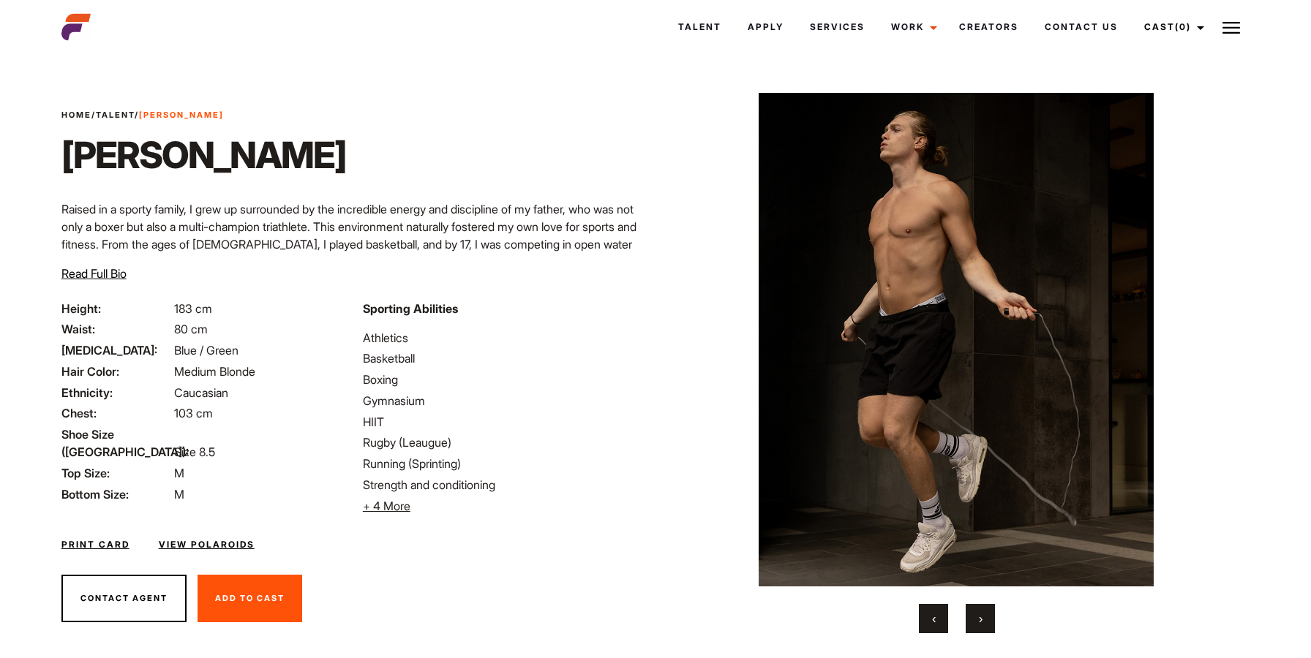
click at [933, 612] on span "‹" at bounding box center [934, 619] width 4 height 15
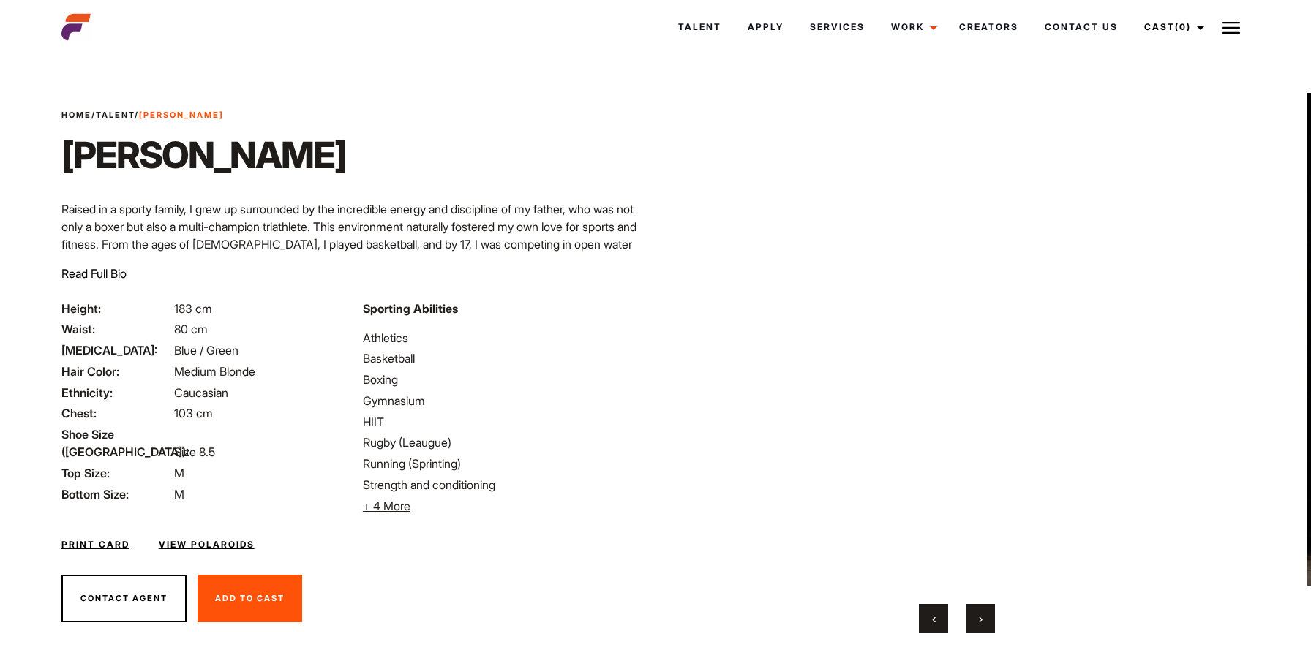
click at [933, 632] on button "‹" at bounding box center [933, 618] width 29 height 29
click at [930, 612] on button "‹" at bounding box center [933, 618] width 29 height 29
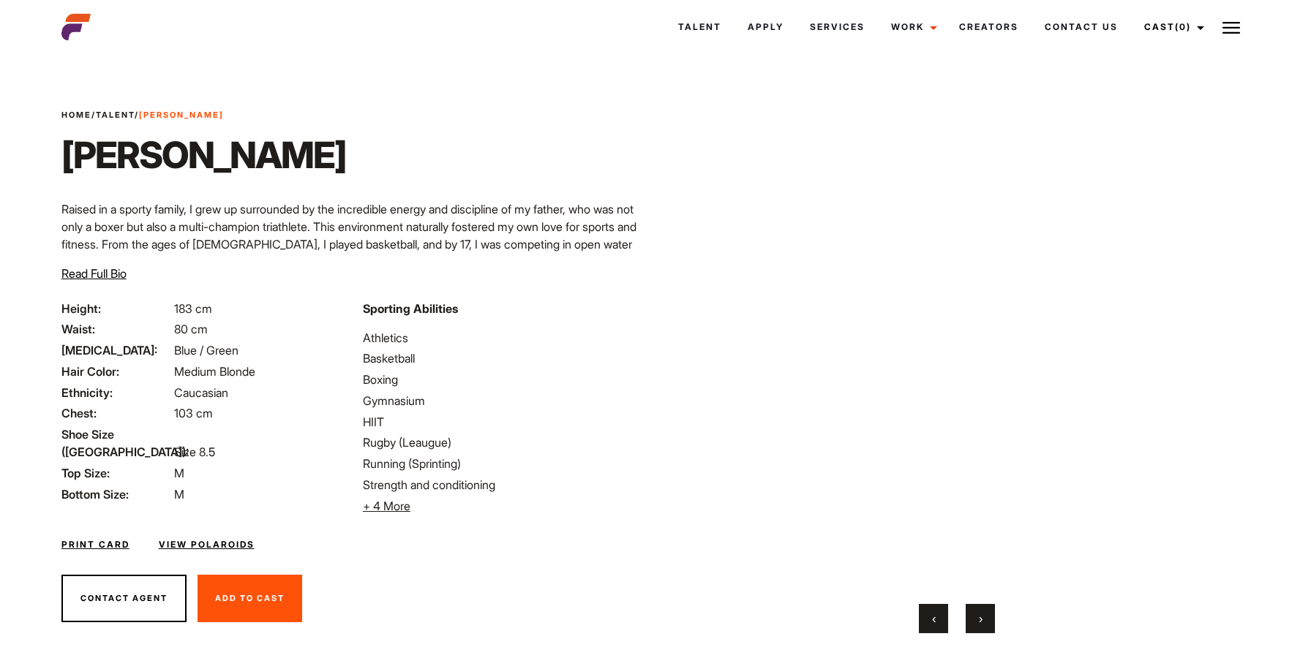
click at [928, 612] on button "‹" at bounding box center [933, 618] width 29 height 29
click at [927, 612] on button "‹" at bounding box center [933, 618] width 29 height 29
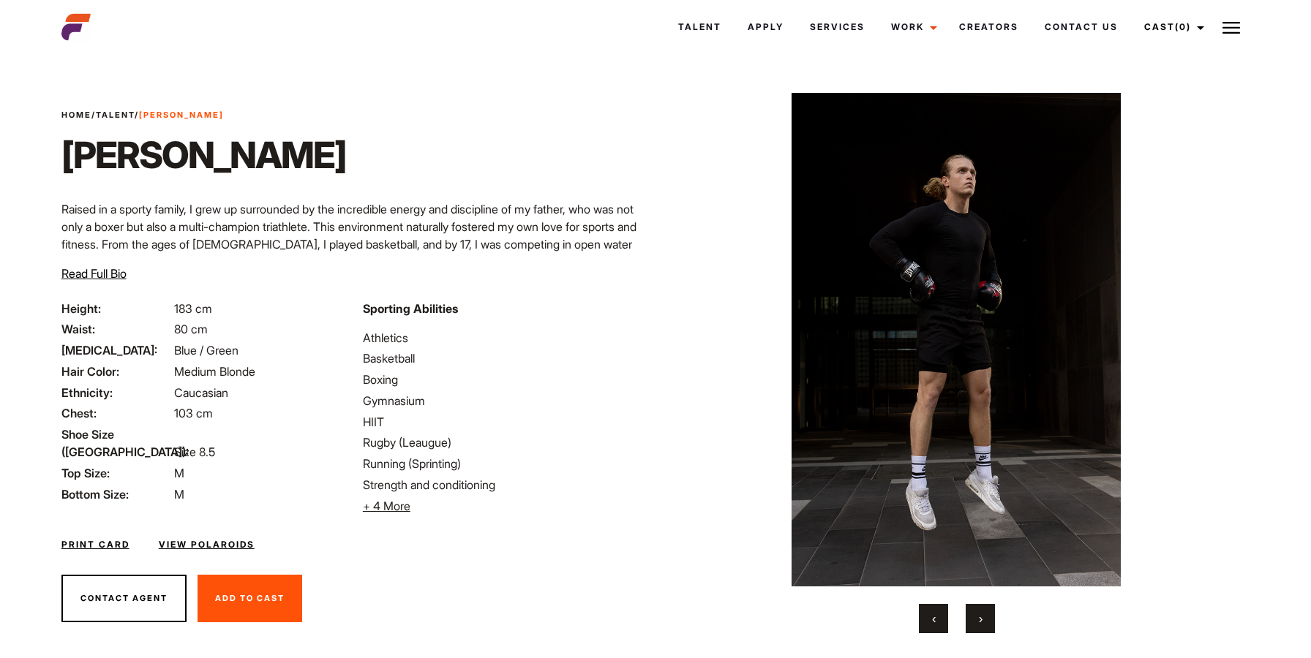
click at [906, 650] on div "Home / Talent / Tristan Tristan ‹ ›" at bounding box center [956, 363] width 603 height 611
click at [927, 631] on button "‹" at bounding box center [933, 618] width 29 height 29
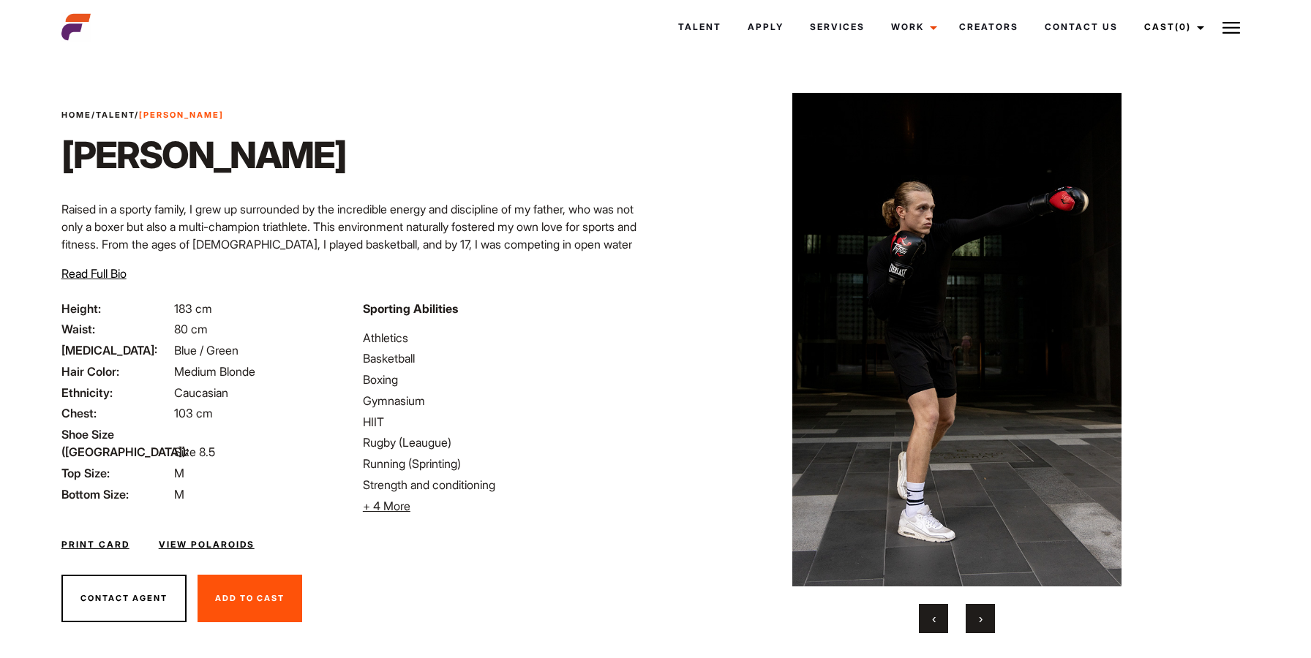
click at [927, 631] on button "‹" at bounding box center [933, 618] width 29 height 29
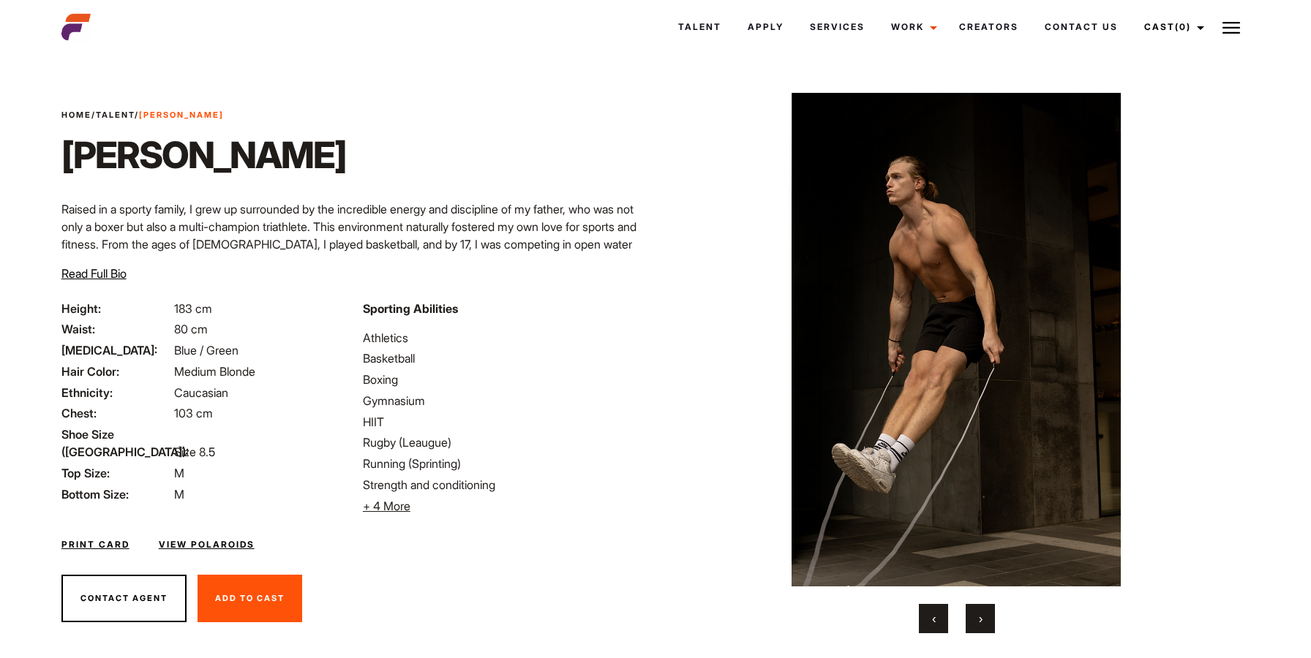
click at [927, 631] on button "‹" at bounding box center [933, 618] width 29 height 29
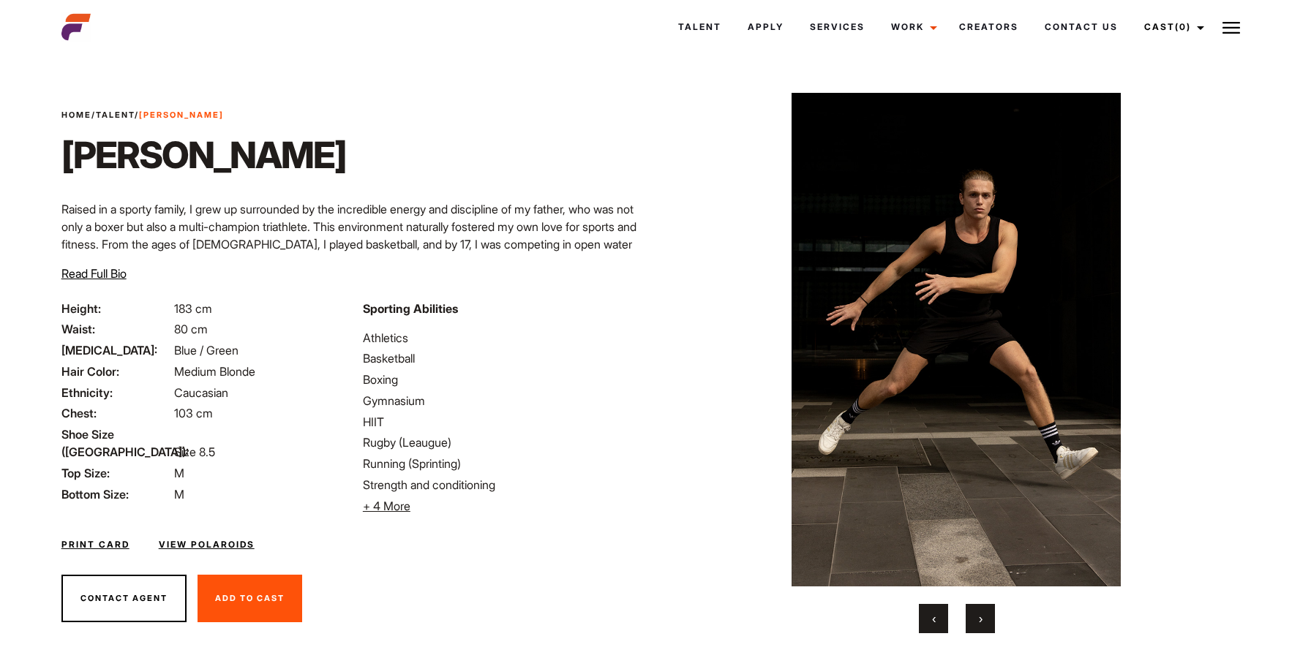
click at [927, 631] on button "‹" at bounding box center [933, 618] width 29 height 29
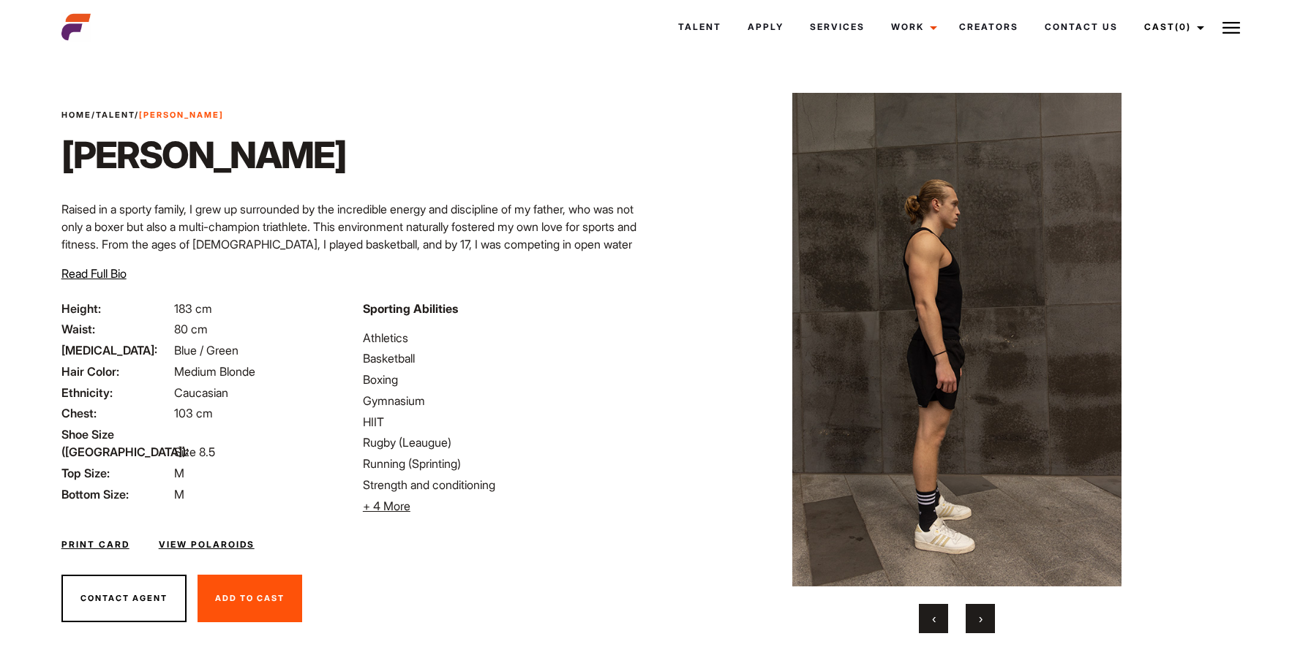
click at [927, 631] on button "‹" at bounding box center [933, 618] width 29 height 29
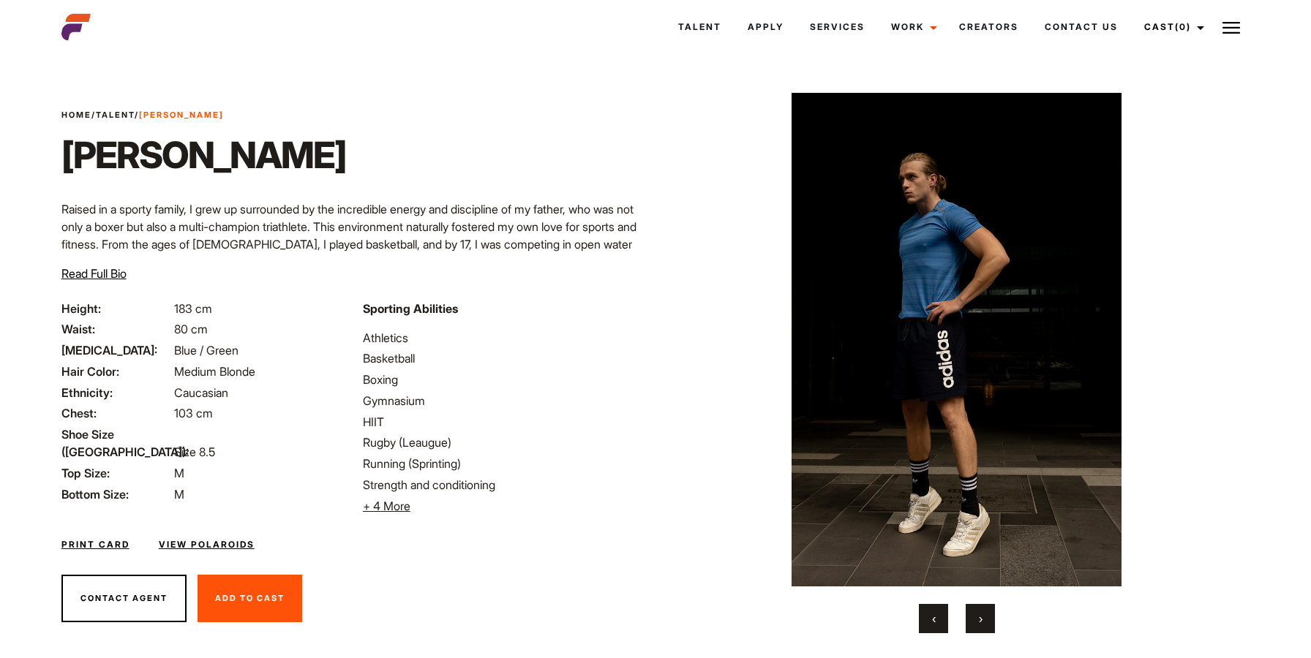
click at [927, 631] on button "‹" at bounding box center [933, 618] width 29 height 29
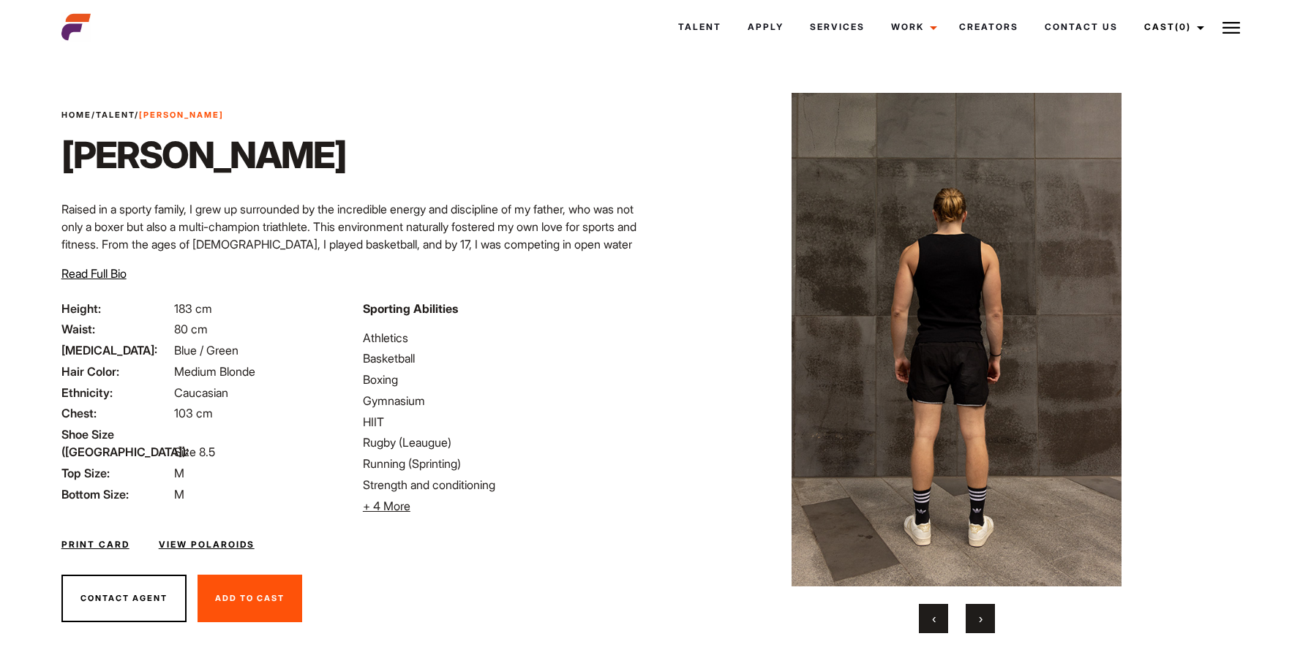
click at [927, 631] on button "‹" at bounding box center [933, 618] width 29 height 29
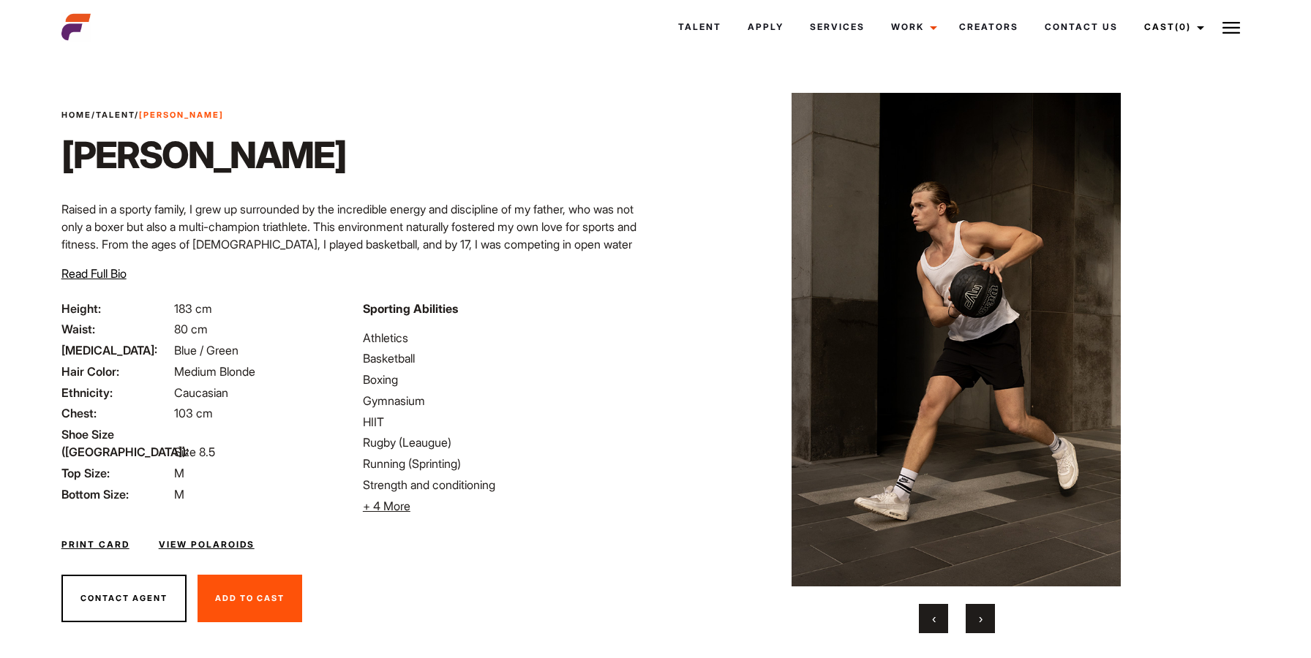
click at [402, 508] on span "+ 4 More" at bounding box center [387, 506] width 48 height 15
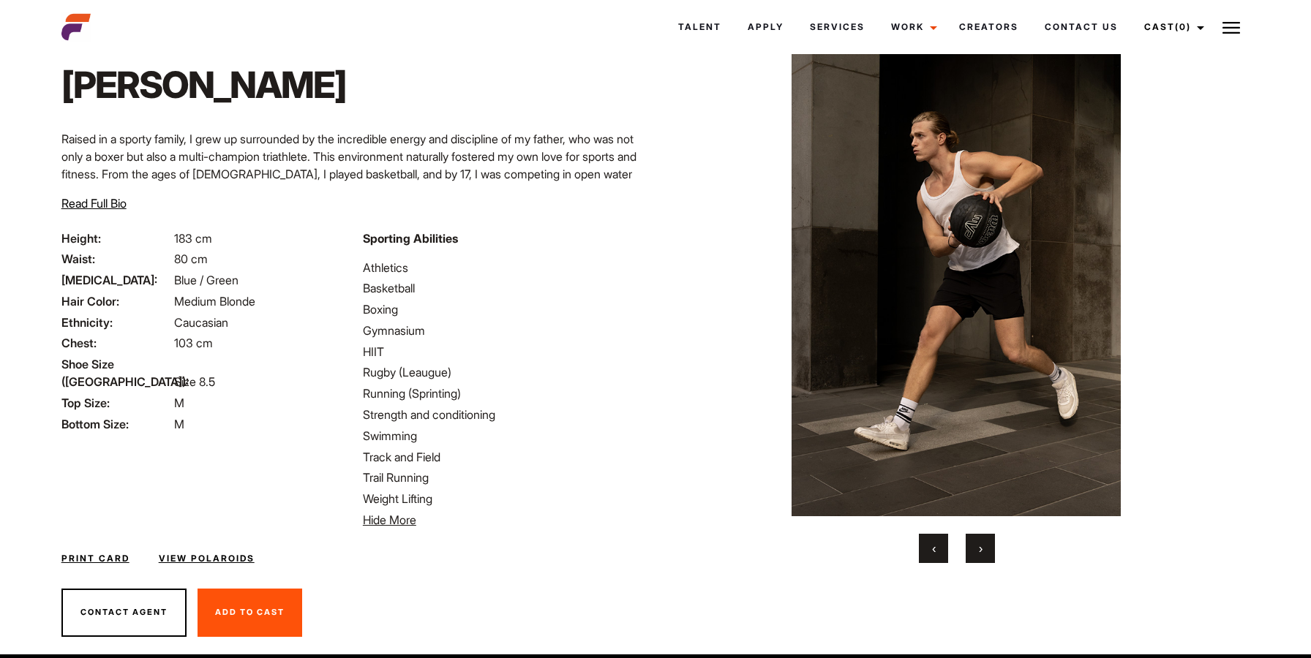
scroll to position [96, 0]
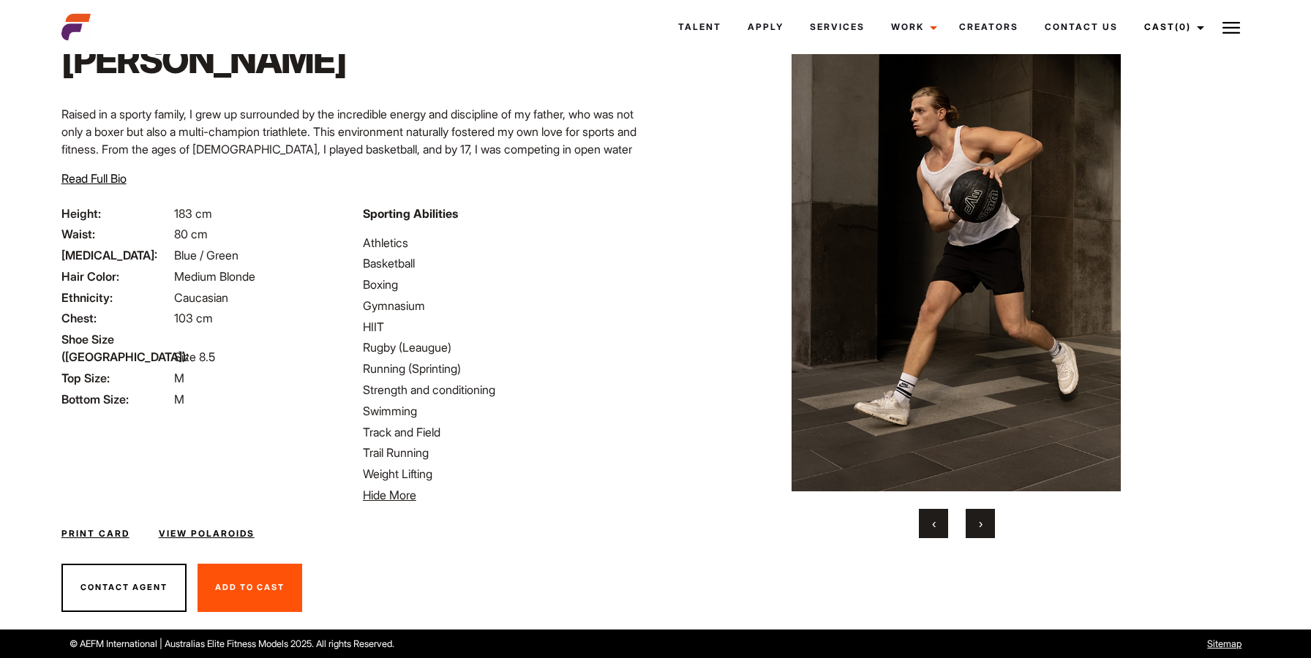
click at [212, 533] on link "View Polaroids" at bounding box center [207, 533] width 96 height 13
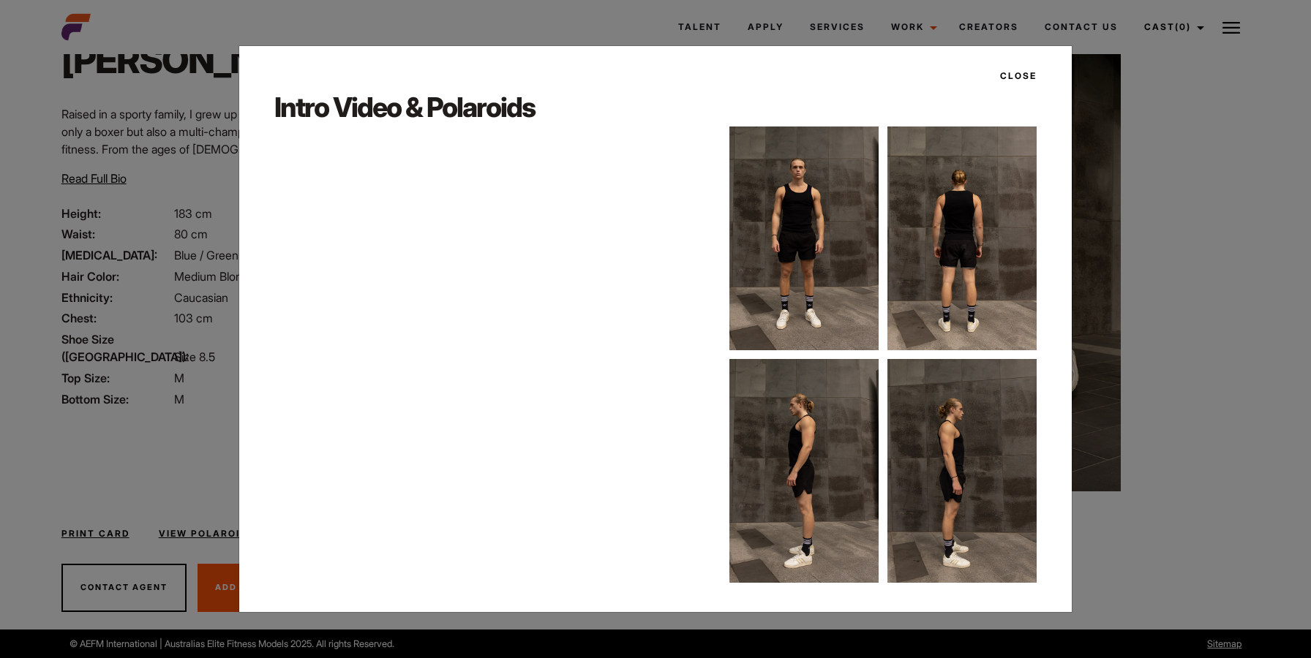
click at [1007, 70] on button "Close" at bounding box center [1013, 76] width 45 height 25
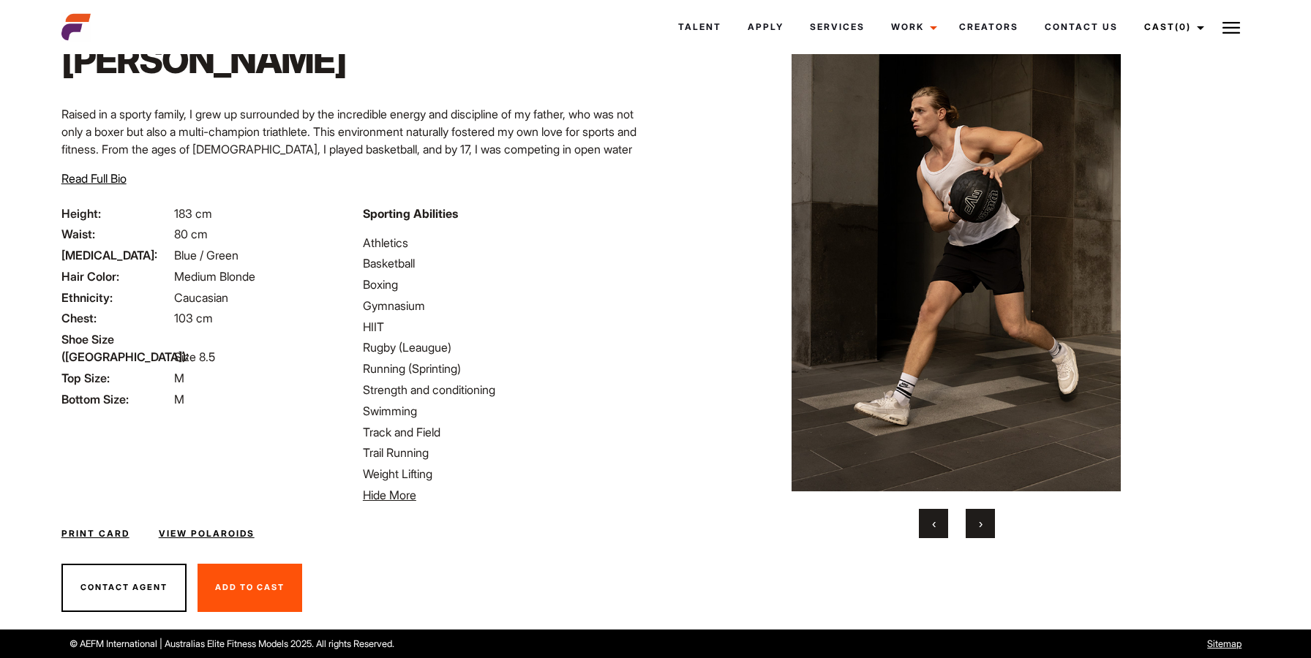
click at [107, 526] on div "Print Card View Polaroids" at bounding box center [354, 525] width 603 height 42
click at [106, 528] on link "Print Card" at bounding box center [95, 533] width 68 height 13
click at [933, 521] on span "‹" at bounding box center [934, 523] width 4 height 15
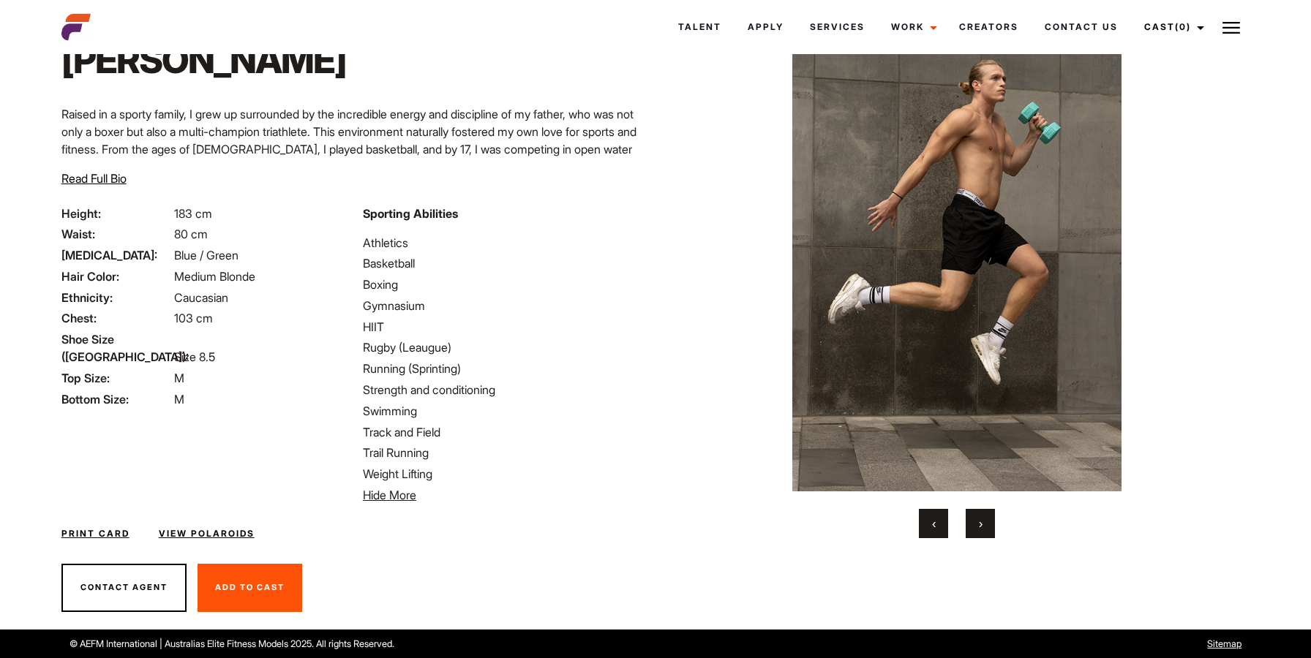
click at [933, 521] on span "‹" at bounding box center [934, 523] width 4 height 15
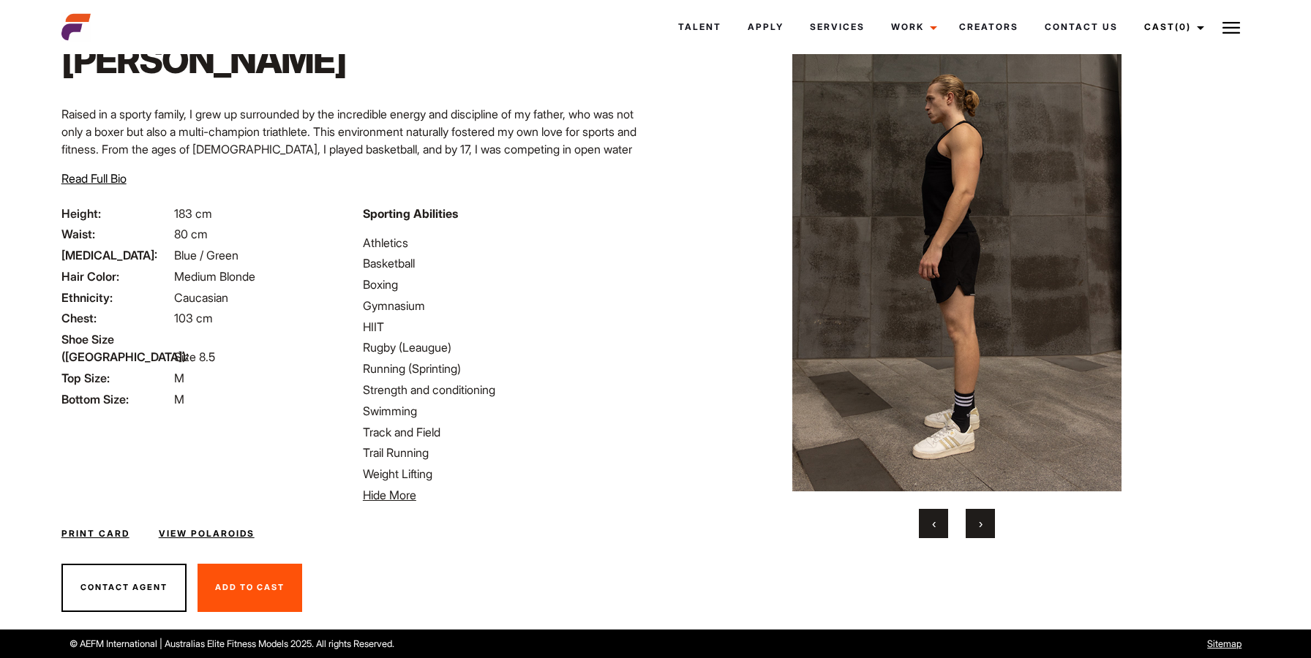
click at [933, 521] on span "‹" at bounding box center [934, 523] width 4 height 15
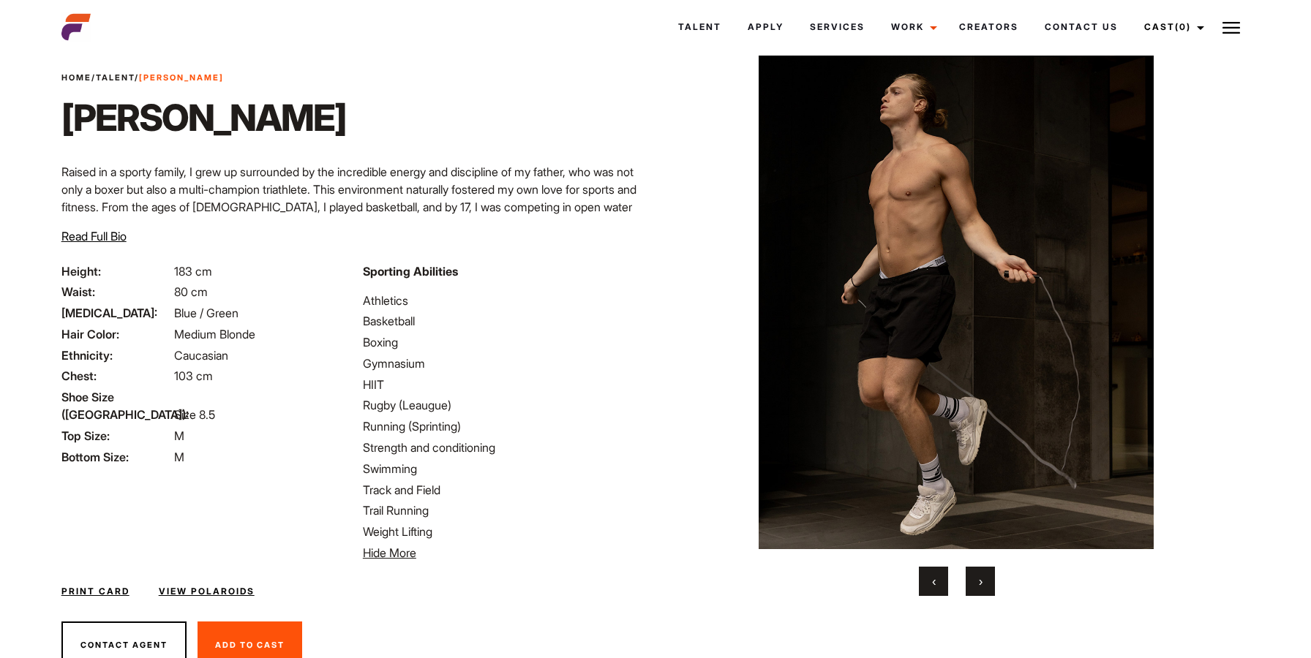
scroll to position [53, 0]
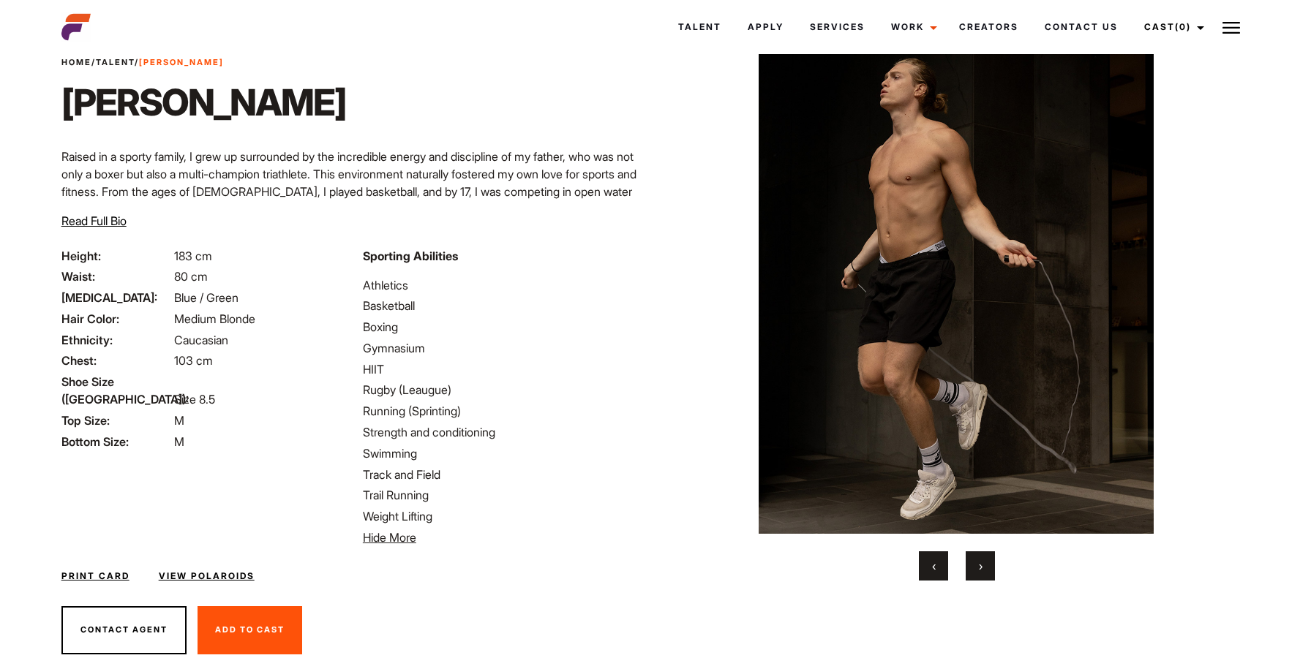
click at [981, 565] on span "›" at bounding box center [981, 566] width 4 height 15
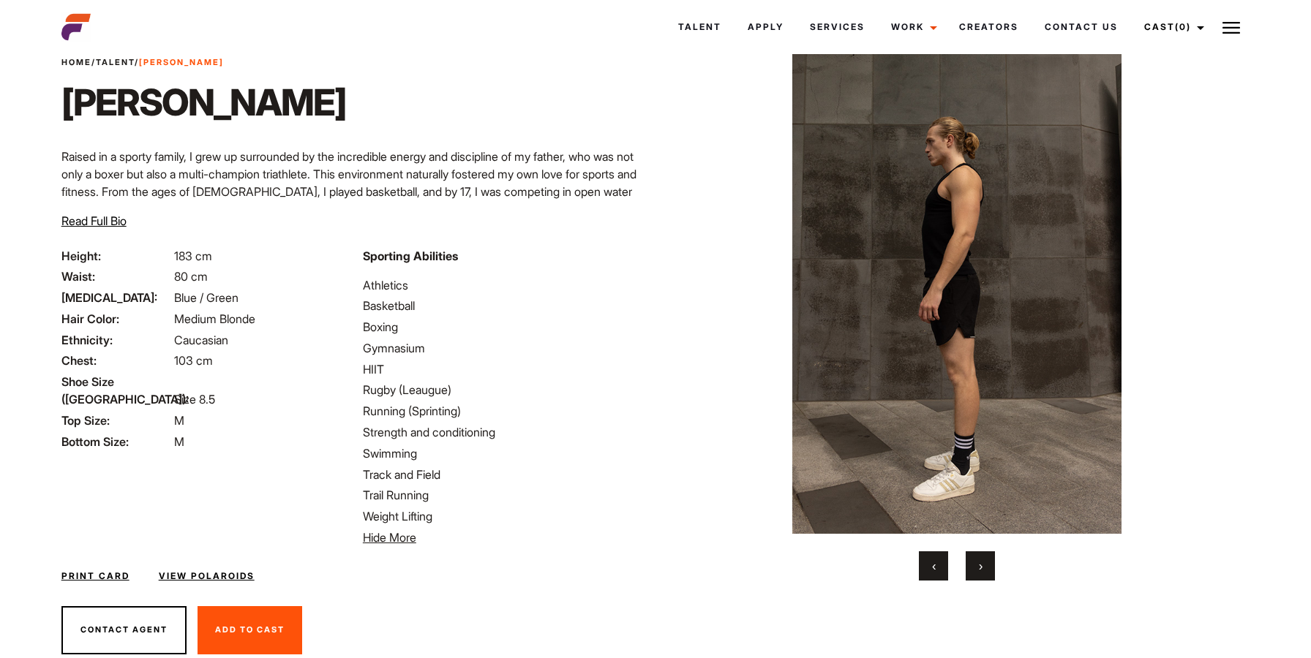
click at [979, 565] on span "›" at bounding box center [981, 566] width 4 height 15
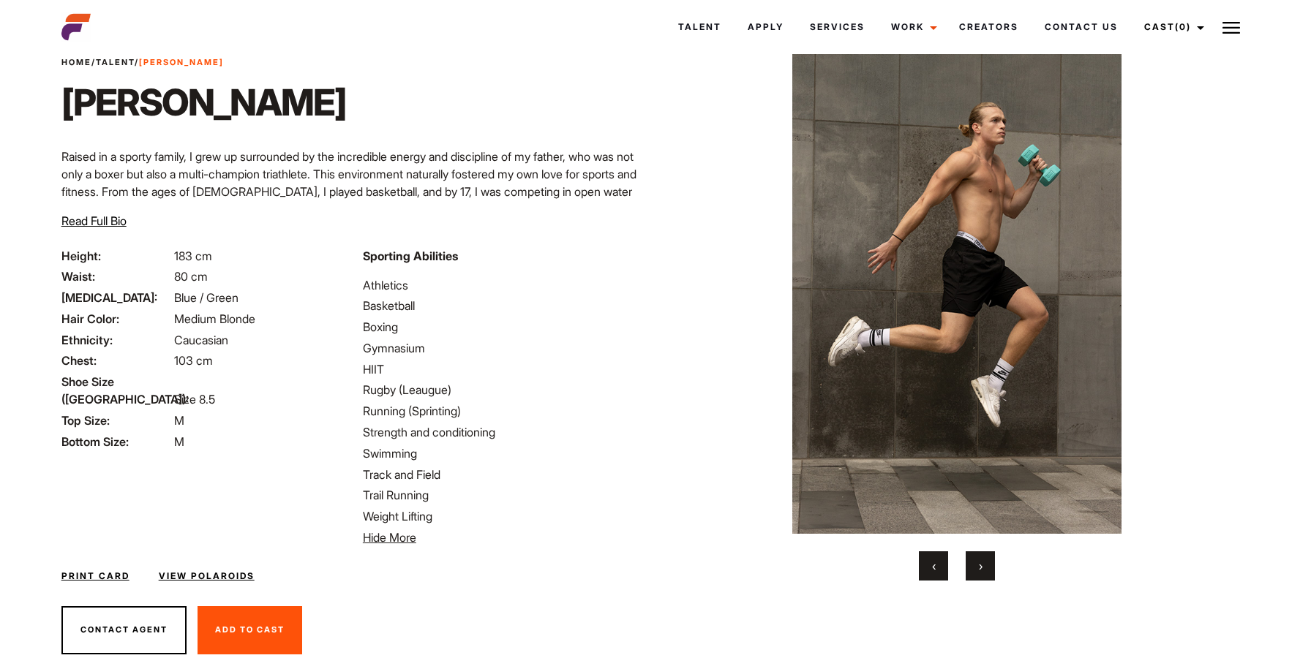
click at [976, 562] on button "›" at bounding box center [980, 566] width 29 height 29
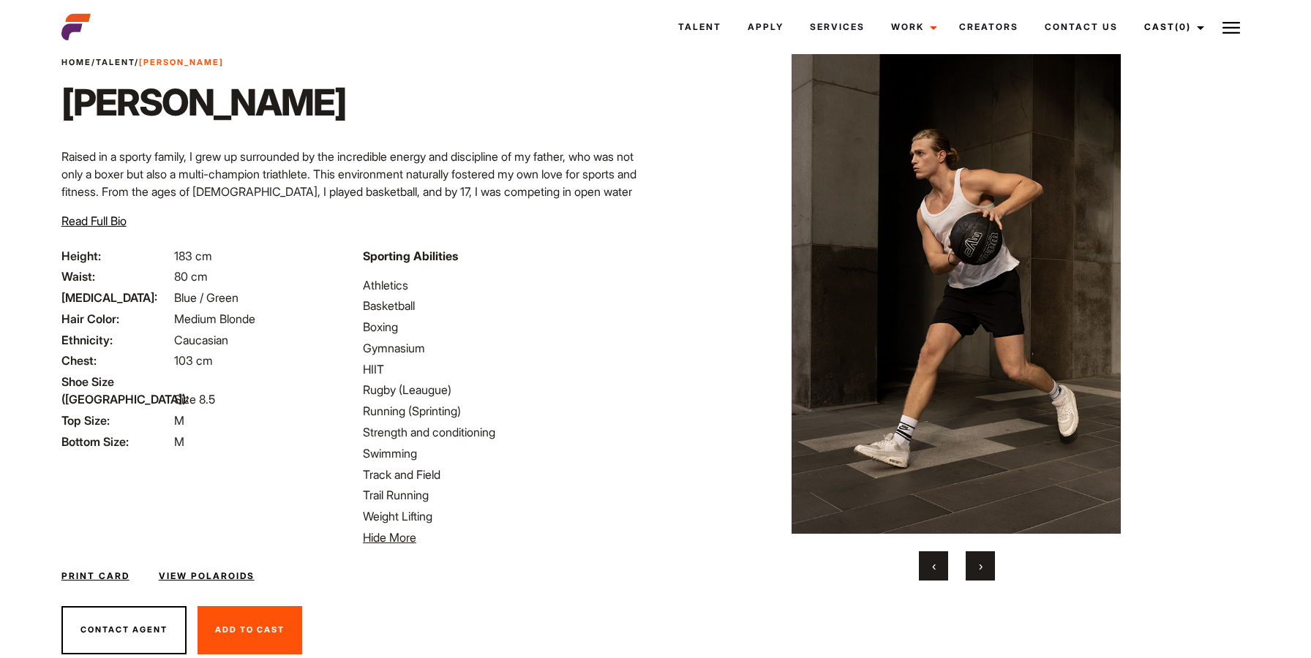
click at [976, 562] on button "›" at bounding box center [980, 566] width 29 height 29
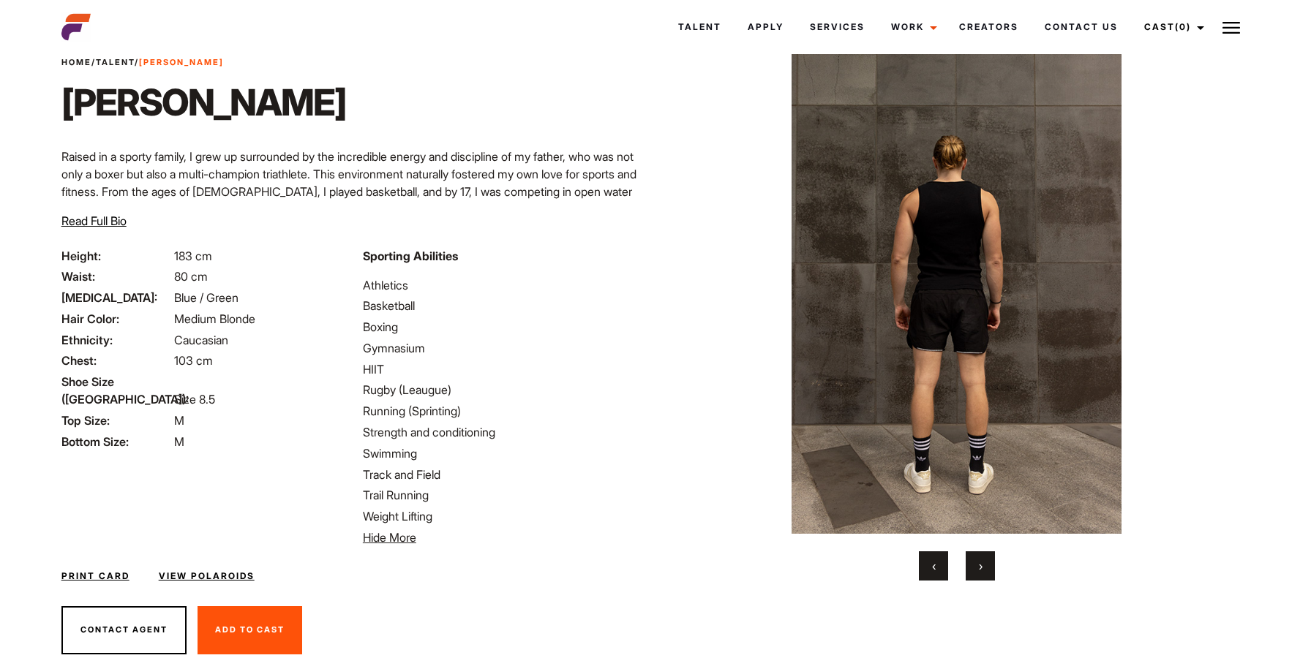
click at [976, 562] on button "›" at bounding box center [980, 566] width 29 height 29
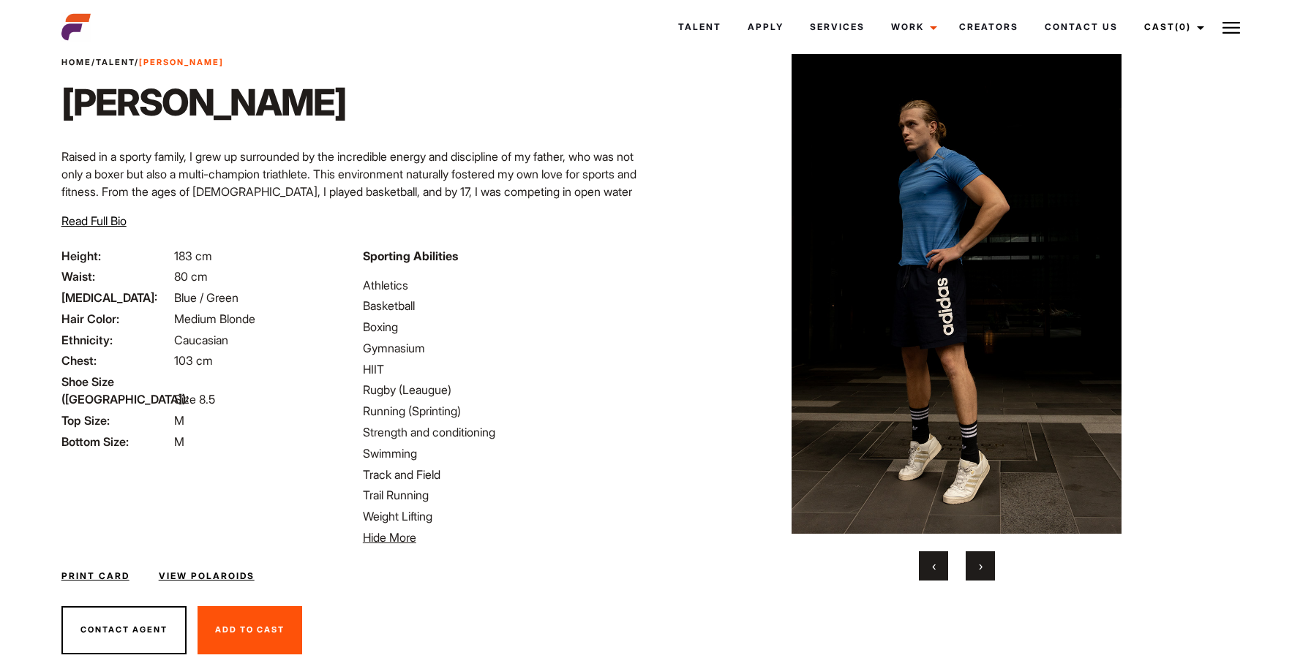
click at [976, 562] on button "›" at bounding box center [980, 566] width 29 height 29
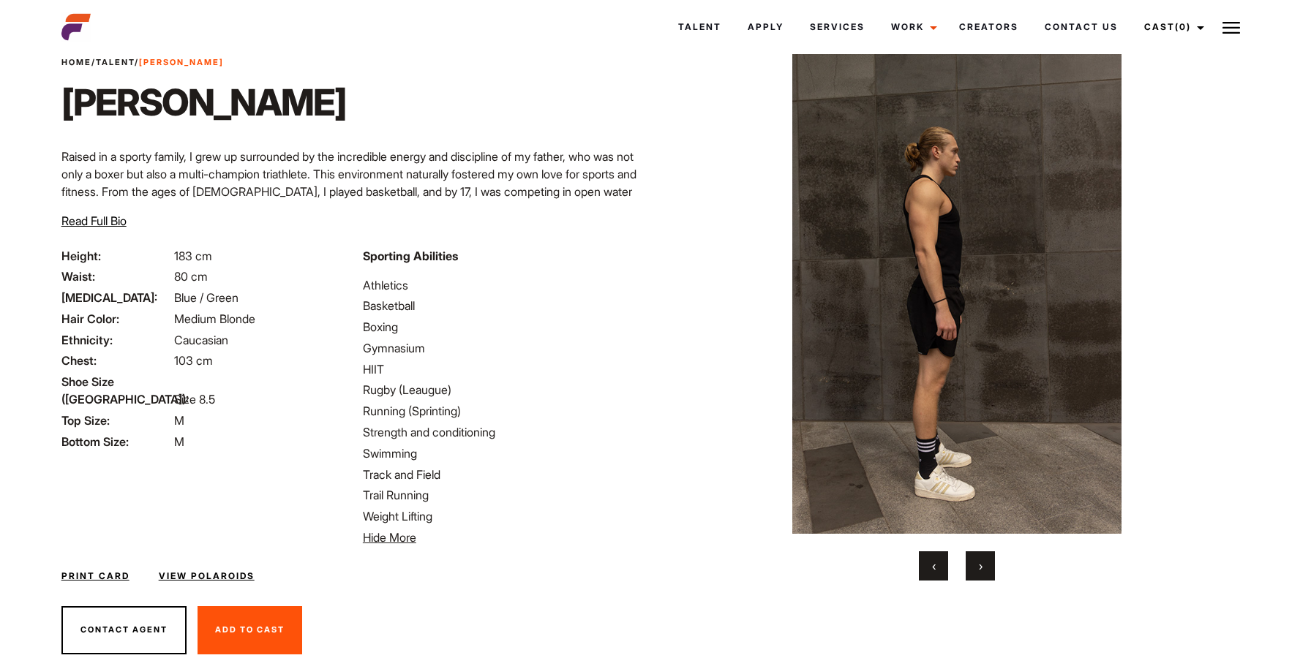
click at [974, 562] on button "›" at bounding box center [980, 566] width 29 height 29
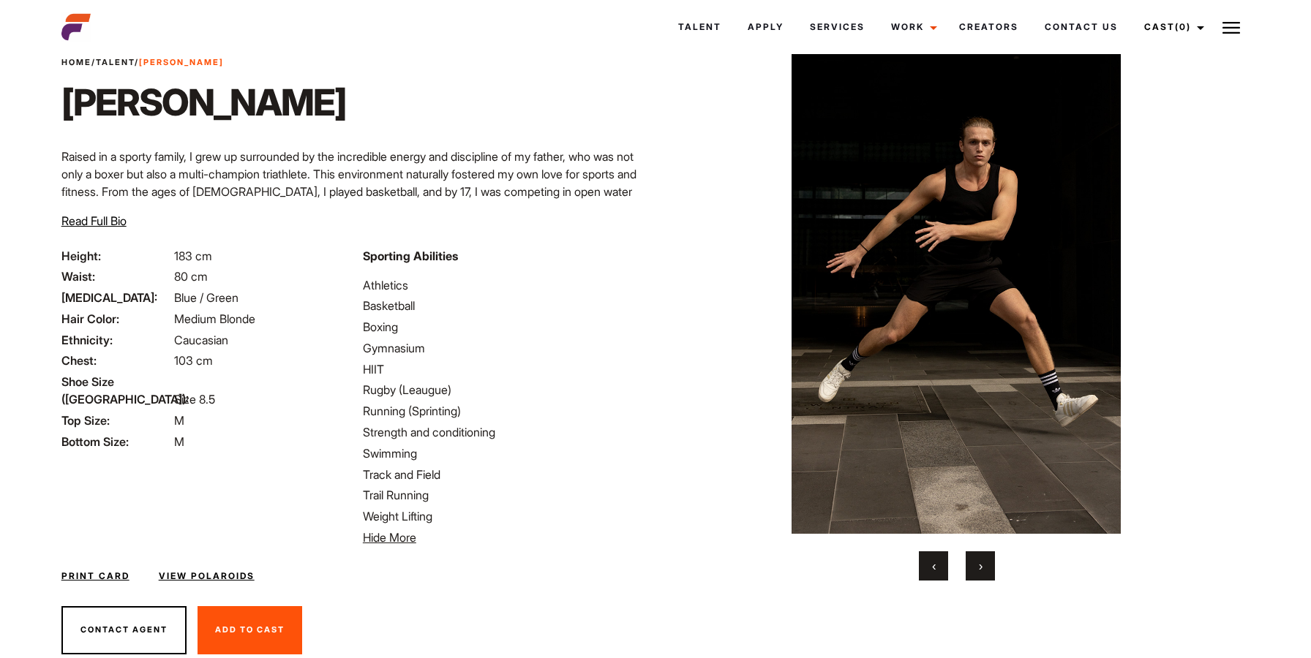
click at [974, 562] on button "›" at bounding box center [980, 566] width 29 height 29
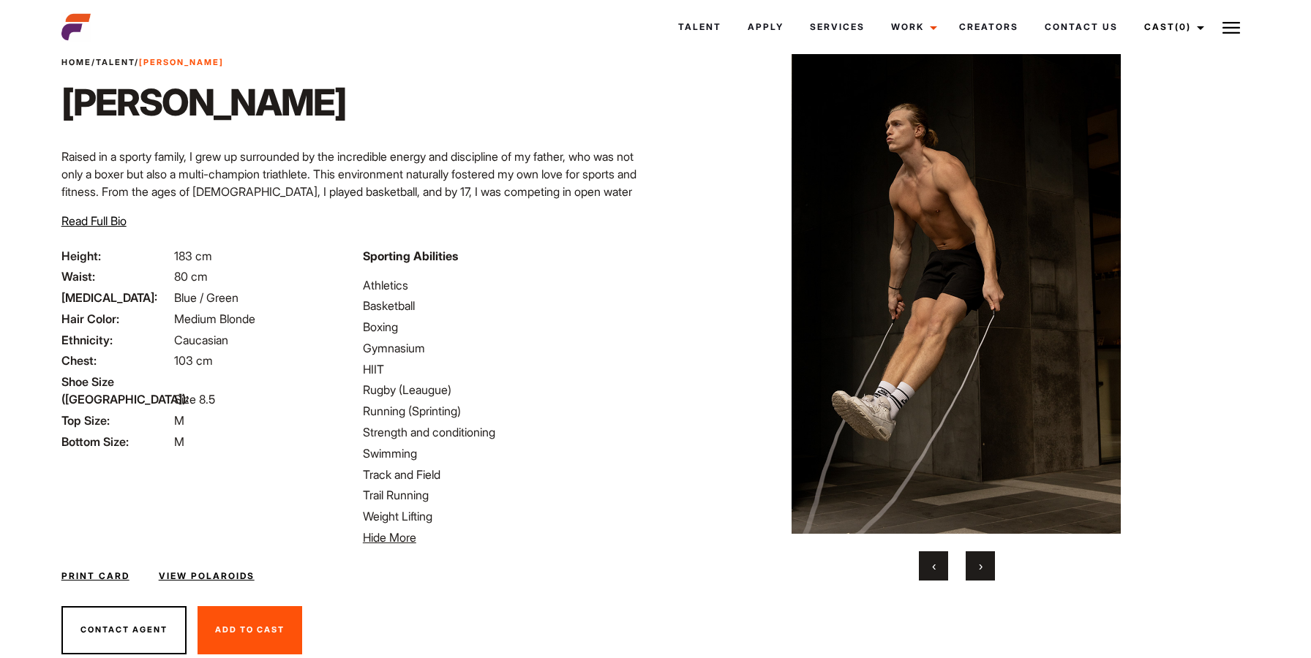
click at [974, 562] on button "›" at bounding box center [980, 566] width 29 height 29
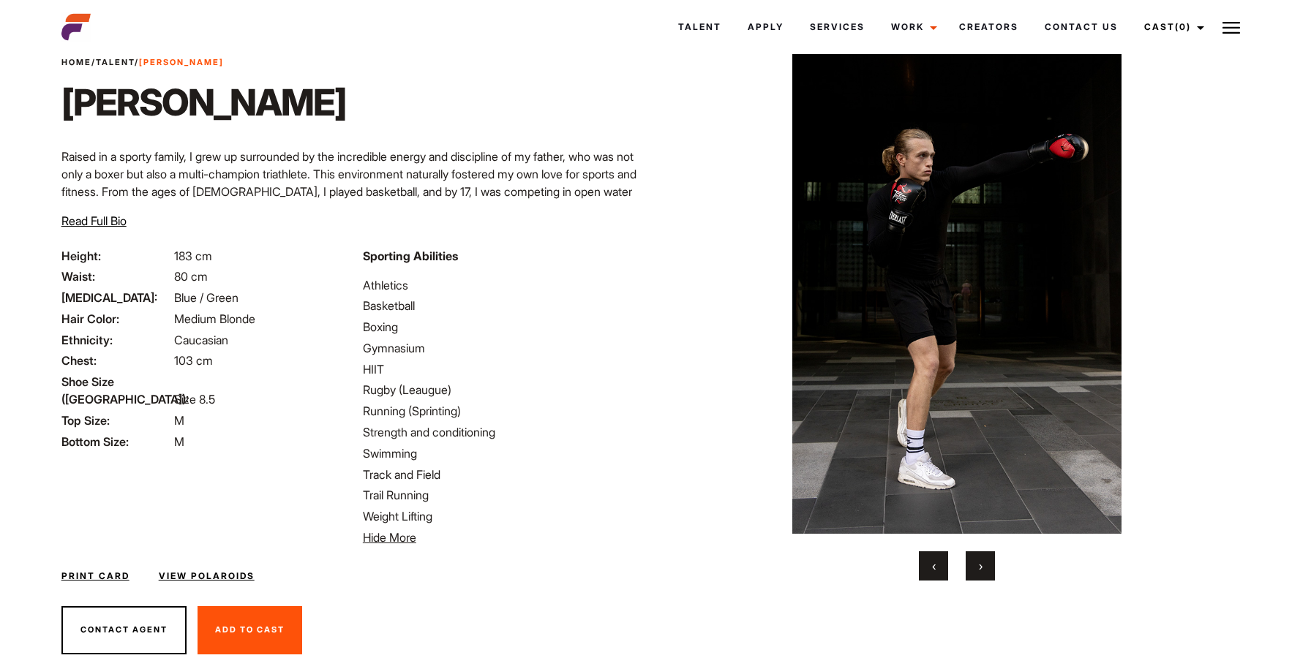
click at [127, 55] on div "Home / Talent / Tristan Tristan Raised in a sporty family, I grew up surrounded…" at bounding box center [354, 338] width 603 height 667
click at [118, 61] on link "Talent" at bounding box center [115, 62] width 39 height 10
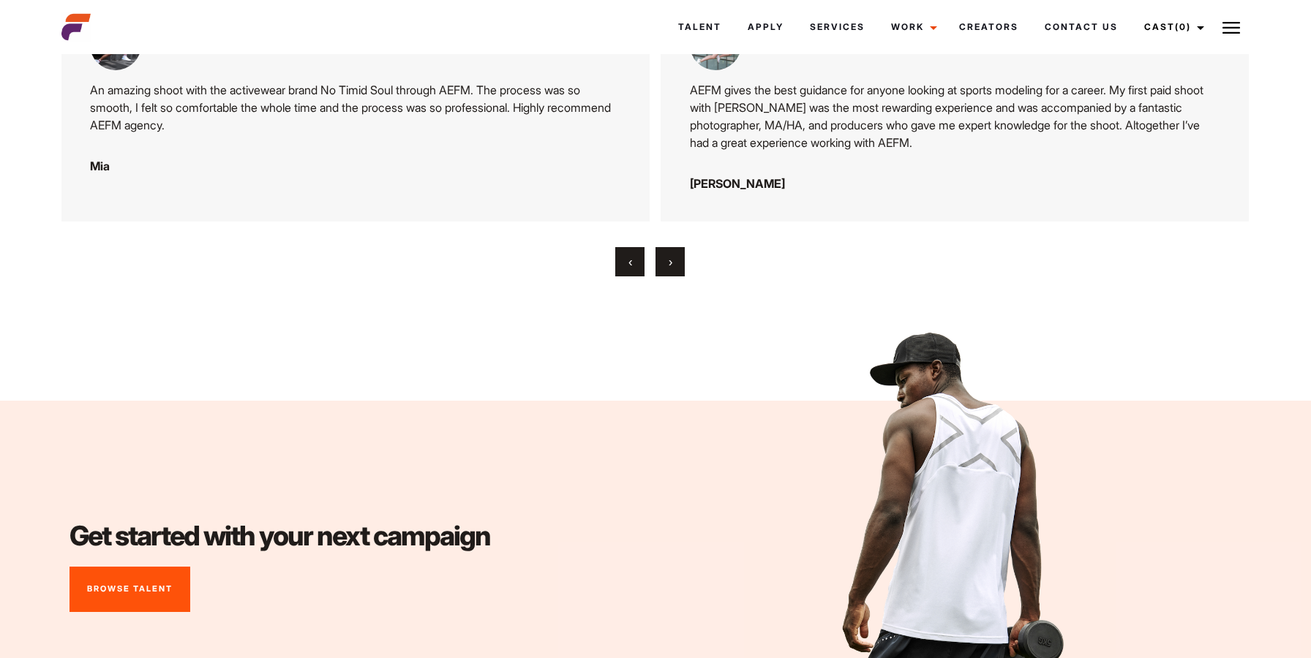
scroll to position [5218, 0]
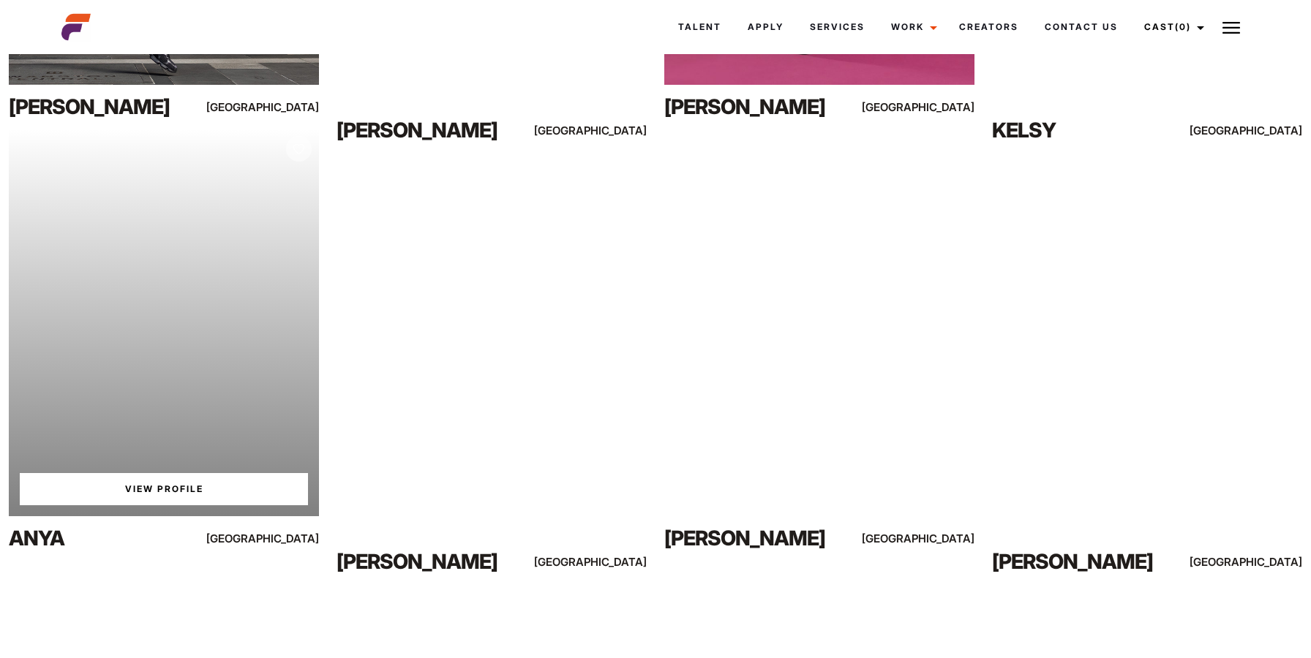
scroll to position [4490, 0]
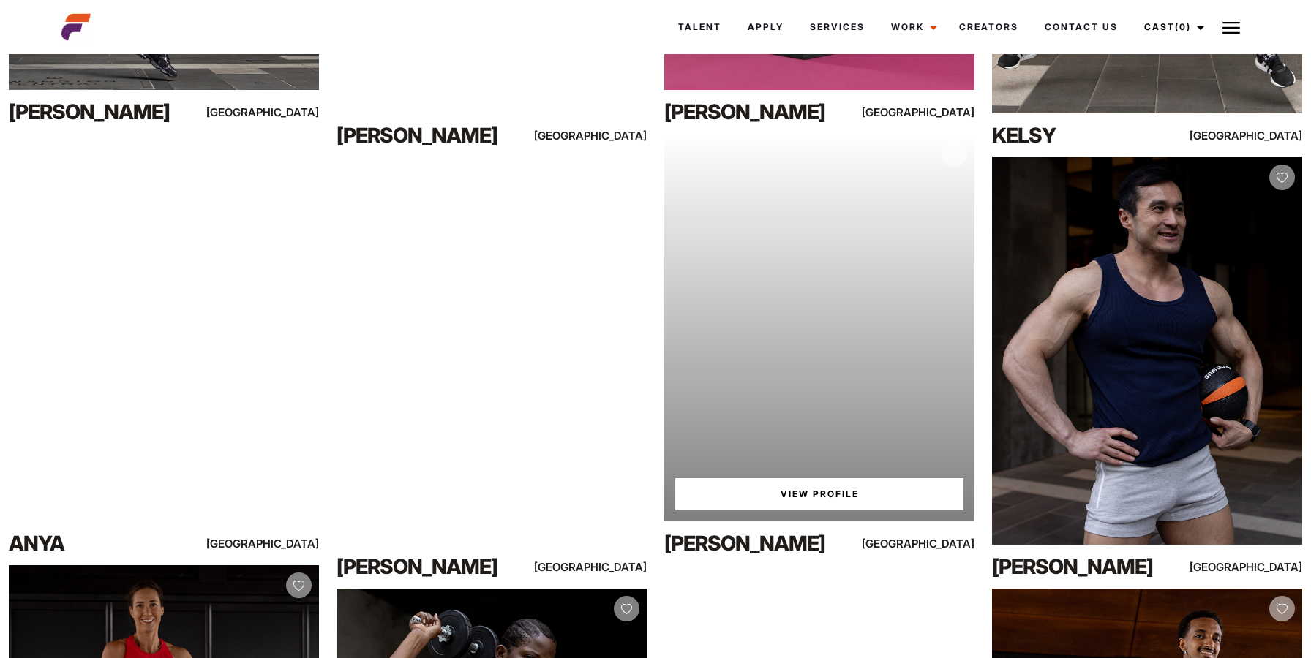
click at [795, 506] on link "View Profile" at bounding box center [819, 494] width 288 height 32
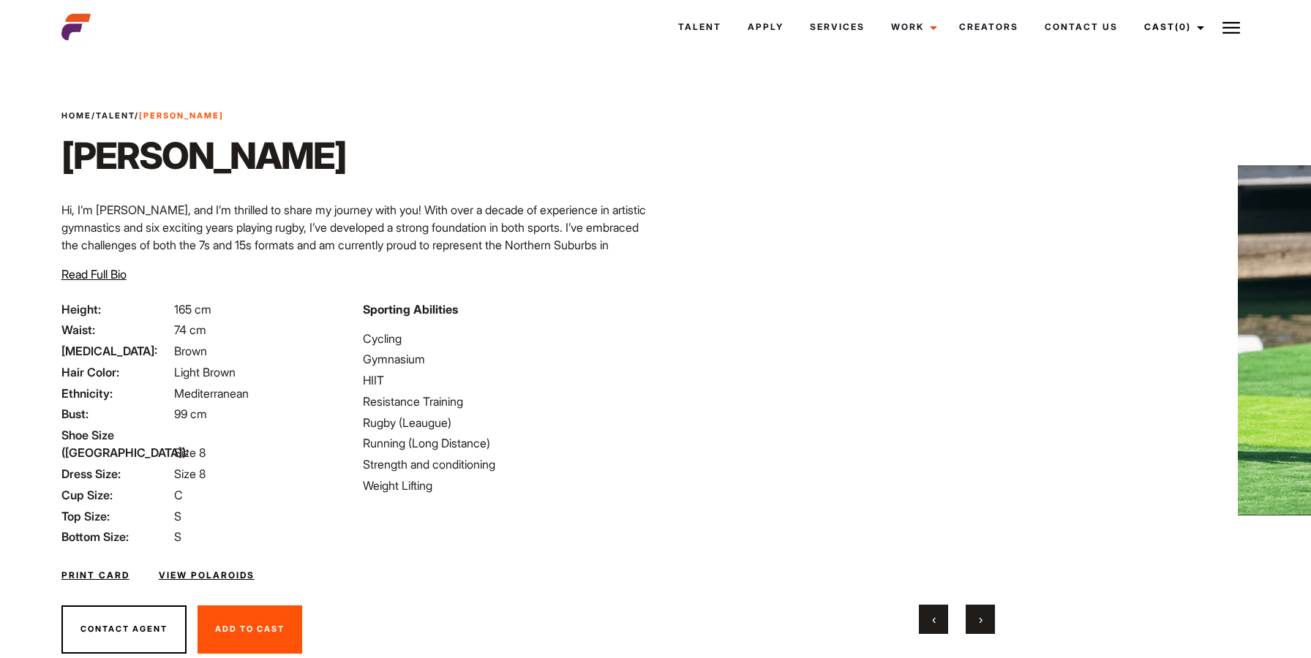
click at [987, 628] on button "›" at bounding box center [980, 619] width 29 height 29
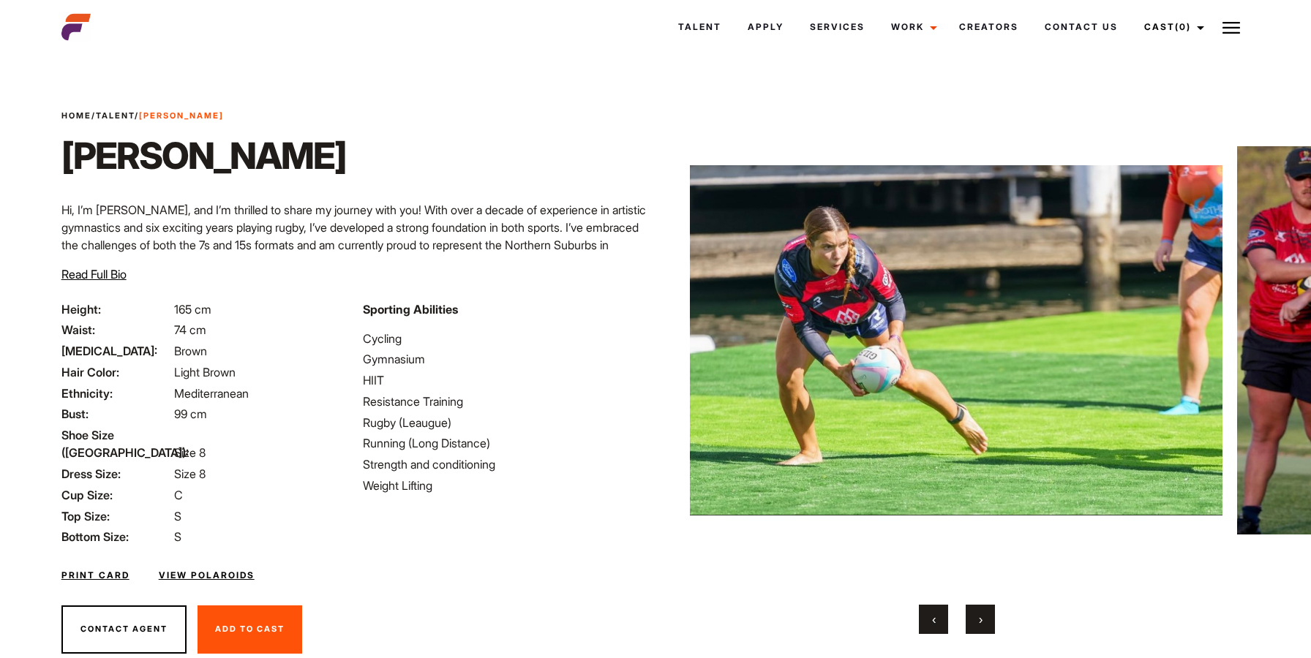
click at [987, 628] on button "›" at bounding box center [980, 619] width 29 height 29
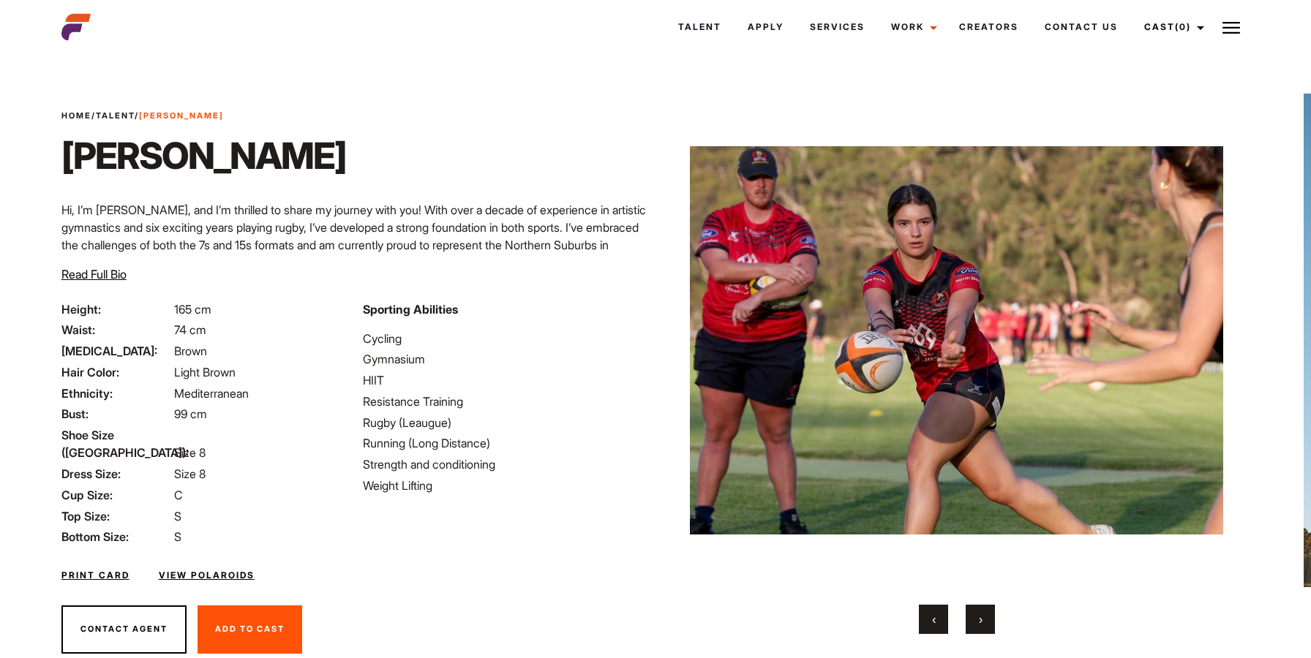
click at [987, 628] on button "›" at bounding box center [980, 619] width 29 height 29
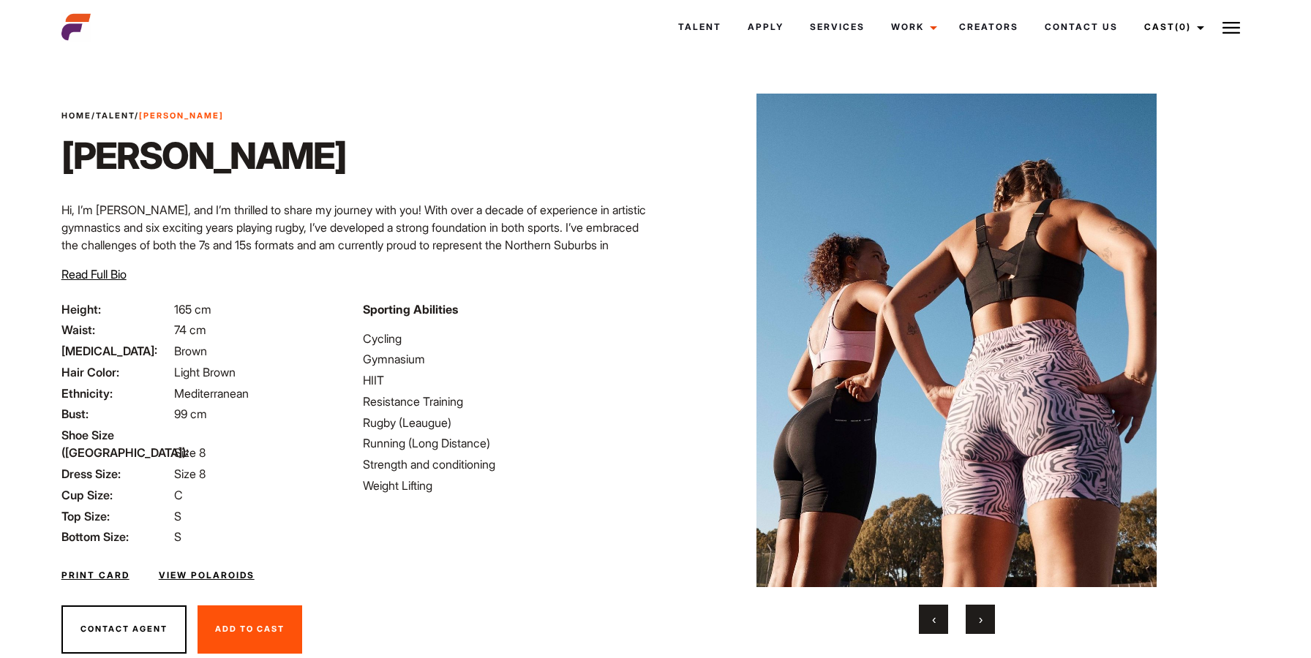
click at [987, 628] on button "›" at bounding box center [980, 619] width 29 height 29
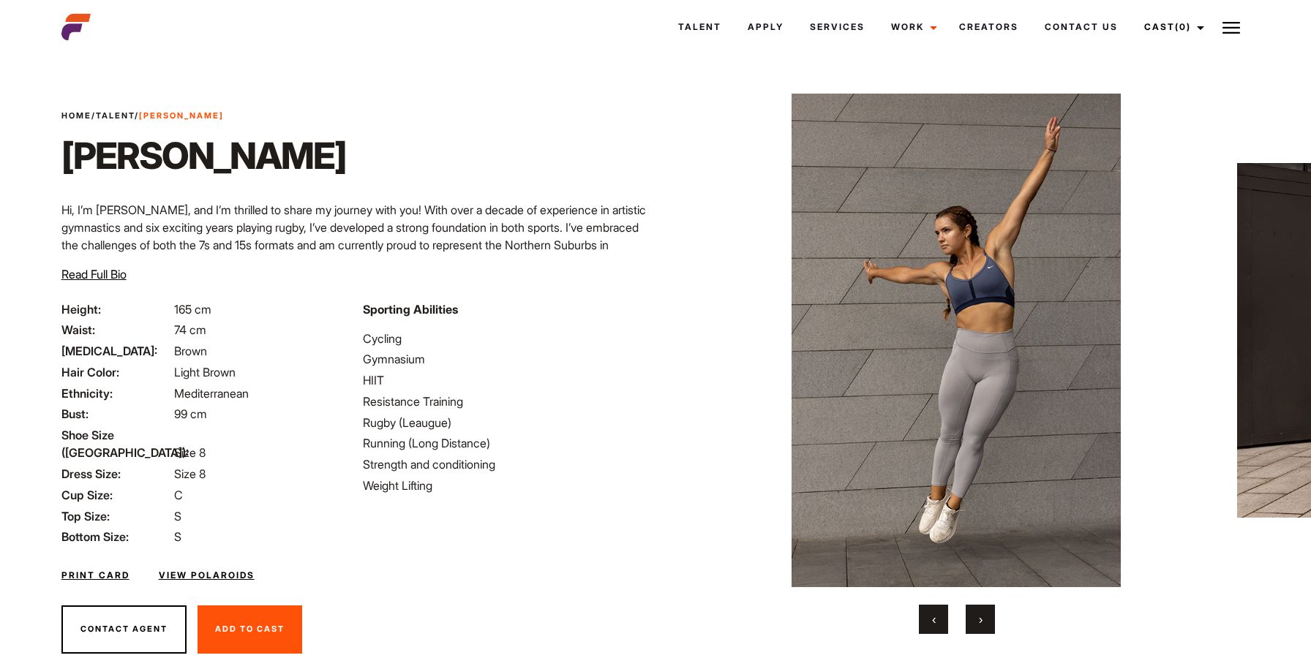
click at [987, 628] on button "›" at bounding box center [980, 619] width 29 height 29
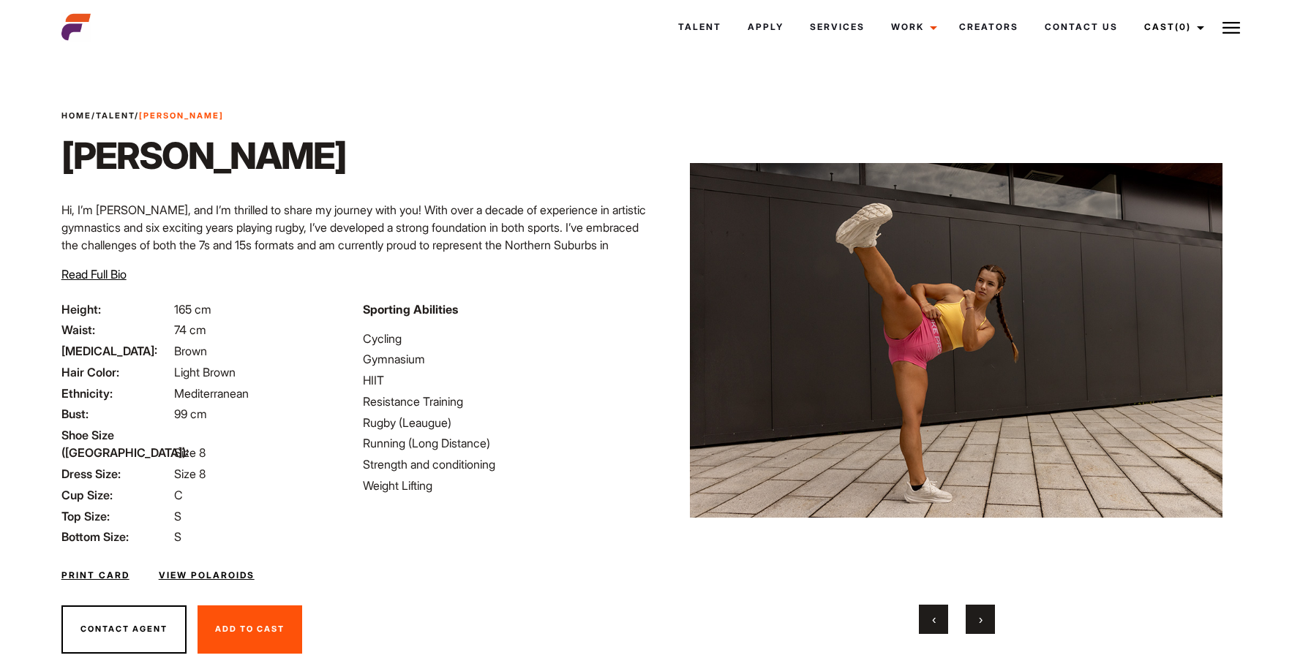
click at [987, 628] on button "›" at bounding box center [980, 619] width 29 height 29
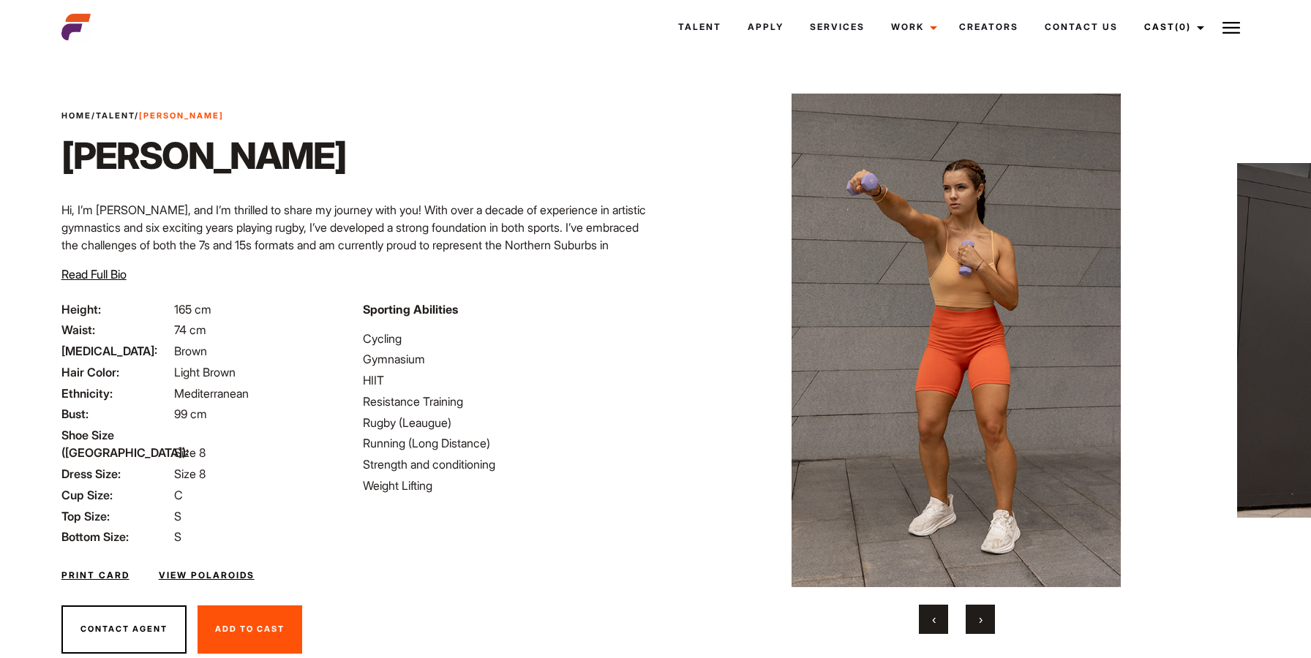
click at [987, 628] on button "›" at bounding box center [980, 619] width 29 height 29
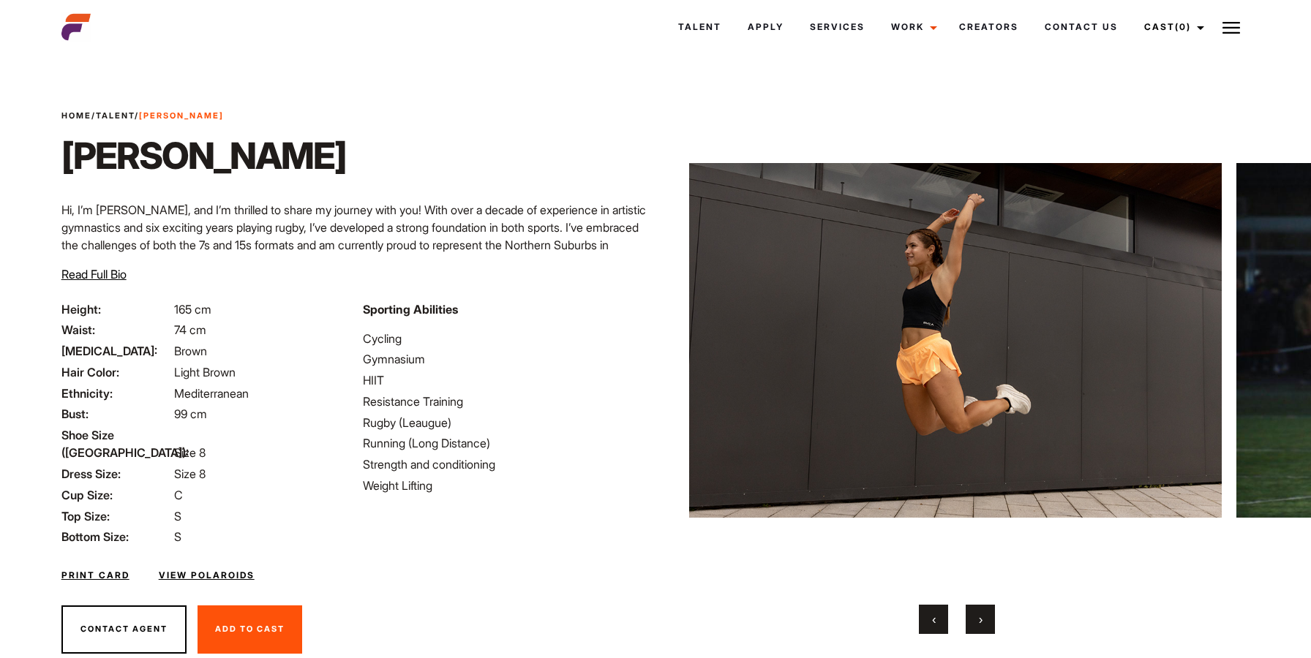
click at [993, 628] on button "›" at bounding box center [980, 619] width 29 height 29
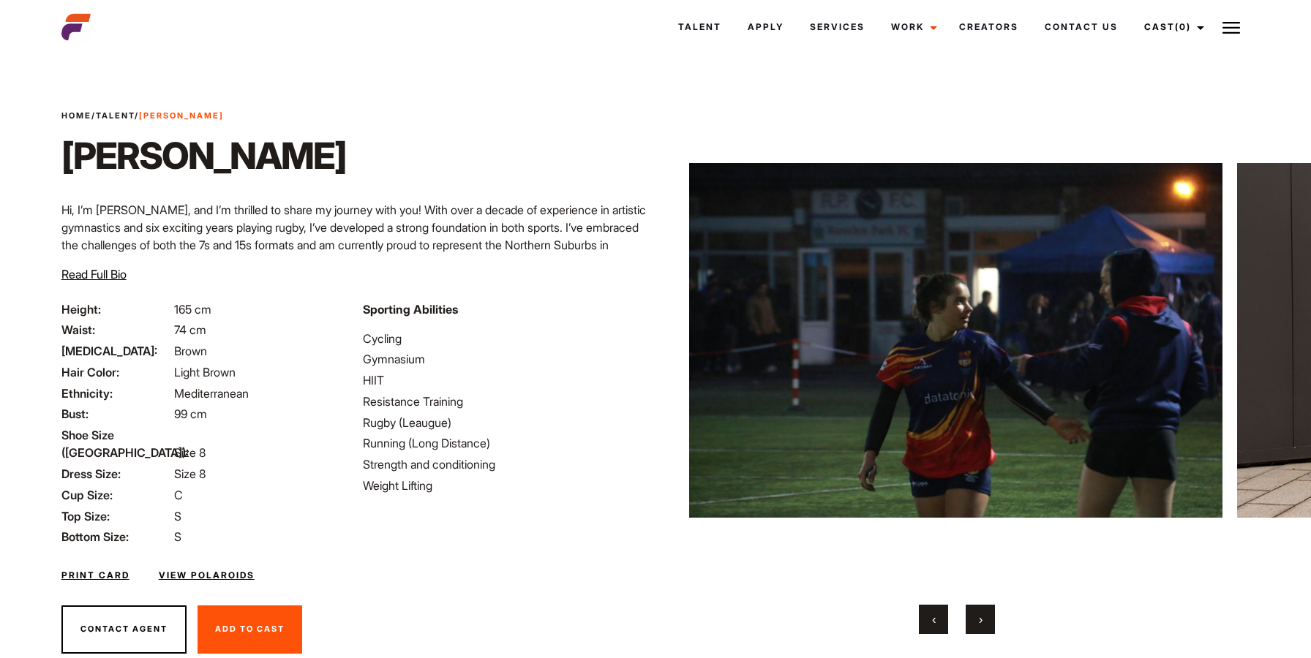
scroll to position [39, 0]
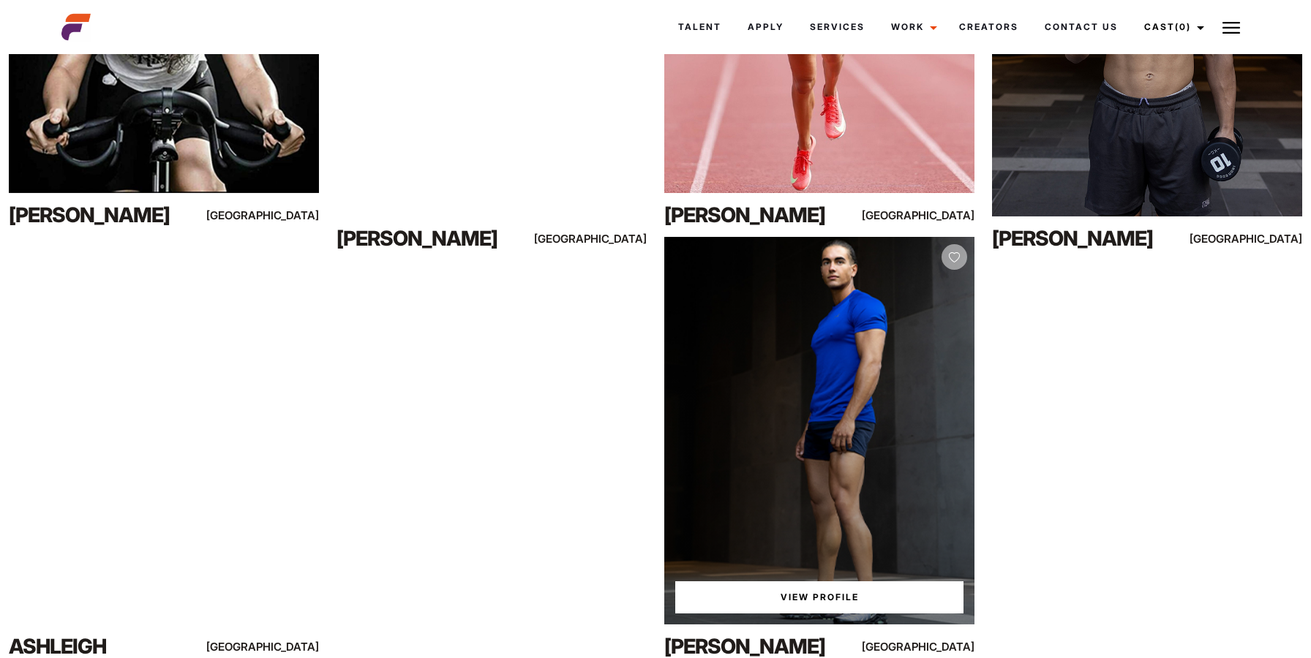
scroll to position [6120, 0]
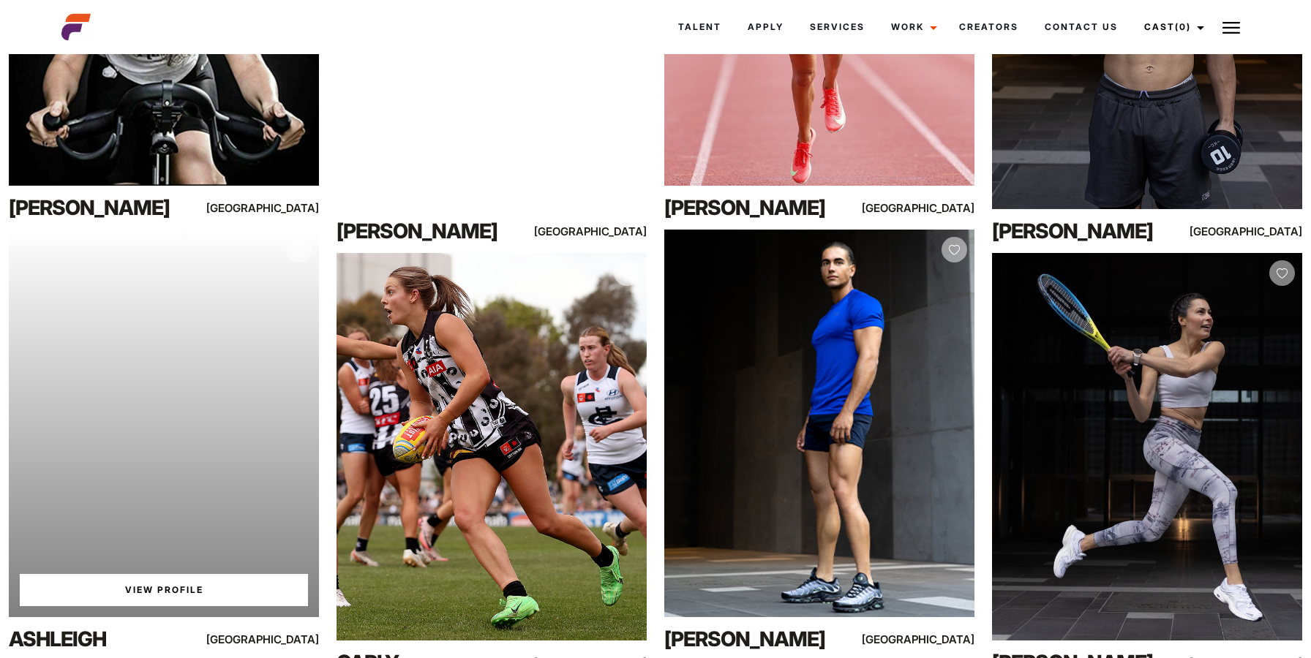
click at [171, 617] on div "Your browser does not support the video tag. View Profile" at bounding box center [164, 424] width 310 height 388
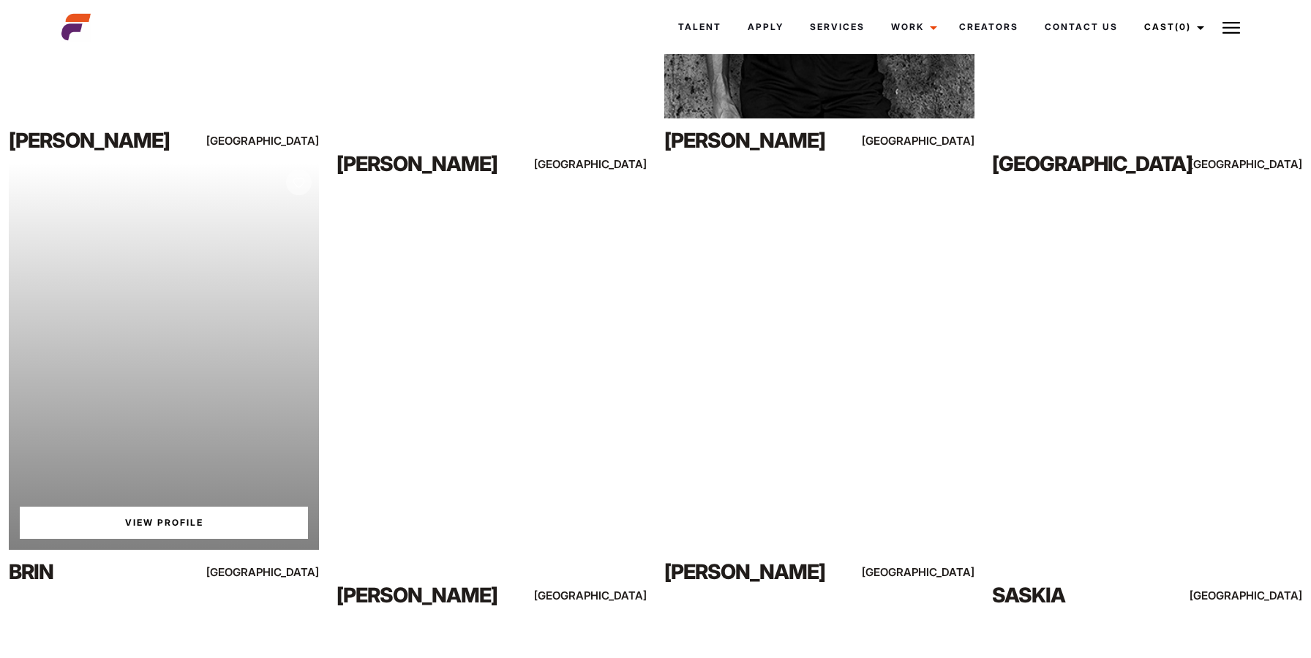
scroll to position [13120, 0]
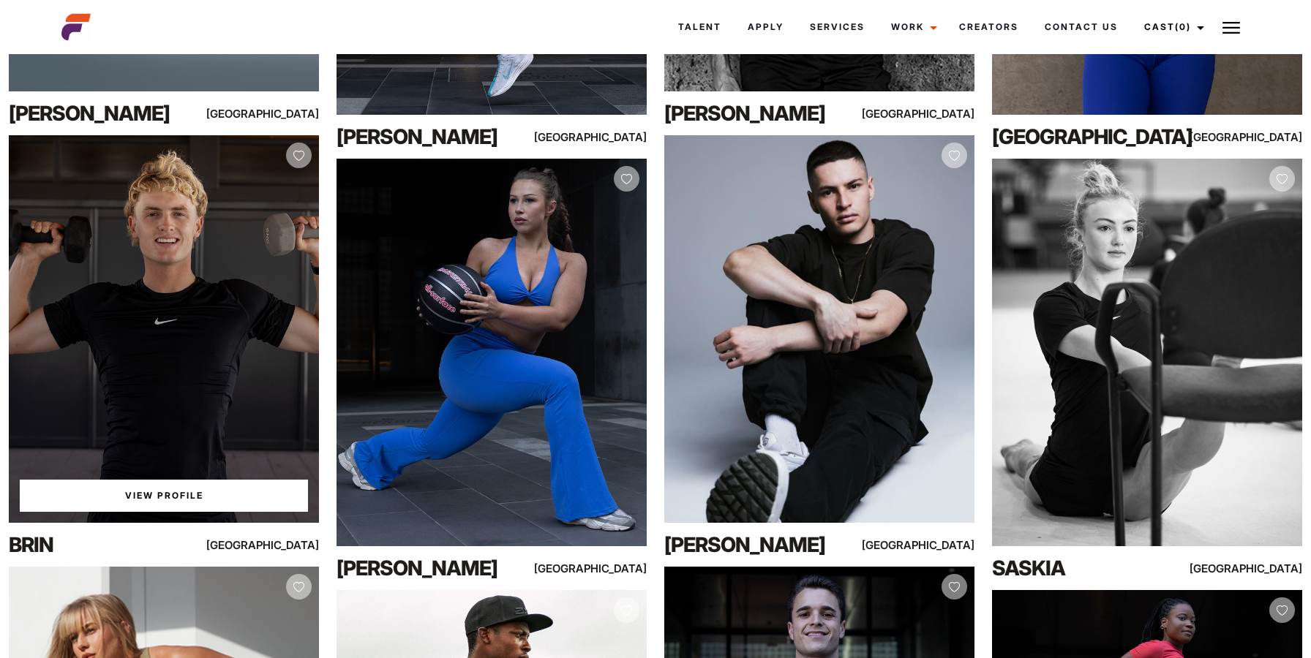
click at [210, 499] on link "View Profile" at bounding box center [164, 496] width 288 height 32
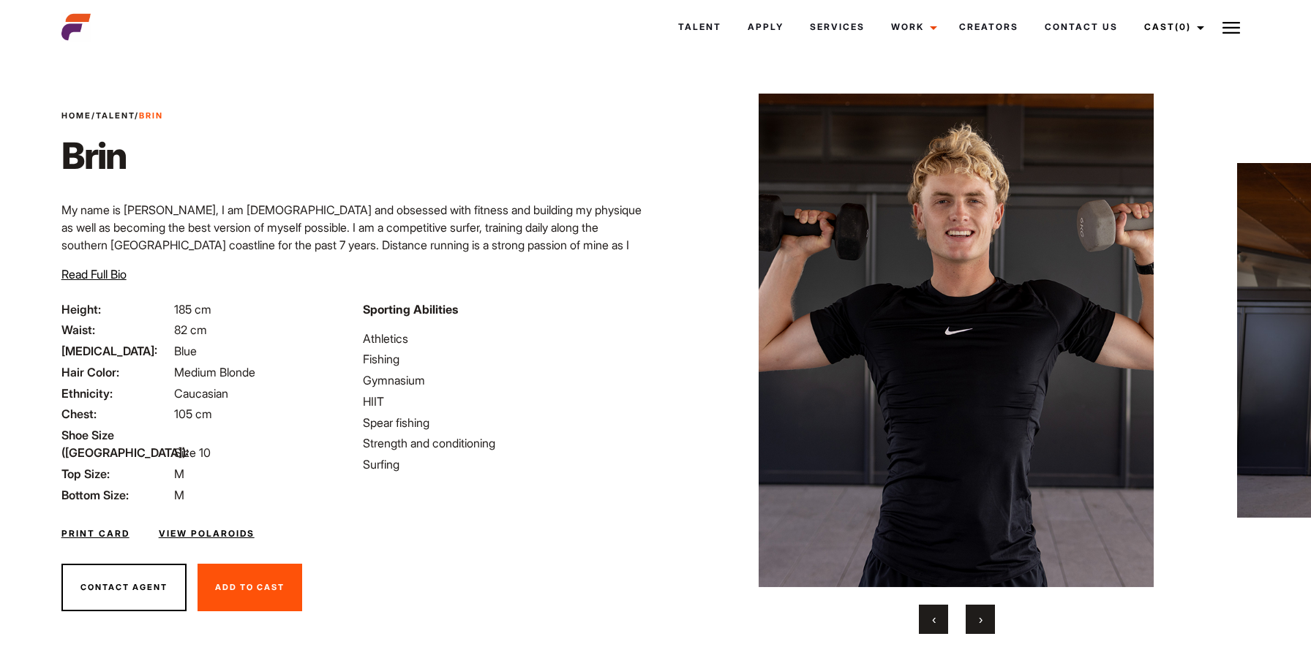
scroll to position [39, 0]
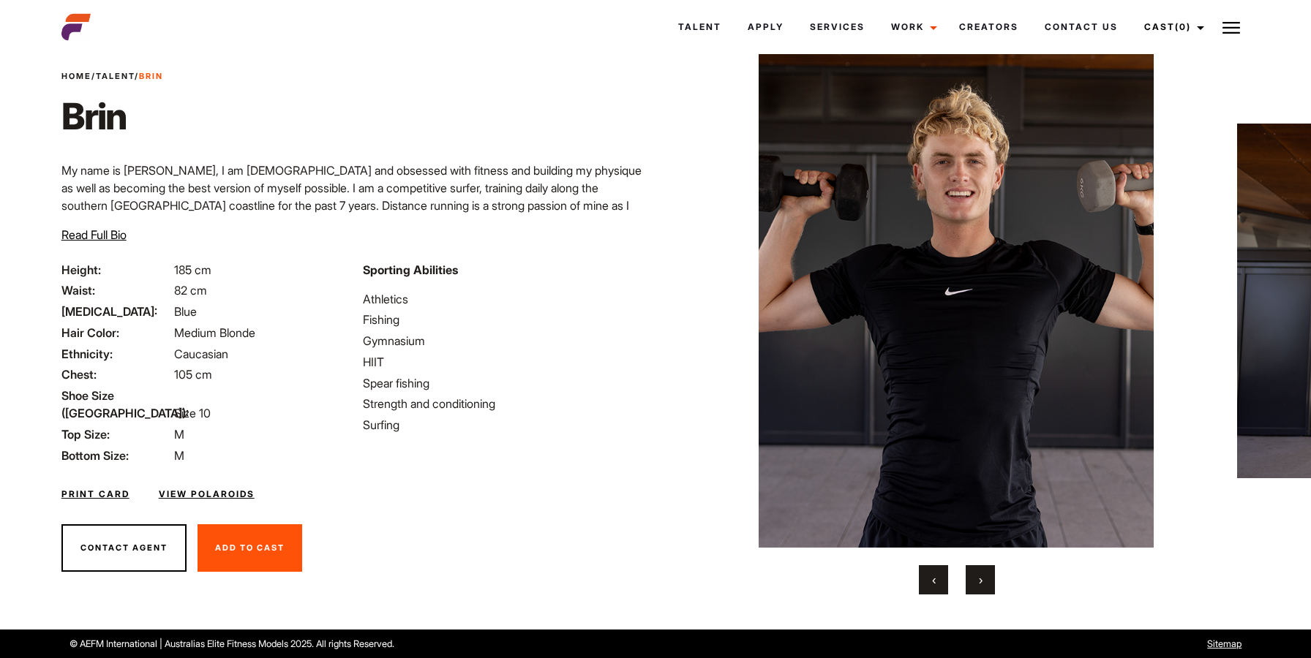
click at [983, 566] on button "›" at bounding box center [980, 579] width 29 height 29
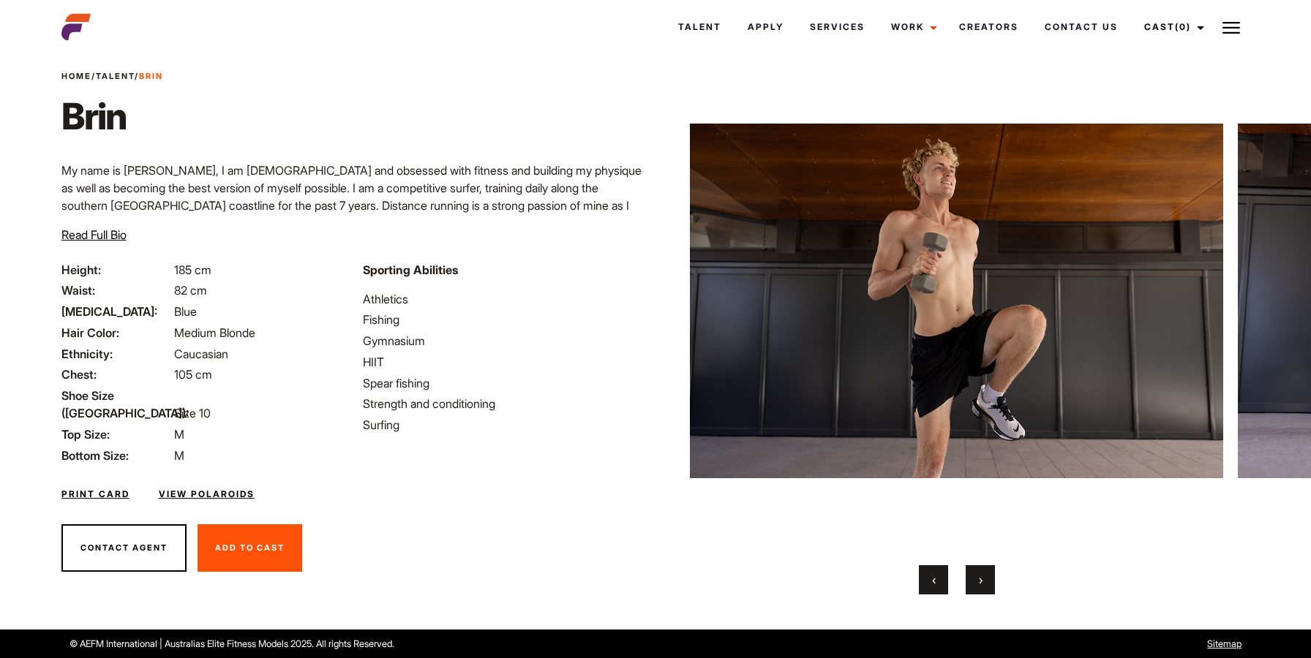
click at [983, 566] on button "›" at bounding box center [980, 579] width 29 height 29
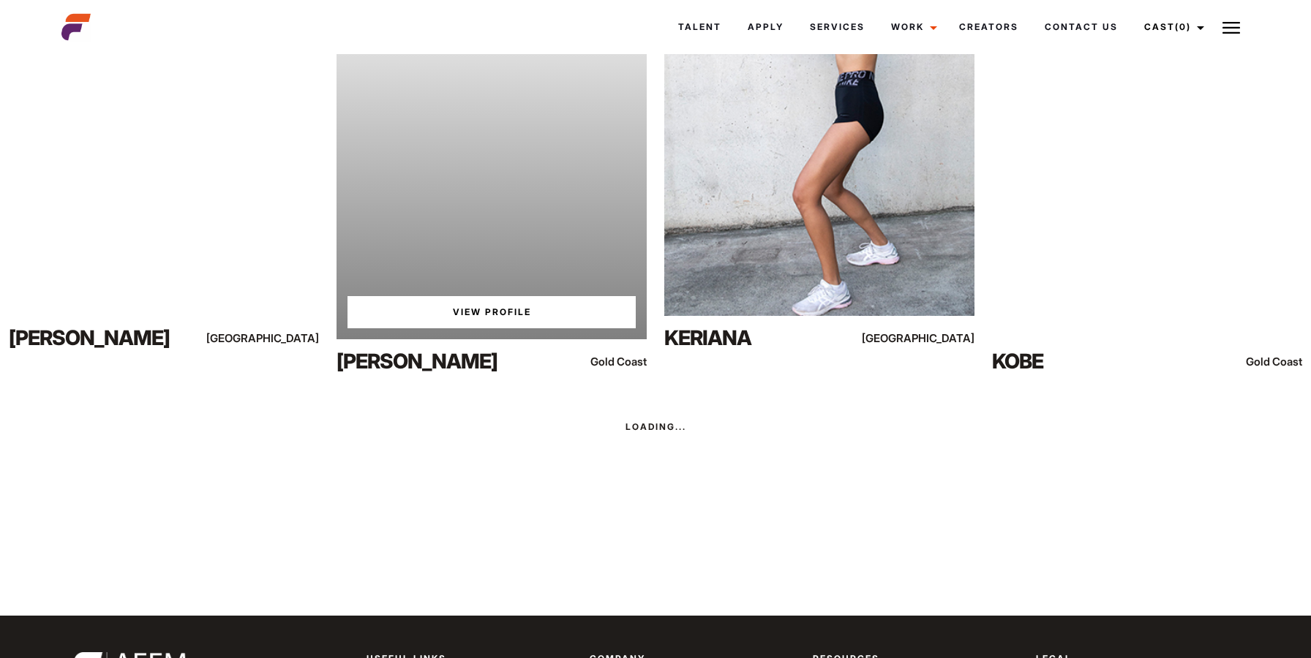
scroll to position [9019, 0]
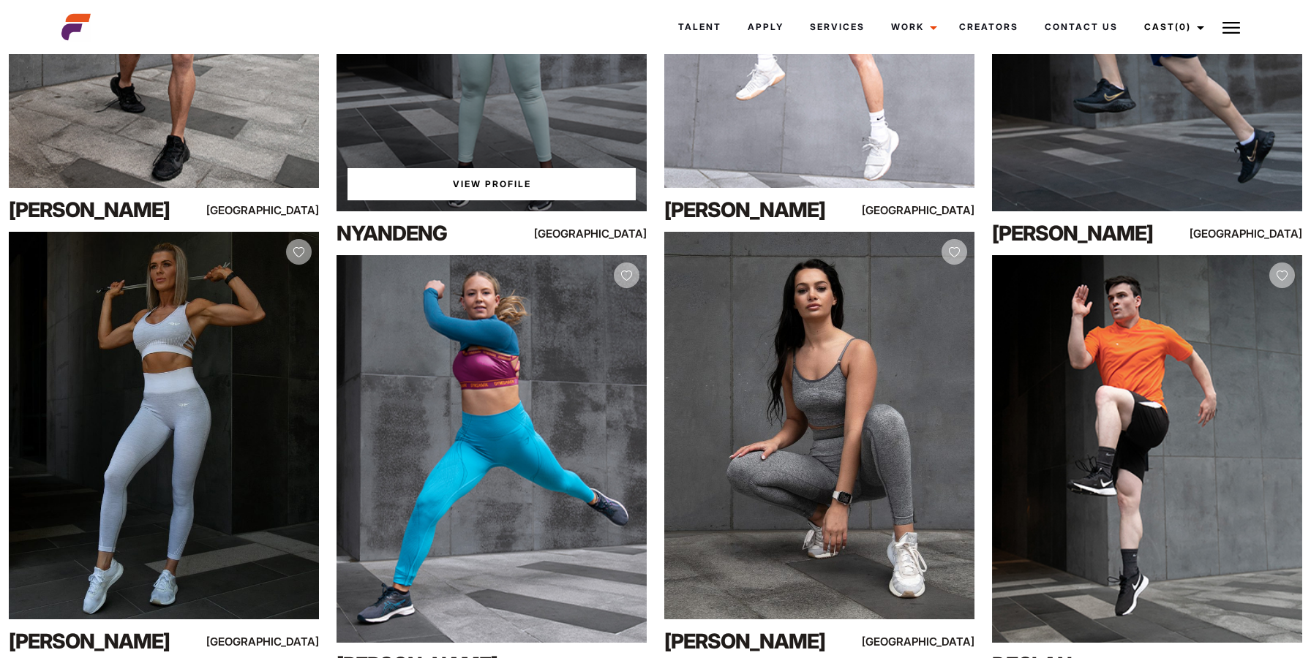
scroll to position [27011, 0]
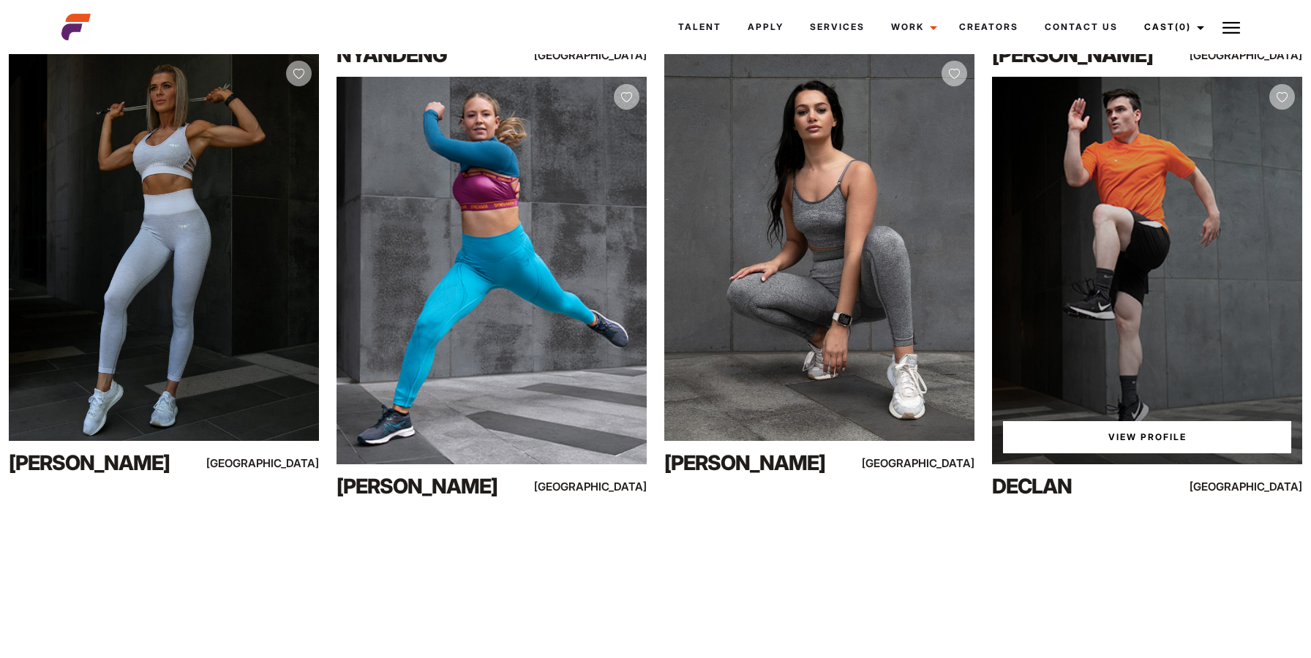
click at [1093, 448] on link "View Profile" at bounding box center [1147, 437] width 288 height 32
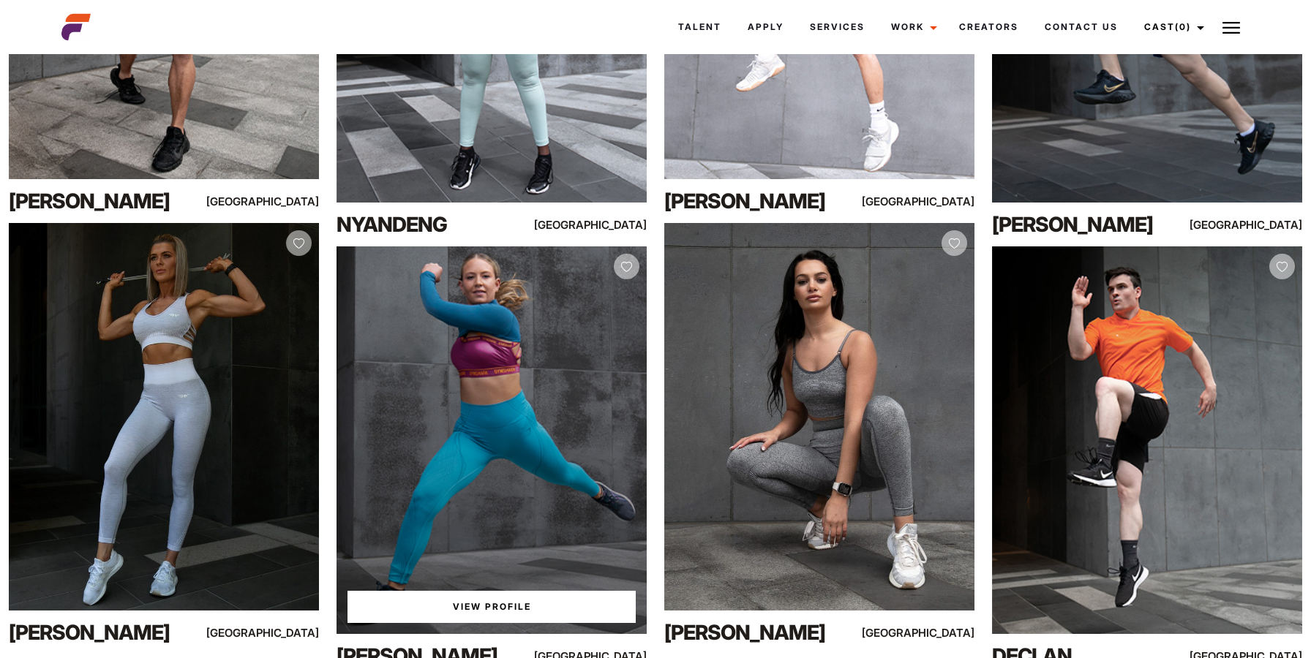
scroll to position [26827, 0]
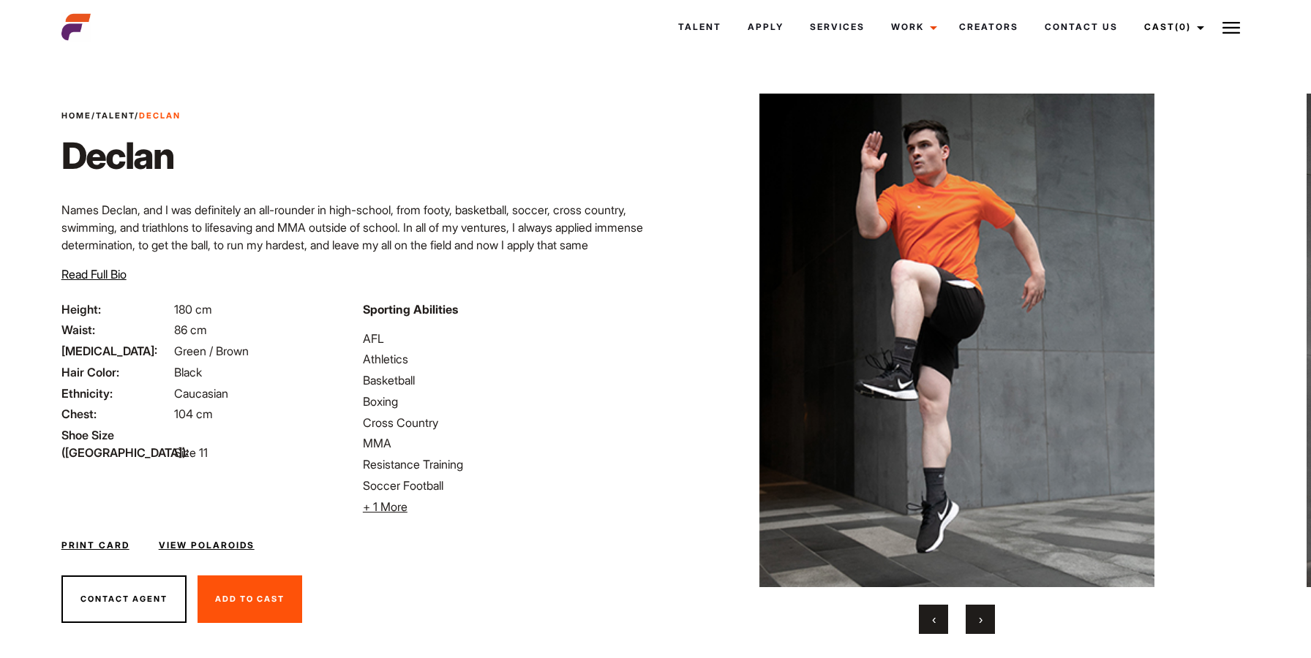
scroll to position [39, 0]
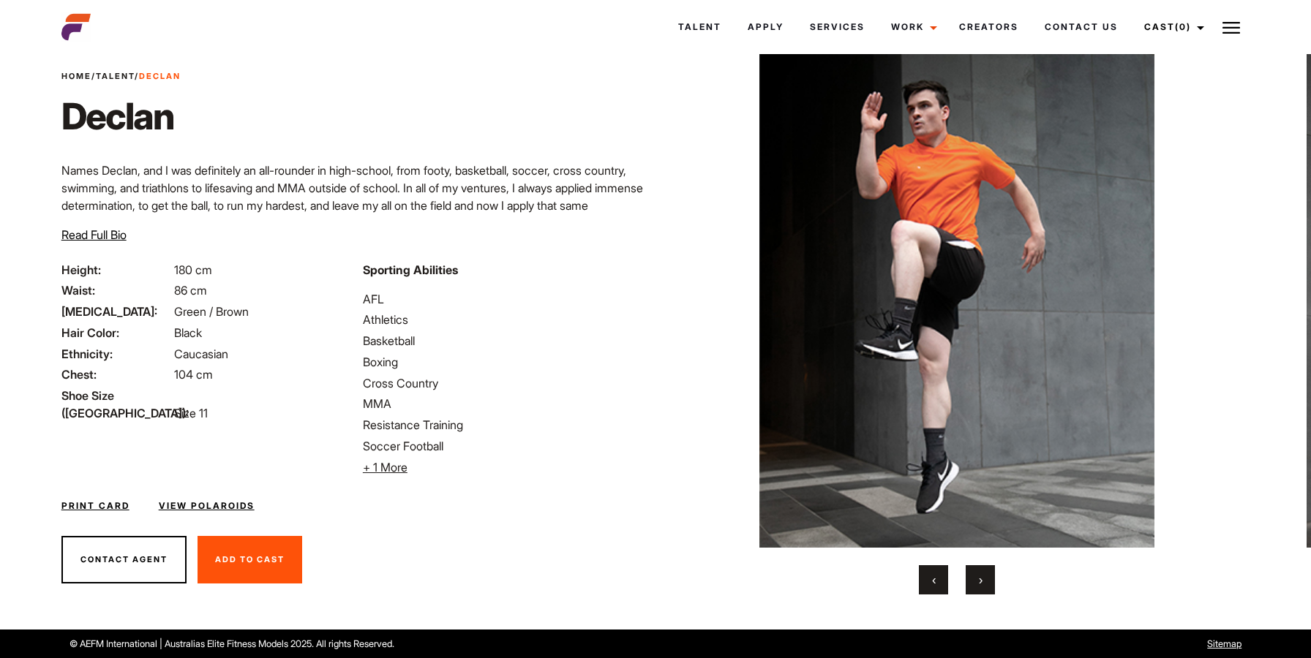
click at [987, 567] on button "›" at bounding box center [980, 579] width 29 height 29
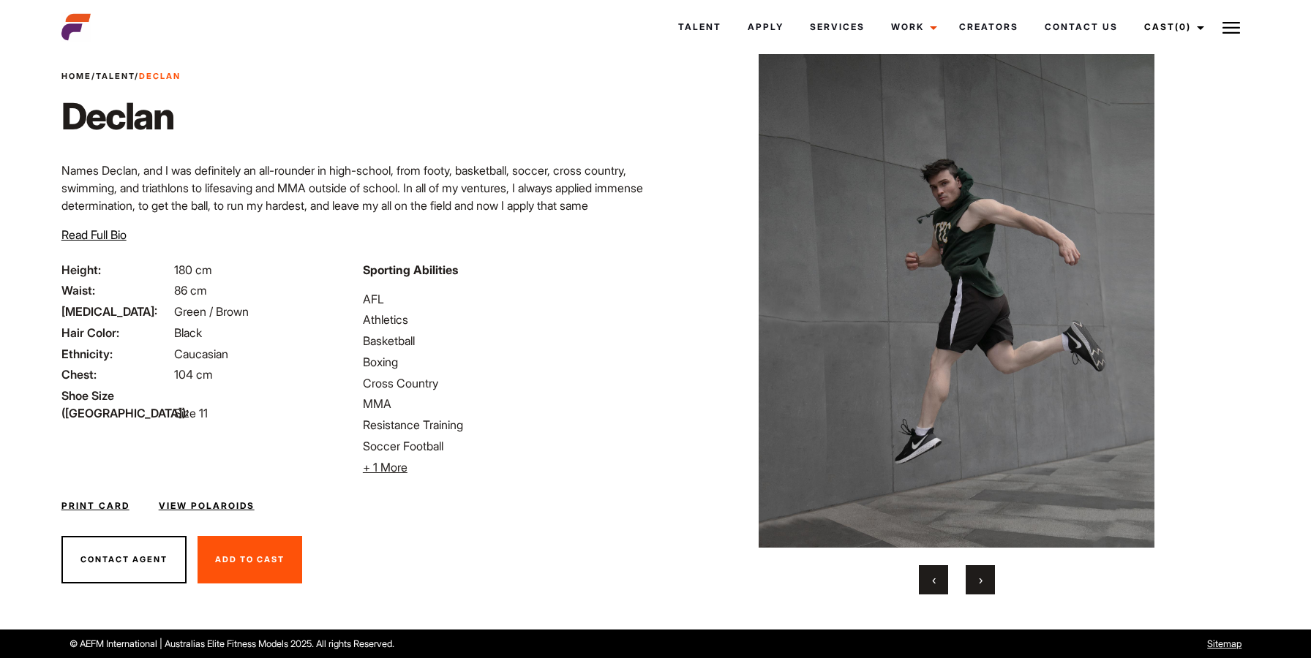
click at [987, 567] on button "›" at bounding box center [980, 579] width 29 height 29
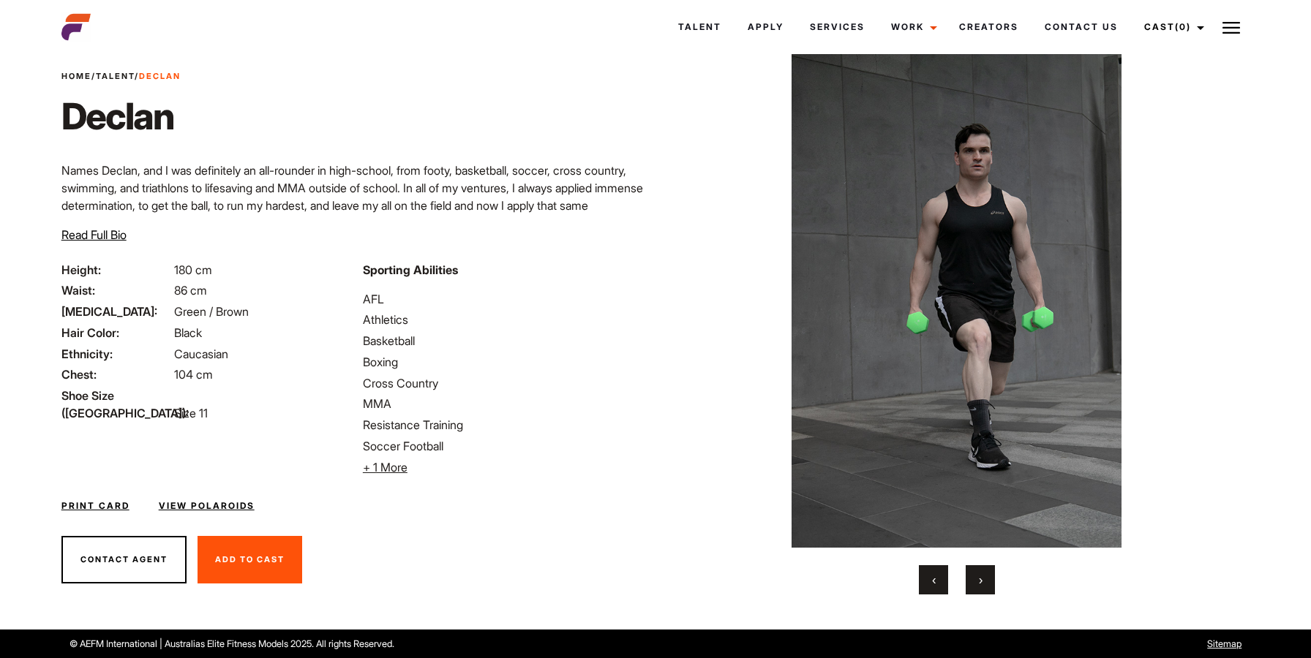
click at [987, 567] on button "›" at bounding box center [980, 579] width 29 height 29
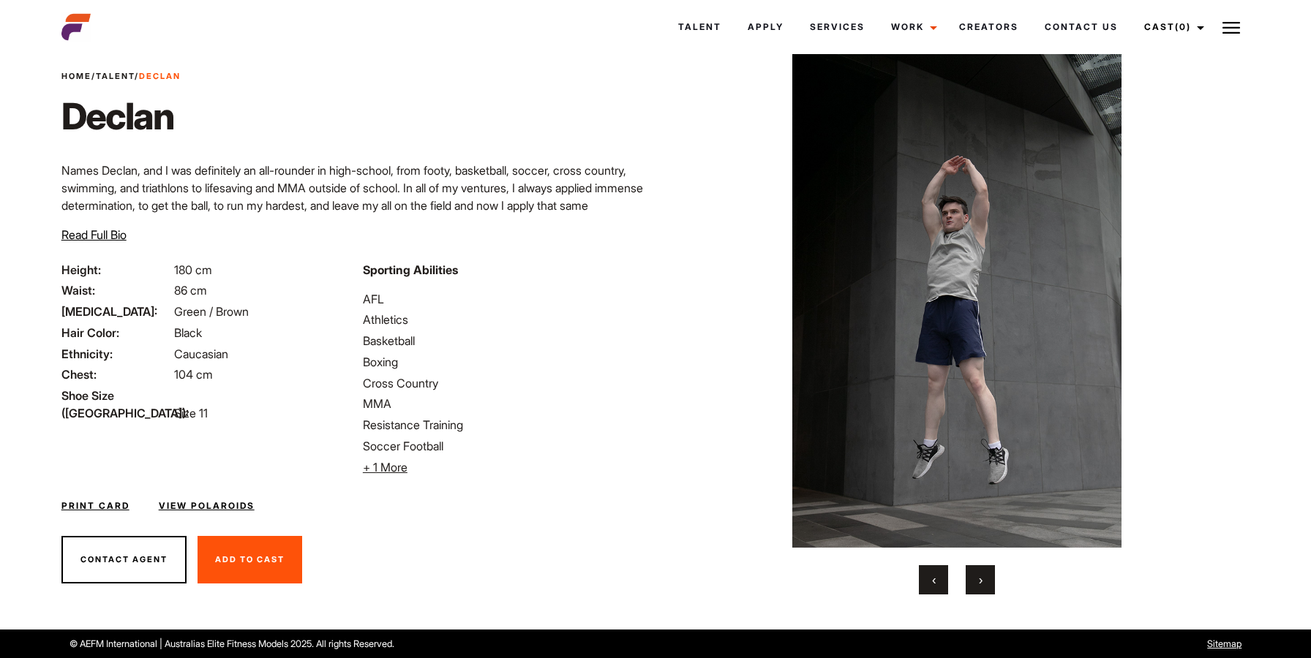
click at [987, 567] on button "›" at bounding box center [980, 579] width 29 height 29
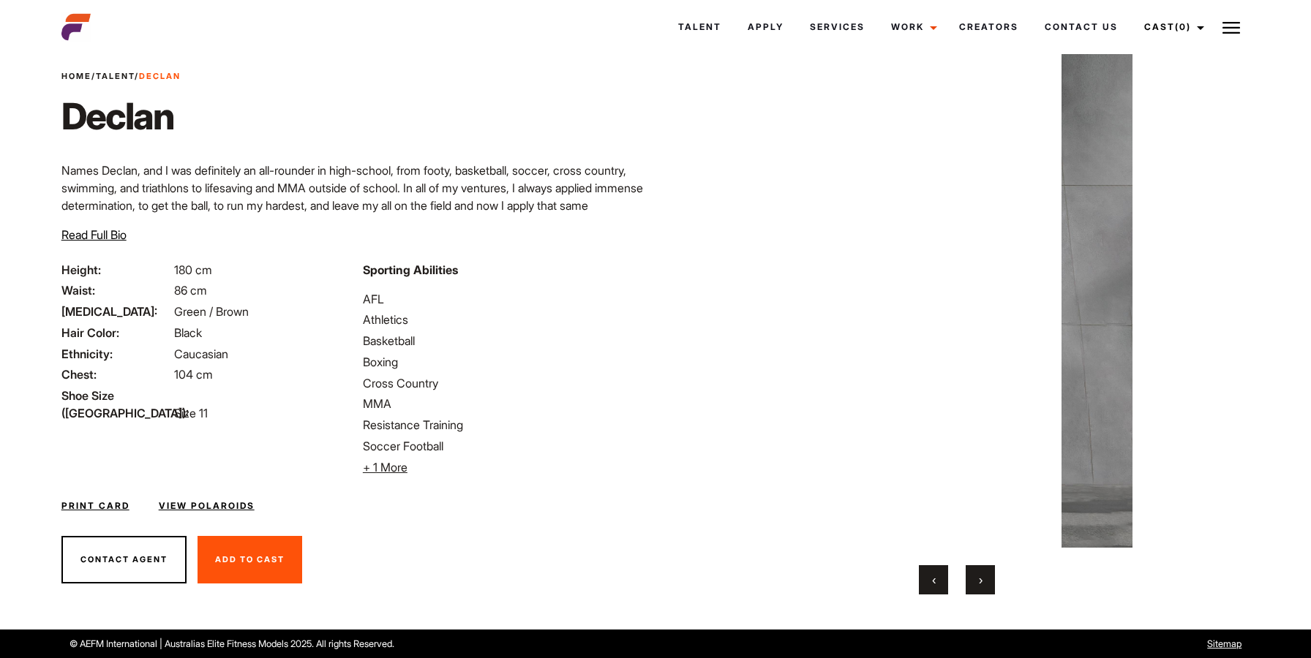
click at [987, 567] on button "›" at bounding box center [980, 579] width 29 height 29
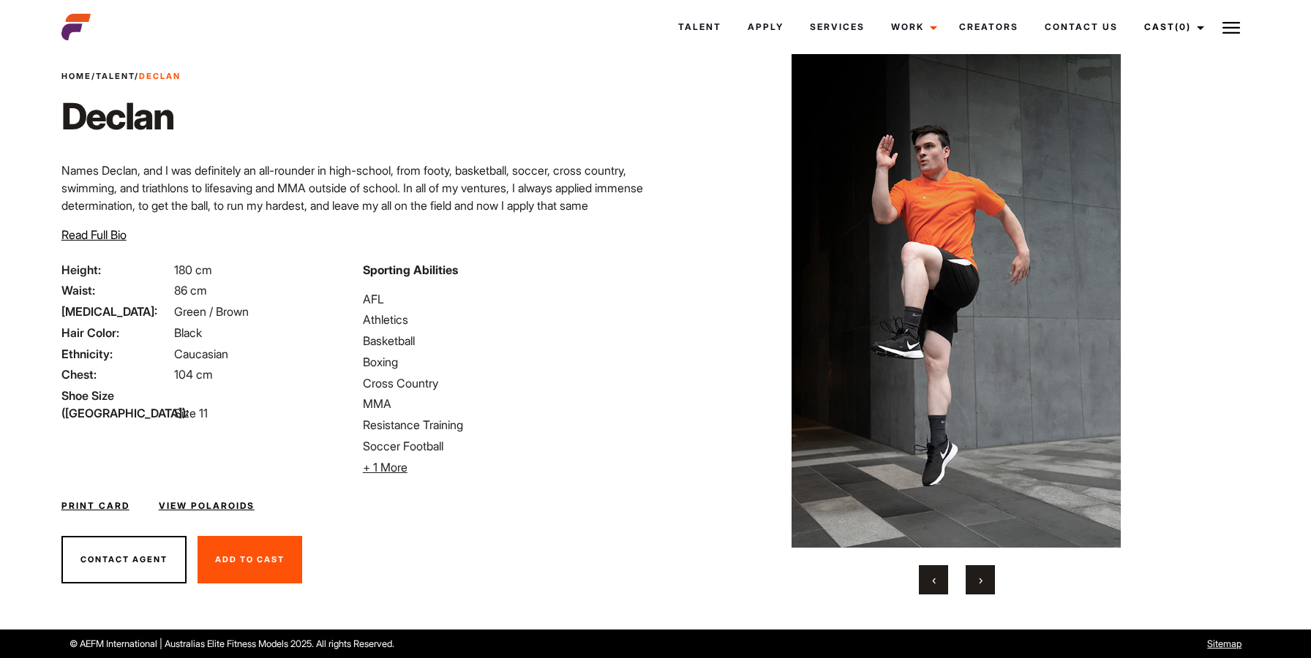
click at [987, 567] on button "›" at bounding box center [980, 579] width 29 height 29
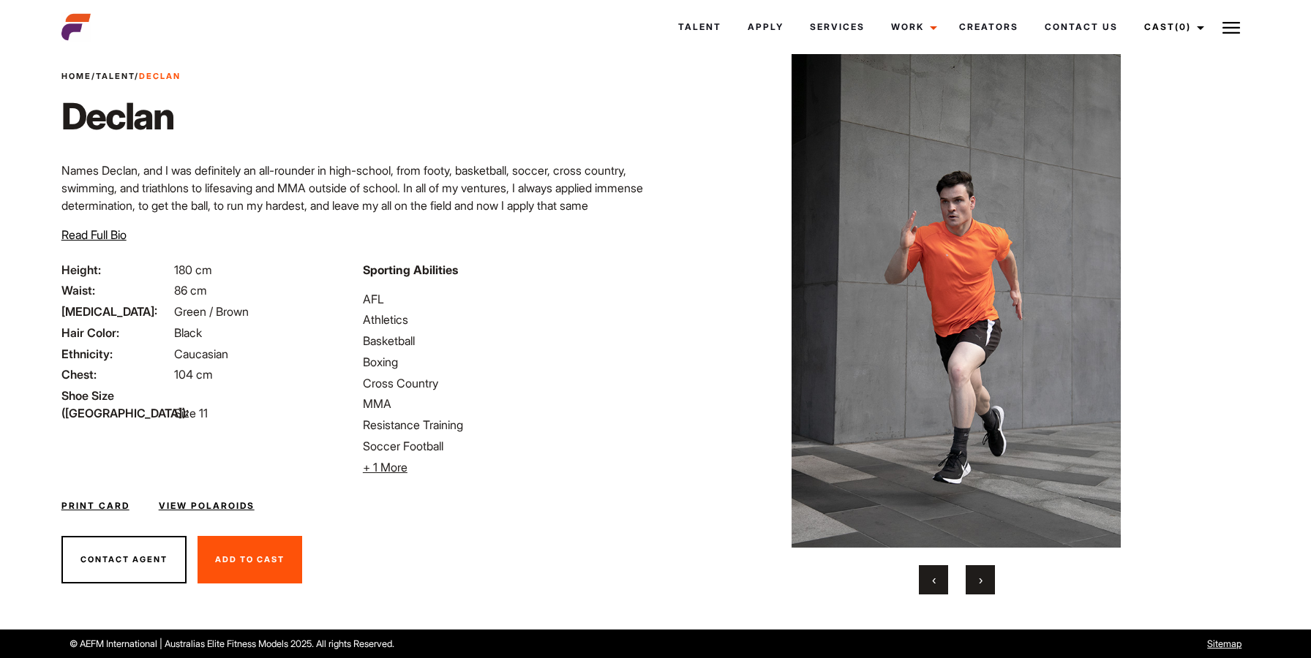
click at [987, 567] on button "›" at bounding box center [980, 579] width 29 height 29
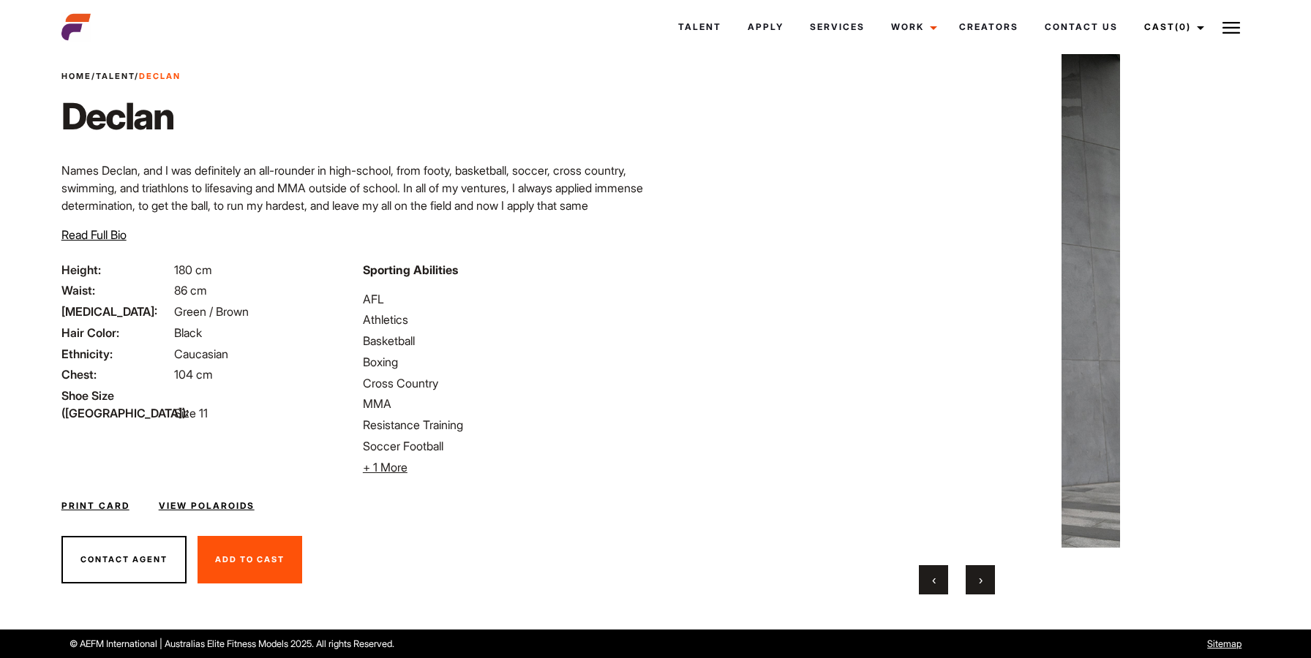
click at [987, 567] on button "›" at bounding box center [980, 579] width 29 height 29
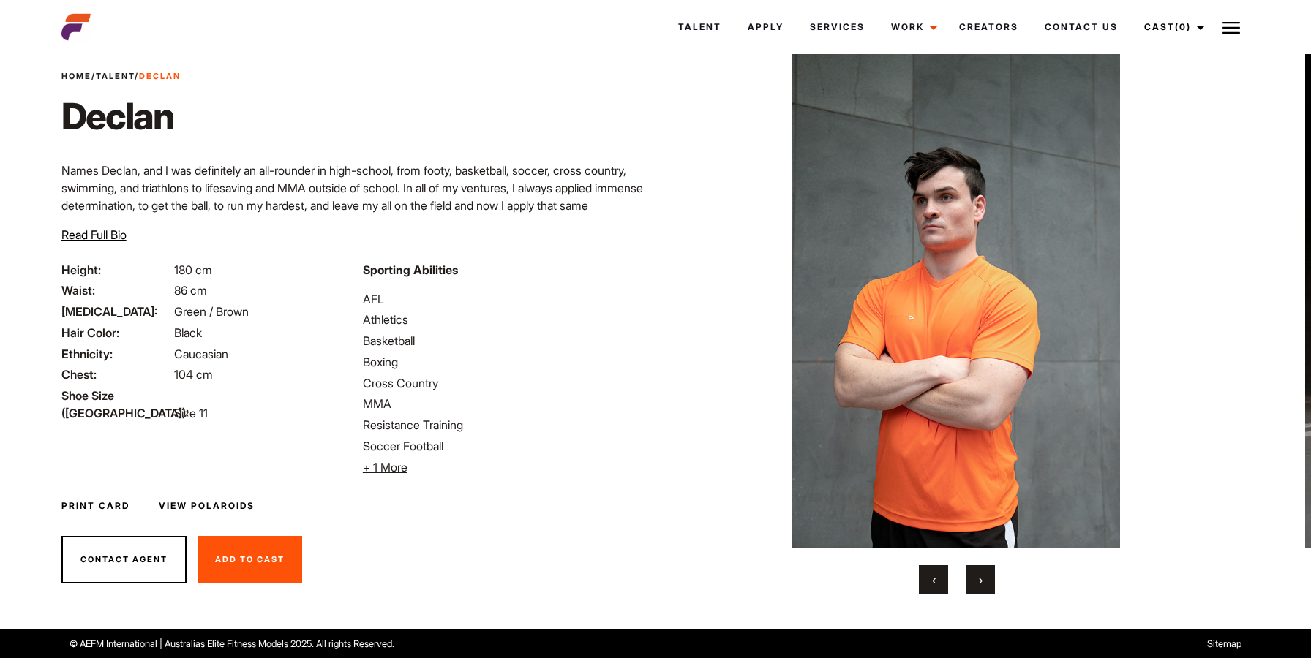
click at [987, 567] on button "›" at bounding box center [980, 579] width 29 height 29
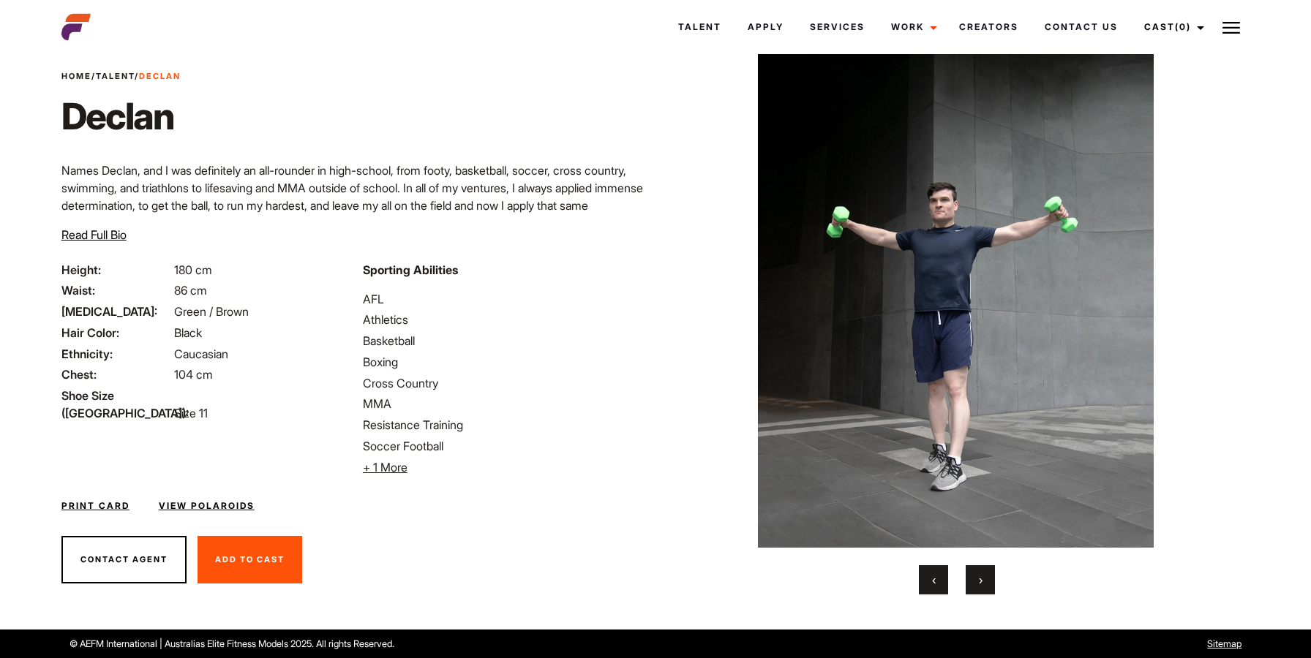
click at [987, 567] on button "›" at bounding box center [980, 579] width 29 height 29
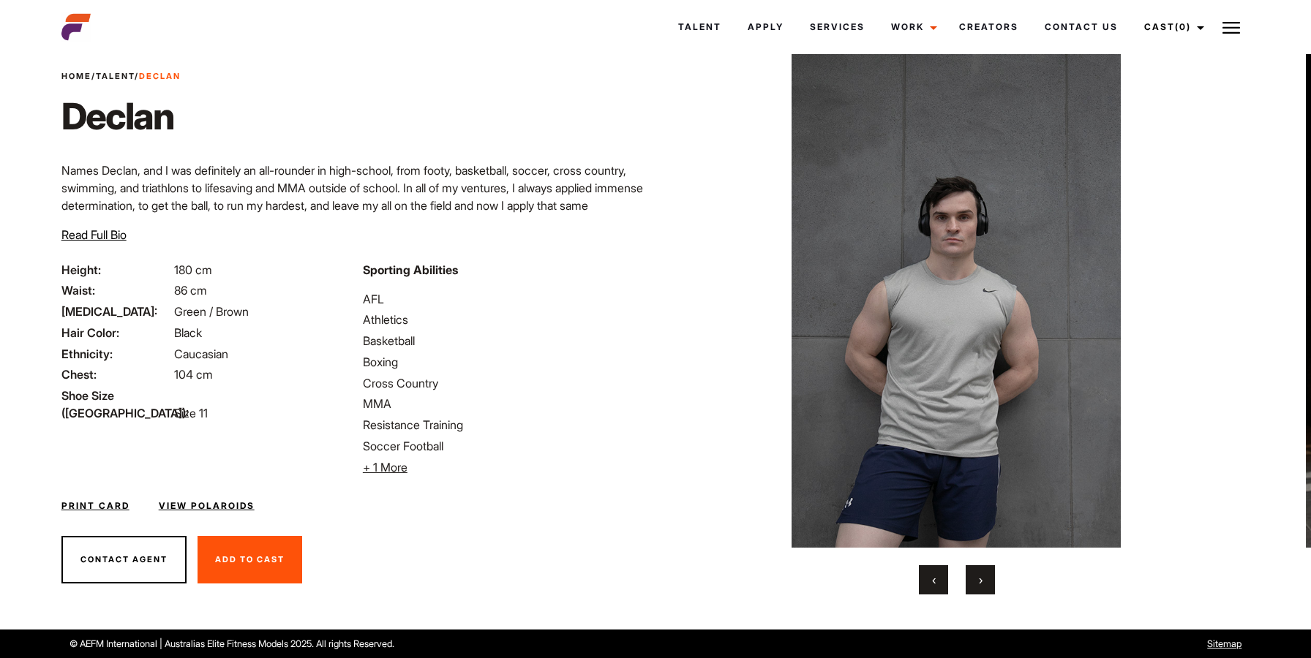
click at [987, 567] on button "›" at bounding box center [980, 579] width 29 height 29
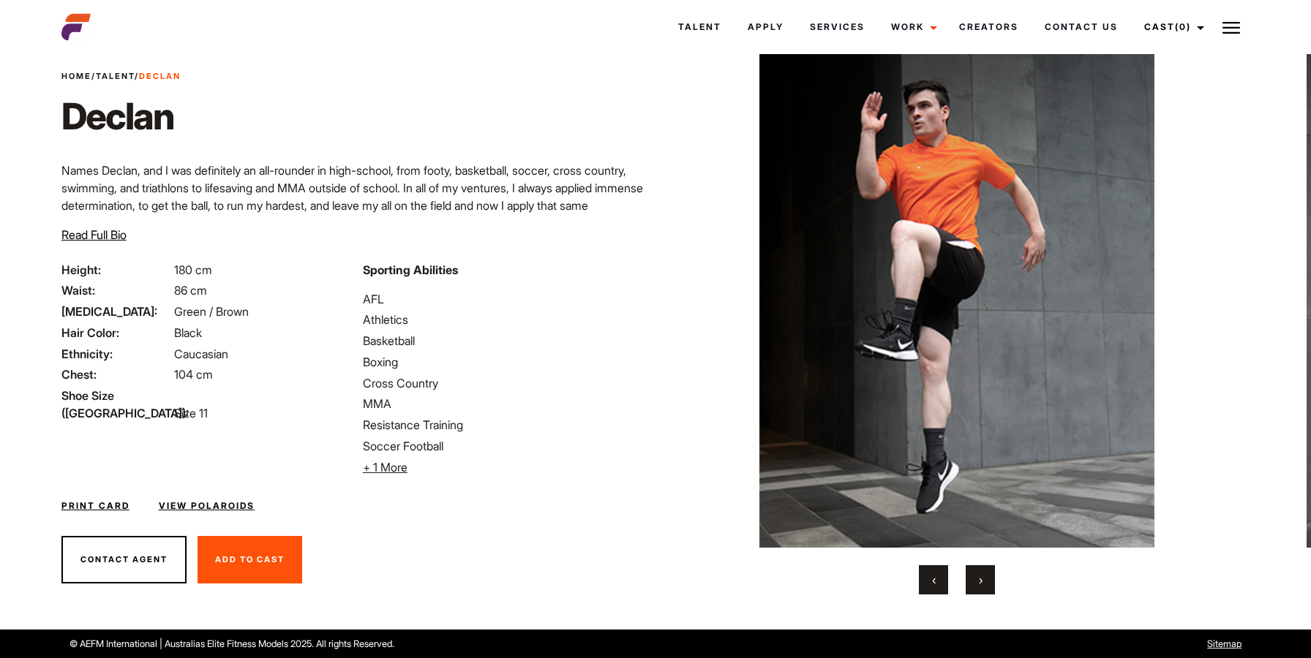
click at [997, 570] on div "‹ ›" at bounding box center [957, 579] width 533 height 29
click at [962, 575] on div "‹ ›" at bounding box center [957, 579] width 533 height 29
click at [945, 576] on button "‹" at bounding box center [933, 579] width 29 height 29
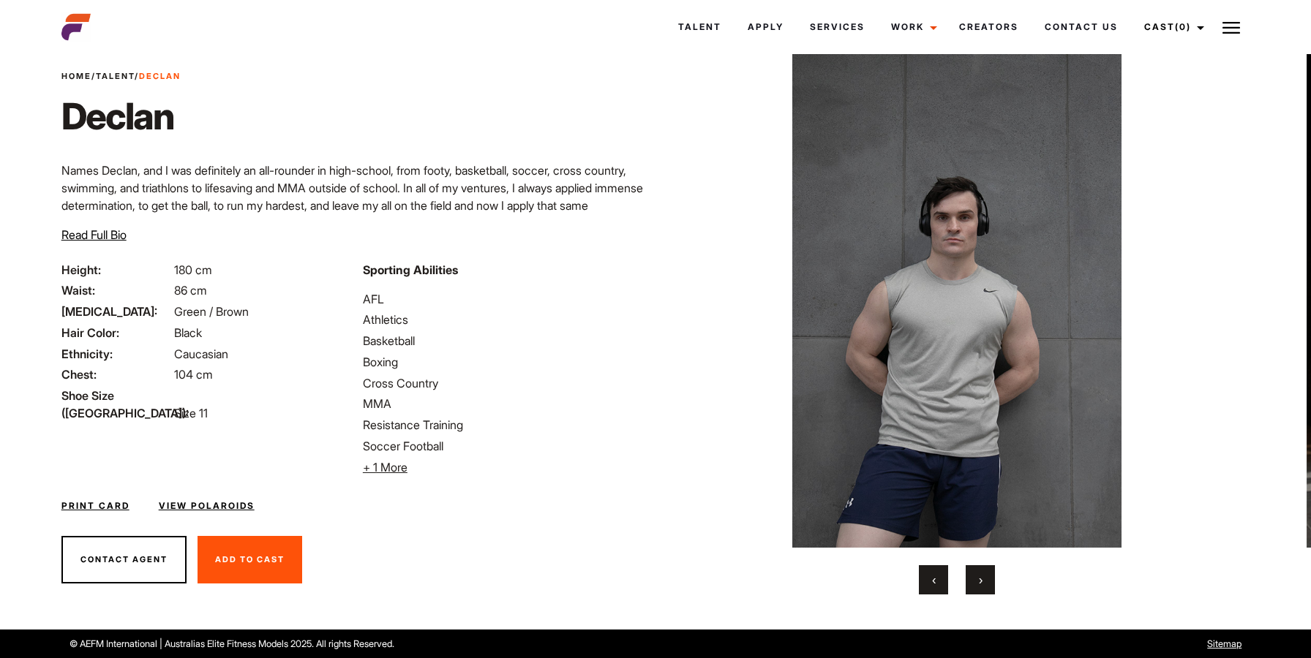
click at [943, 576] on button "‹" at bounding box center [933, 579] width 29 height 29
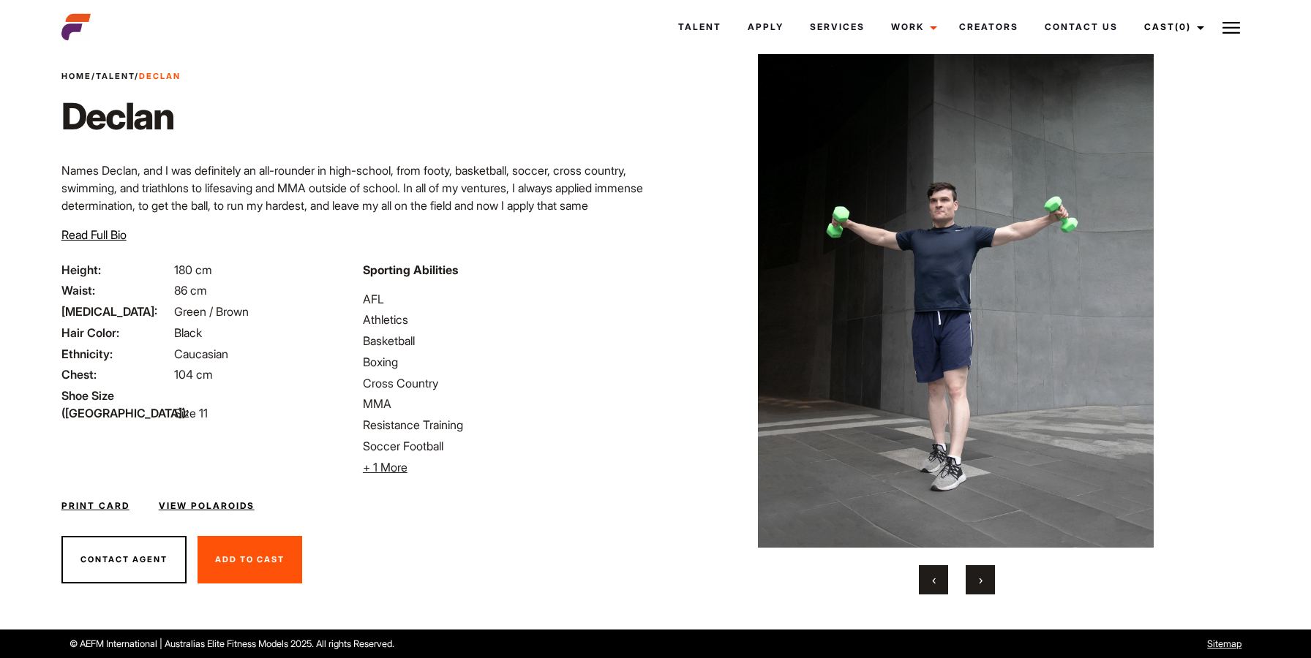
click at [943, 576] on button "‹" at bounding box center [933, 579] width 29 height 29
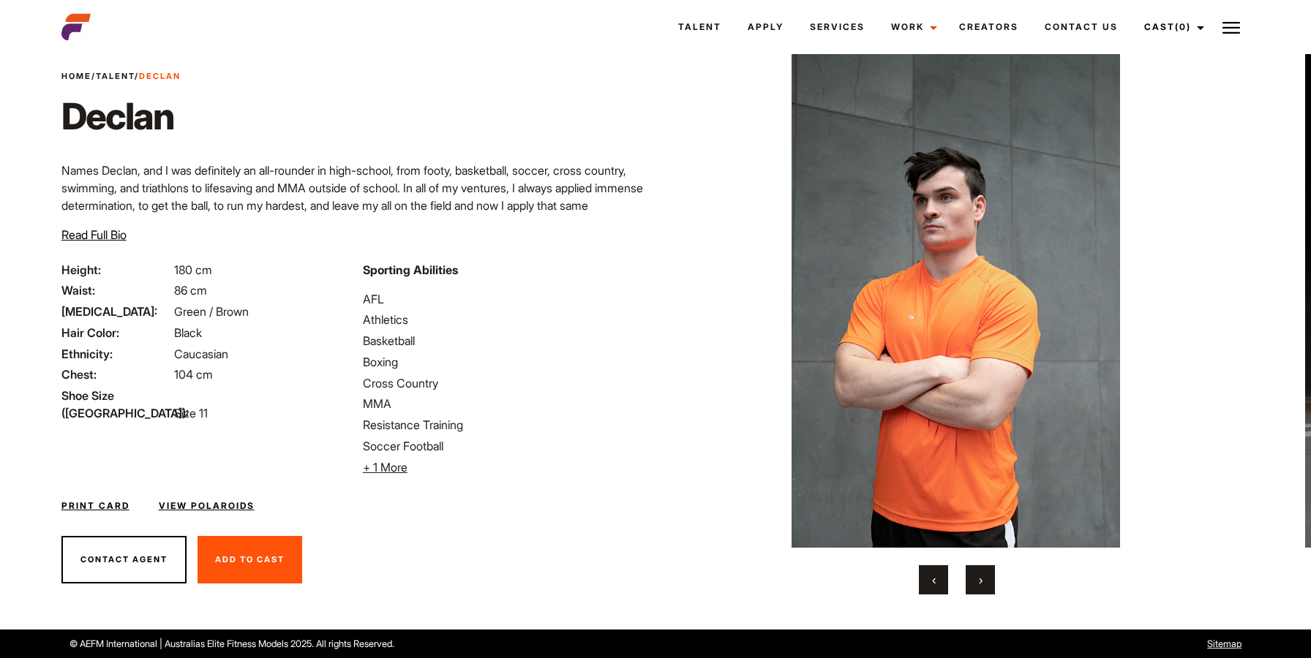
click at [943, 576] on button "‹" at bounding box center [933, 579] width 29 height 29
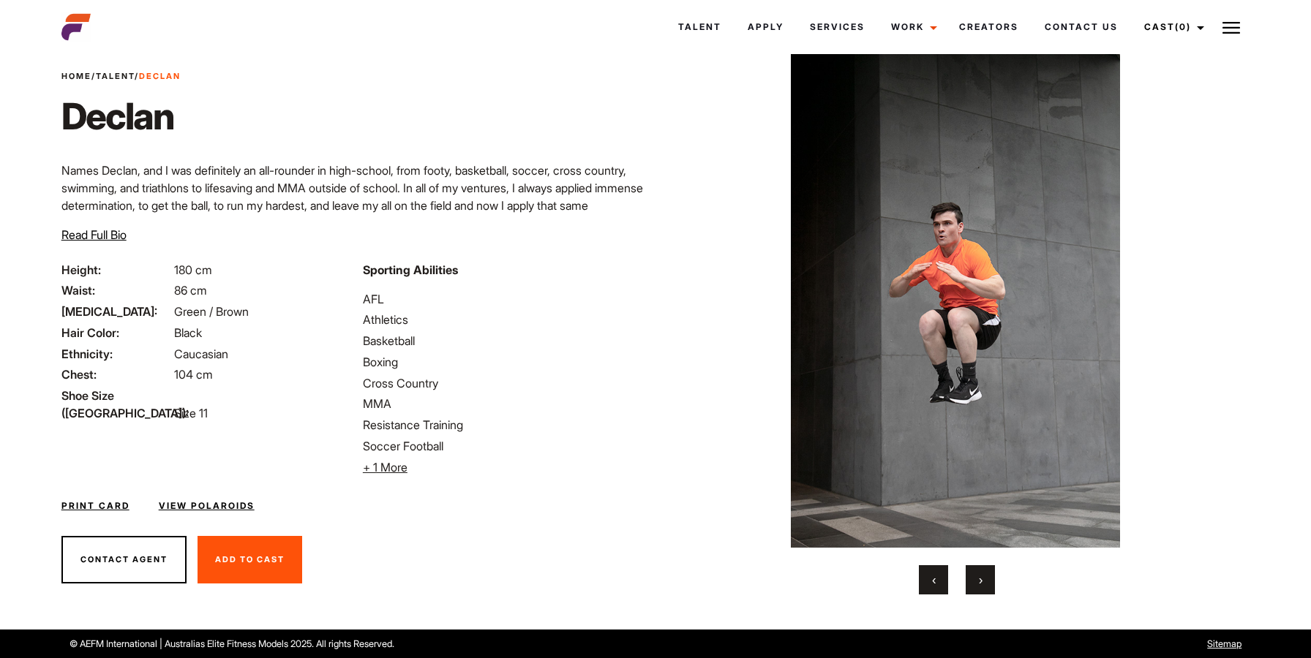
click at [943, 576] on button "‹" at bounding box center [933, 579] width 29 height 29
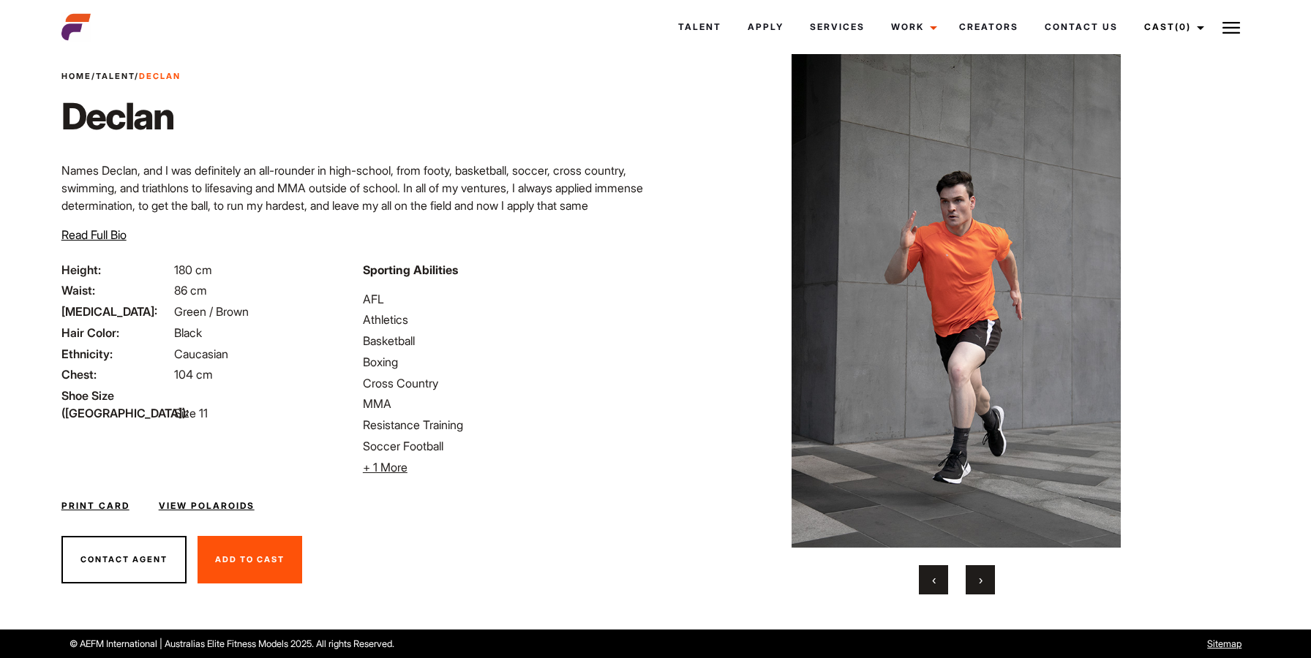
click at [943, 576] on button "‹" at bounding box center [933, 579] width 29 height 29
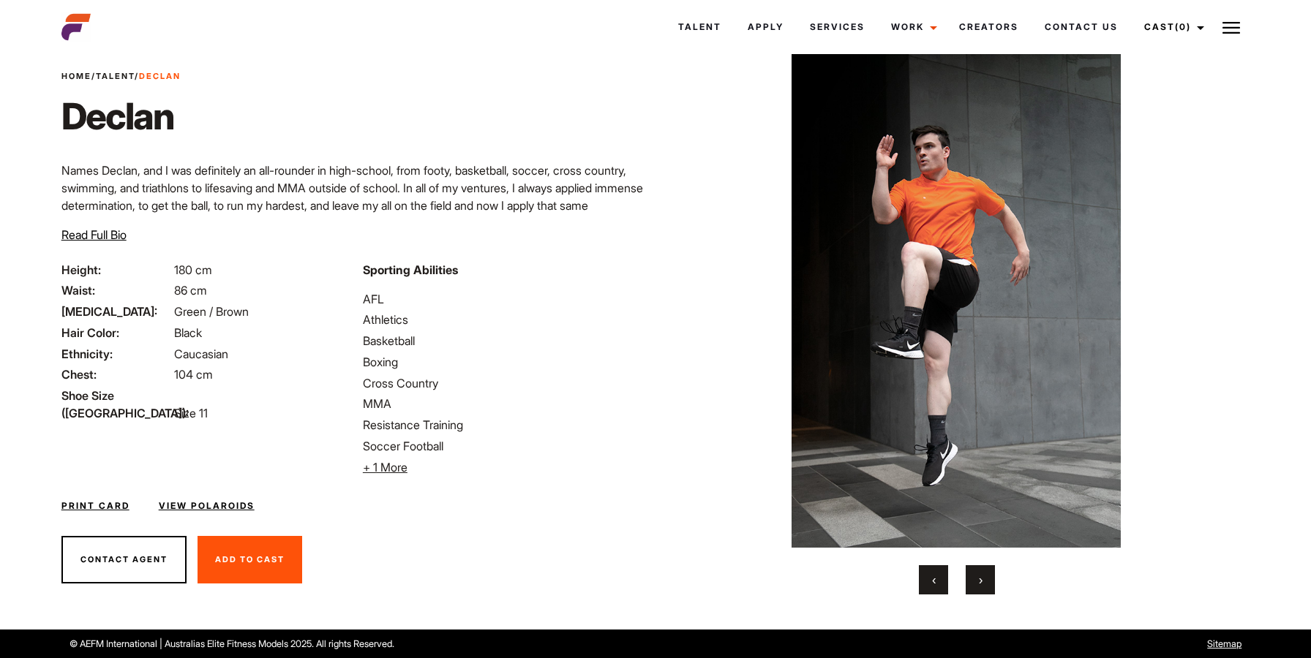
click at [943, 576] on button "‹" at bounding box center [933, 579] width 29 height 29
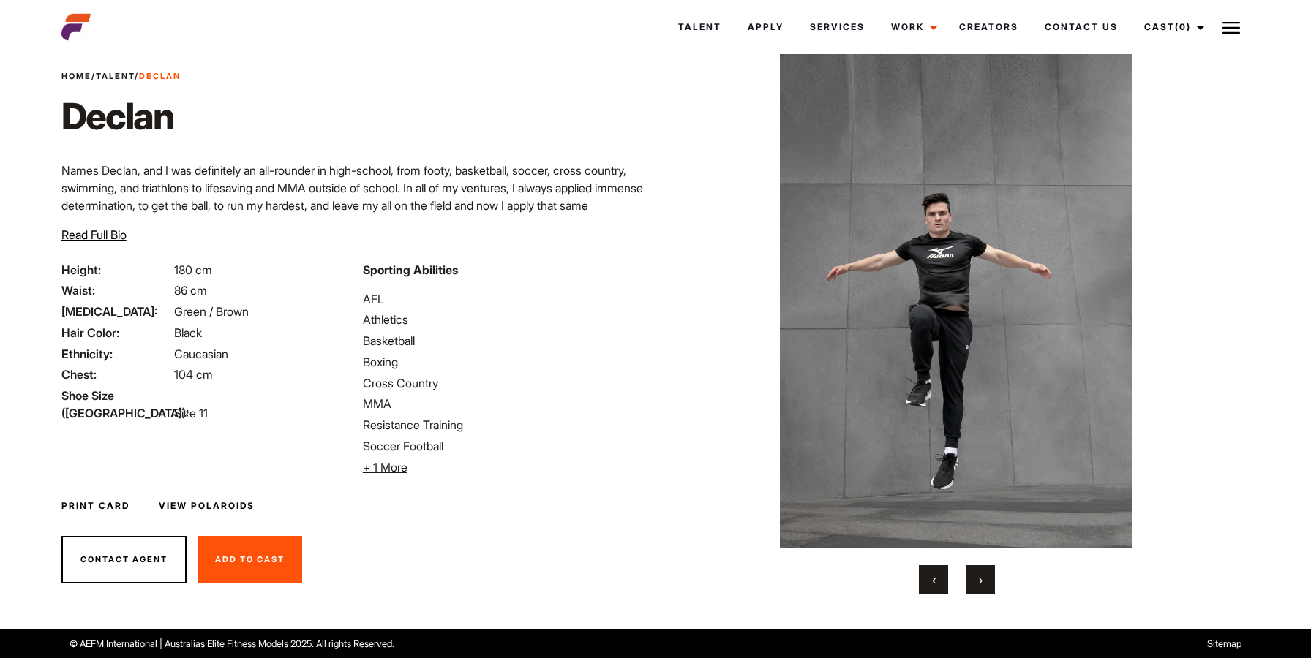
click at [943, 576] on button "‹" at bounding box center [933, 579] width 29 height 29
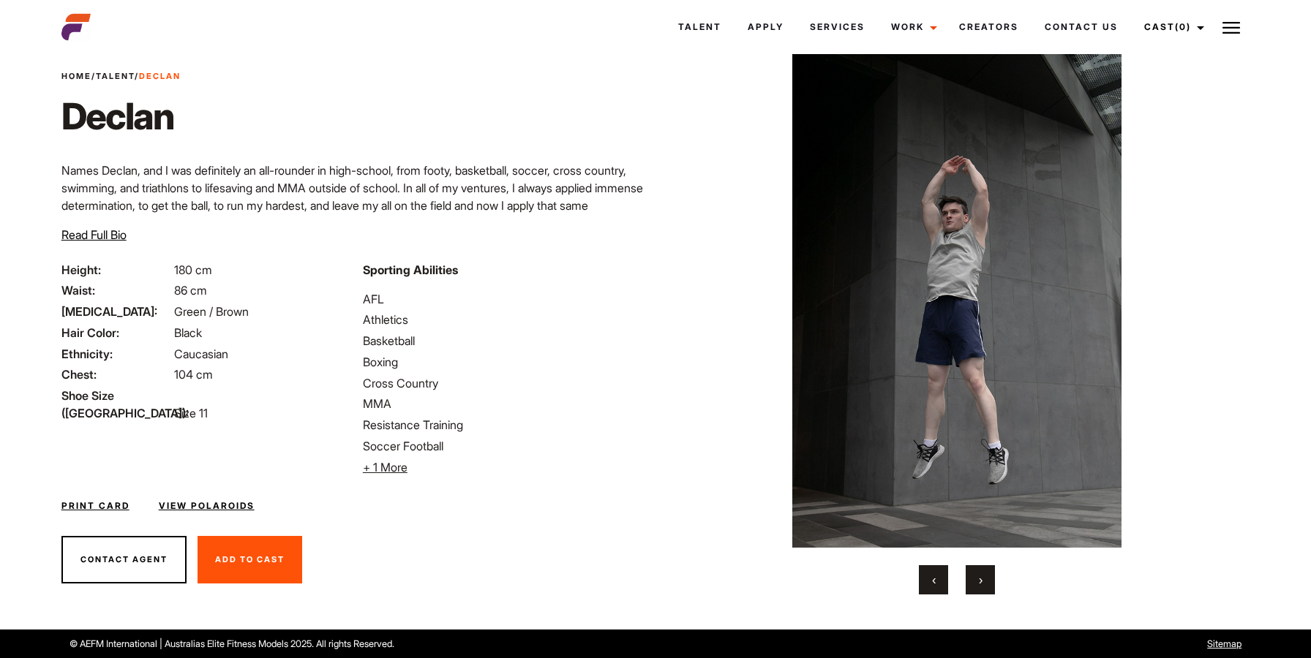
click at [927, 576] on button "‹" at bounding box center [933, 579] width 29 height 29
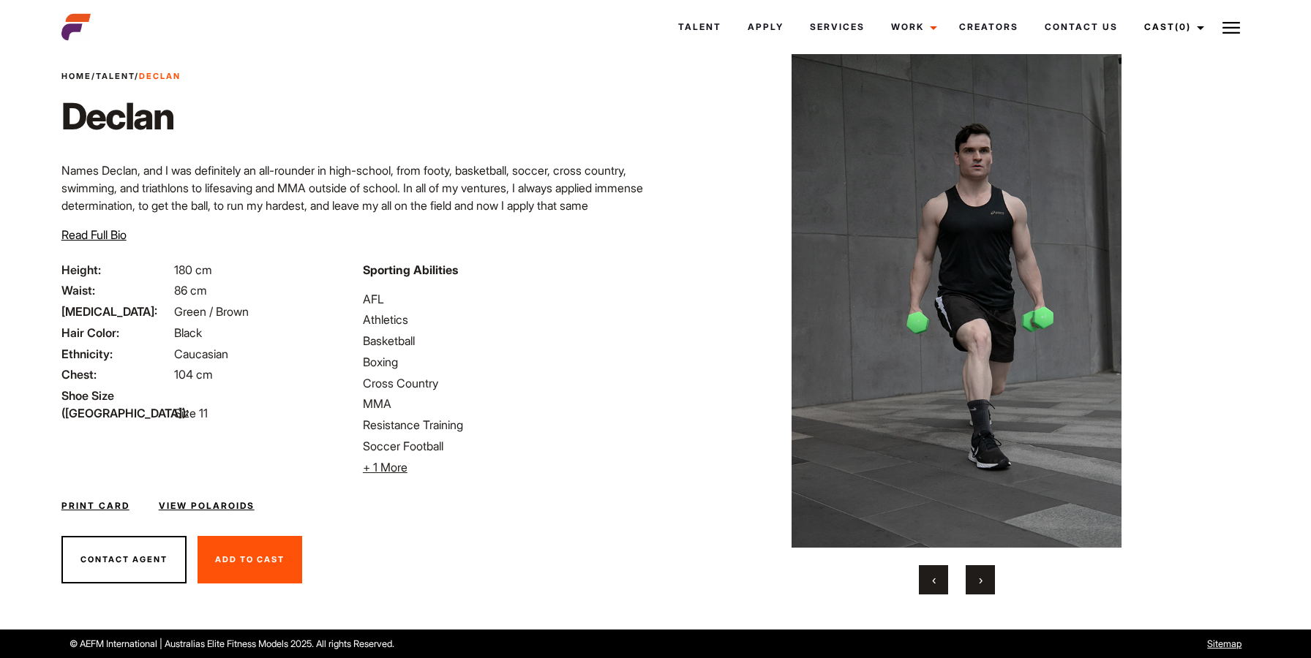
click at [927, 576] on button "‹" at bounding box center [933, 579] width 29 height 29
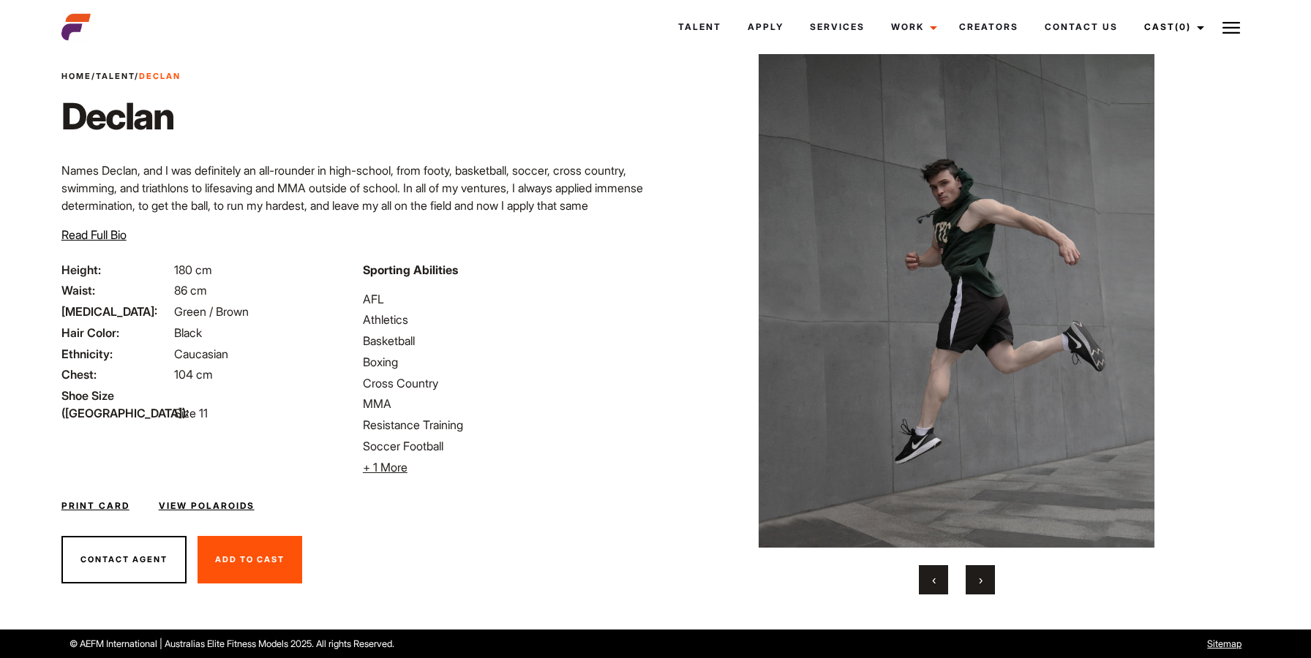
click at [927, 576] on button "‹" at bounding box center [933, 579] width 29 height 29
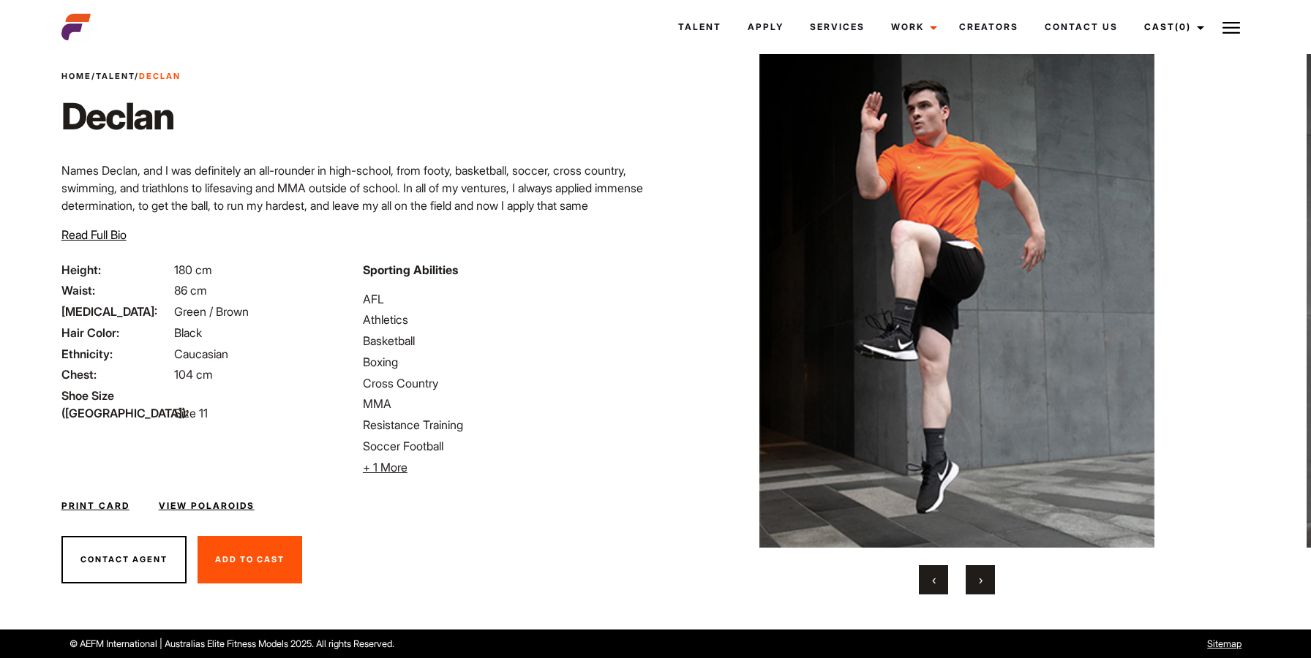
click at [927, 576] on button "‹" at bounding box center [933, 579] width 29 height 29
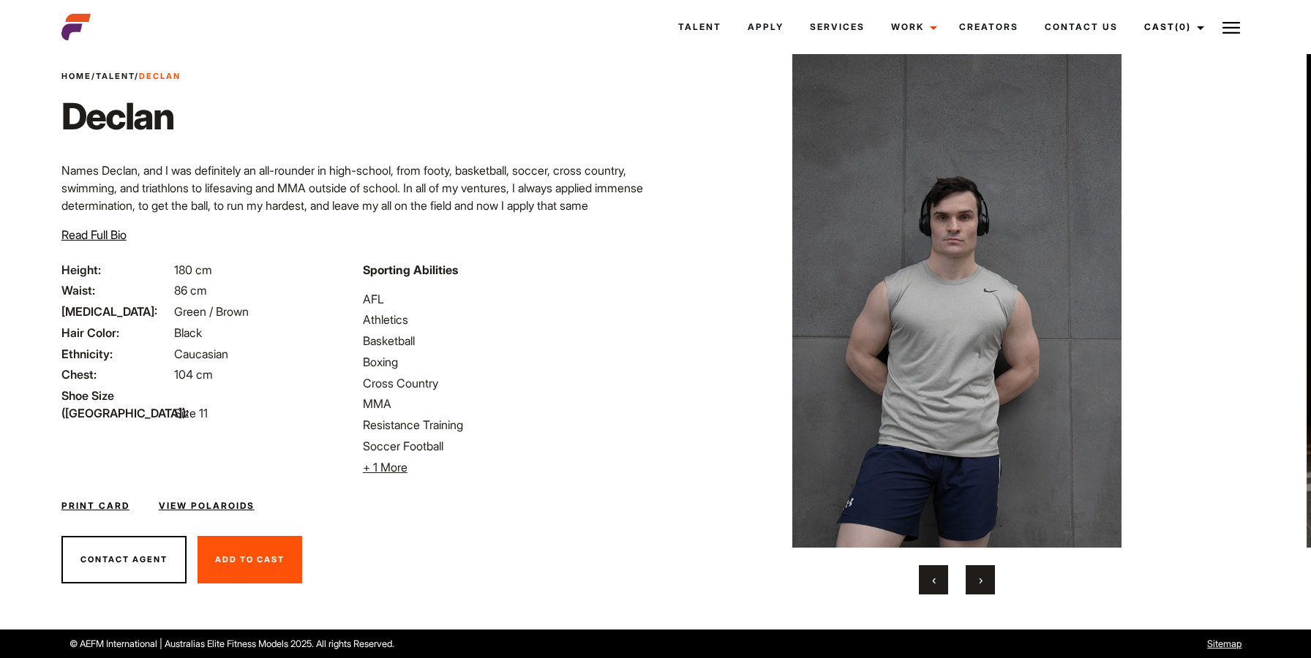
click at [927, 576] on button "‹" at bounding box center [933, 579] width 29 height 29
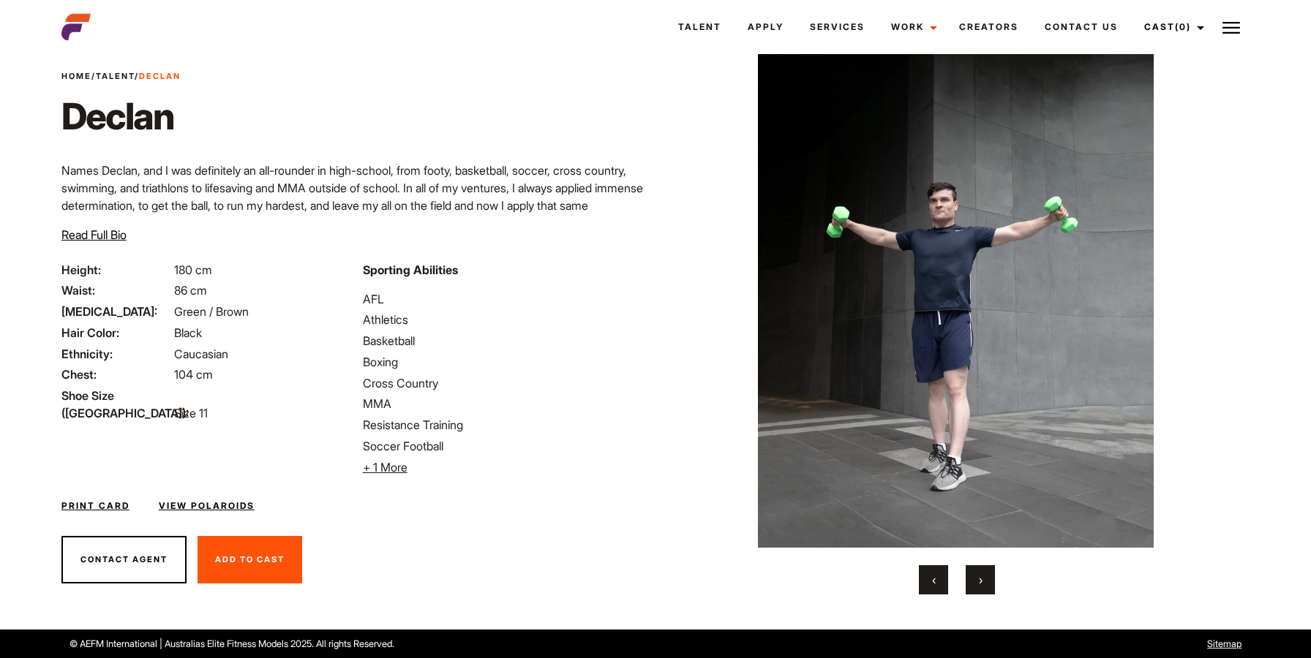
click at [203, 499] on div "Print Card View Polaroids" at bounding box center [354, 497] width 603 height 42
click at [202, 514] on div "Print Card View Polaroids" at bounding box center [354, 497] width 603 height 42
click at [202, 510] on link "View Polaroids" at bounding box center [207, 506] width 96 height 13
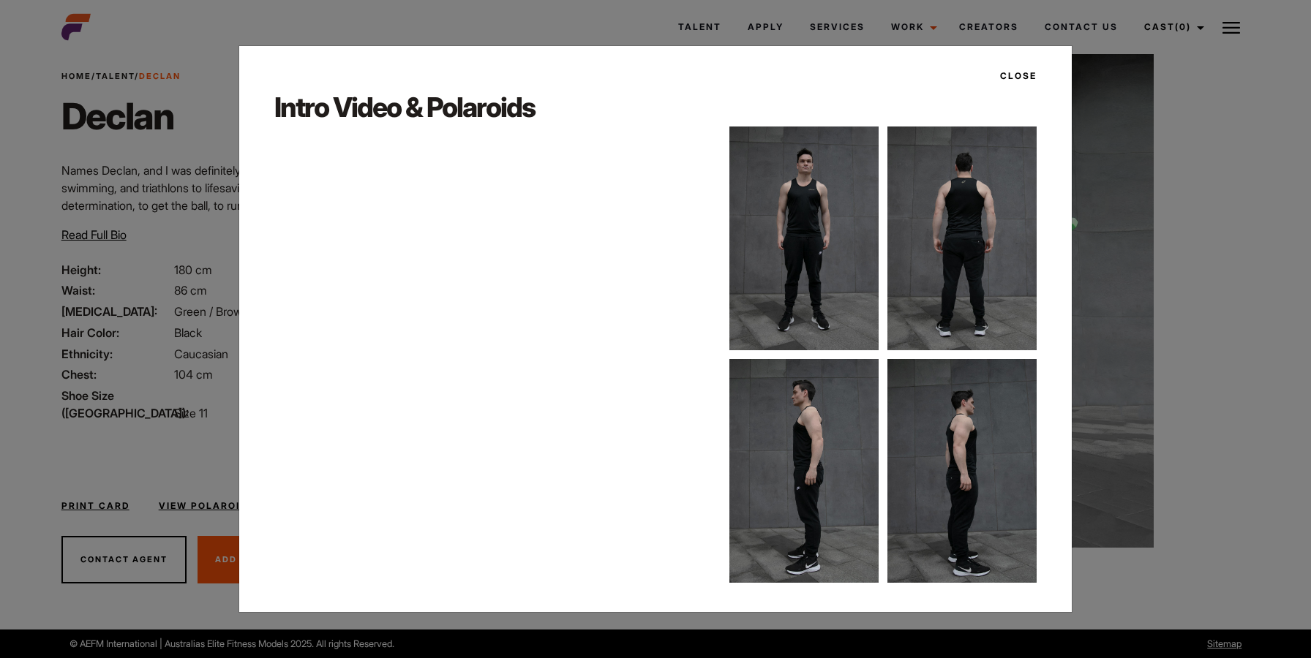
click at [1011, 71] on button "Close" at bounding box center [1013, 76] width 45 height 25
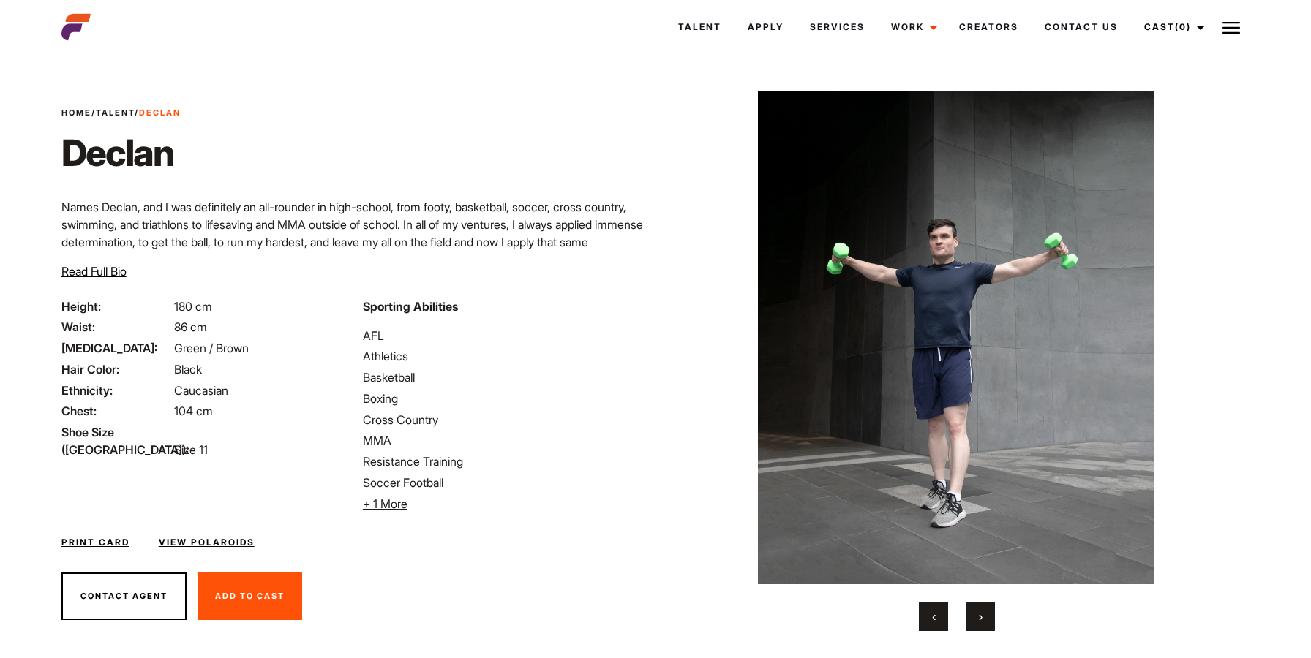
scroll to position [0, 0]
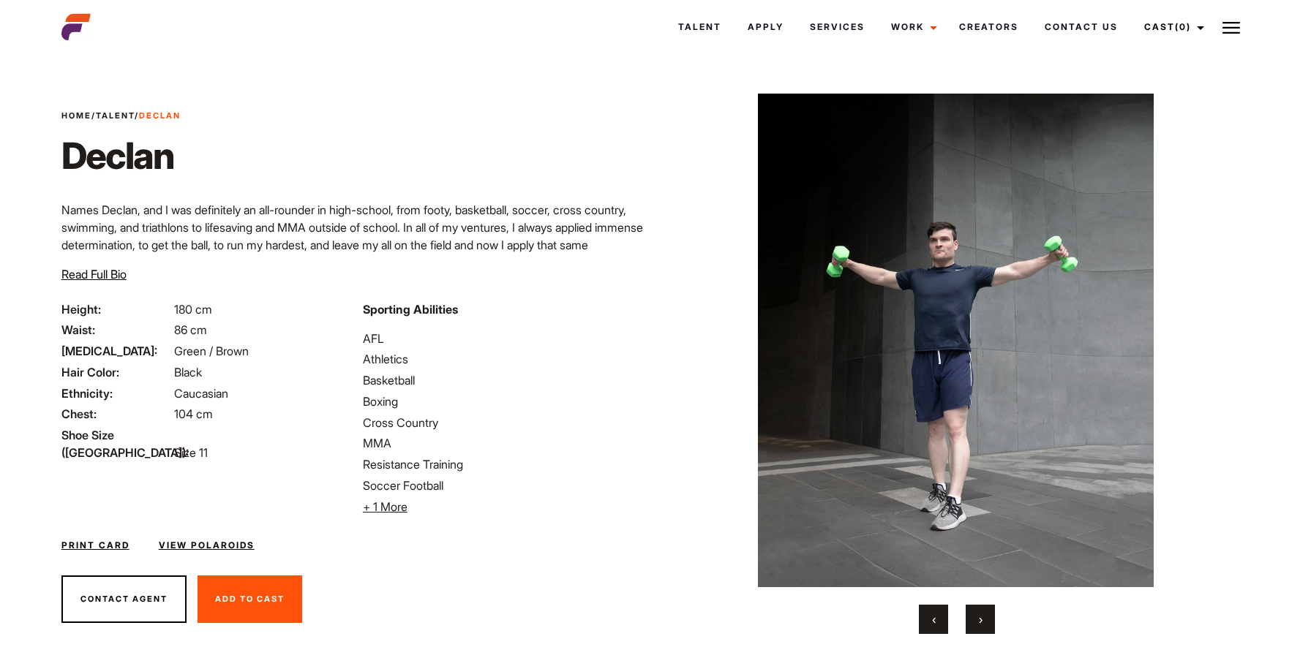
click at [925, 633] on button "‹" at bounding box center [933, 619] width 29 height 29
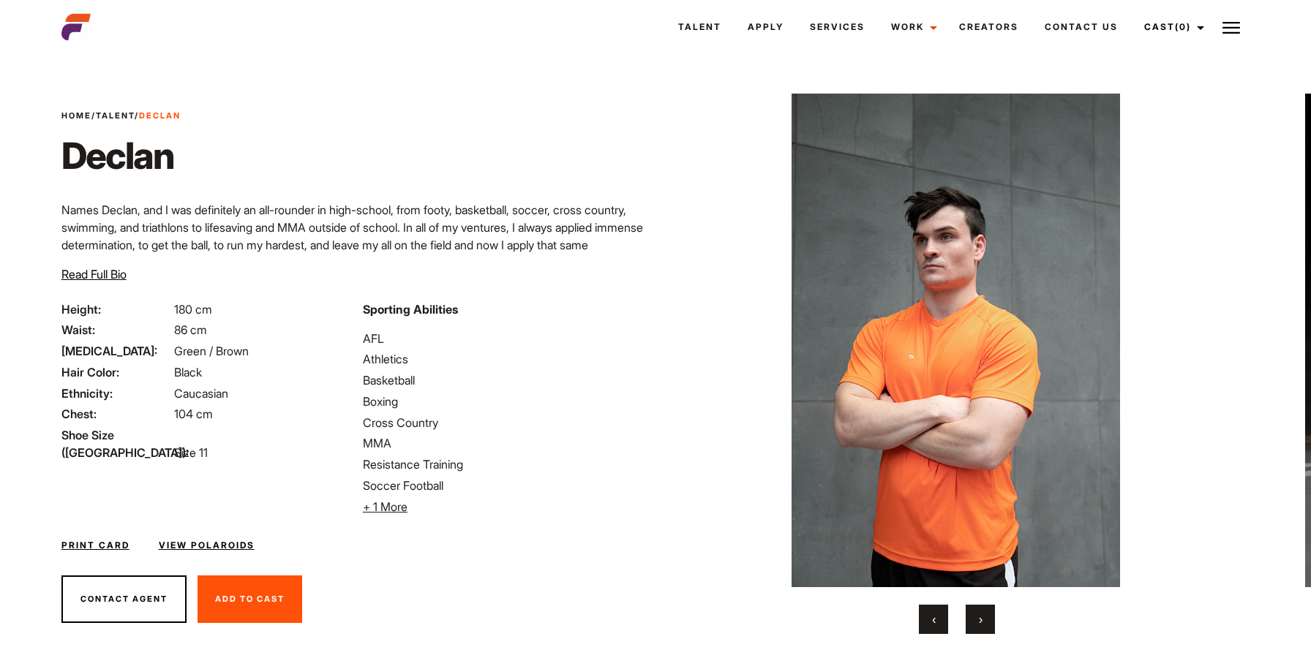
click at [925, 633] on button "‹" at bounding box center [933, 619] width 29 height 29
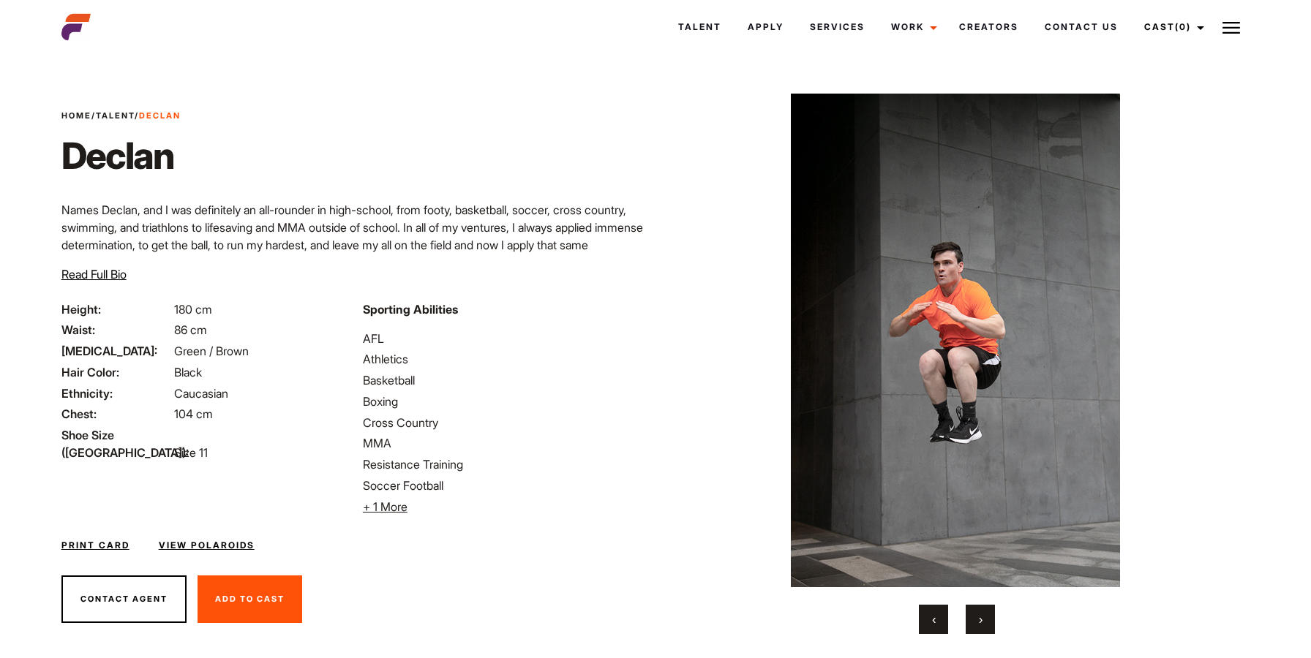
click at [925, 633] on button "‹" at bounding box center [933, 619] width 29 height 29
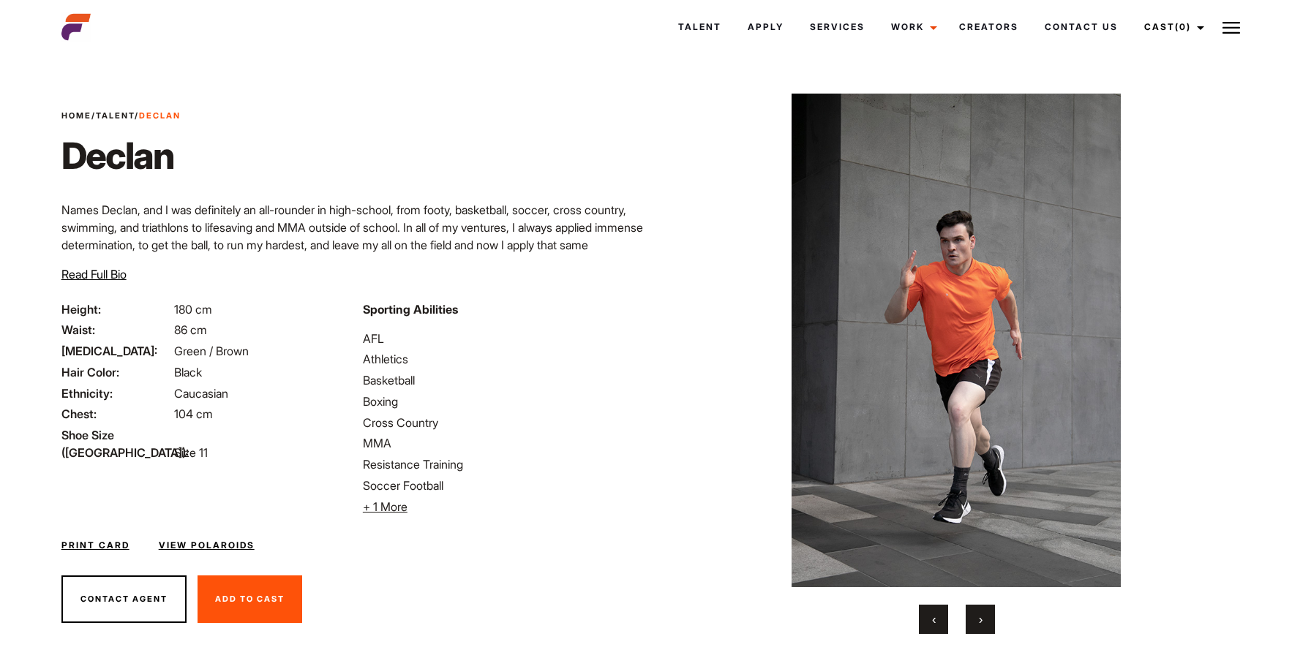
click at [925, 633] on button "‹" at bounding box center [933, 619] width 29 height 29
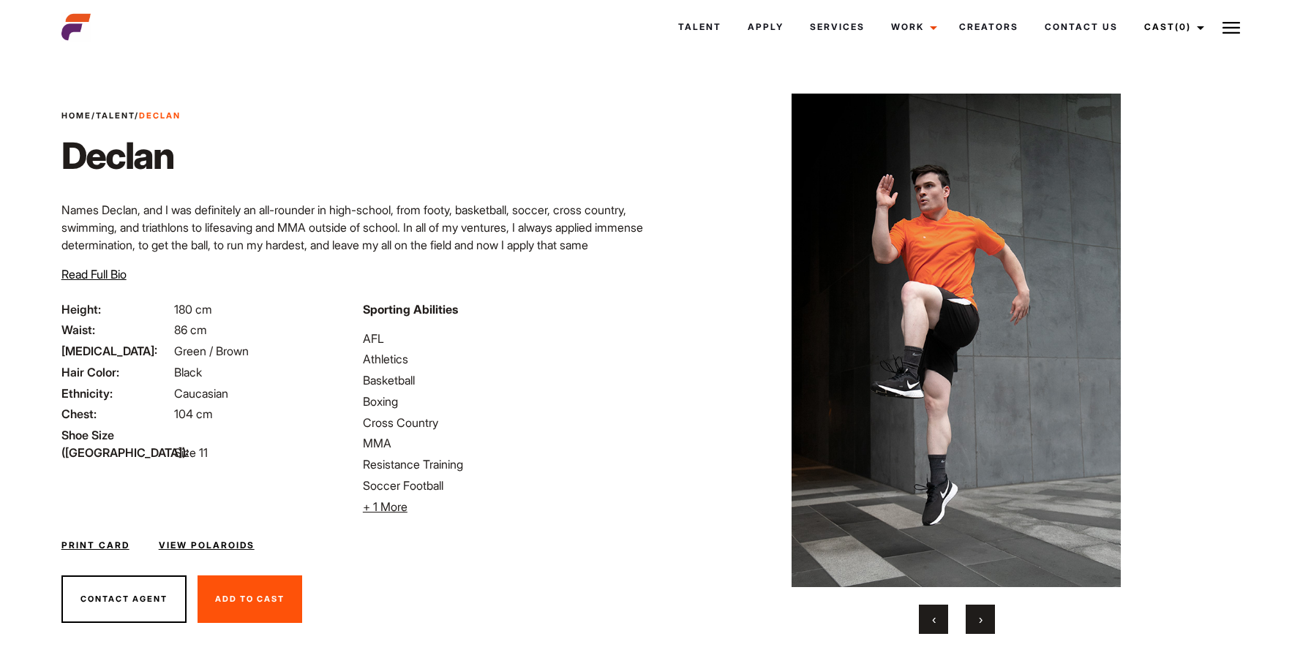
click at [947, 505] on img at bounding box center [956, 341] width 533 height 494
click at [935, 595] on div "‹ ›" at bounding box center [957, 364] width 533 height 541
click at [939, 609] on button "‹" at bounding box center [933, 619] width 29 height 29
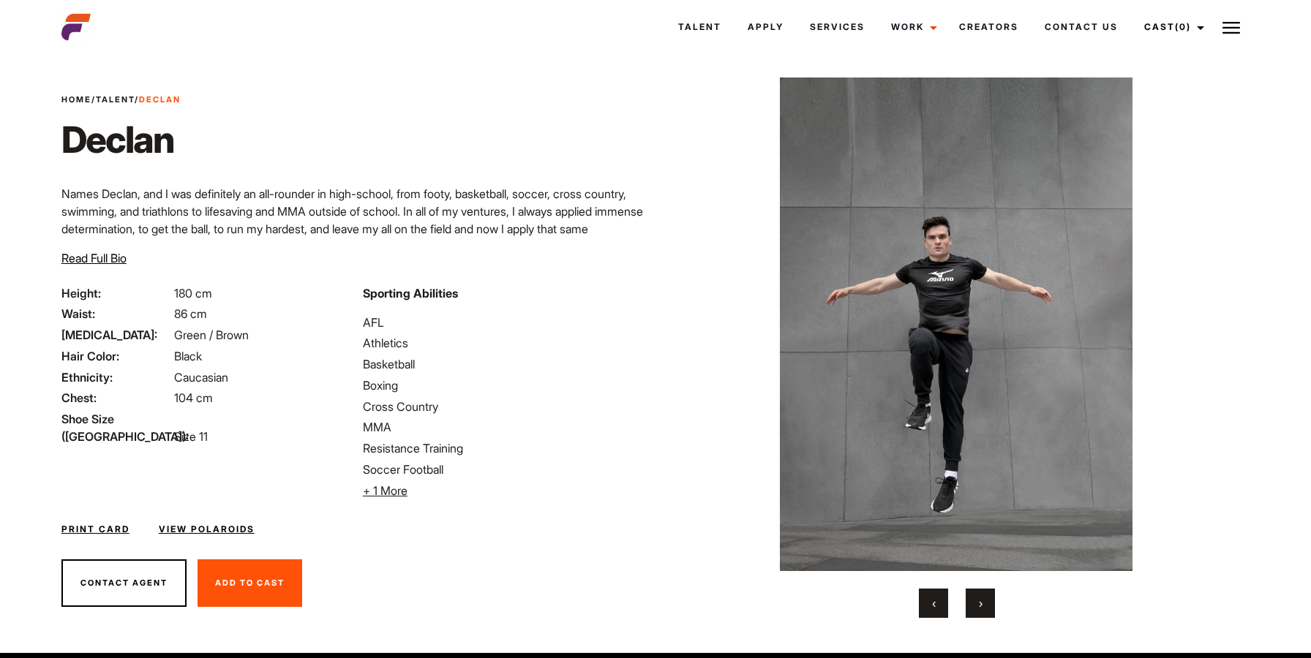
scroll to position [39, 0]
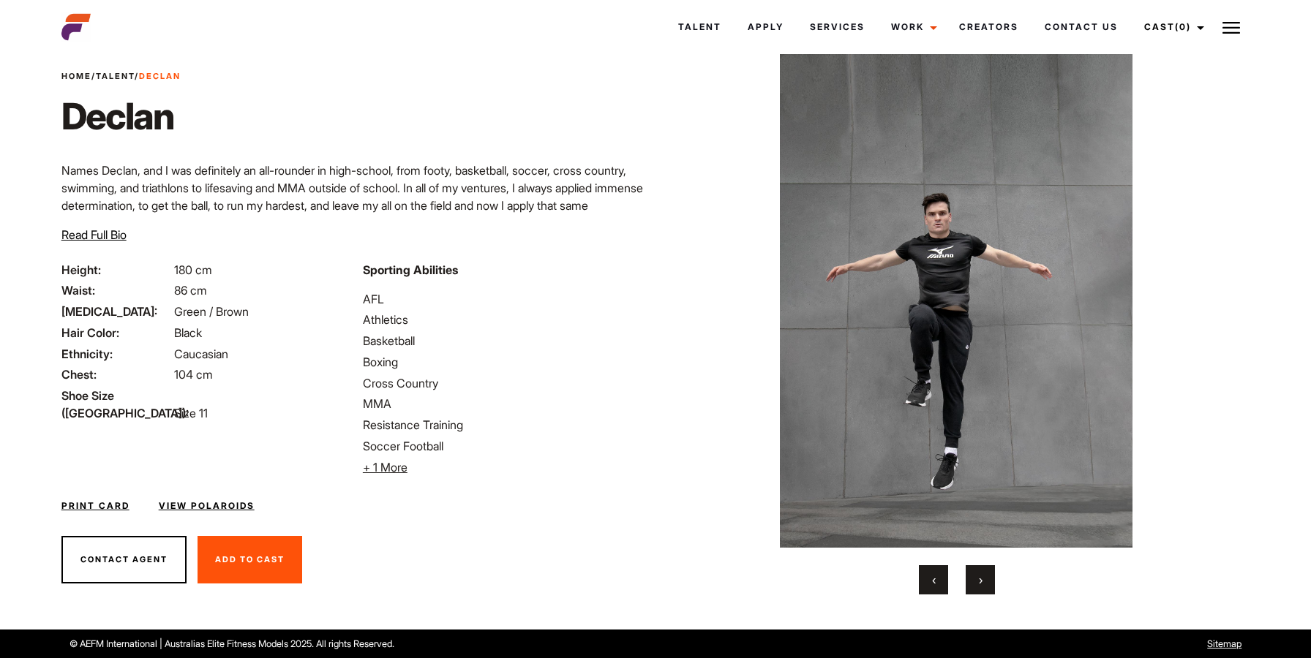
click at [925, 570] on button "‹" at bounding box center [933, 579] width 29 height 29
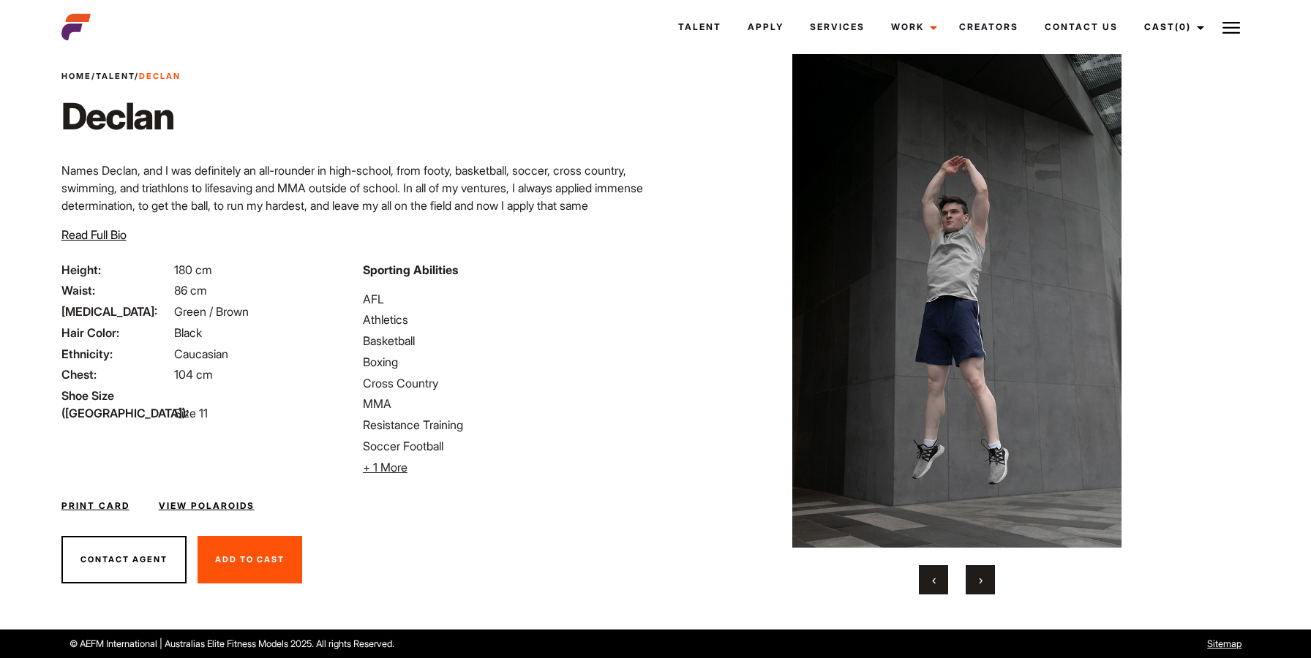
click at [925, 570] on button "‹" at bounding box center [933, 579] width 29 height 29
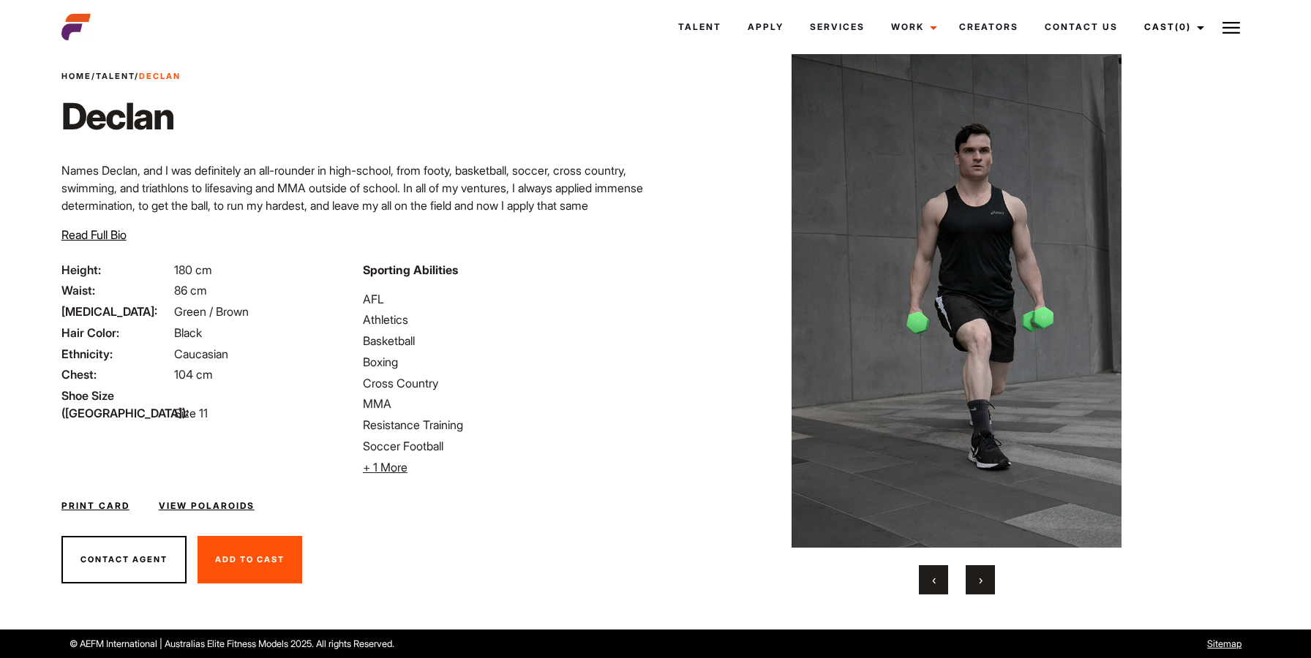
click at [925, 582] on button "‹" at bounding box center [933, 579] width 29 height 29
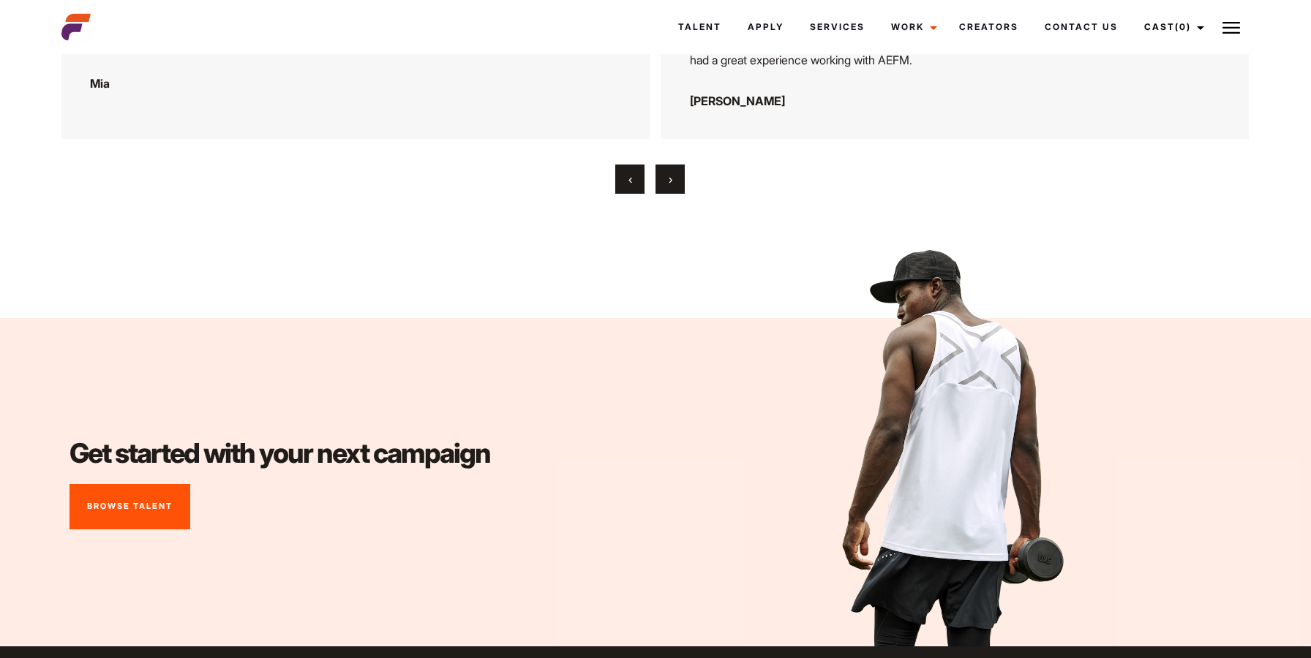
scroll to position [5480, 0]
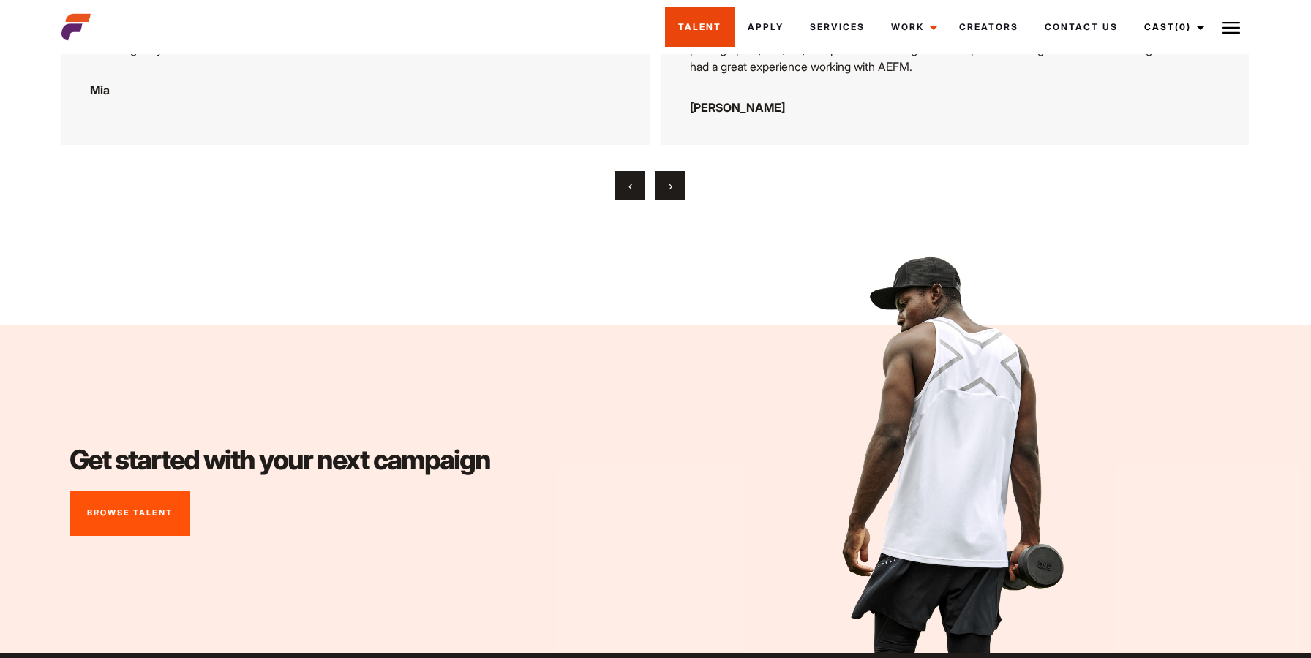
click at [712, 25] on link "Talent" at bounding box center [699, 26] width 69 height 39
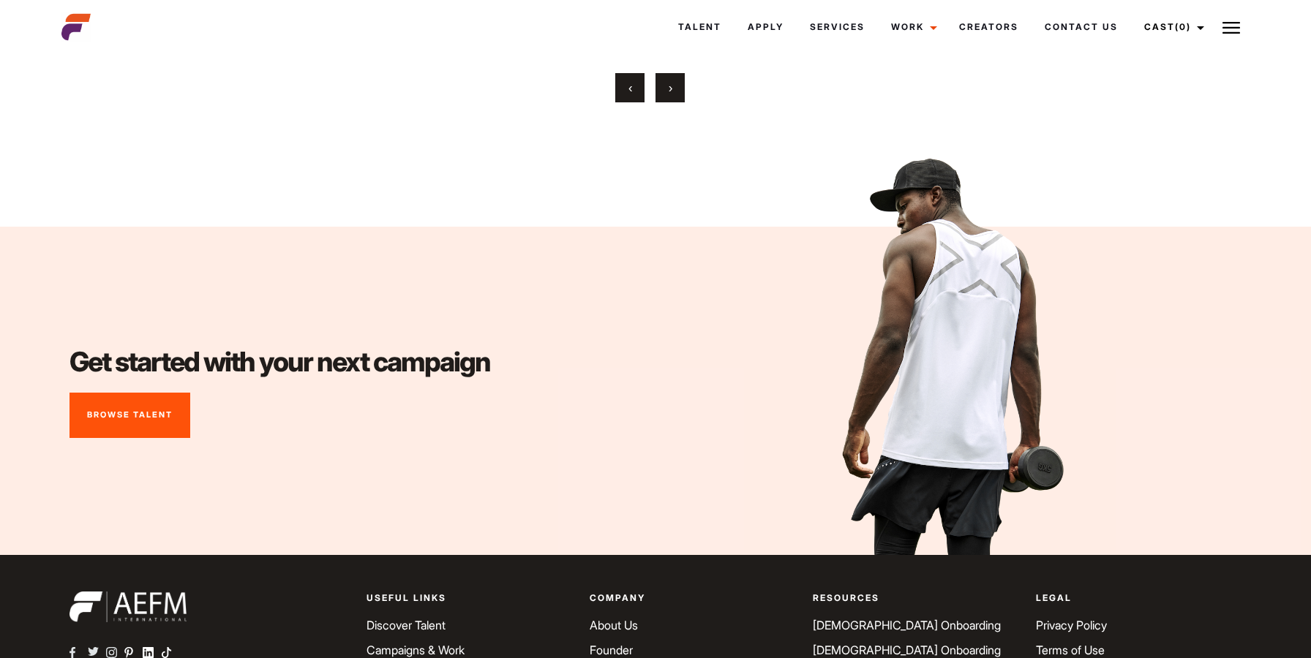
scroll to position [5479, 0]
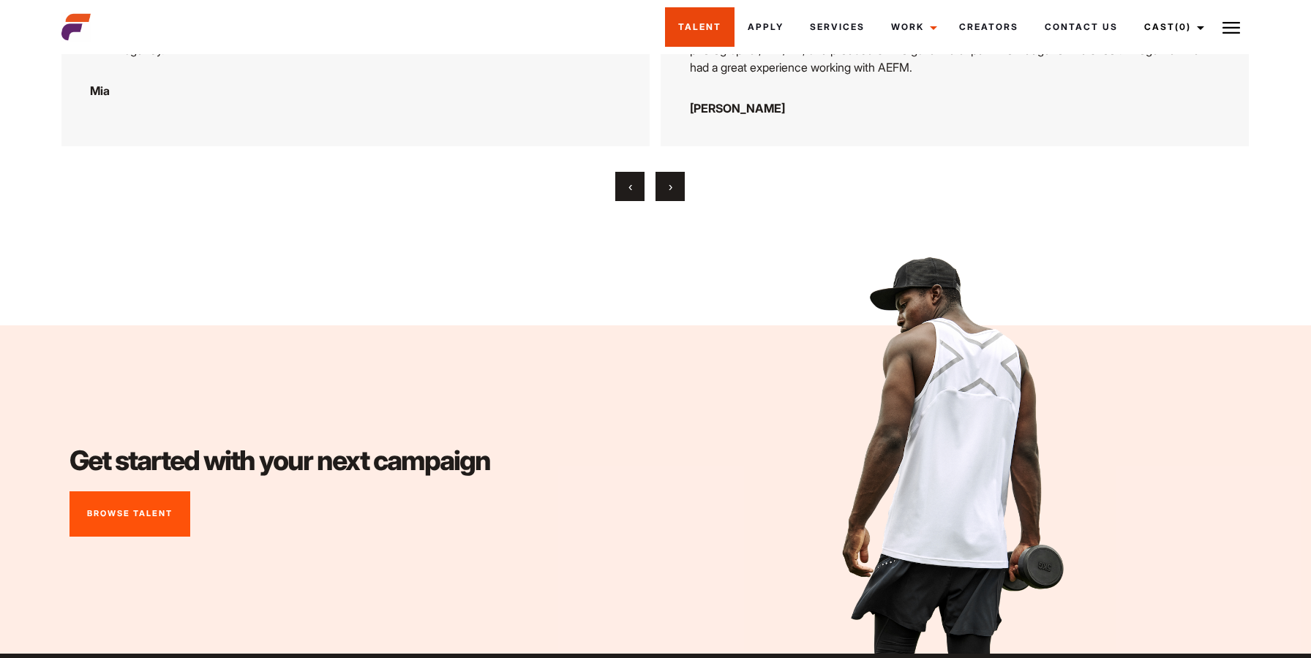
click at [690, 28] on link "Talent" at bounding box center [699, 26] width 69 height 39
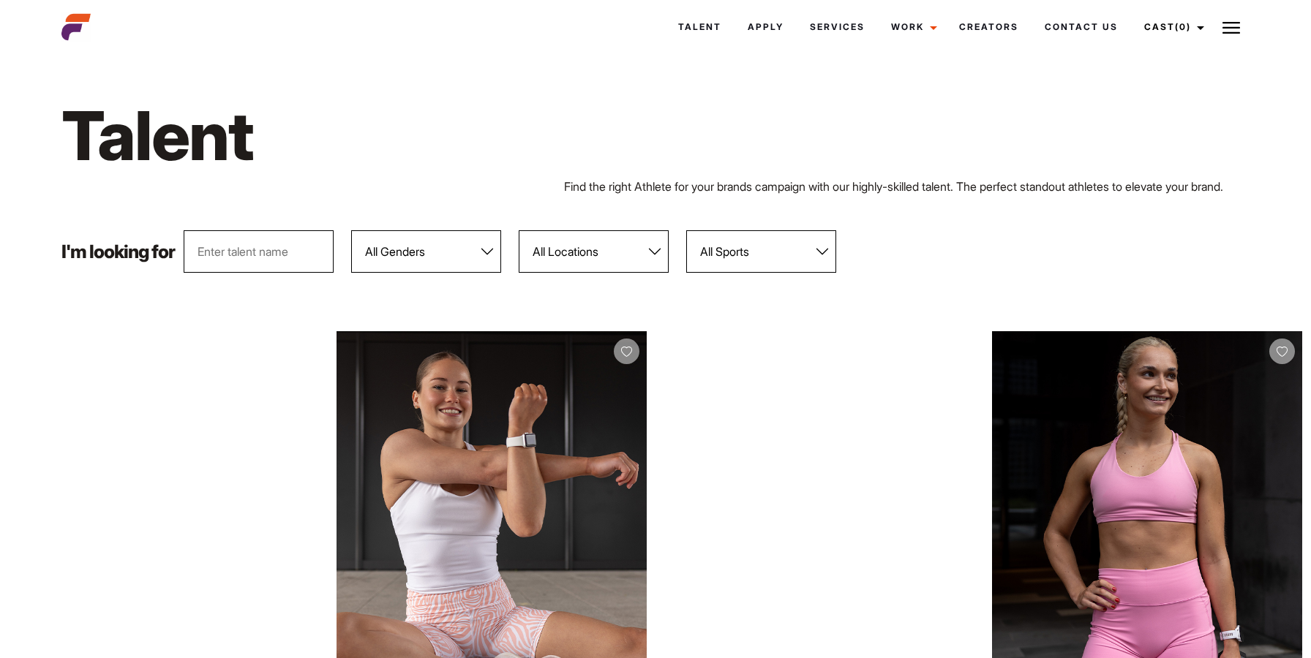
click at [457, 266] on select "All Genders [DEMOGRAPHIC_DATA] [DEMOGRAPHIC_DATA]" at bounding box center [426, 251] width 150 height 42
select select "104"
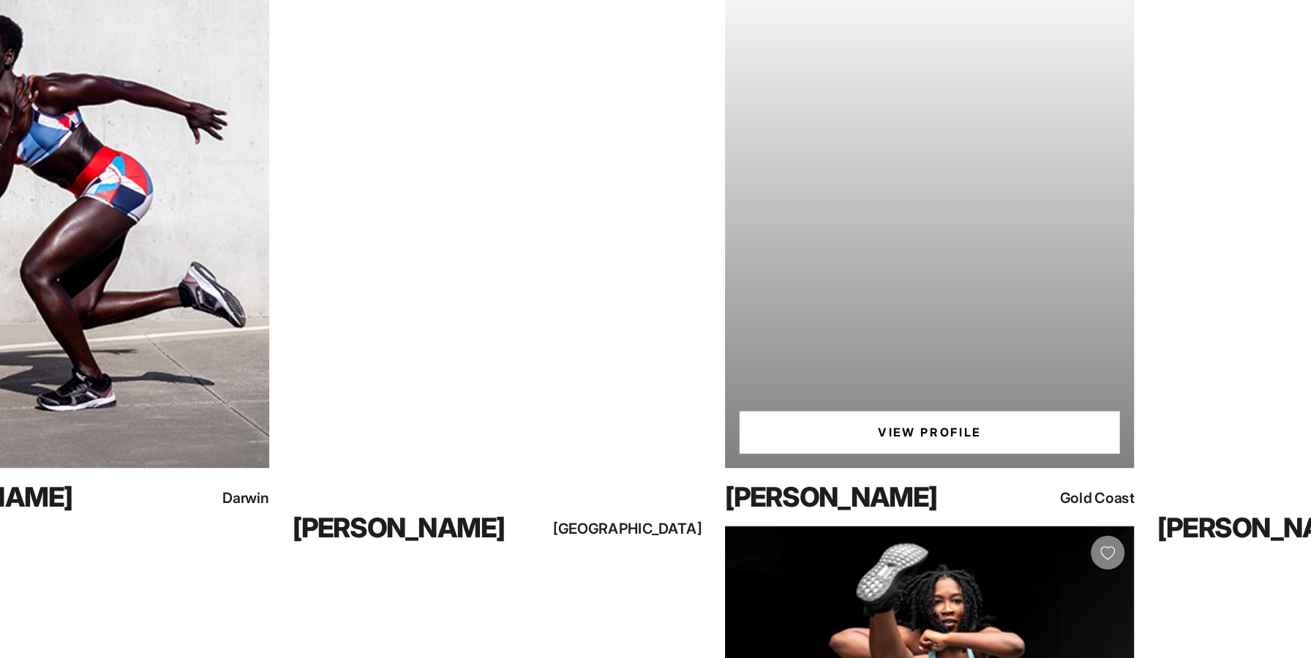
scroll to position [4496, 0]
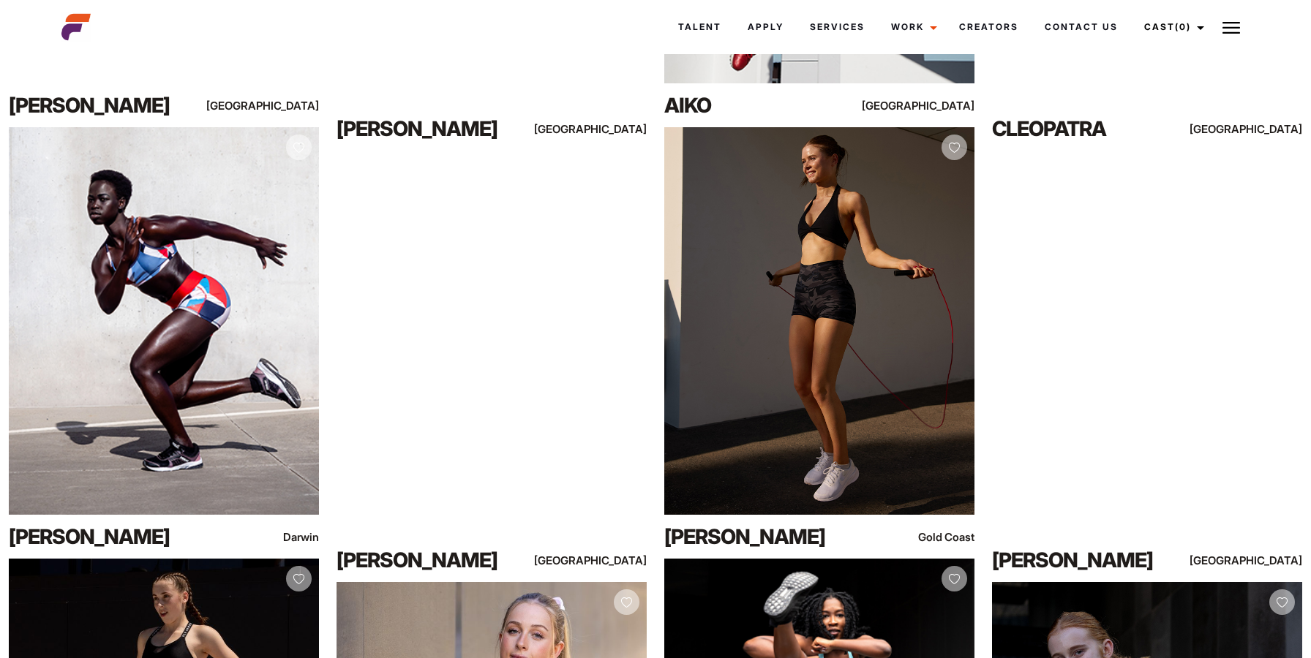
drag, startPoint x: 817, startPoint y: 263, endPoint x: 424, endPoint y: 5, distance: 470.7
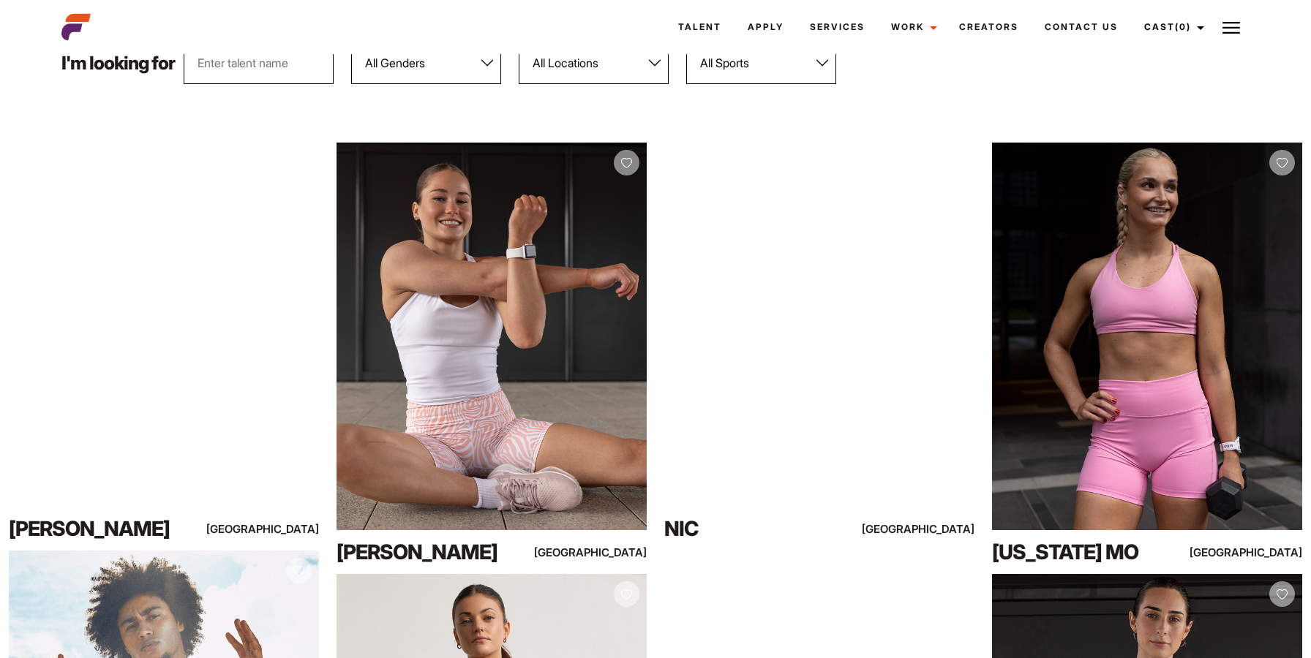
scroll to position [206, 0]
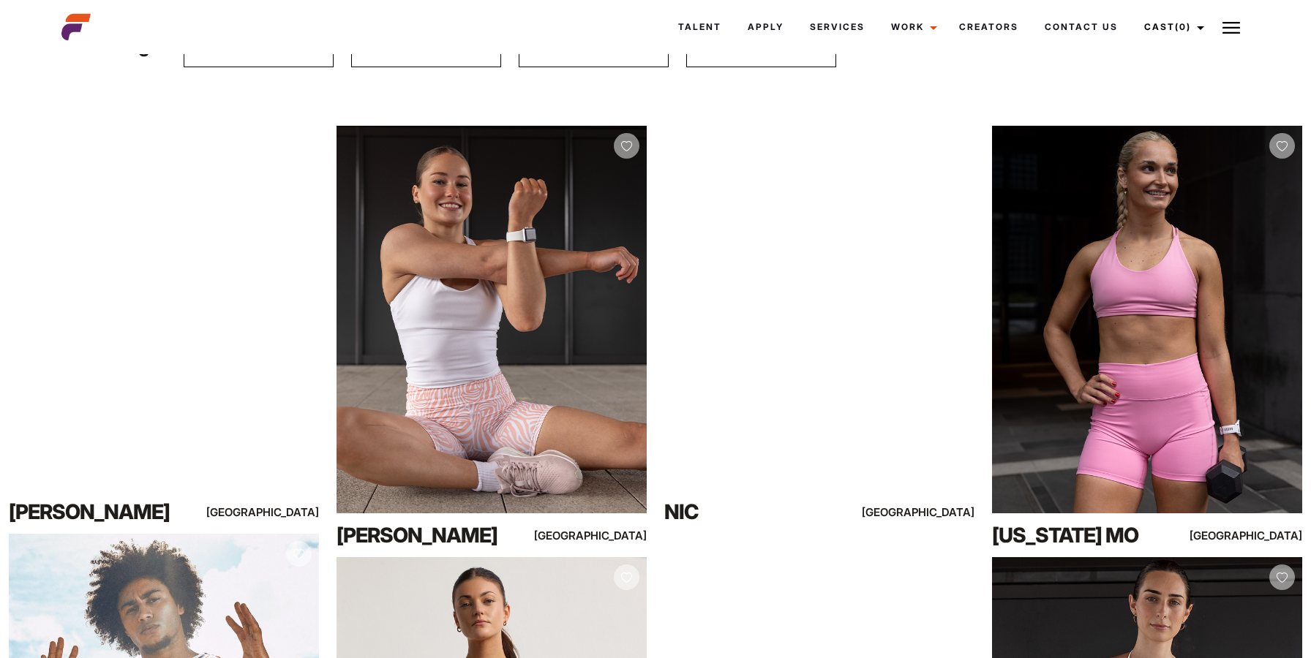
click at [433, 67] on select "All Genders [DEMOGRAPHIC_DATA] [DEMOGRAPHIC_DATA]" at bounding box center [426, 46] width 150 height 42
select select "104"
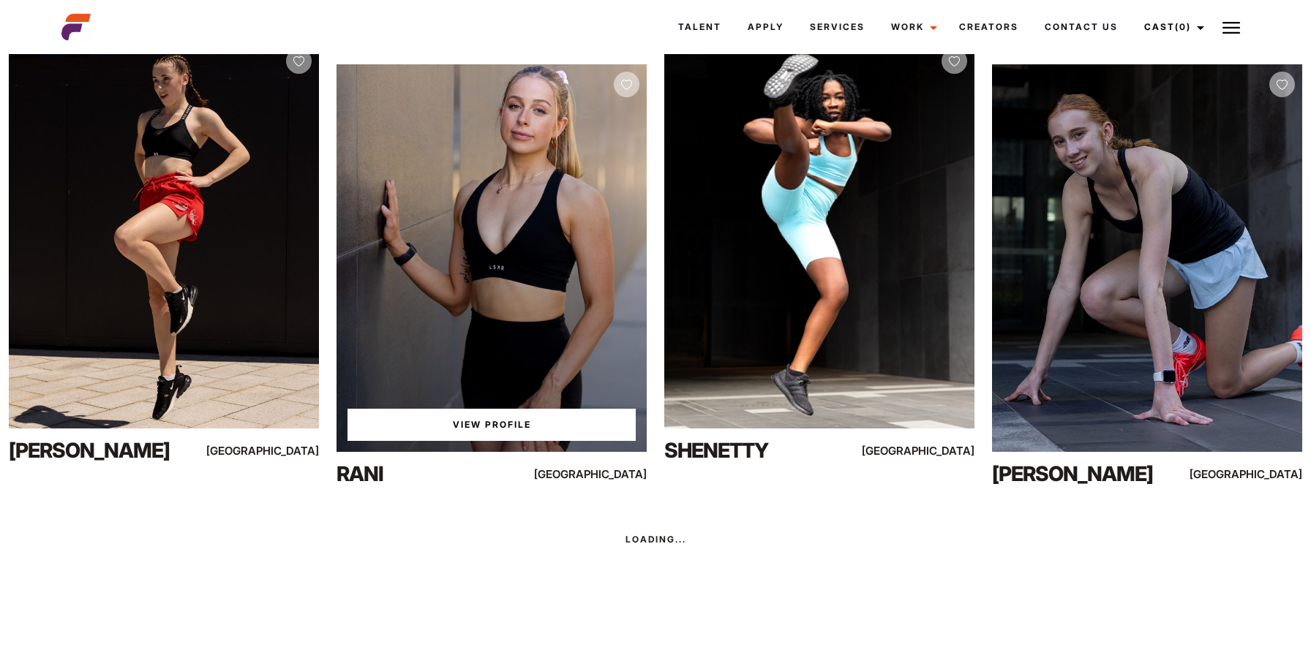
scroll to position [5098, 0]
